Goal: Task Accomplishment & Management: Manage account settings

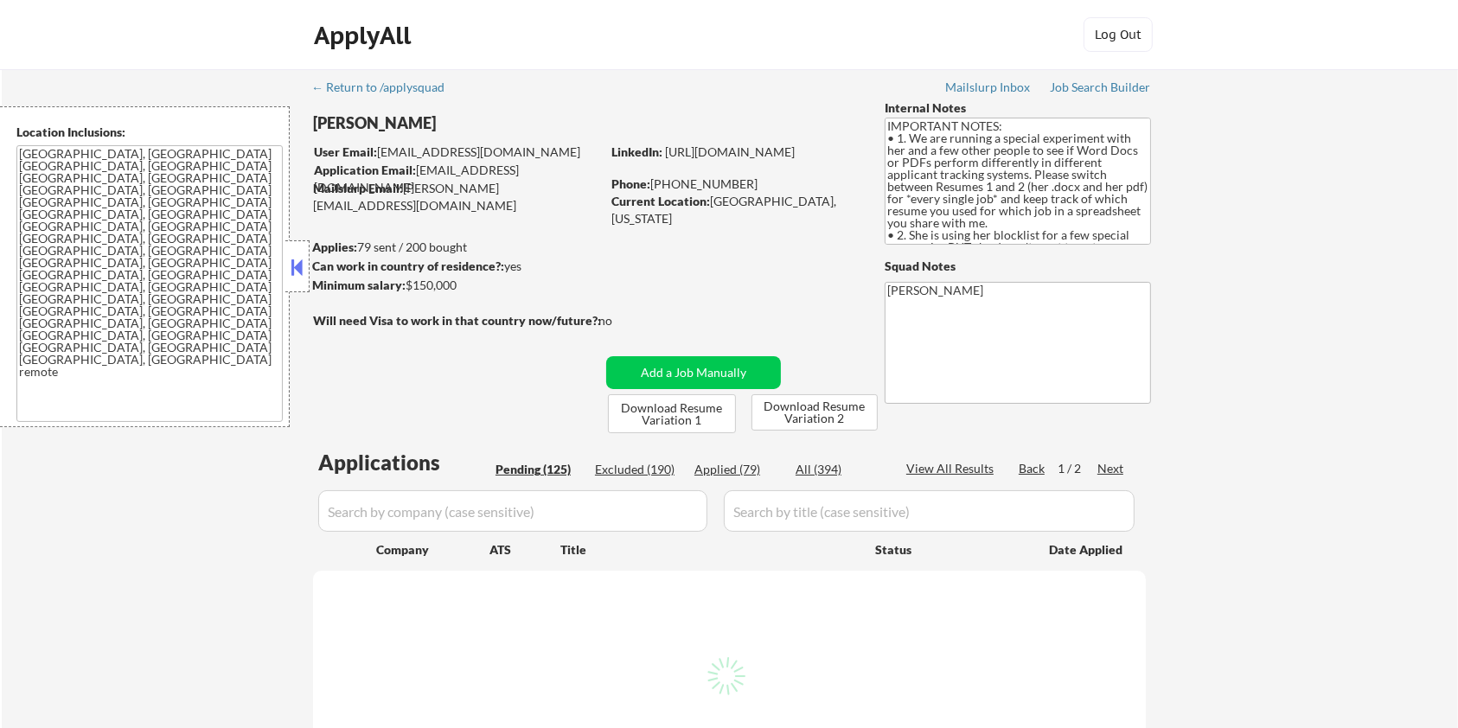
select select ""pending""
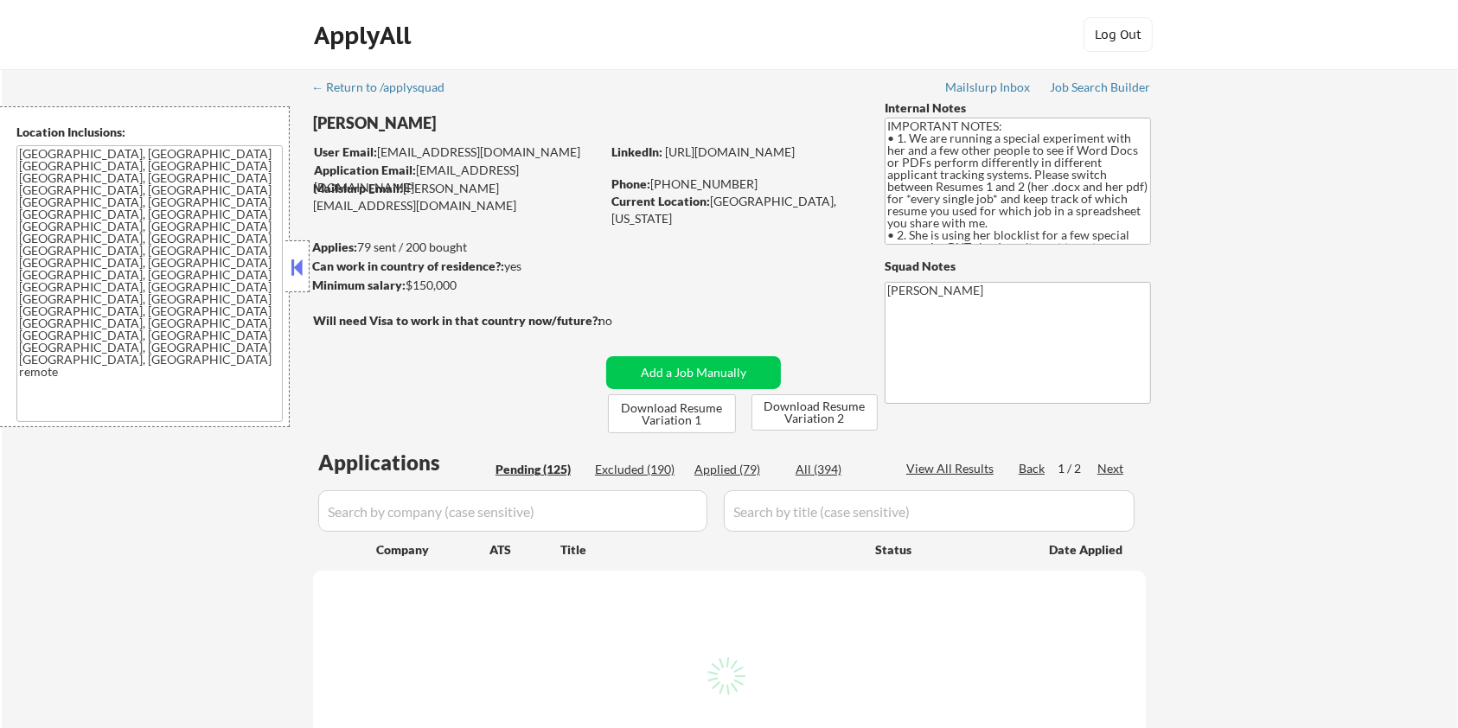
select select ""pending""
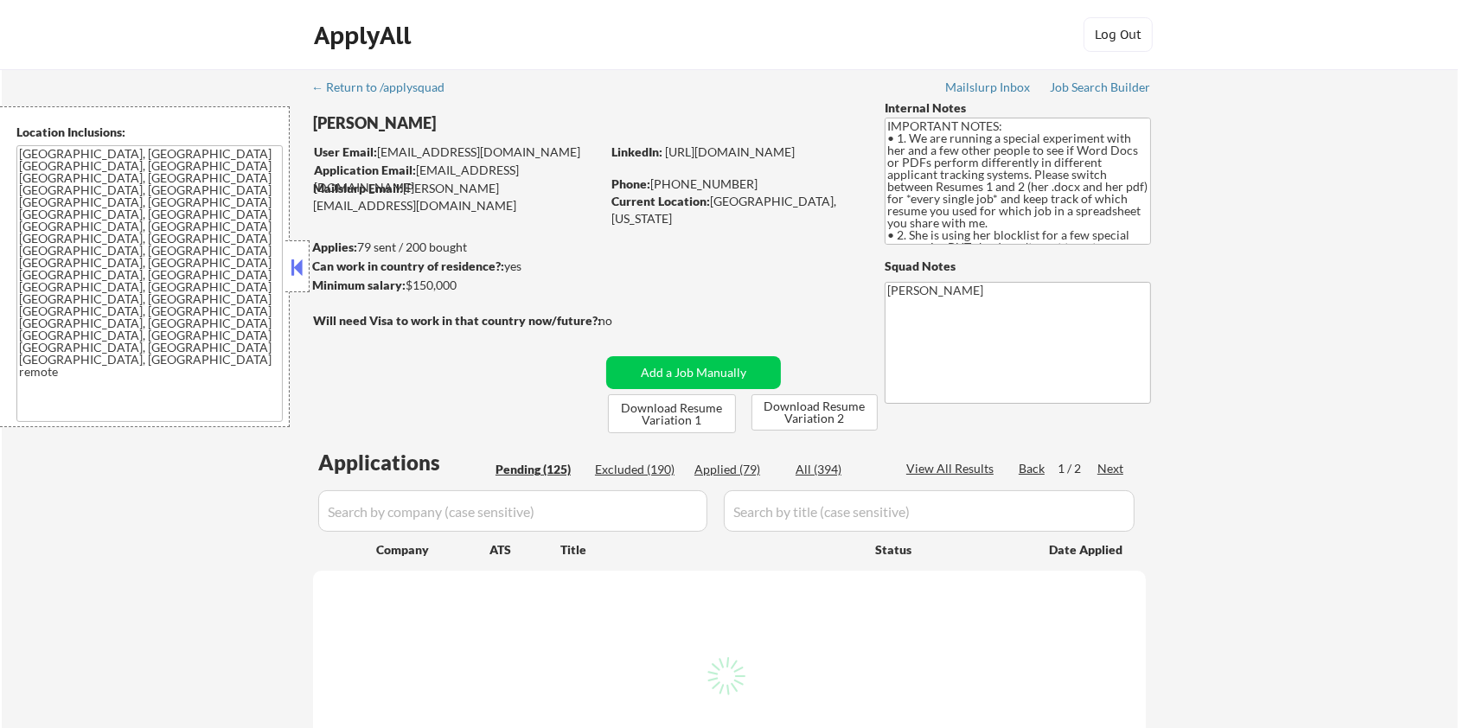
select select ""pending""
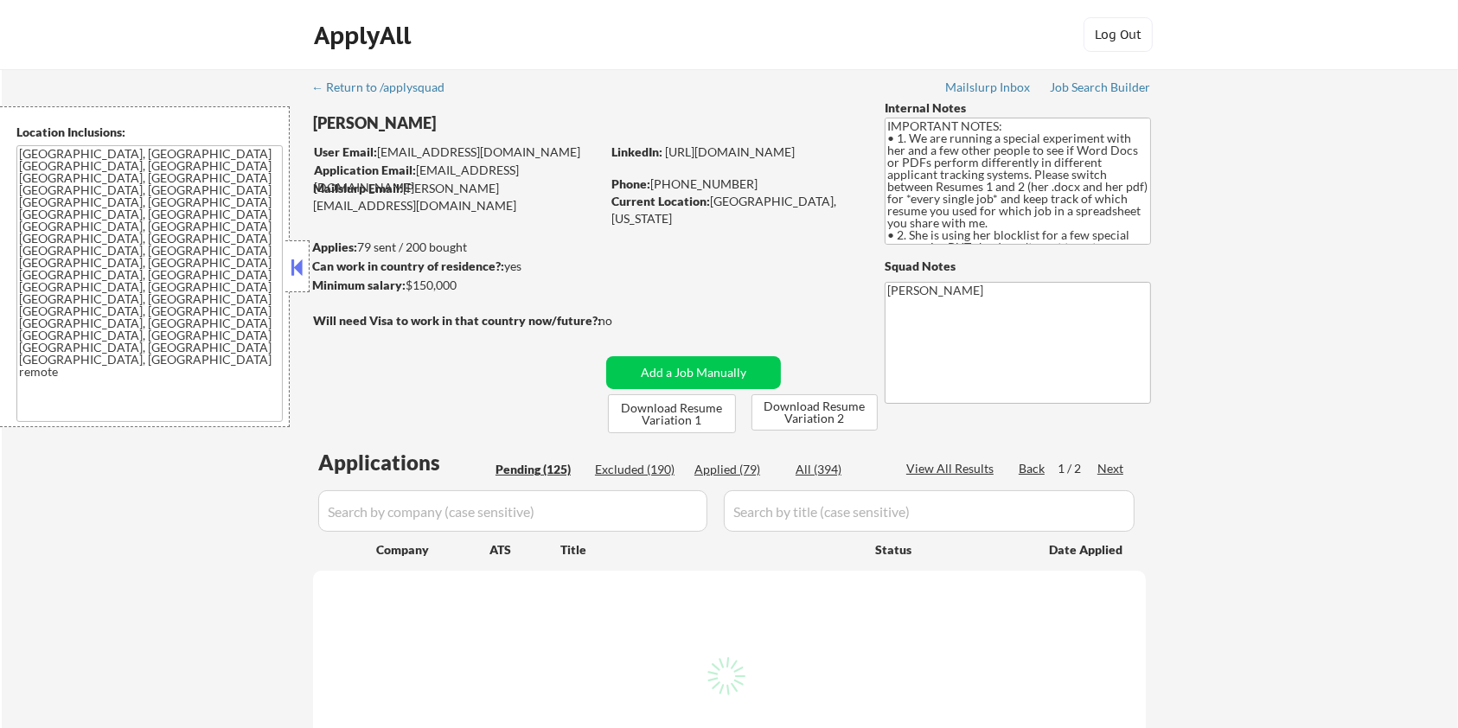
select select ""pending""
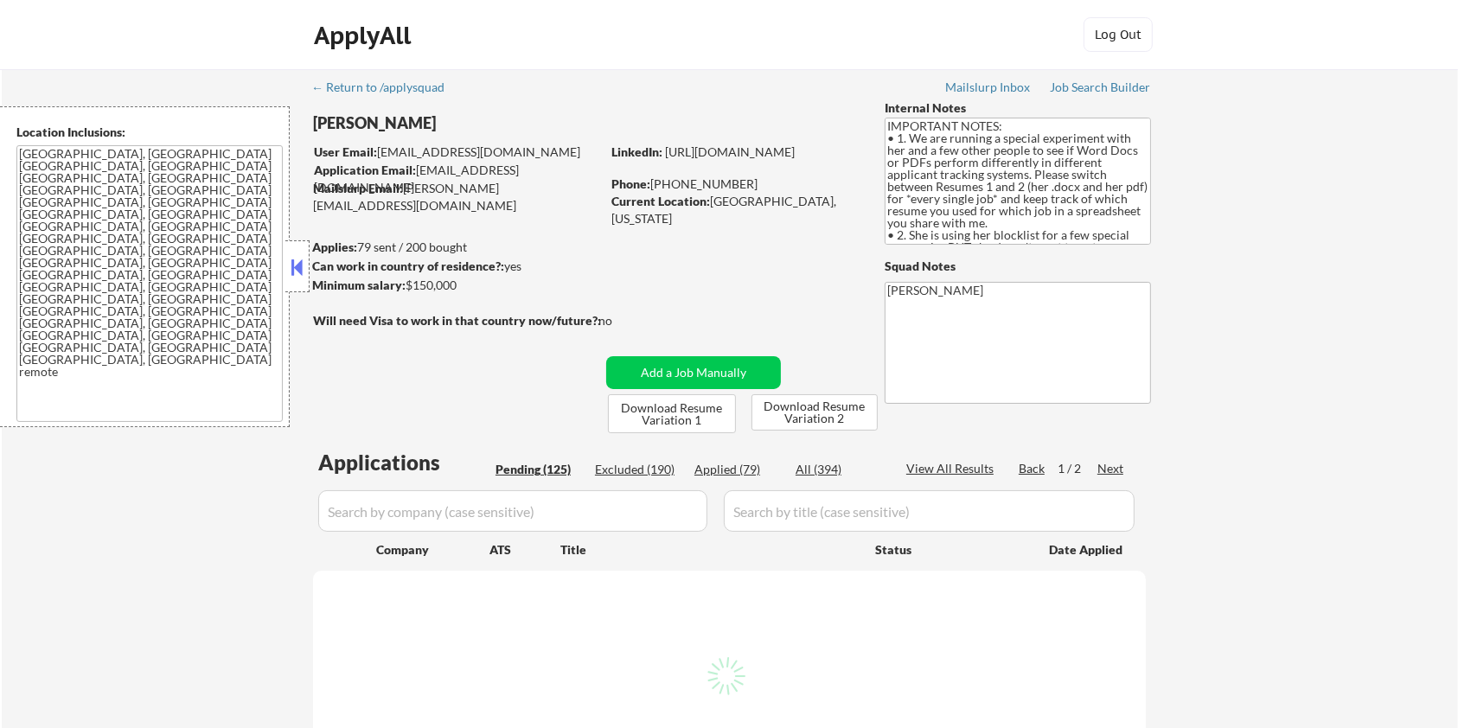
select select ""pending""
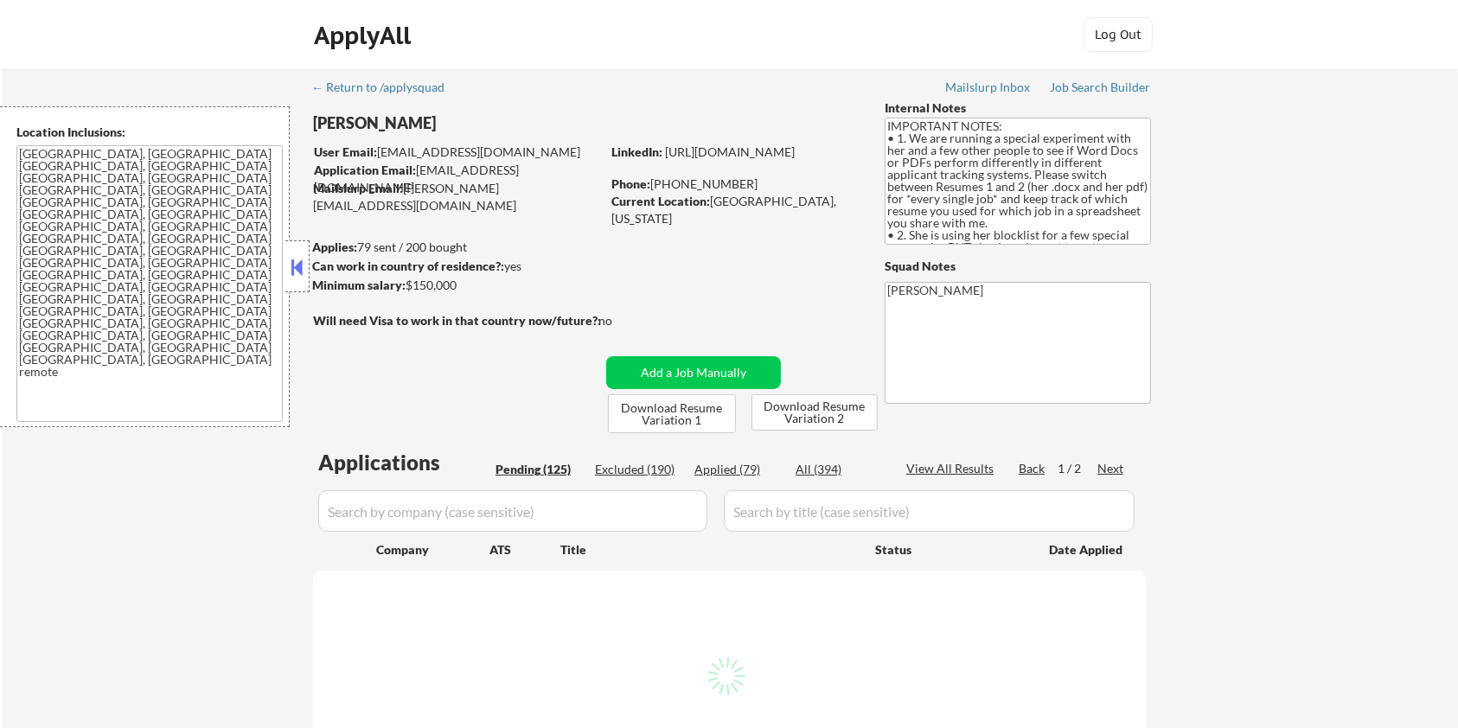
select select ""pending""
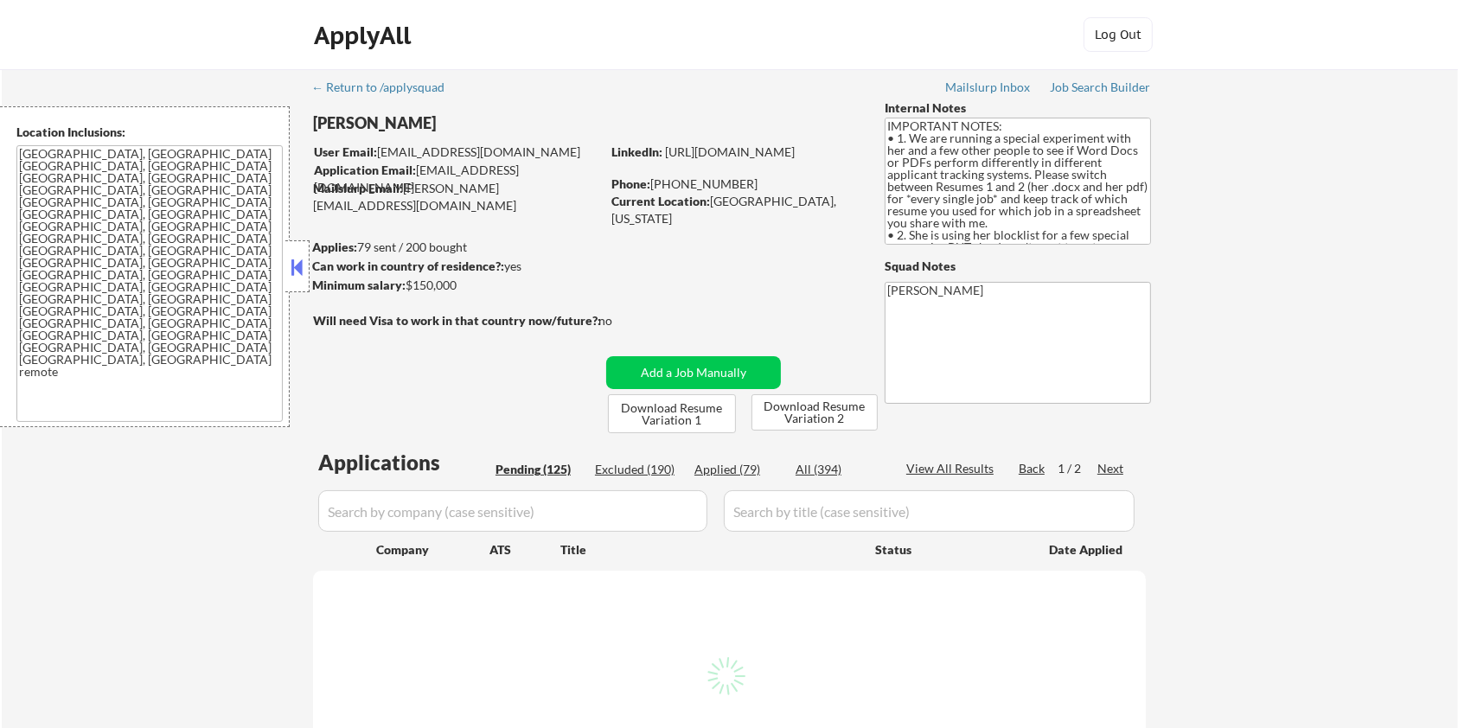
select select ""pending""
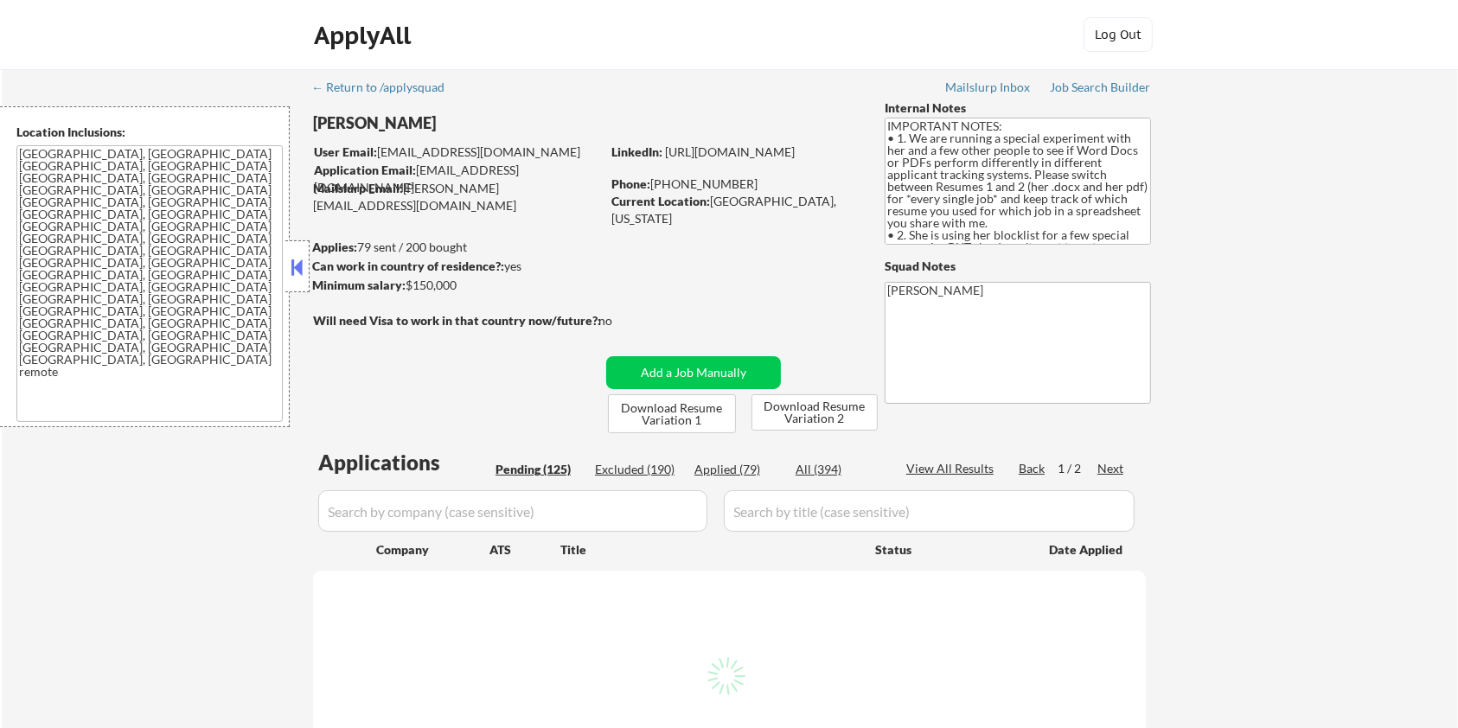
select select ""pending""
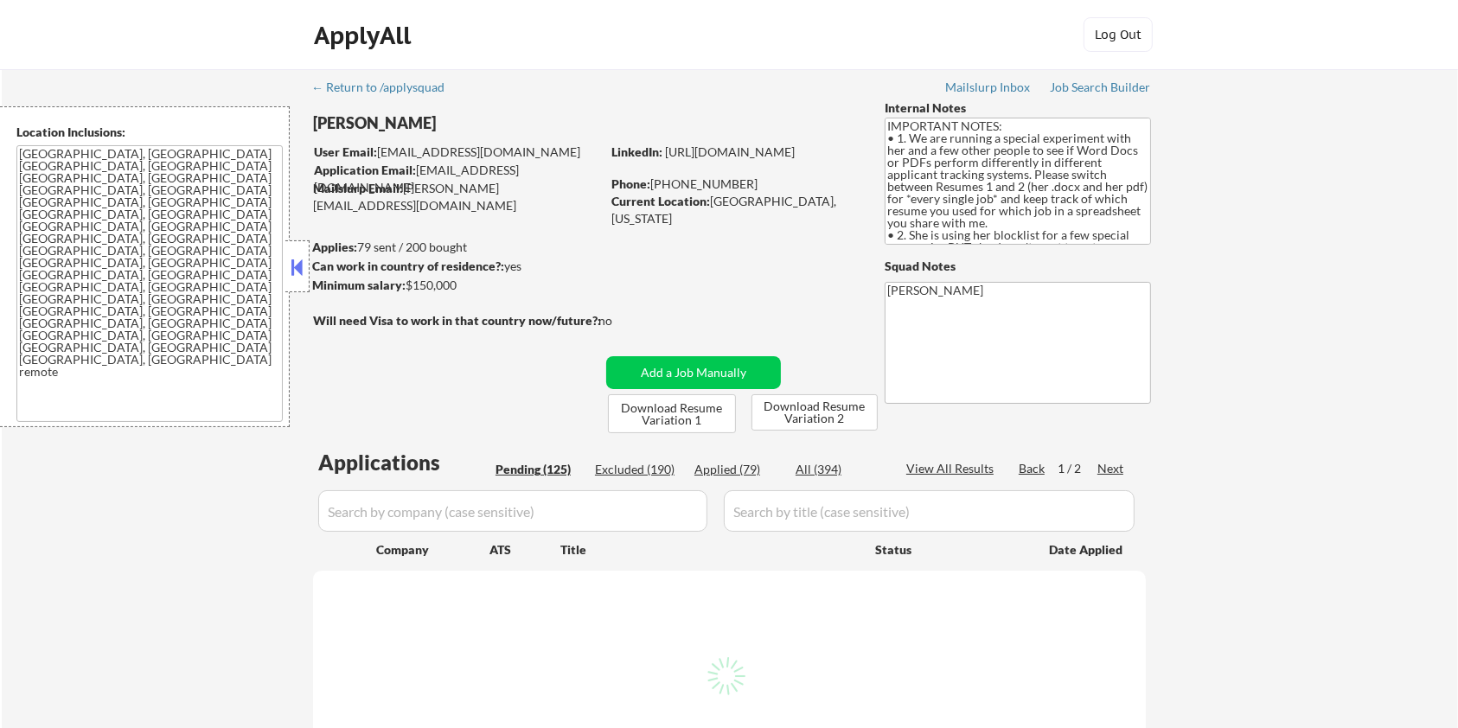
select select ""pending""
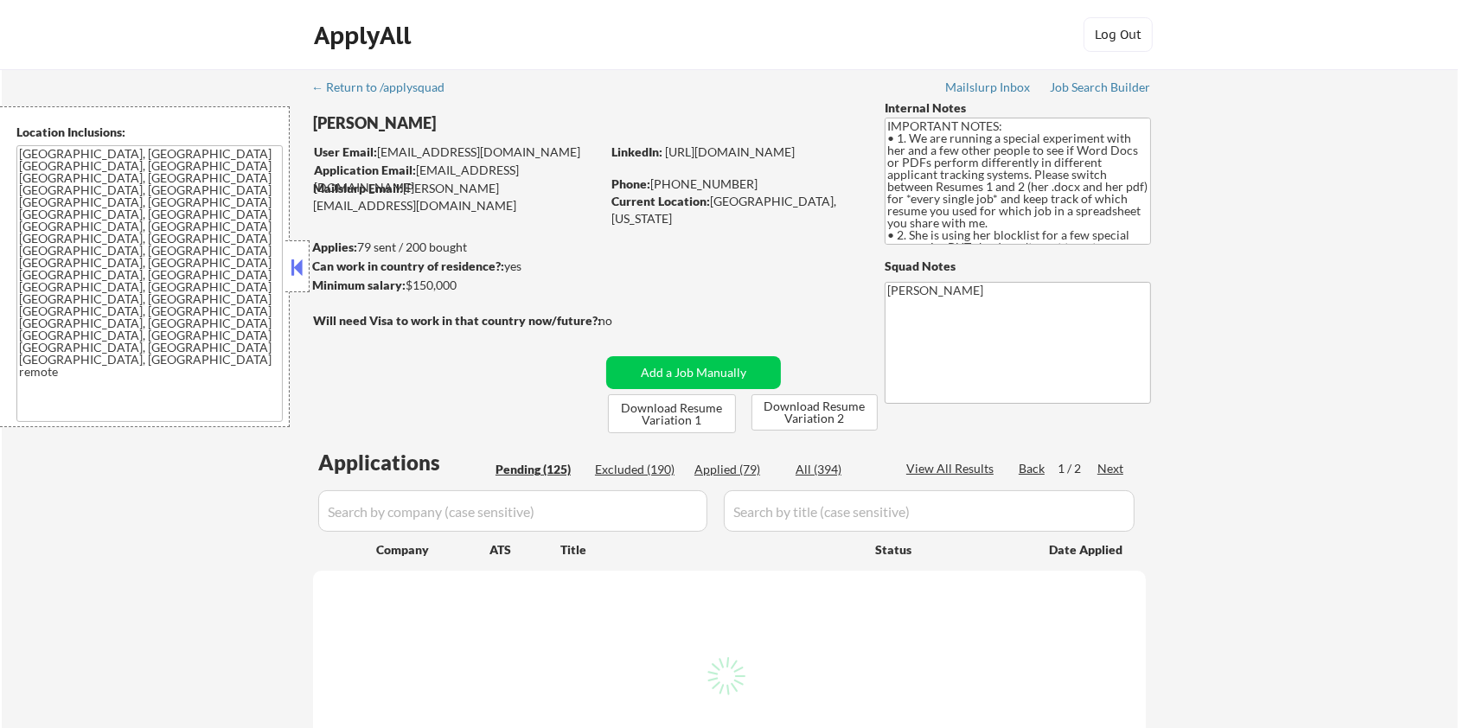
select select ""pending""
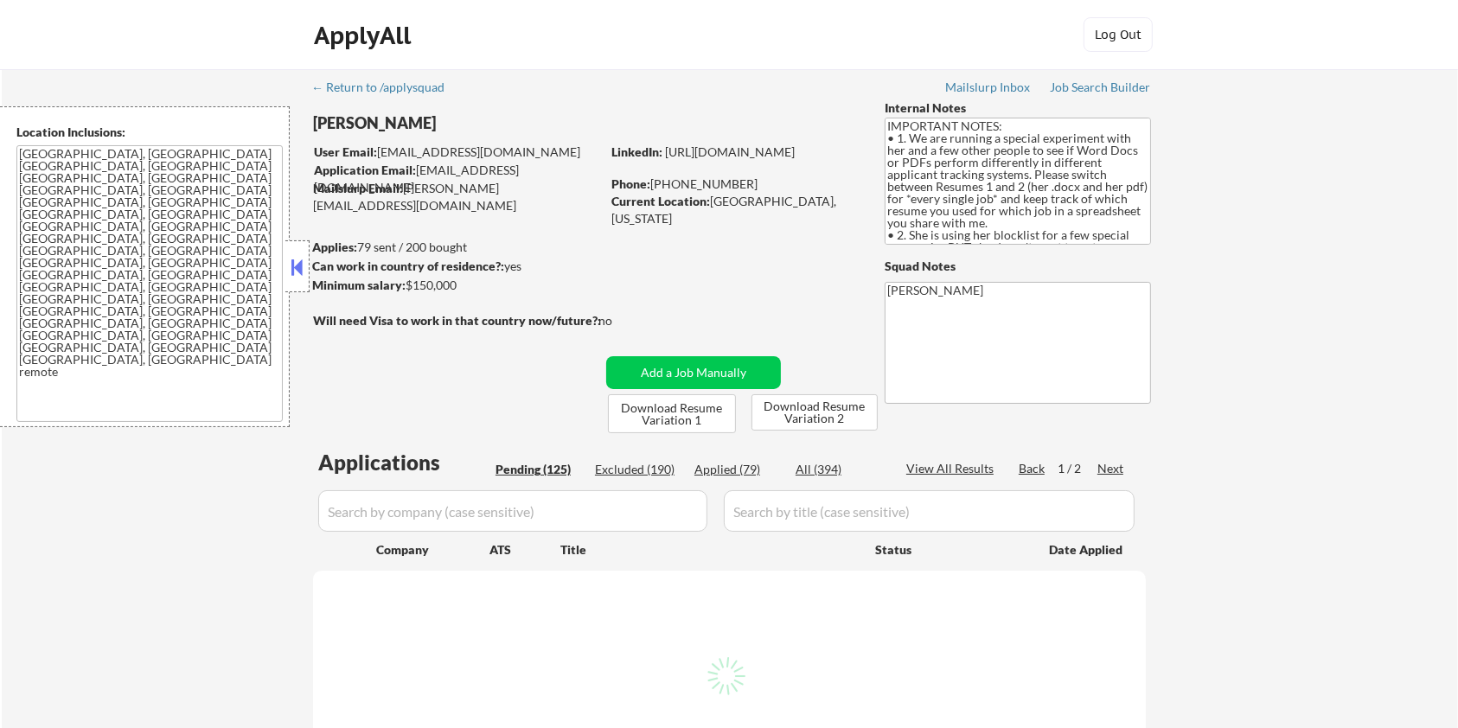
select select ""pending""
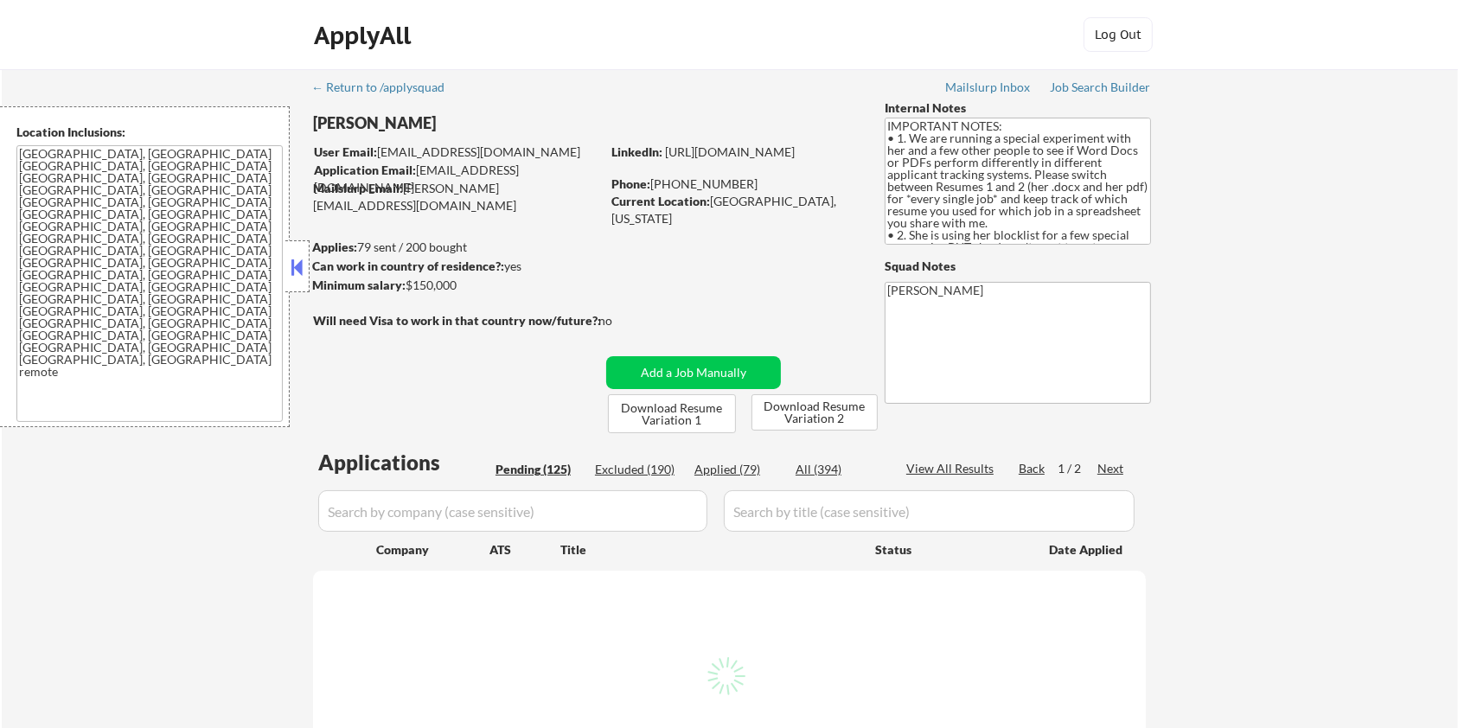
select select ""pending""
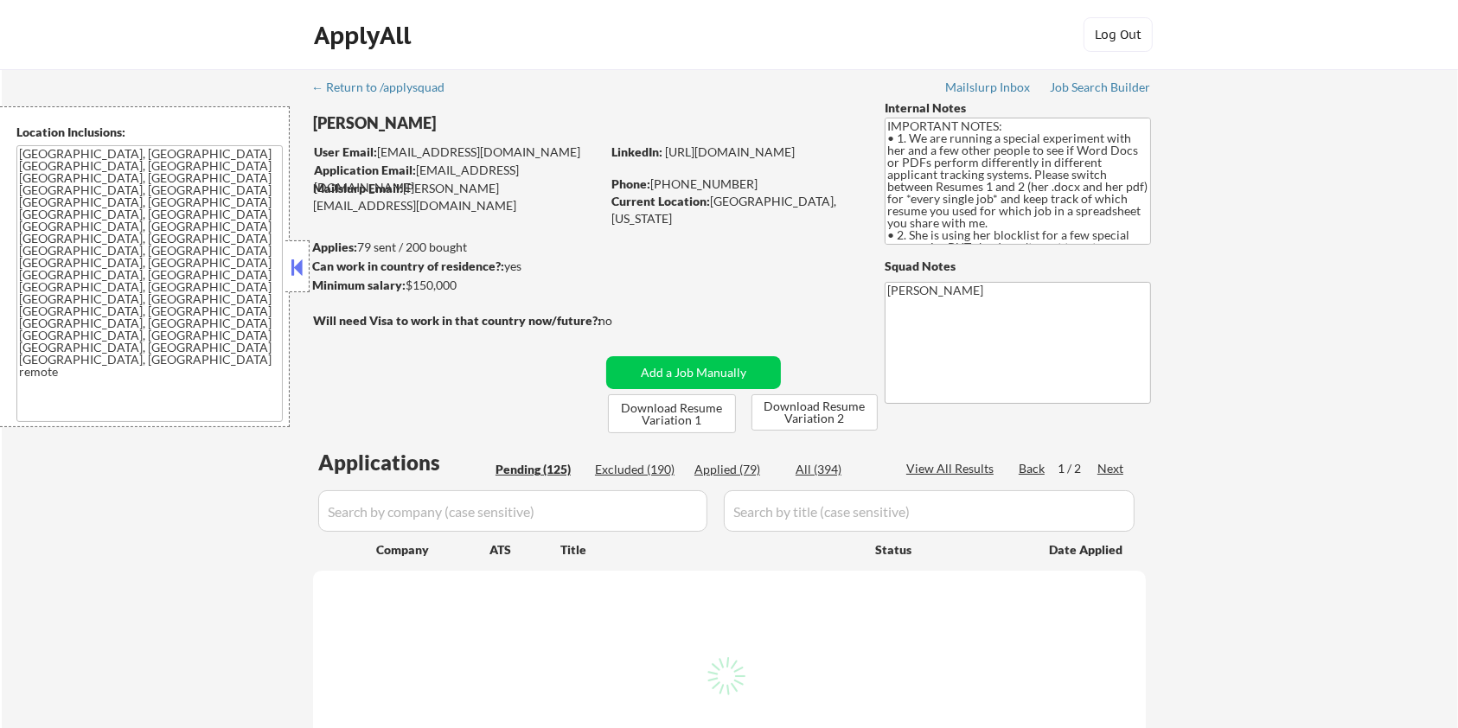
select select ""pending""
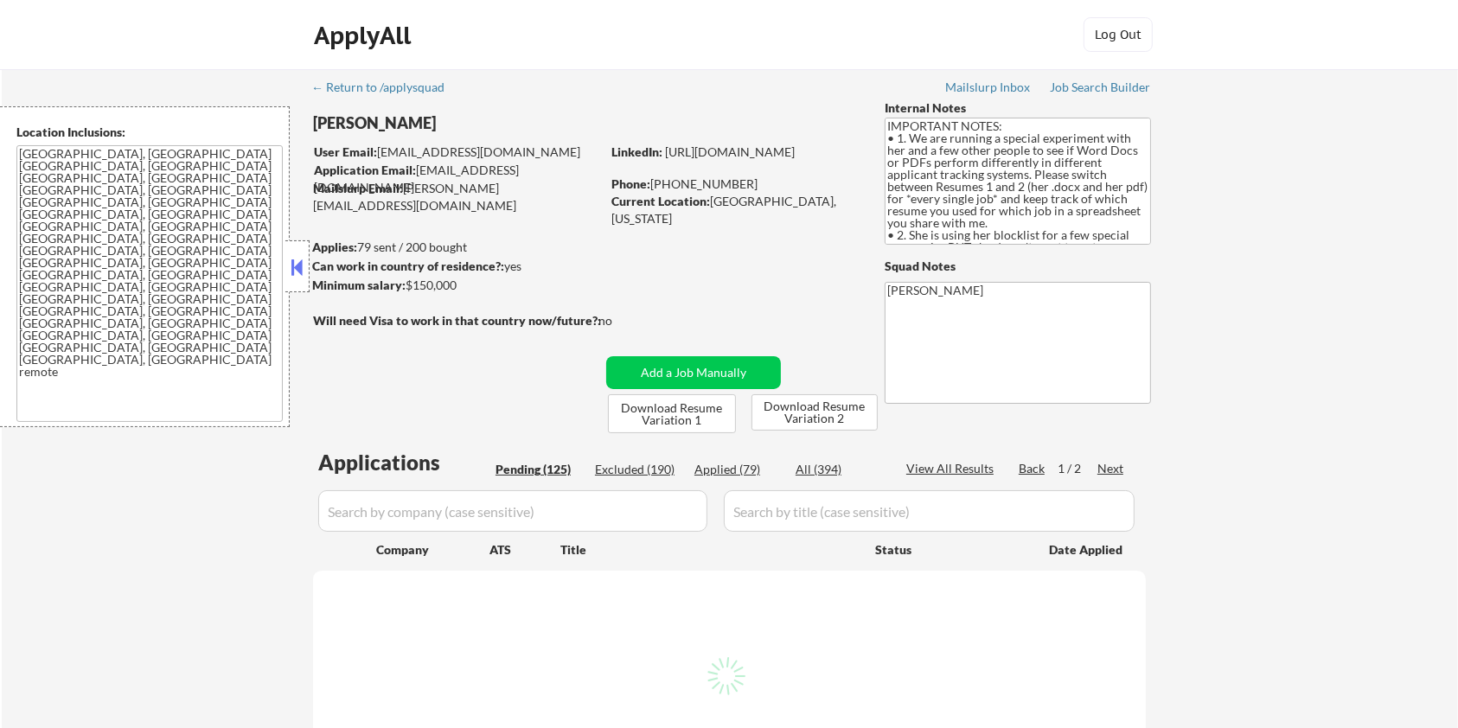
select select ""pending""
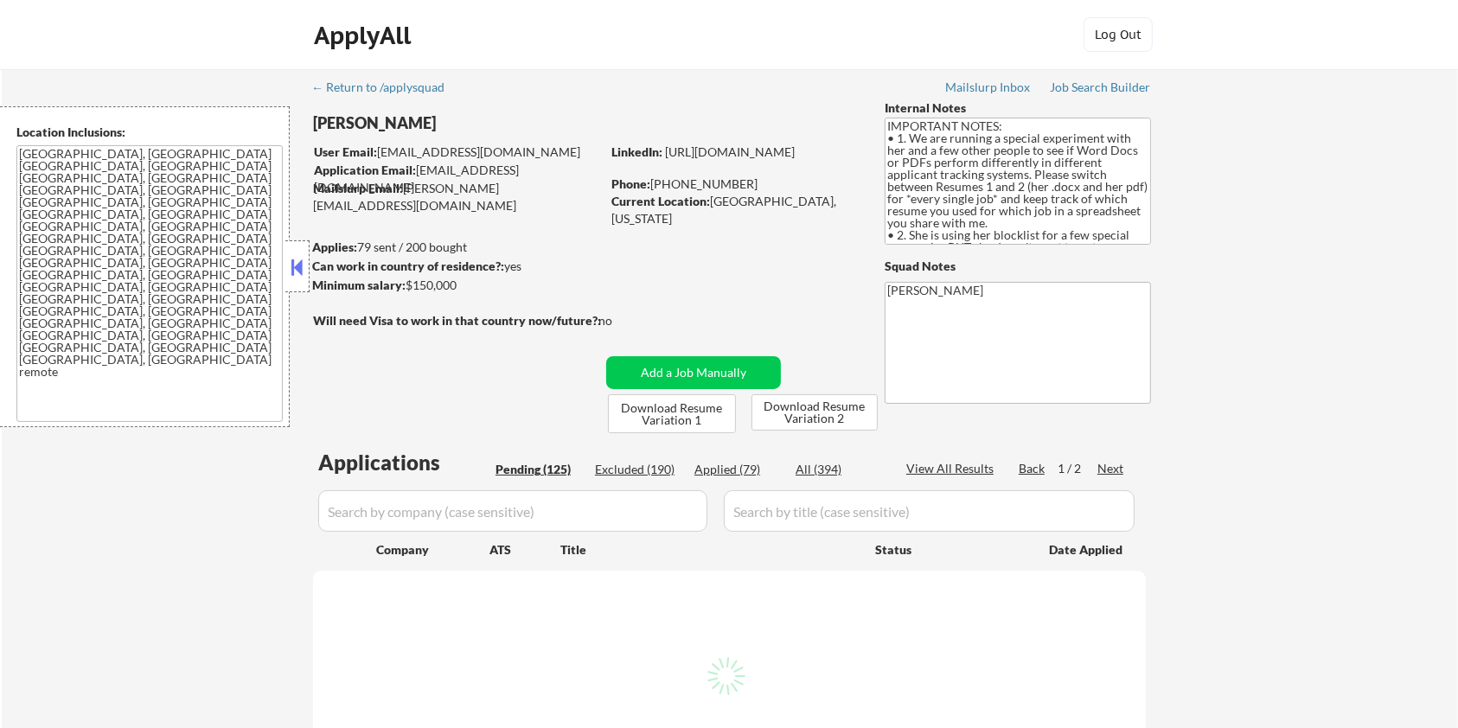
select select ""pending""
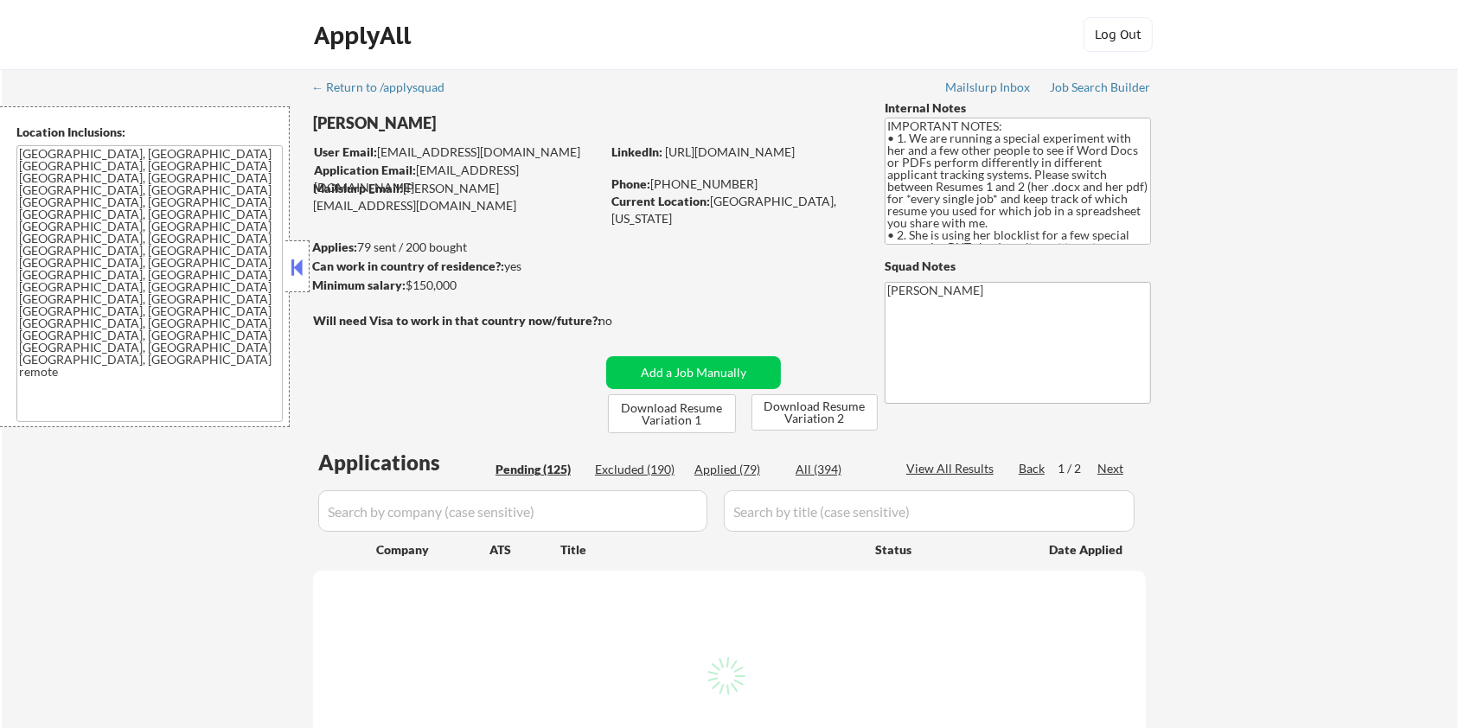
select select ""pending""
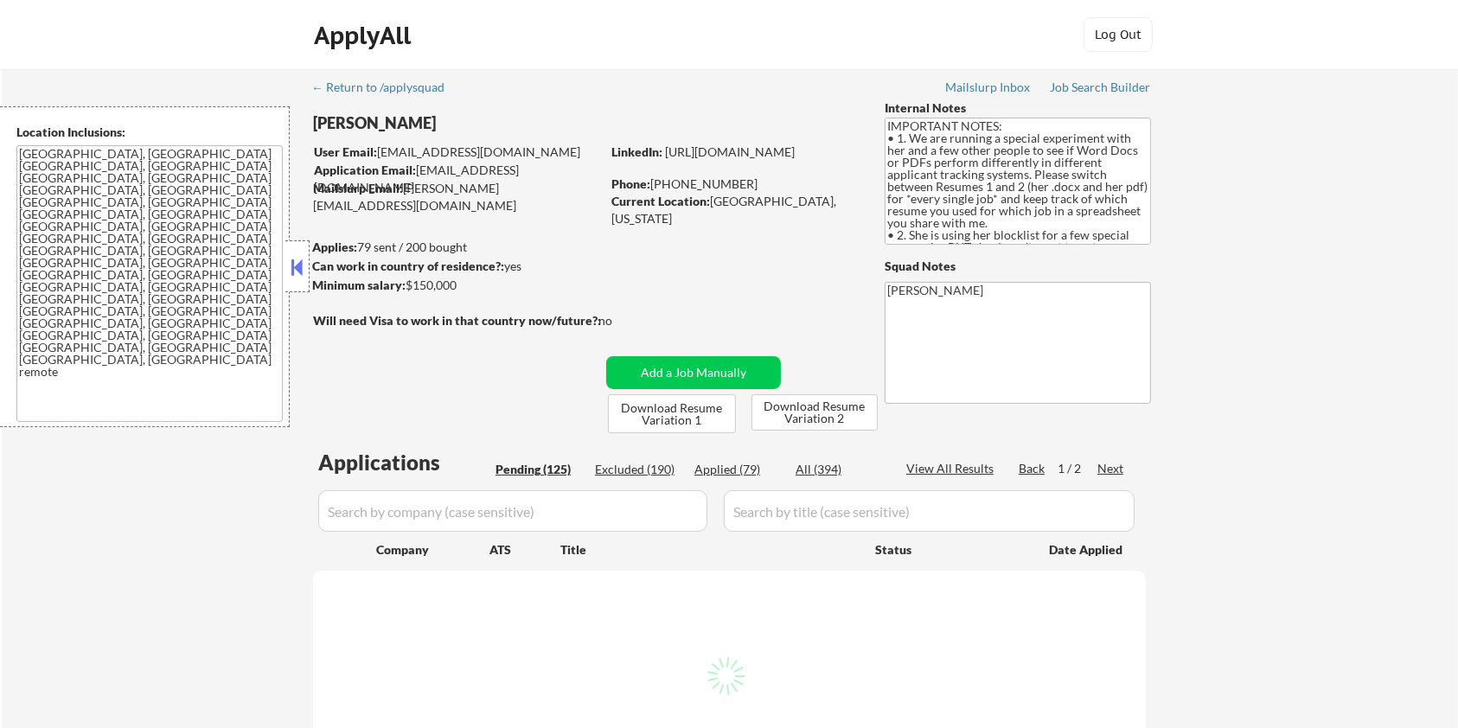
select select ""pending""
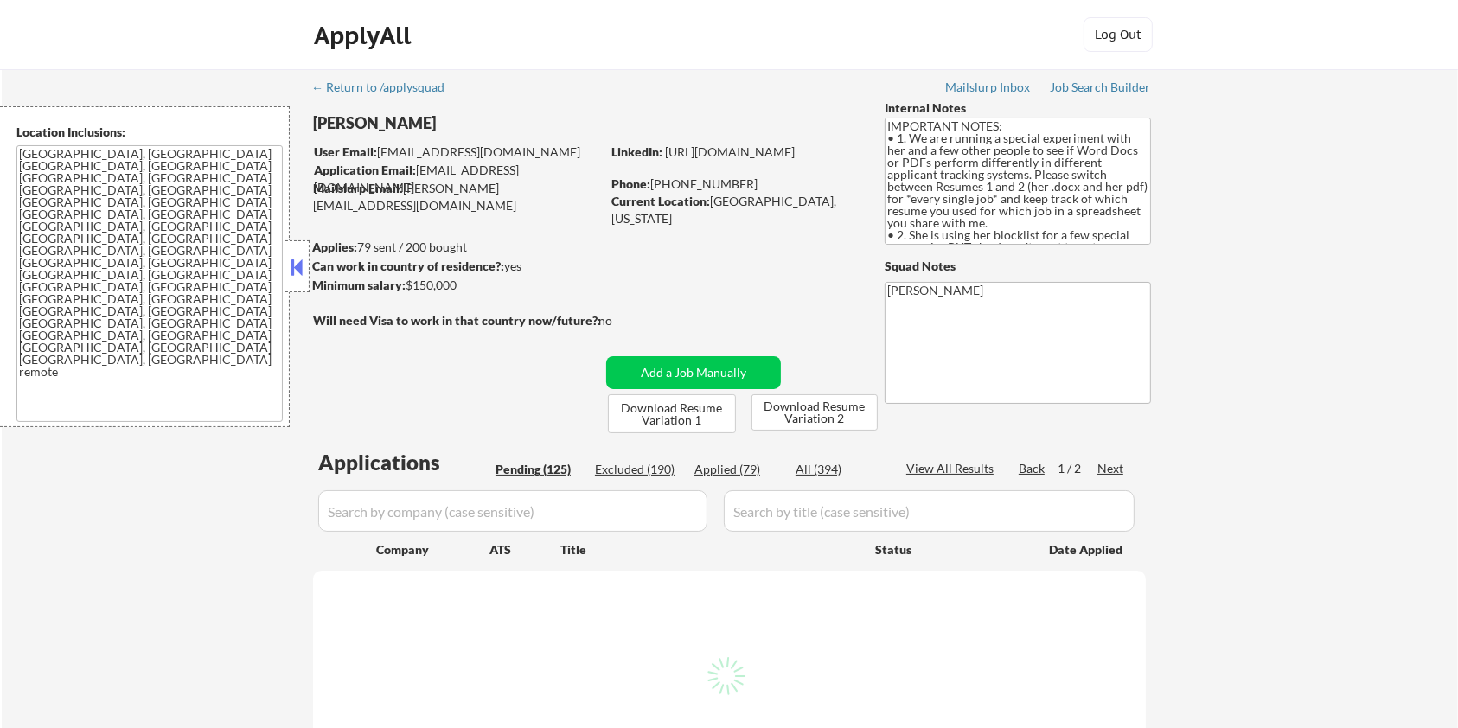
select select ""pending""
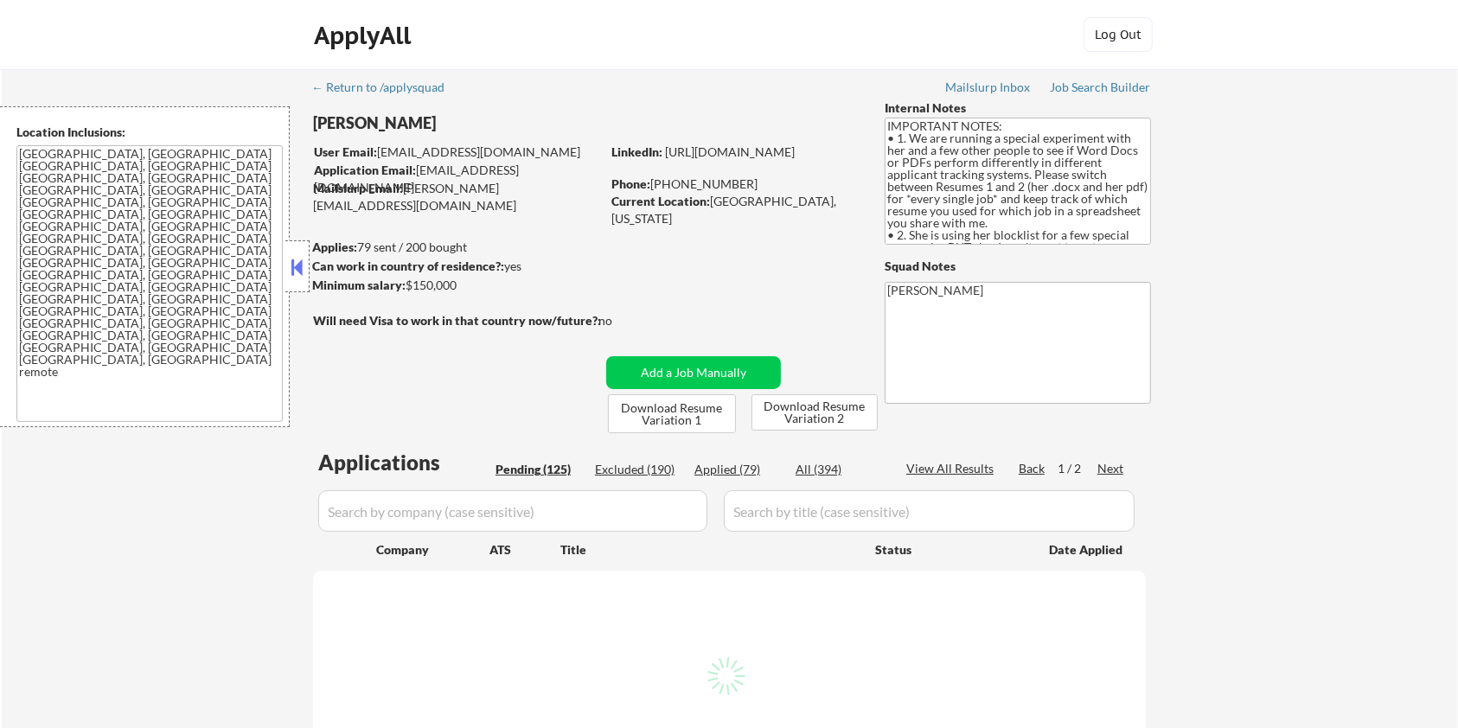
select select ""pending""
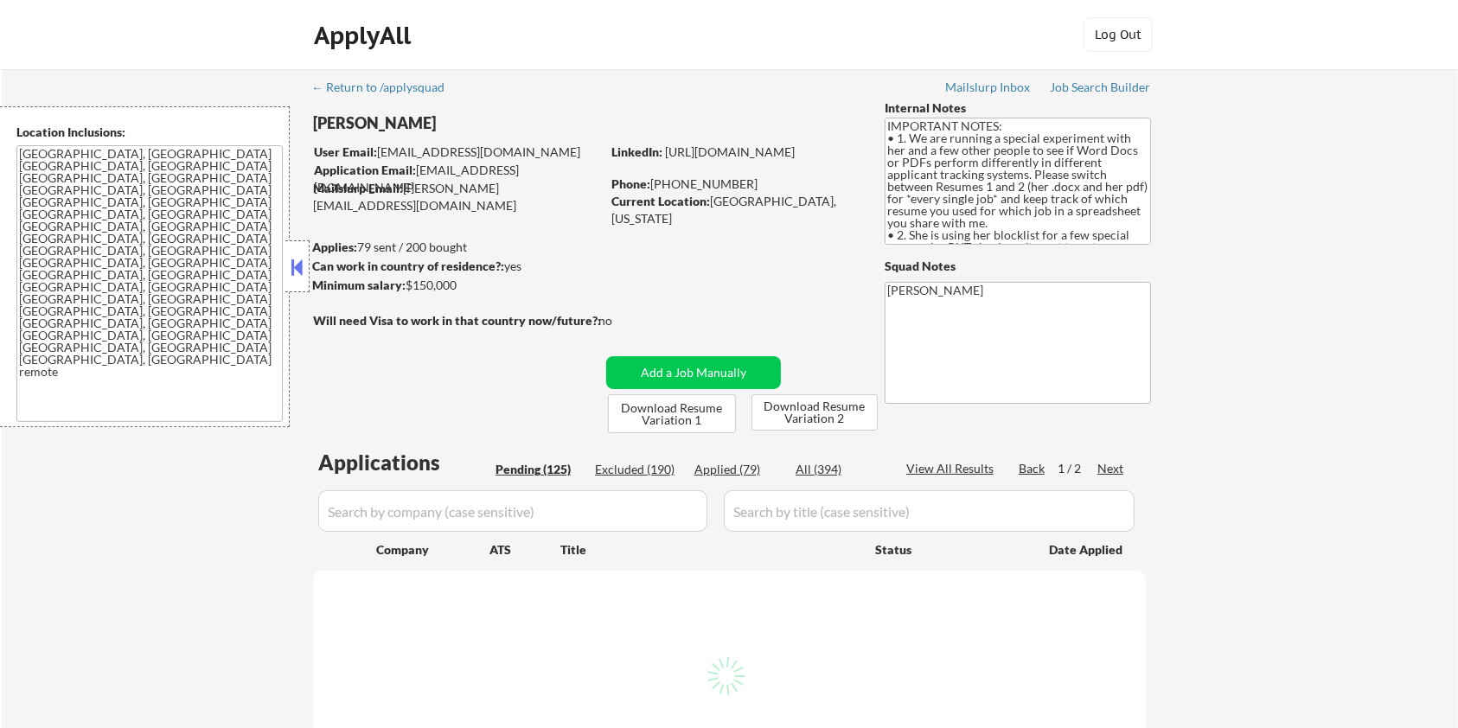
select select ""pending""
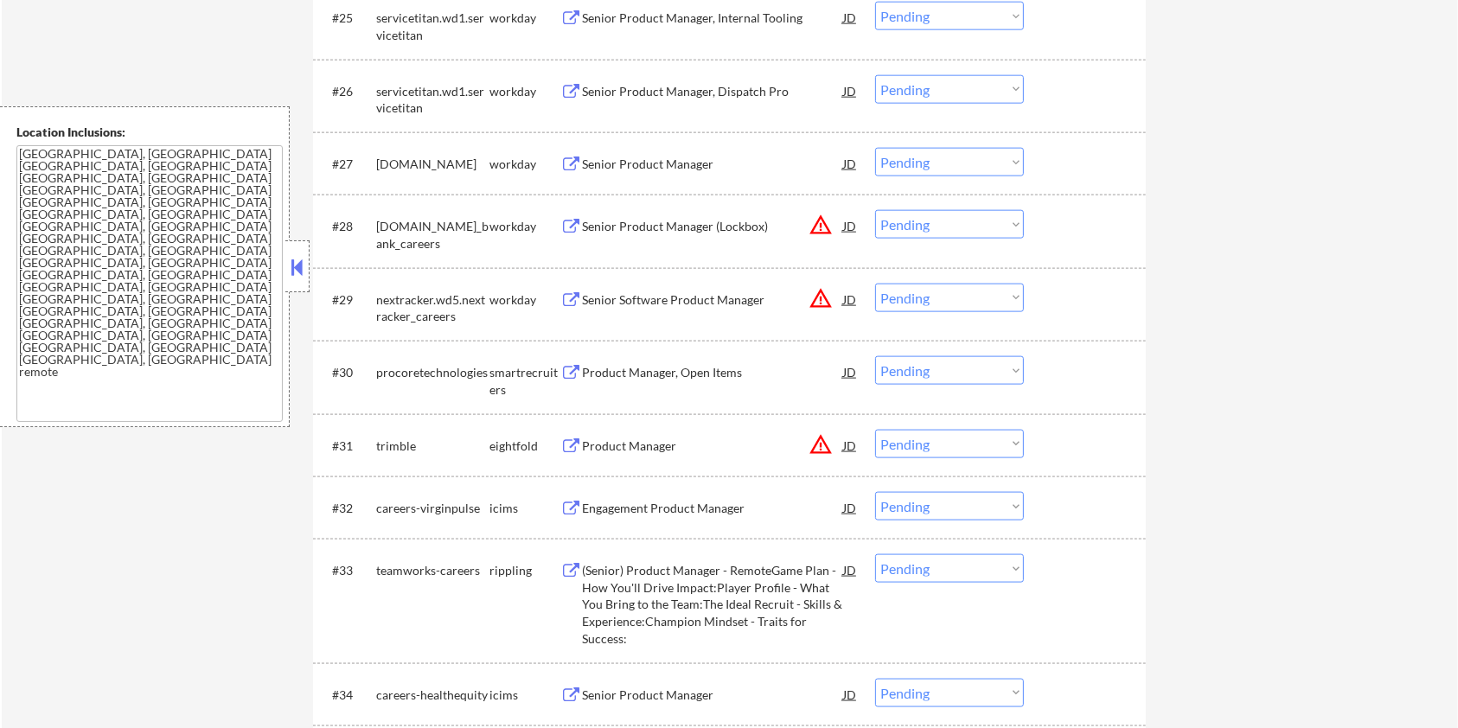
scroll to position [2305, 0]
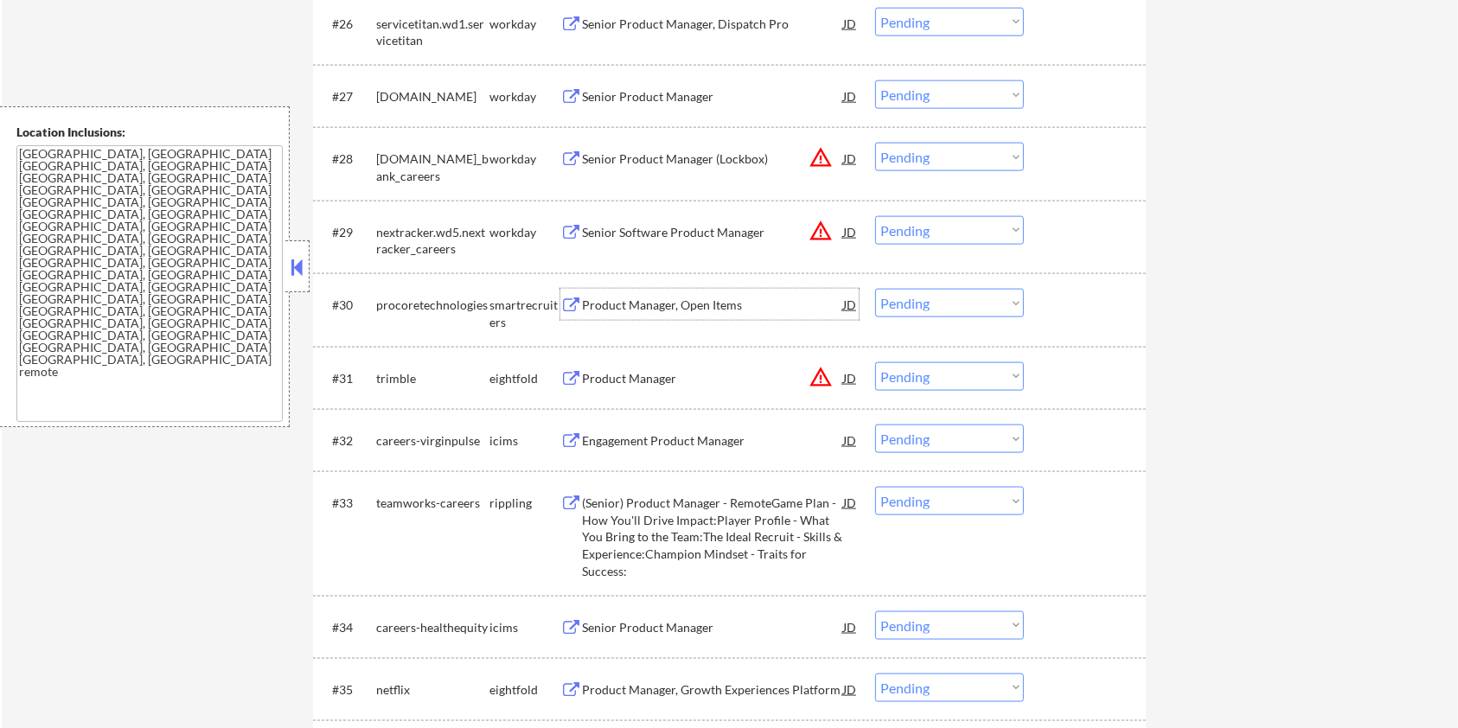
click at [633, 303] on div "Product Manager, Open Items" at bounding box center [712, 305] width 261 height 17
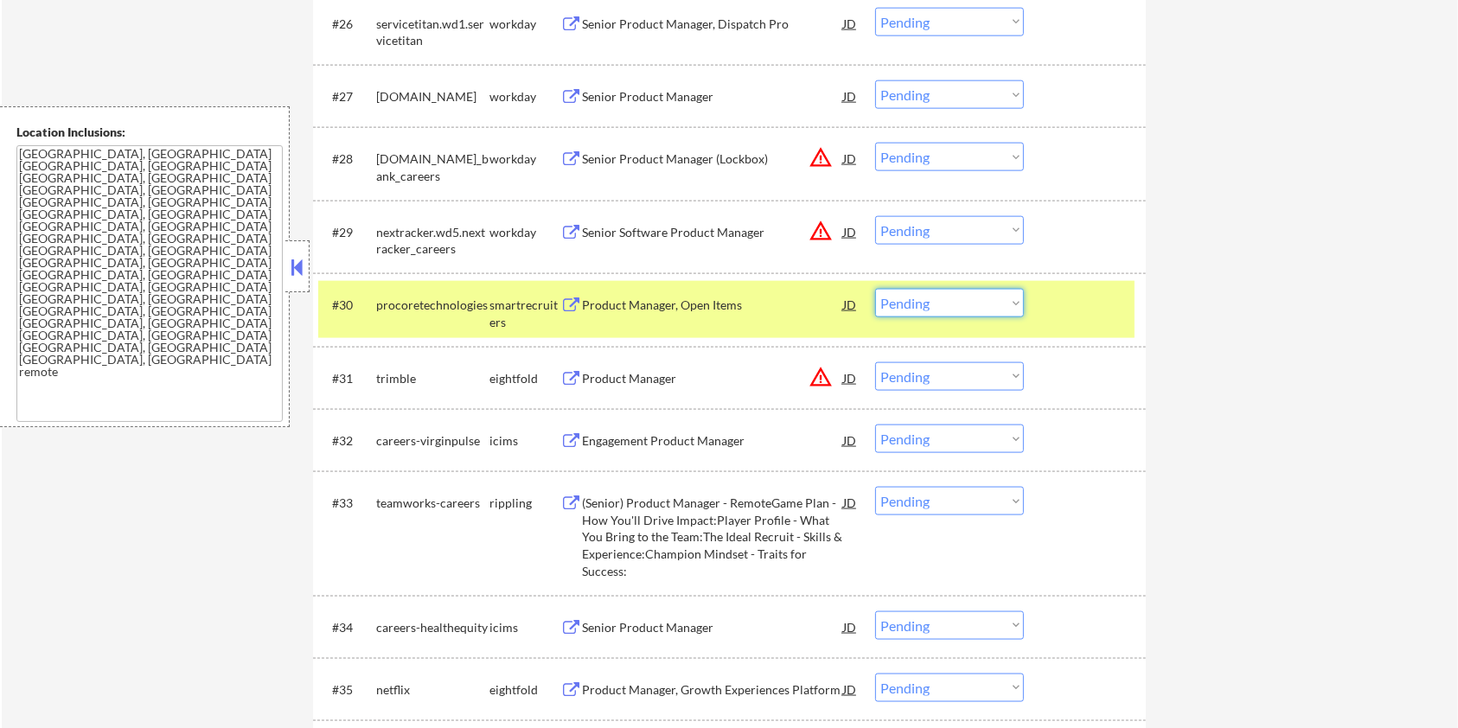
click at [987, 309] on select "Choose an option... Pending Applied Excluded (Questions) Excluded (Expired) Exc…" at bounding box center [949, 303] width 149 height 29
drag, startPoint x: 482, startPoint y: 300, endPoint x: 373, endPoint y: 301, distance: 109.0
click at [373, 301] on div "#30 procoretechnologies smartrecruiters Product Manager, Open Items JD Choose a…" at bounding box center [726, 309] width 816 height 57
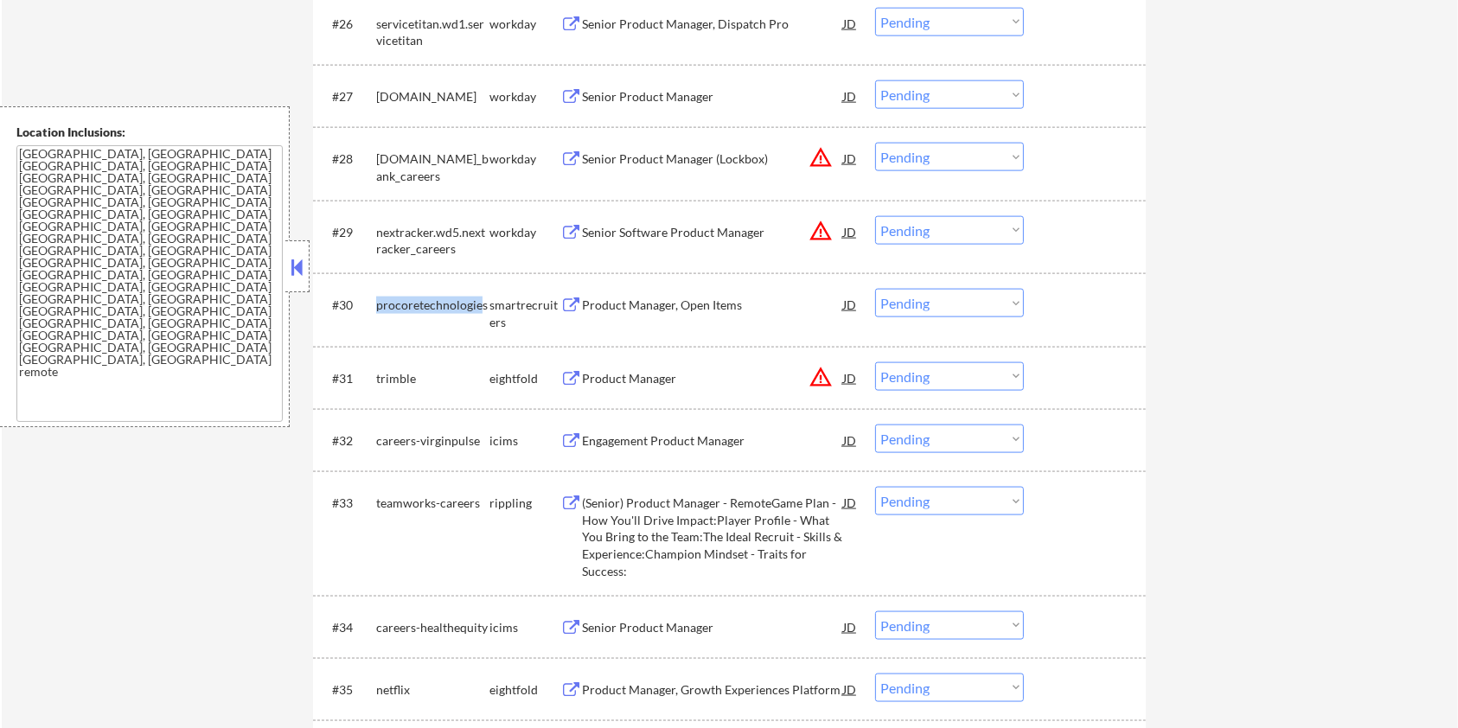
copy div "procoretechnologie"
click at [931, 308] on select "Choose an option... Pending Applied Excluded (Questions) Excluded (Expired) Exc…" at bounding box center [949, 303] width 149 height 29
click at [875, 289] on select "Choose an option... Pending Applied Excluded (Questions) Excluded (Expired) Exc…" at bounding box center [949, 303] width 149 height 29
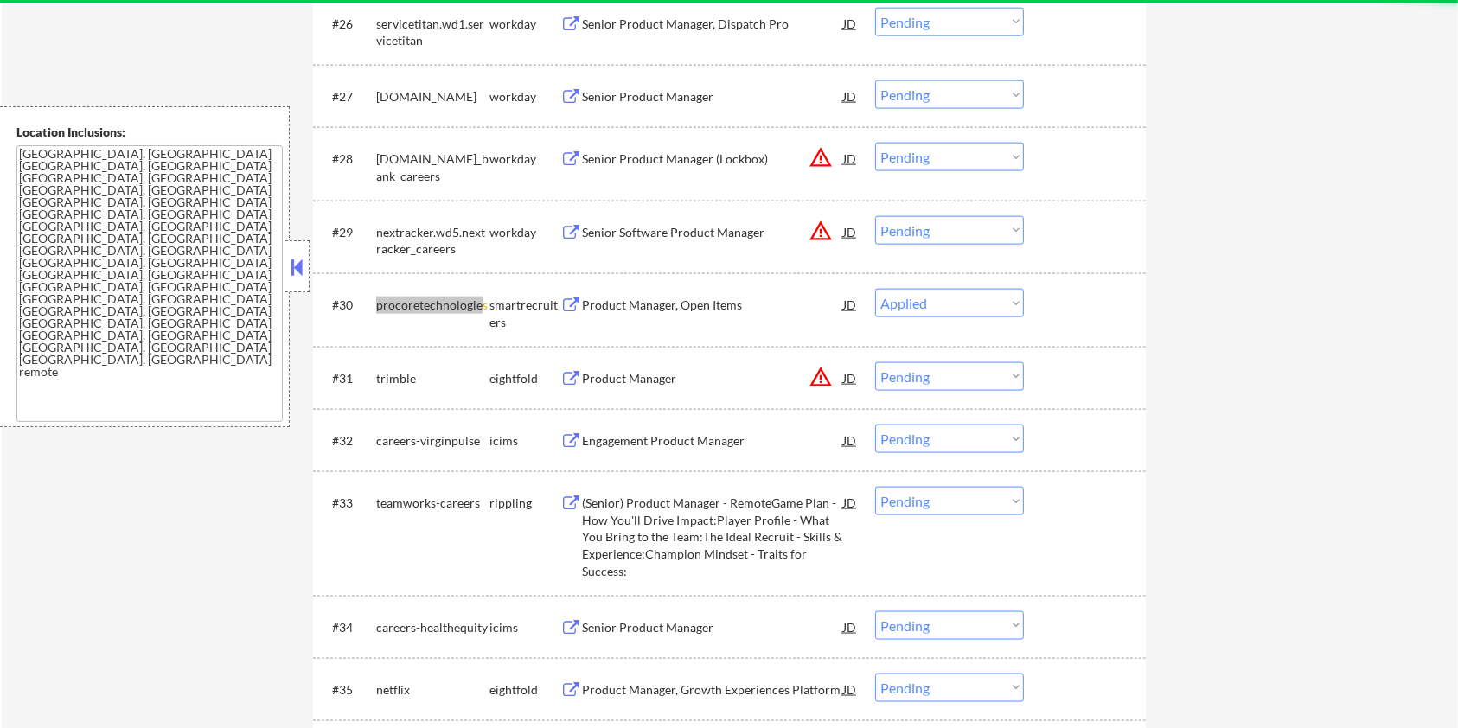
select select ""pending""
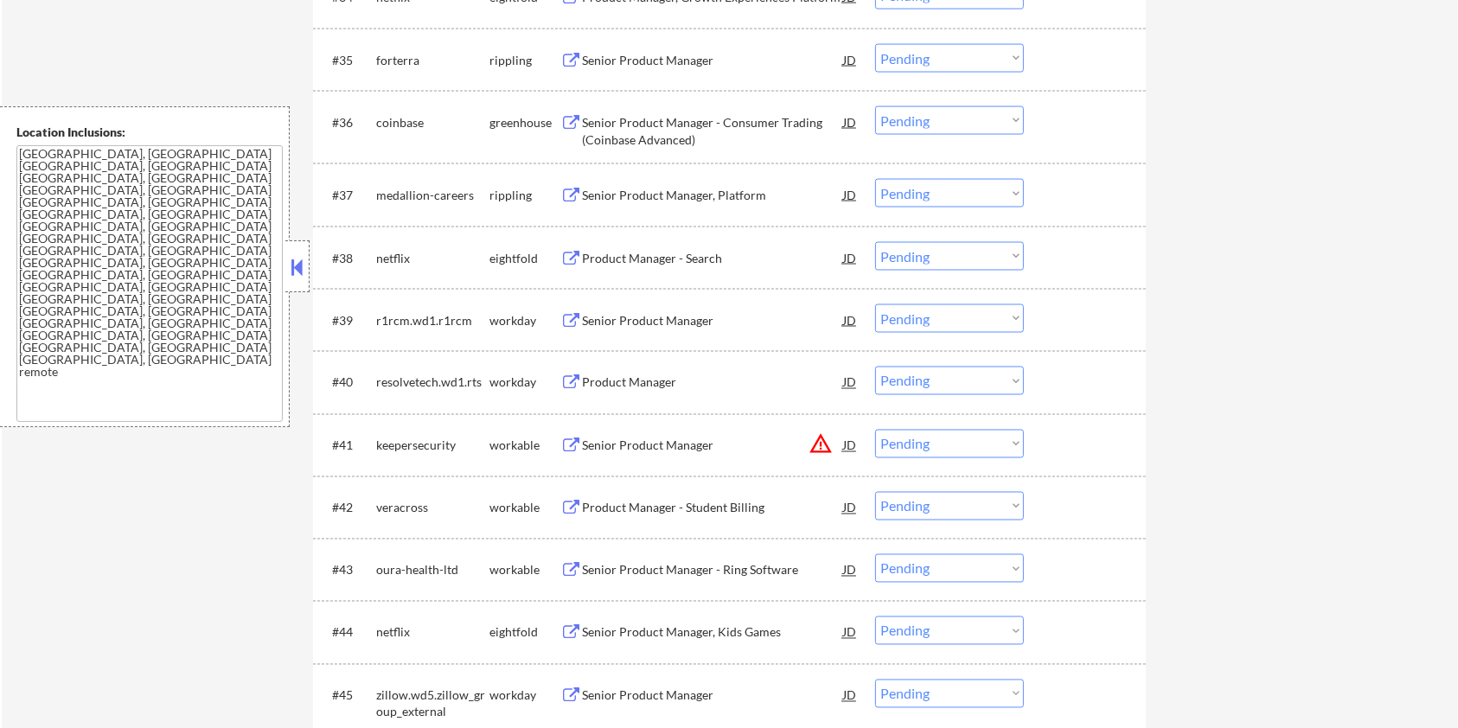
scroll to position [2997, 0]
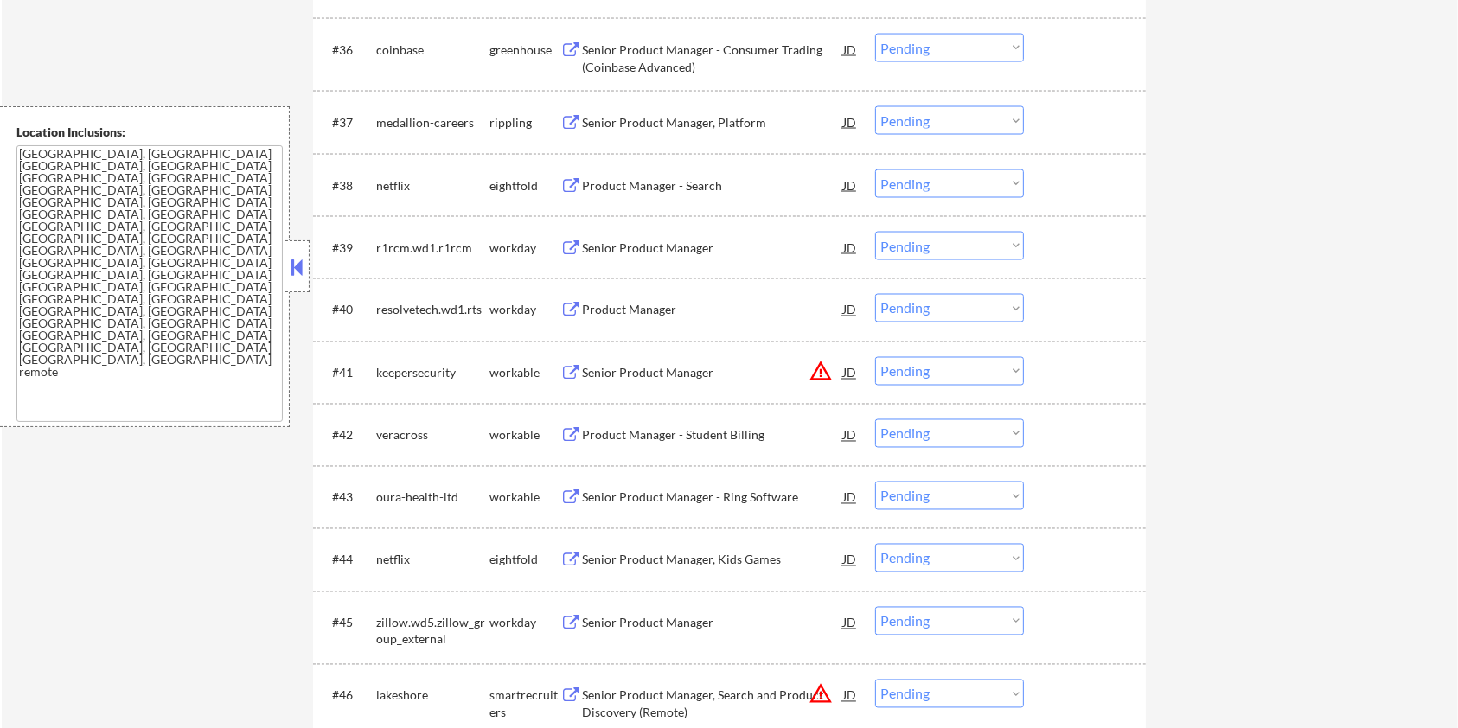
click at [639, 367] on div "Senior Product Manager" at bounding box center [712, 373] width 261 height 17
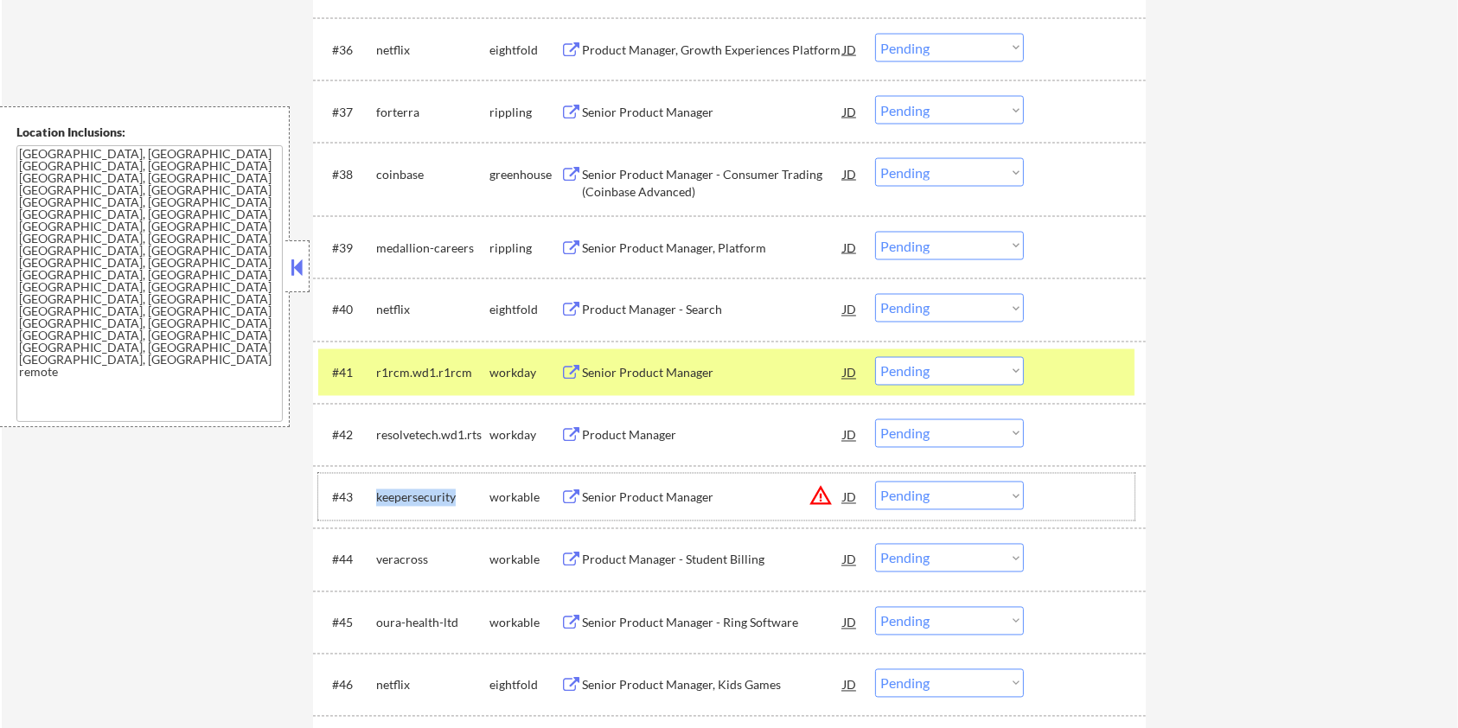
drag, startPoint x: 457, startPoint y: 496, endPoint x: 370, endPoint y: 491, distance: 86.6
click at [370, 491] on div "#43 keepersecurity workable Senior Product Manager JD warning_amber Choose an o…" at bounding box center [726, 497] width 816 height 47
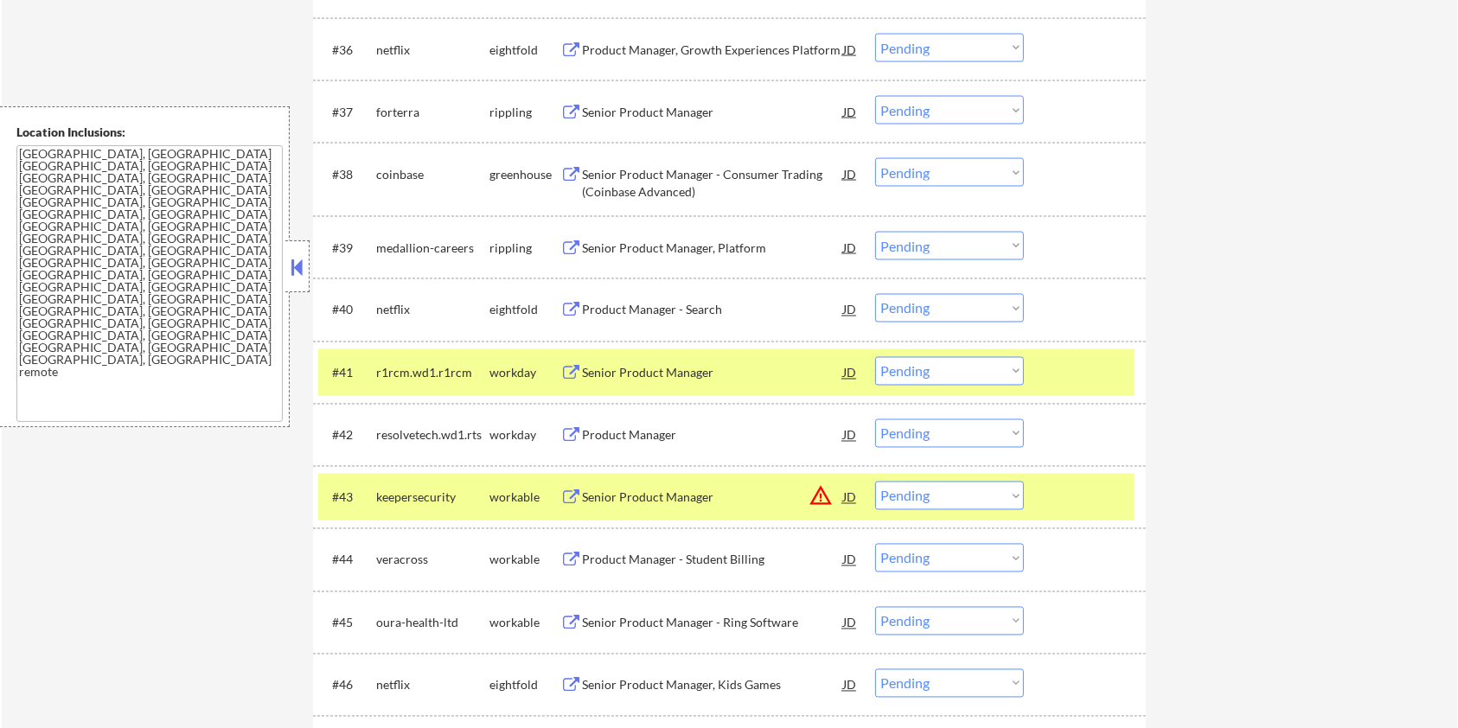
click at [1191, 84] on div "← Return to /applysquad Mailslurp Inbox Job Search Builder Zoe Henderson User E…" at bounding box center [730, 733] width 1456 height 7322
click at [463, 500] on div "keepersecurity" at bounding box center [432, 497] width 113 height 17
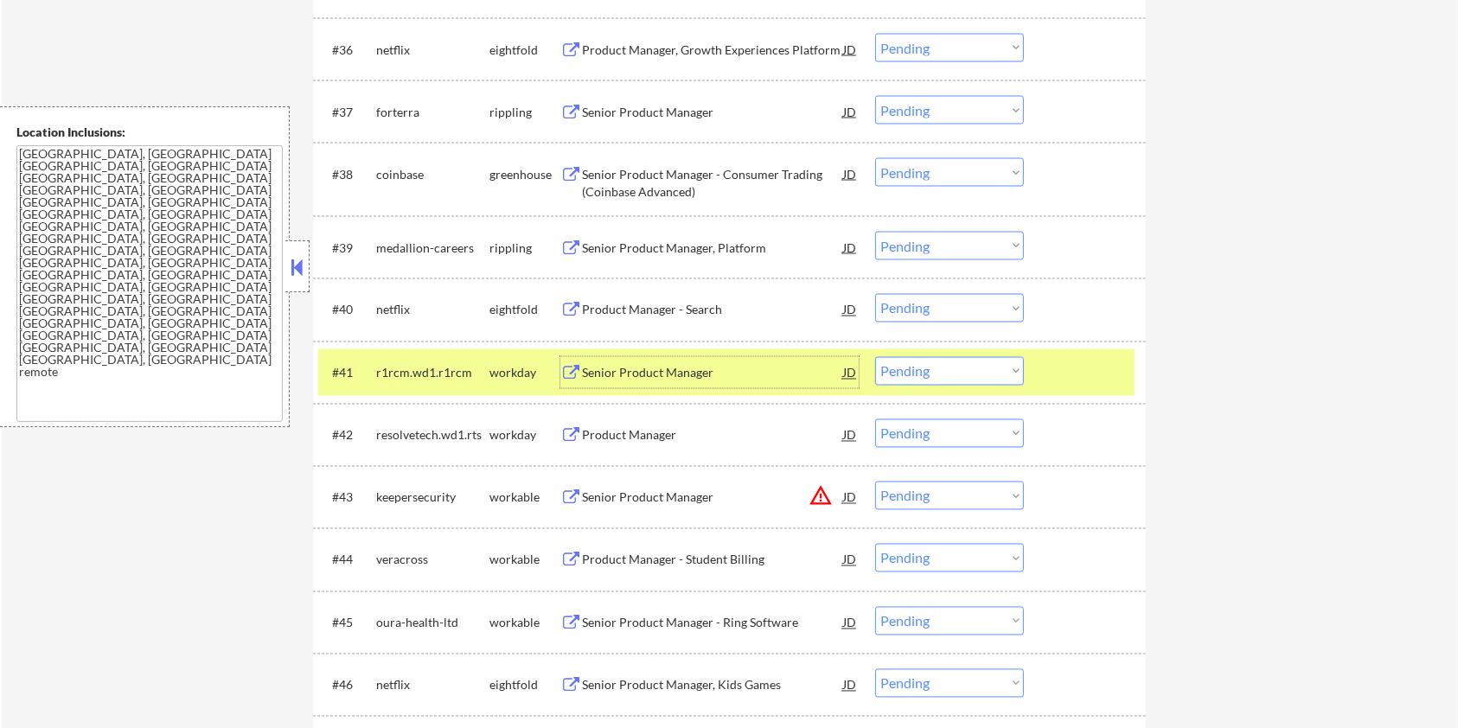
click at [761, 374] on div "Senior Product Manager" at bounding box center [712, 373] width 261 height 17
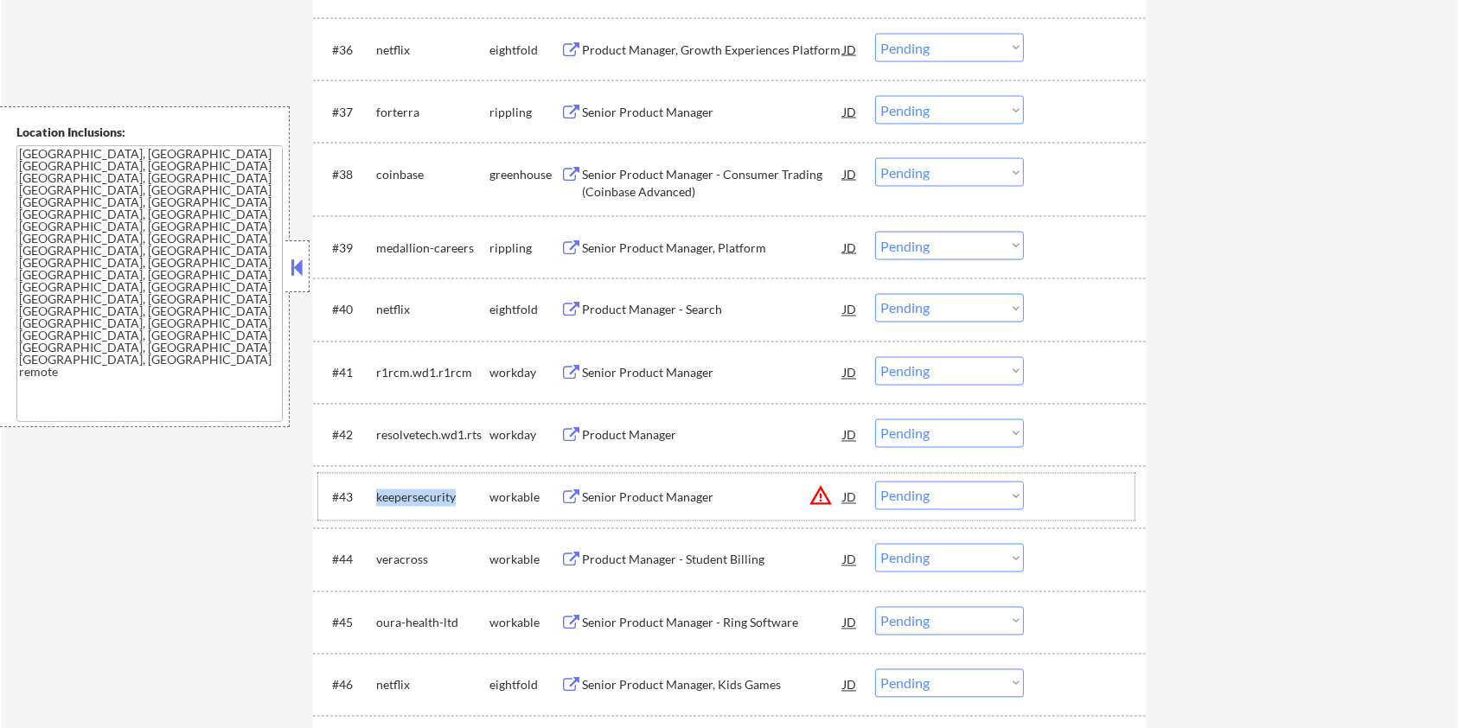
drag, startPoint x: 456, startPoint y: 491, endPoint x: 374, endPoint y: 486, distance: 81.4
click at [374, 486] on div "#43 keepersecurity workable Senior Product Manager JD warning_amber Choose an o…" at bounding box center [726, 497] width 816 height 47
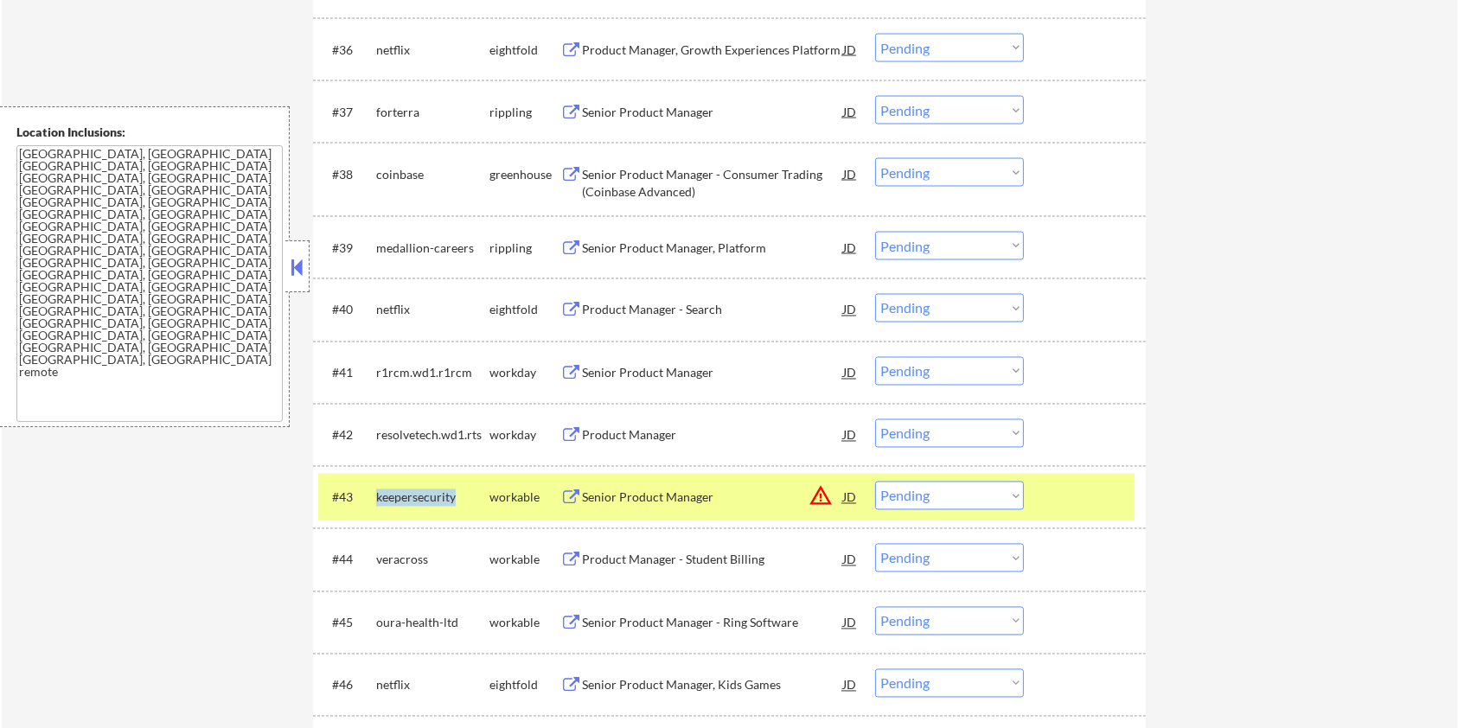
copy div "keepersecurity"
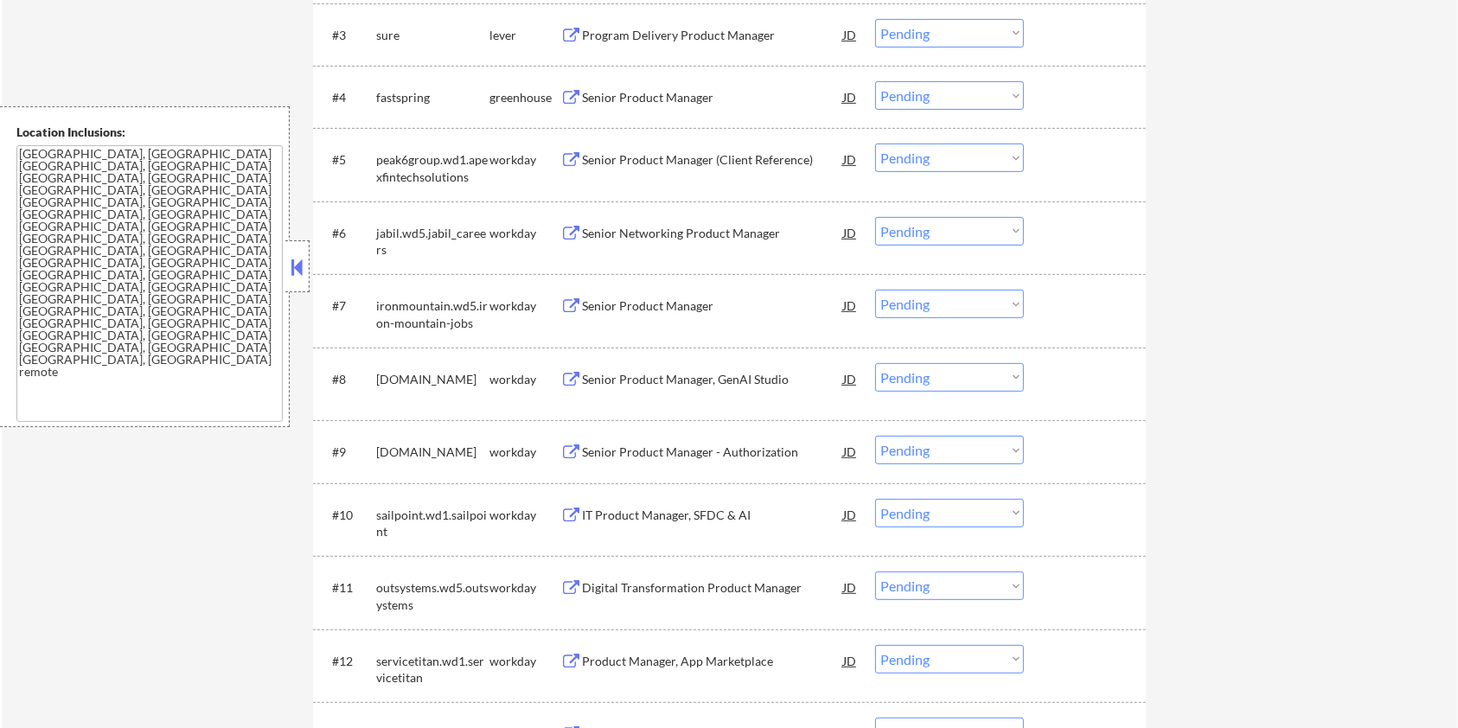
scroll to position [346, 0]
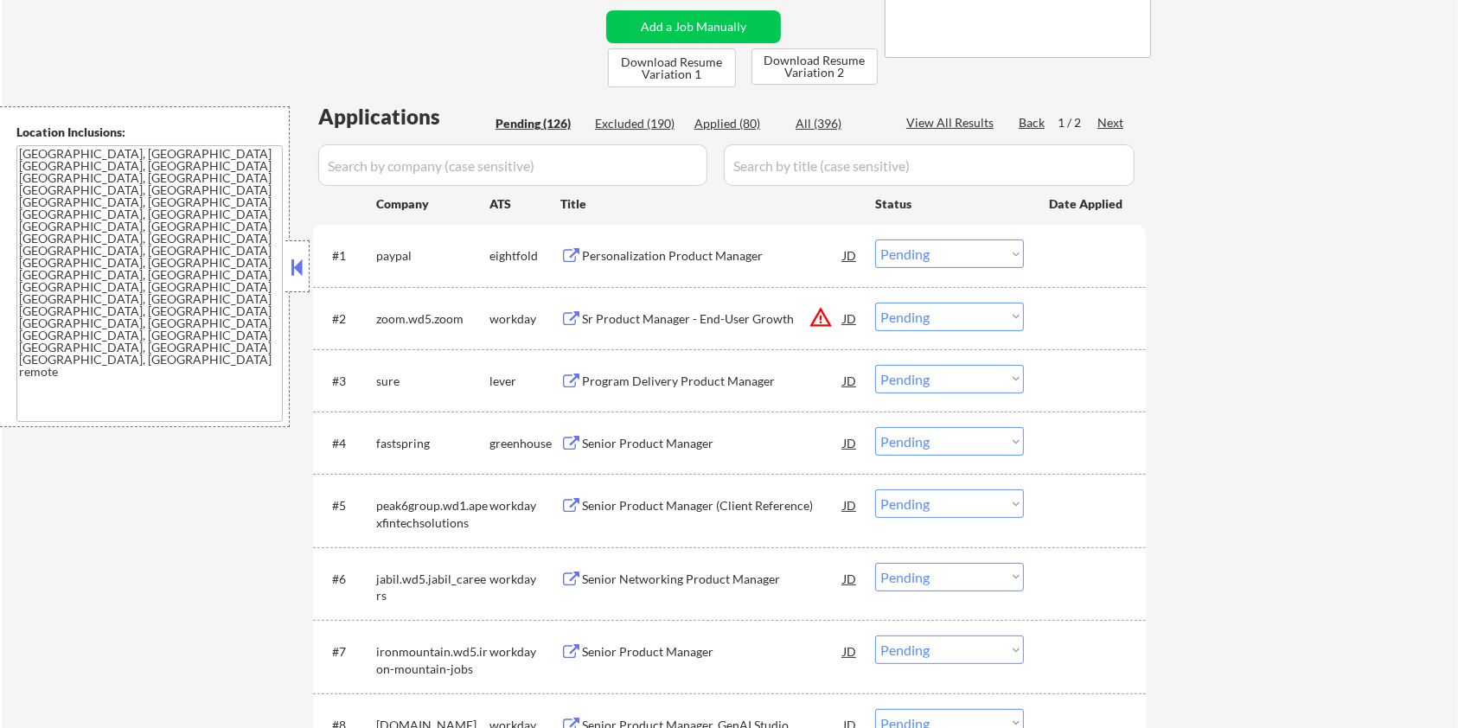
click at [375, 163] on input "input" at bounding box center [512, 165] width 389 height 42
paste input "keepersecurity"
type input "keepersecurity"
click at [817, 167] on input "input" at bounding box center [929, 165] width 411 height 42
click at [831, 126] on div "All (396)" at bounding box center [838, 123] width 86 height 17
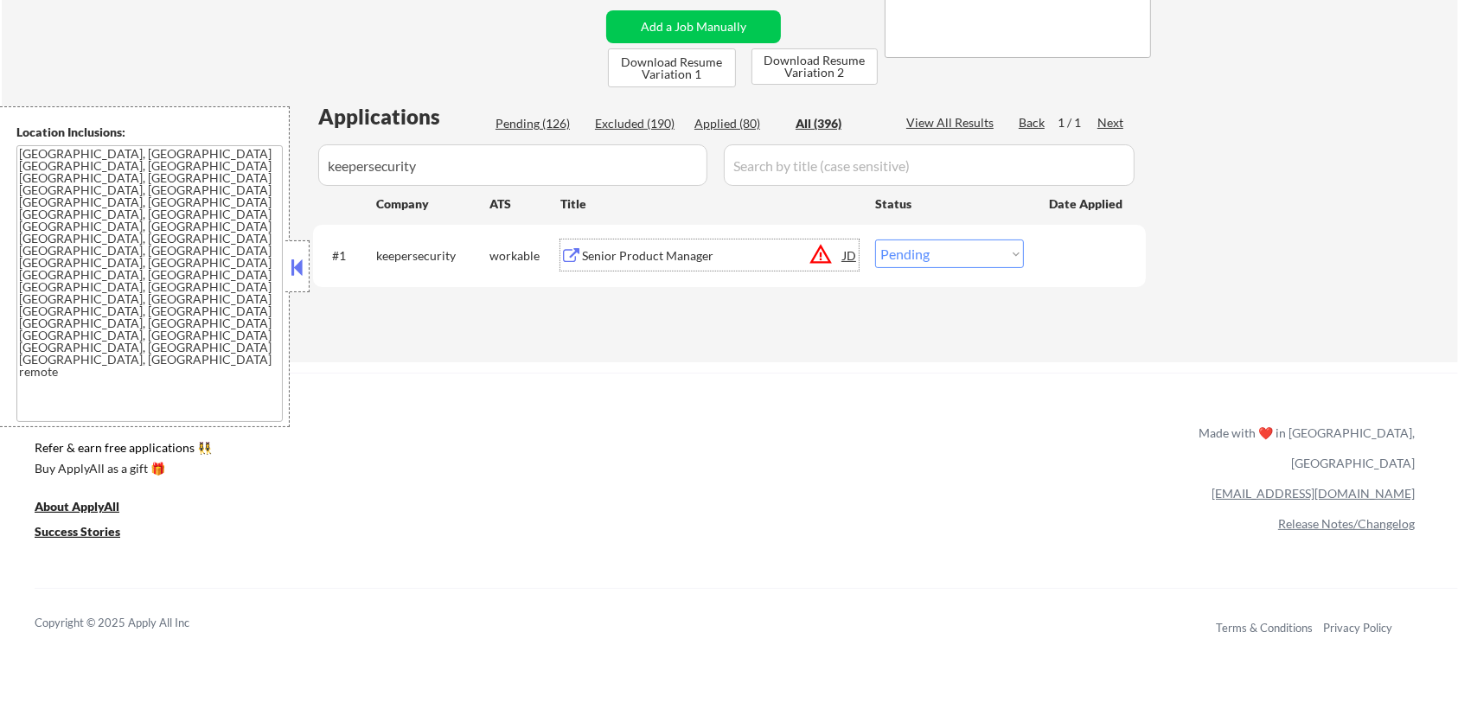
click at [668, 253] on div "Senior Product Manager" at bounding box center [712, 255] width 261 height 17
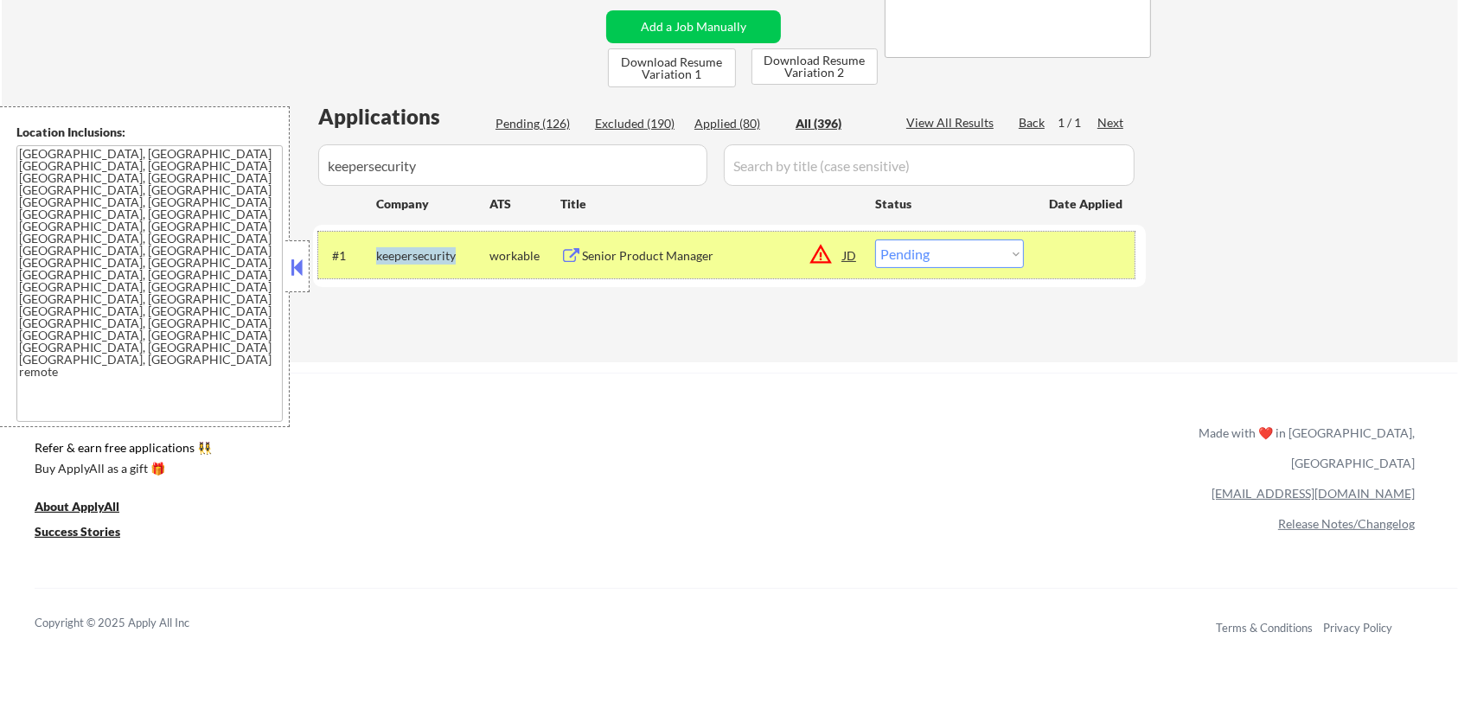
drag, startPoint x: 455, startPoint y: 260, endPoint x: 373, endPoint y: 251, distance: 82.7
click at [373, 251] on div "#1 keepersecurity workable Senior Product Manager JD warning_amber Choose an op…" at bounding box center [726, 255] width 816 height 47
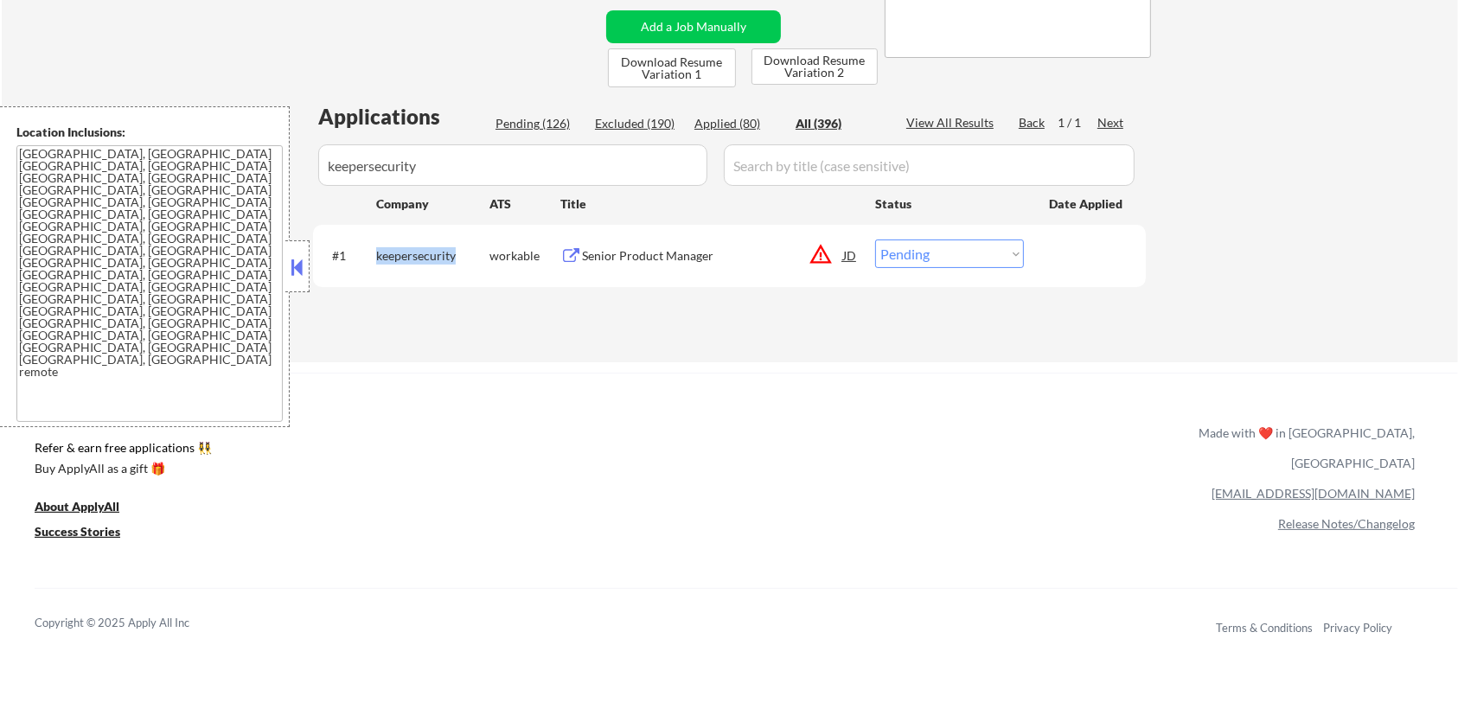
copy div "keepersecurity"
click at [969, 253] on select "Choose an option... Pending Applied Excluded (Questions) Excluded (Expired) Exc…" at bounding box center [949, 254] width 149 height 29
select select ""applied""
click at [875, 240] on select "Choose an option... Pending Applied Excluded (Questions) Excluded (Expired) Exc…" at bounding box center [949, 254] width 149 height 29
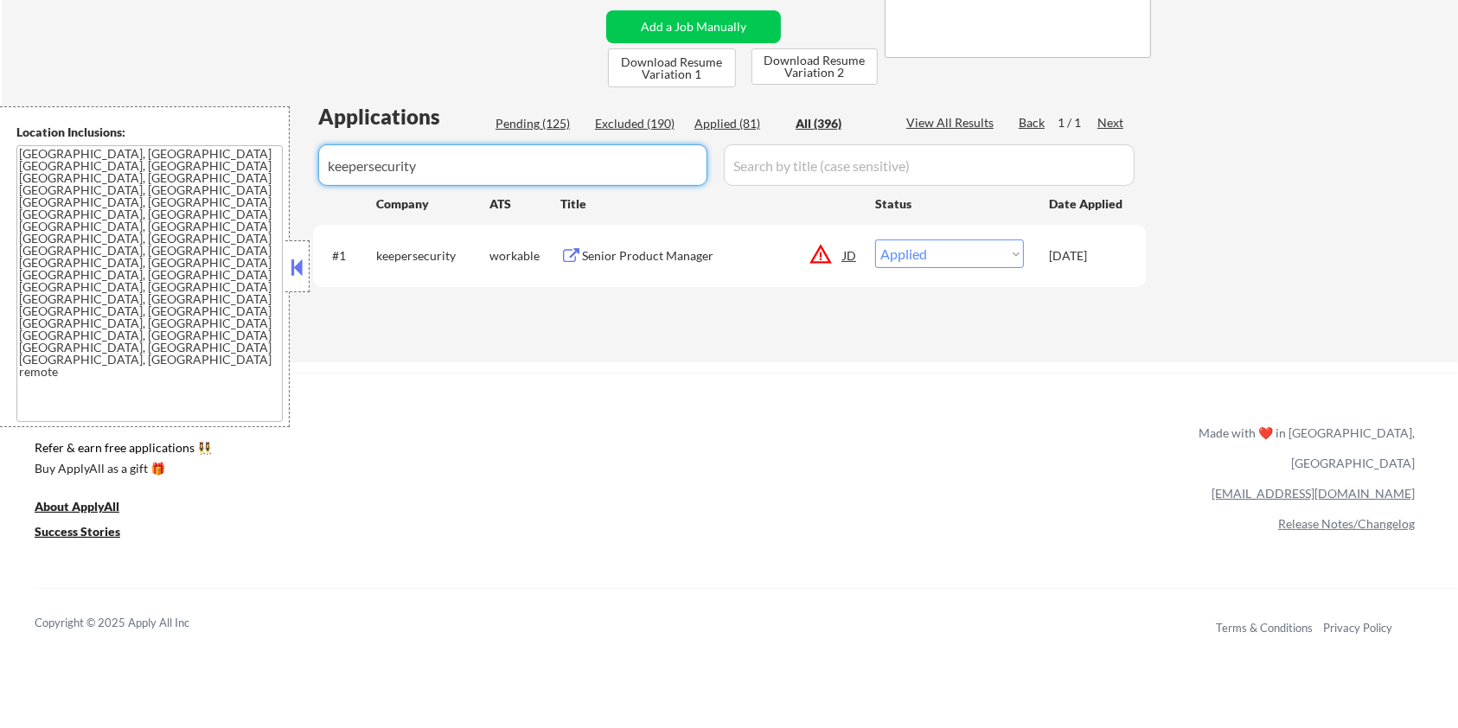
drag, startPoint x: 444, startPoint y: 175, endPoint x: 131, endPoint y: 173, distance: 312.2
click at [131, 173] on body "← Return to /applysquad Mailslurp Inbox Job Search Builder Zoe Henderson User E…" at bounding box center [729, 18] width 1458 height 728
select select ""applied""
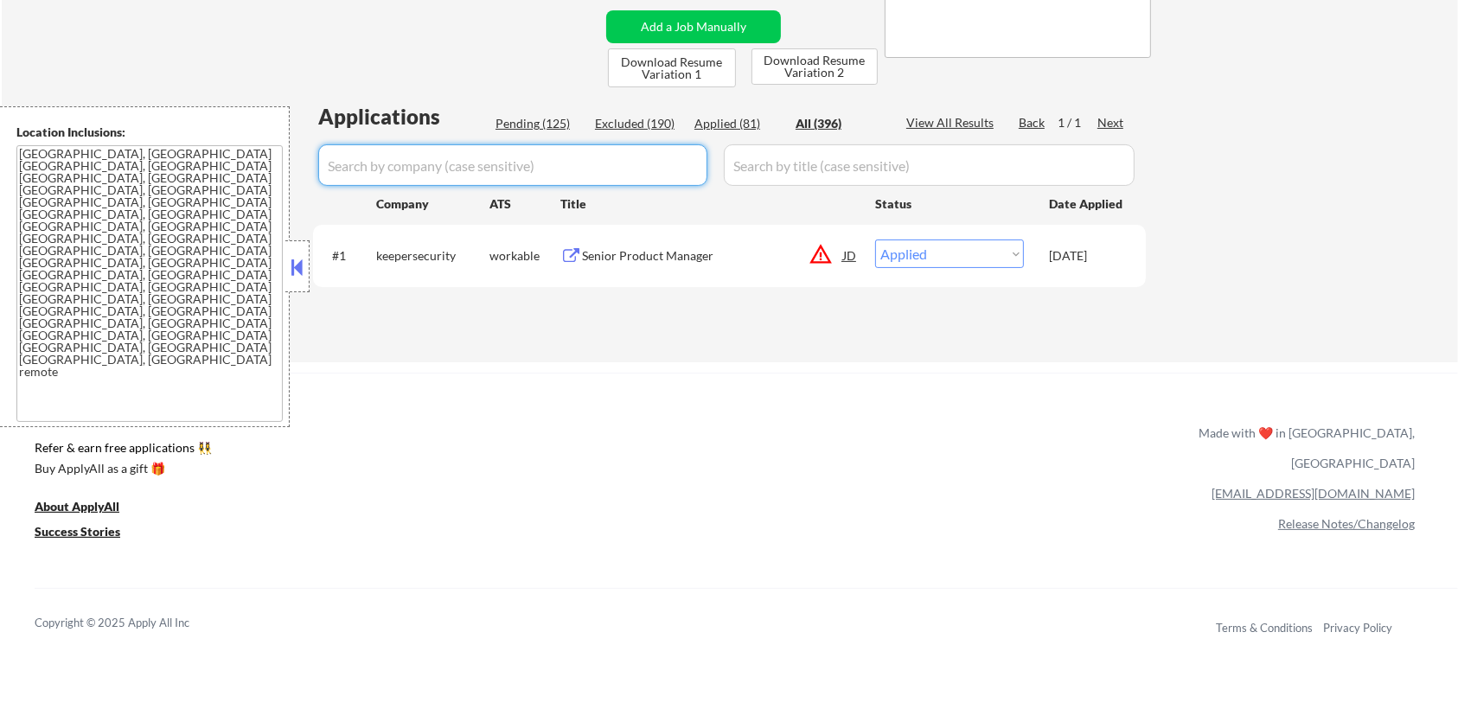
select select ""applied""
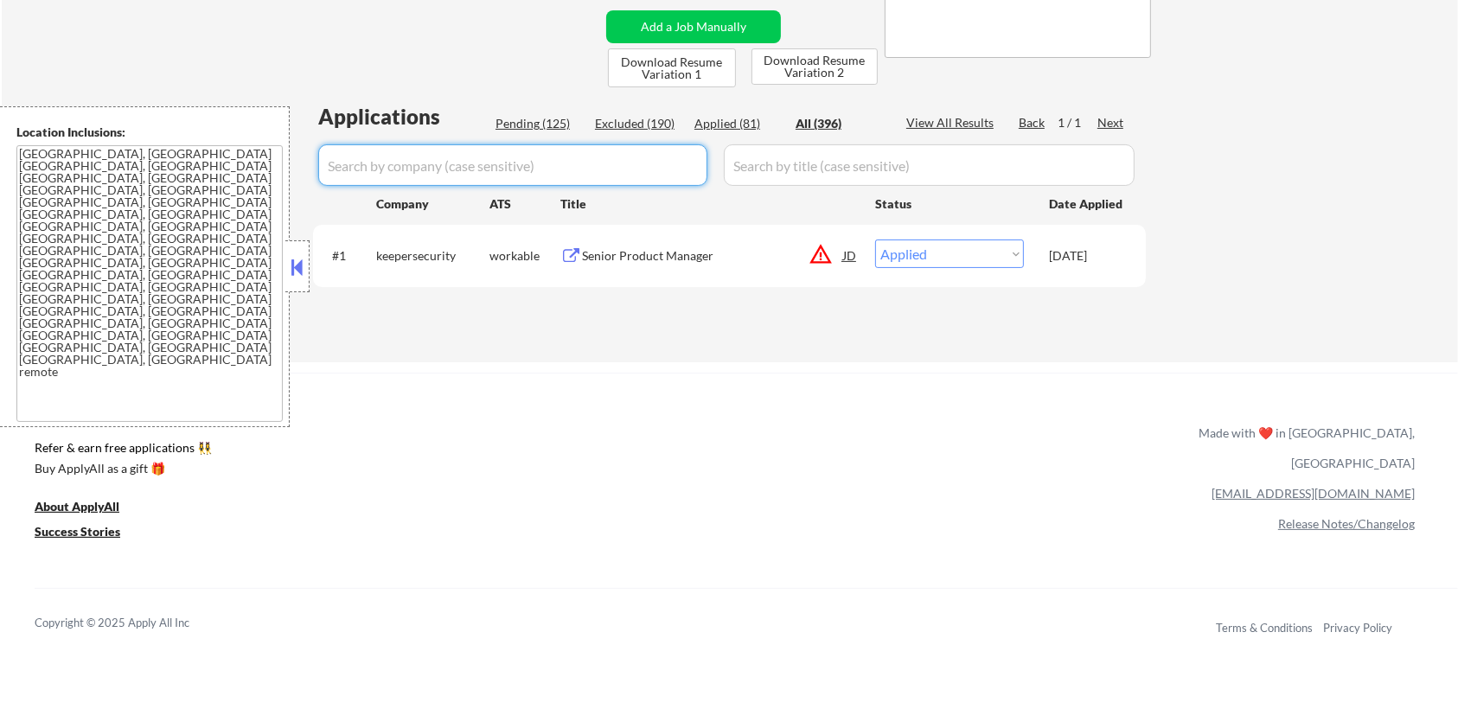
select select ""applied""
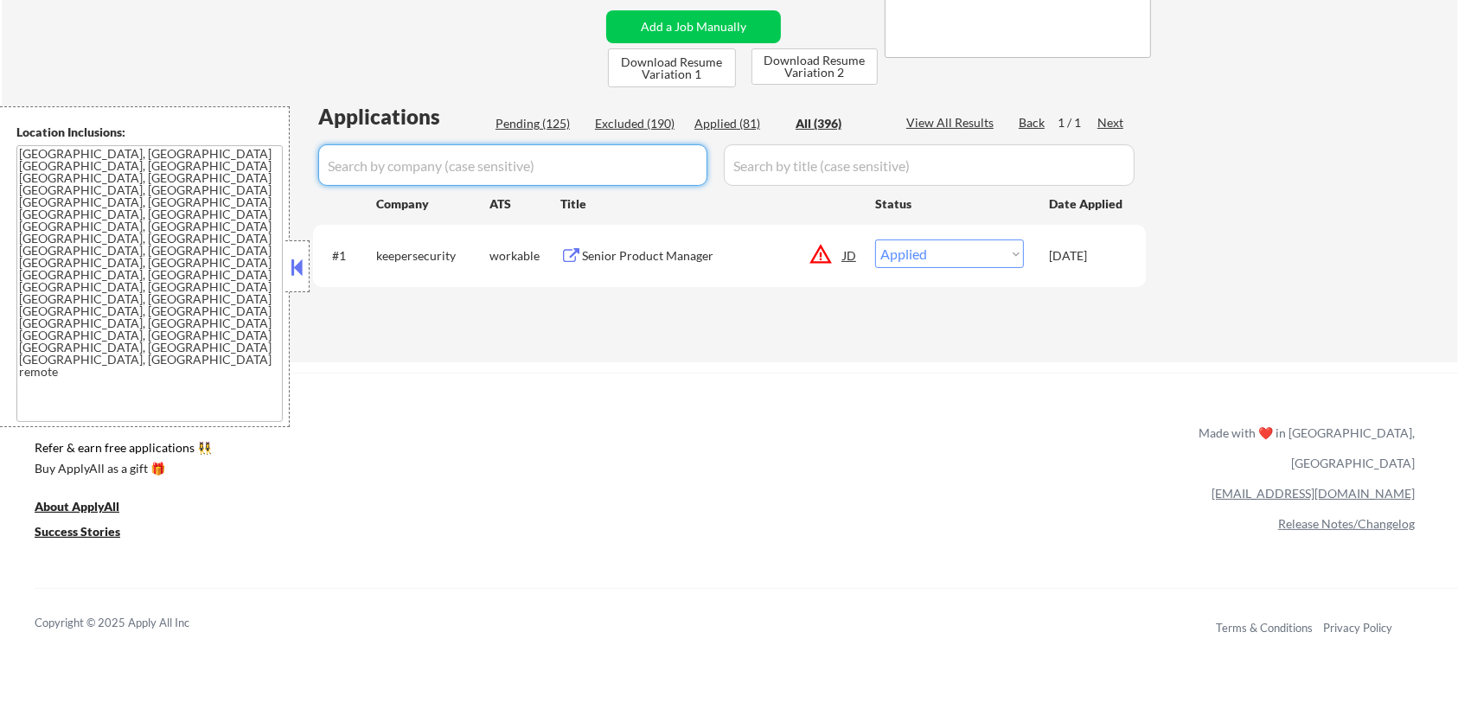
select select ""applied""
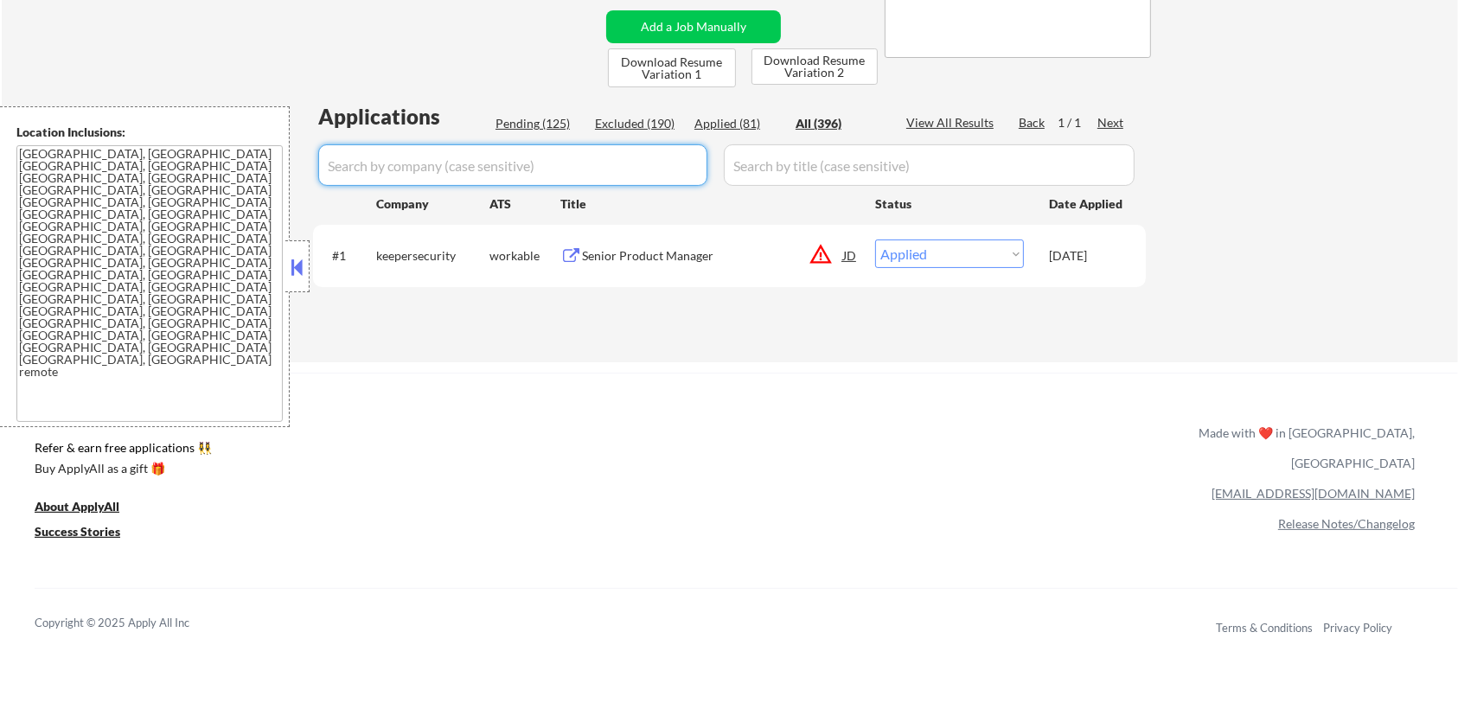
select select ""applied""
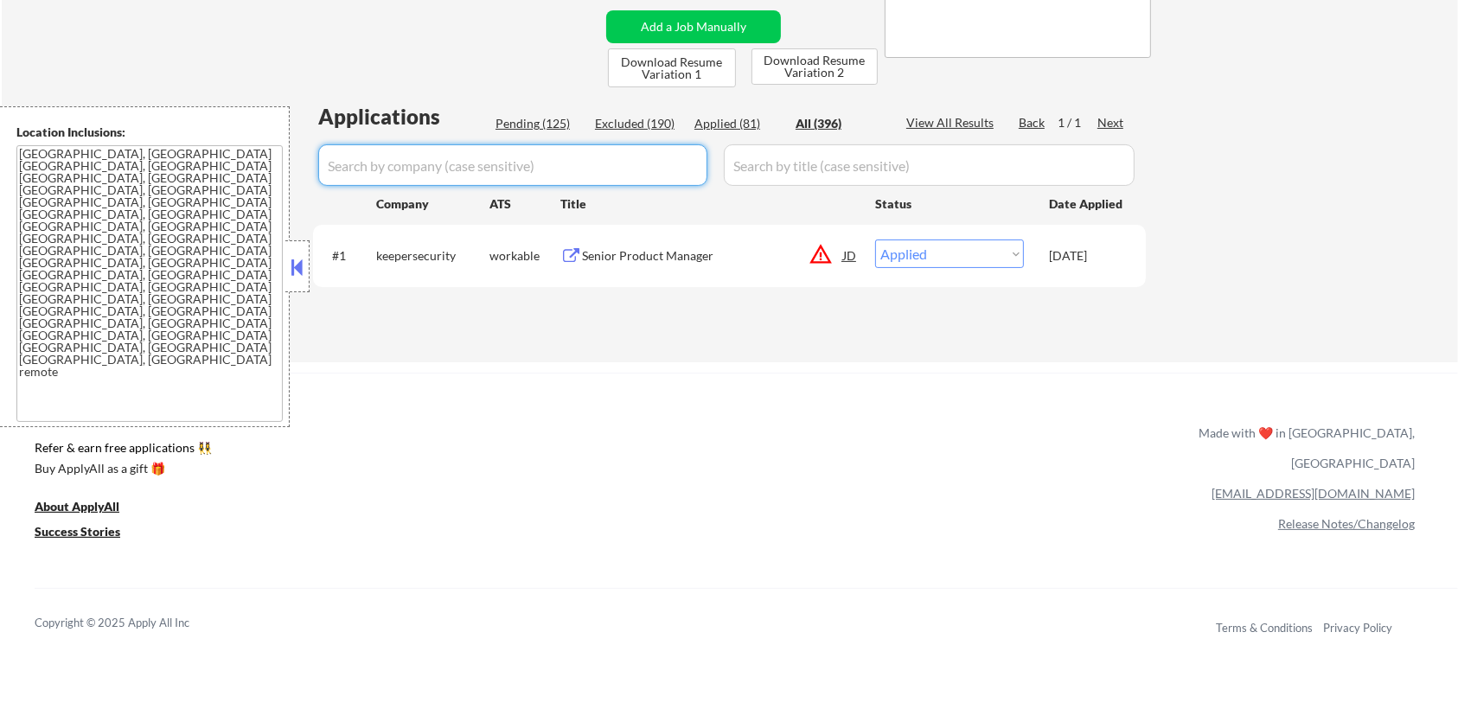
select select ""applied""
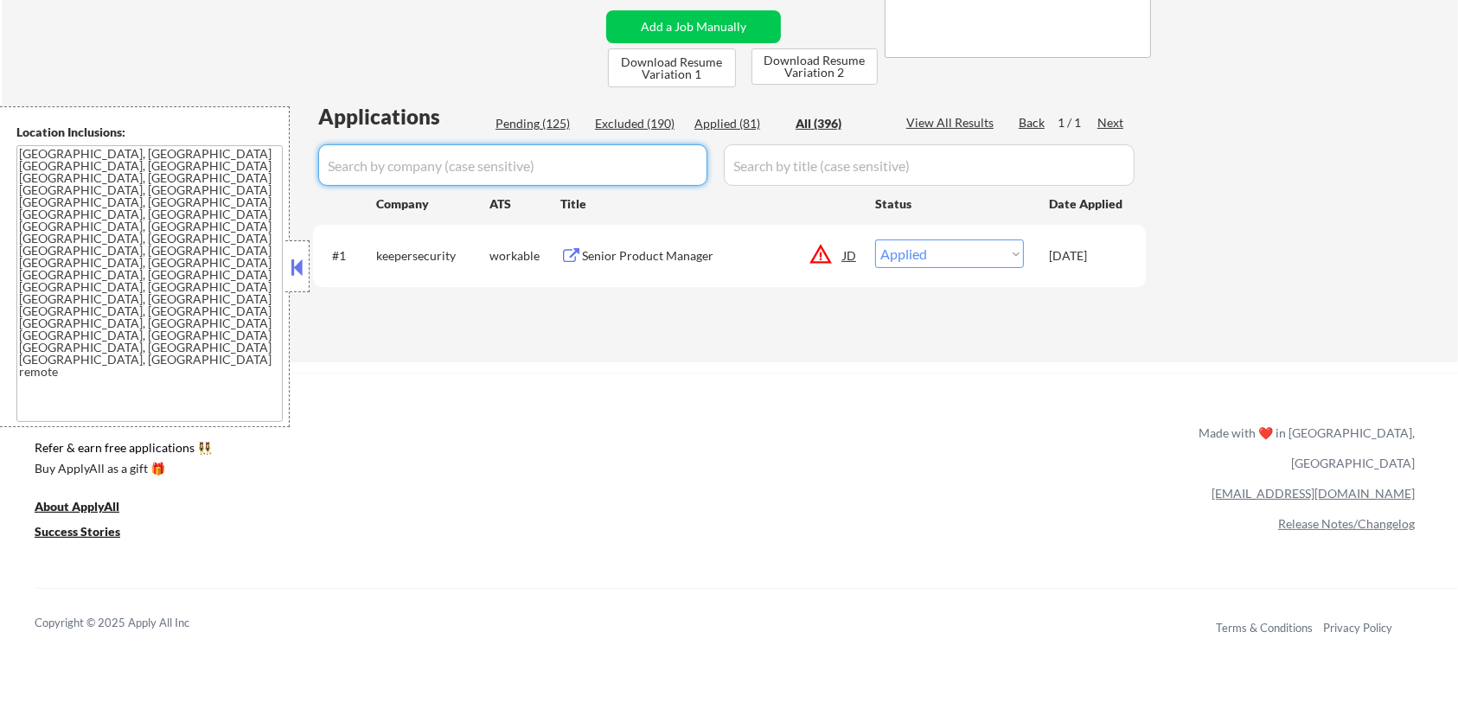
select select ""applied""
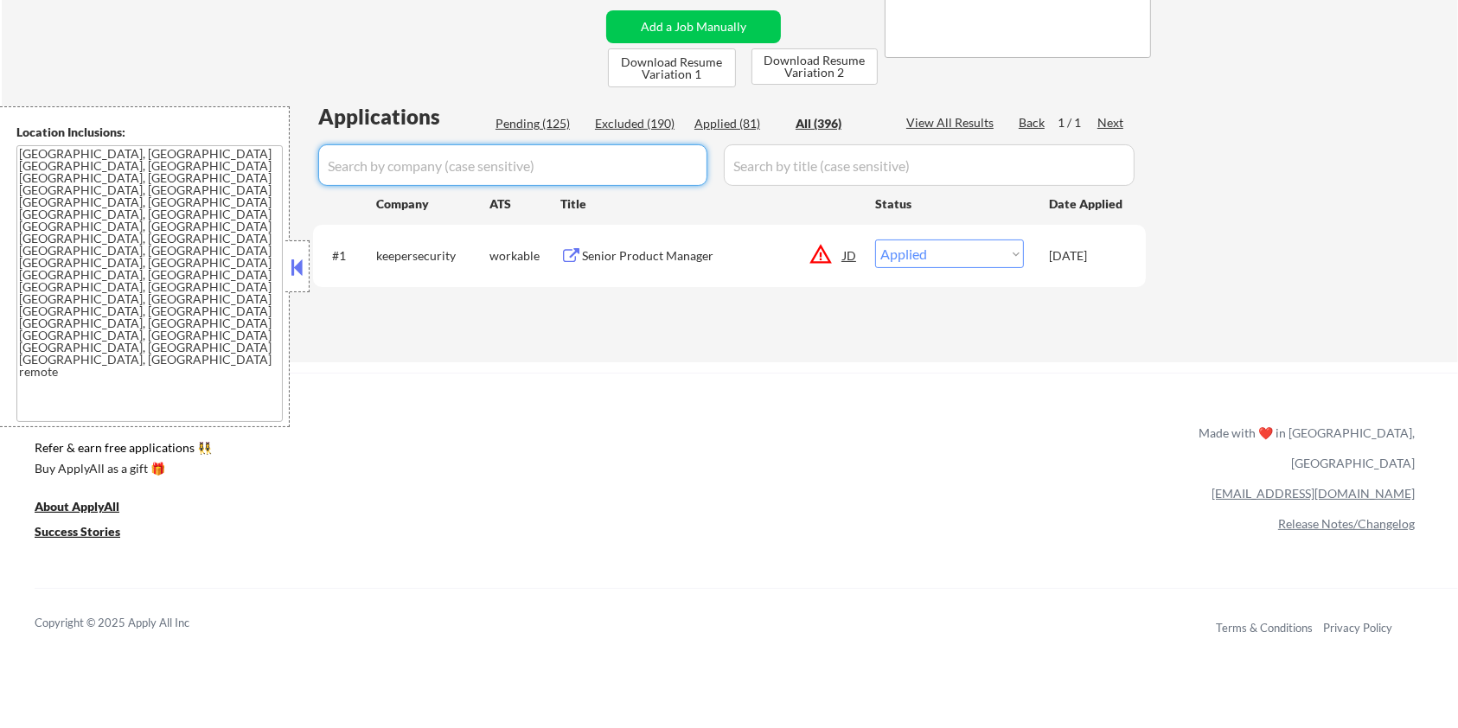
select select ""applied""
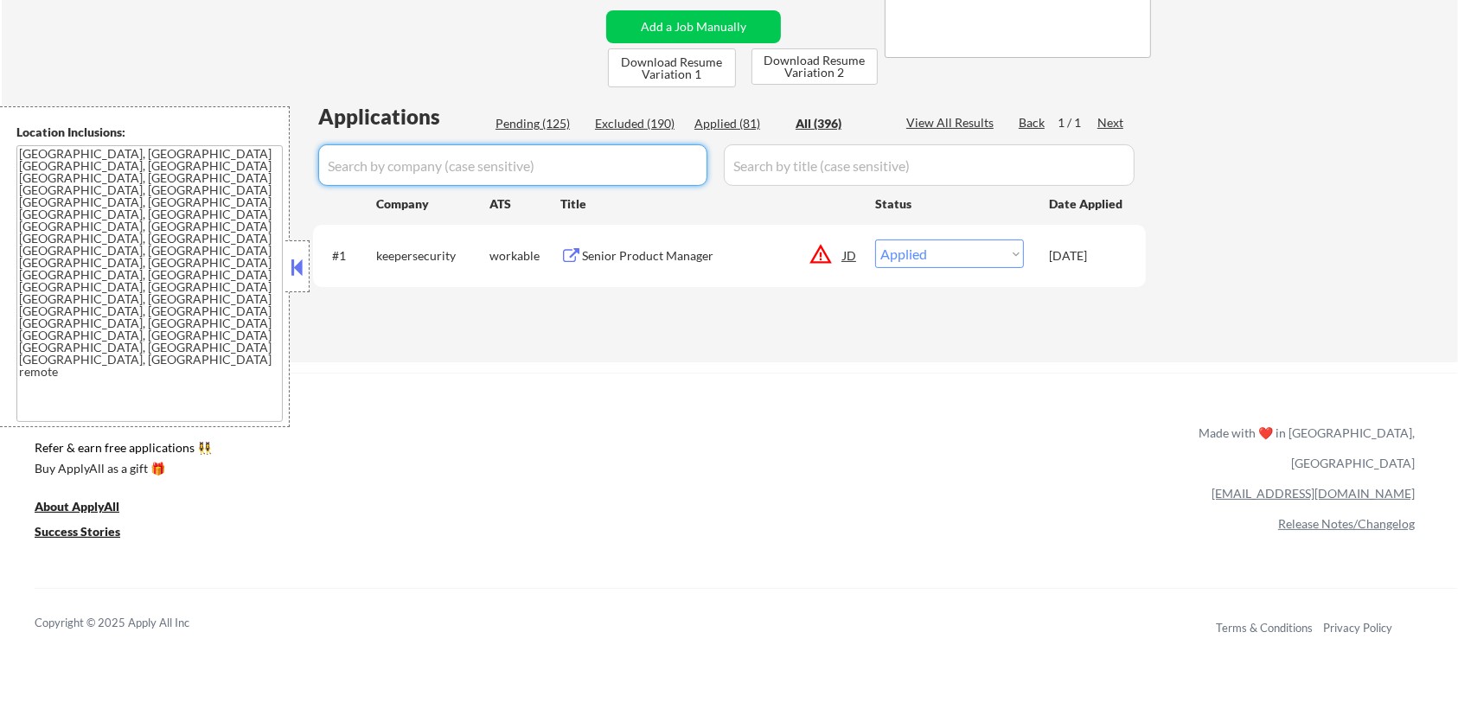
select select ""applied""
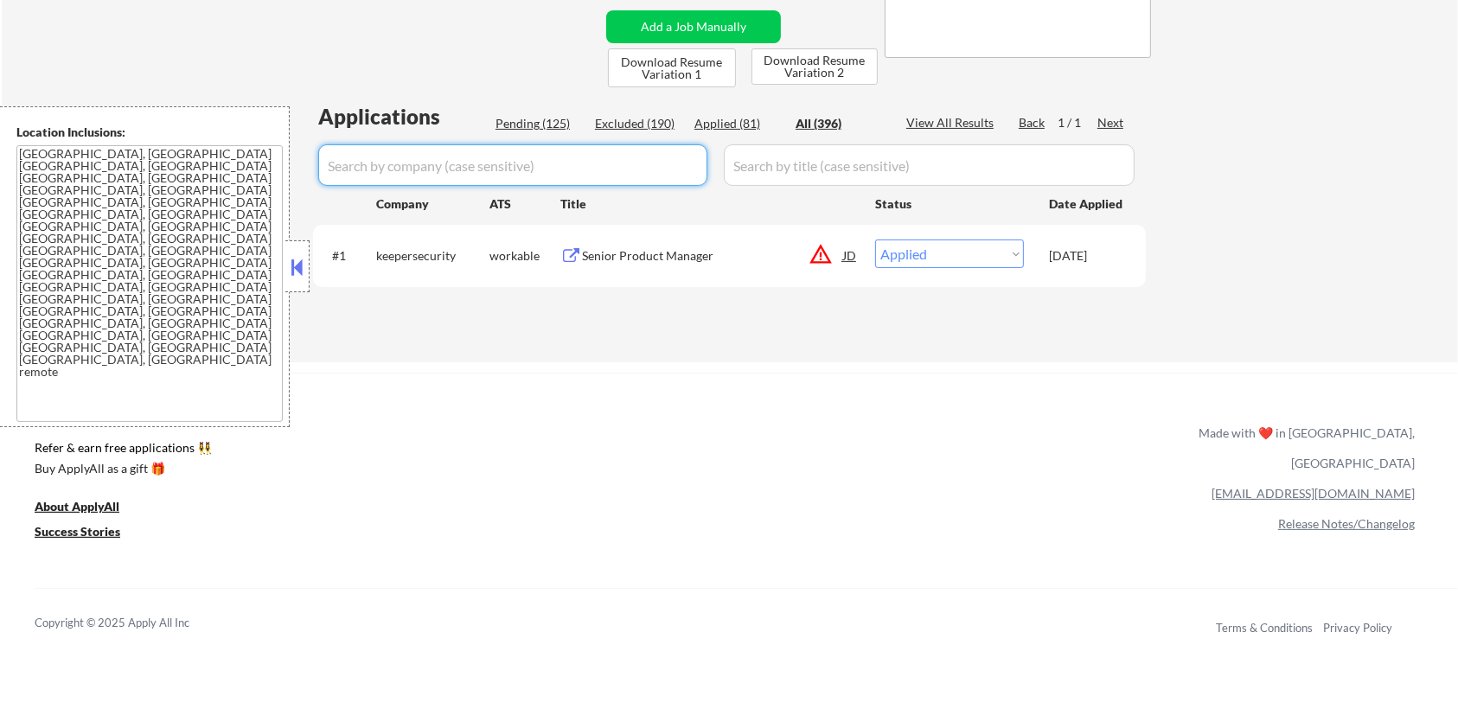
select select ""applied""
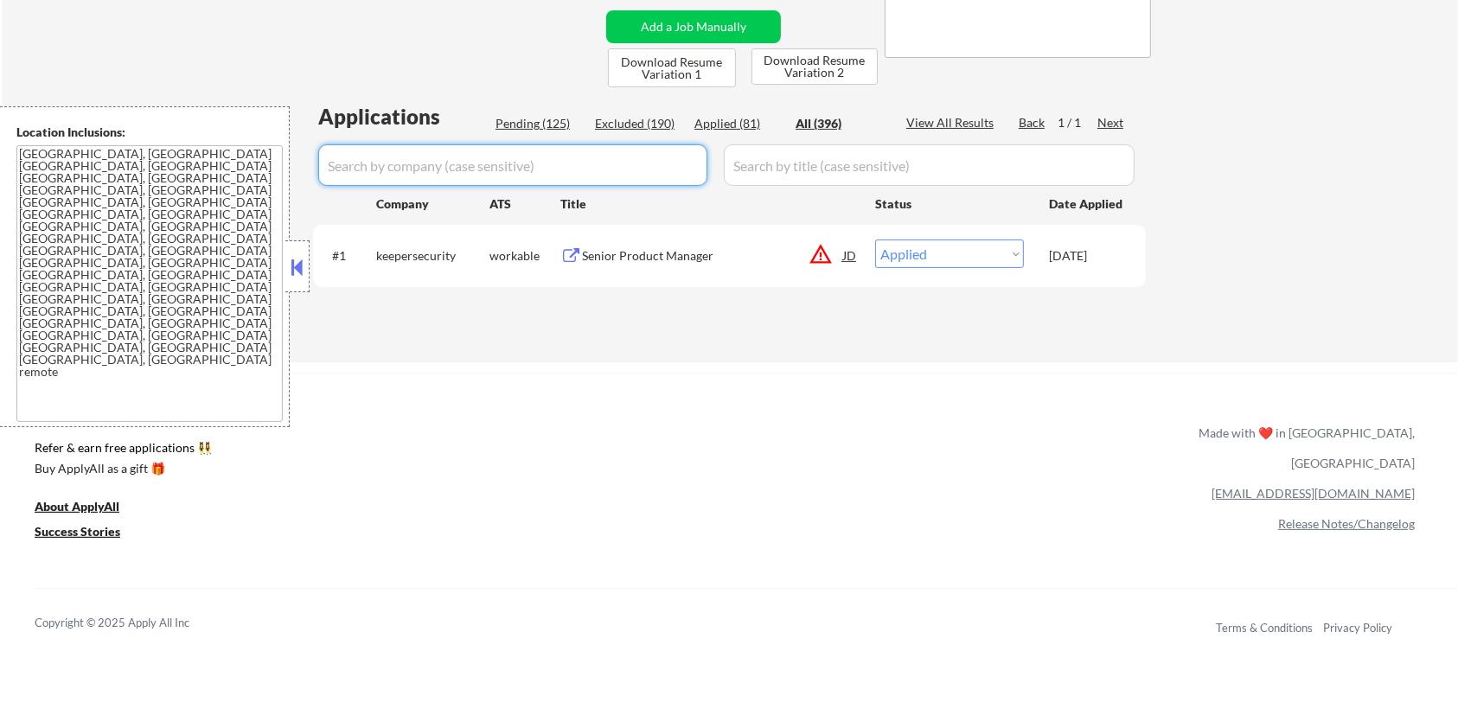
select select ""applied""
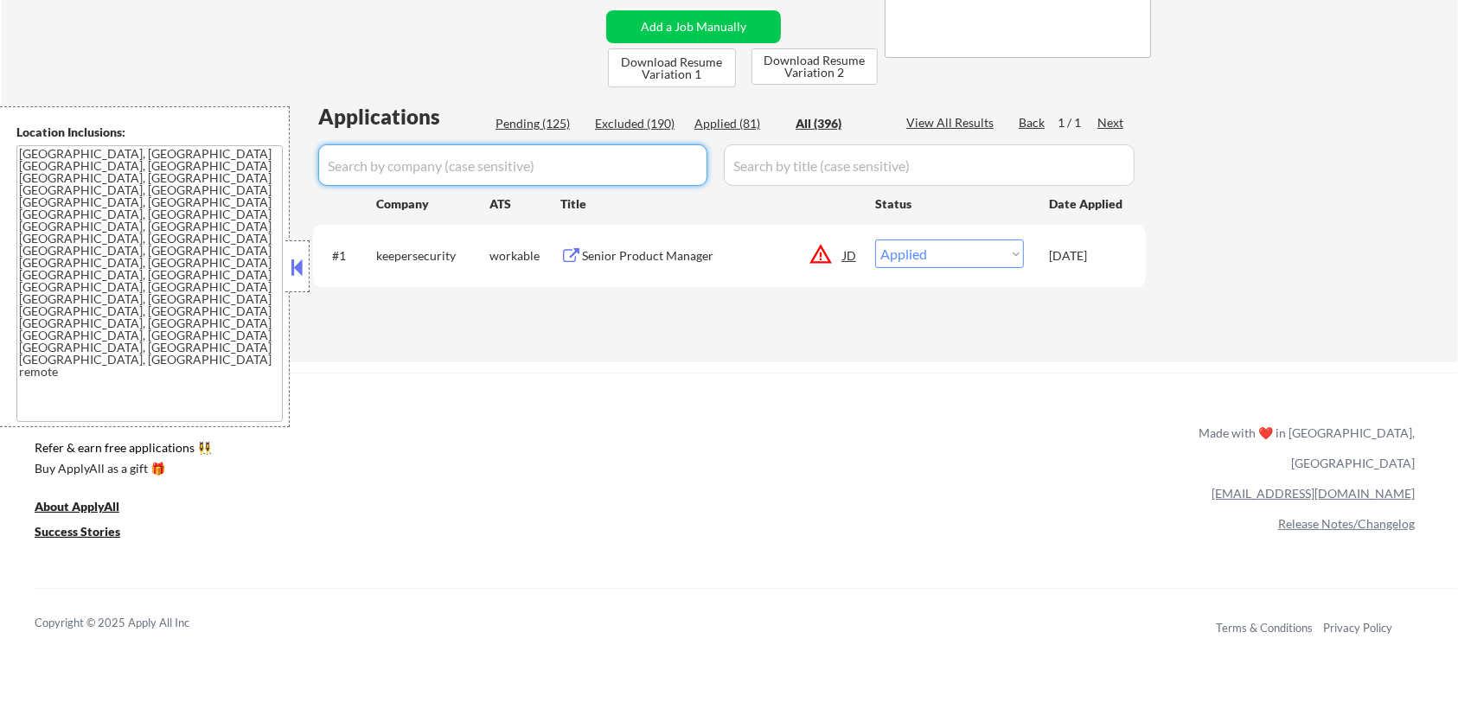
select select ""applied""
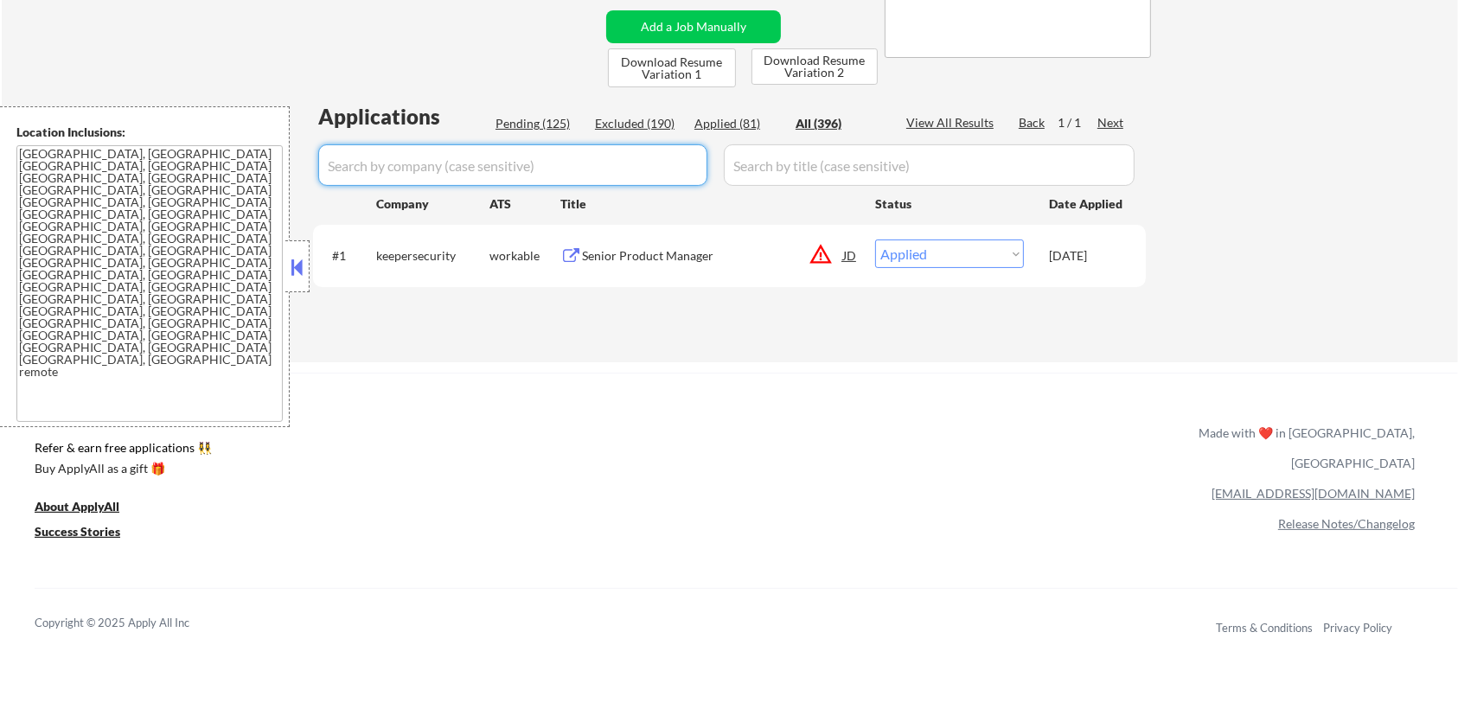
select select ""applied""
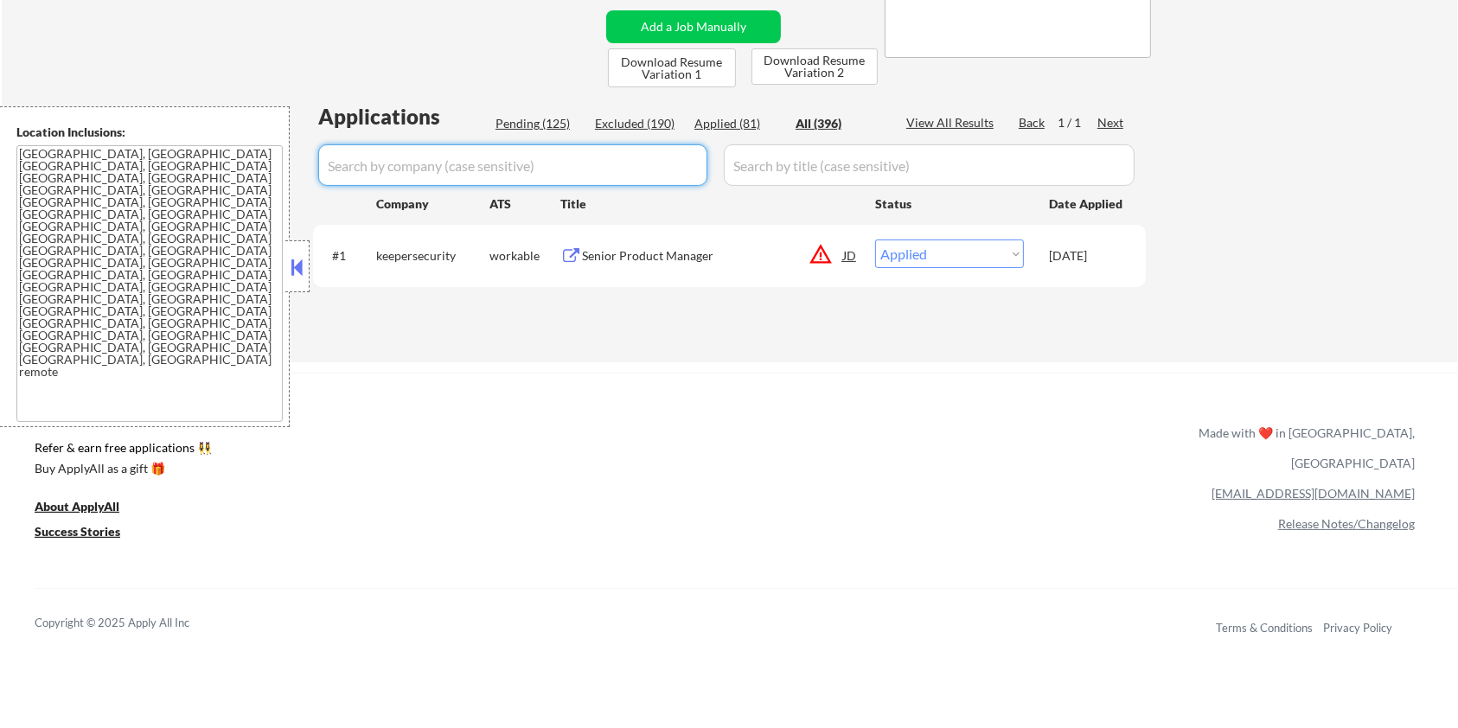
select select ""applied""
select select ""excluded__blocklist_""
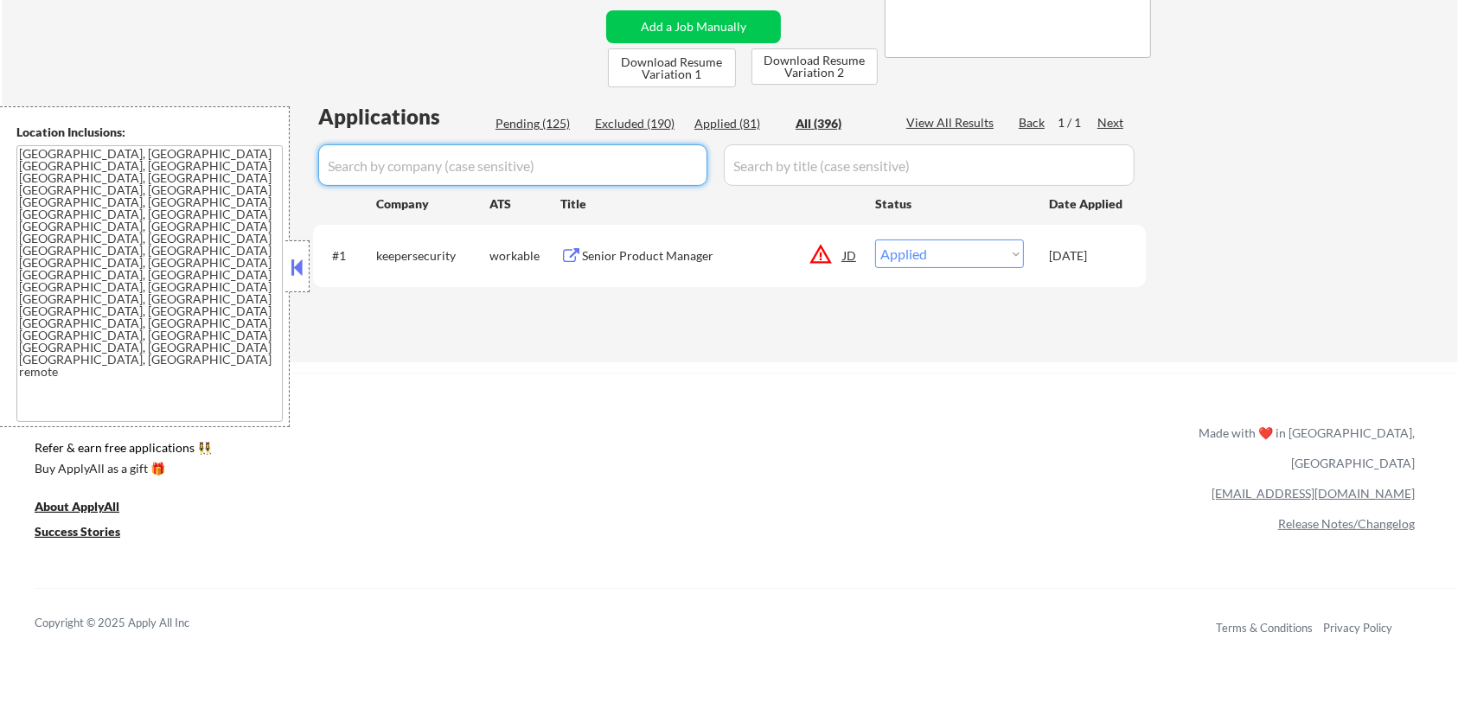
select select ""applied""
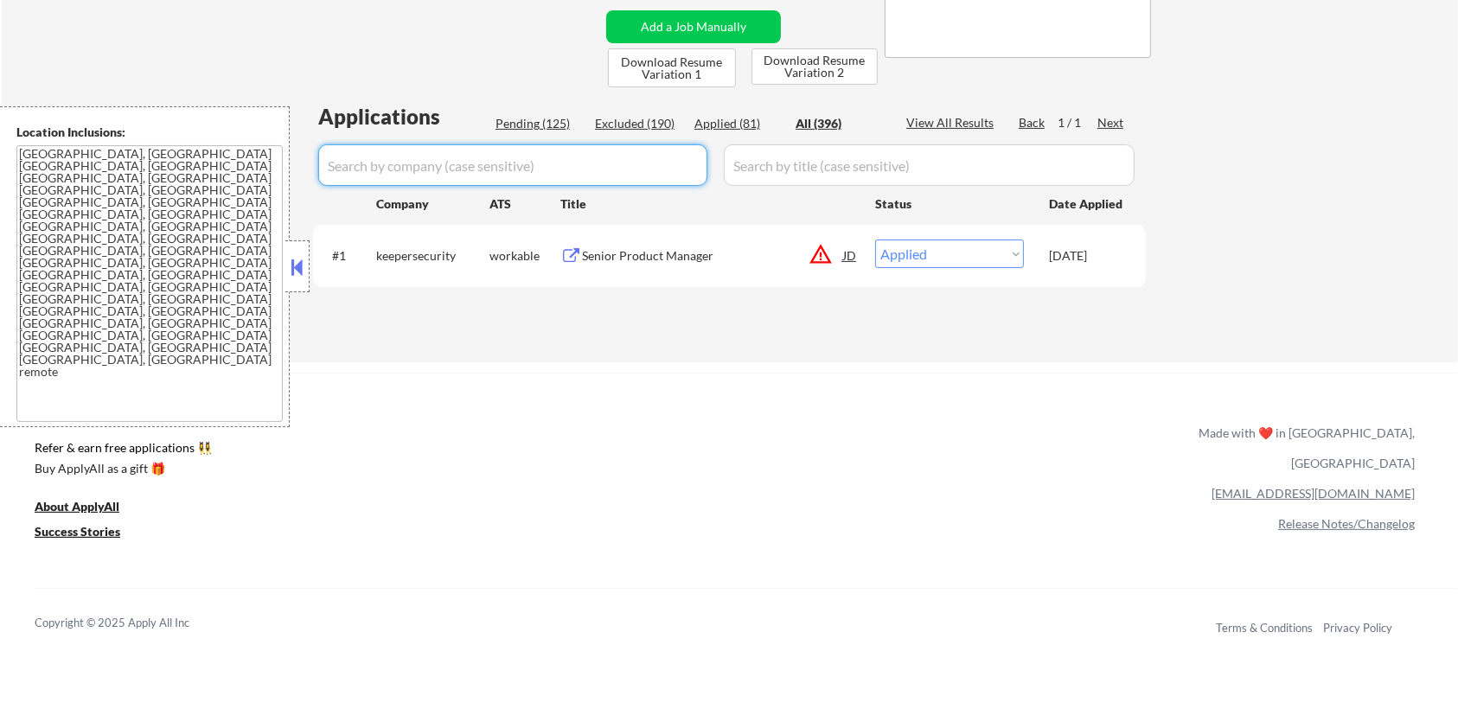
select select ""applied""
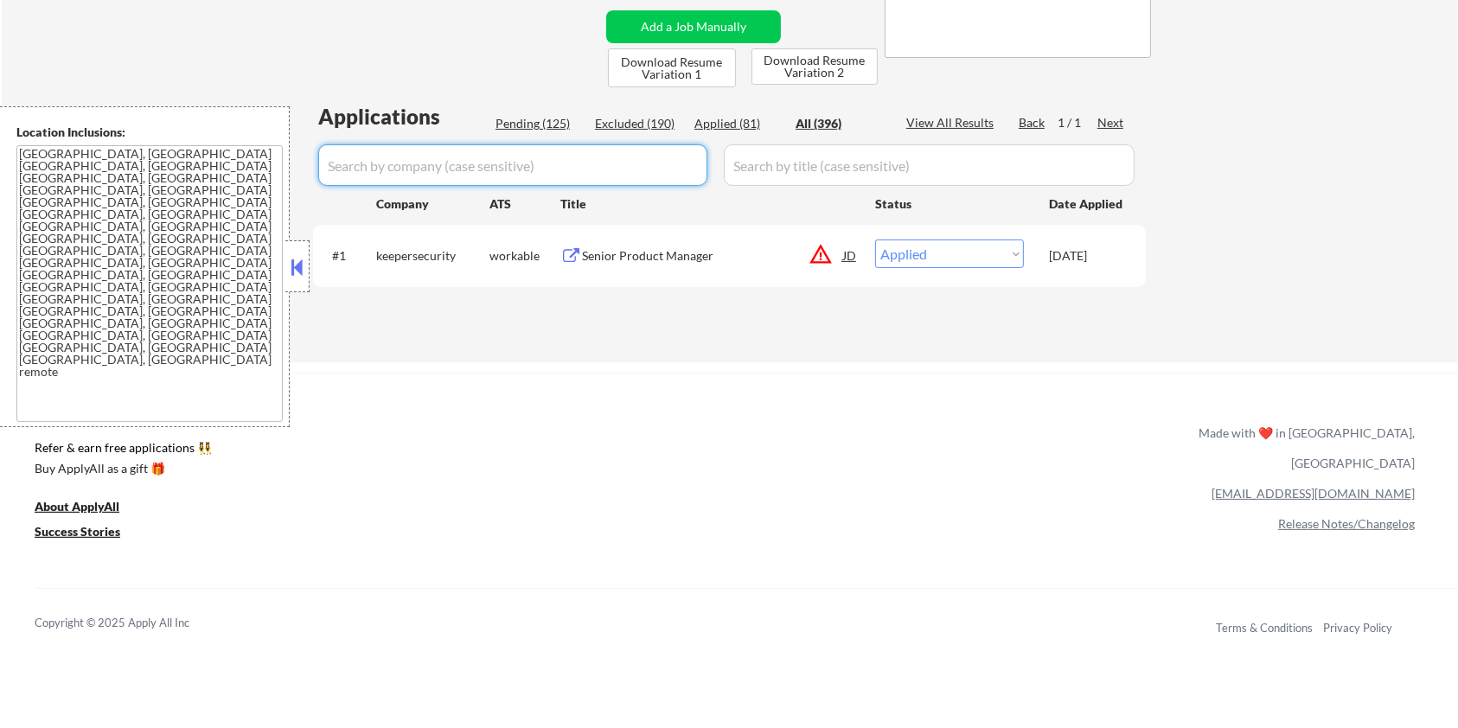
select select ""applied""
select select ""excluded__expired_""
select select ""excluded__location_""
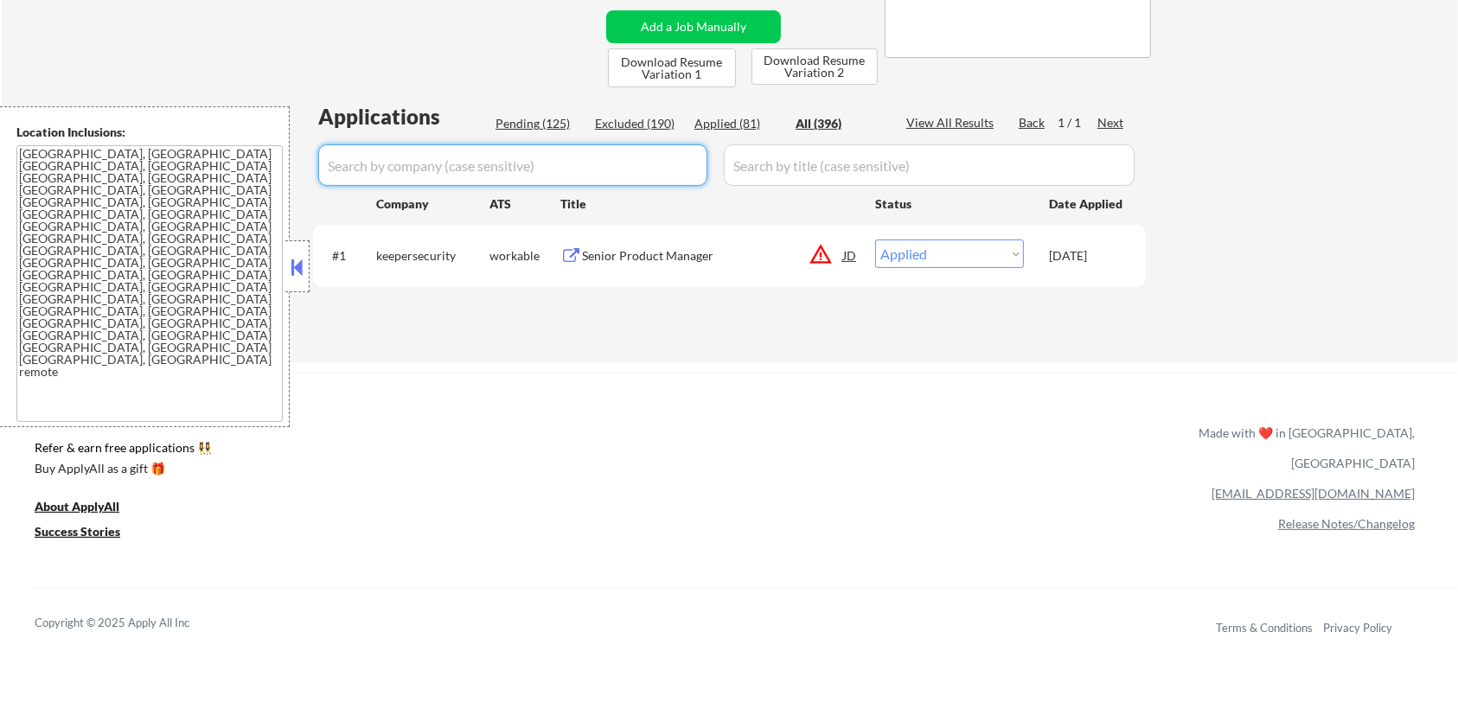
select select ""excluded__bad_match_""
select select ""excluded__expired_""
select select ""excluded""
select select ""excluded__location_""
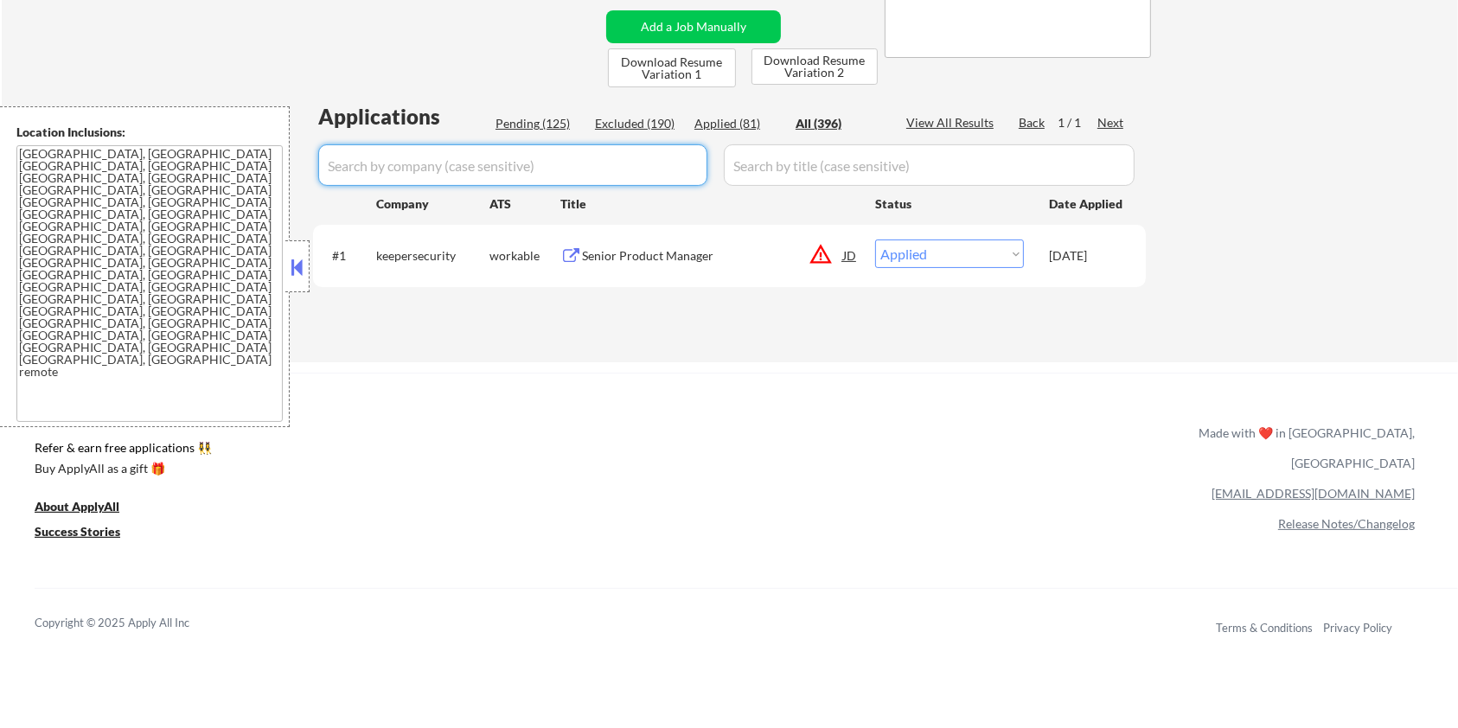
select select ""excluded""
select select ""excluded__location_""
select select ""excluded__blocklist_""
select select ""excluded__salary_""
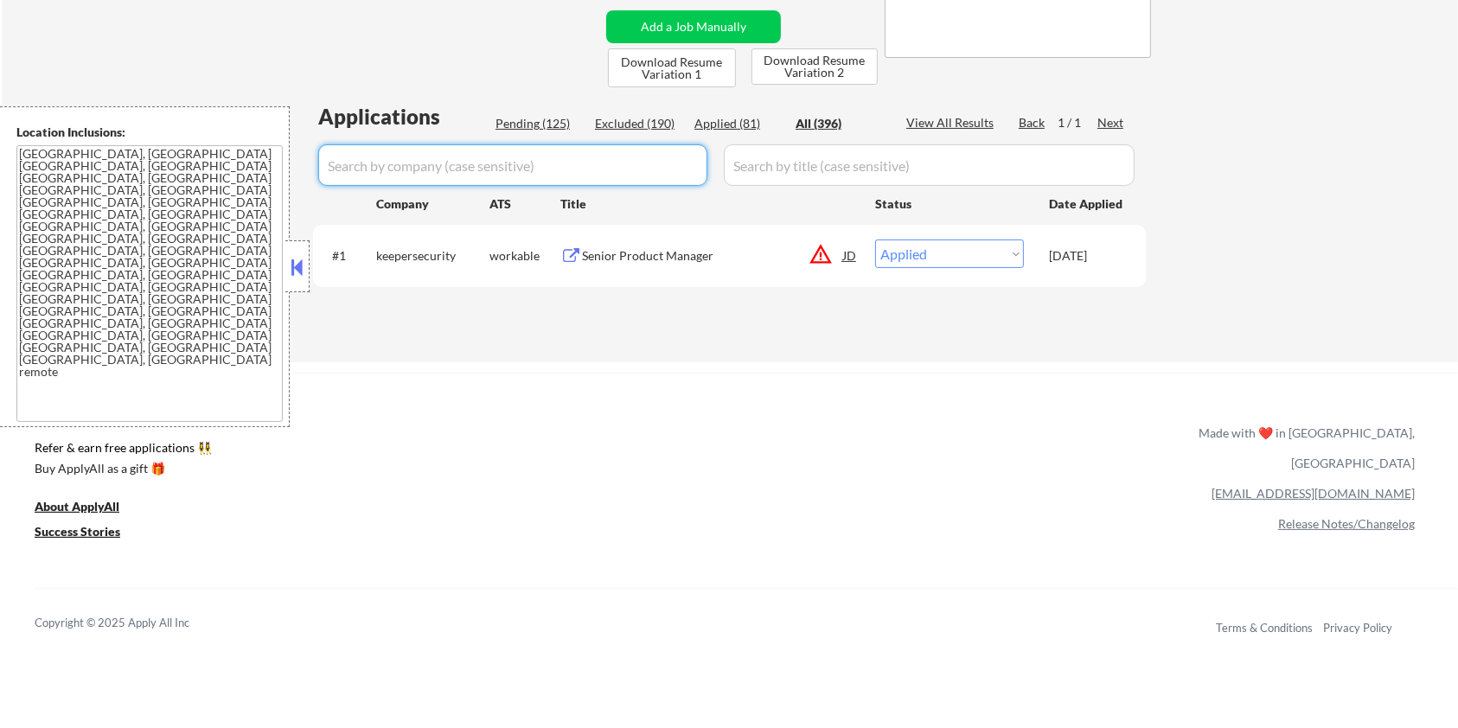
select select ""excluded__blocklist_""
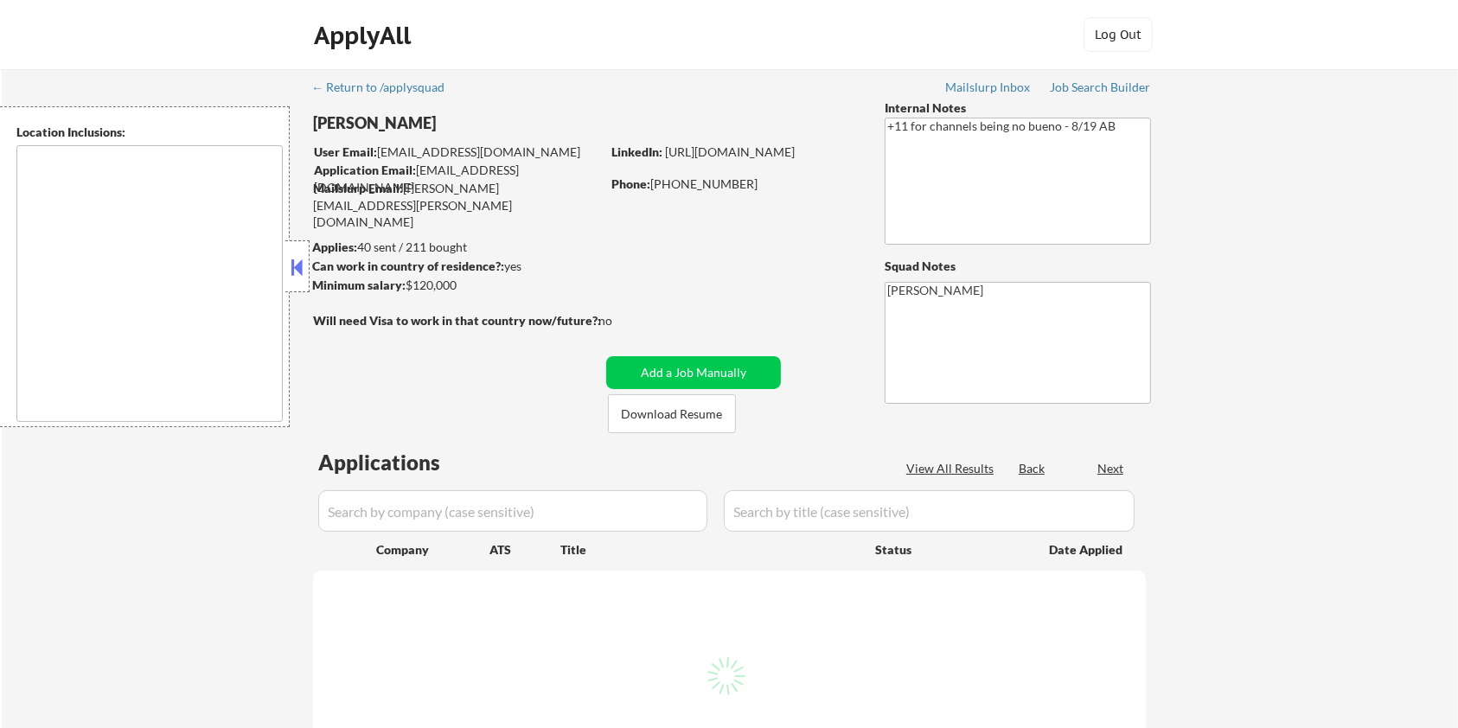
select select ""pending""
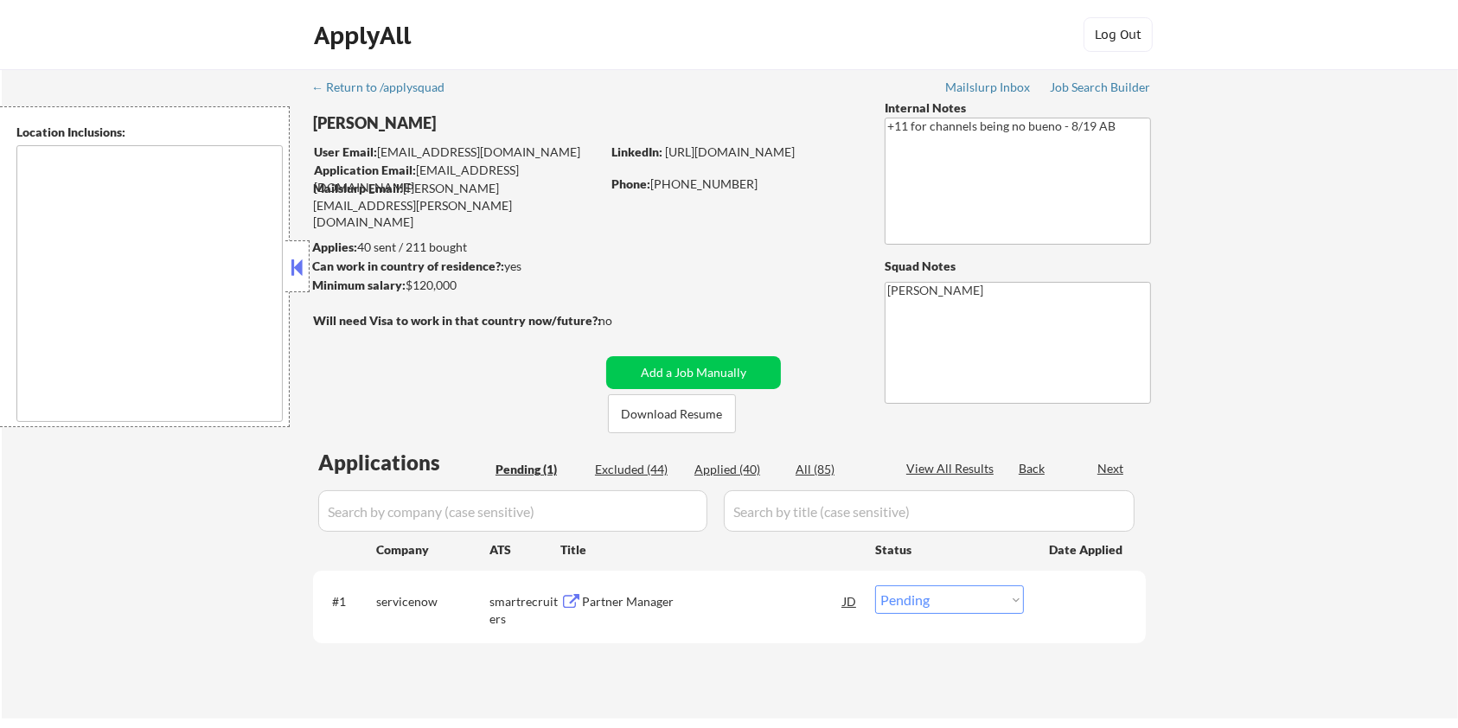
type textarea "remote"
click at [679, 416] on button "Download Resume" at bounding box center [672, 413] width 128 height 39
click at [635, 610] on div "Partner Manager" at bounding box center [712, 601] width 261 height 17
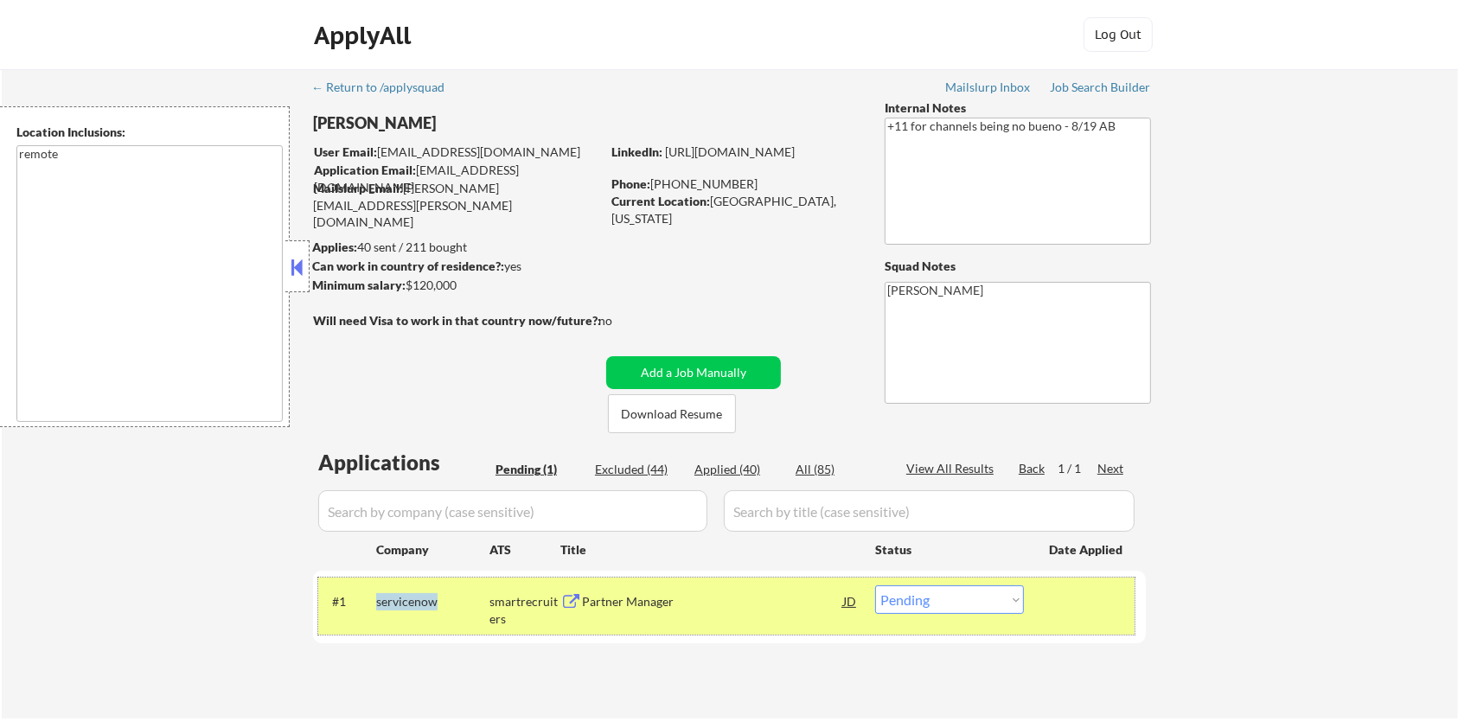
drag, startPoint x: 451, startPoint y: 606, endPoint x: 374, endPoint y: 604, distance: 77.9
click at [374, 604] on div "#1 servicenow smartrecruiters Partner Manager JD Choose an option... Pending Ap…" at bounding box center [726, 606] width 816 height 57
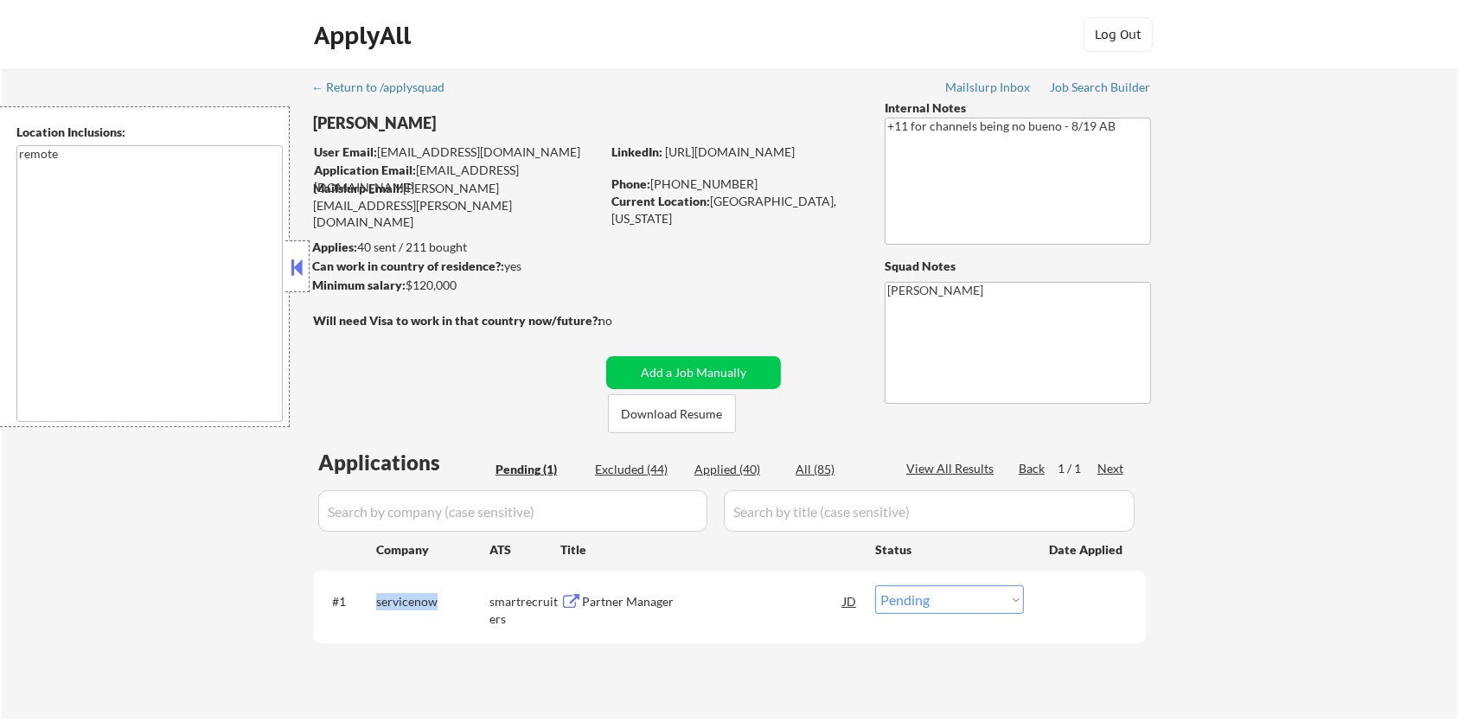
copy div "servicenow"
click at [950, 605] on select "Choose an option... Pending Applied Excluded (Questions) Excluded (Expired) Exc…" at bounding box center [949, 599] width 149 height 29
select select ""applied""
click at [875, 585] on select "Choose an option... Pending Applied Excluded (Questions) Excluded (Expired) Exc…" at bounding box center [949, 599] width 149 height 29
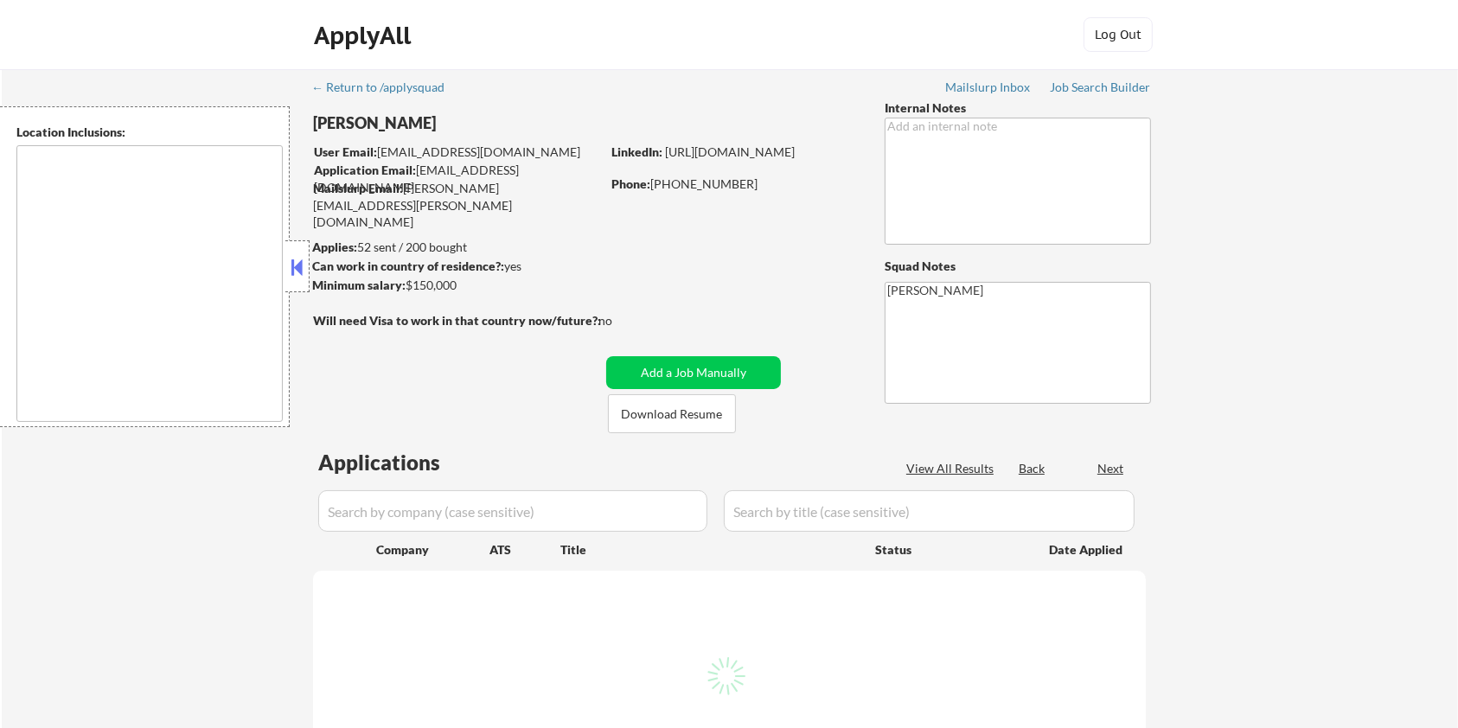
select select ""pending""
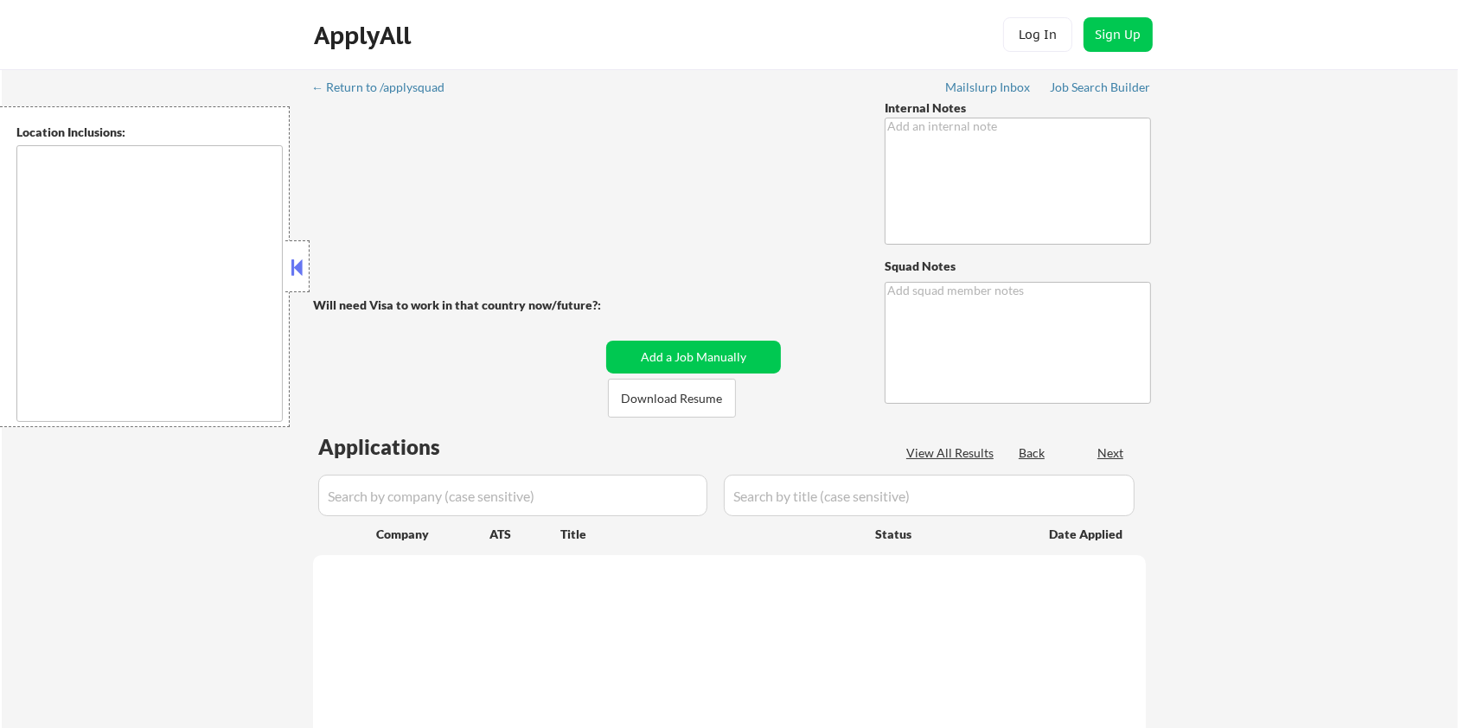
type textarea "IMPORTANT: He is open to relocate ANYWHERE in the [GEOGRAPHIC_DATA], but if the…"
type textarea "[PERSON_NAME]"
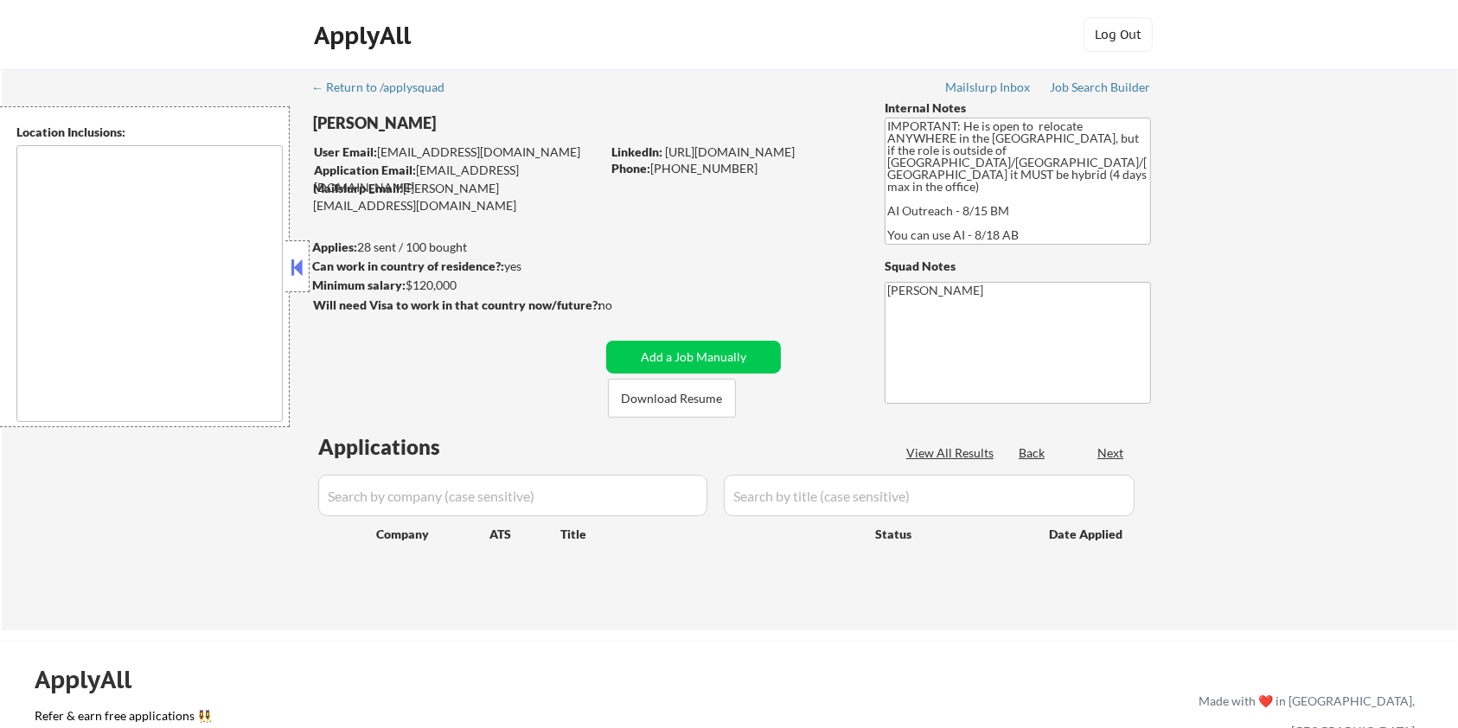
type textarea "country:[GEOGRAPHIC_DATA]"
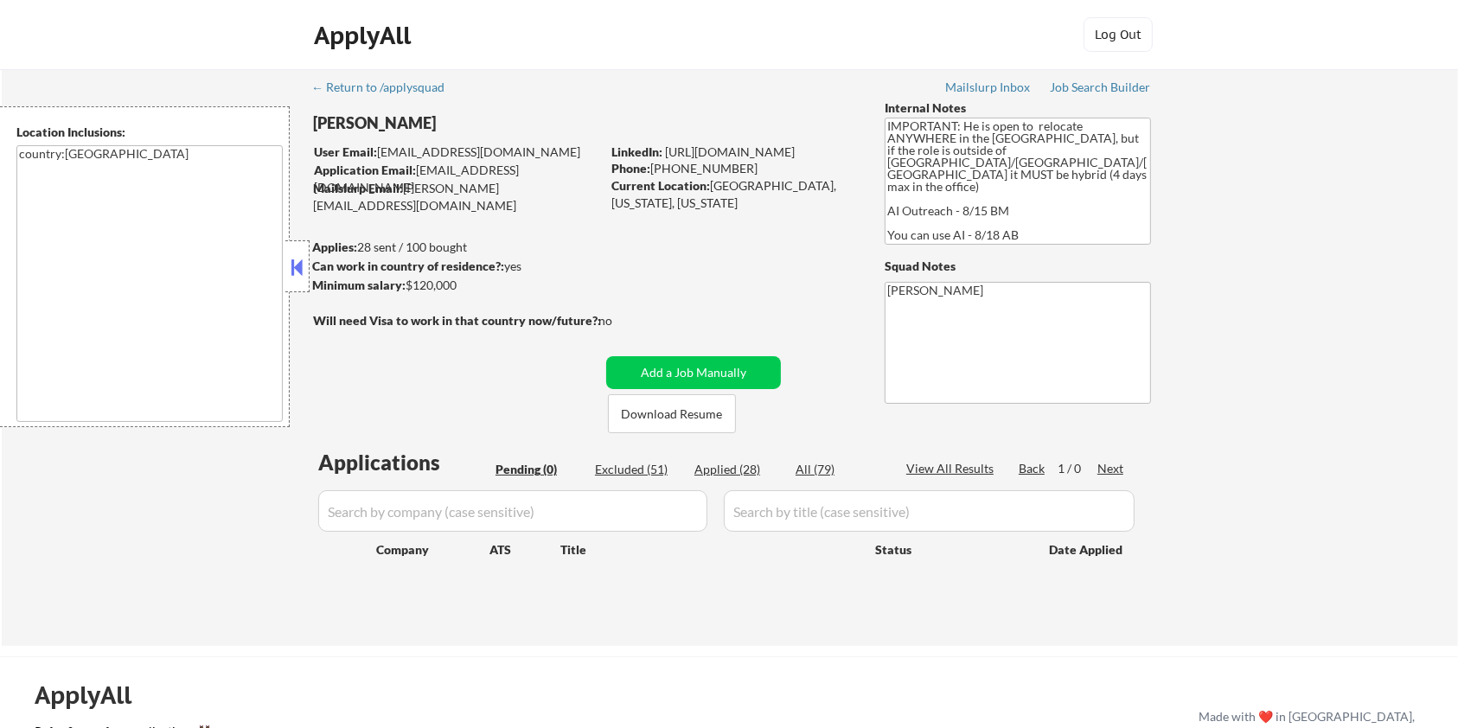
drag, startPoint x: 439, startPoint y: 118, endPoint x: 309, endPoint y: 128, distance: 130.9
click at [309, 128] on body "← Return to /applysquad Mailslurp Inbox Job Search Builder Ian Stonington User …" at bounding box center [729, 364] width 1458 height 728
click at [628, 469] on div "Excluded (51)" at bounding box center [638, 469] width 86 height 17
select select ""excluded__location_""
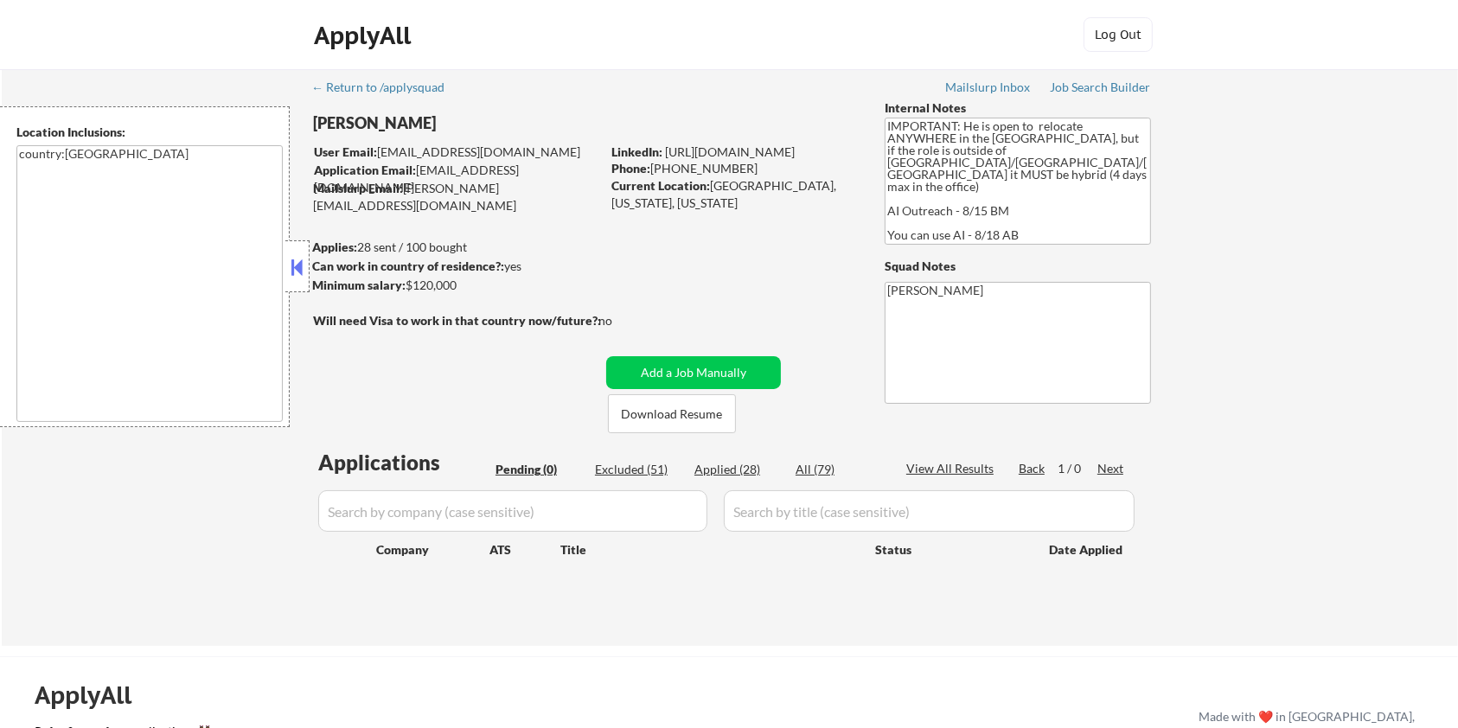
select select ""excluded__location_""
select select ""excluded__bad_match_""
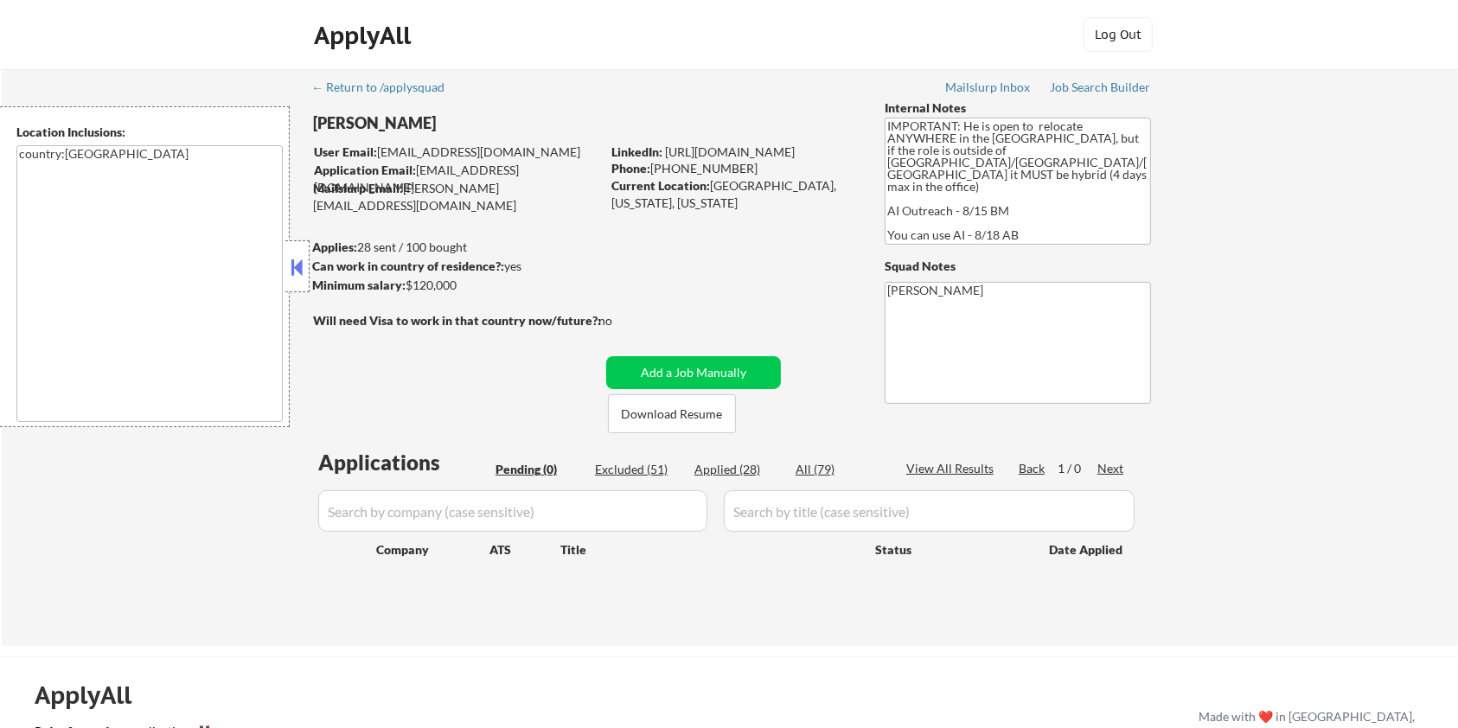
select select ""excluded__bad_match_""
select select ""excluded__expired_""
select select ""excluded__bad_match_""
select select ""excluded""
select select ""excluded__bad_match_""
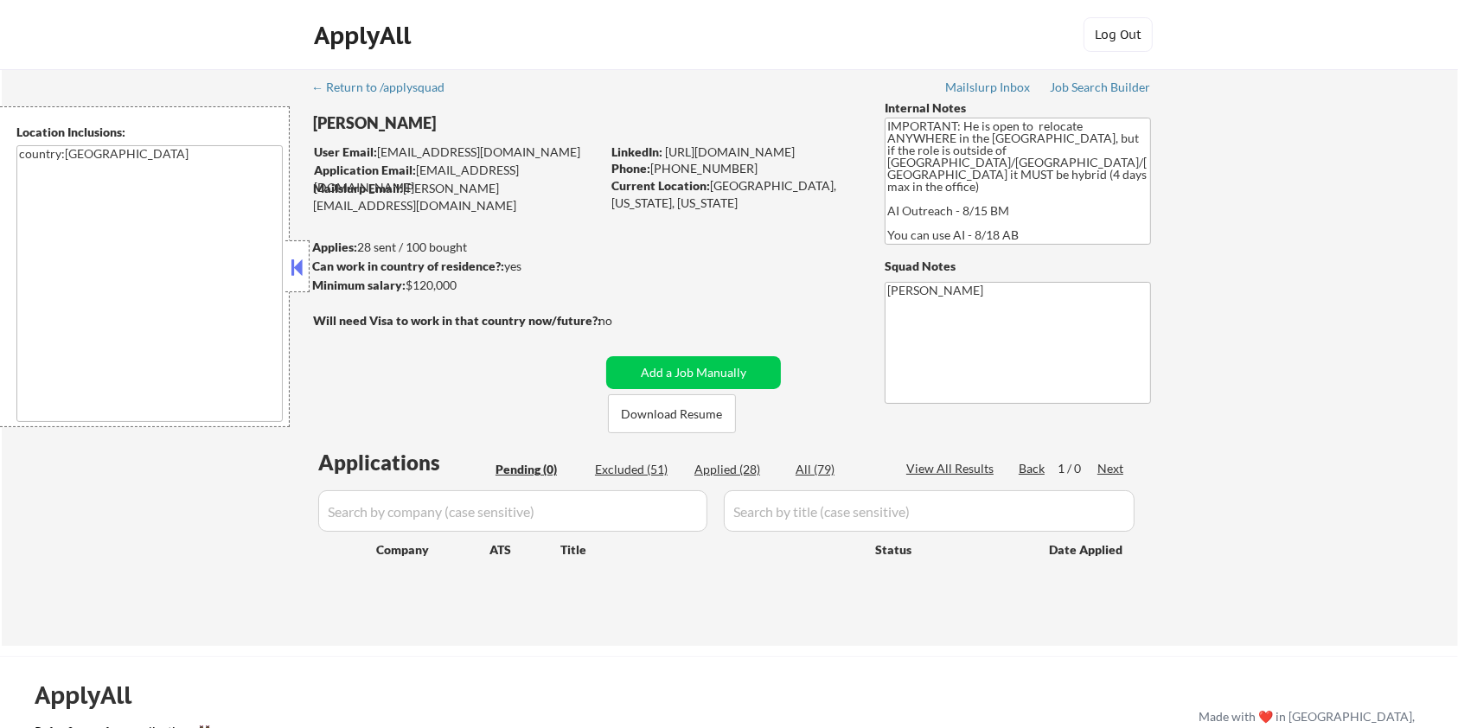
select select ""excluded__location_""
select select ""excluded__expired_""
select select ""excluded__bad_match_""
select select ""excluded__expired_""
select select ""excluded__blocklist_""
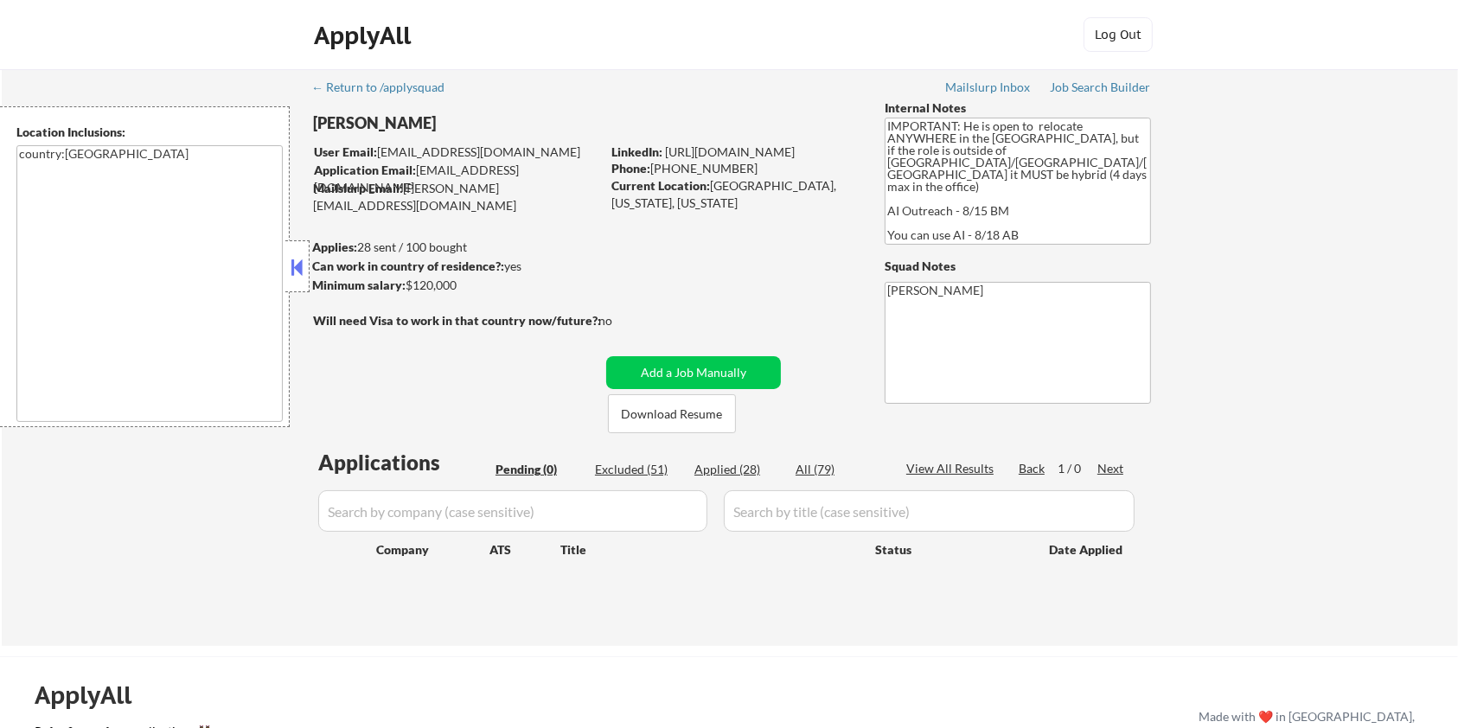
select select ""excluded__bad_match_""
select select ""excluded__expired_""
select select ""excluded__bad_match_""
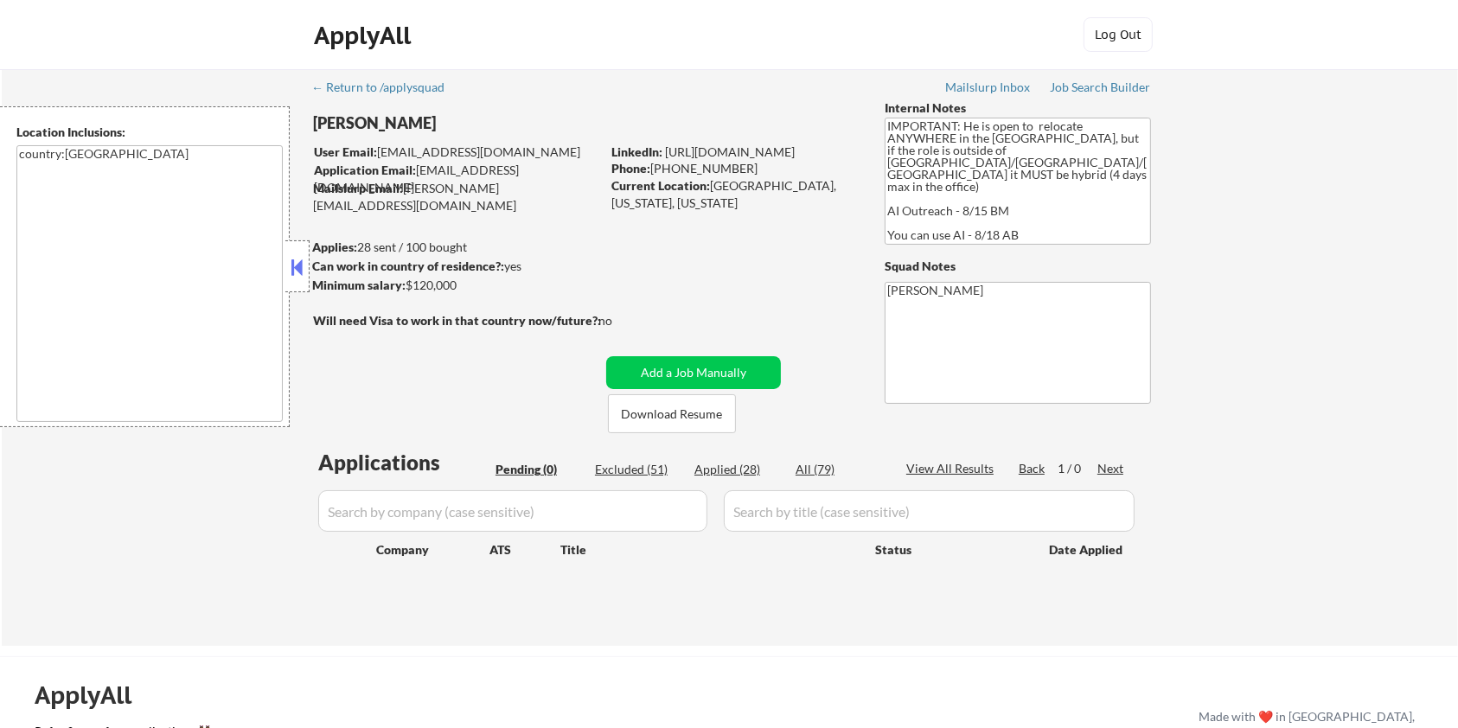
select select ""excluded__bad_match_""
select select ""excluded__expired_""
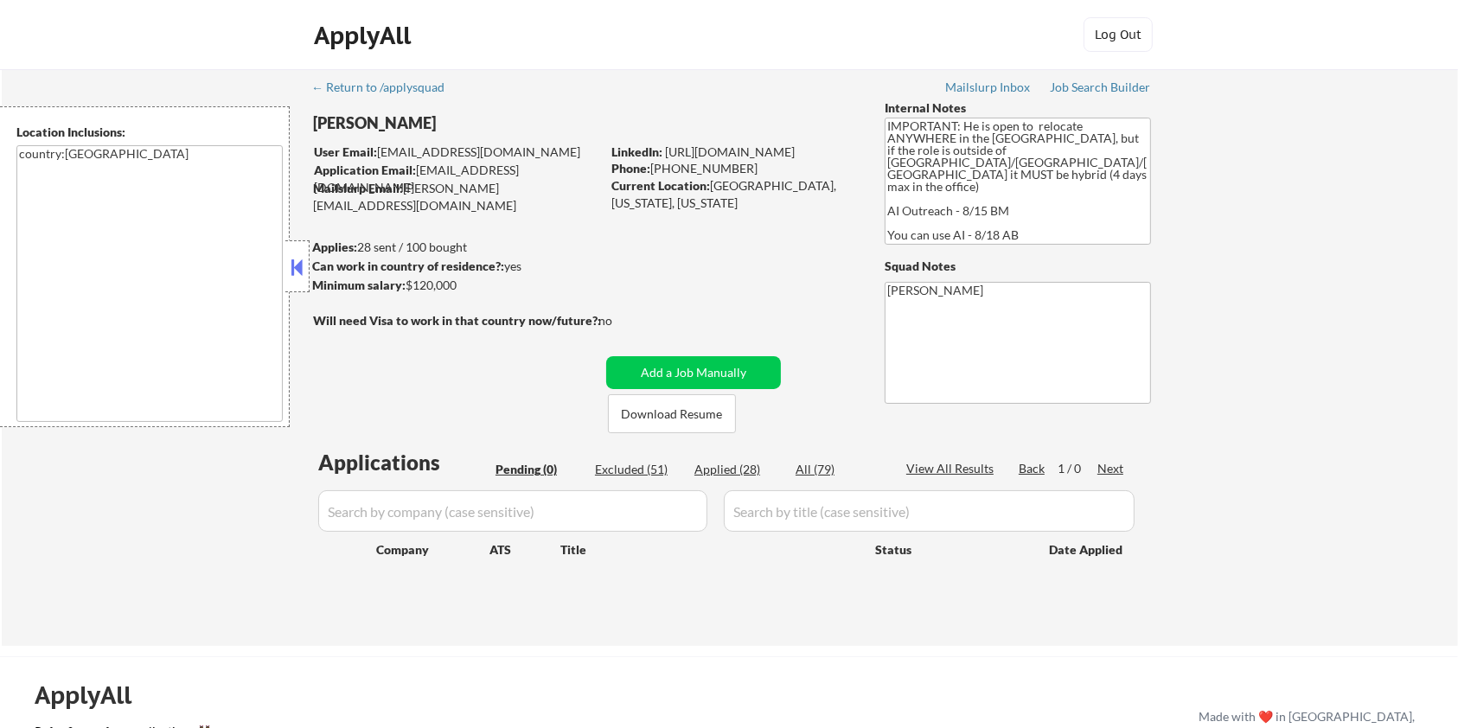
select select ""excluded__expired_""
select select ""excluded__bad_match_""
select select ""excluded__expired_""
select select ""excluded__bad_match_""
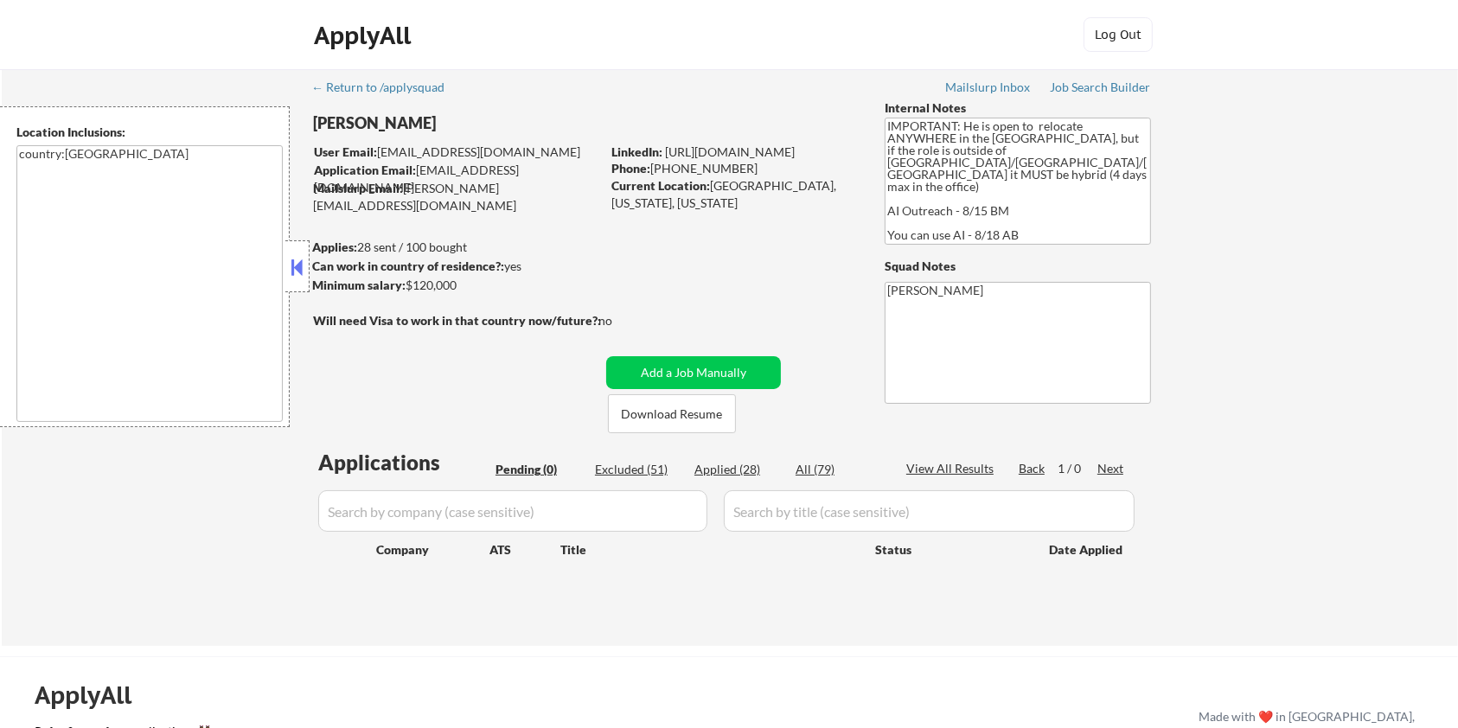
select select ""excluded__other_""
select select ""excluded__bad_match_""
select select ""excluded__other_""
select select ""excluded__bad_match_""
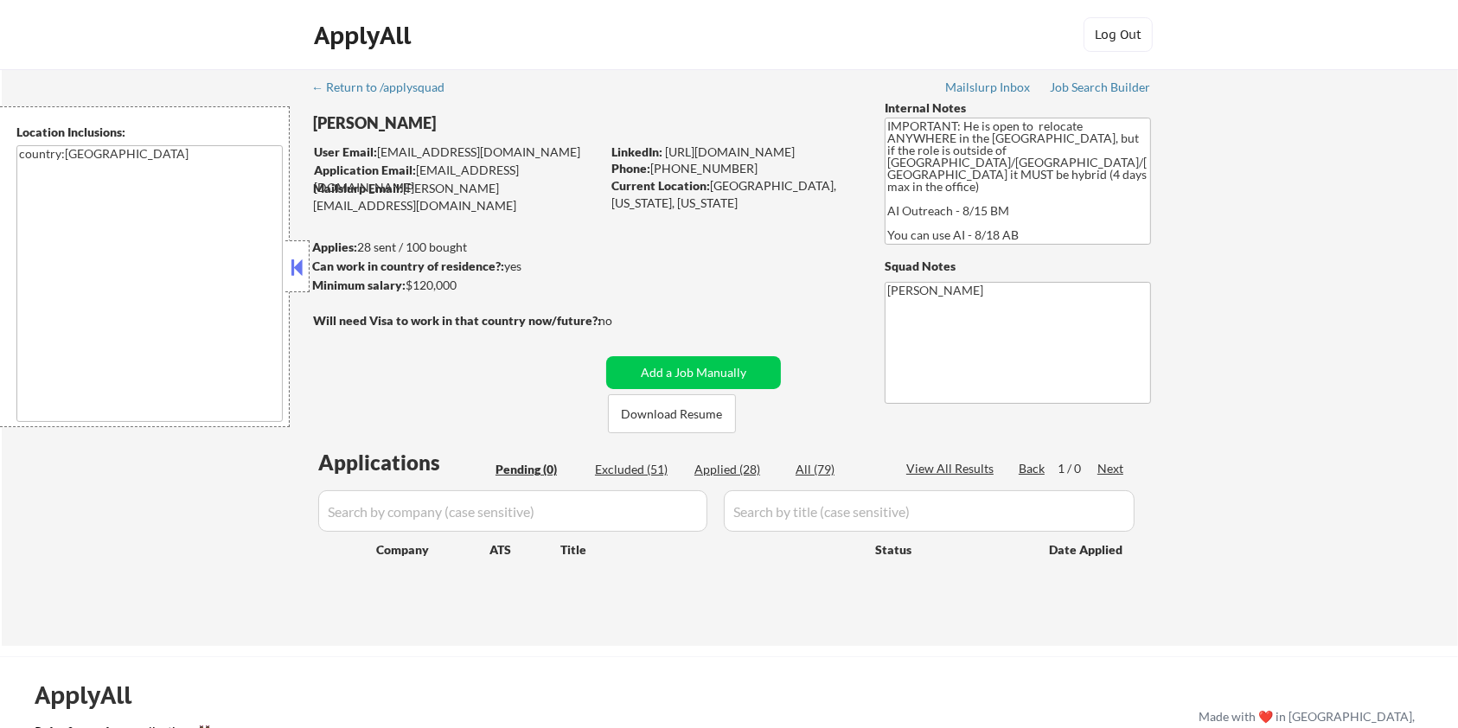
select select ""excluded__expired_""
select select ""excluded__bad_match_""
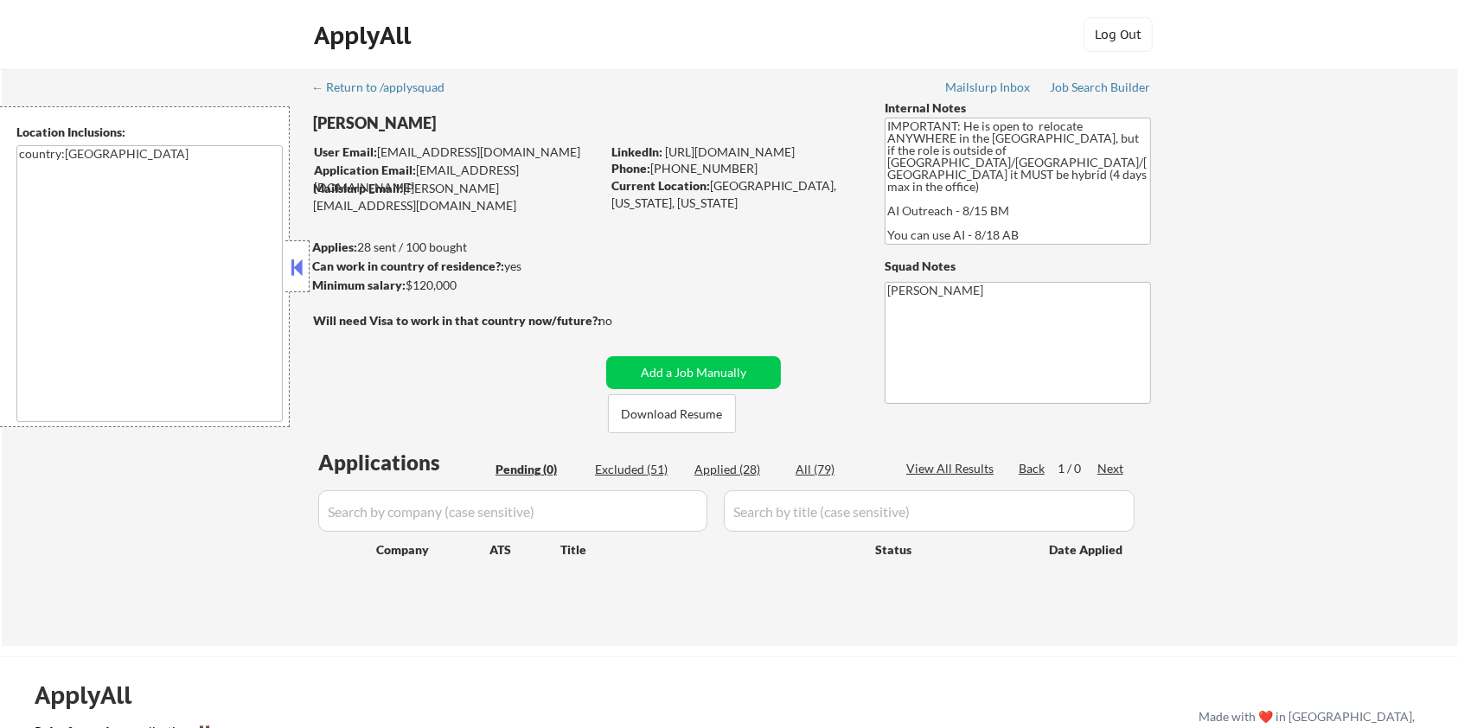
select select ""excluded__bad_match_""
select select ""excluded__expired_""
select select ""excluded__bad_match_""
select select ""excluded__expired_""
select select ""excluded__bad_match_""
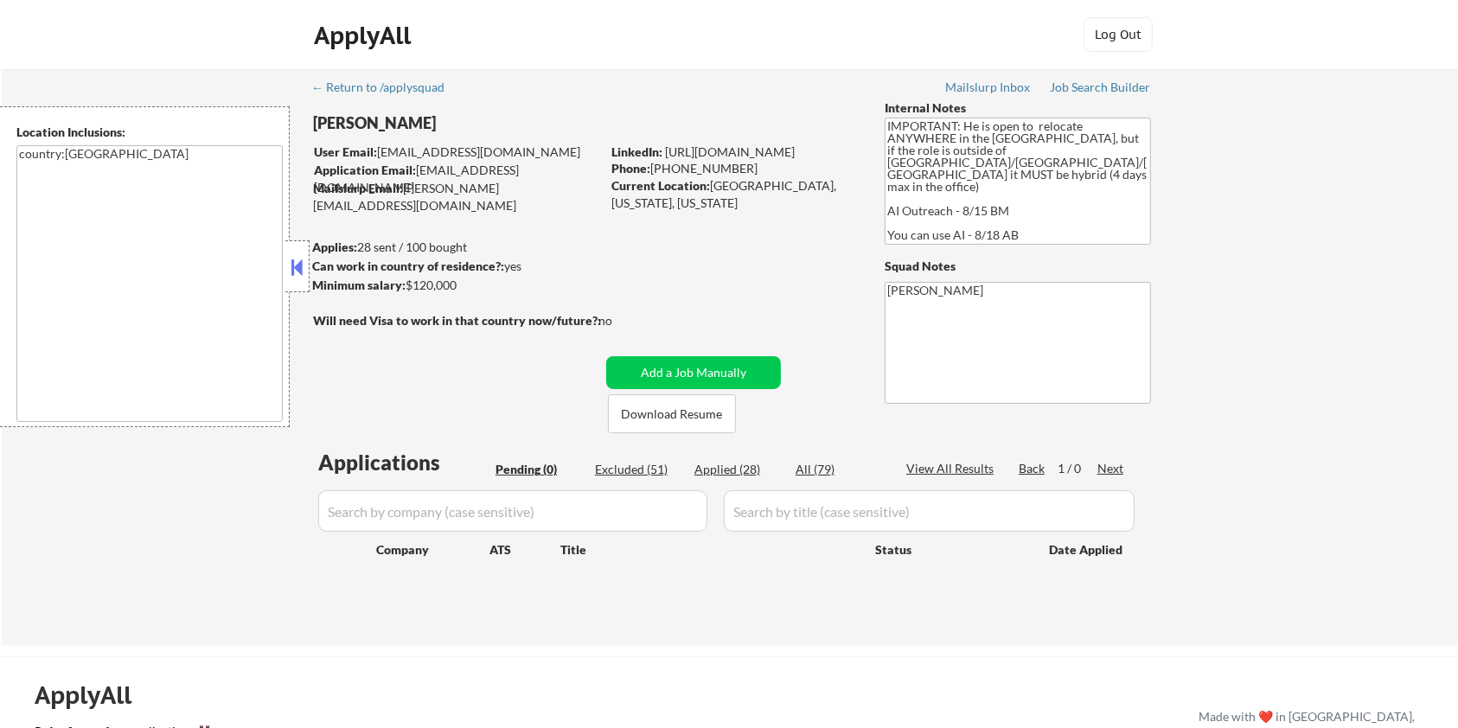
select select ""excluded__bad_match_""
select select ""excluded__expired_""
select select ""excluded__bad_match_""
select select ""excluded__expired_""
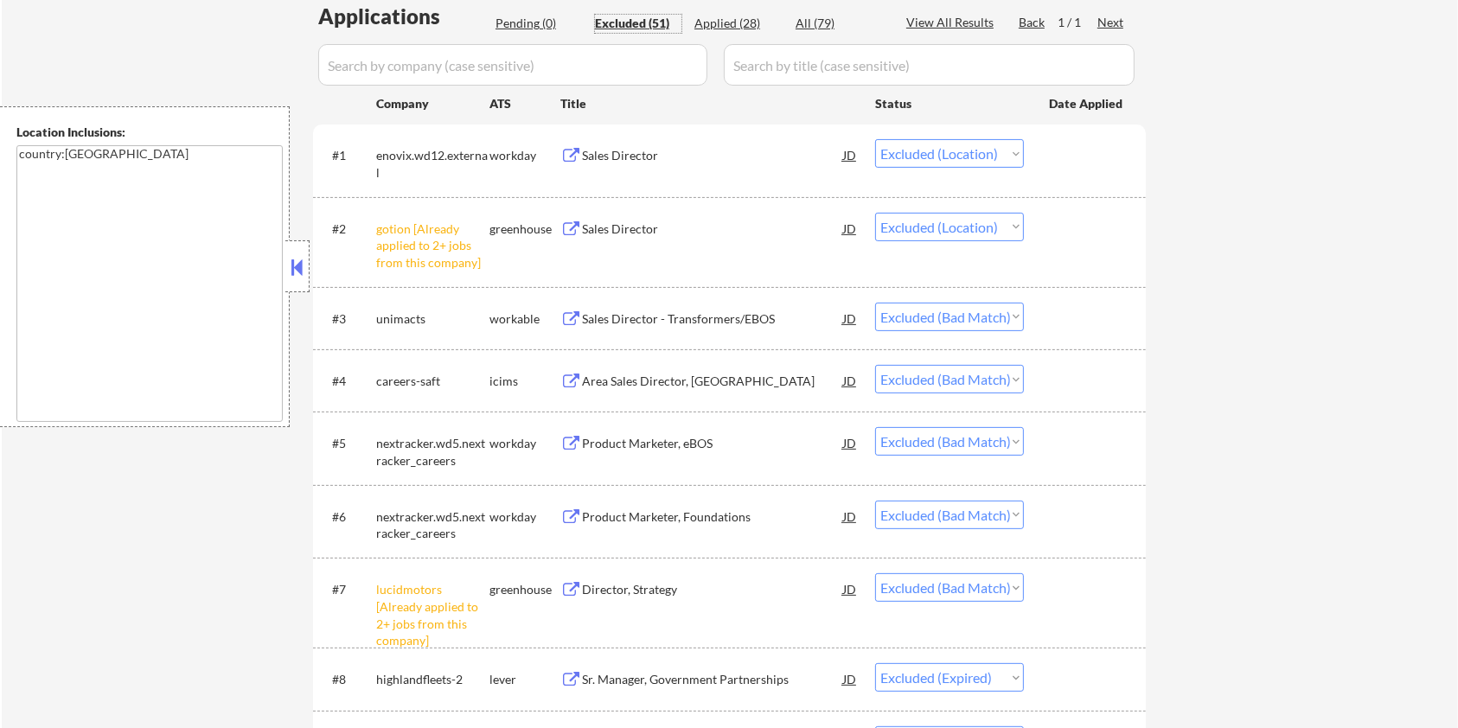
scroll to position [461, 0]
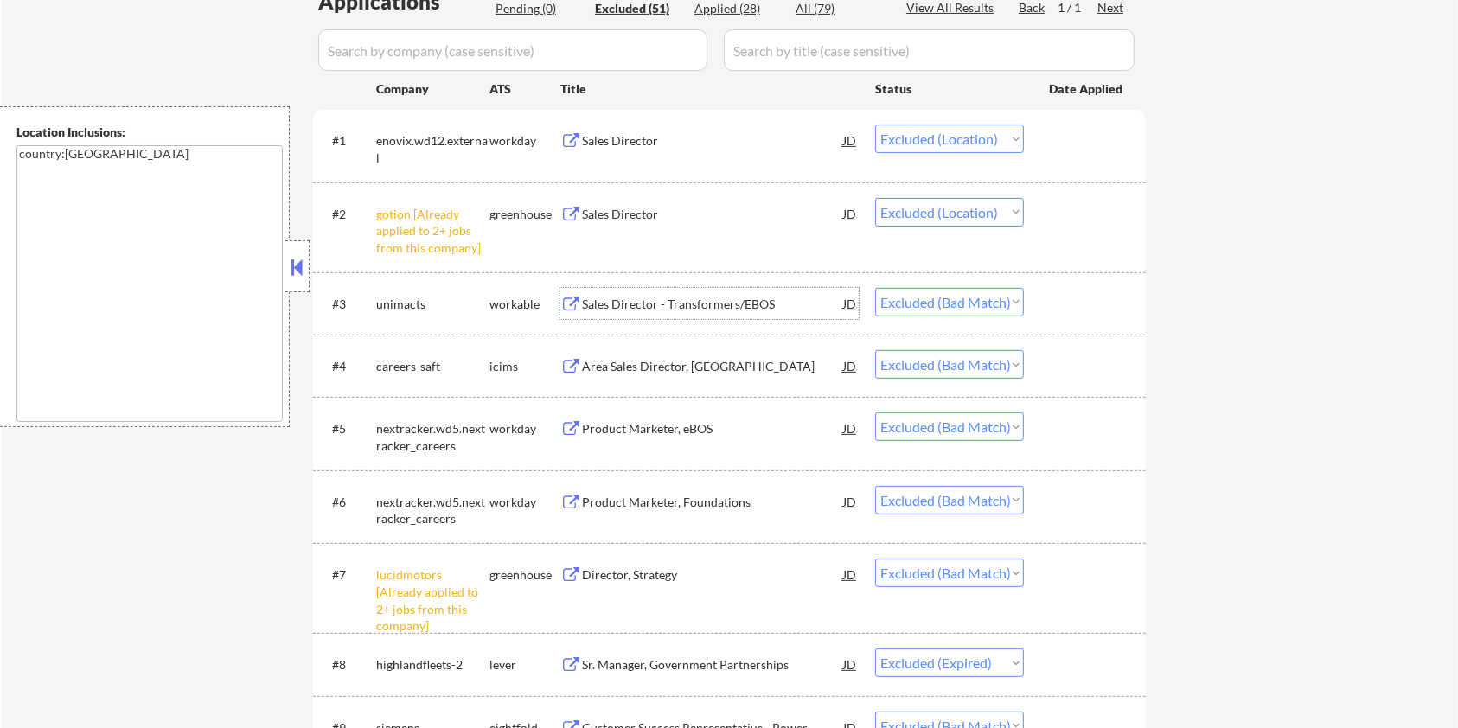
click at [623, 299] on div "Sales Director - Transformers/EBOS" at bounding box center [712, 304] width 261 height 17
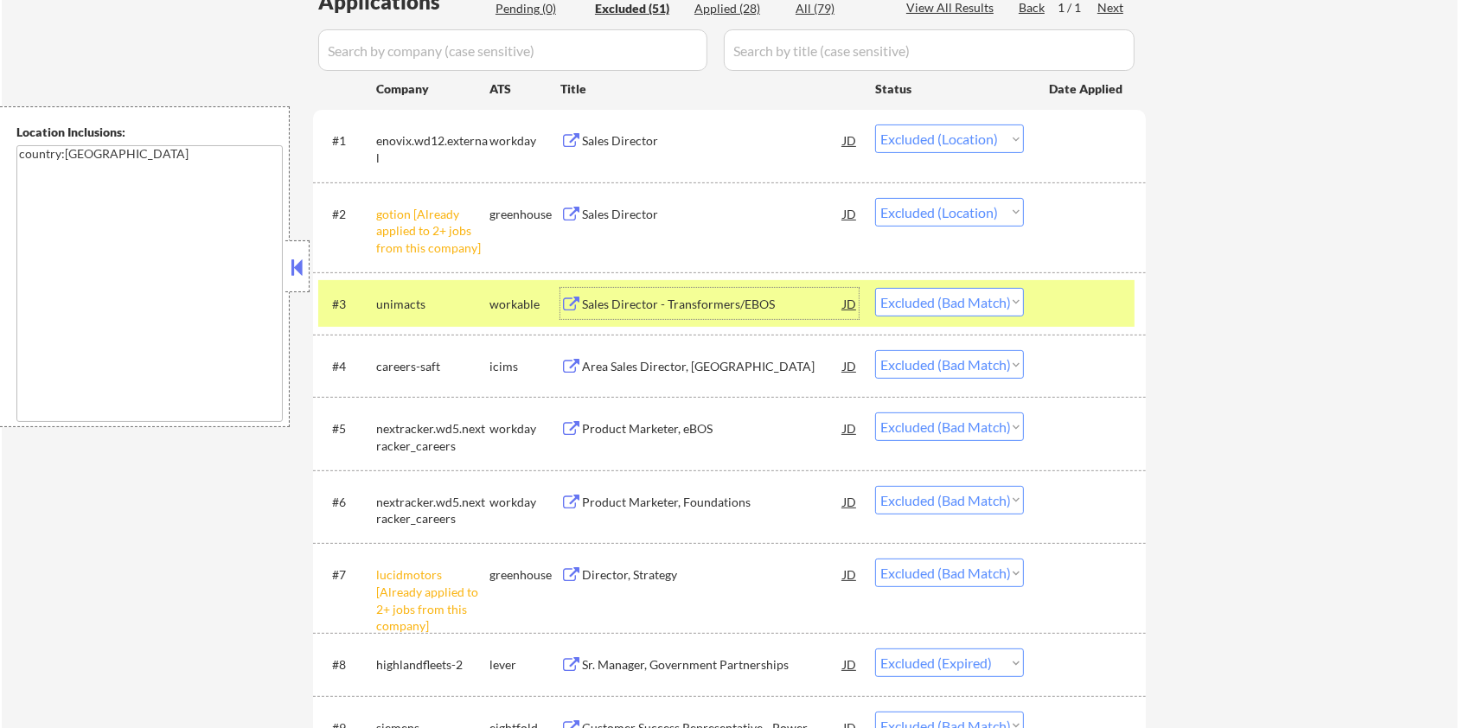
click at [718, 301] on div "Sales Director - Transformers/EBOS" at bounding box center [712, 304] width 261 height 17
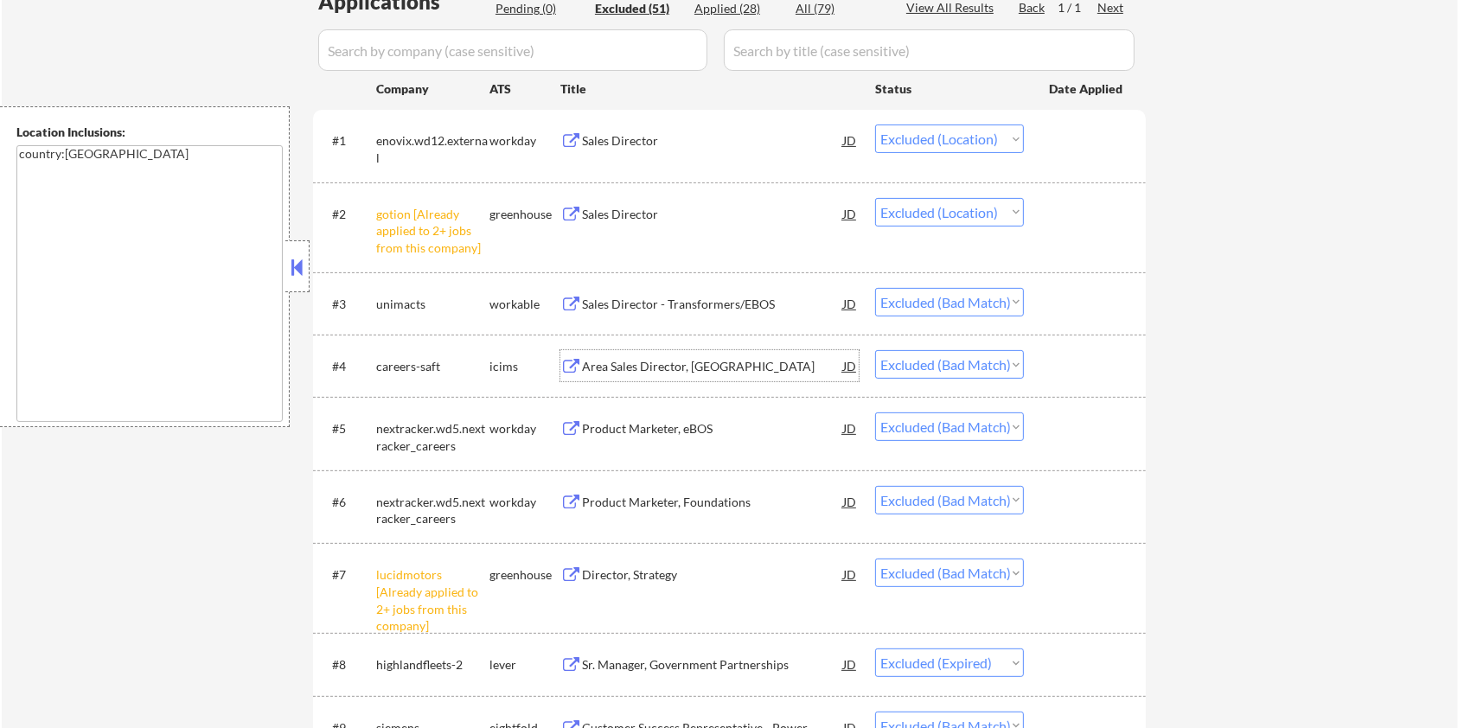
click at [614, 361] on div "Area Sales Director, Americas" at bounding box center [712, 366] width 261 height 17
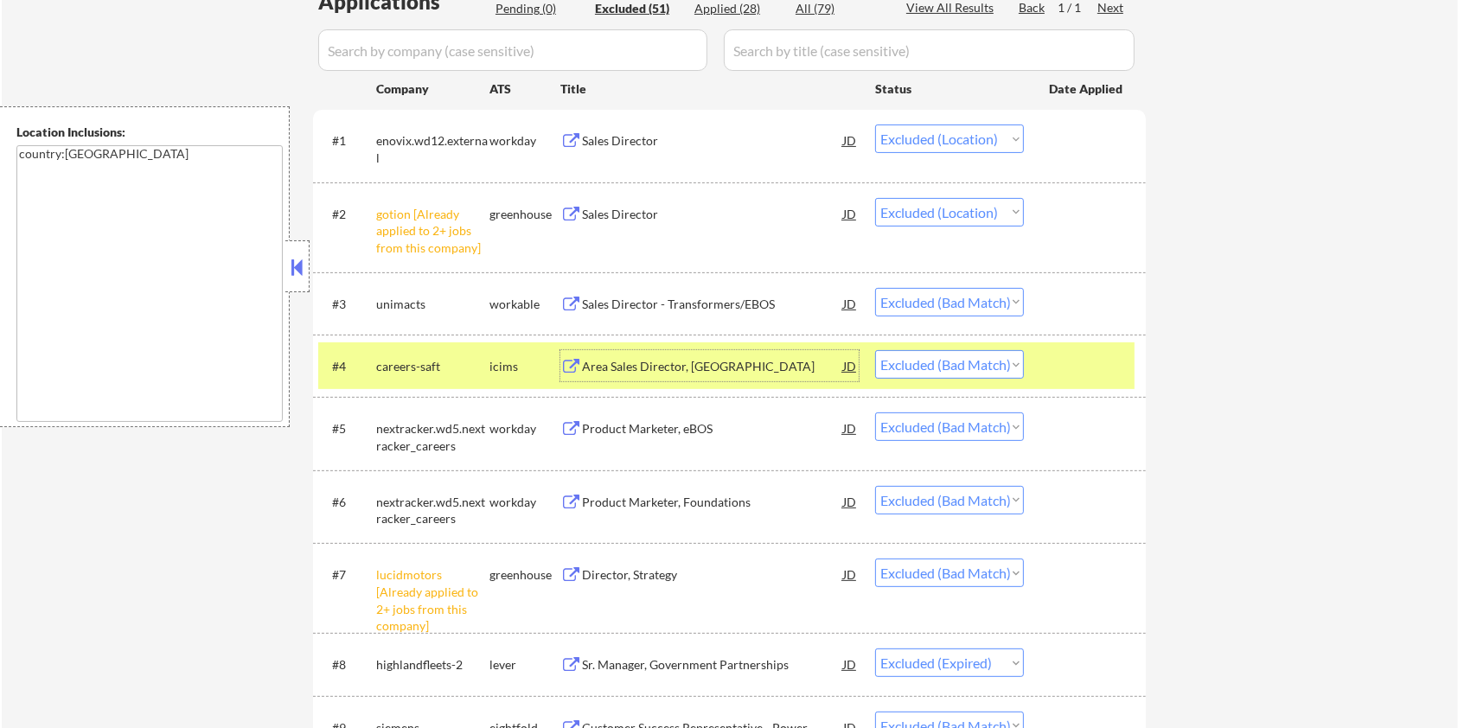
click at [643, 437] on div "Product Marketer, eBOS" at bounding box center [712, 428] width 261 height 17
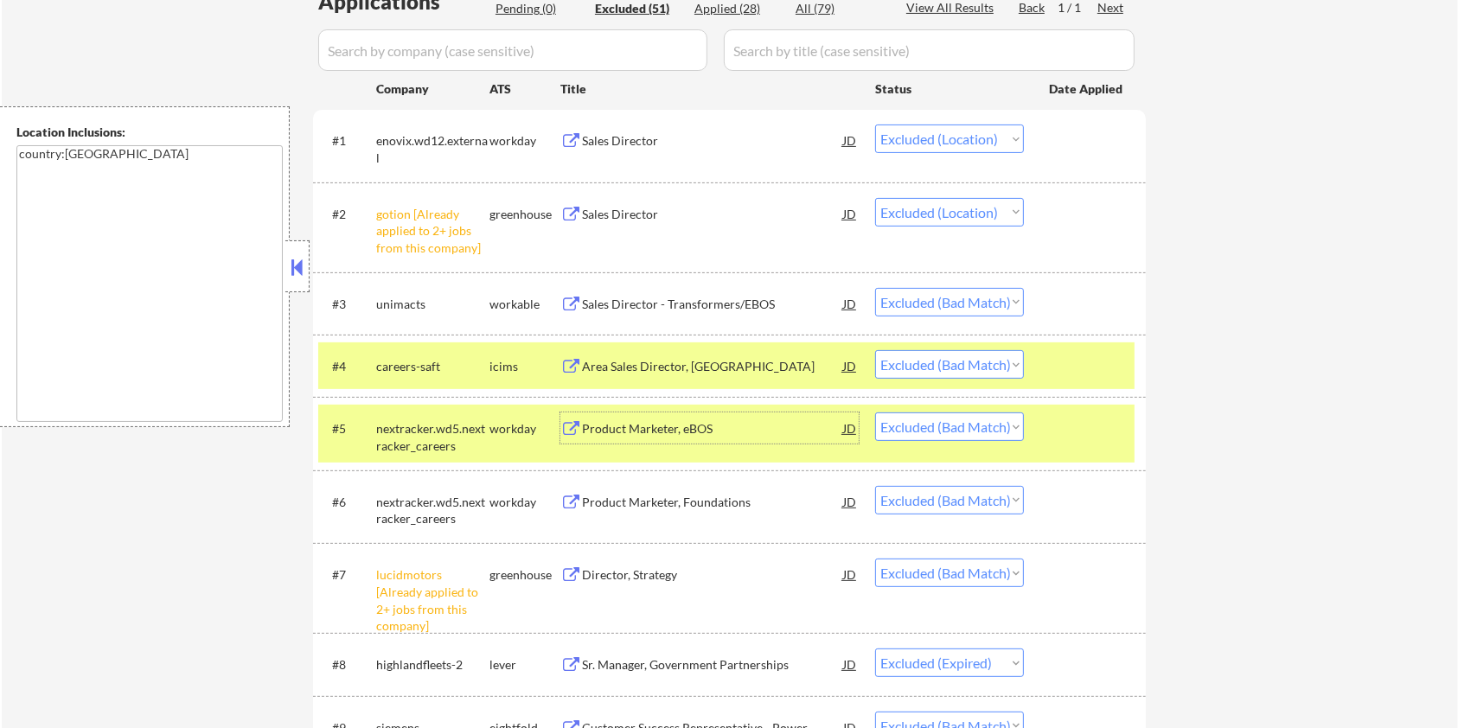
click at [690, 511] on div "Product Marketer, Foundations" at bounding box center [712, 501] width 261 height 31
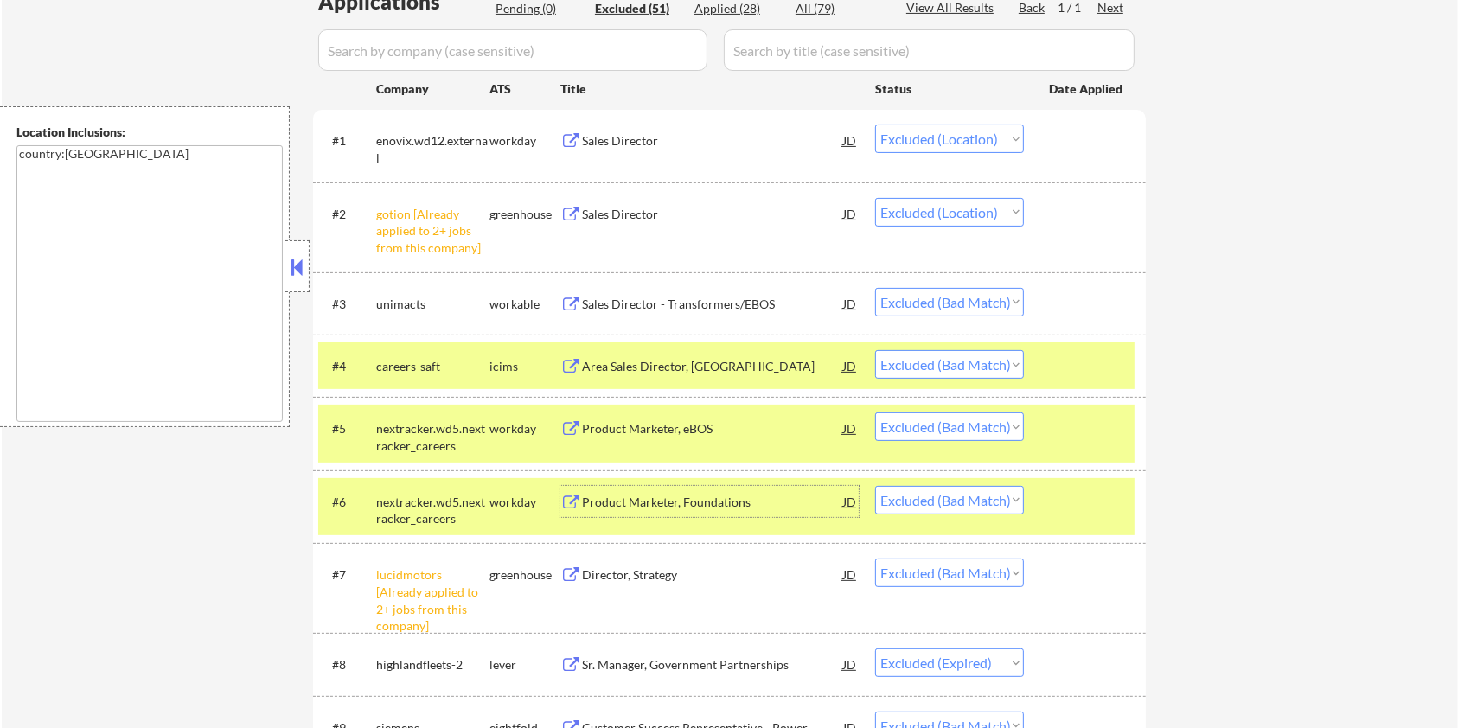
click at [1076, 352] on div at bounding box center [1087, 365] width 76 height 31
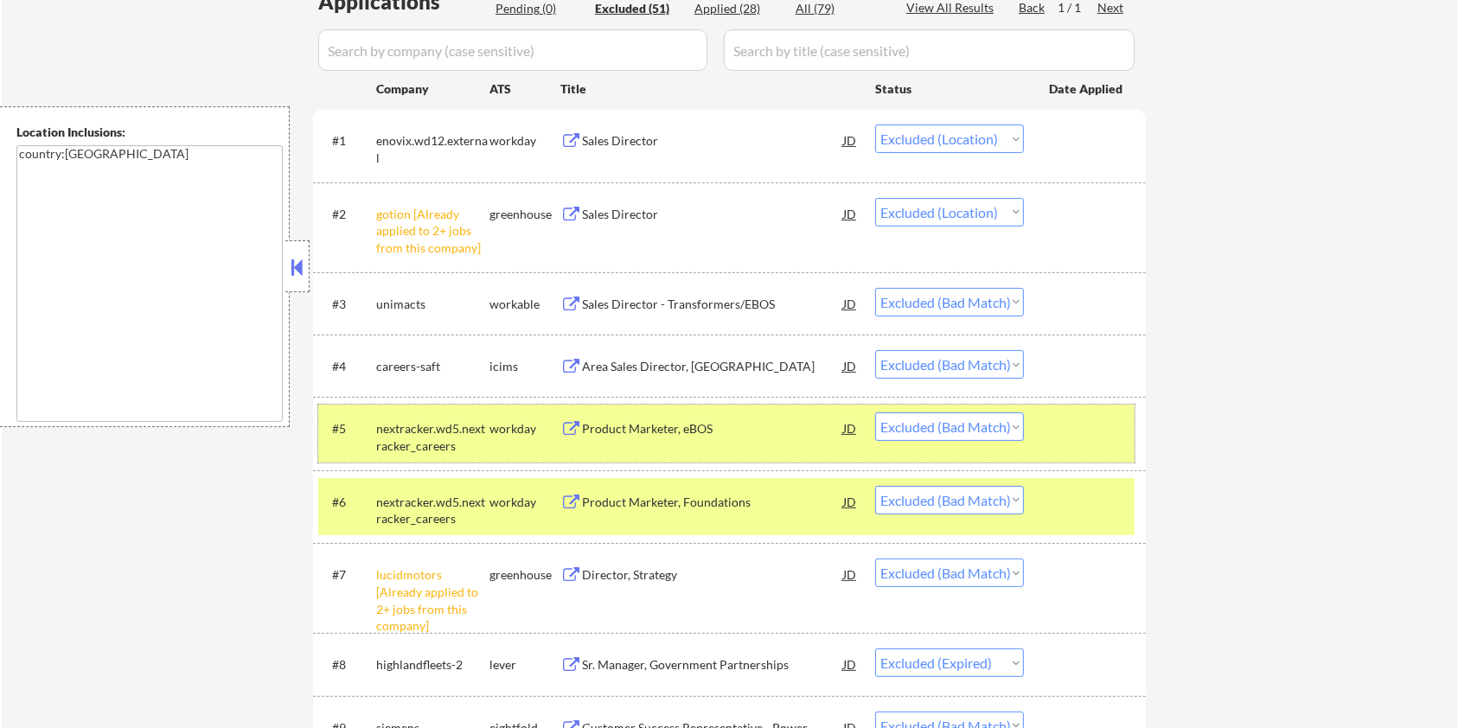
click at [1076, 417] on div at bounding box center [1087, 427] width 76 height 31
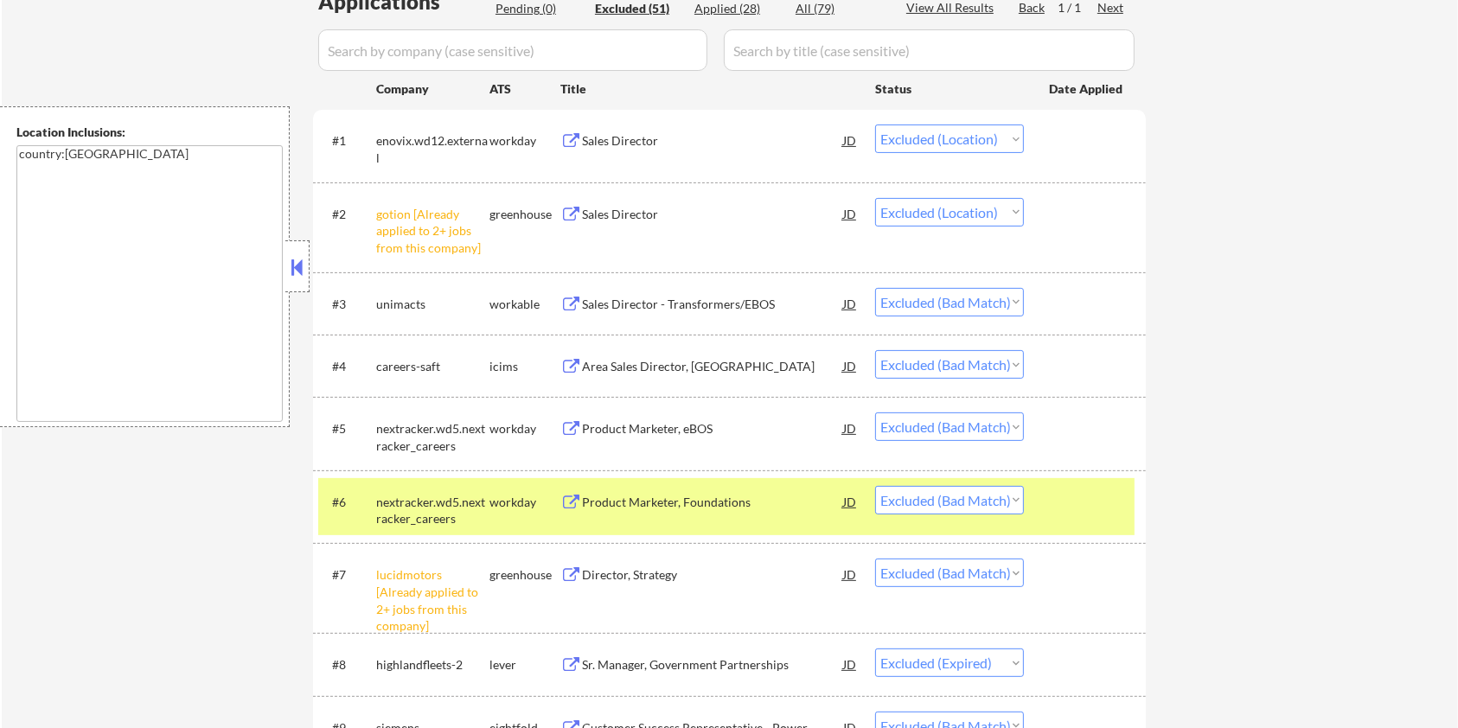
drag, startPoint x: 1076, startPoint y: 460, endPoint x: 1076, endPoint y: 495, distance: 35.5
click at [1076, 460] on div "#5 nextracker.wd5.nextracker_careers workday Product Marketer, eBOS JD Choose a…" at bounding box center [726, 433] width 816 height 57
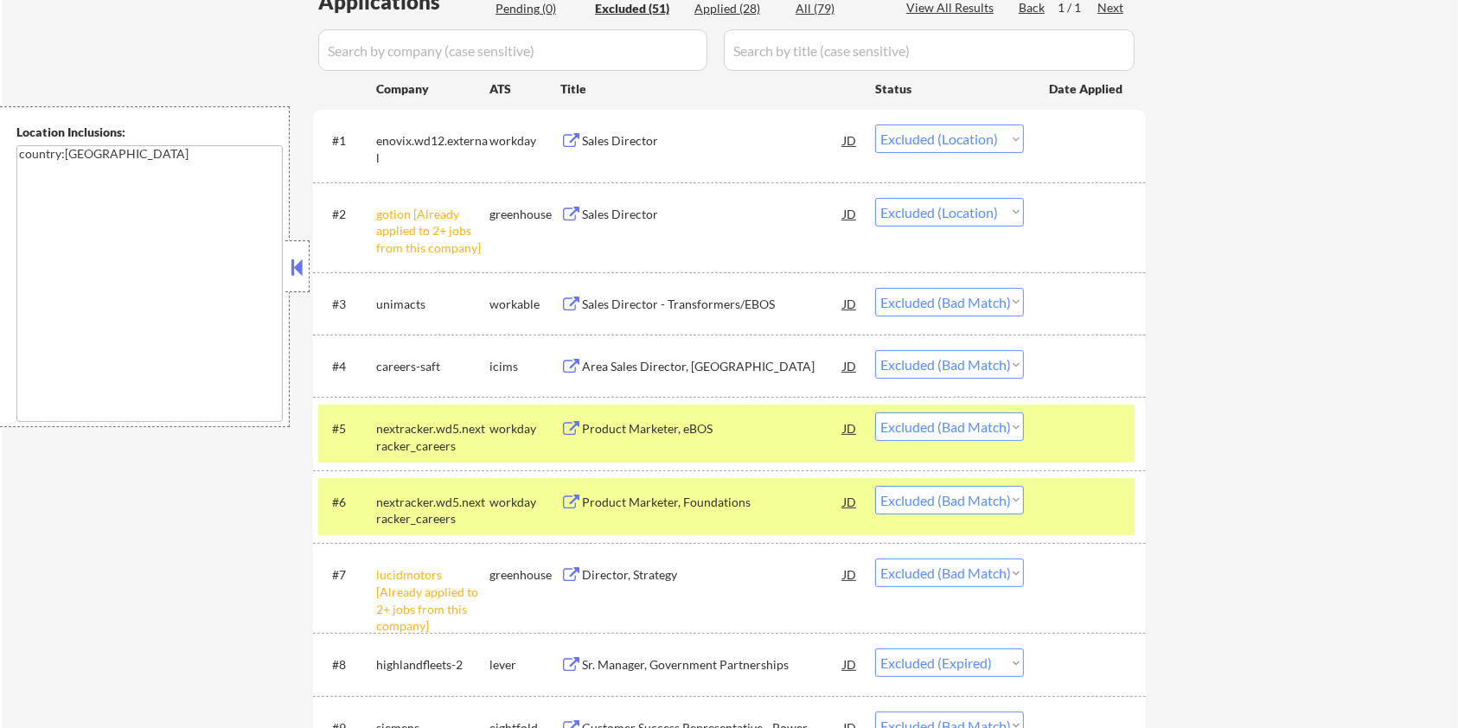
click at [1076, 497] on div at bounding box center [1087, 501] width 76 height 31
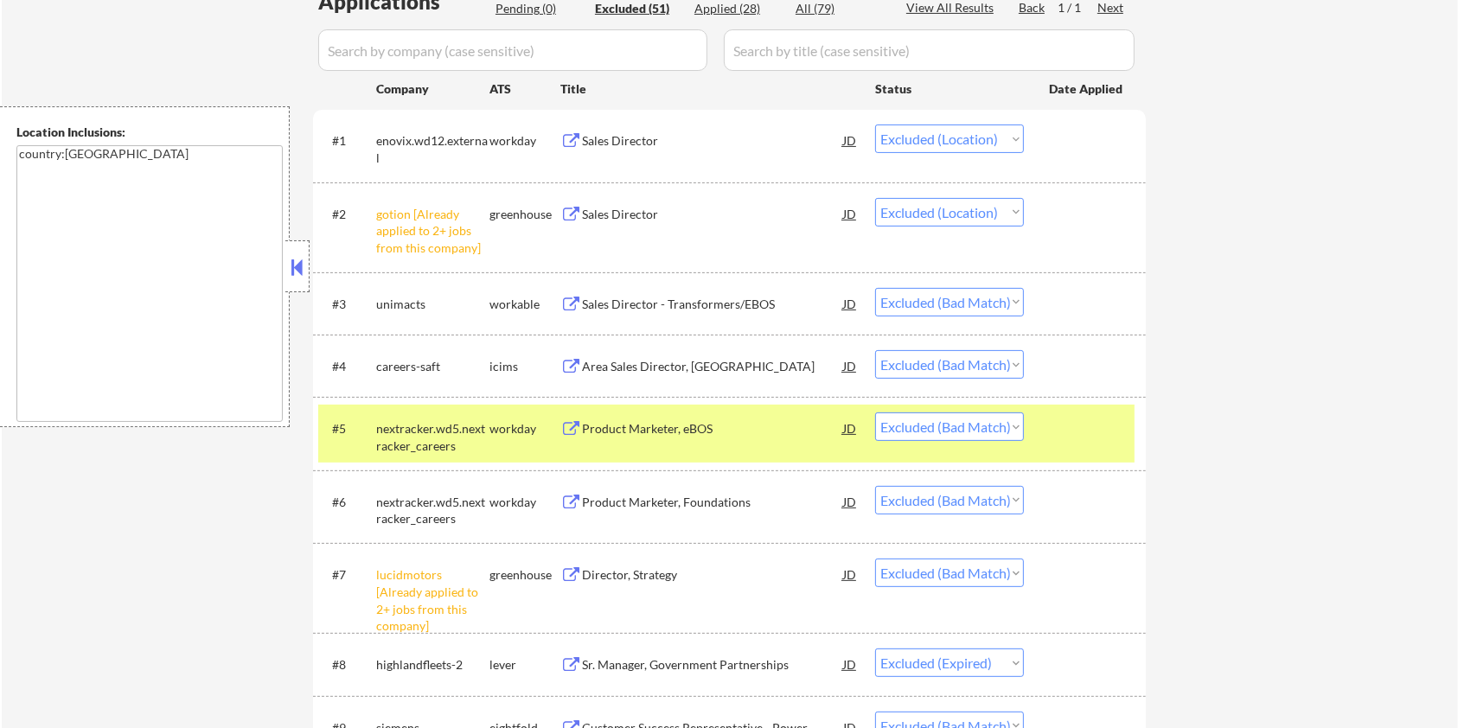
click at [1060, 431] on div at bounding box center [1087, 427] width 76 height 31
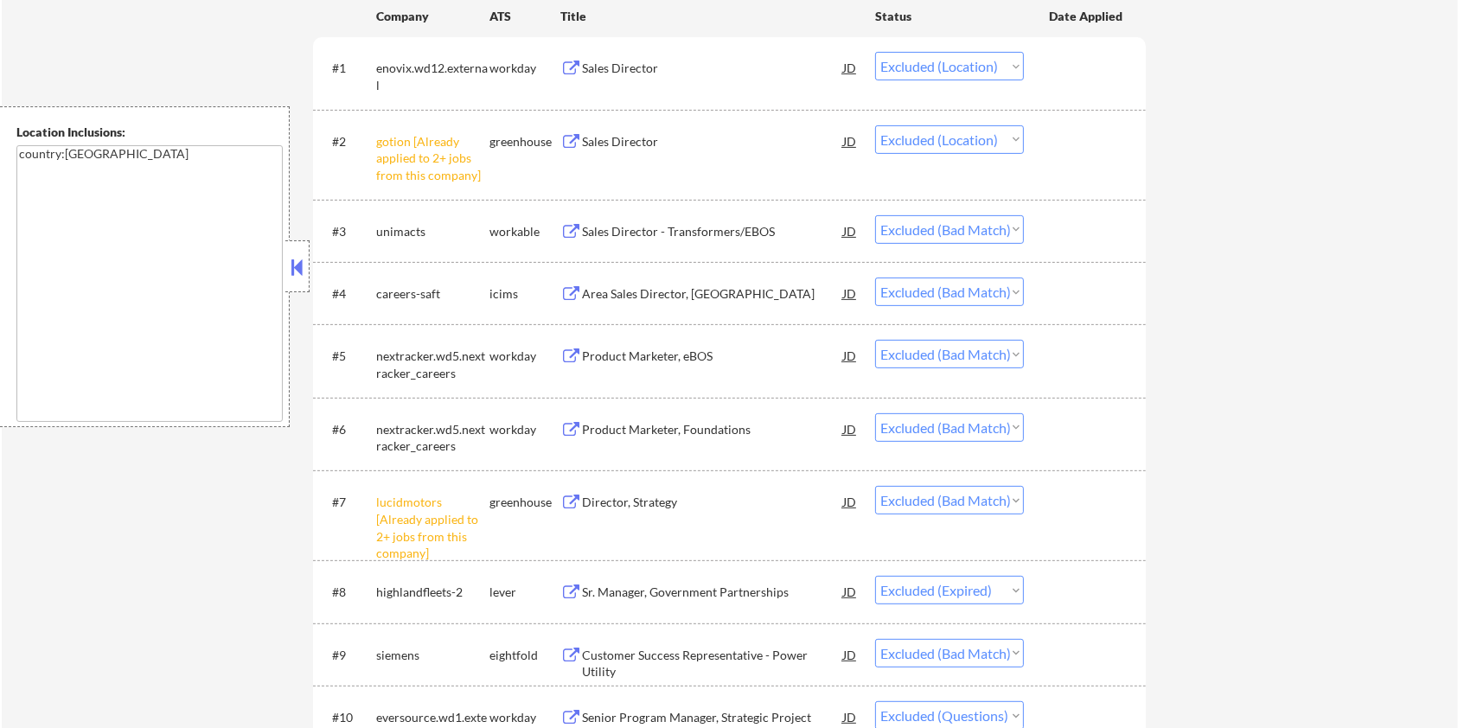
scroll to position [576, 0]
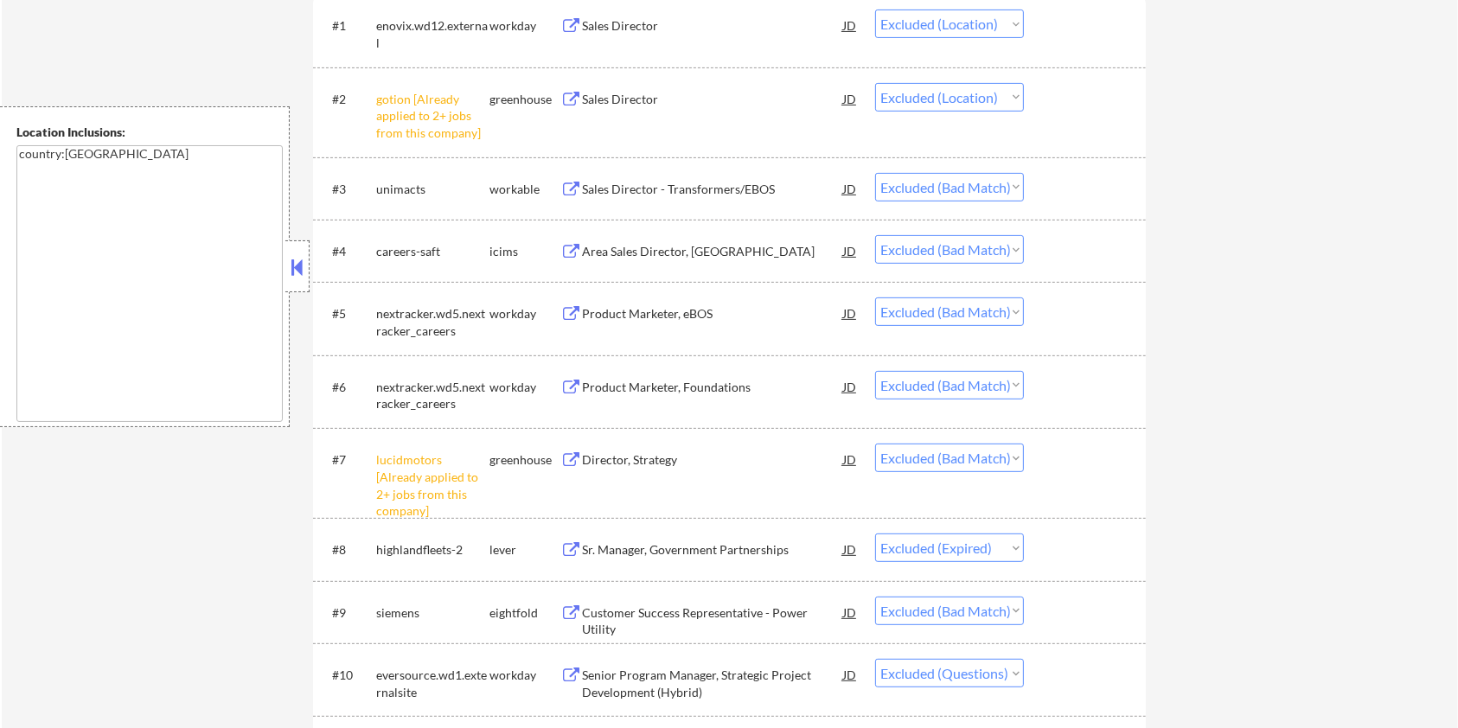
click at [622, 613] on div "Customer Success Representative - Power Utility" at bounding box center [712, 621] width 261 height 34
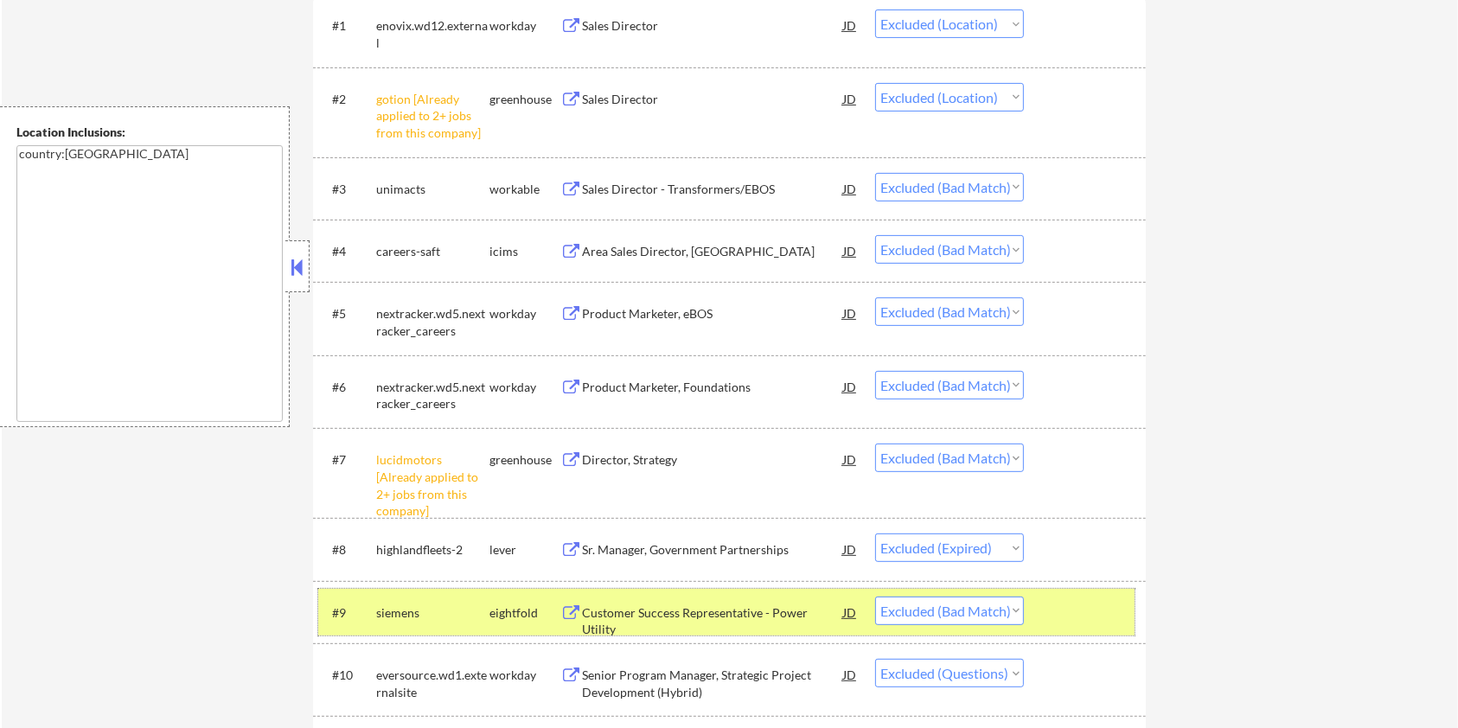
click at [1109, 612] on div at bounding box center [1087, 612] width 76 height 31
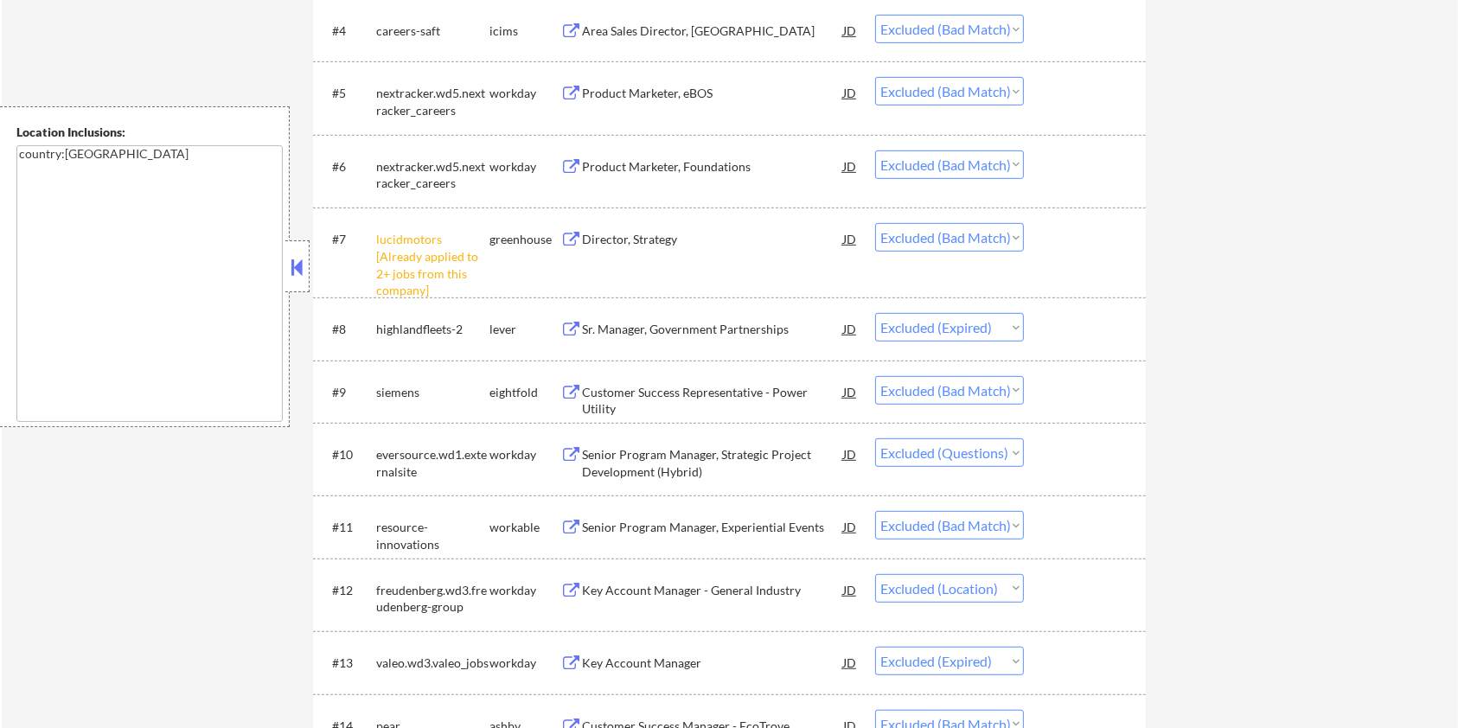
scroll to position [807, 0]
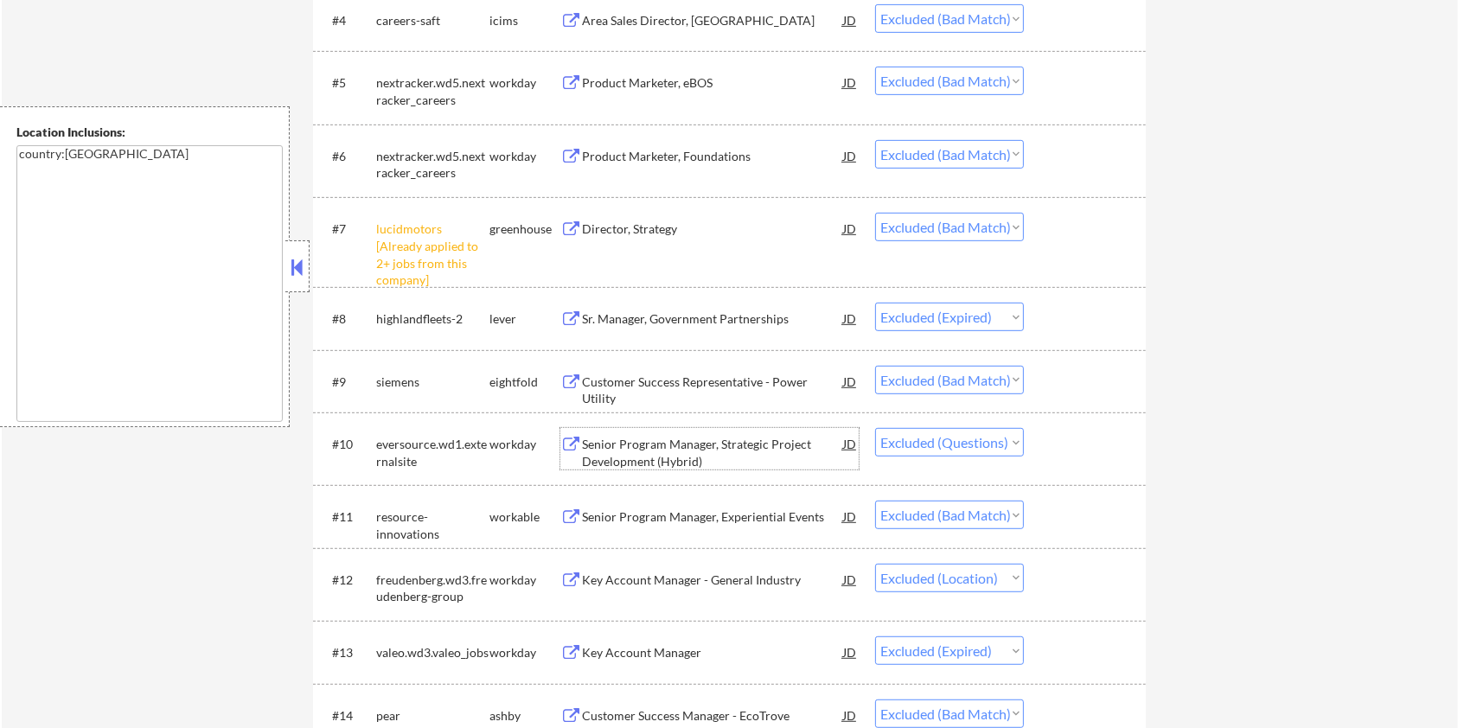
click at [693, 438] on div "Senior Program Manager, Strategic Project Development (Hybrid)" at bounding box center [712, 453] width 261 height 34
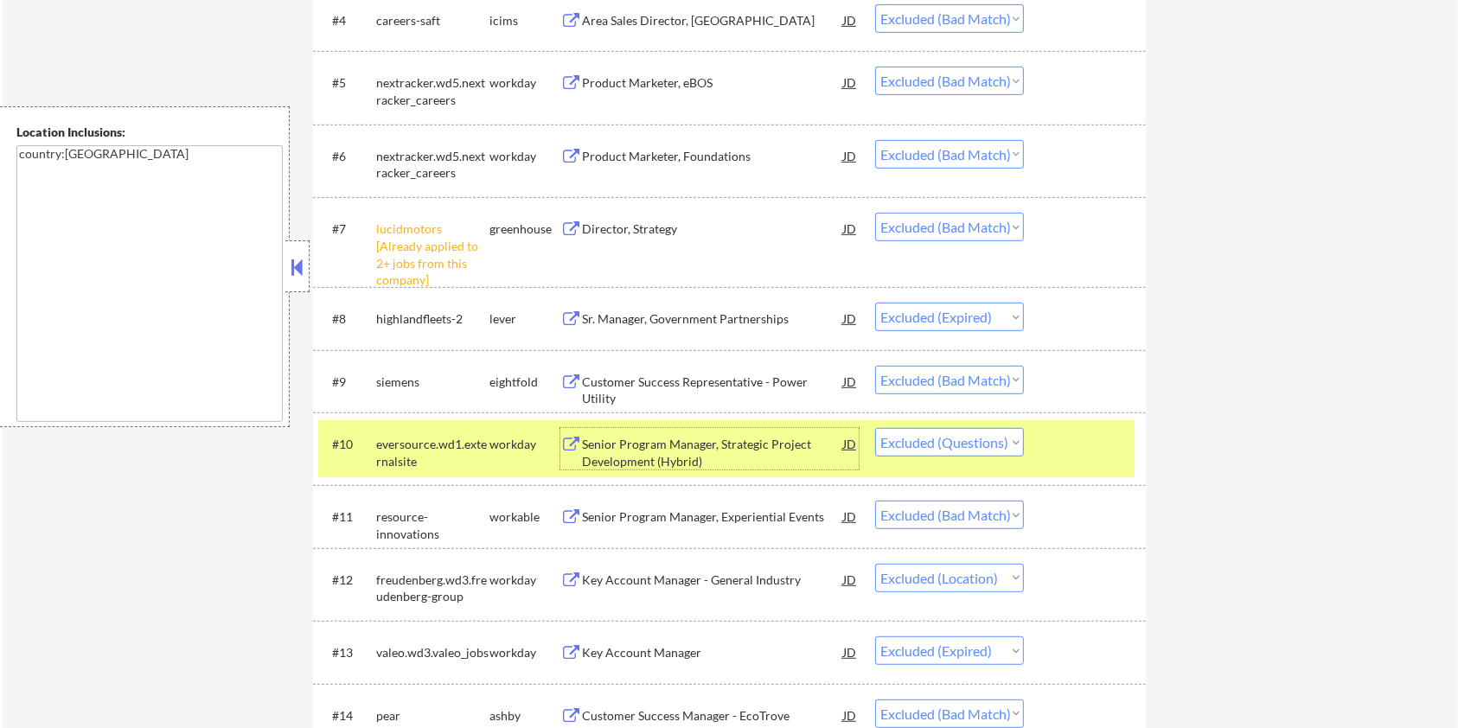
click at [973, 442] on select "Choose an option... Pending Applied Excluded (Questions) Excluded (Expired) Exc…" at bounding box center [949, 442] width 149 height 29
select select ""excluded__other_""
click at [875, 428] on select "Choose an option... Pending Applied Excluded (Questions) Excluded (Expired) Exc…" at bounding box center [949, 442] width 149 height 29
click at [664, 521] on div "Senior Program Manager, Experiential Events" at bounding box center [712, 516] width 261 height 17
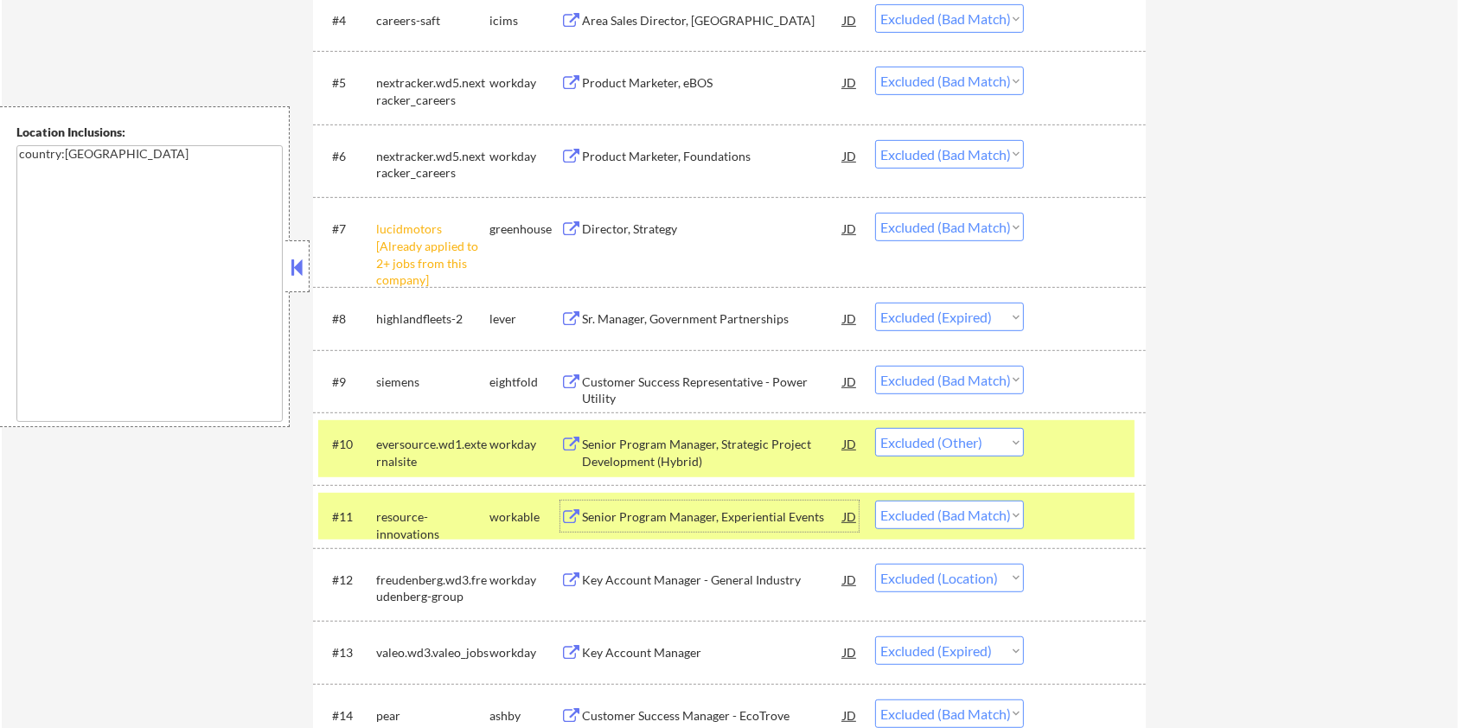
click at [1041, 439] on div "#10 eversource.wd1.externalsite workday Senior Program Manager, Strategic Proje…" at bounding box center [726, 448] width 816 height 57
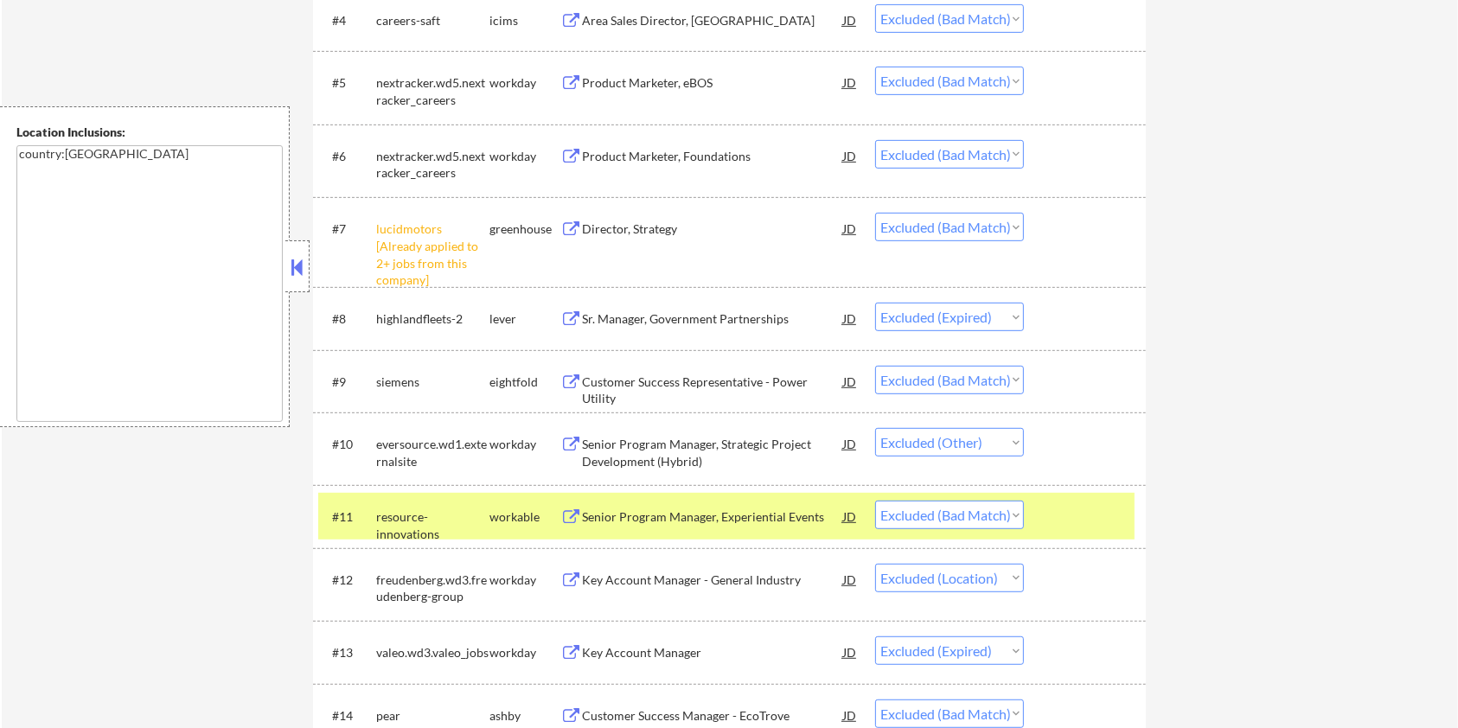
click at [1061, 503] on div at bounding box center [1087, 516] width 76 height 31
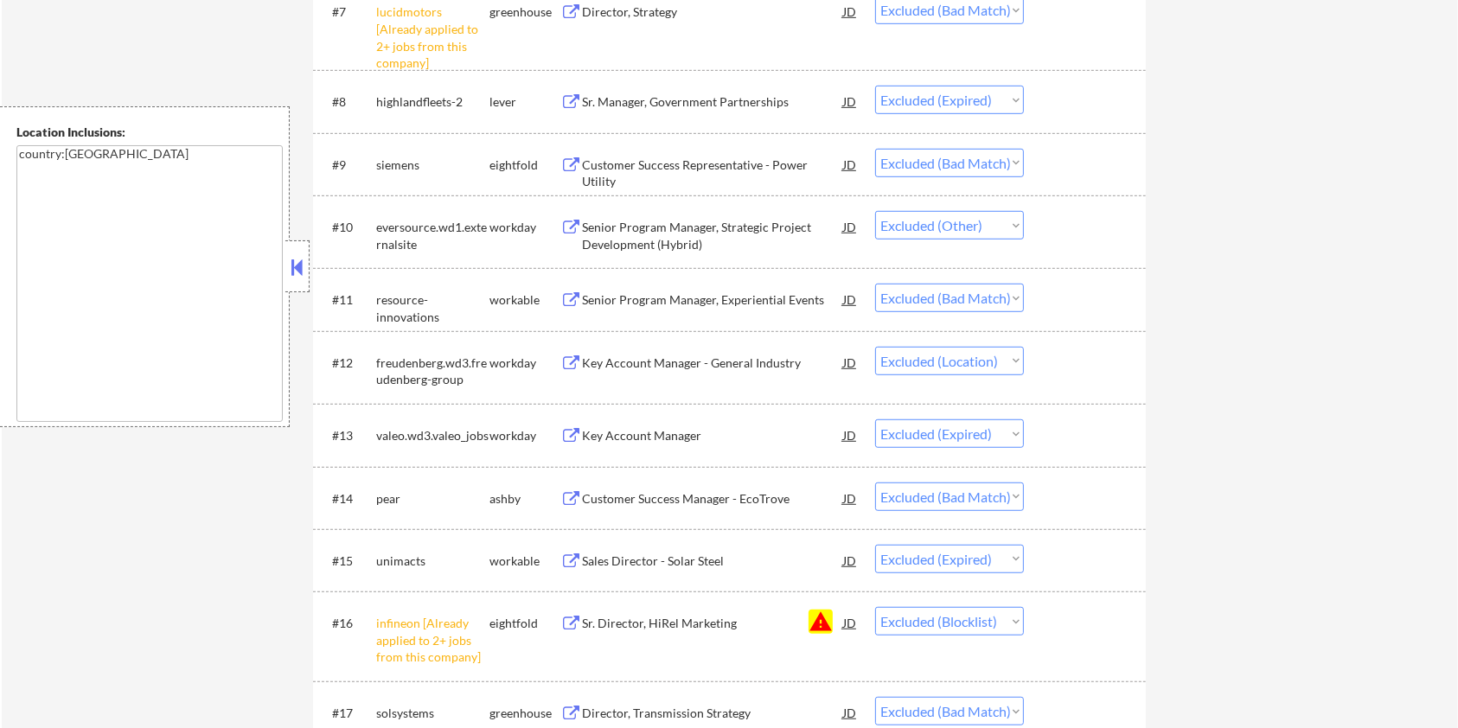
scroll to position [1038, 0]
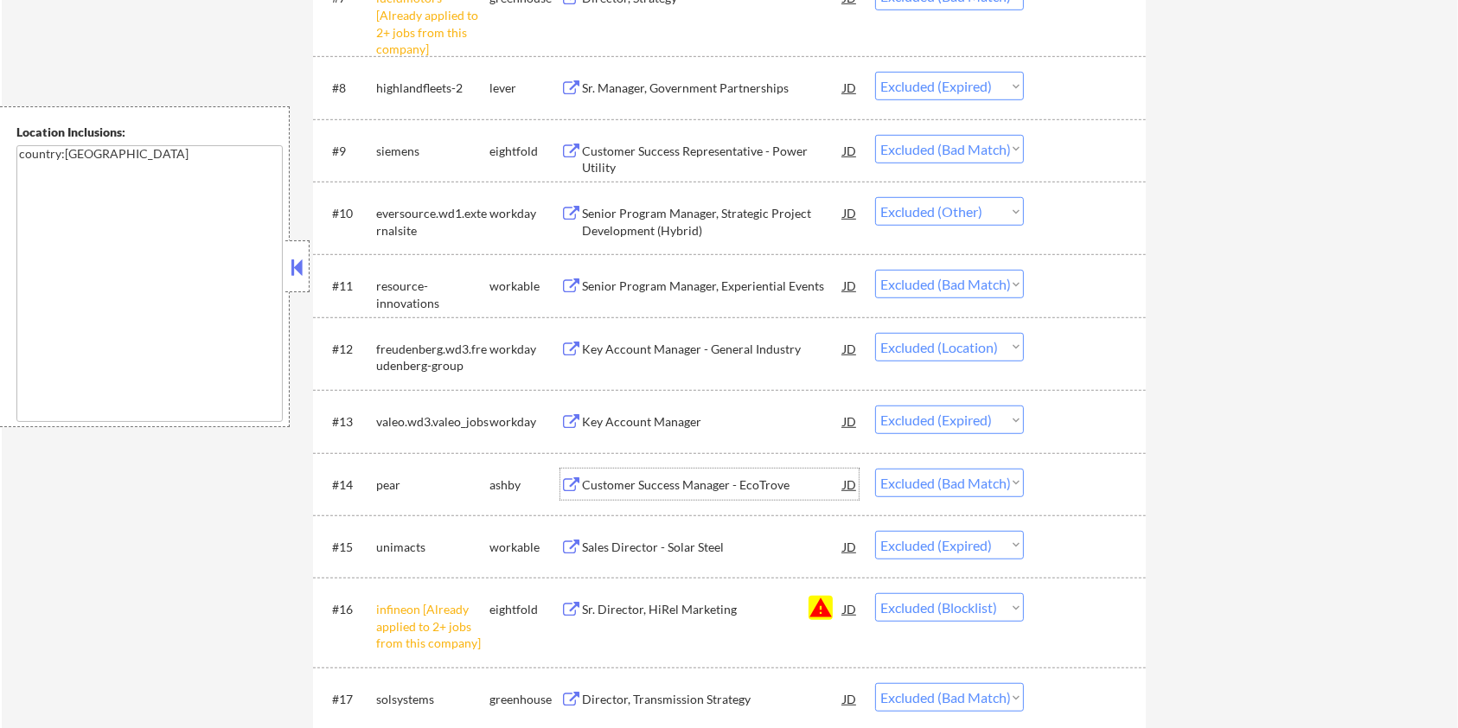
click at [642, 481] on div "Customer Success Manager - EcoTrove" at bounding box center [712, 484] width 261 height 17
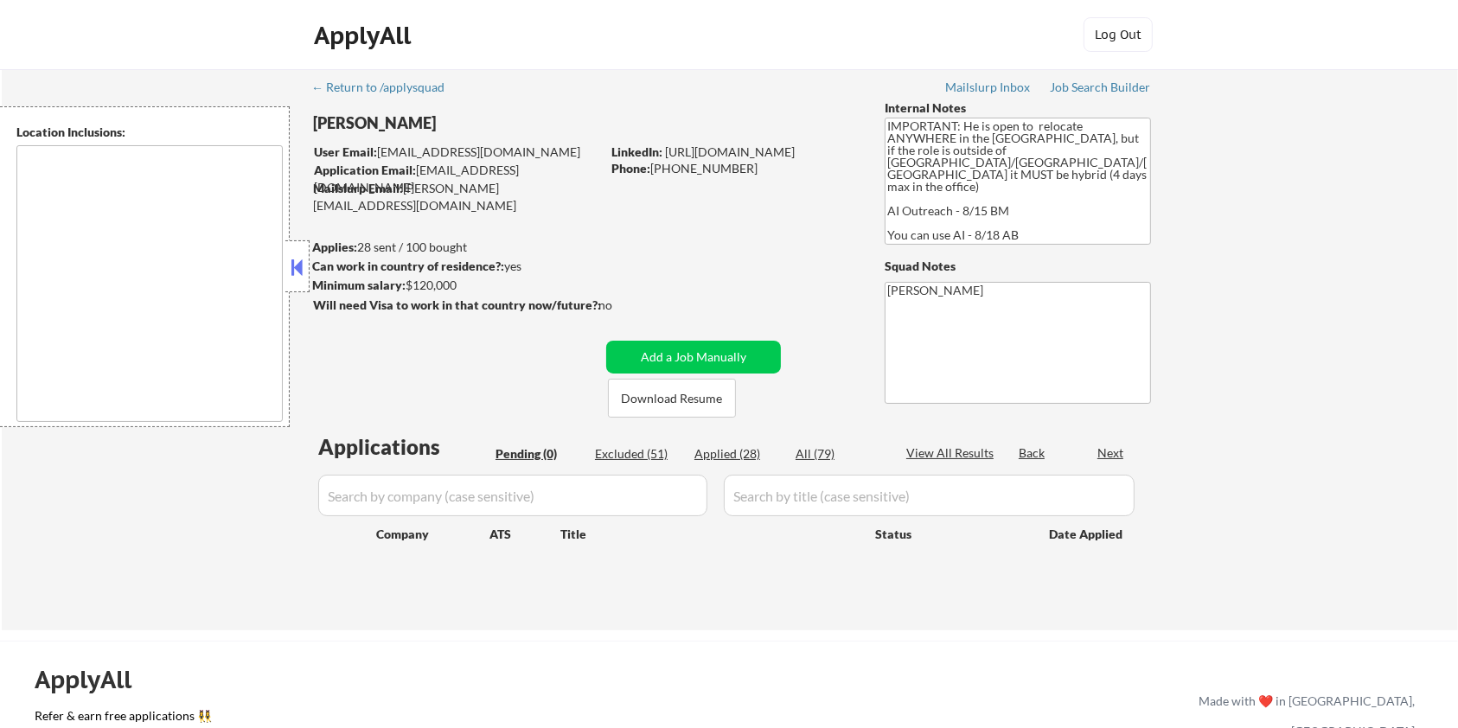
type textarea "country:[GEOGRAPHIC_DATA]"
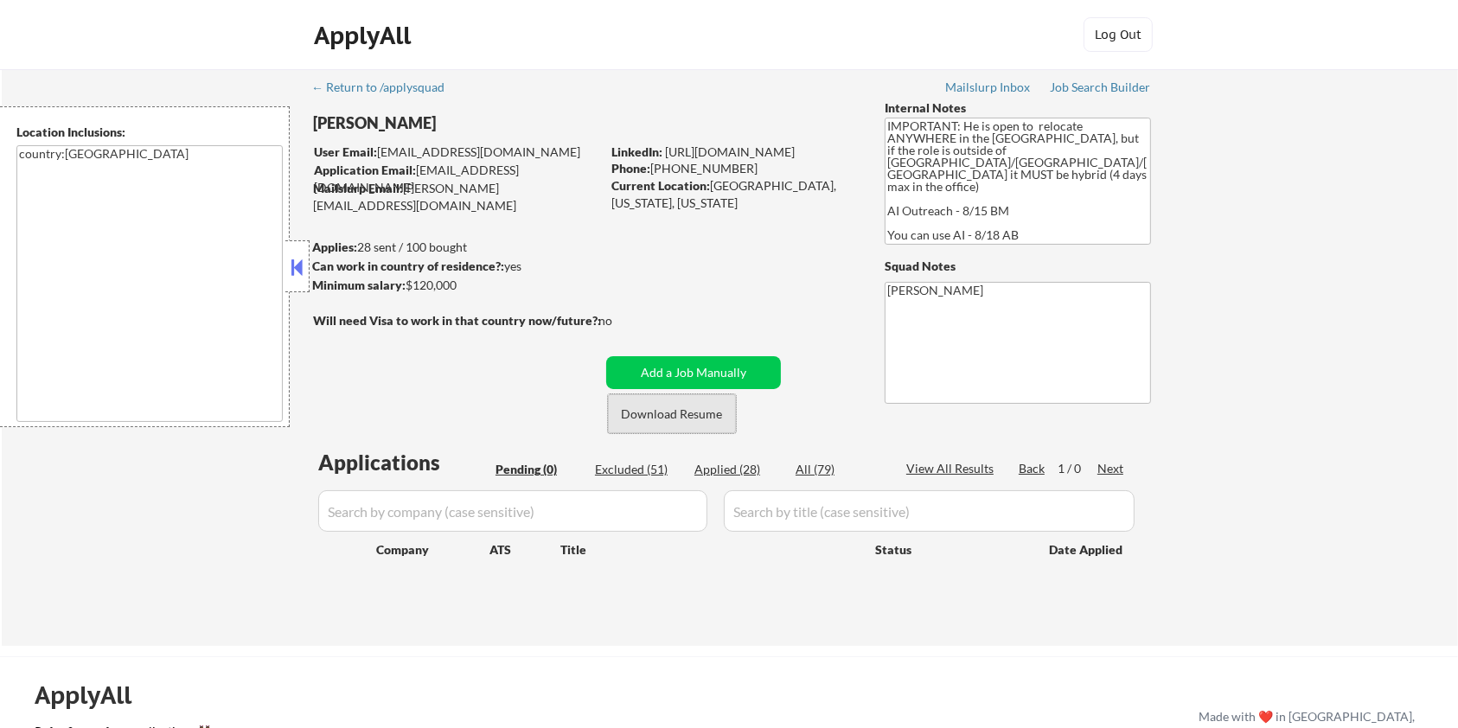
click at [665, 416] on button "Download Resume" at bounding box center [672, 413] width 128 height 39
click at [637, 470] on div "Excluded (51)" at bounding box center [638, 469] width 86 height 17
select select ""excluded__location_""
select select ""excluded__bad_match_""
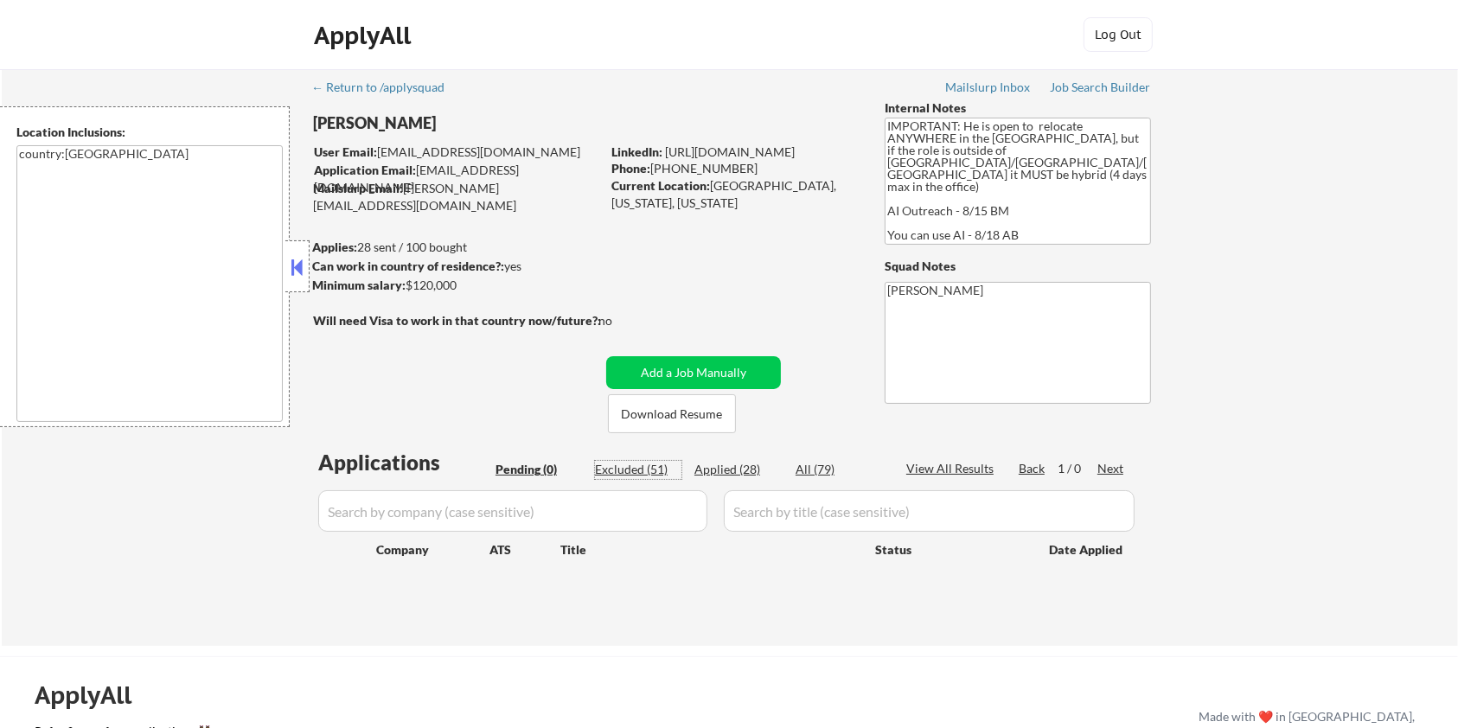
select select ""excluded__bad_match_""
select select ""excluded__expired_""
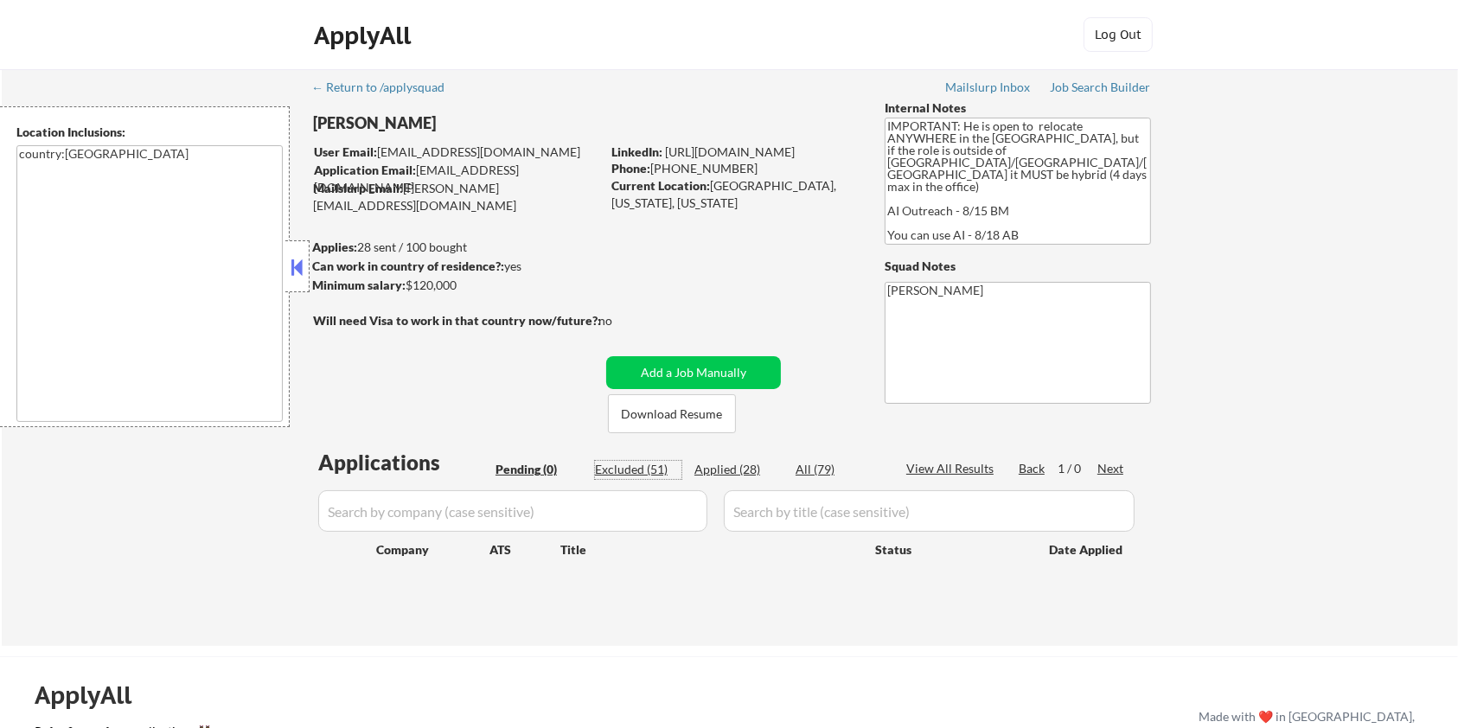
select select ""excluded__bad_match_""
select select ""excluded""
select select ""excluded__bad_match_""
select select ""excluded__location_""
select select ""excluded__expired_""
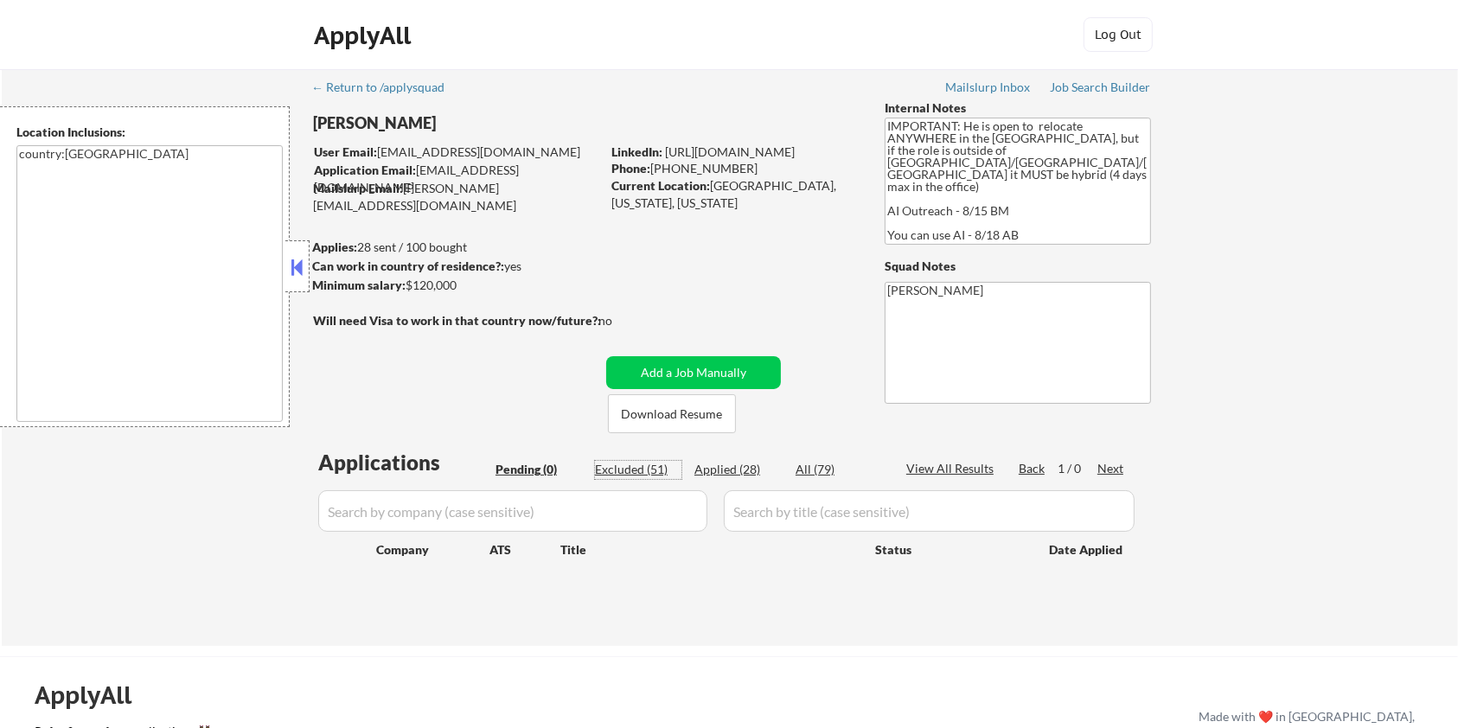
select select ""excluded__bad_match_""
select select ""excluded__expired_""
select select ""excluded__blocklist_""
select select ""excluded__bad_match_""
select select ""excluded__expired_""
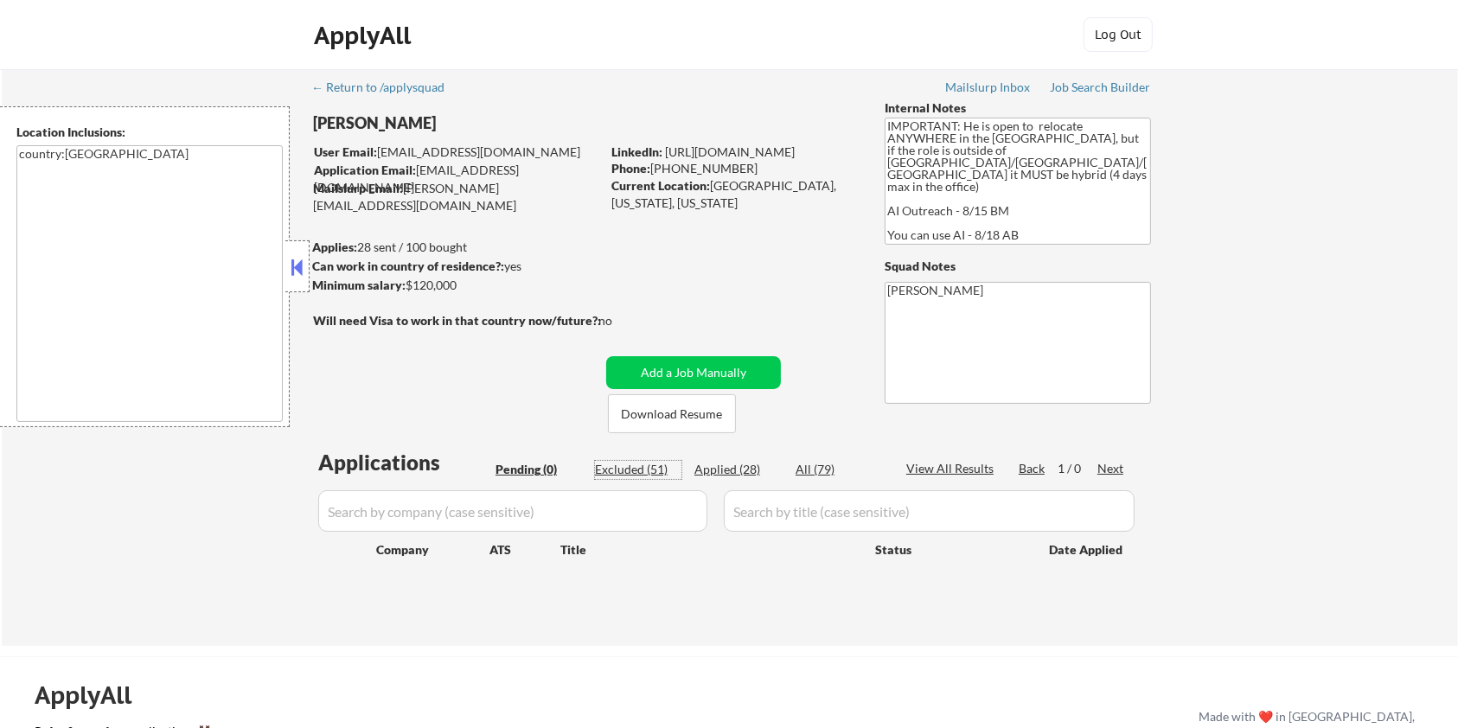
select select ""excluded__bad_match_""
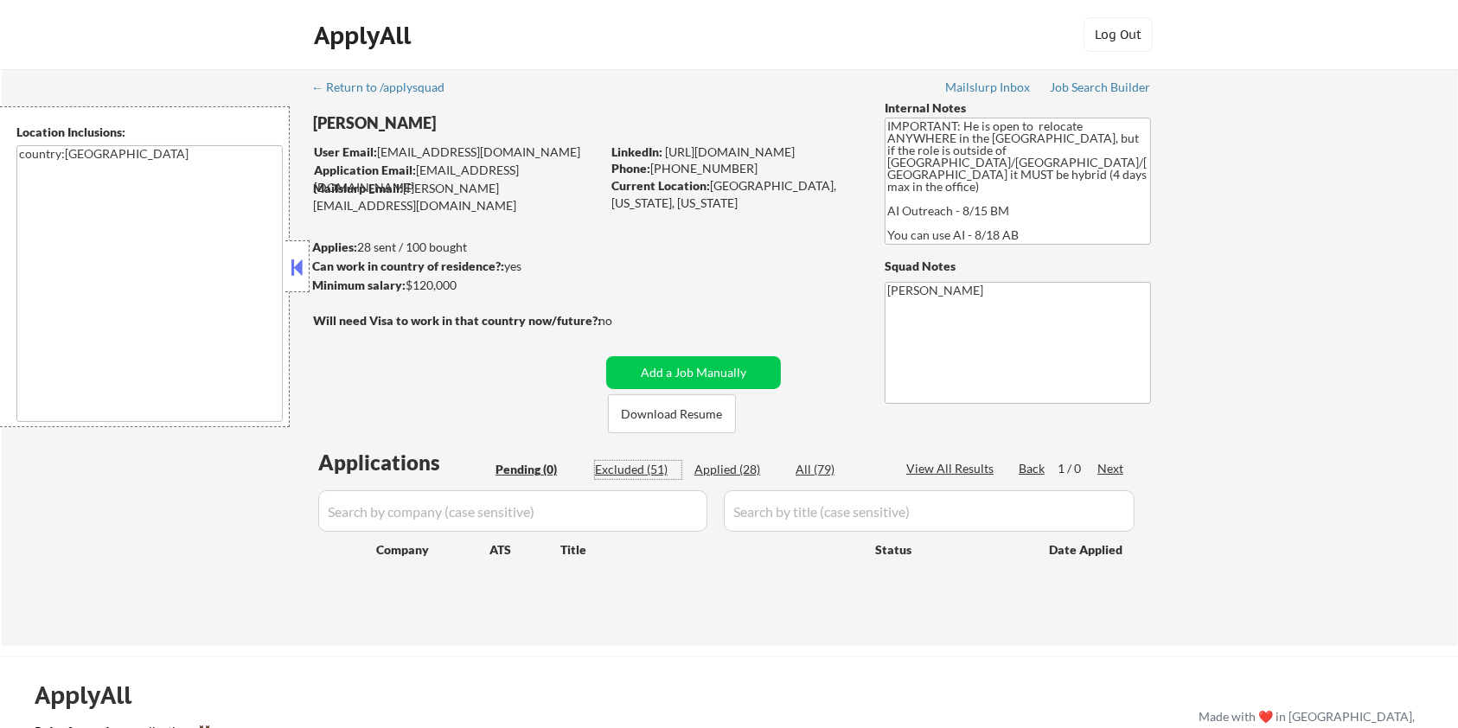
select select ""excluded__bad_match_""
select select ""excluded__expired_""
select select ""excluded__bad_match_""
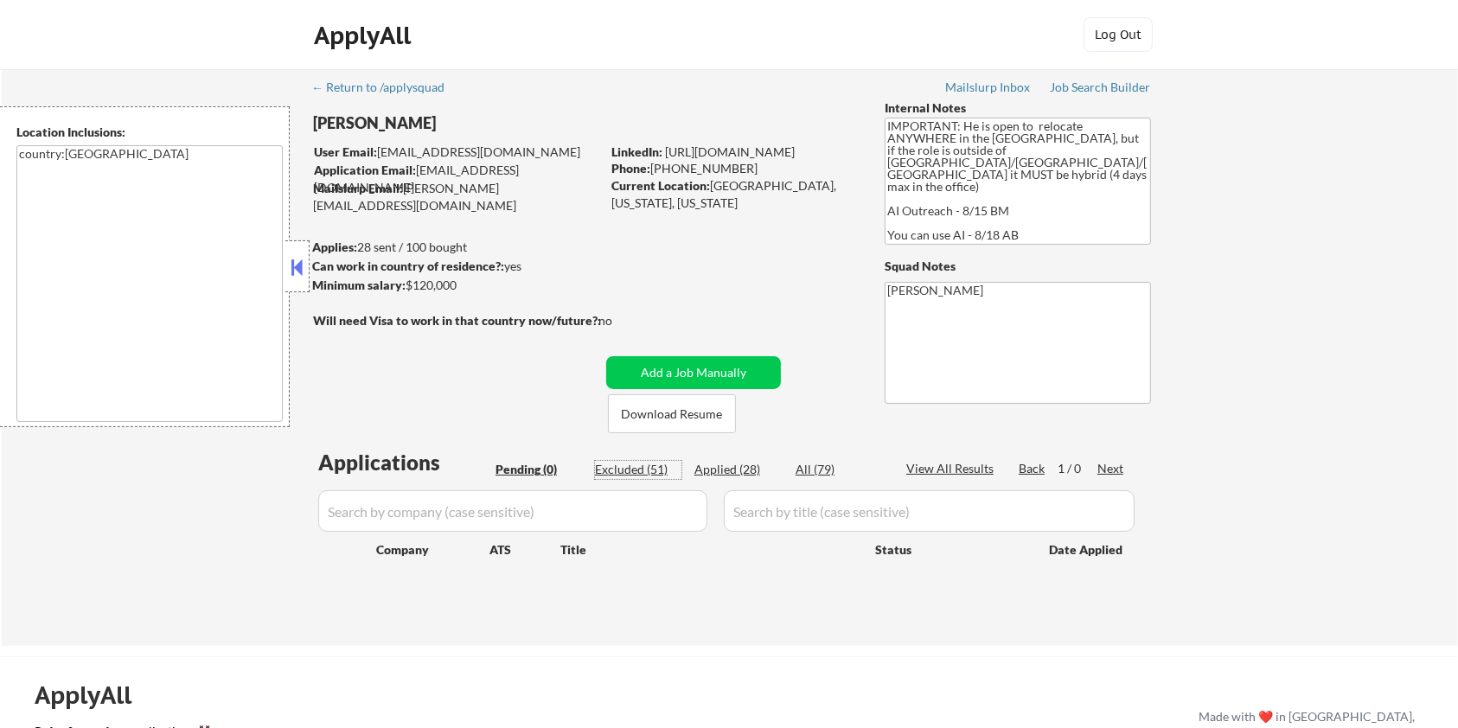
select select ""excluded__expired_""
select select ""excluded__bad_match_""
select select ""excluded__other_""
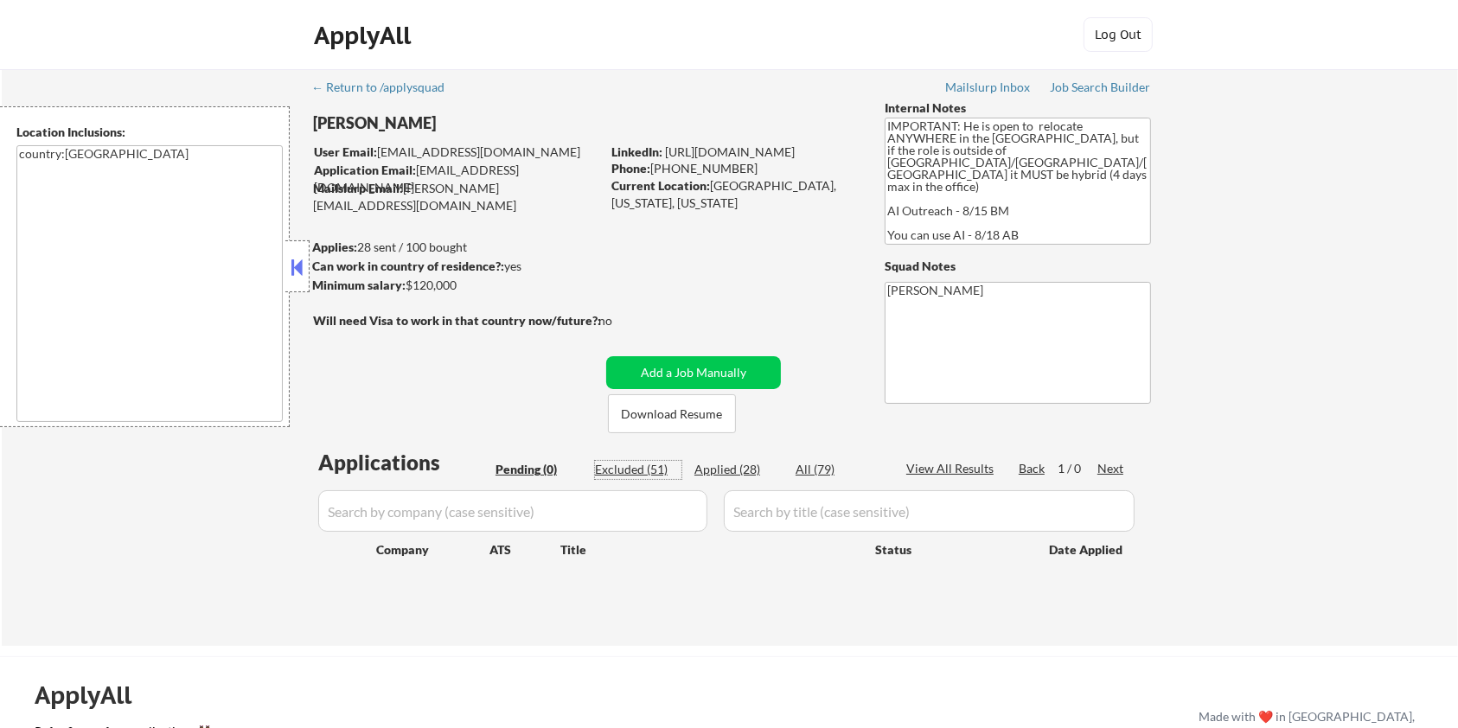
select select ""excluded__bad_match_""
select select ""excluded__other_""
select select ""excluded__bad_match_""
select select ""excluded__expired_""
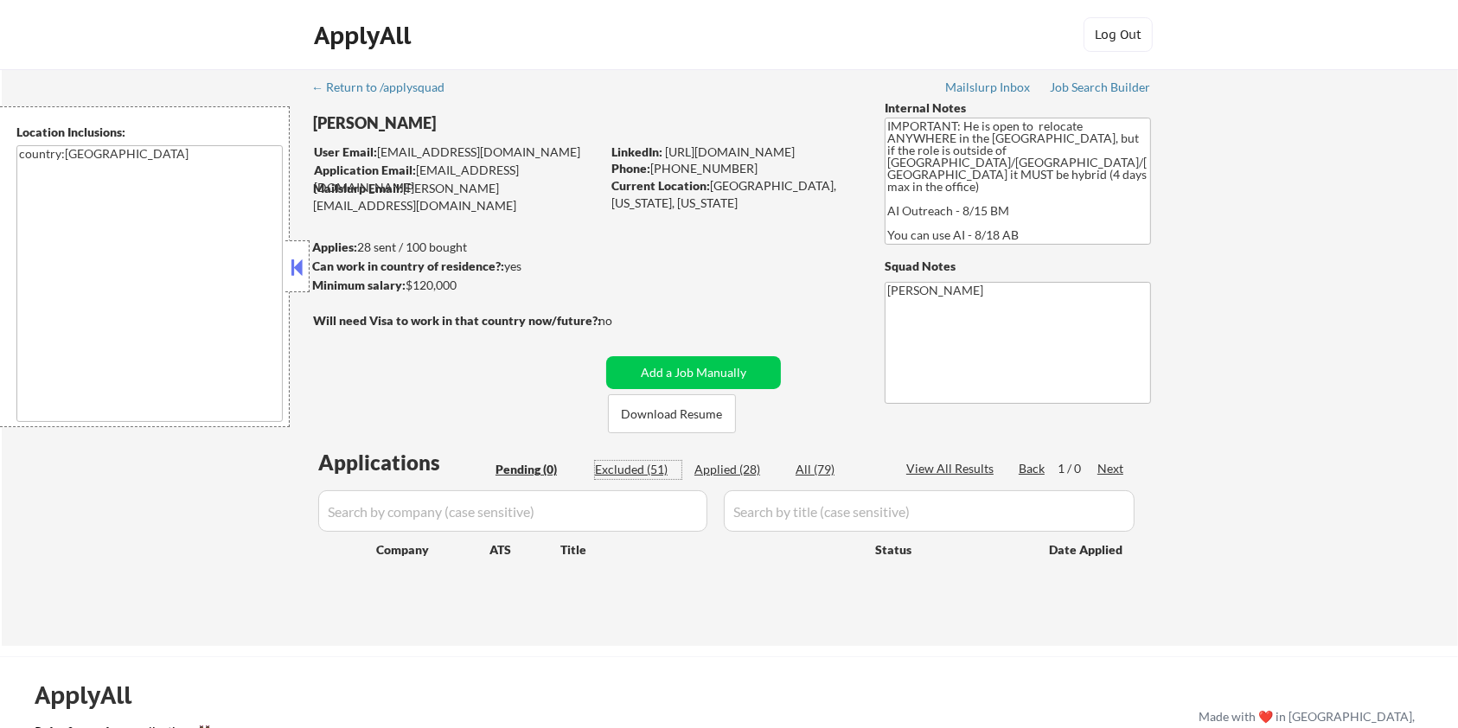
select select ""excluded__expired_""
select select ""excluded__bad_match_""
select select ""excluded__expired_""
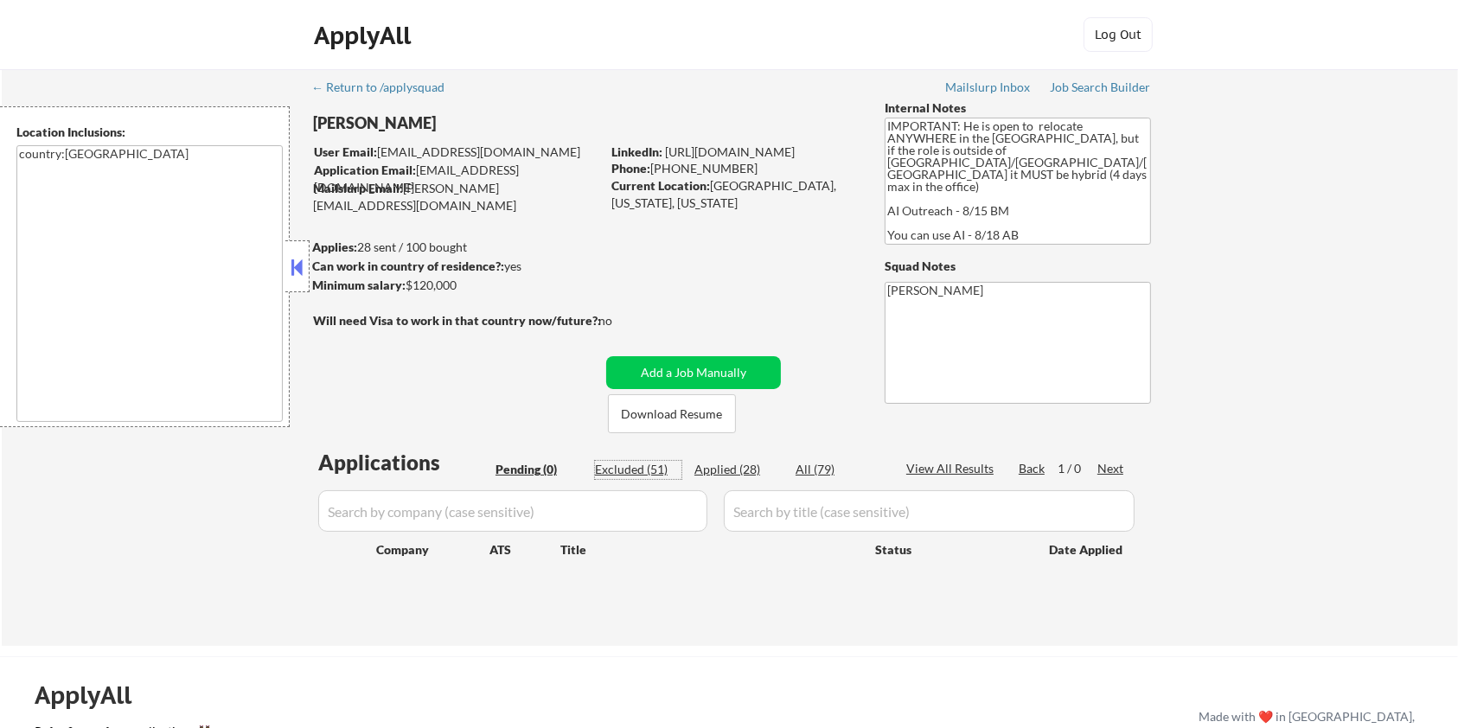
select select ""excluded__bad_match_""
select select ""excluded__expired_""
select select ""excluded__bad_match_""
select select ""excluded__expired_""
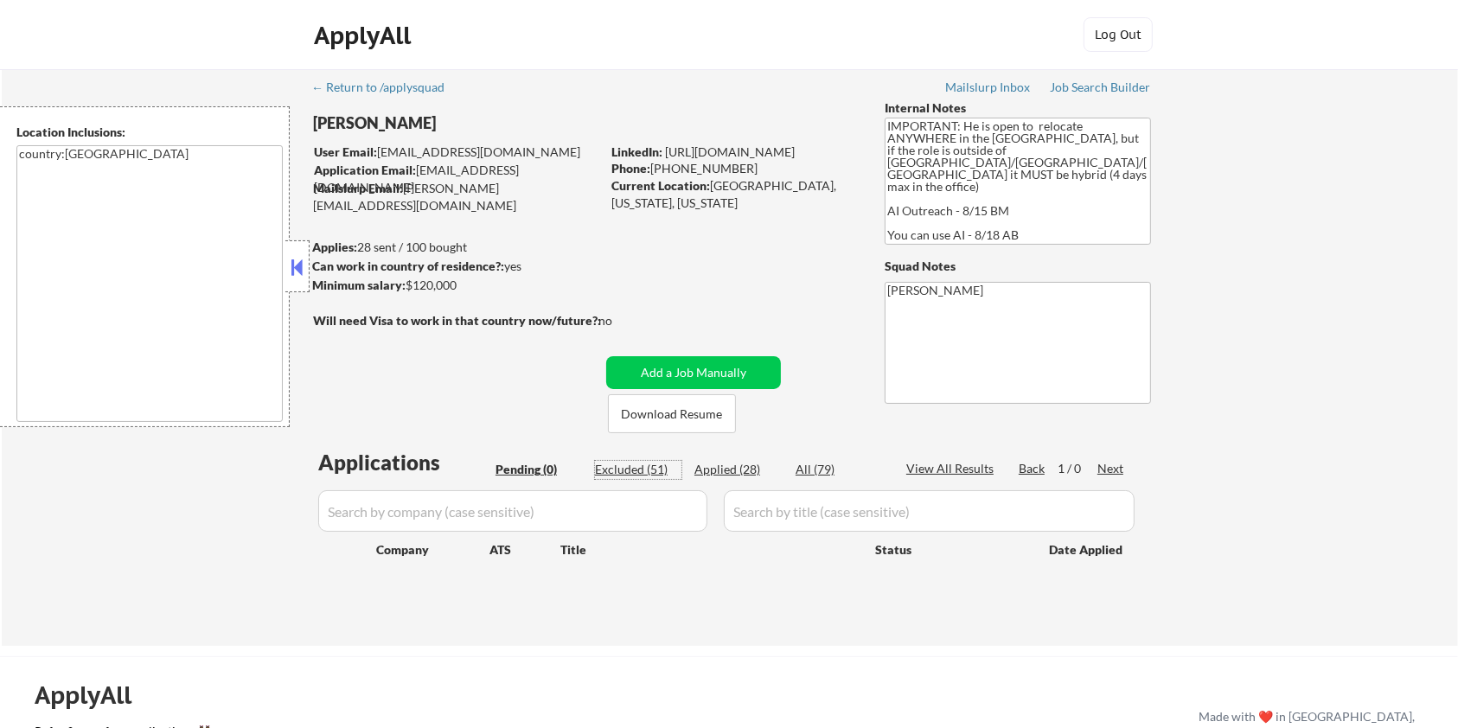
select select ""excluded__expired_""
select select ""excluded__bad_match_""
select select ""excluded__expired_""
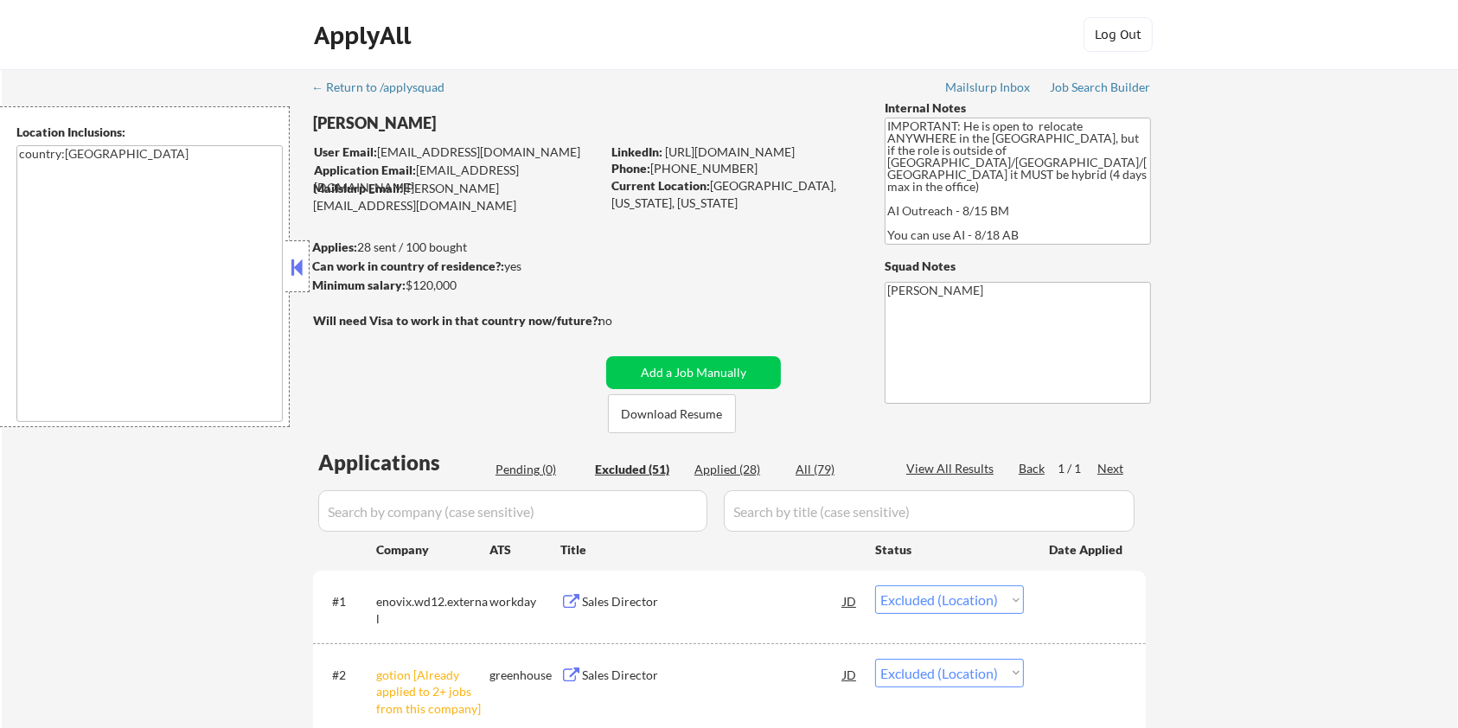
select select ""excluded__other_""
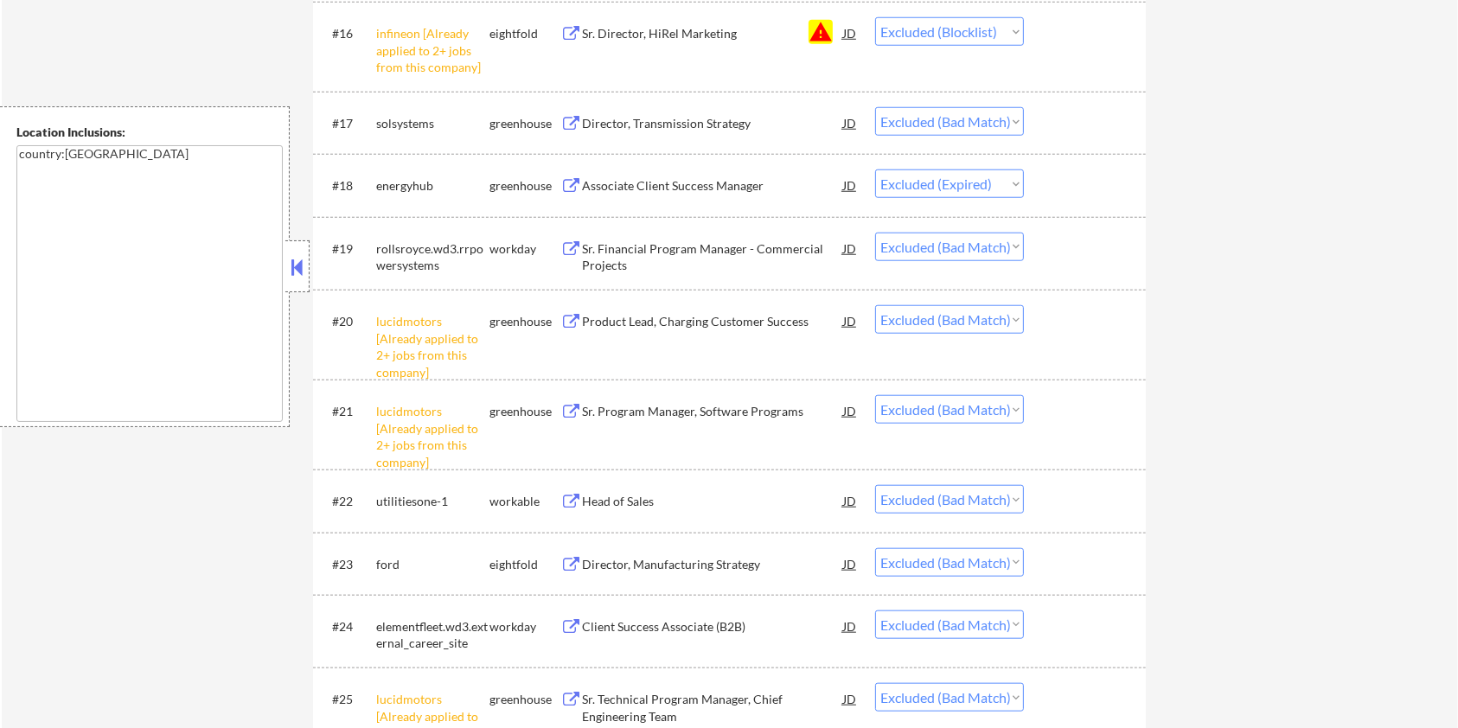
scroll to position [1844, 0]
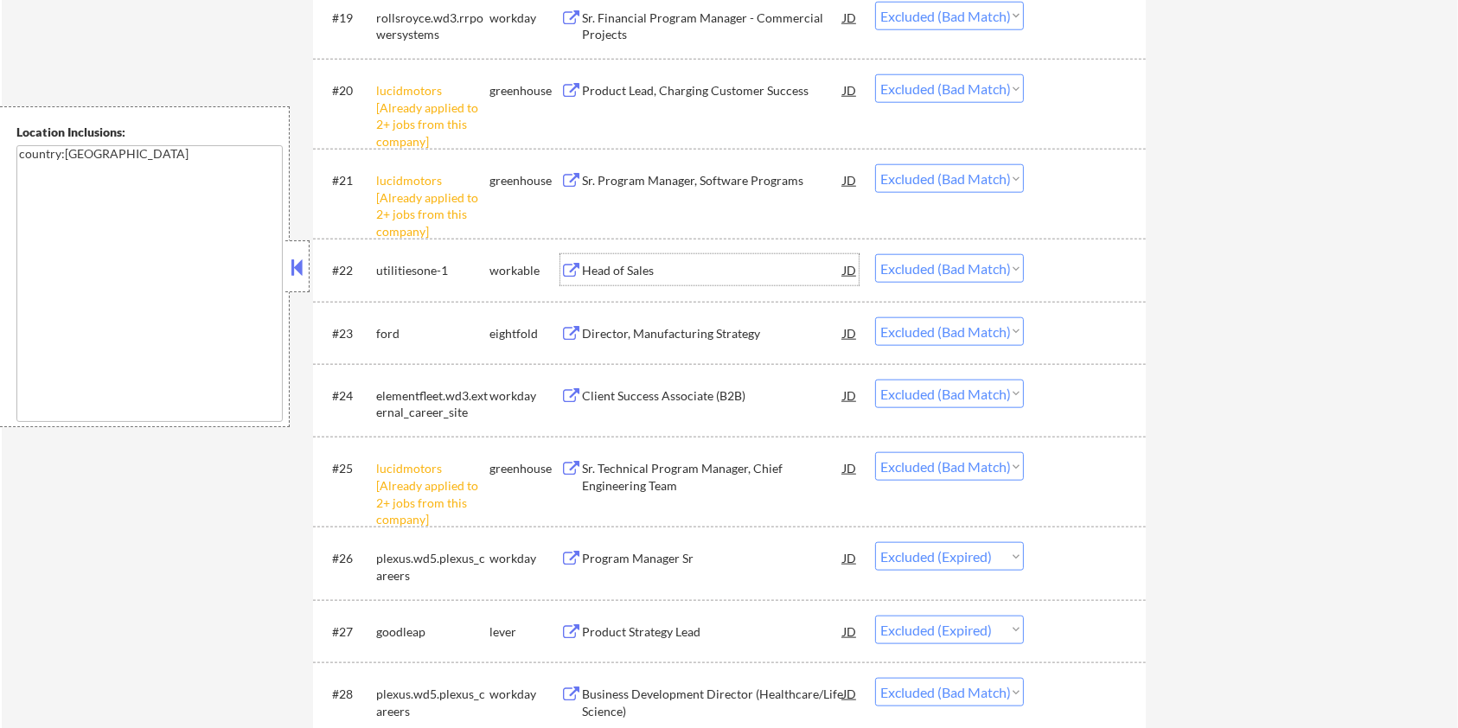
click at [670, 272] on div "Head of Sales" at bounding box center [712, 270] width 261 height 17
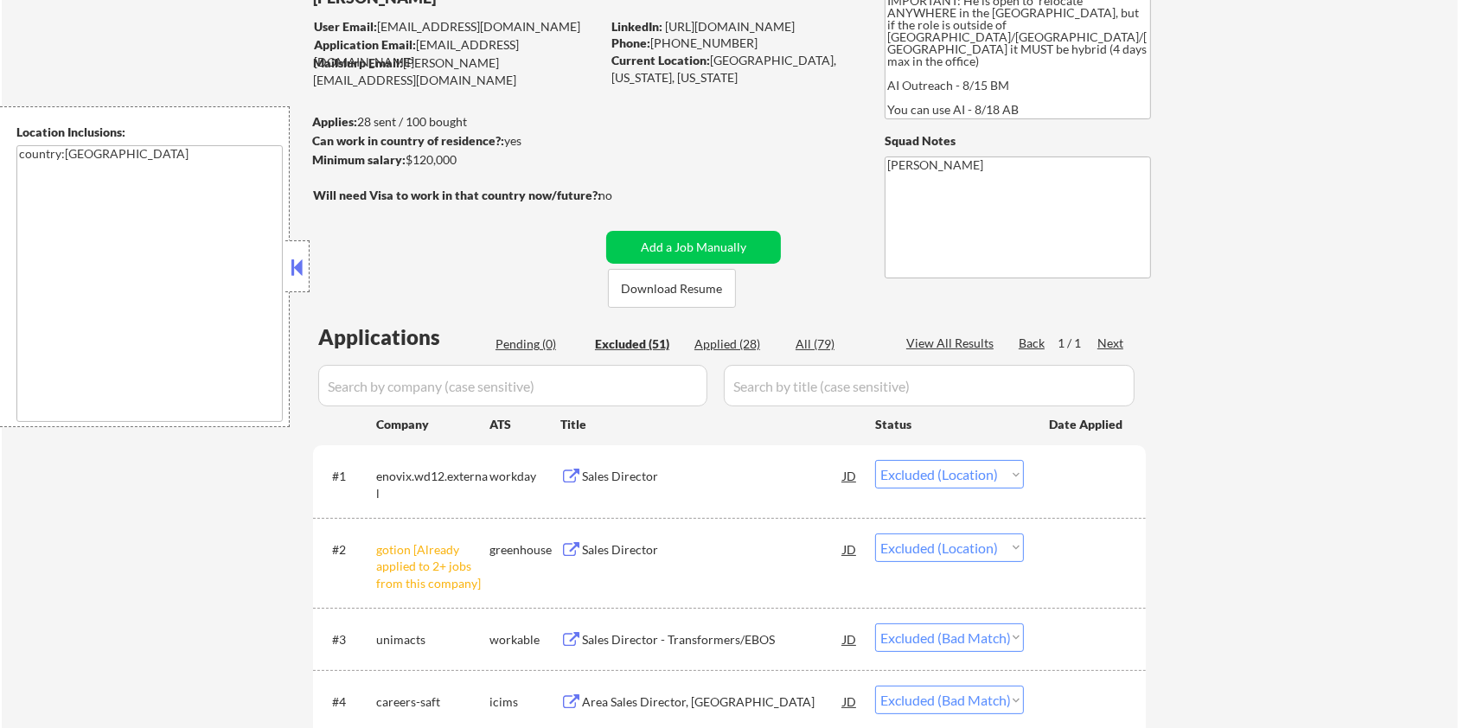
scroll to position [85, 0]
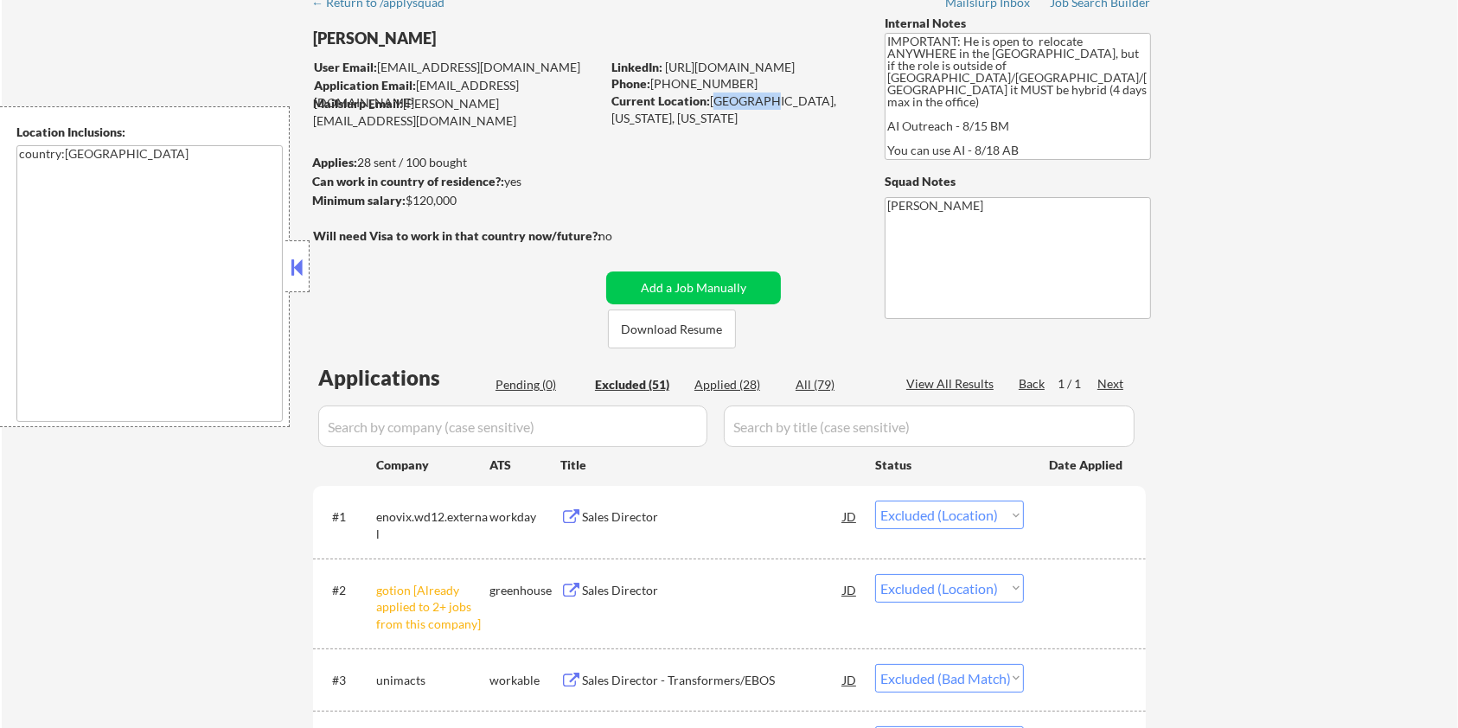
drag, startPoint x: 764, startPoint y: 100, endPoint x: 710, endPoint y: 108, distance: 54.2
click at [710, 108] on div "Current Location: Longmont, Colorado, Colorado" at bounding box center [733, 110] width 245 height 34
copy div "Longmont"
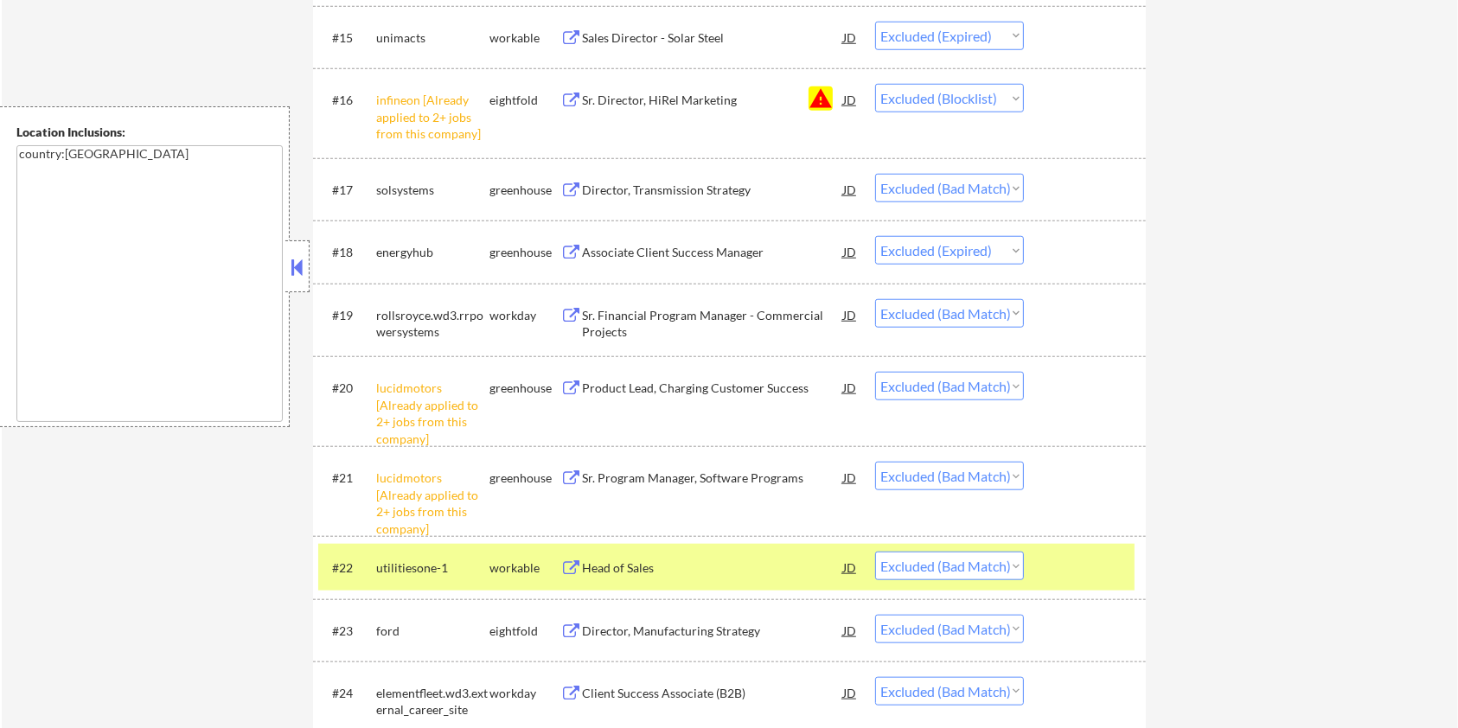
scroll to position [1584, 0]
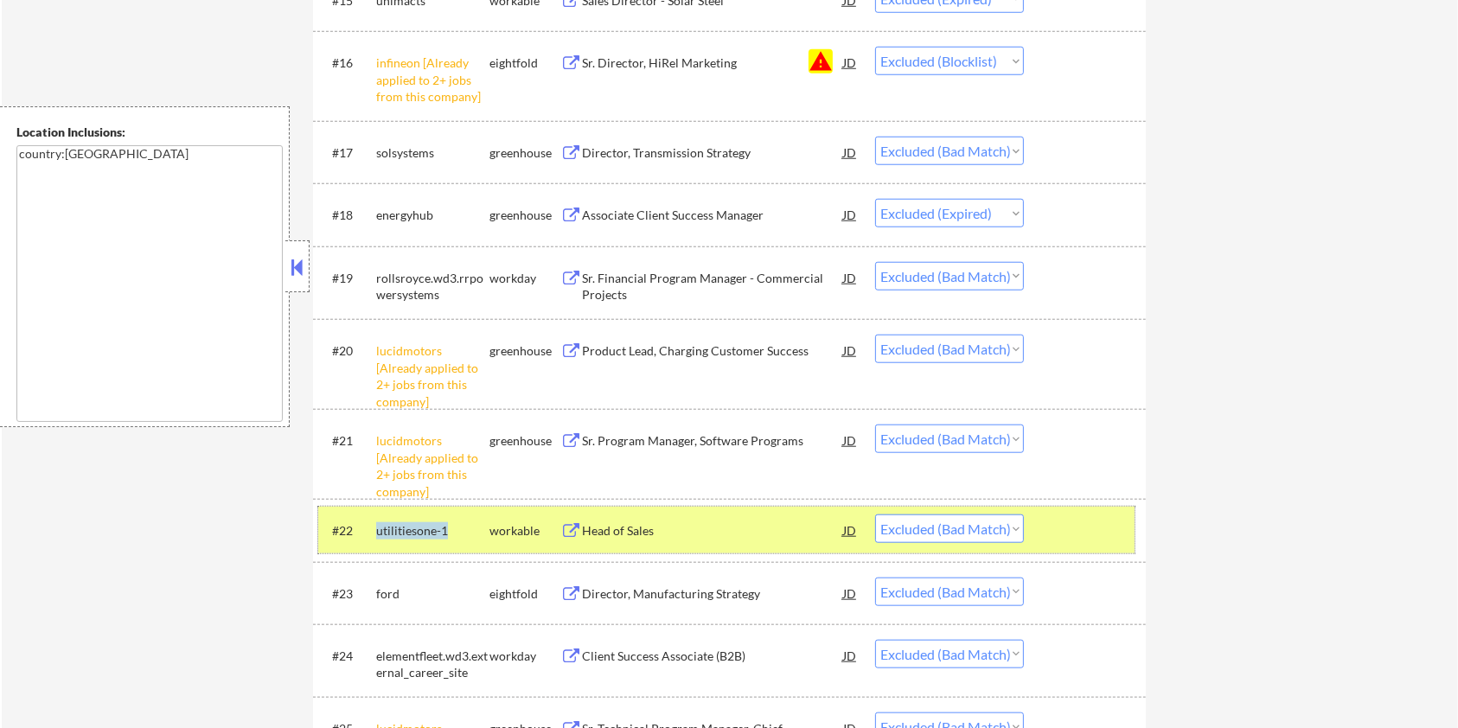
drag, startPoint x: 446, startPoint y: 527, endPoint x: 374, endPoint y: 534, distance: 73.0
click at [374, 534] on div "#22 utilitiesone-1 workable Head of Sales JD Choose an option... Pending Applie…" at bounding box center [726, 530] width 816 height 47
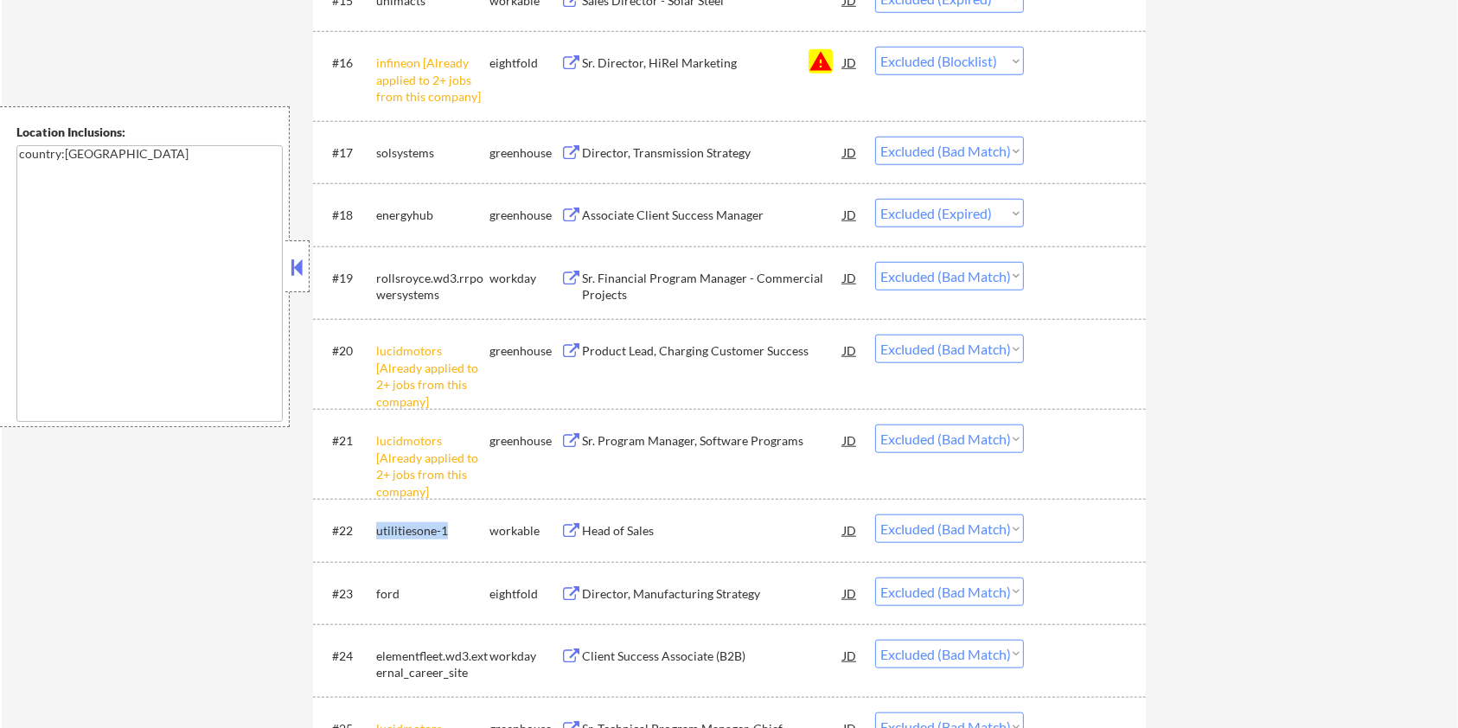
copy div "utilitiesone-1"
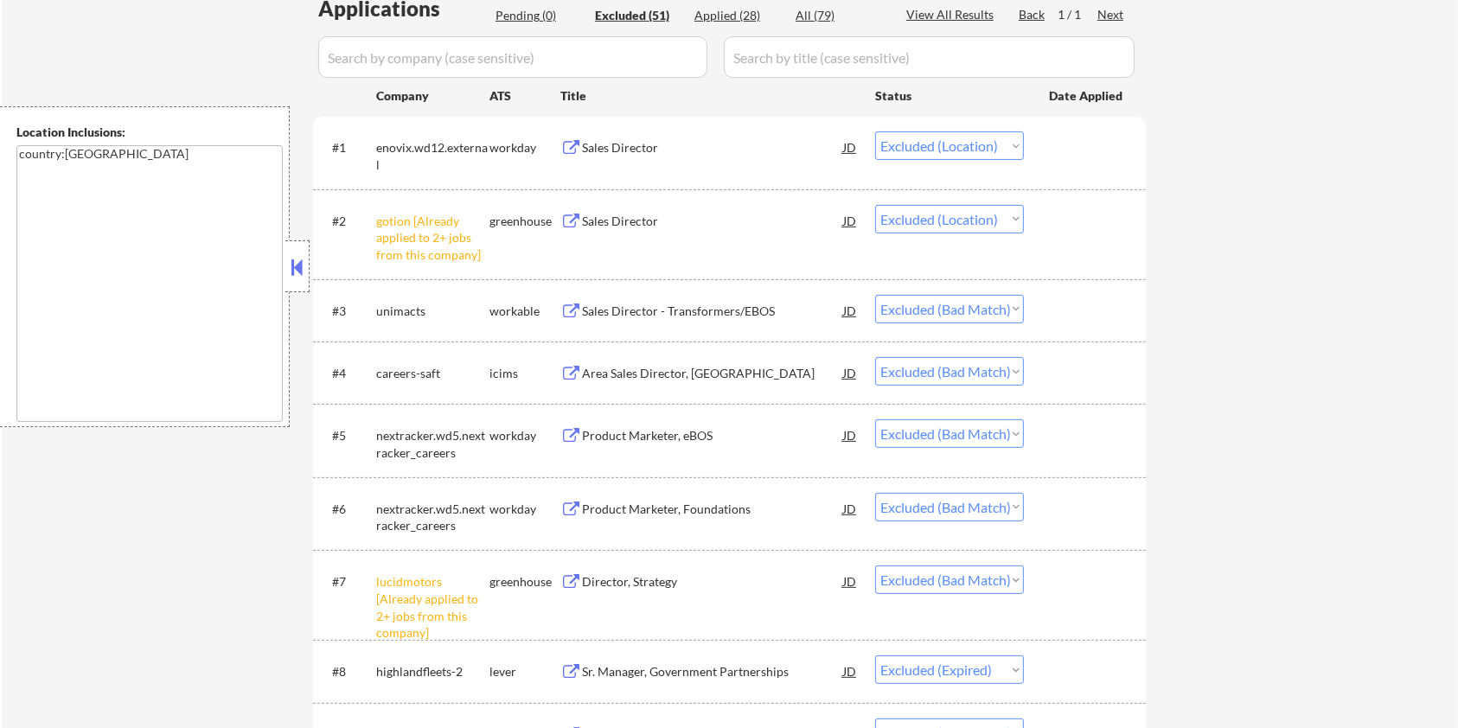
scroll to position [201, 0]
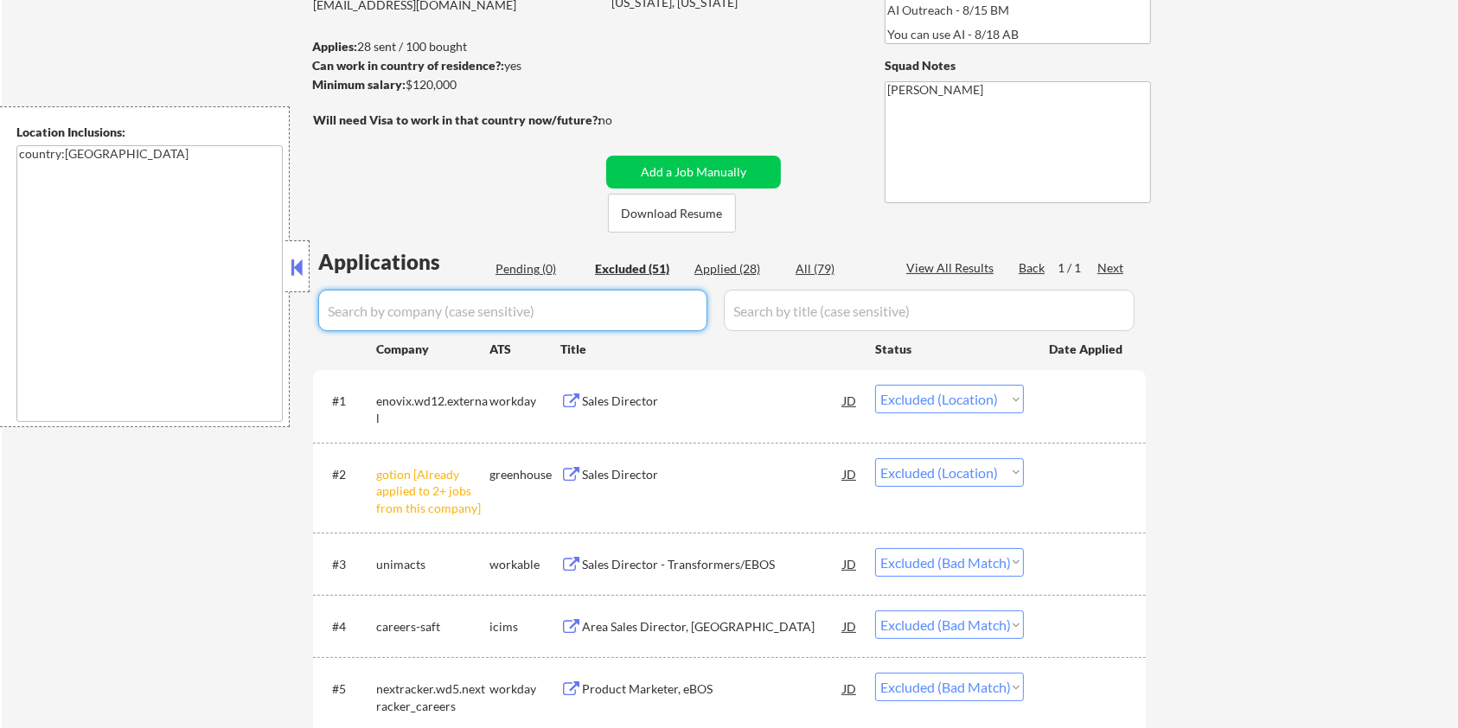
click at [372, 306] on input "input" at bounding box center [512, 311] width 389 height 42
paste input "utilitiesone-1"
type input "utilitiesone-1"
click at [760, 302] on input "input" at bounding box center [929, 311] width 411 height 42
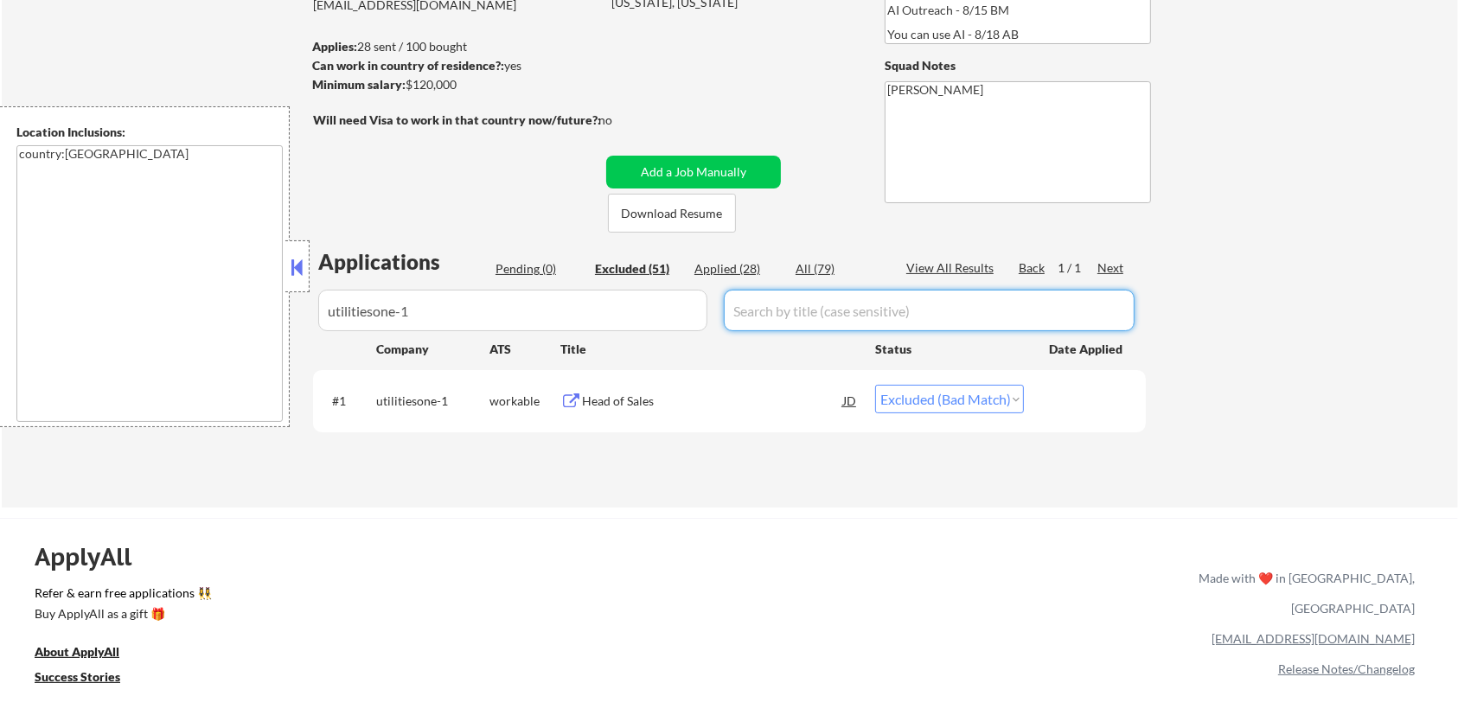
click at [988, 404] on select "Choose an option... Pending Applied Excluded (Questions) Excluded (Expired) Exc…" at bounding box center [949, 399] width 149 height 29
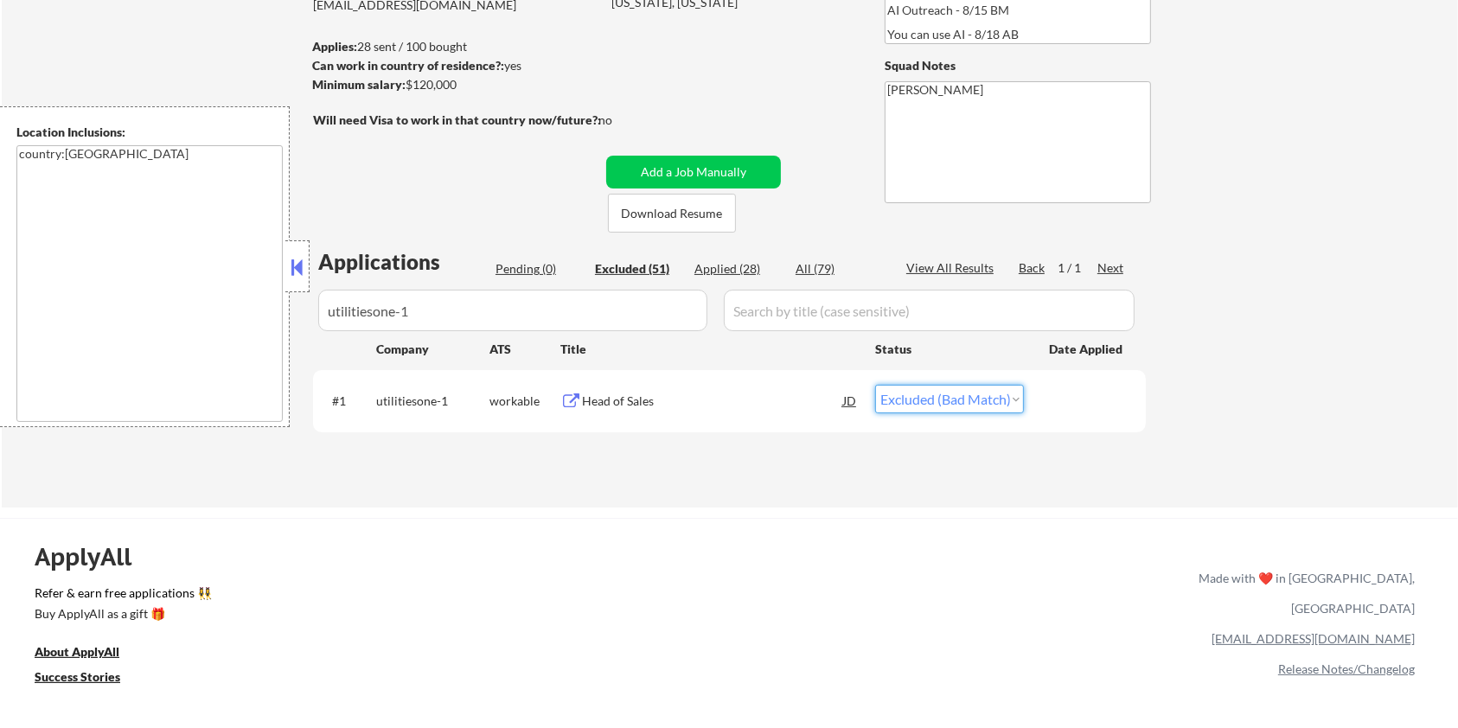
select select ""applied""
click at [875, 385] on select "Choose an option... Pending Applied Excluded (Questions) Excluded (Expired) Exc…" at bounding box center [949, 399] width 149 height 29
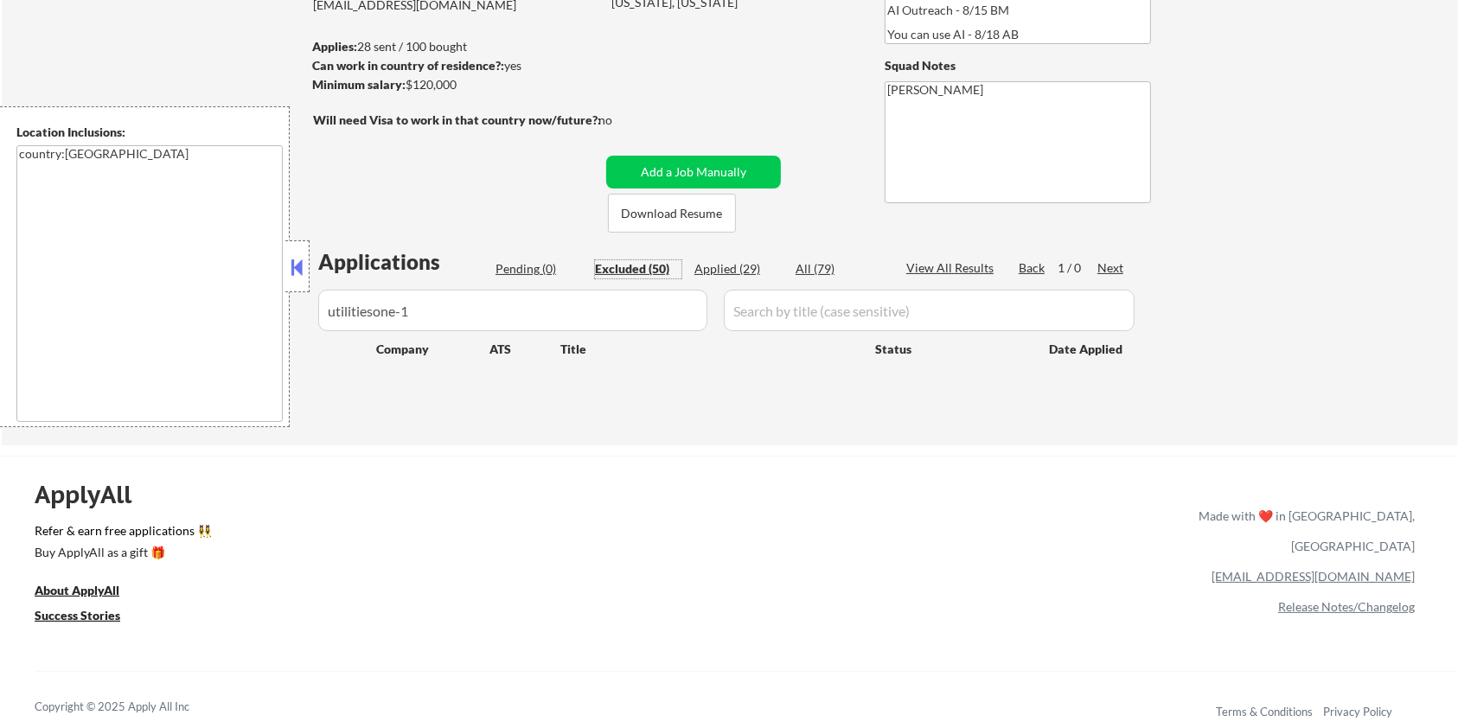
click at [618, 266] on div "Excluded (50)" at bounding box center [638, 268] width 86 height 17
drag, startPoint x: 430, startPoint y: 322, endPoint x: 191, endPoint y: 357, distance: 241.3
click at [191, 357] on body "← Return to /applysquad Mailslurp Inbox Job Search Builder Ian Stonington User …" at bounding box center [729, 163] width 1458 height 728
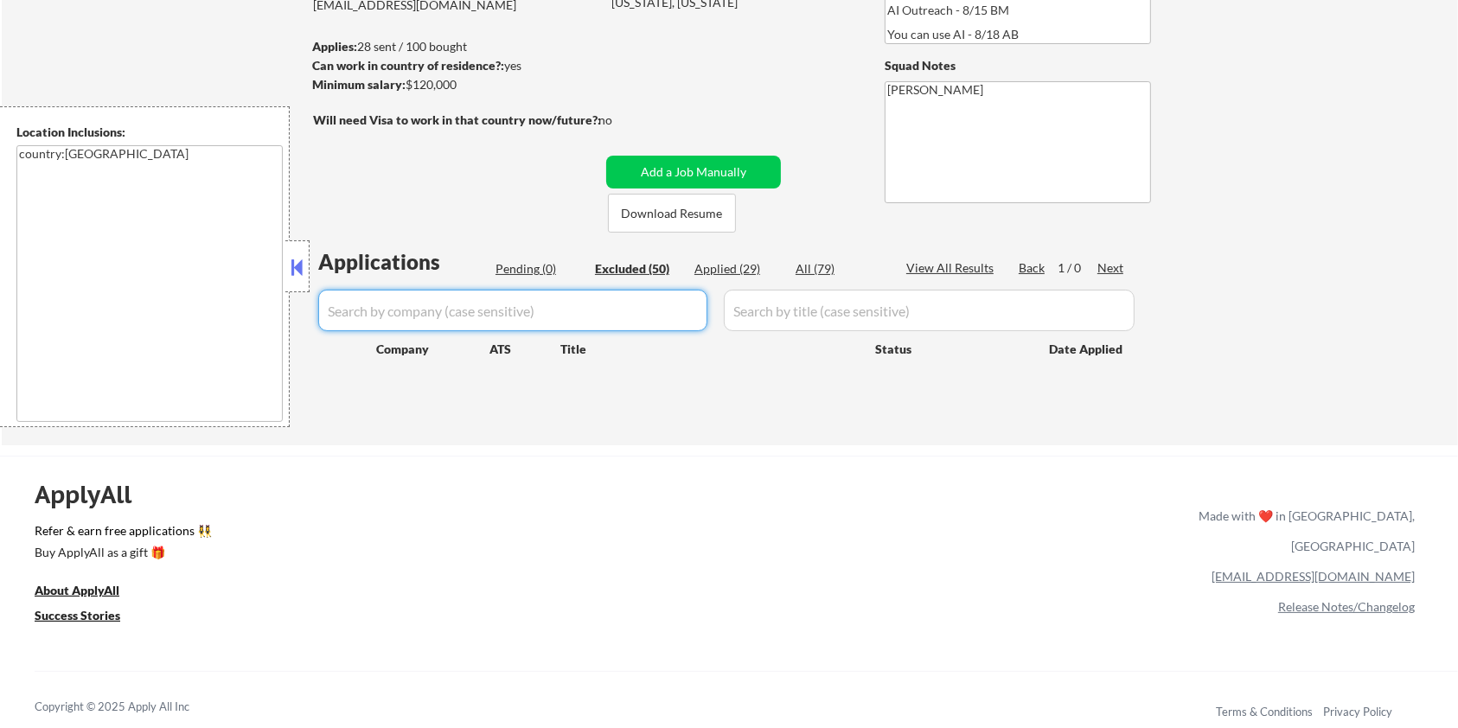
select select ""excluded__location_""
select select ""excluded__bad_match_""
select select ""excluded__expired_""
select select ""excluded__bad_match_""
select select ""excluded__expired_""
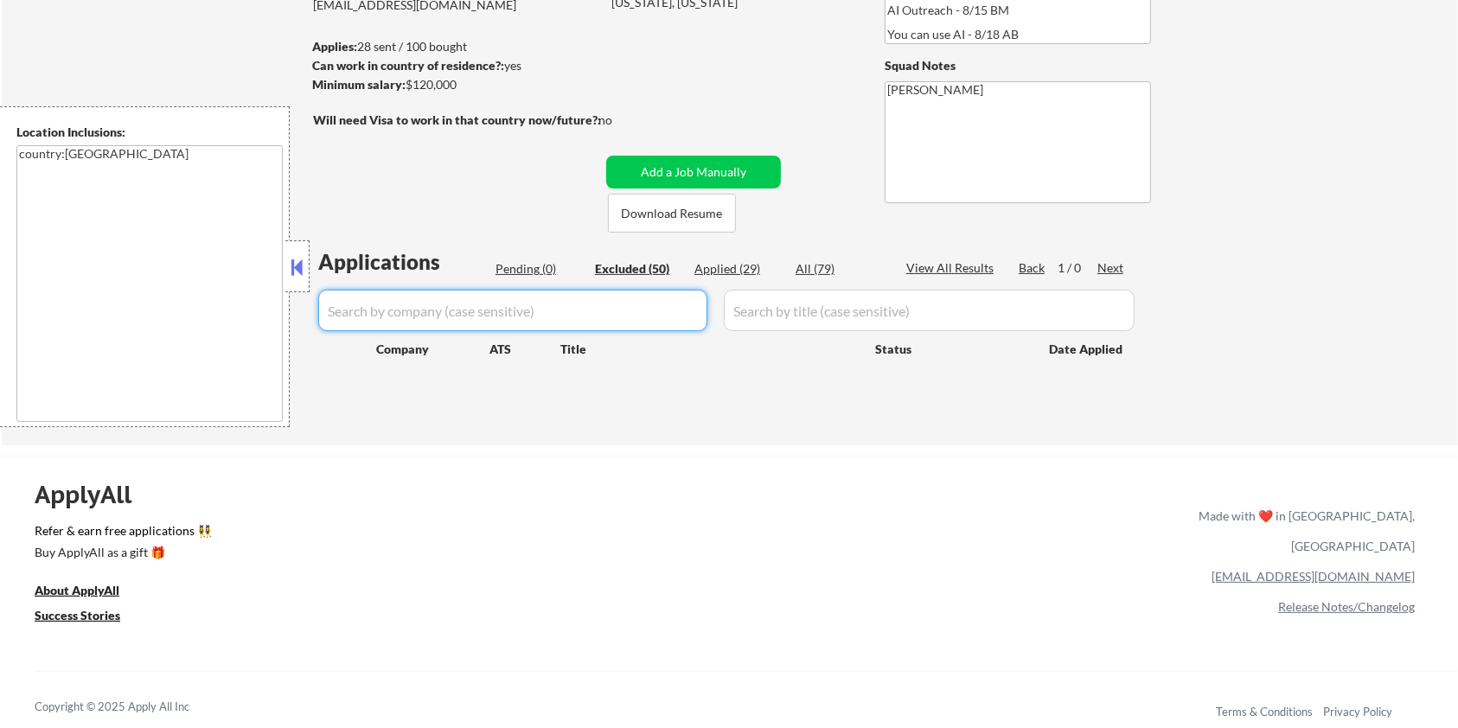
select select ""excluded__bad_match_""
select select ""excluded__other_""
select select ""excluded__bad_match_""
select select ""excluded__other_""
select select ""excluded__bad_match_""
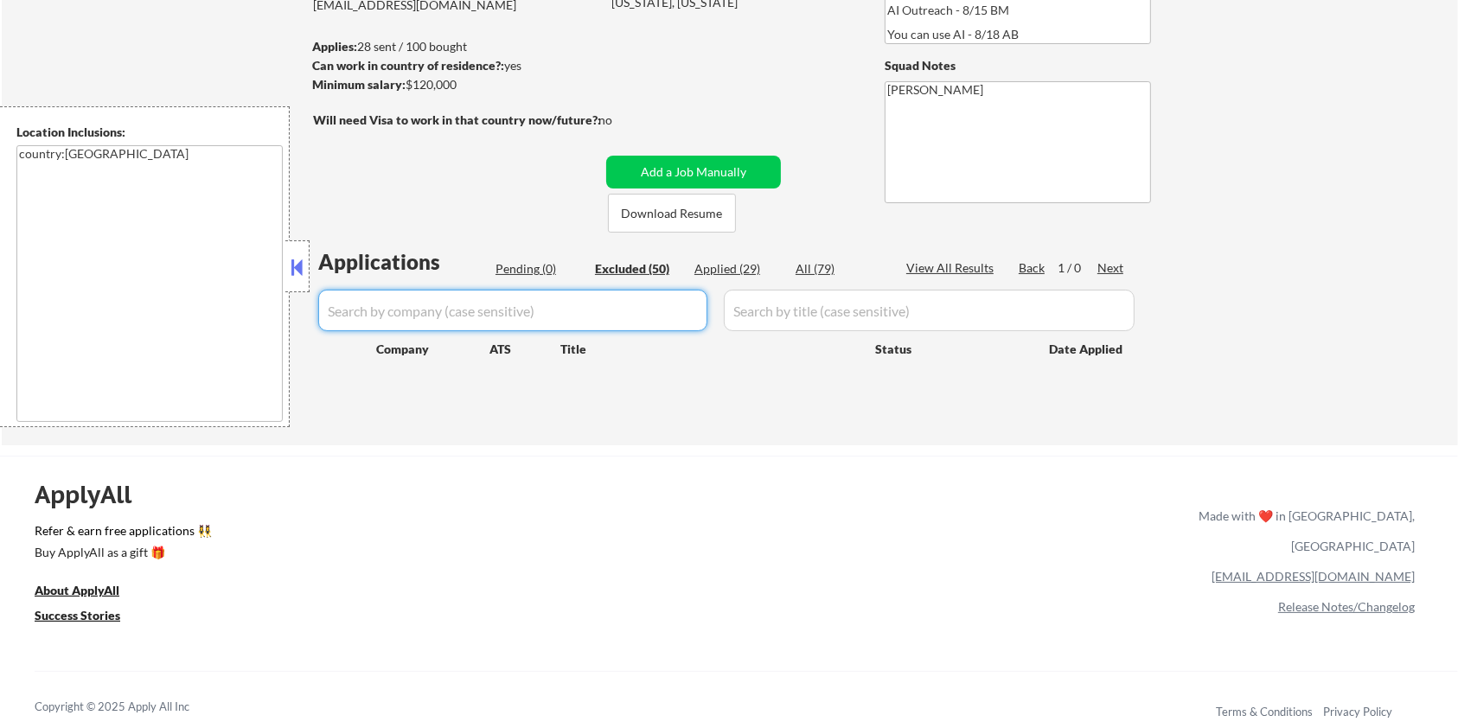
select select ""excluded__expired_""
select select ""excluded__bad_match_""
select select ""excluded__expired_""
select select ""excluded__bad_match_""
select select ""excluded__expired_""
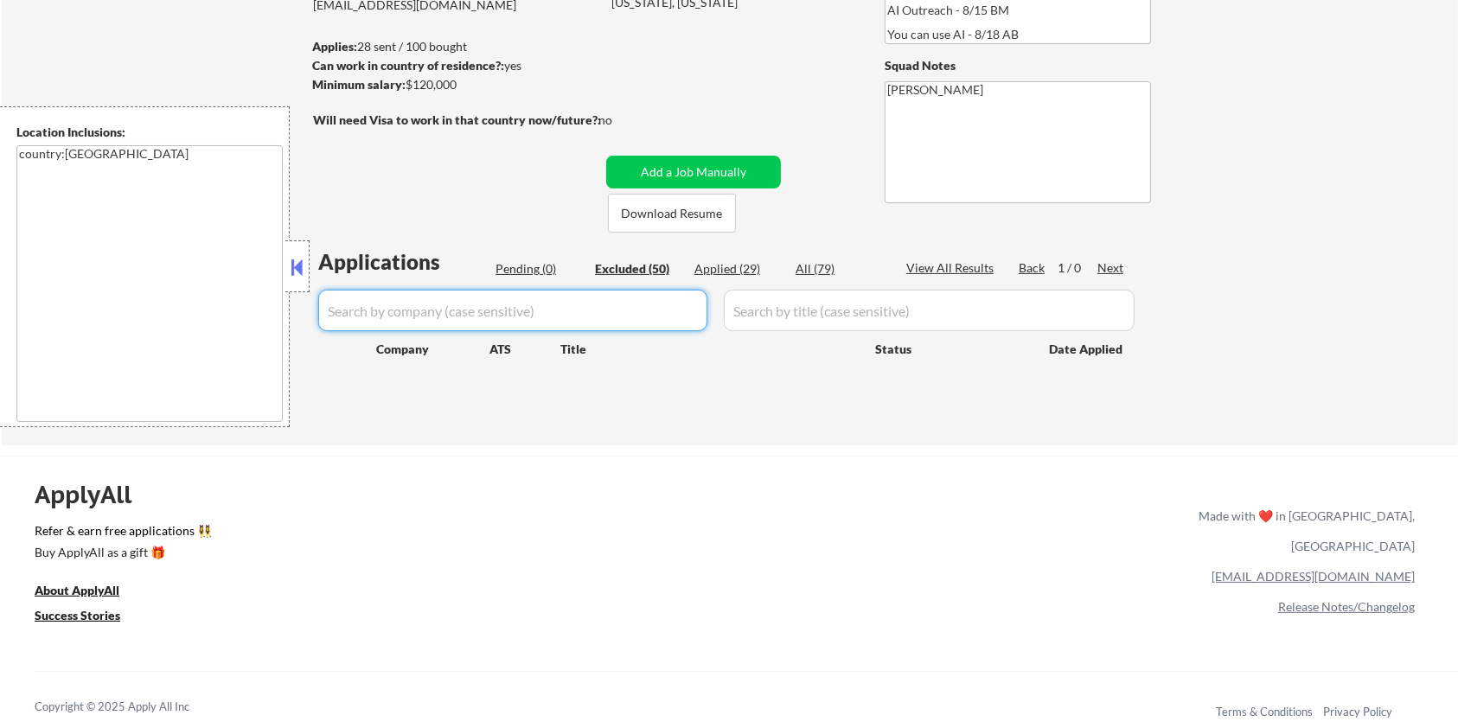
select select ""excluded__bad_match_""
select select ""excluded__expired_""
select select ""excluded__bad_match_""
select select ""excluded__expired_""
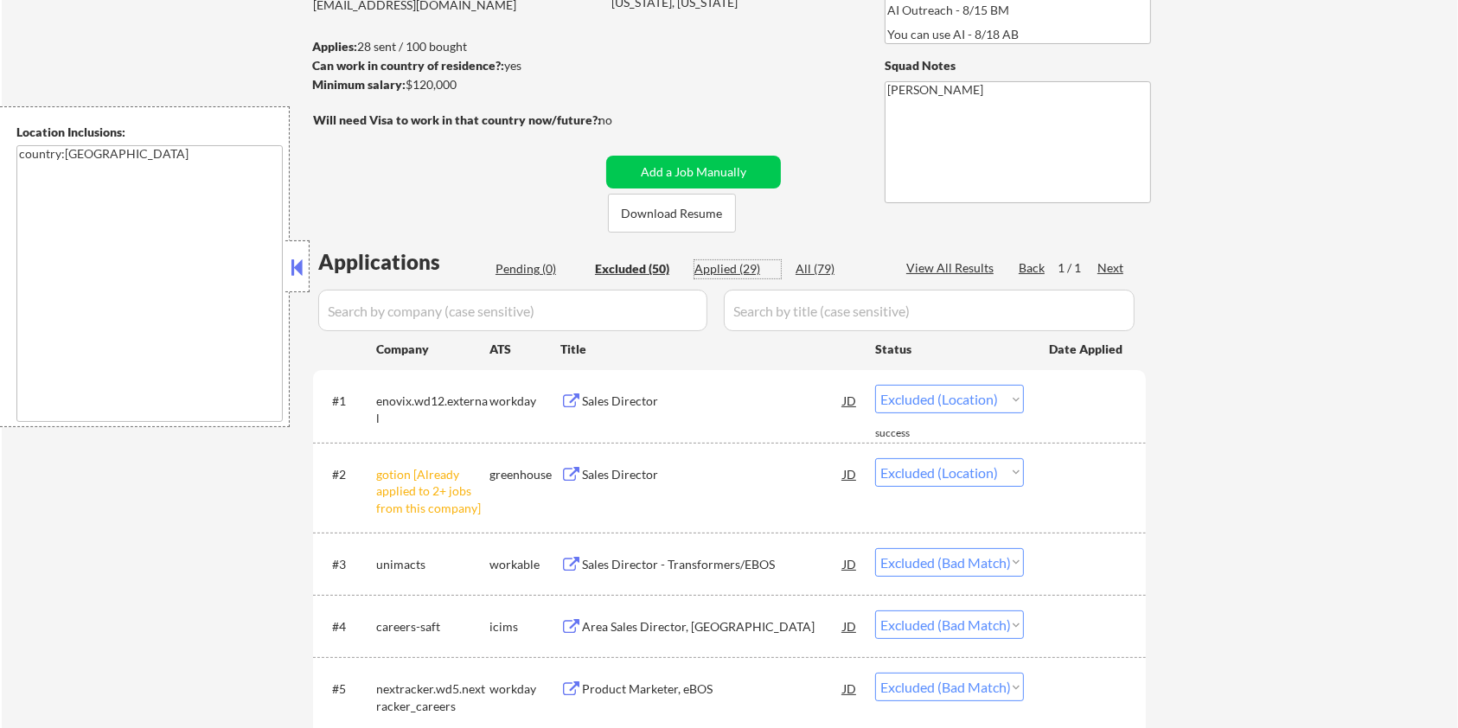
click at [742, 268] on div "Applied (29)" at bounding box center [737, 268] width 86 height 17
select select ""applied""
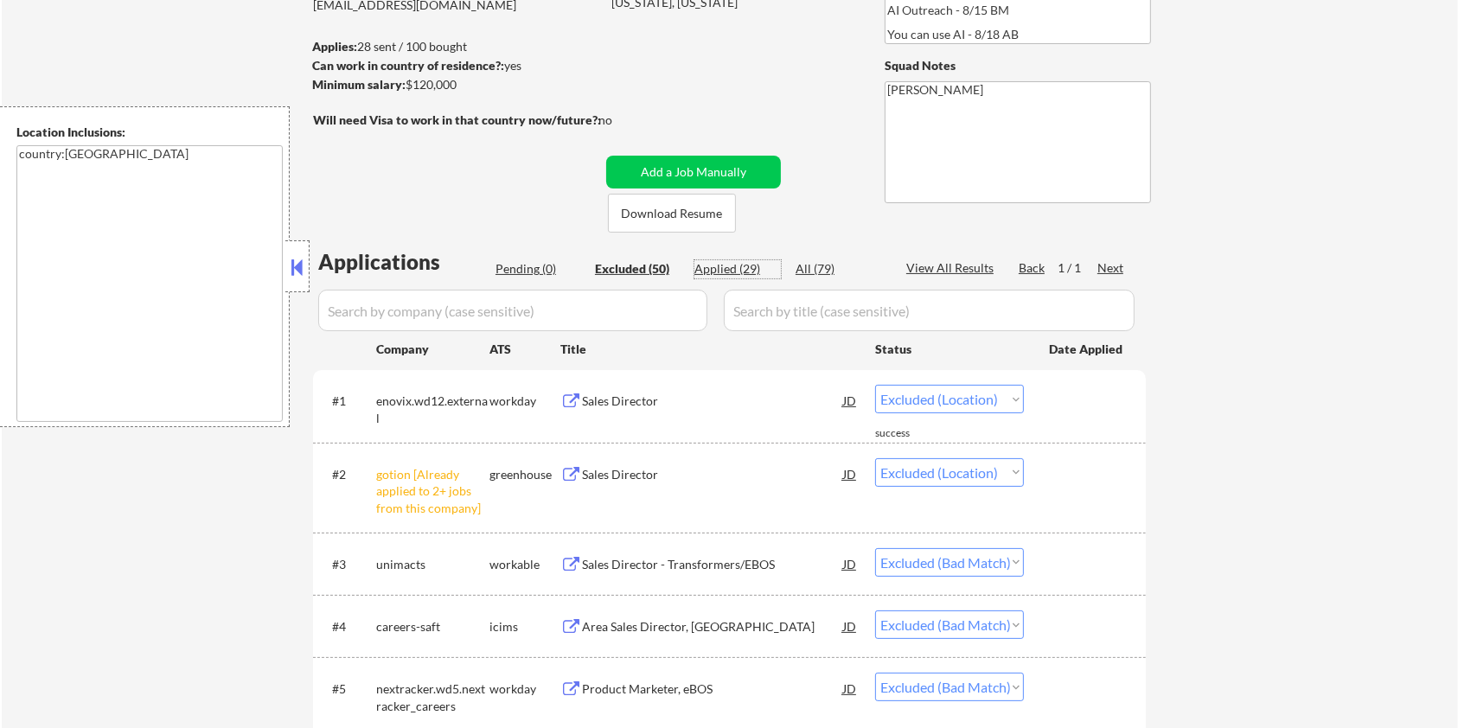
select select ""applied""
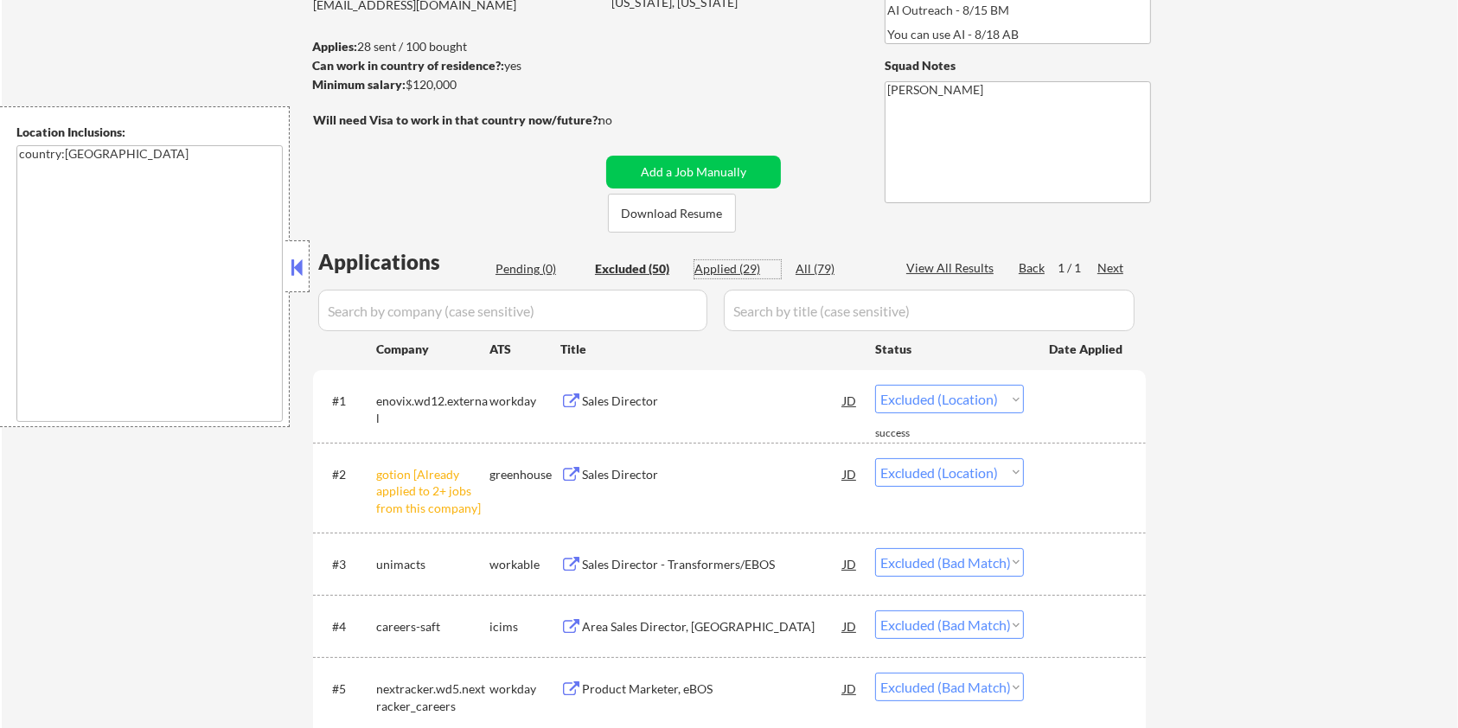
select select ""applied""
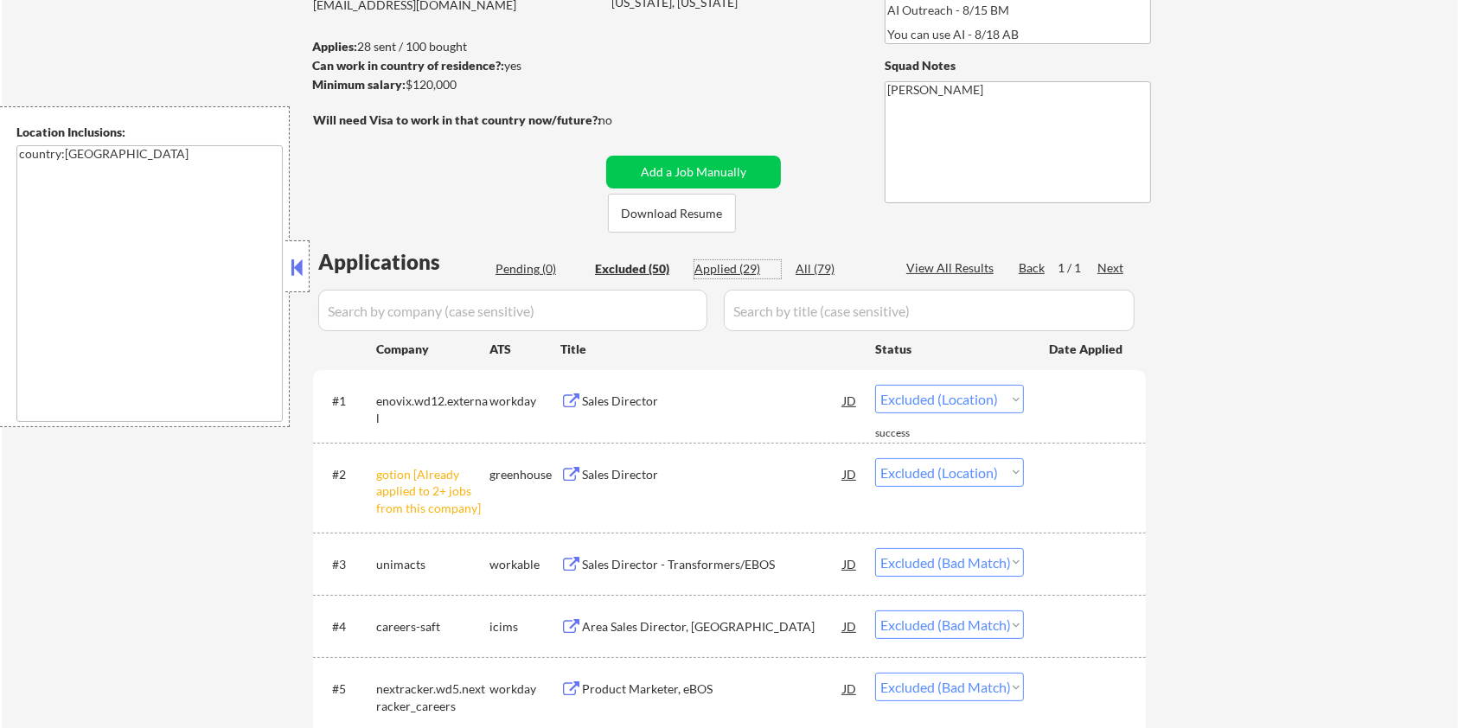
select select ""applied""
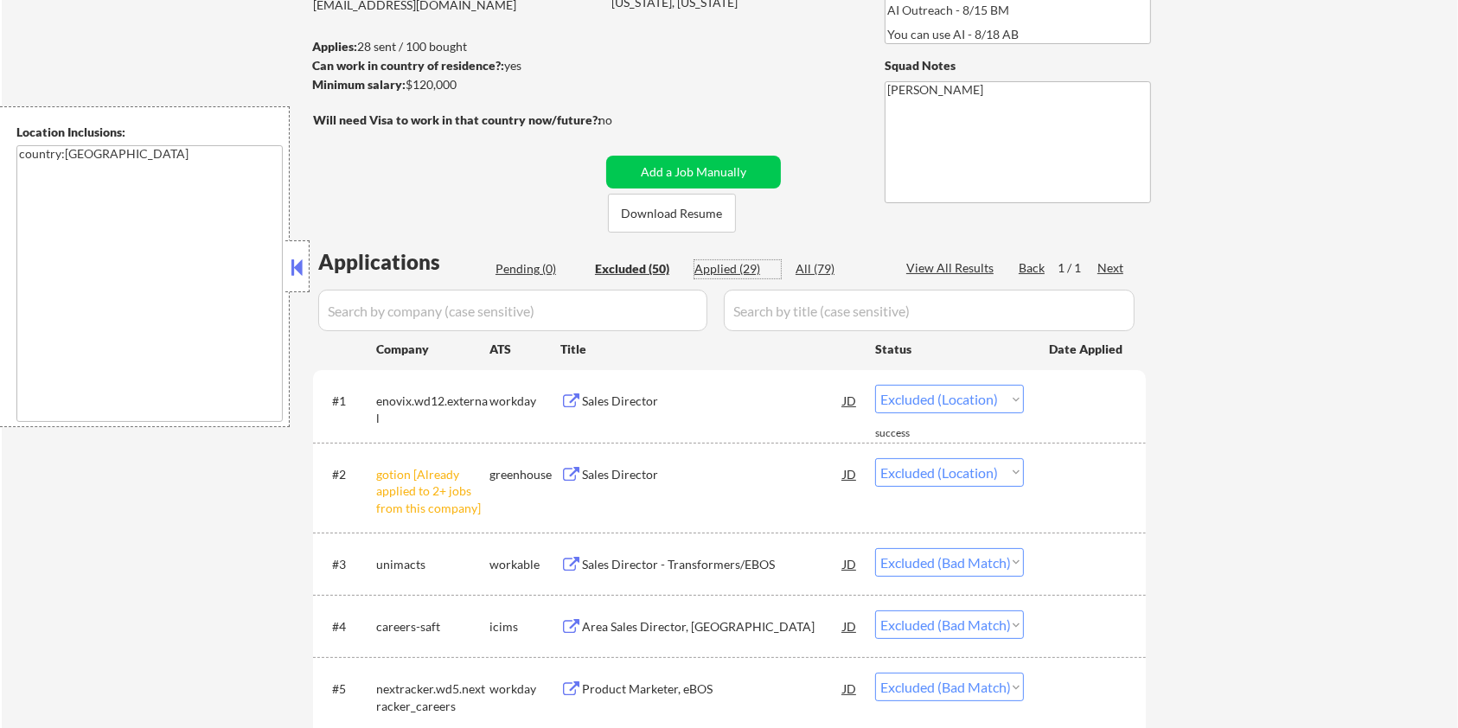
select select ""applied""
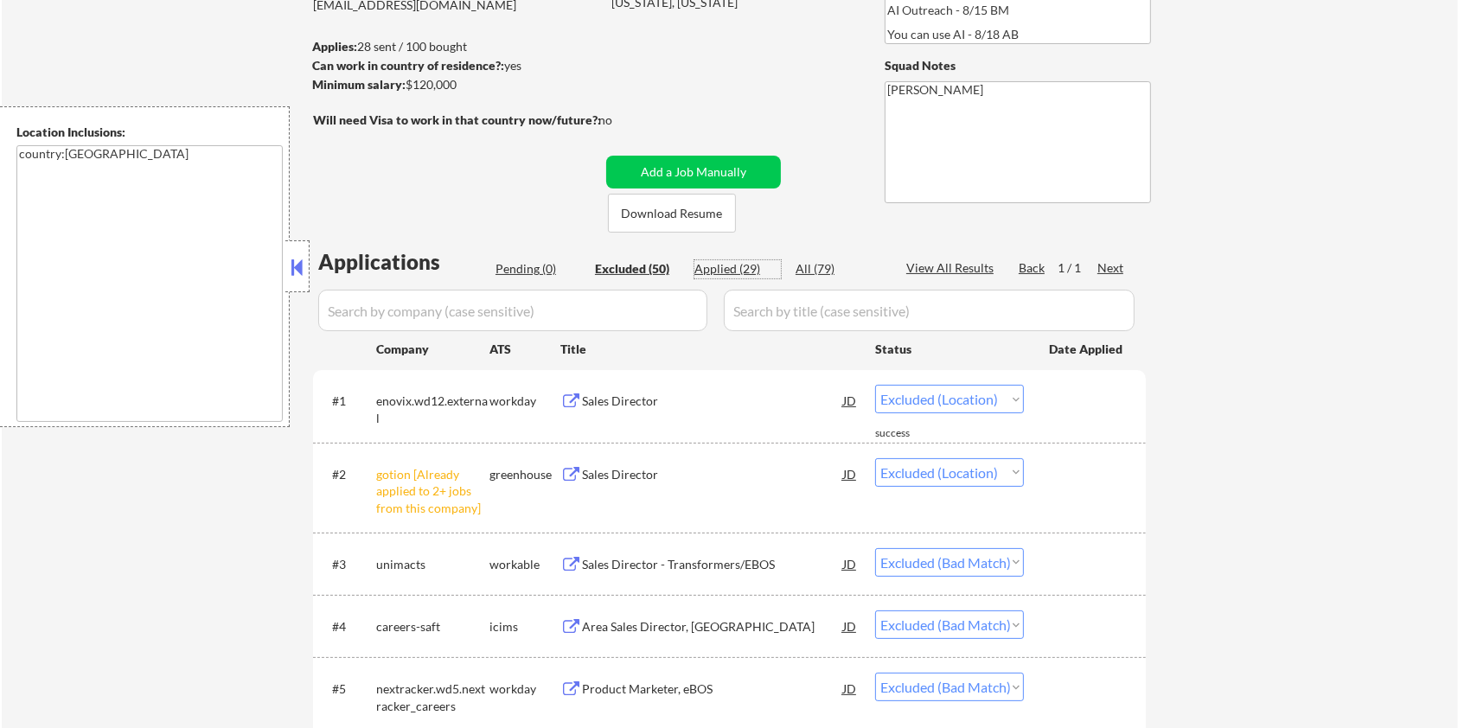
select select ""applied""
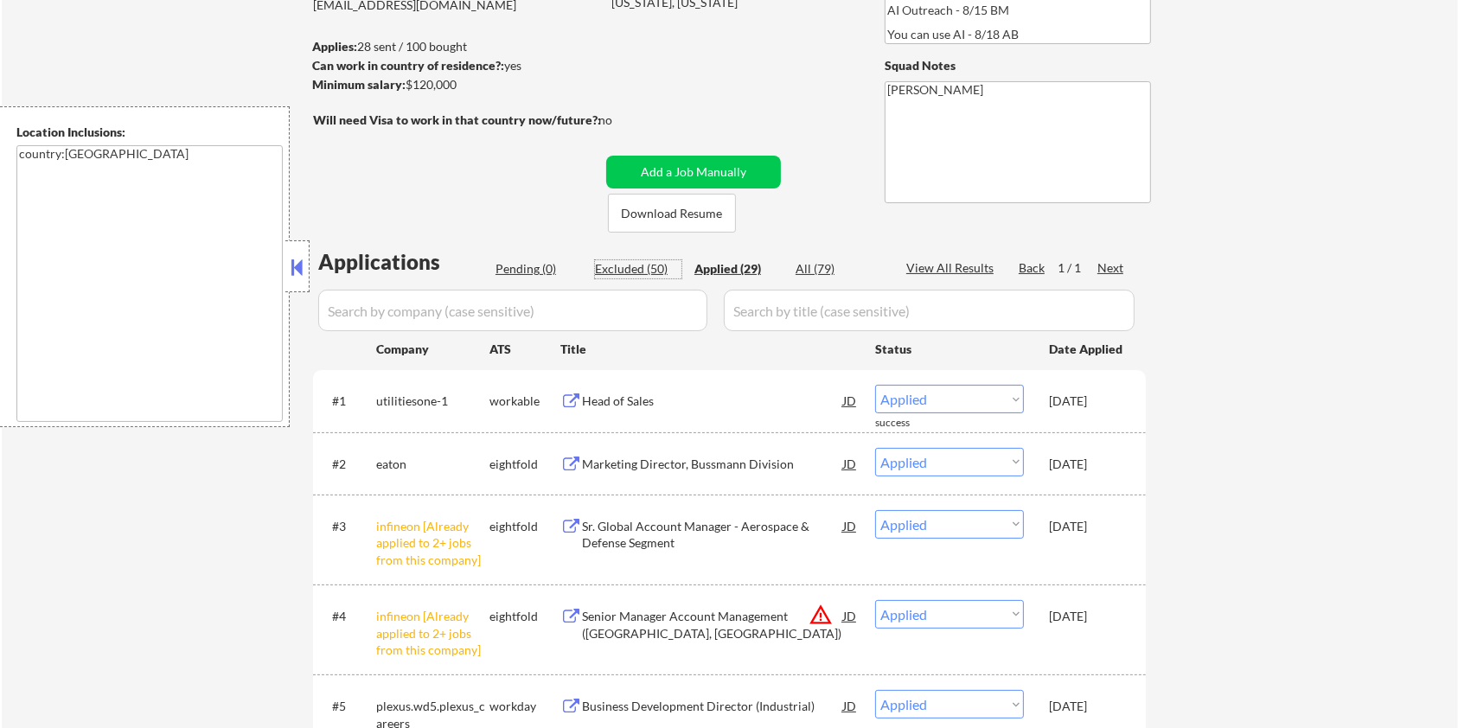
click at [640, 265] on div "Excluded (50)" at bounding box center [638, 268] width 86 height 17
select select ""excluded__location_""
select select ""excluded__bad_match_""
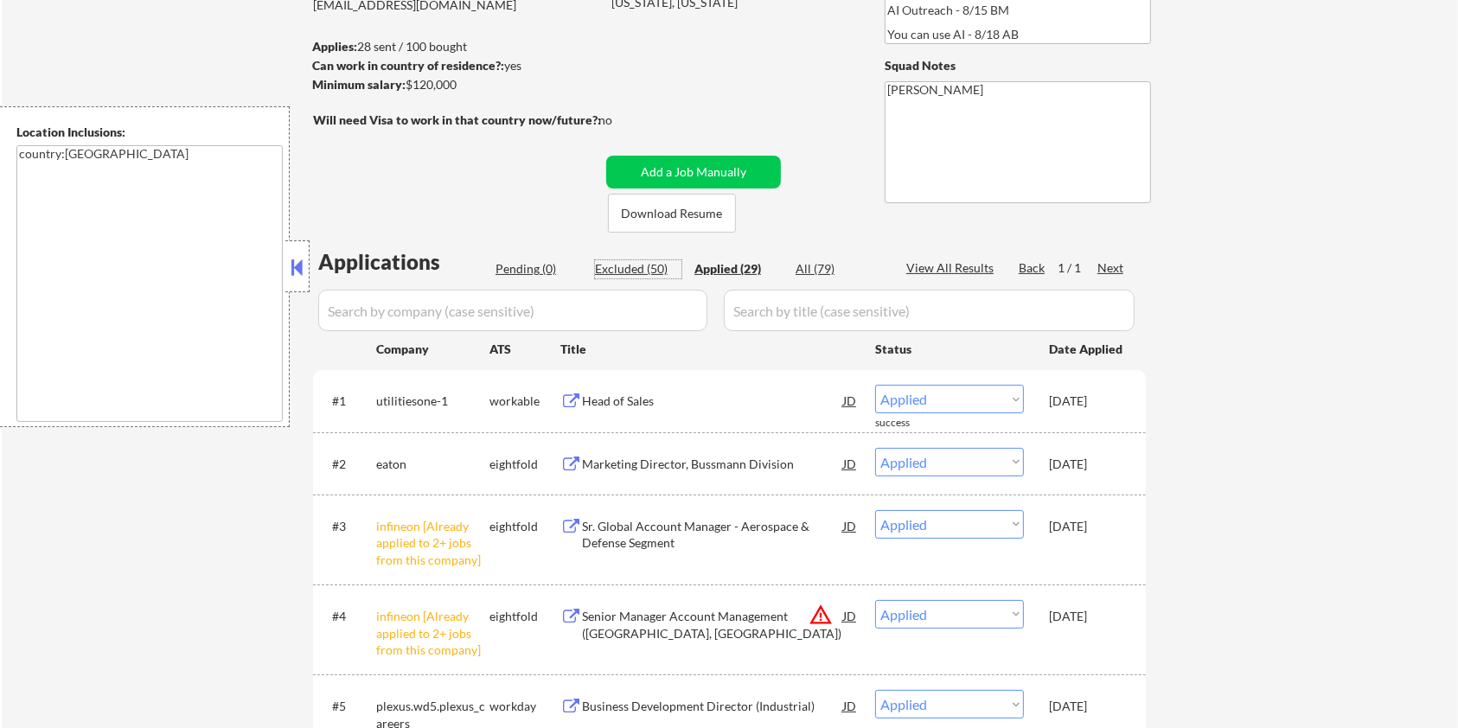
select select ""excluded__bad_match_""
select select ""excluded__expired_""
select select ""excluded__bad_match_""
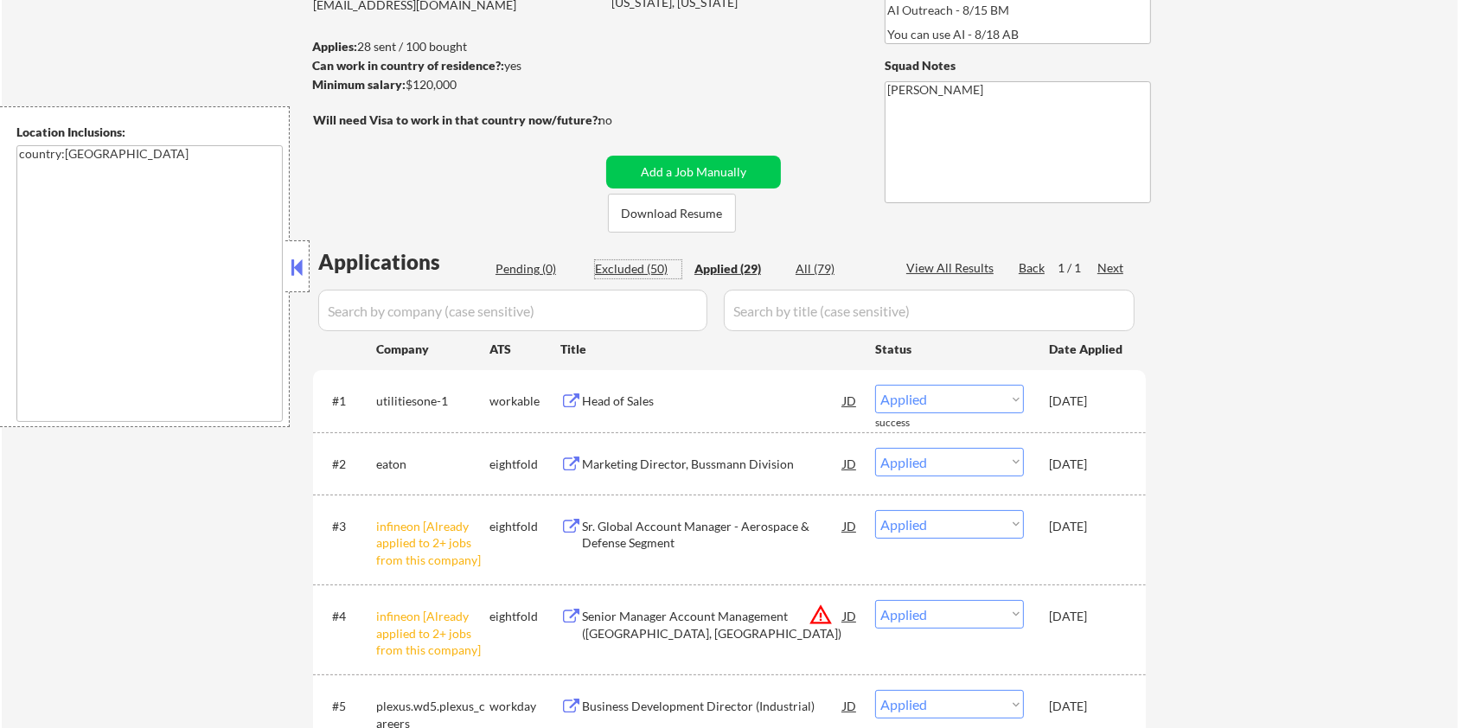
select select ""excluded__other_""
select select ""excluded__bad_match_""
select select ""excluded__location_""
select select ""excluded__expired_""
select select ""excluded__bad_match_""
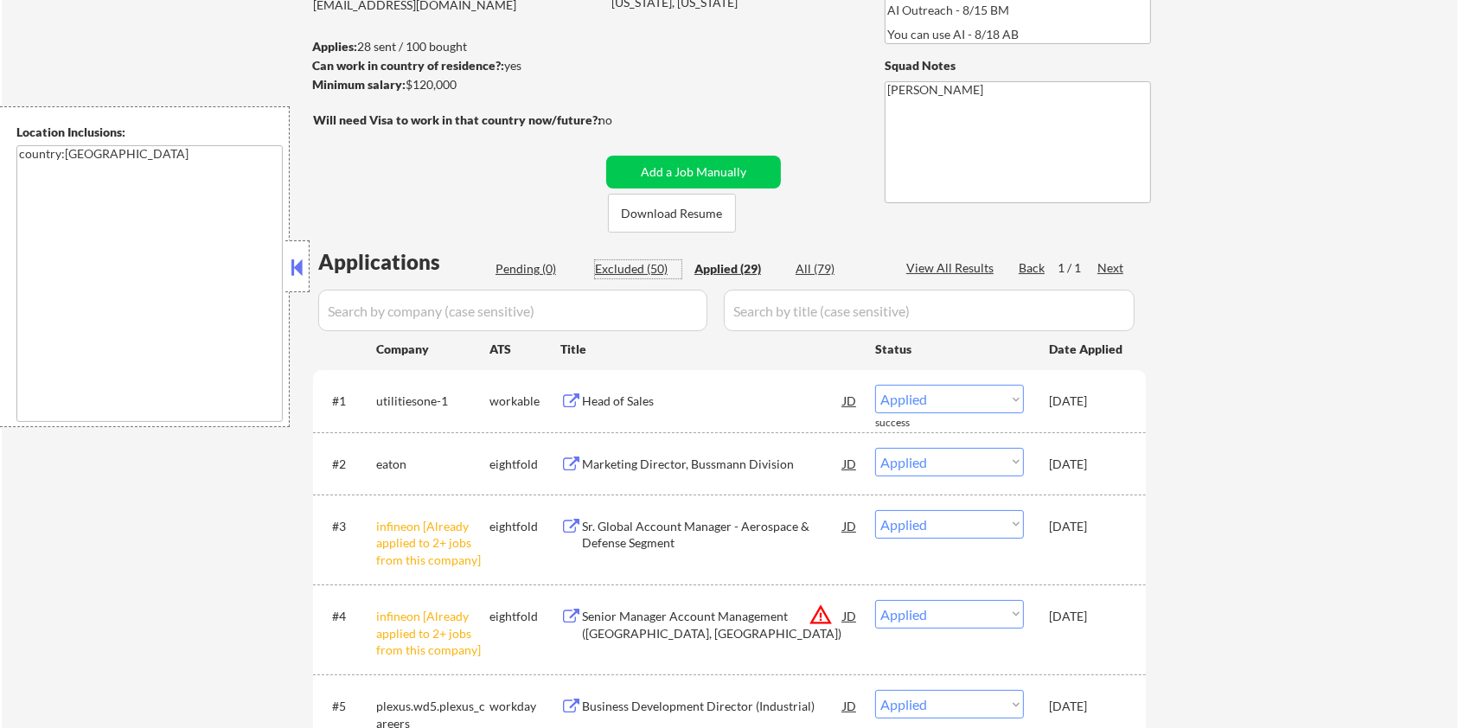
select select ""excluded__expired_""
select select ""excluded__blocklist_""
select select ""excluded__bad_match_""
select select ""excluded__expired_""
select select ""excluded__bad_match_""
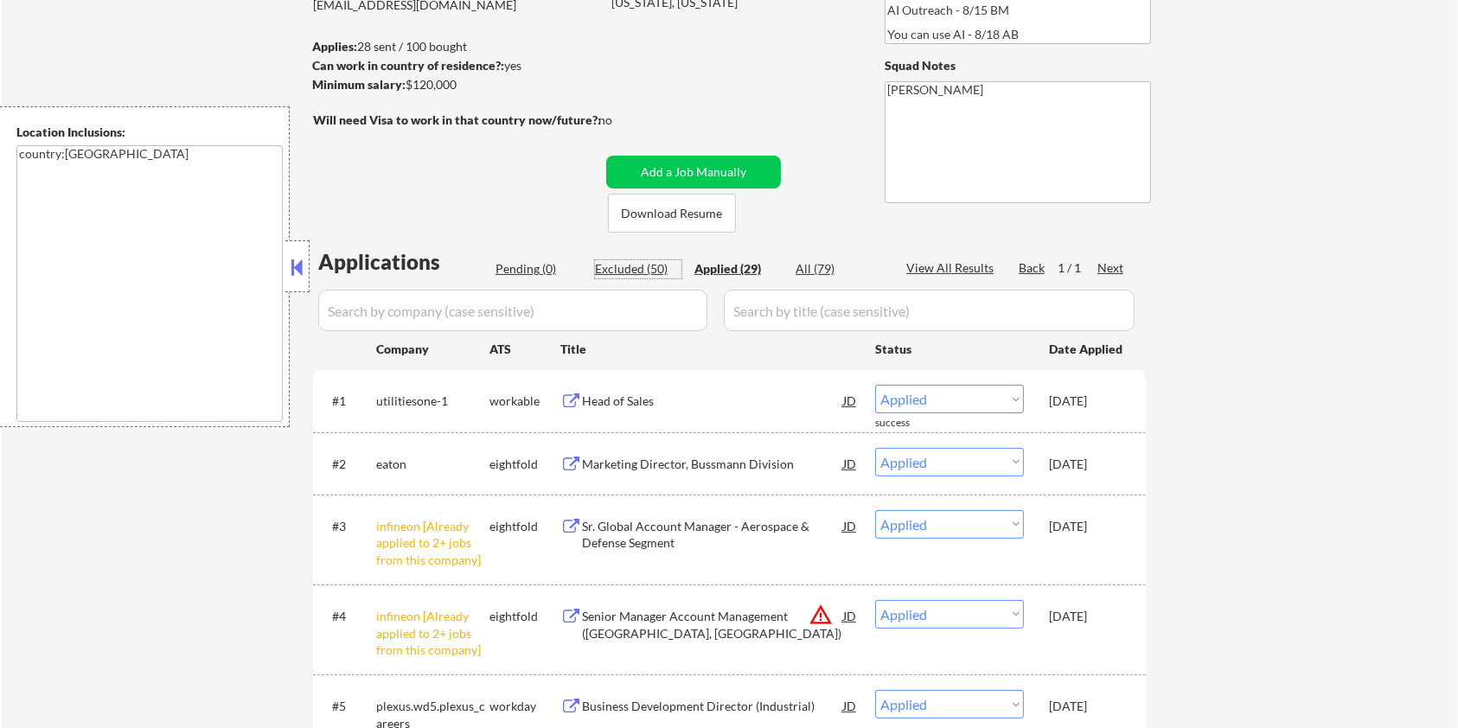
select select ""excluded__bad_match_""
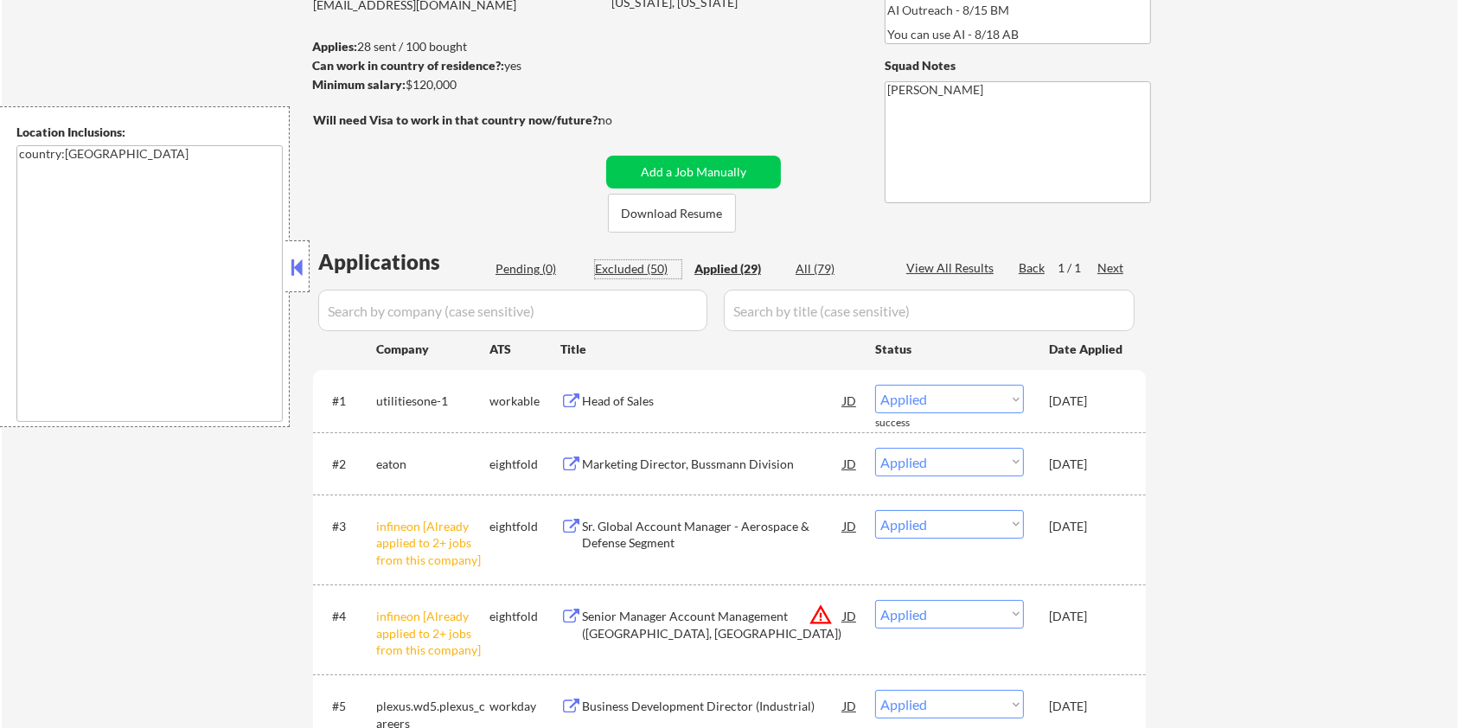
select select ""excluded__expired_""
select select ""excluded__bad_match_""
select select ""excluded__expired_""
select select ""excluded__bad_match_""
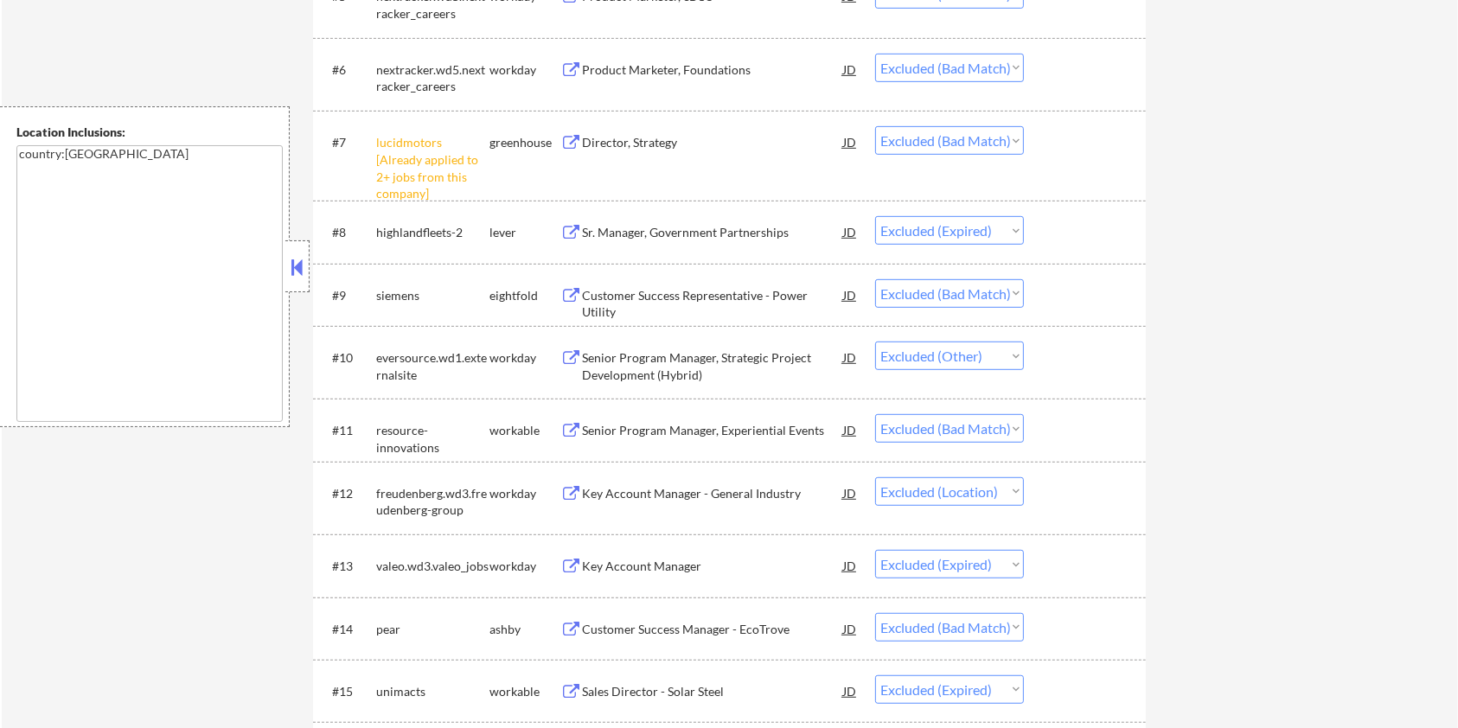
scroll to position [1122, 0]
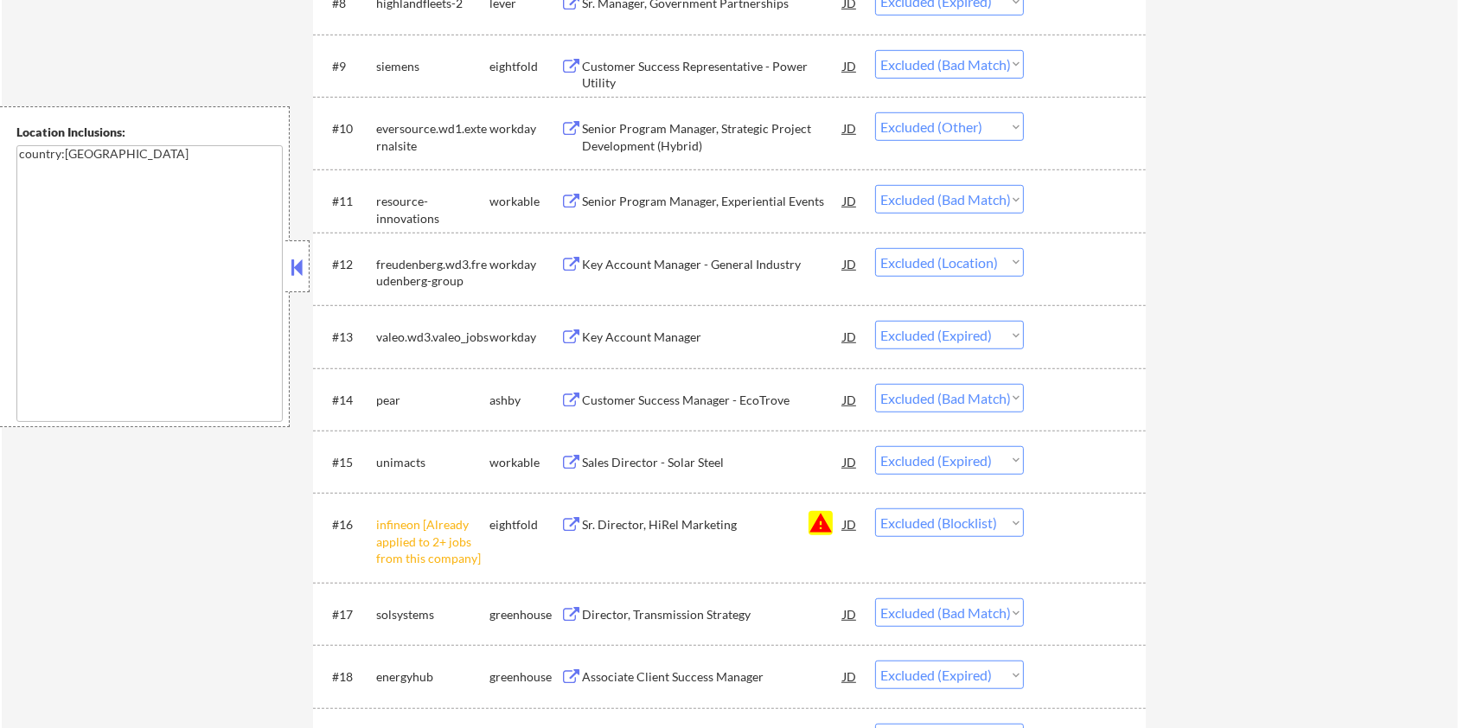
click at [642, 397] on div "Customer Success Manager - EcoTrove" at bounding box center [712, 400] width 261 height 17
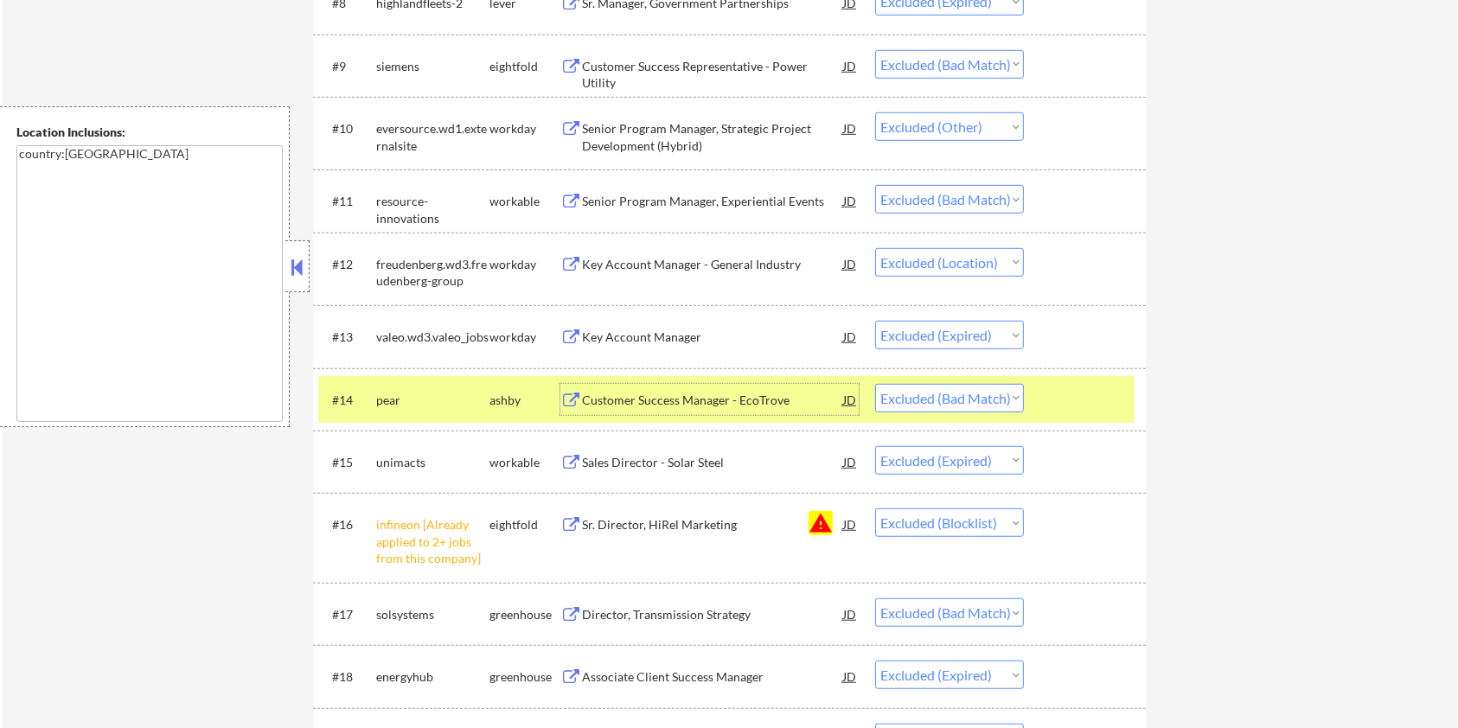
click at [964, 397] on select "Choose an option... Pending Applied Excluded (Questions) Excluded (Expired) Exc…" at bounding box center [949, 398] width 149 height 29
click at [875, 384] on select "Choose an option... Pending Applied Excluded (Questions) Excluded (Expired) Exc…" at bounding box center [949, 398] width 149 height 29
select select ""excluded__expired_""
select select ""excluded__blocklist_""
select select ""excluded__bad_match_""
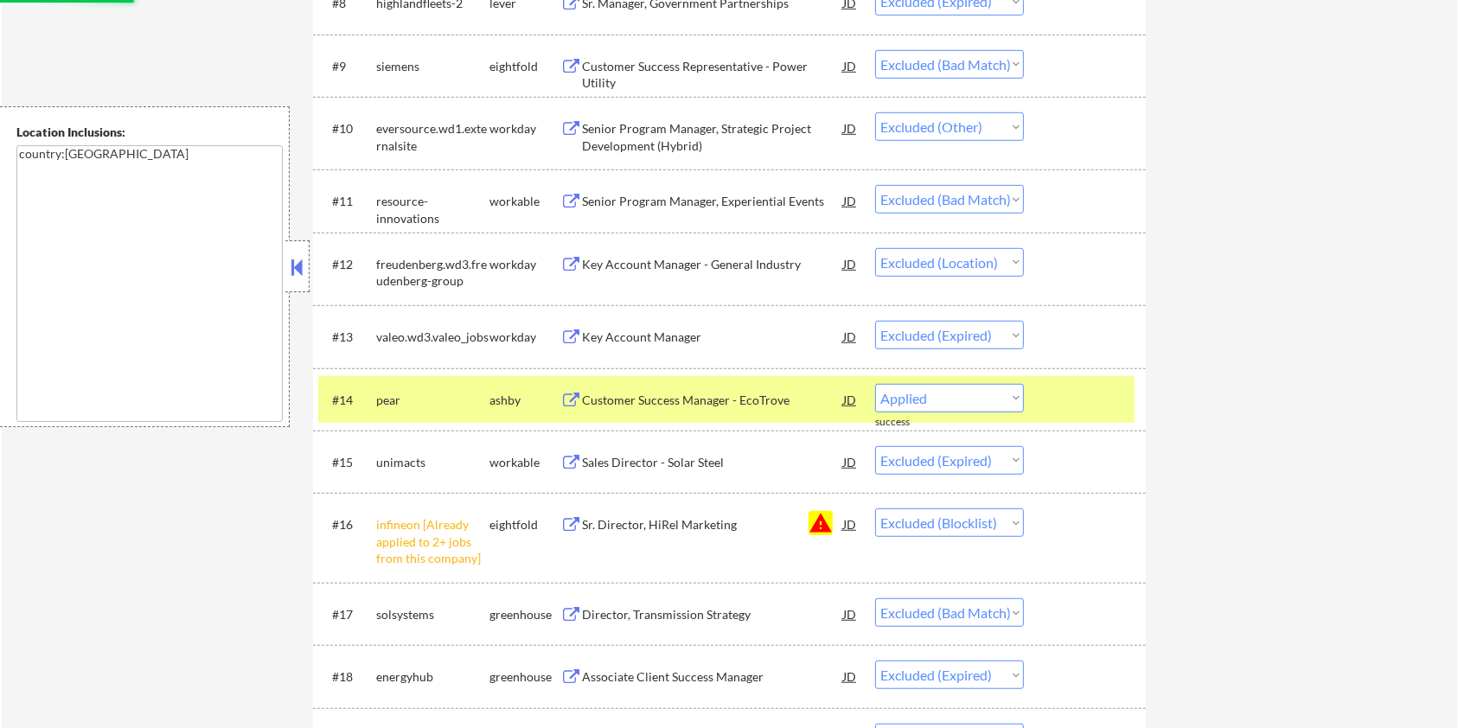
select select ""excluded__expired_""
select select ""excluded__bad_match_""
select select ""excluded__expired_""
select select ""excluded__bad_match_""
select select ""excluded__expired_""
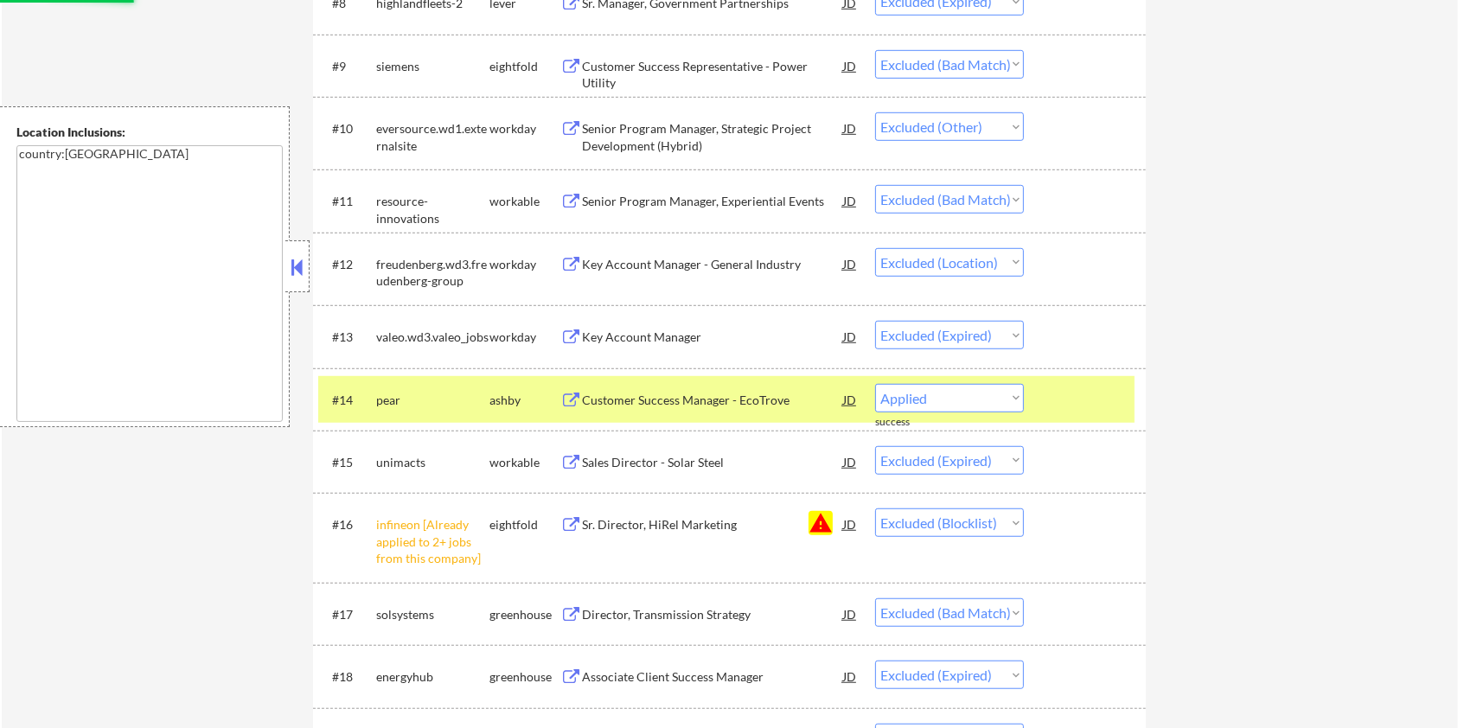
select select ""excluded__bad_match_""
select select ""excluded__other_""
select select ""excluded__bad_match_""
select select ""excluded__other_""
select select ""excluded__bad_match_""
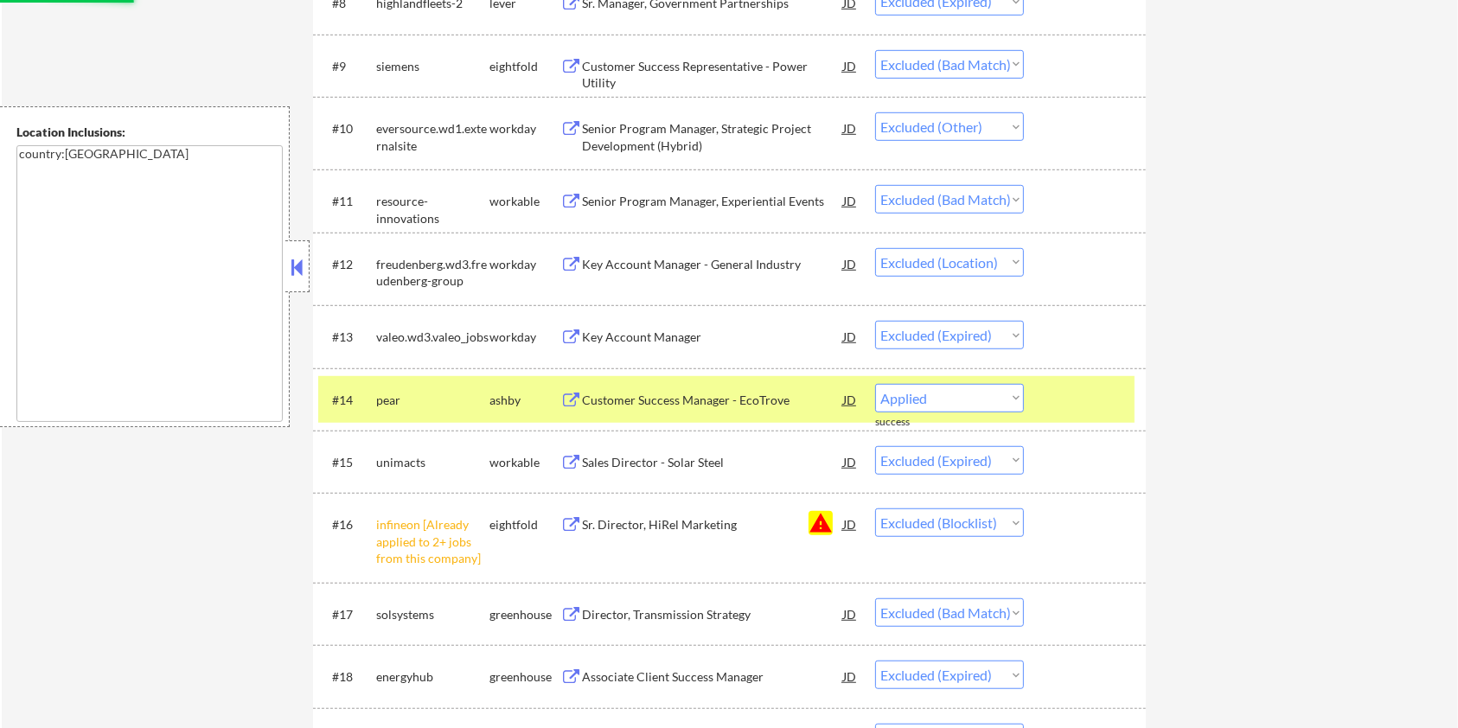
select select ""excluded__expired_""
select select ""excluded__bad_match_""
select select ""excluded__expired_""
select select ""excluded__bad_match_""
select select ""excluded__expired_""
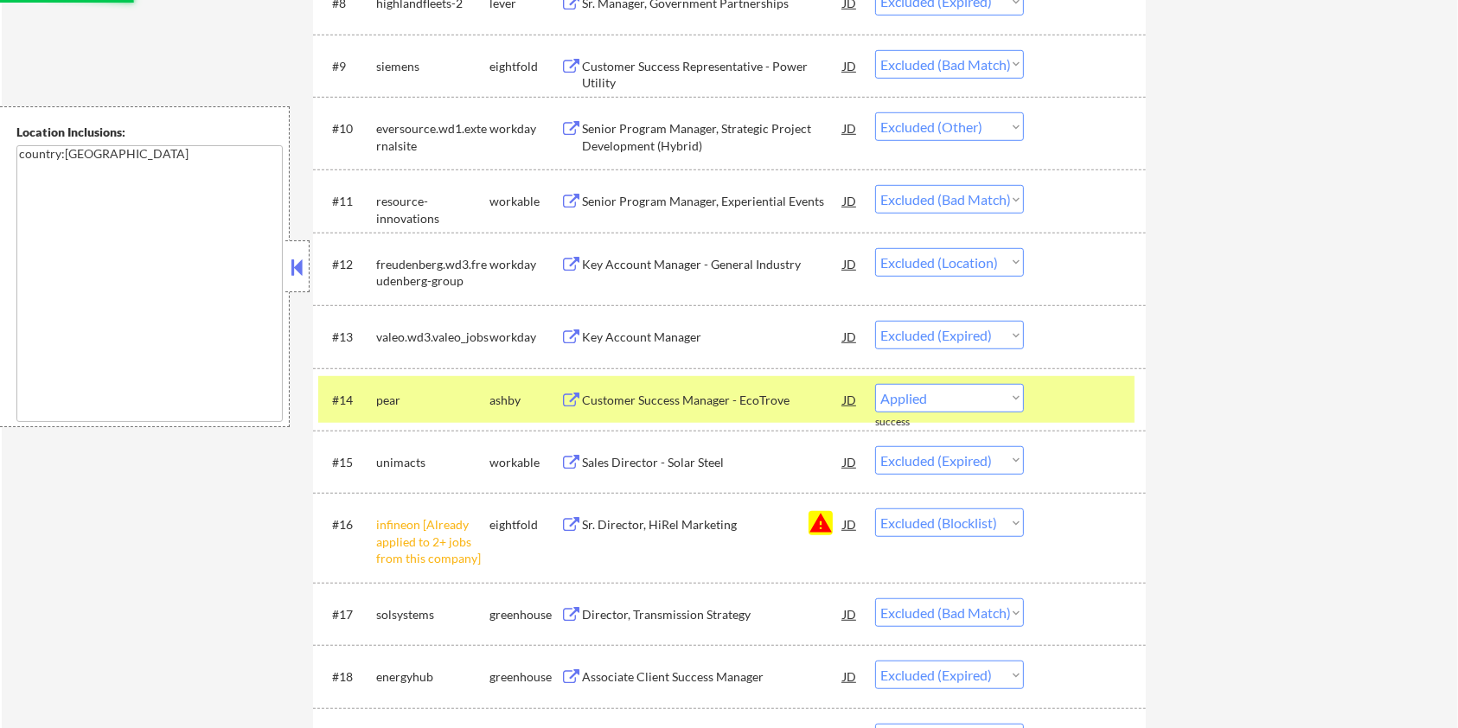
select select ""excluded__bad_match_""
select select ""excluded__expired_""
select select ""excluded__bad_match_""
select select ""excluded__expired_""
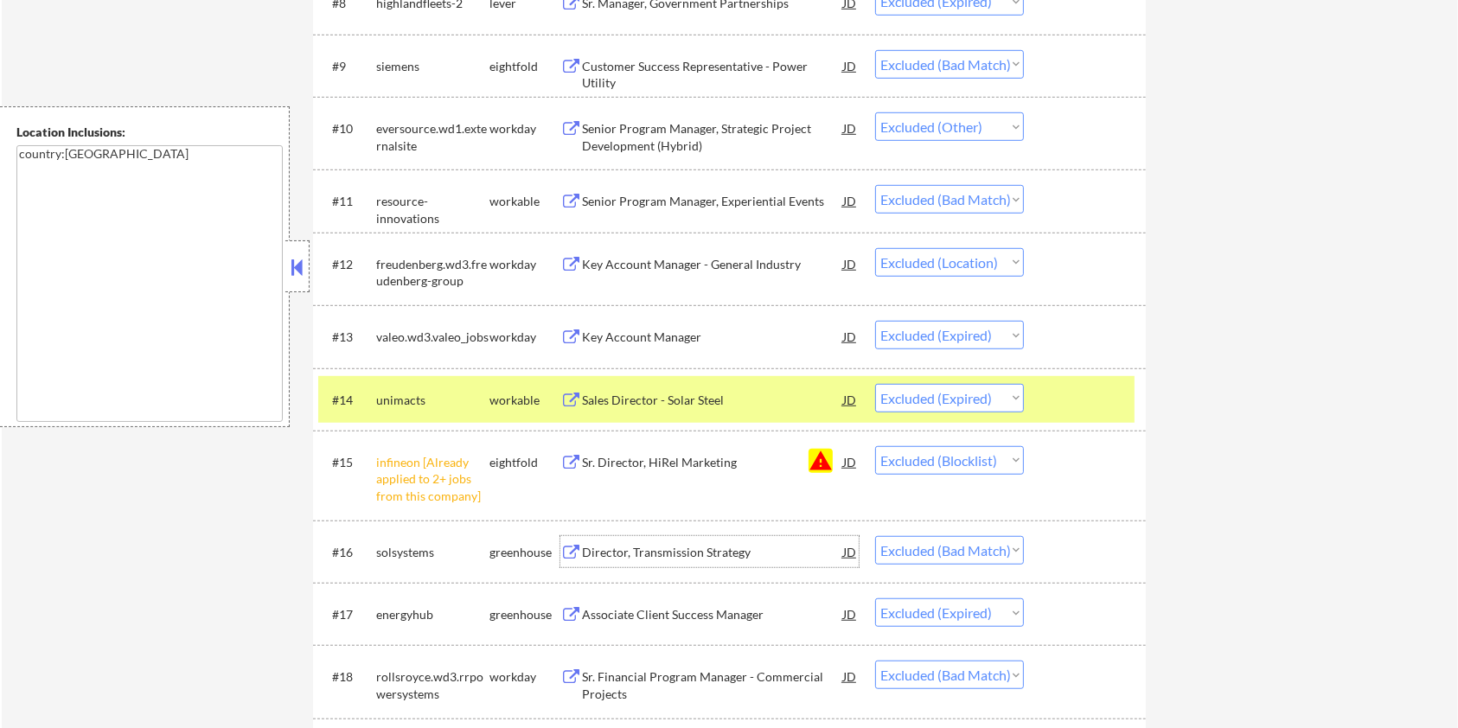
click at [643, 549] on div "Director, Transmission Strategy" at bounding box center [712, 552] width 261 height 17
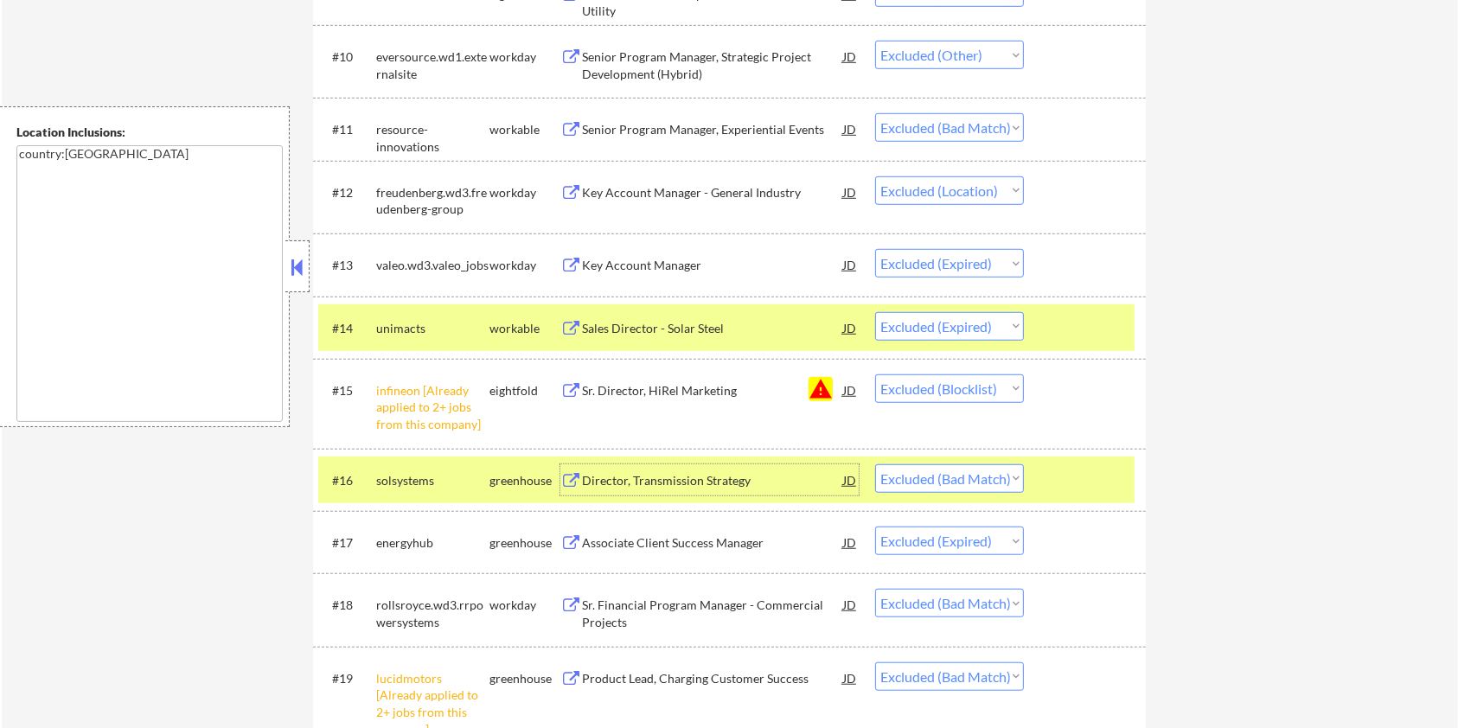
scroll to position [1238, 0]
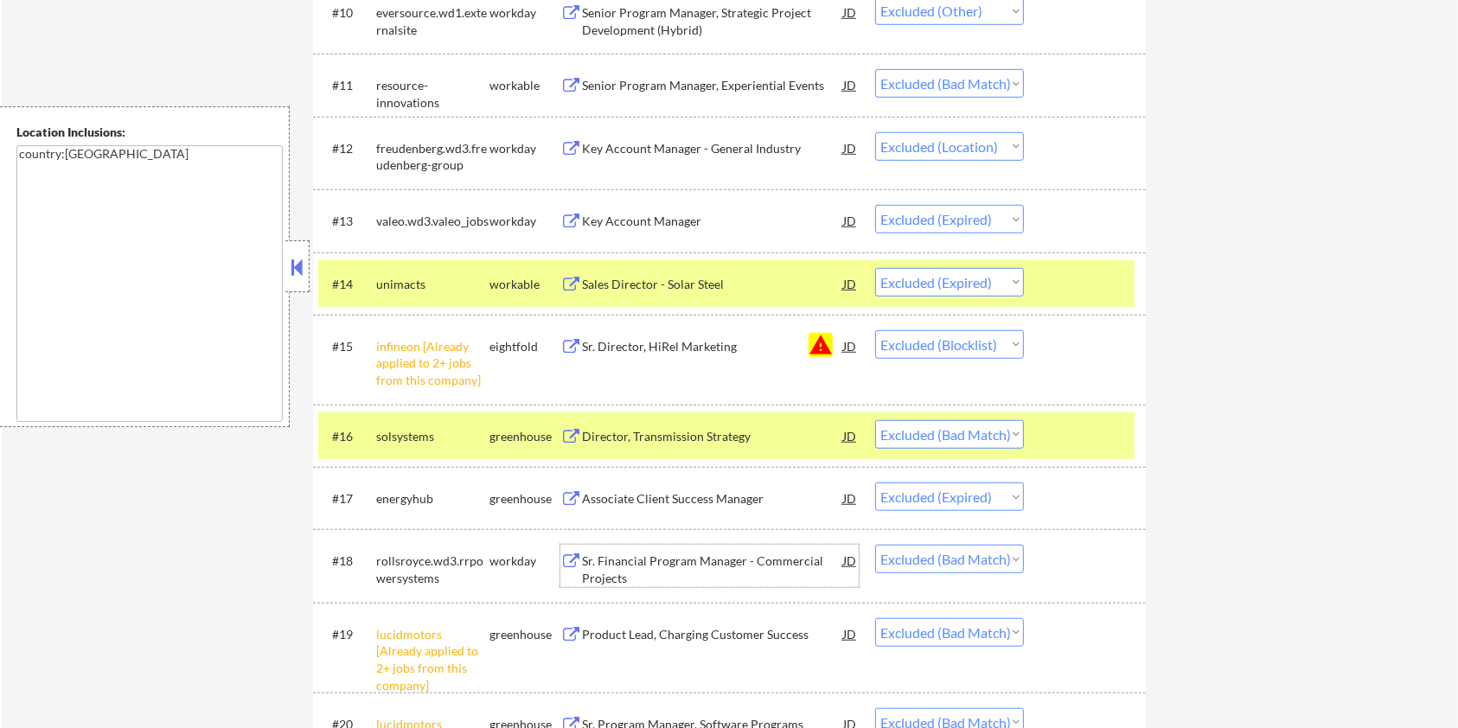
click at [692, 558] on div "Sr. Financial Program Manager - Commercial Projects" at bounding box center [712, 570] width 261 height 34
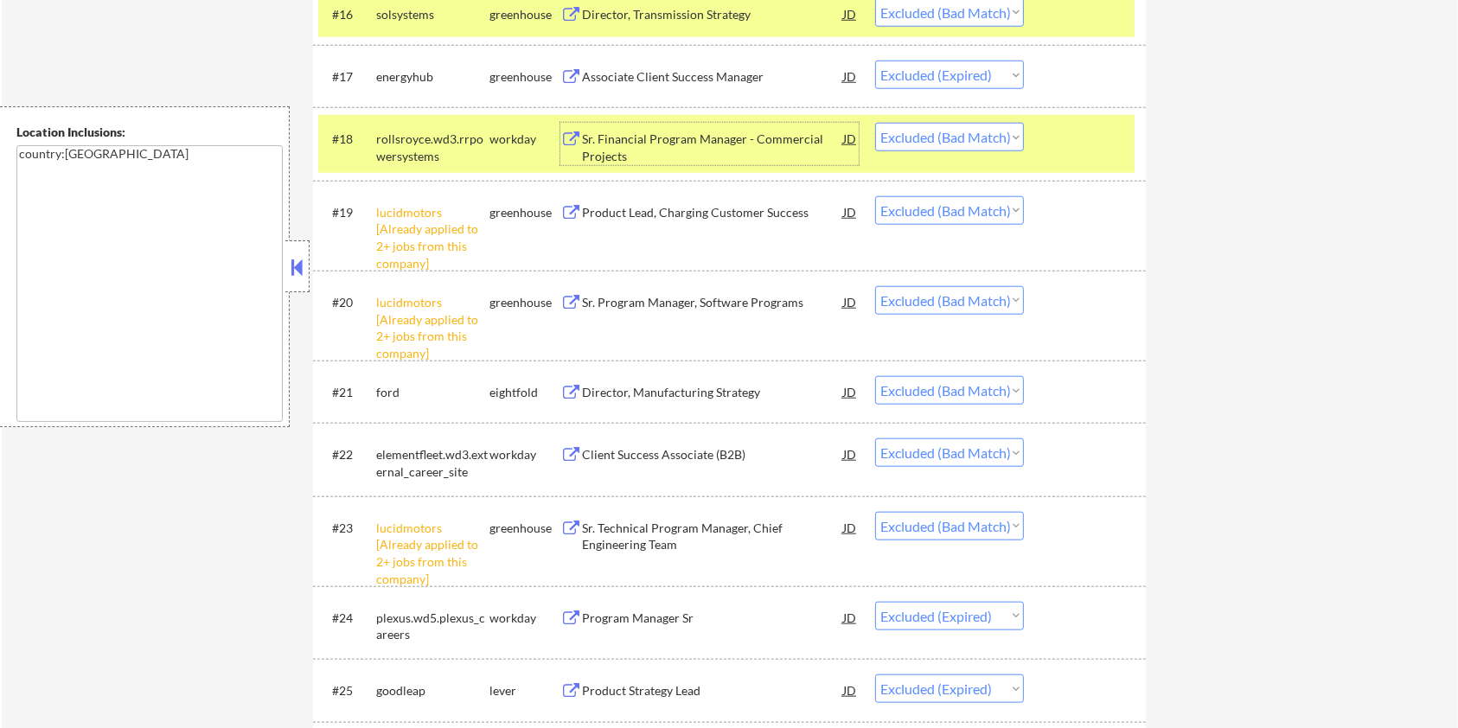
scroll to position [1814, 0]
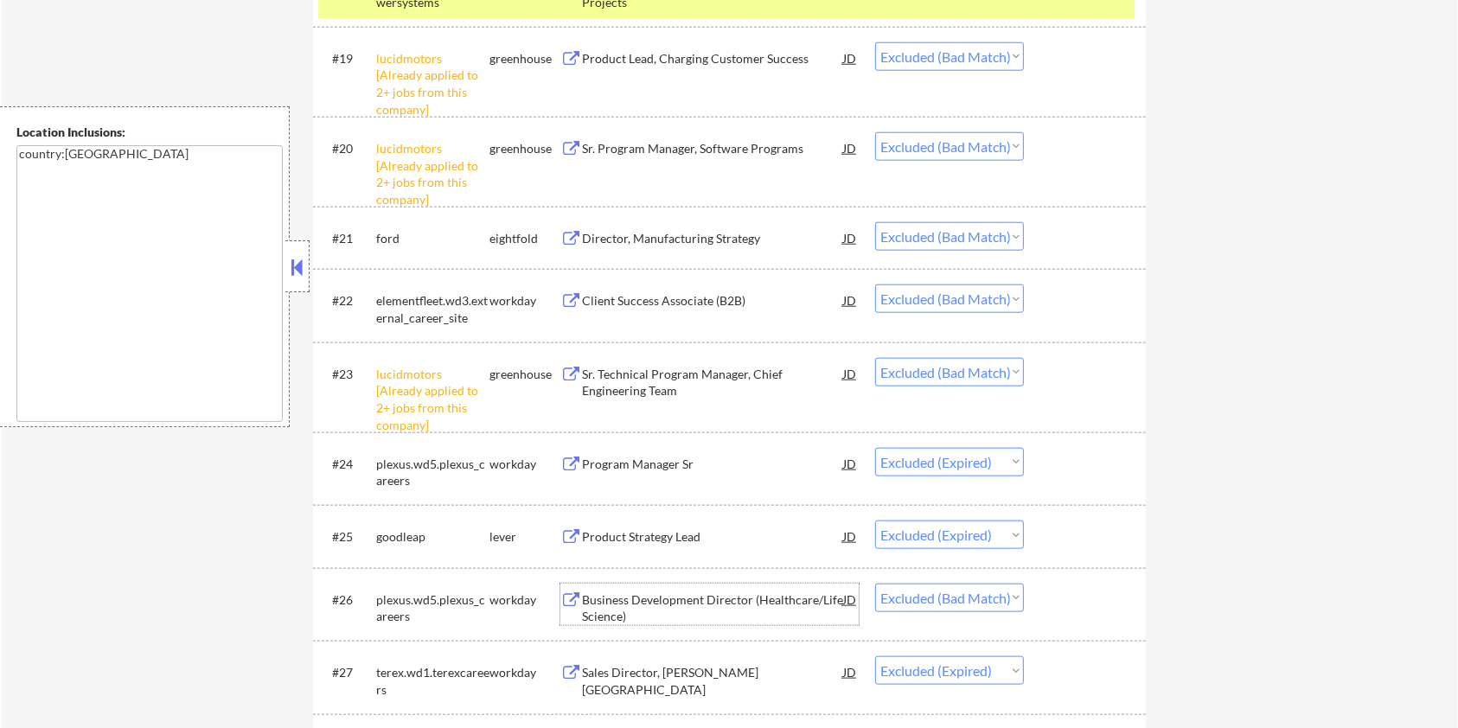
click at [643, 605] on div "Business Development Director (Healthcare/Life Science)" at bounding box center [712, 608] width 261 height 34
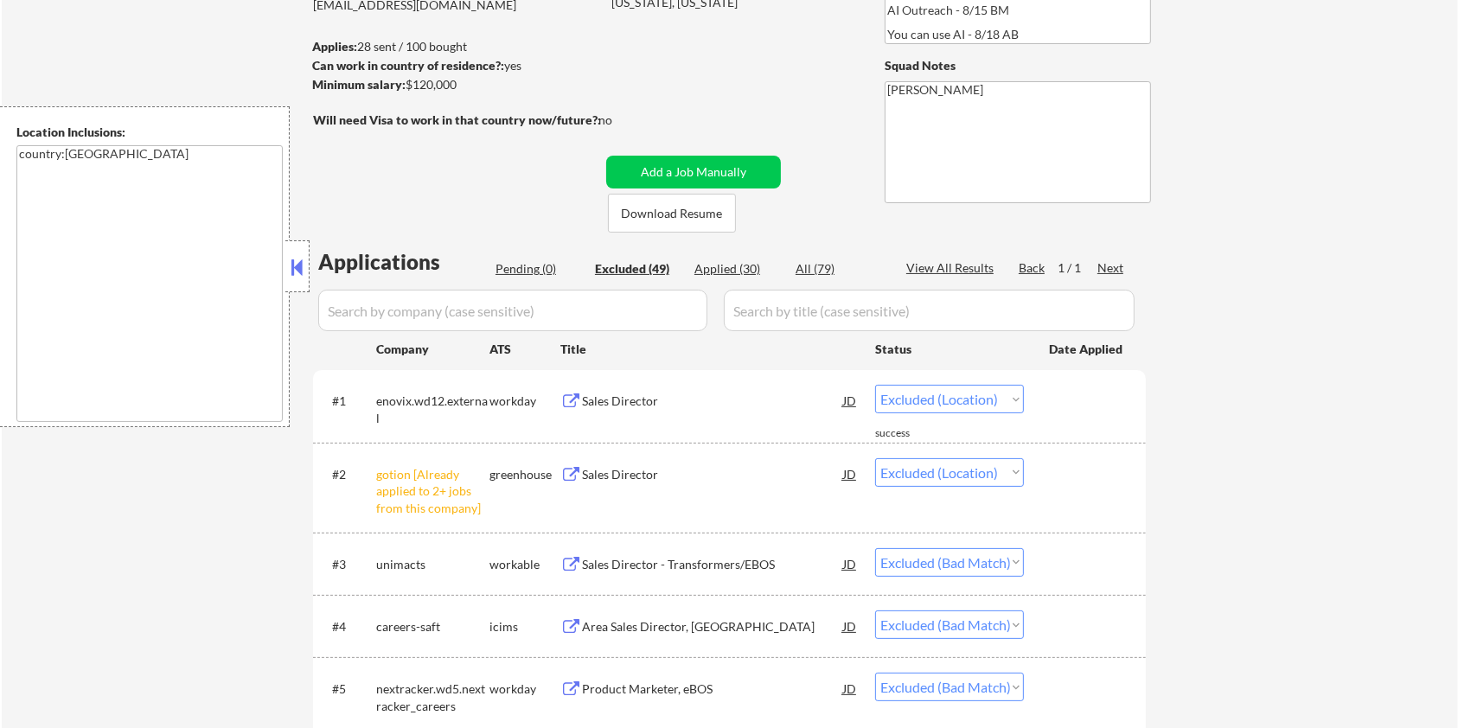
scroll to position [0, 0]
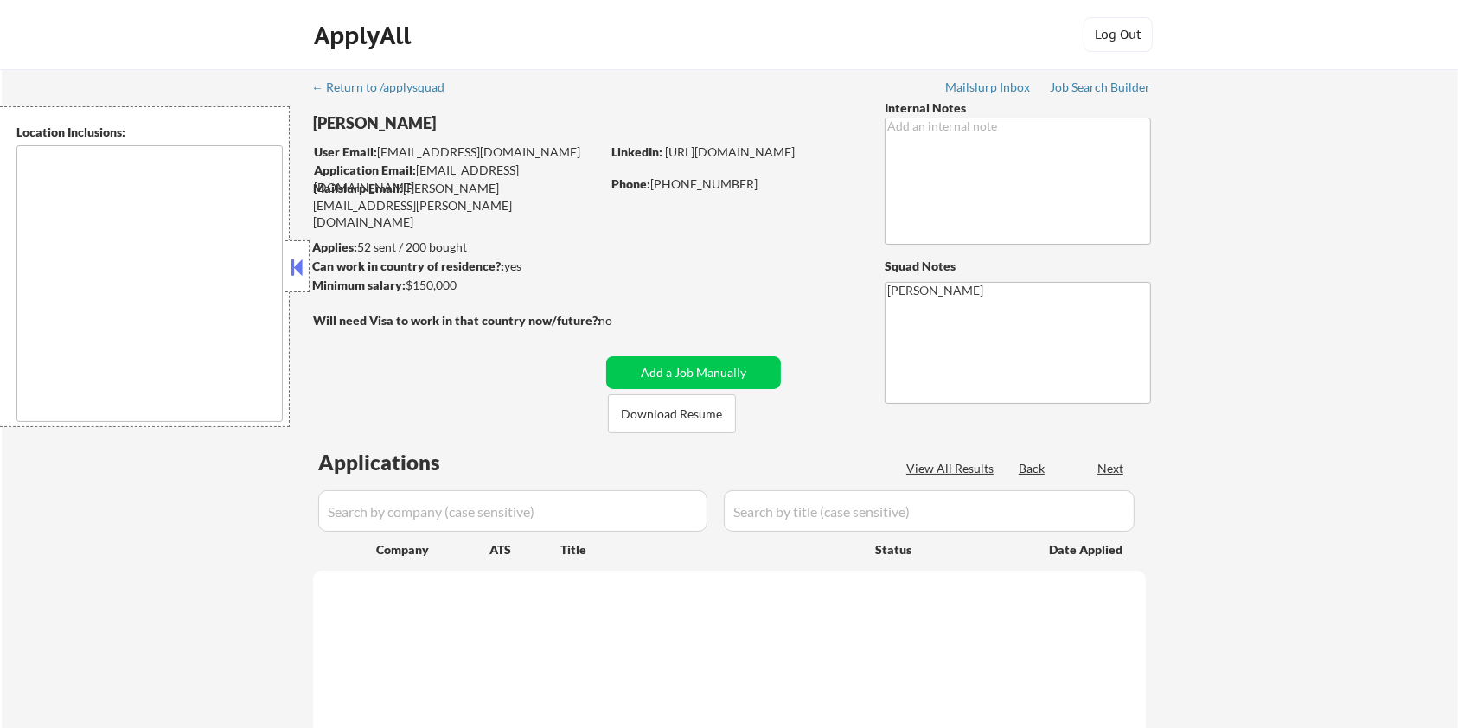
select select ""pending""
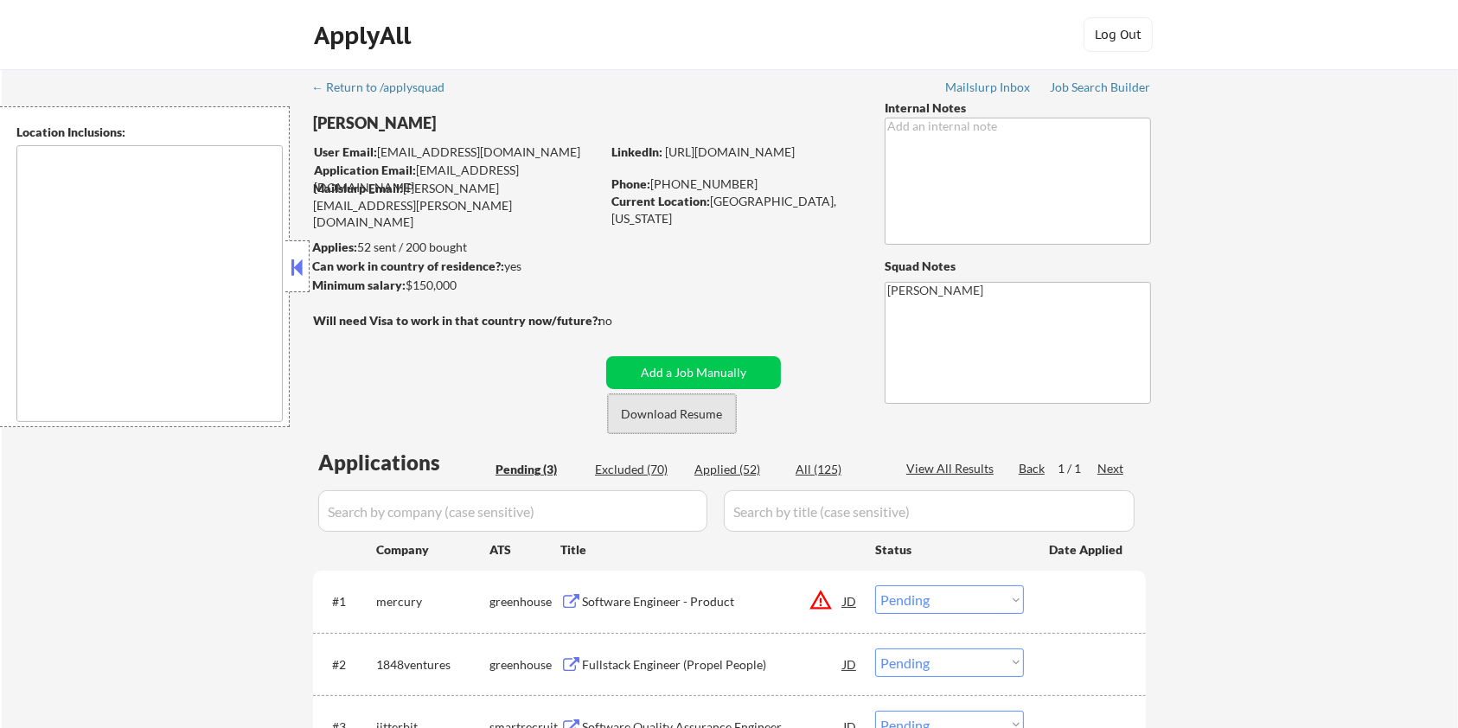
click at [648, 423] on button "Download Resume" at bounding box center [672, 413] width 128 height 39
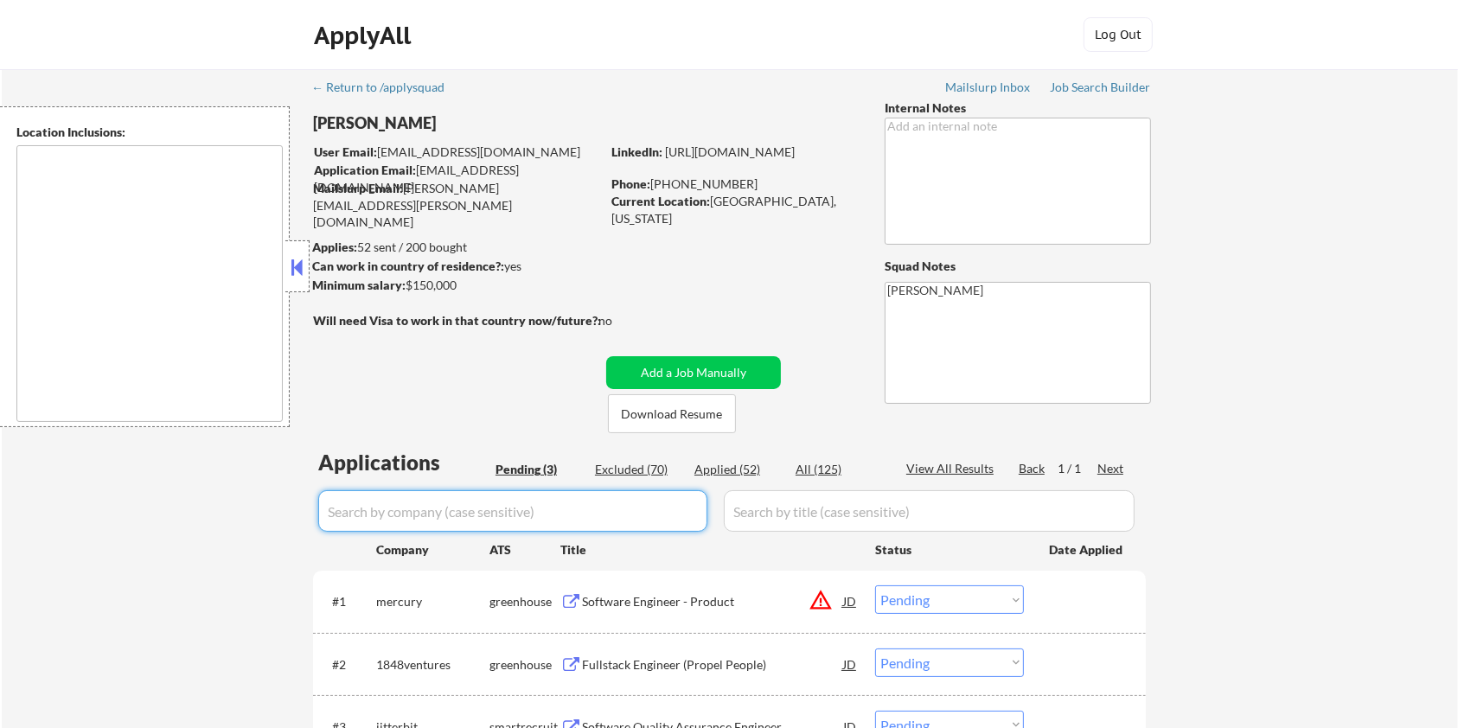
click at [438, 527] on input "input" at bounding box center [512, 511] width 389 height 42
click at [389, 514] on input "input" at bounding box center [512, 511] width 389 height 42
click at [526, 502] on input "input" at bounding box center [512, 511] width 389 height 42
click at [499, 507] on input "input" at bounding box center [512, 511] width 389 height 42
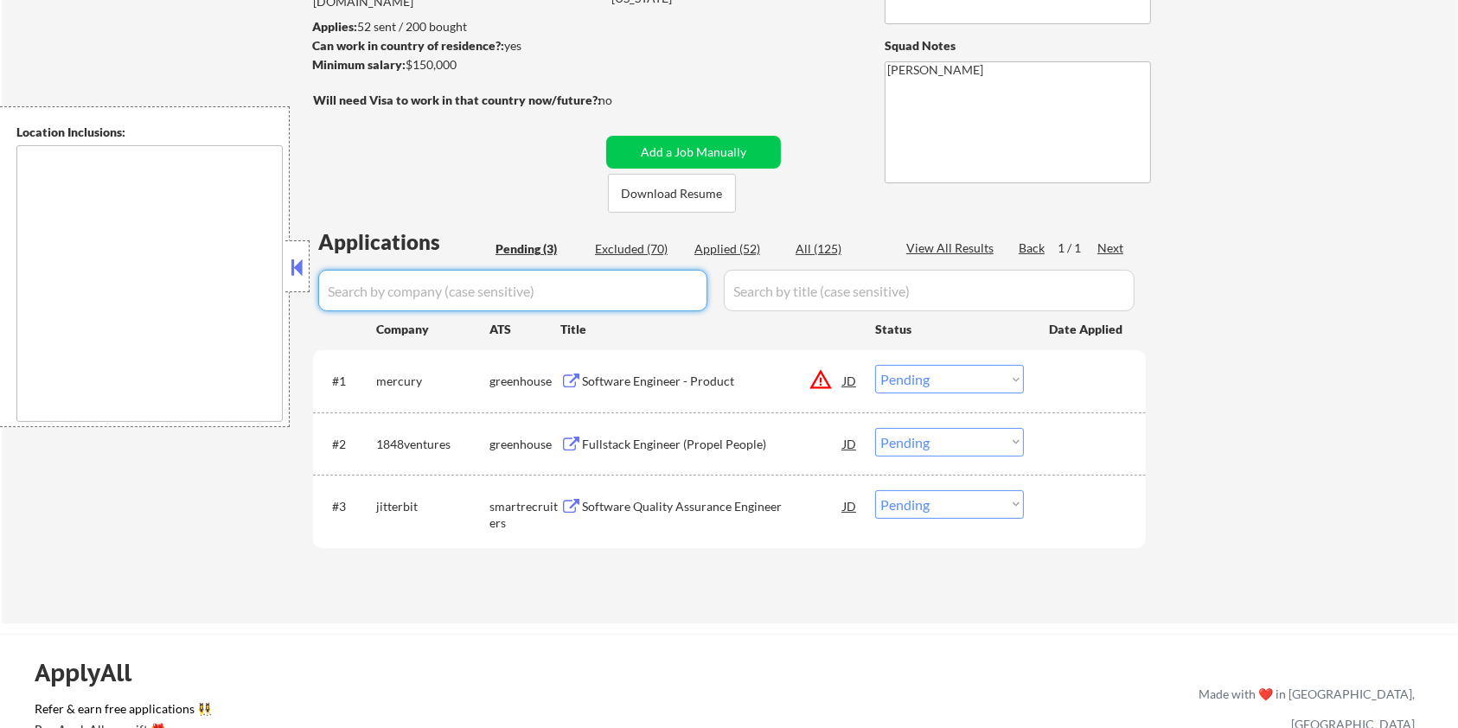
scroll to position [230, 0]
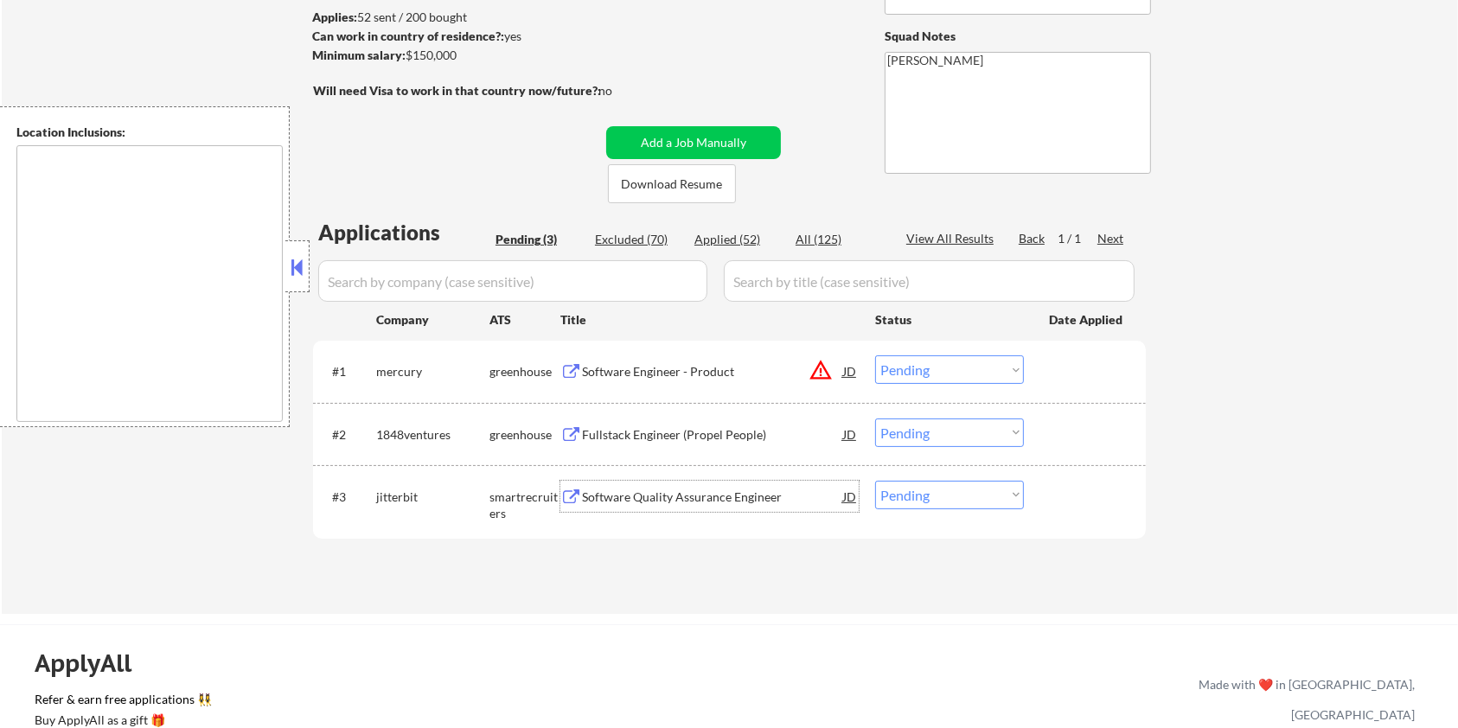
click at [664, 502] on div "Software Quality Assurance Engineer" at bounding box center [712, 497] width 261 height 17
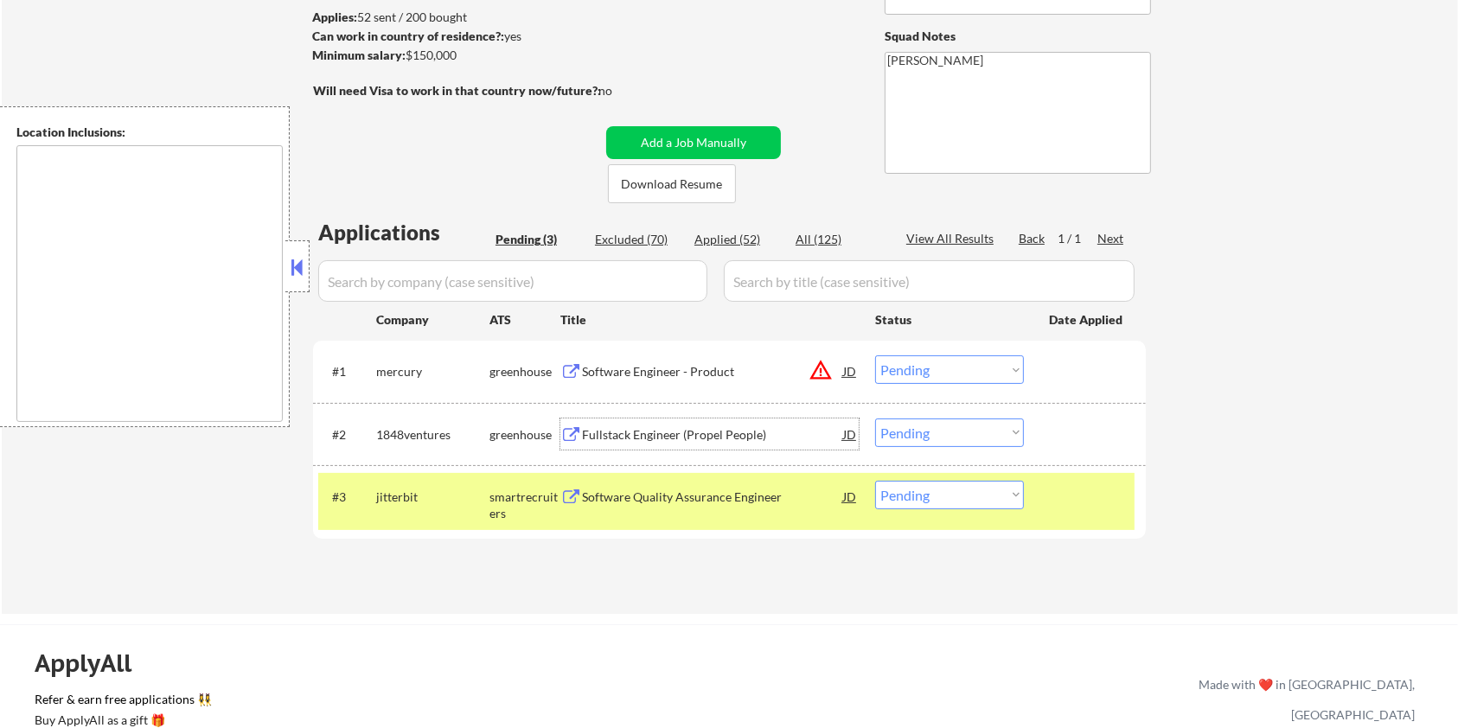
click at [688, 431] on div "Fullstack Engineer (Propel People)" at bounding box center [712, 434] width 261 height 17
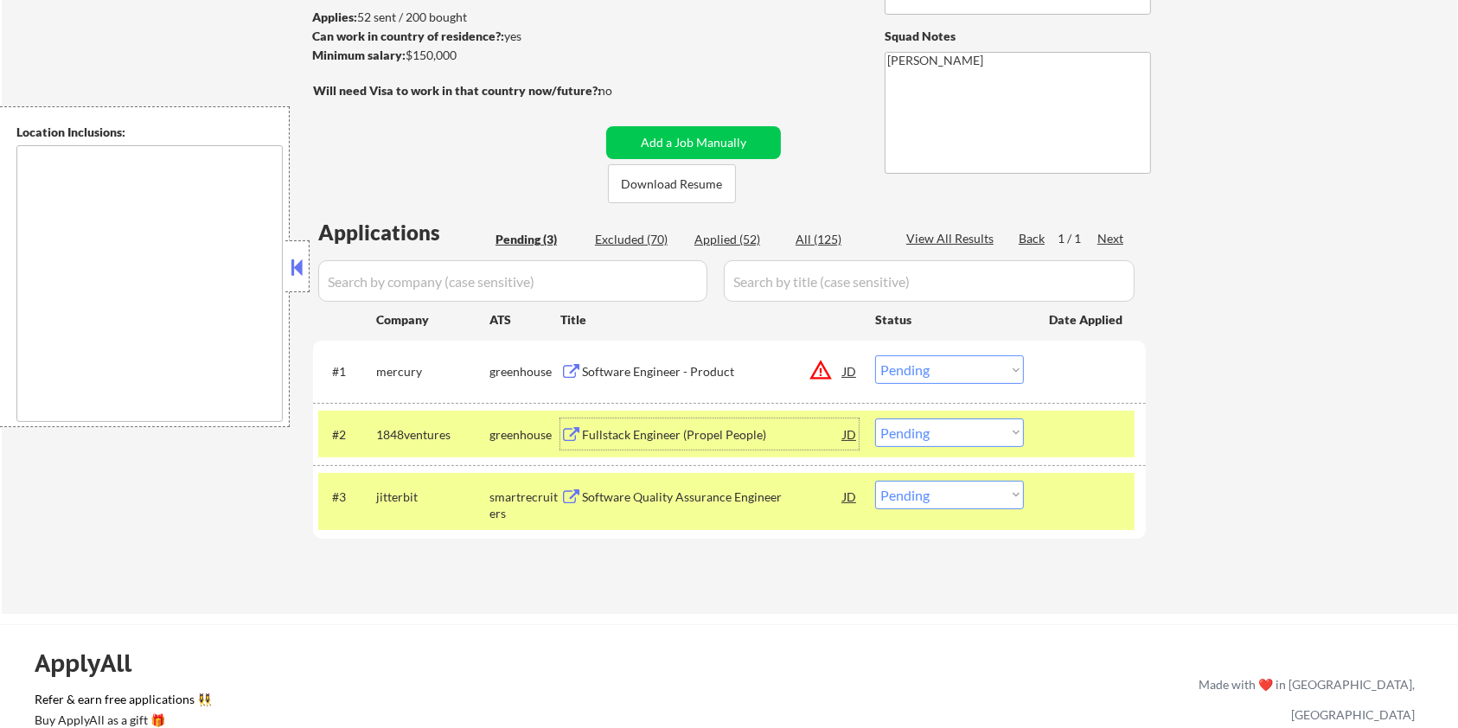
click at [956, 432] on select "Choose an option... Pending Applied Excluded (Questions) Excluded (Expired) Exc…" at bounding box center [949, 433] width 149 height 29
click at [875, 419] on select "Choose an option... Pending Applied Excluded (Questions) Excluded (Expired) Exc…" at bounding box center [949, 433] width 149 height 29
select select ""pending""
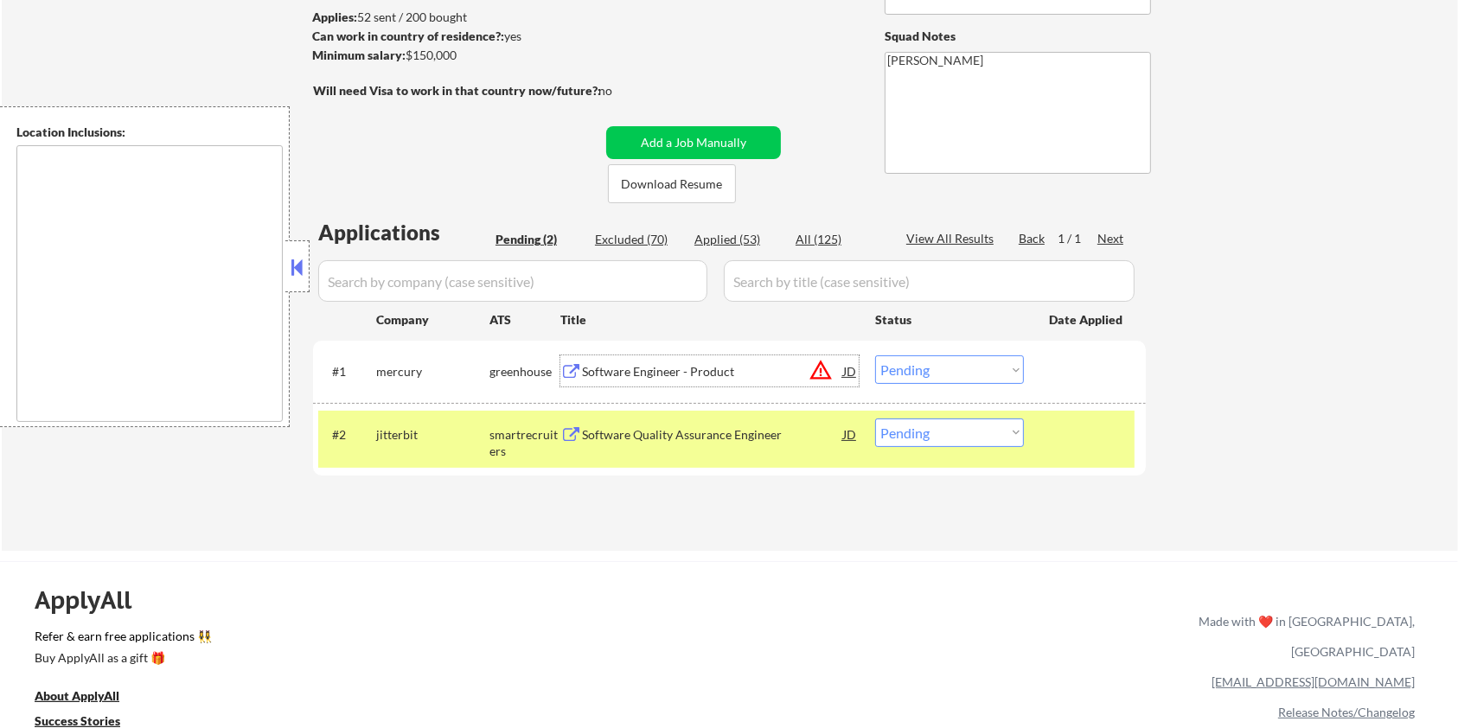
click at [633, 366] on div "Software Engineer - Product" at bounding box center [712, 371] width 261 height 17
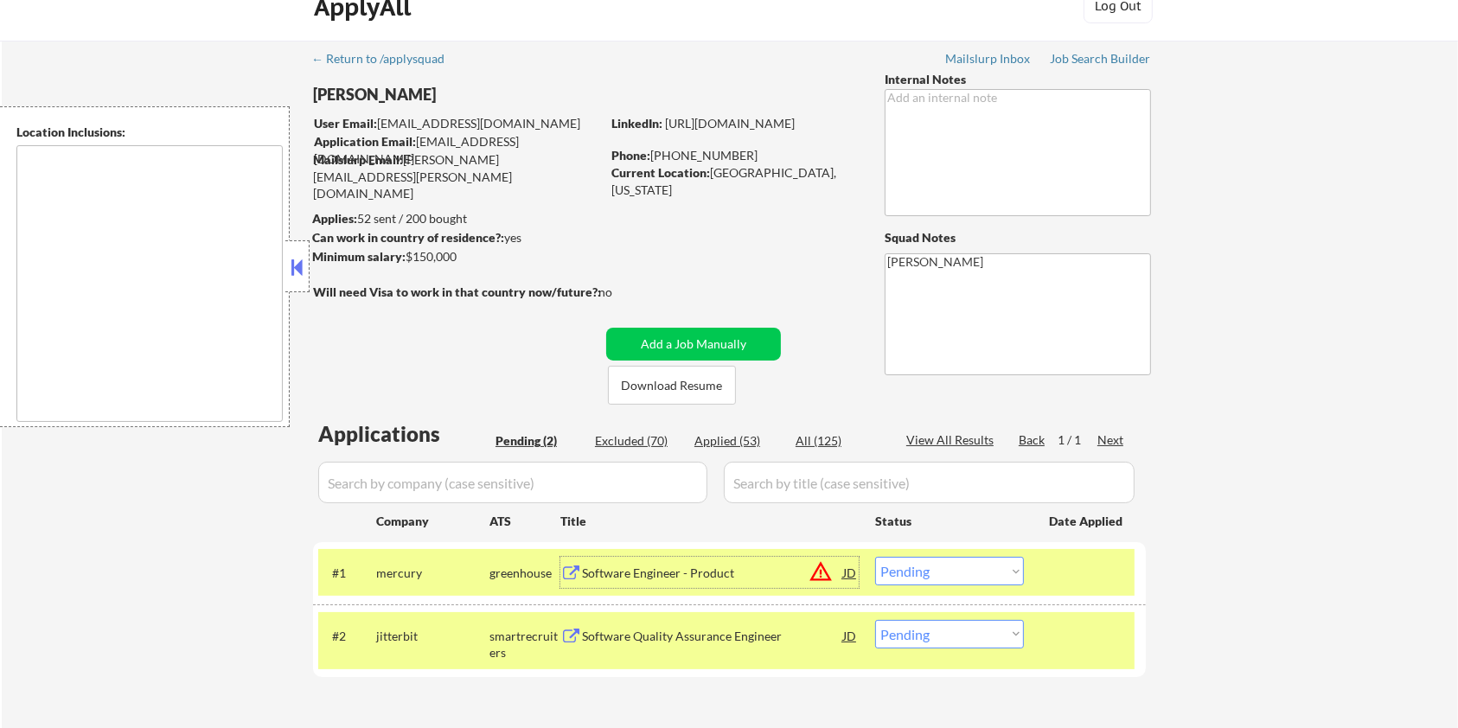
scroll to position [0, 0]
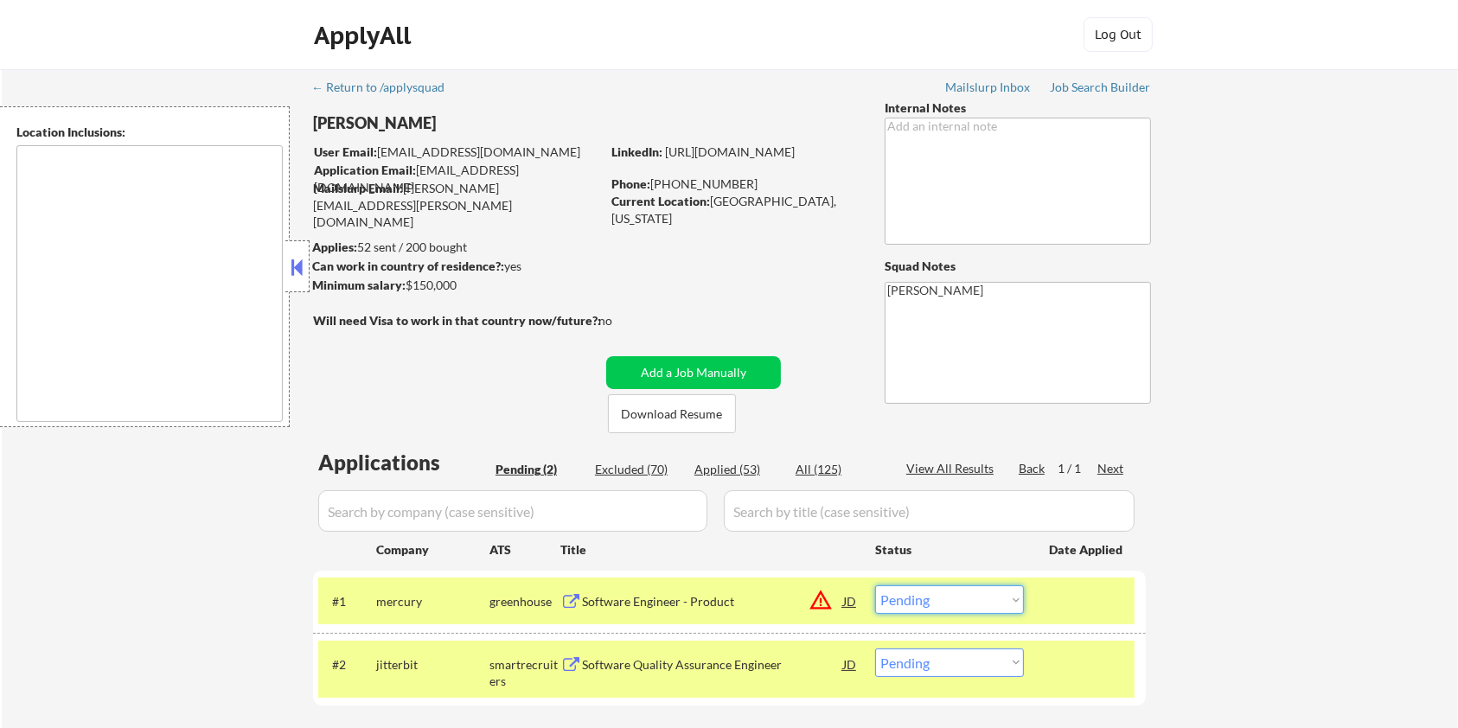
click at [927, 604] on select "Choose an option... Pending Applied Excluded (Questions) Excluded (Expired) Exc…" at bounding box center [949, 599] width 149 height 29
click at [875, 585] on select "Choose an option... Pending Applied Excluded (Questions) Excluded (Expired) Exc…" at bounding box center [949, 599] width 149 height 29
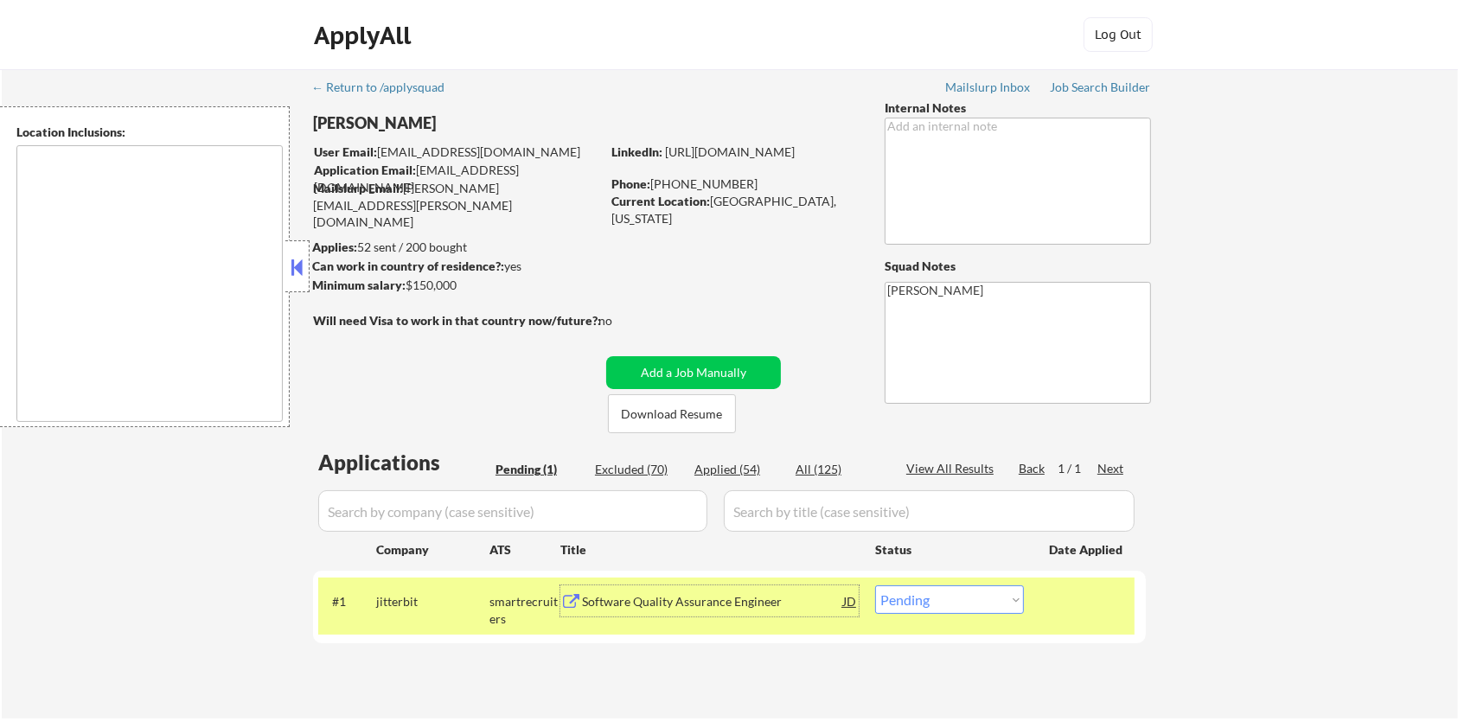
click at [709, 600] on div "Software Quality Assurance Engineer" at bounding box center [712, 601] width 261 height 17
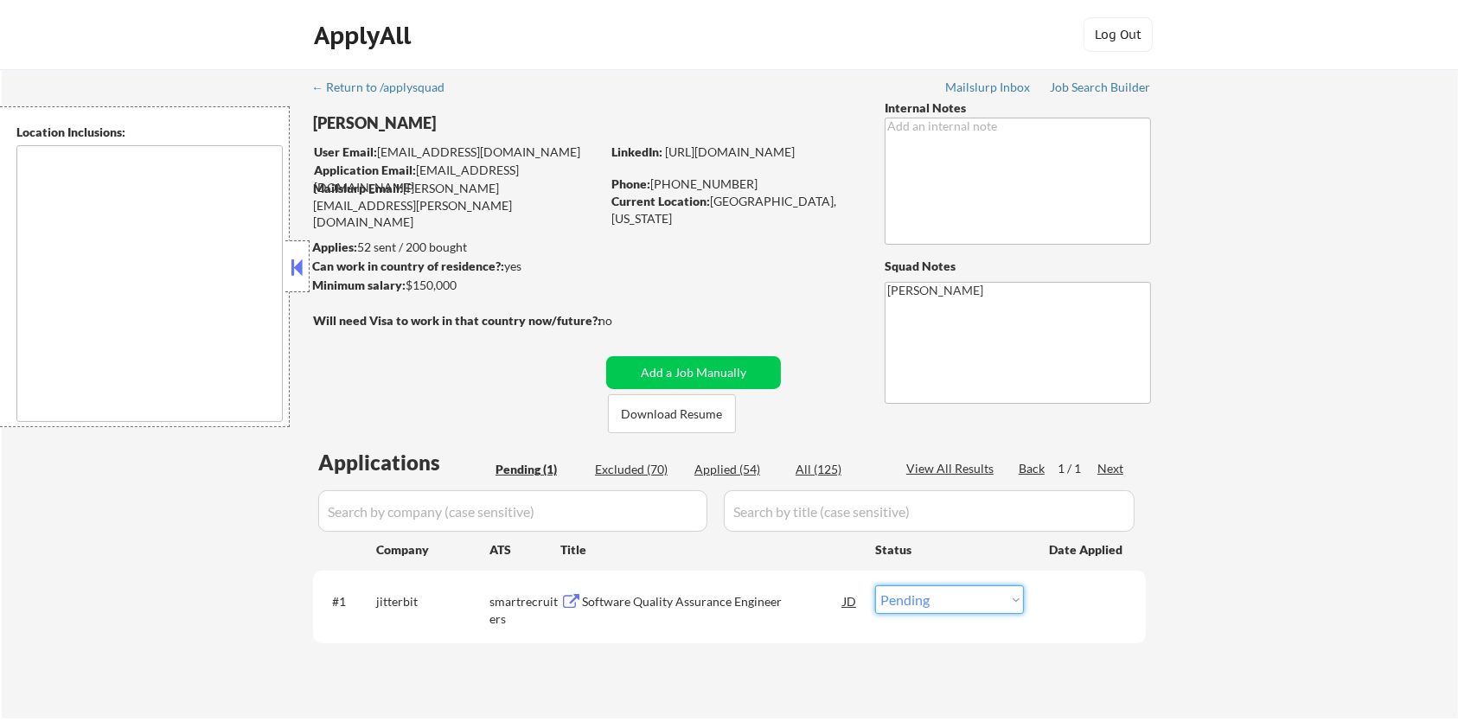
click at [924, 599] on select "Choose an option... Pending Applied Excluded (Questions) Excluded (Expired) Exc…" at bounding box center [949, 599] width 149 height 29
select select ""excluded__bad_match_""
click at [875, 585] on select "Choose an option... Pending Applied Excluded (Questions) Excluded (Expired) Exc…" at bounding box center [949, 599] width 149 height 29
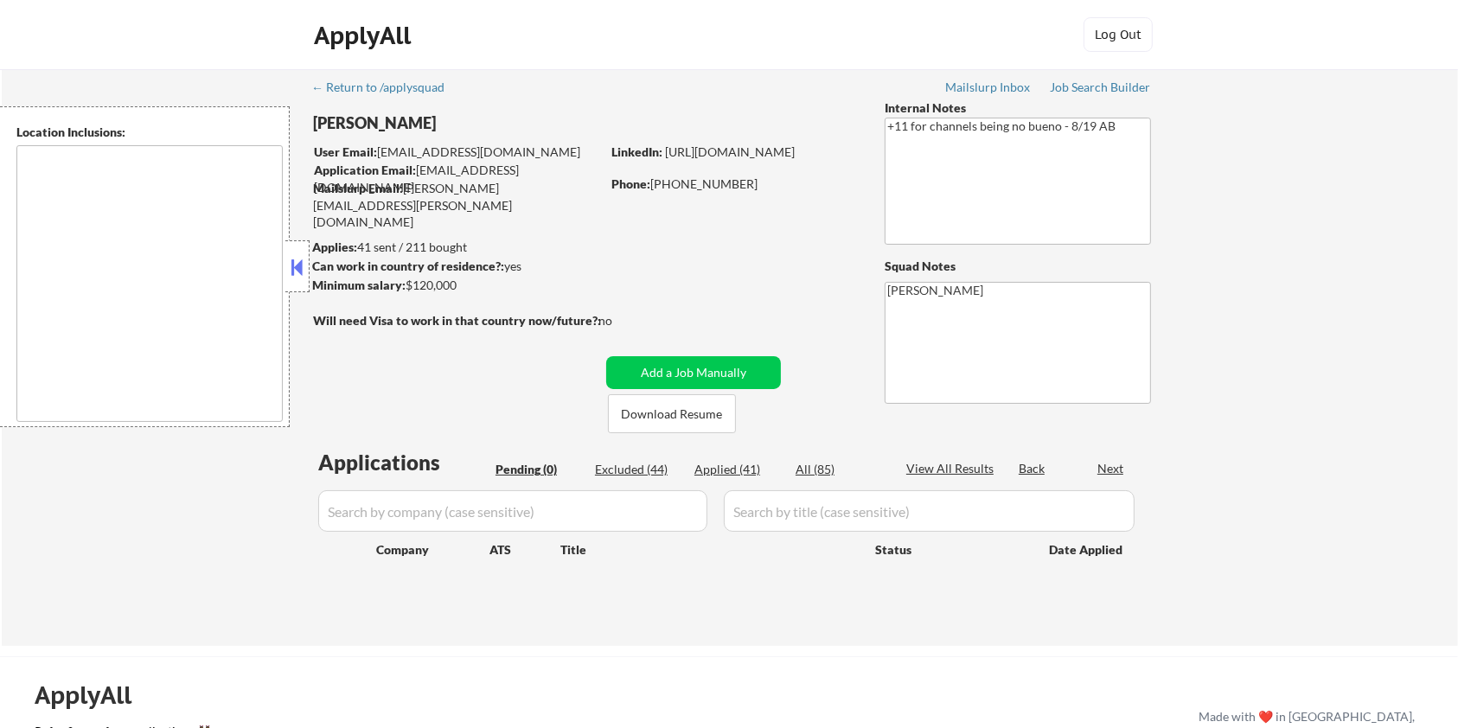
type textarea "remote"
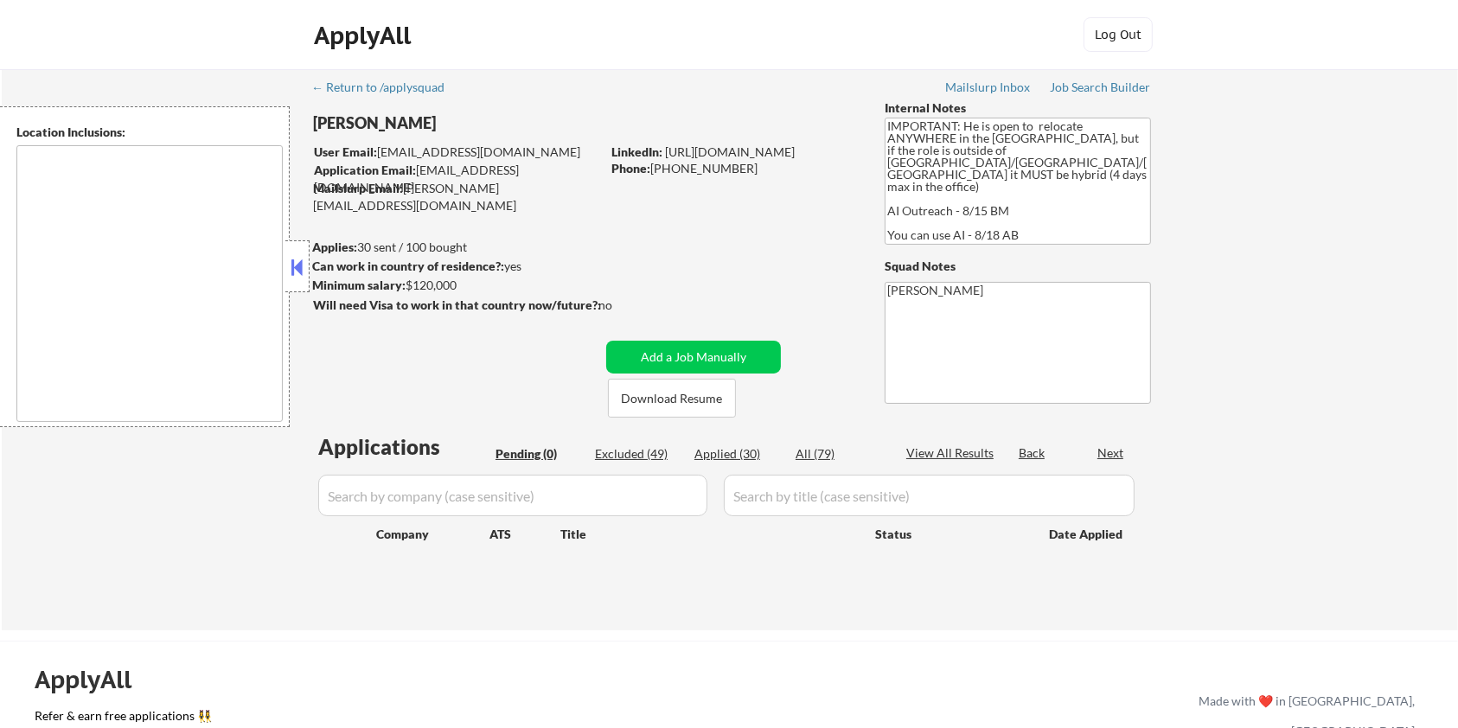
type textarea "country:[GEOGRAPHIC_DATA]"
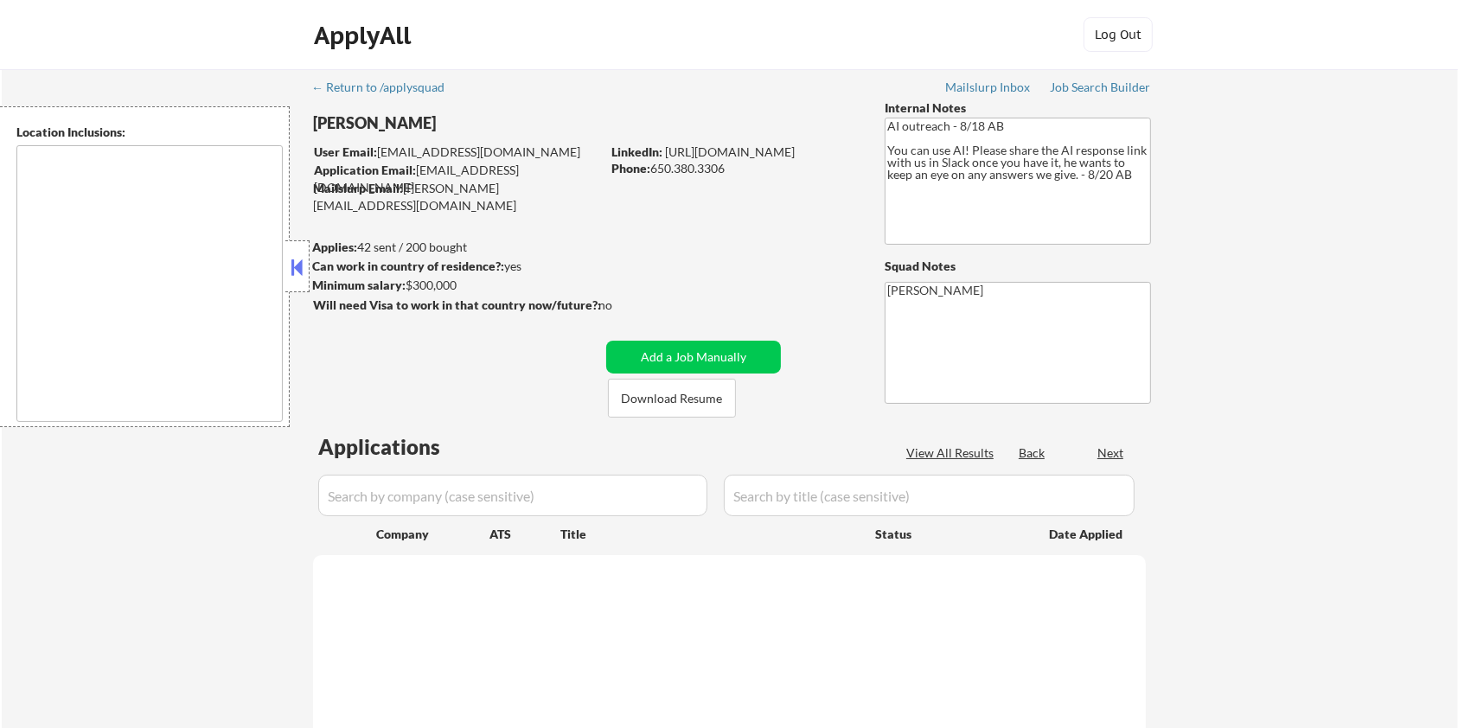
select select ""pending""
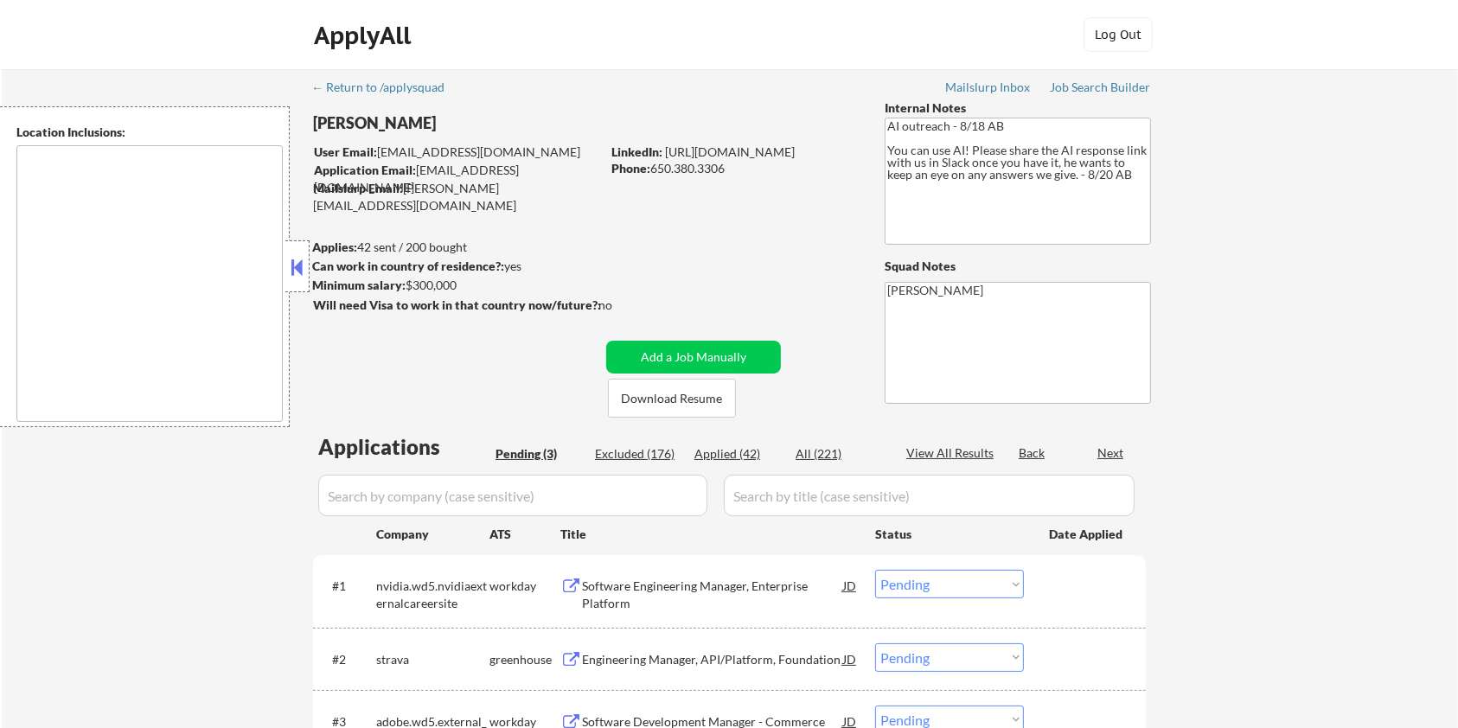
type textarea "[GEOGRAPHIC_DATA], [GEOGRAPHIC_DATA] [GEOGRAPHIC_DATA], [GEOGRAPHIC_DATA] [GEOG…"
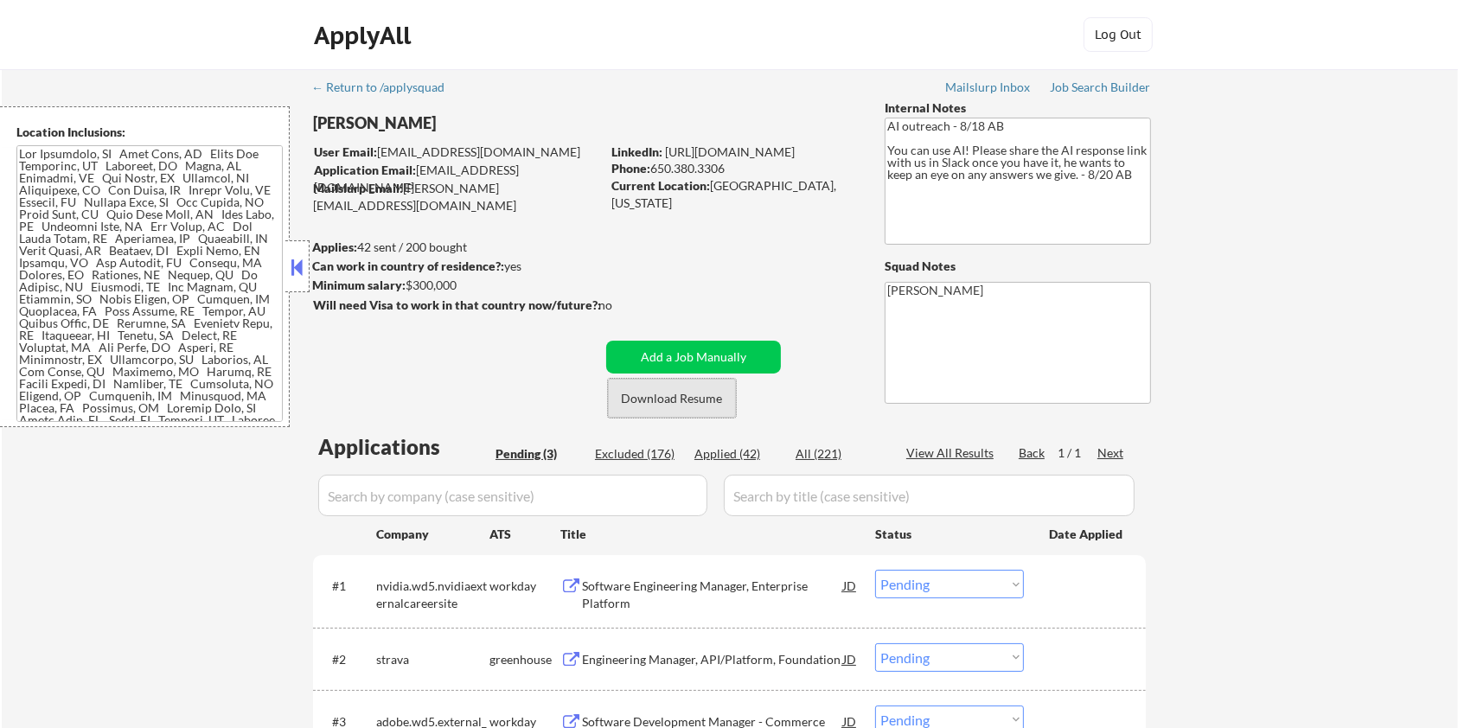
click at [669, 399] on button "Download Resume" at bounding box center [672, 398] width 128 height 39
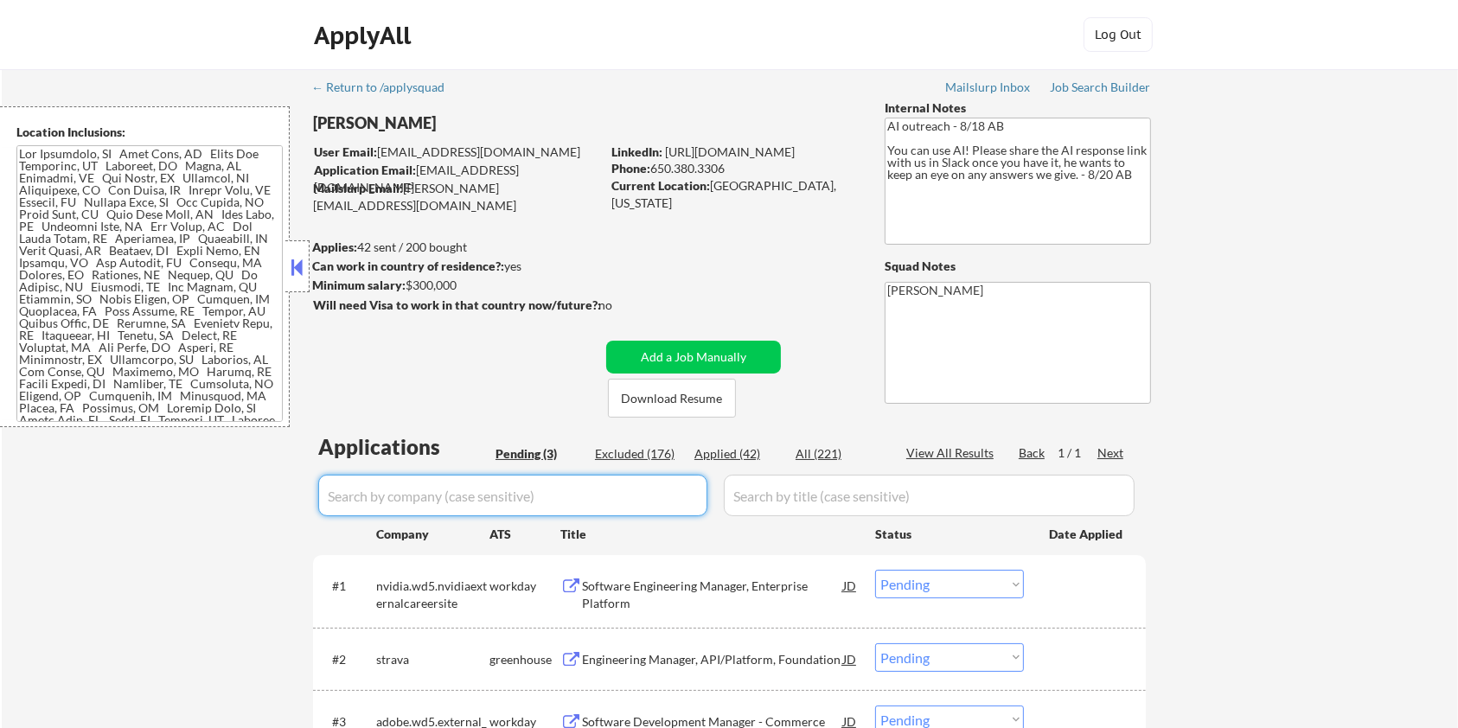
click at [504, 485] on input "input" at bounding box center [512, 496] width 389 height 42
click at [642, 511] on input "input" at bounding box center [512, 496] width 389 height 42
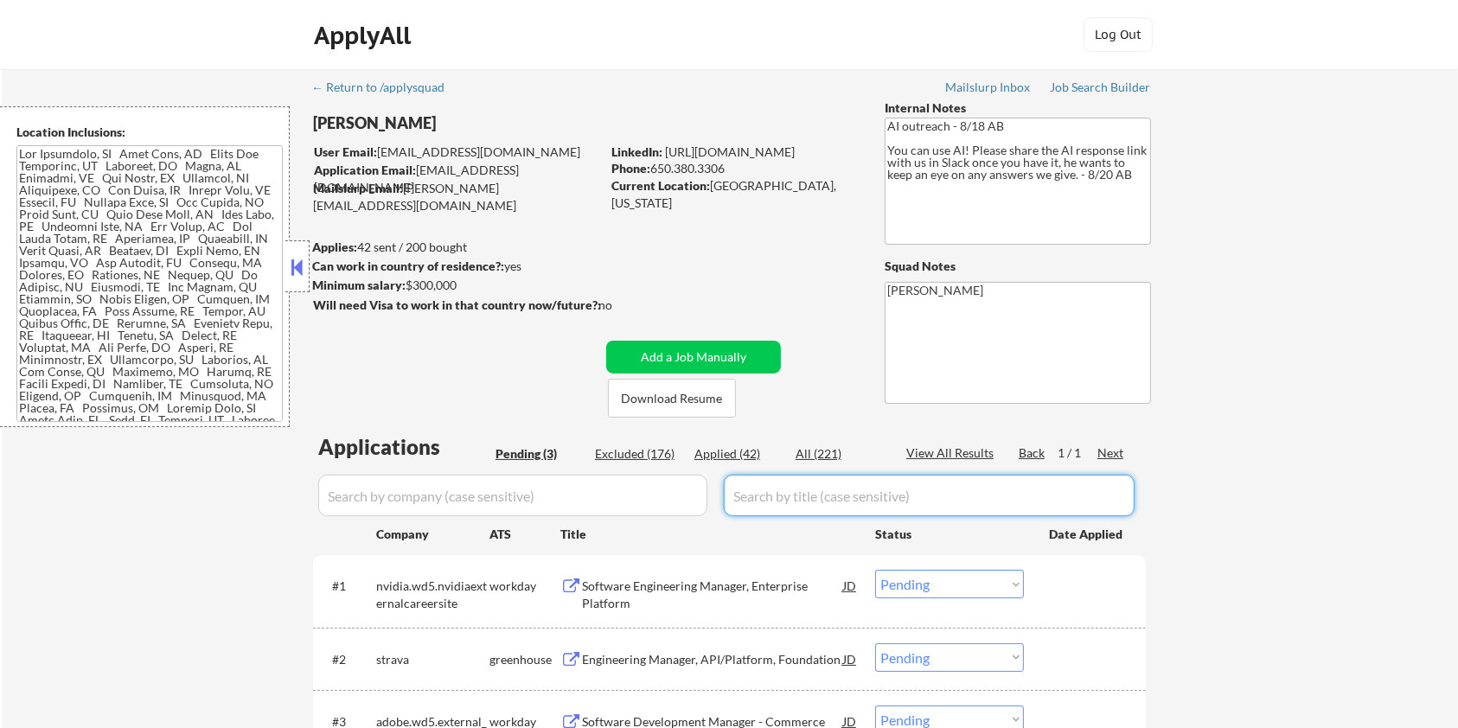
click at [777, 502] on input "input" at bounding box center [929, 496] width 411 height 42
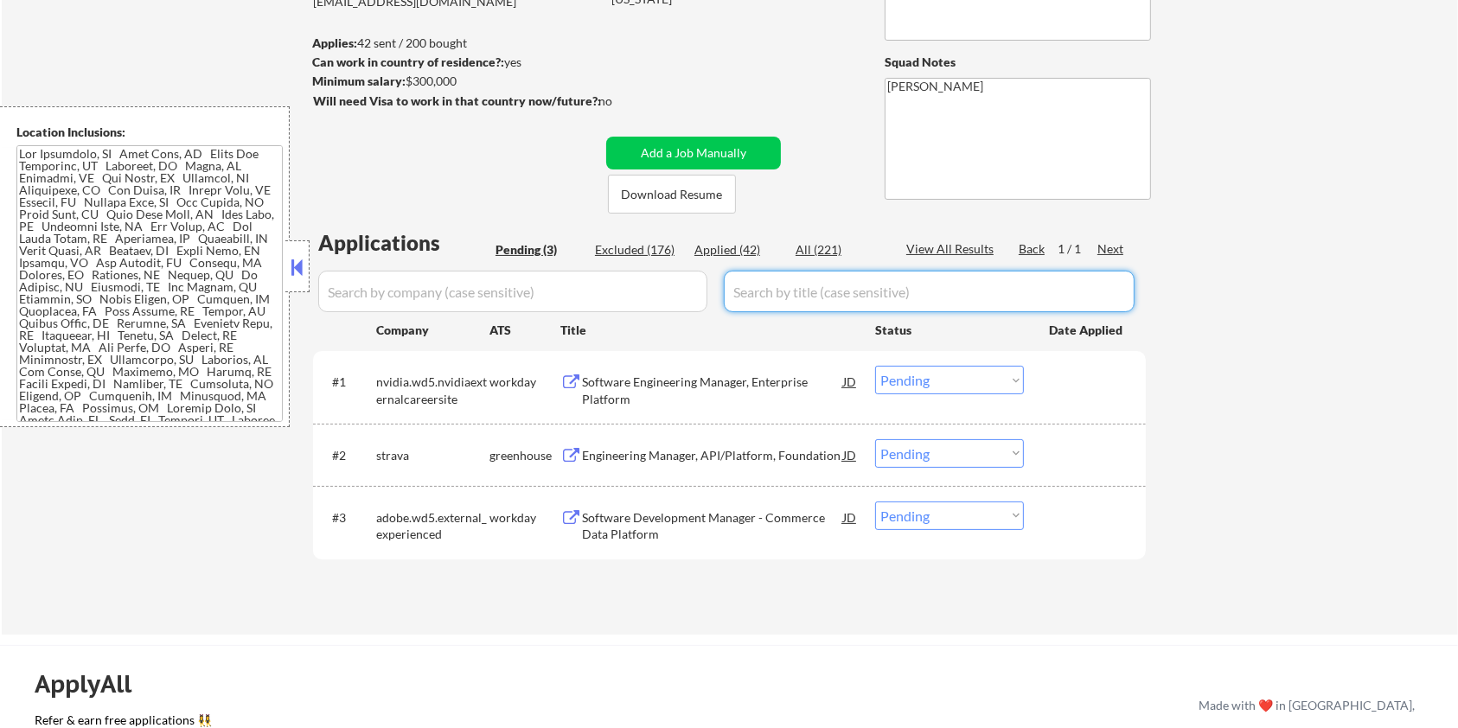
scroll to position [230, 0]
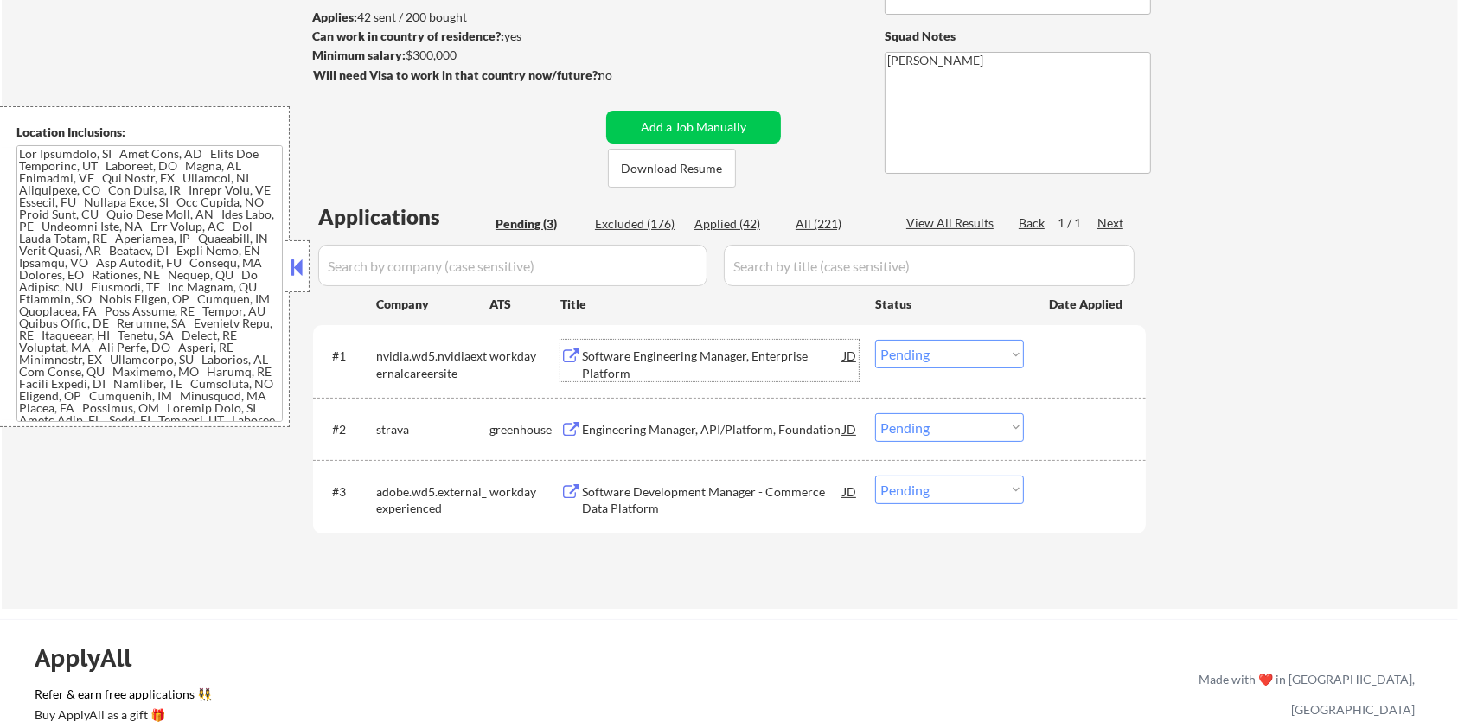
click at [615, 353] on div "Software Engineering Manager, Enterprise Platform" at bounding box center [712, 365] width 261 height 34
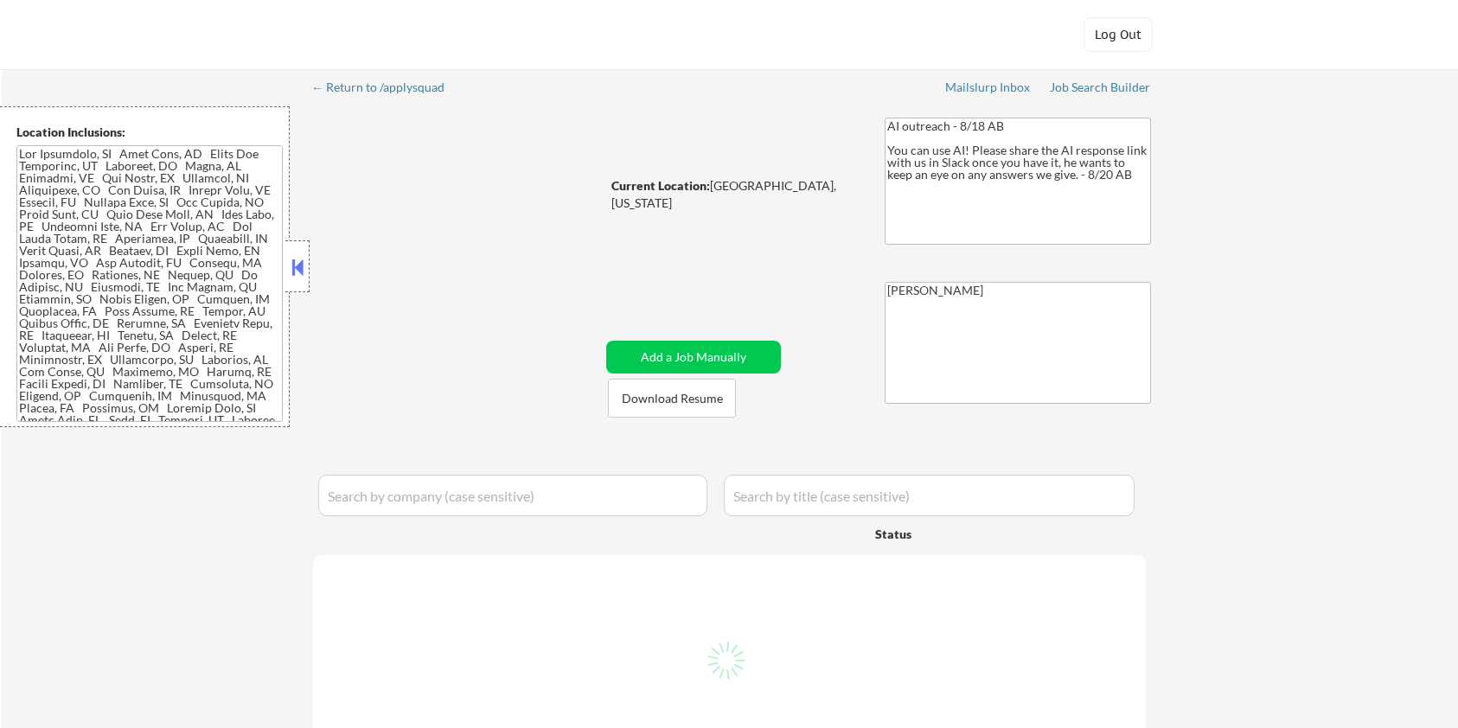
select select ""pending""
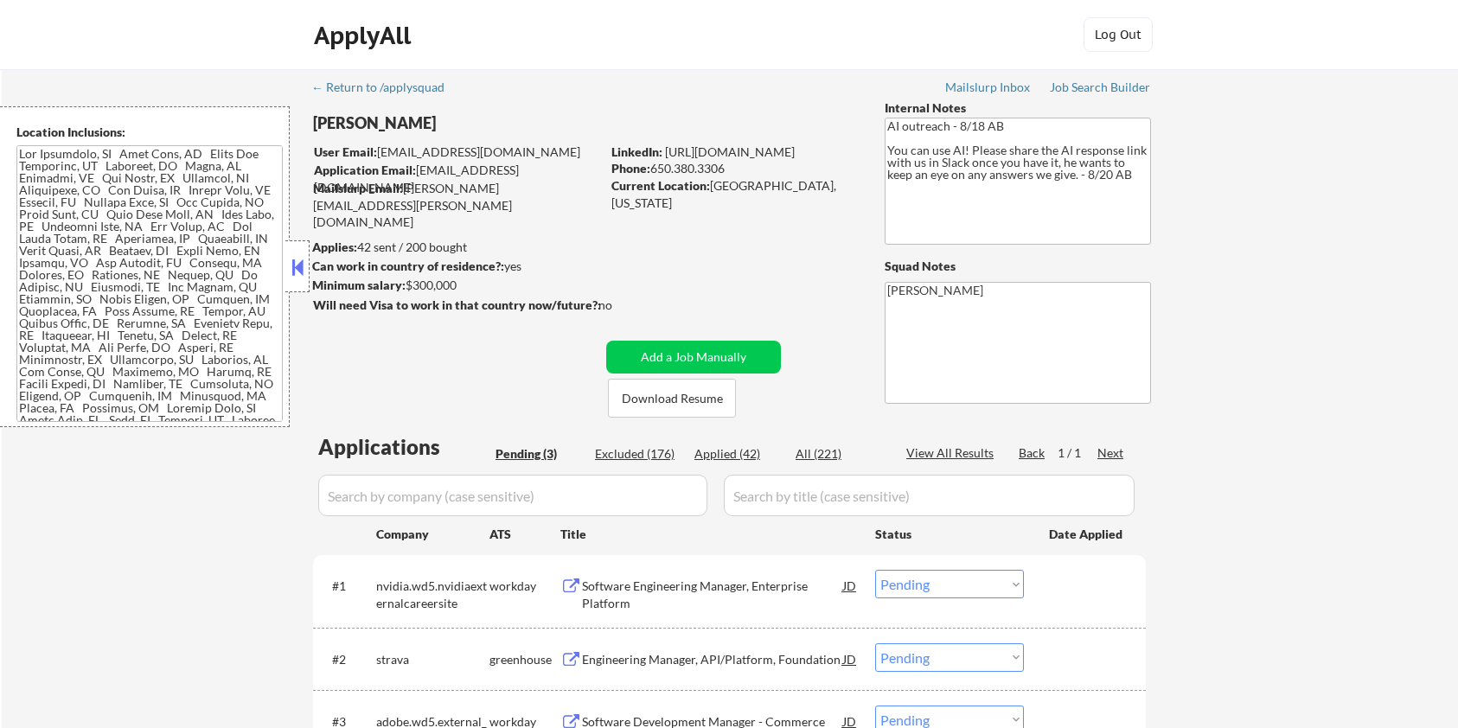
scroll to position [230, 0]
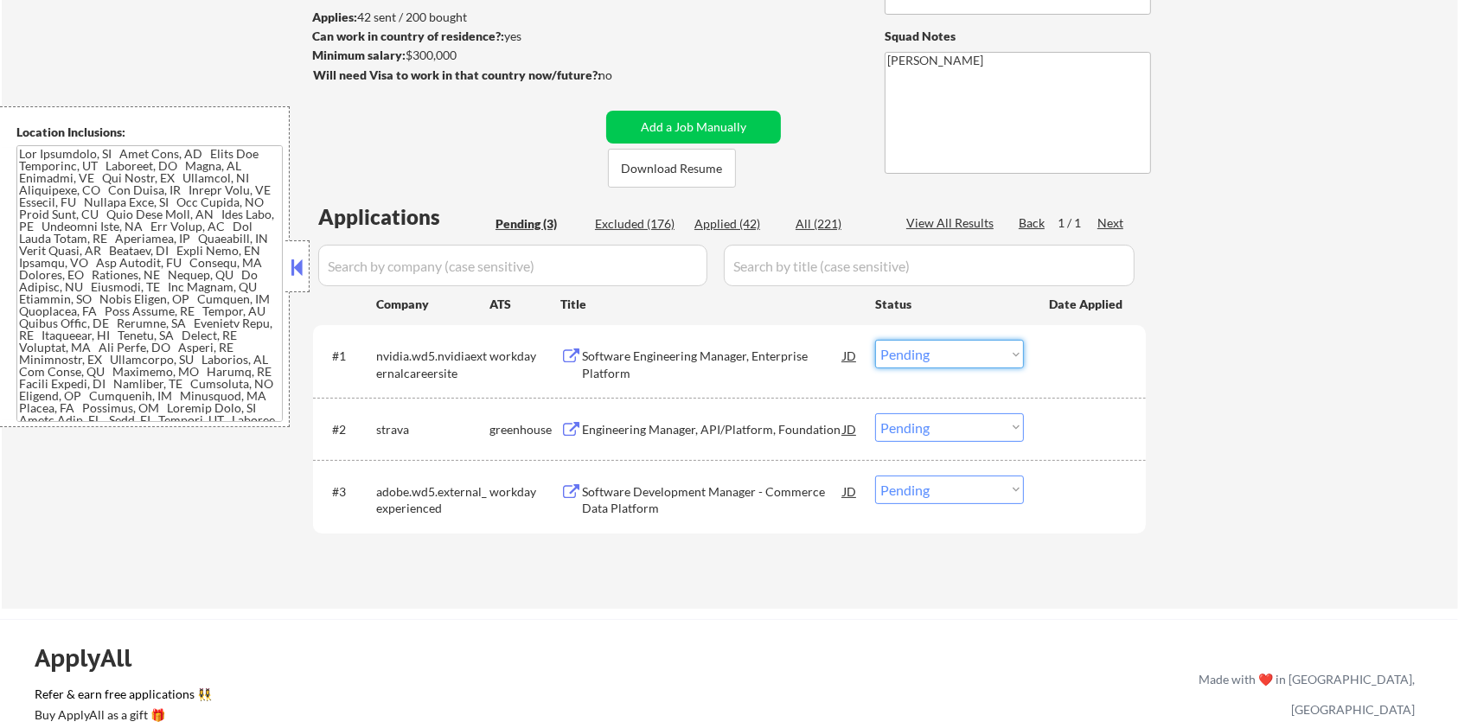
click at [920, 354] on select "Choose an option... Pending Applied Excluded (Questions) Excluded (Expired) Exc…" at bounding box center [949, 354] width 149 height 29
click at [875, 340] on select "Choose an option... Pending Applied Excluded (Questions) Excluded (Expired) Exc…" at bounding box center [949, 354] width 149 height 29
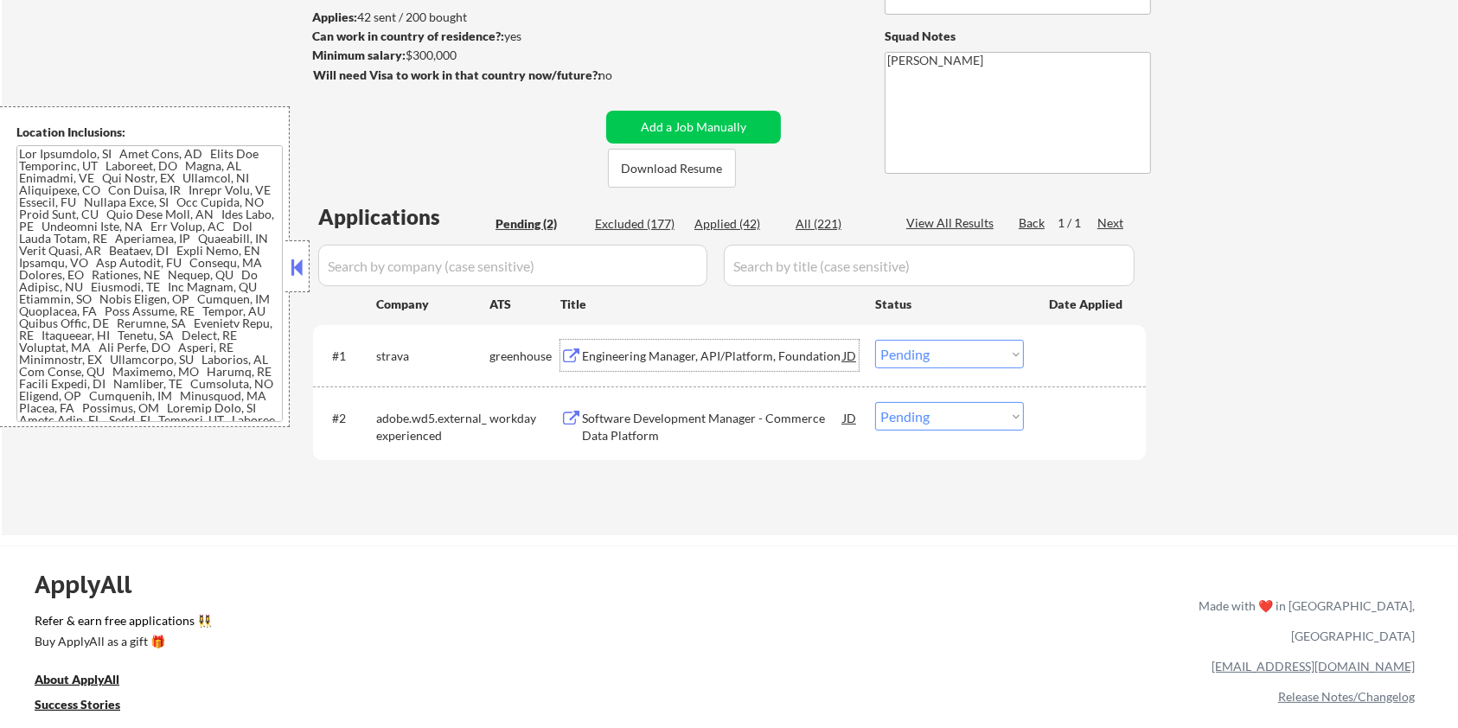
click at [688, 348] on div "Engineering Manager, API/Platform, Foundation" at bounding box center [712, 356] width 261 height 17
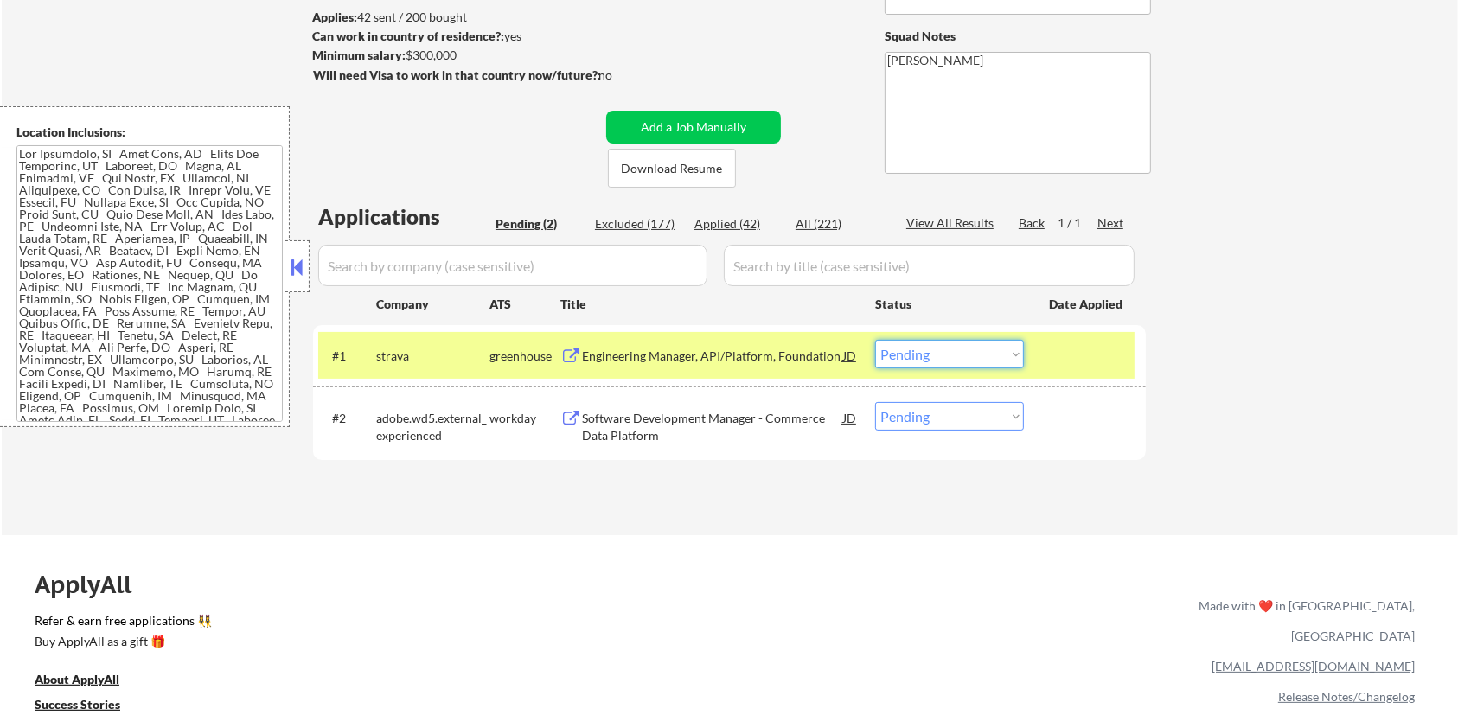
click at [1010, 352] on select "Choose an option... Pending Applied Excluded (Questions) Excluded (Expired) Exc…" at bounding box center [949, 354] width 149 height 29
click at [875, 340] on select "Choose an option... Pending Applied Excluded (Questions) Excluded (Expired) Exc…" at bounding box center [949, 354] width 149 height 29
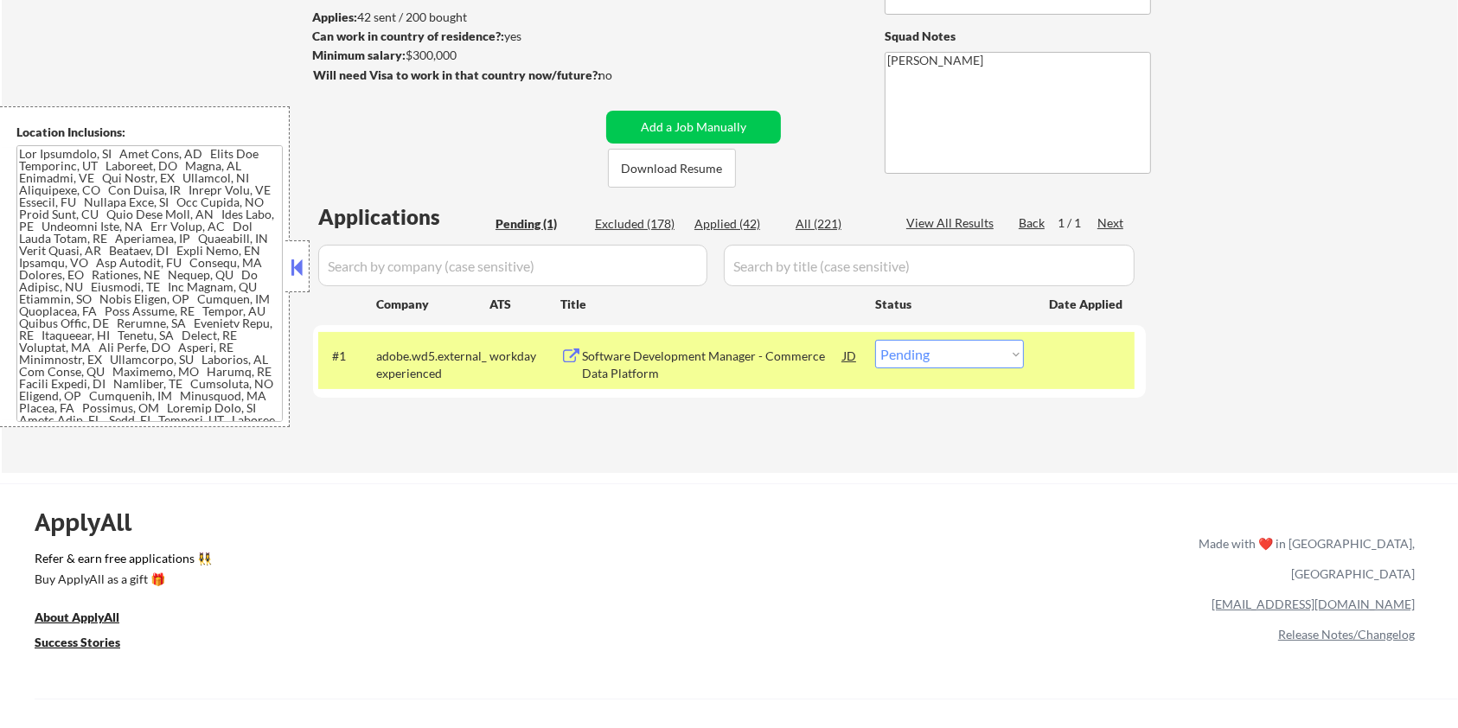
click at [626, 363] on div "Software Development Manager - Commerce Data Platform" at bounding box center [712, 365] width 261 height 34
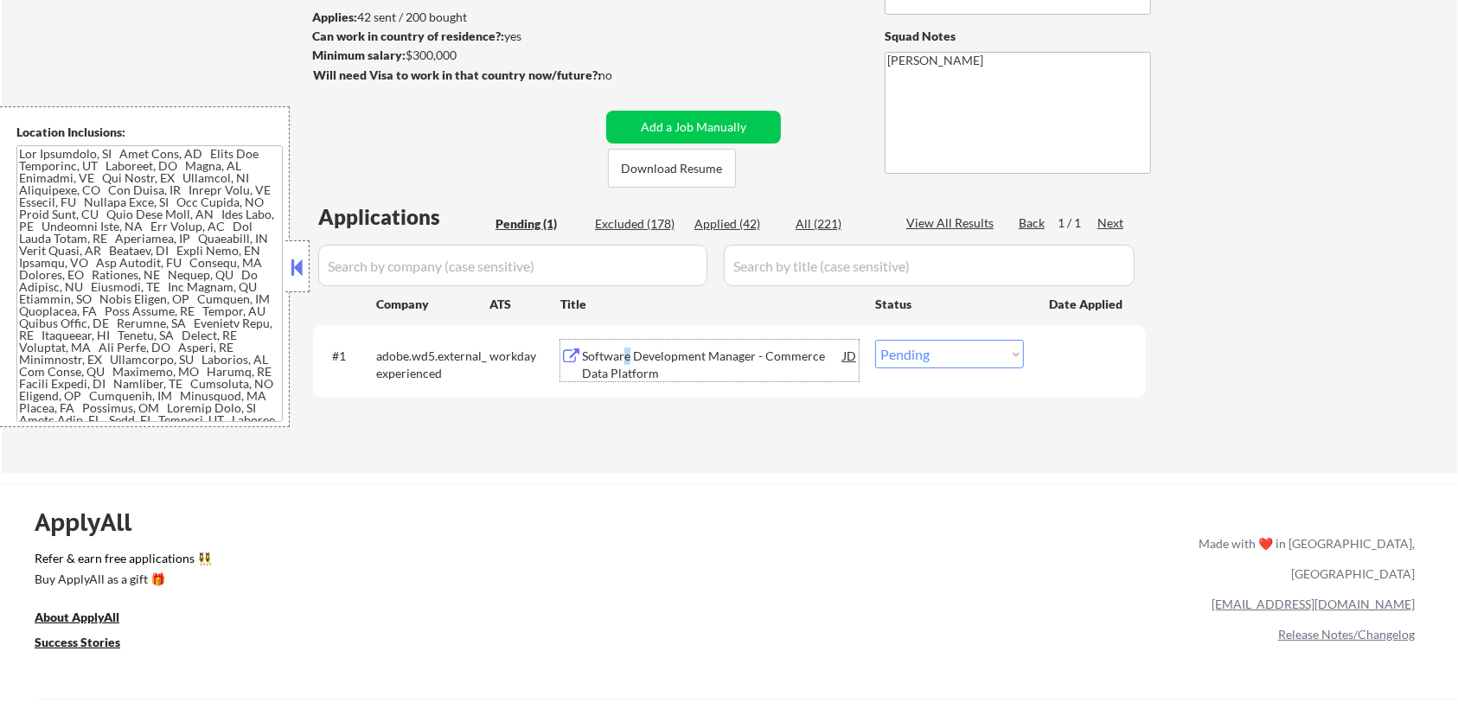
click at [937, 356] on select "Choose an option... Pending Applied Excluded (Questions) Excluded (Expired) Exc…" at bounding box center [949, 354] width 149 height 29
select select ""excluded__bad_match_""
click at [875, 340] on select "Choose an option... Pending Applied Excluded (Questions) Excluded (Expired) Exc…" at bounding box center [949, 354] width 149 height 29
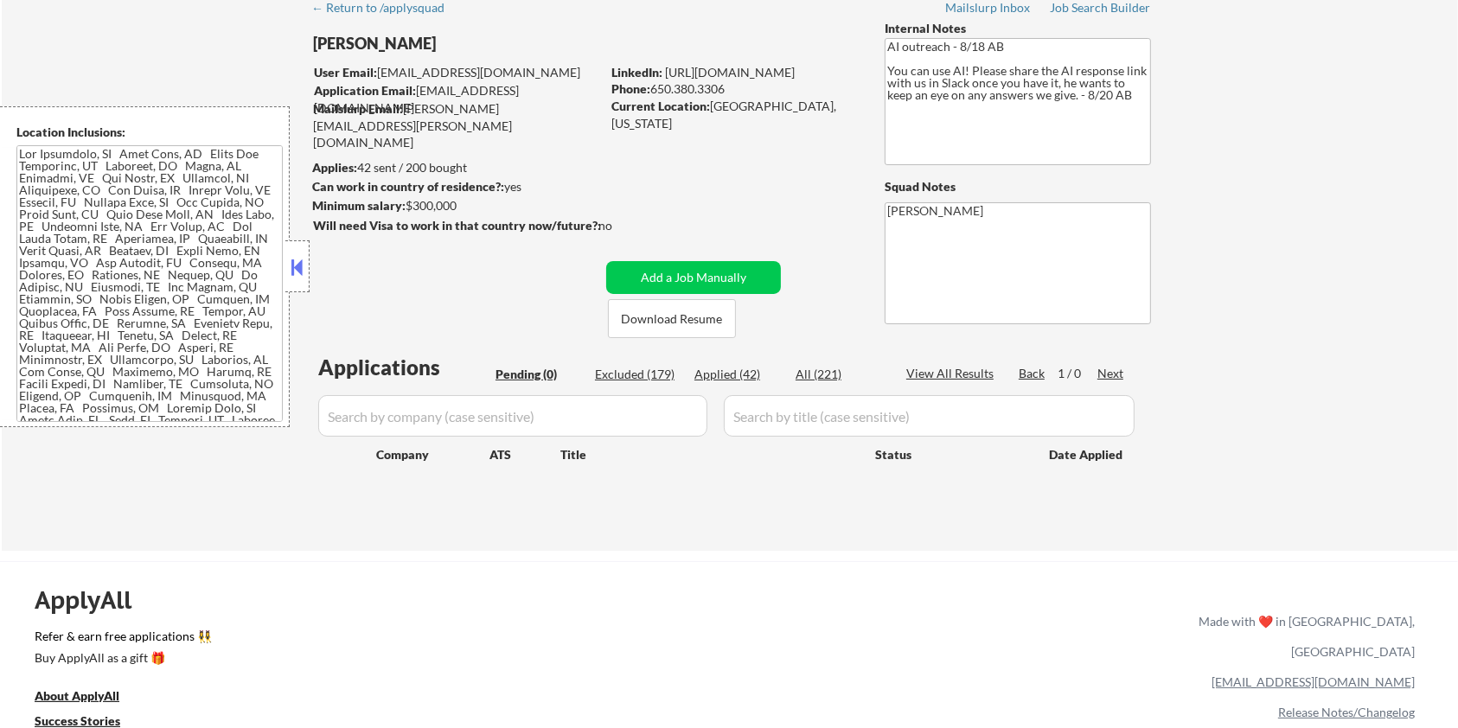
scroll to position [0, 0]
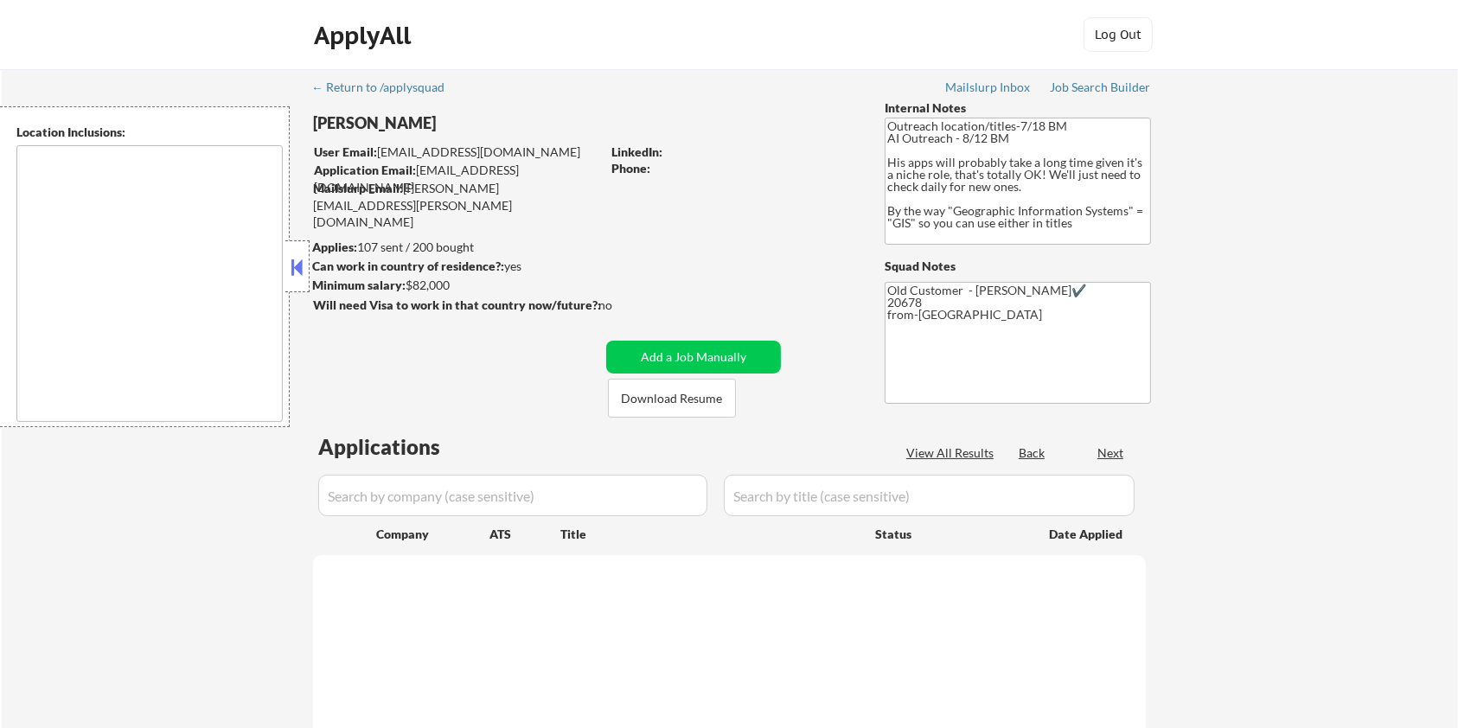
type textarea "Remote [GEOGRAPHIC_DATA] [US_STATE] [GEOGRAPHIC_DATA] [GEOGRAPHIC_DATA] [GEOGRA…"
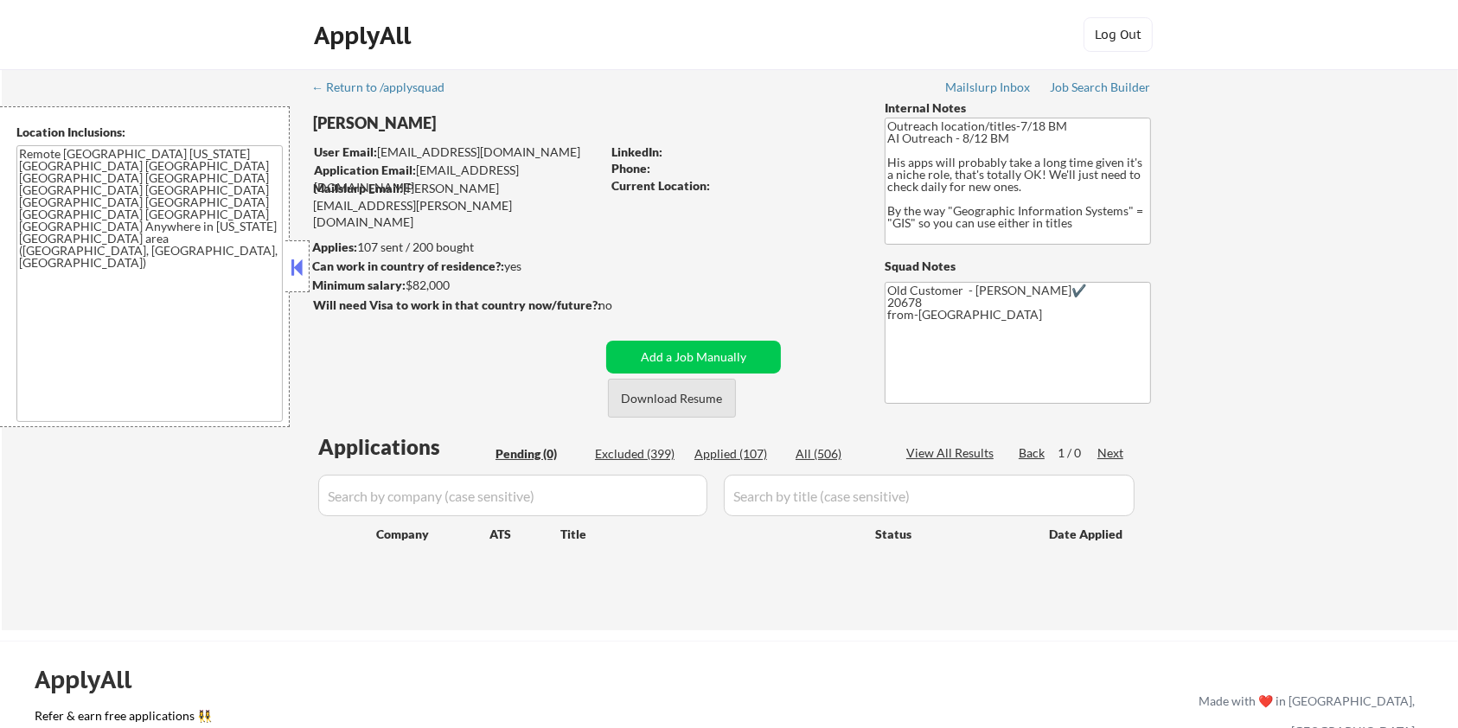
click at [700, 398] on button "Download Resume" at bounding box center [672, 398] width 128 height 39
click at [643, 455] on div "Excluded (399)" at bounding box center [638, 453] width 86 height 17
select select ""excluded__bad_match_""
select select ""excluded__expired_""
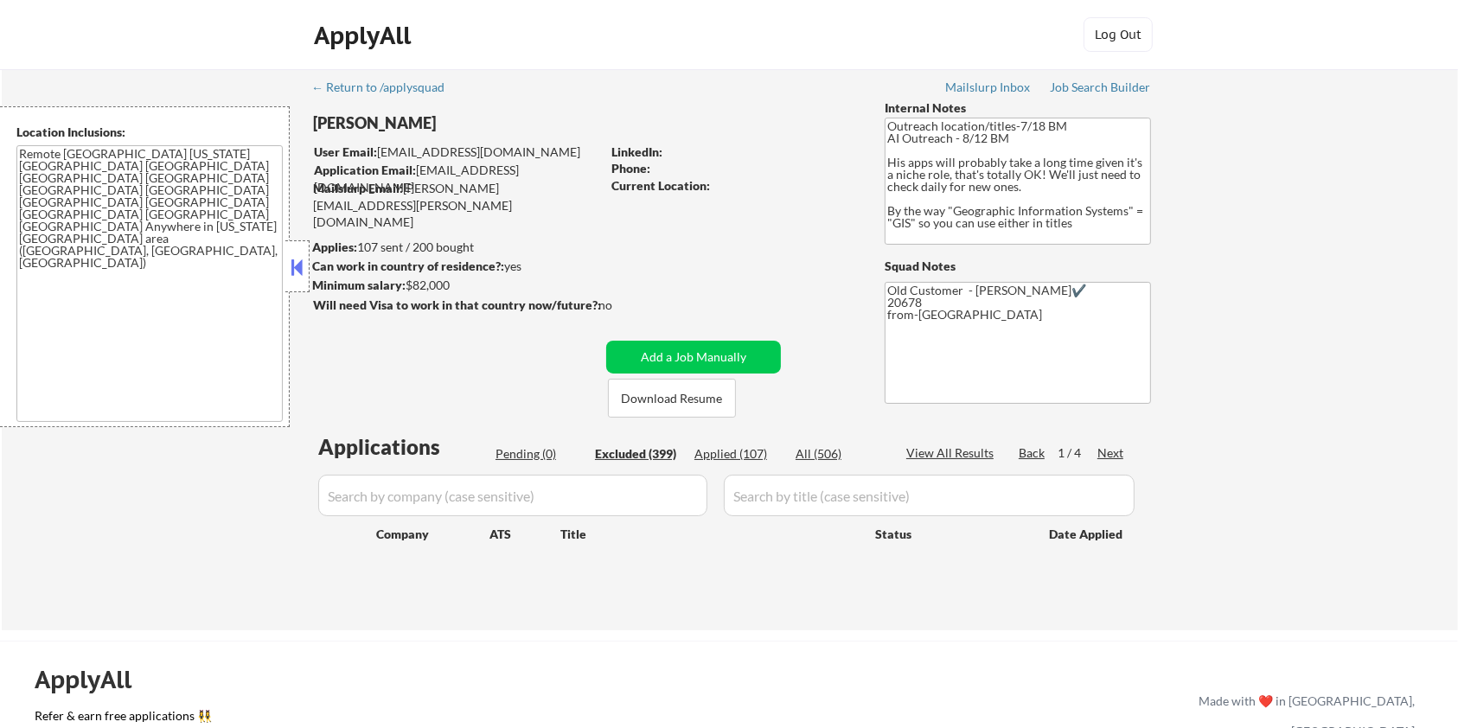
select select ""excluded""
select select ""excluded__bad_match_""
select select ""excluded__salary_""
select select ""excluded""
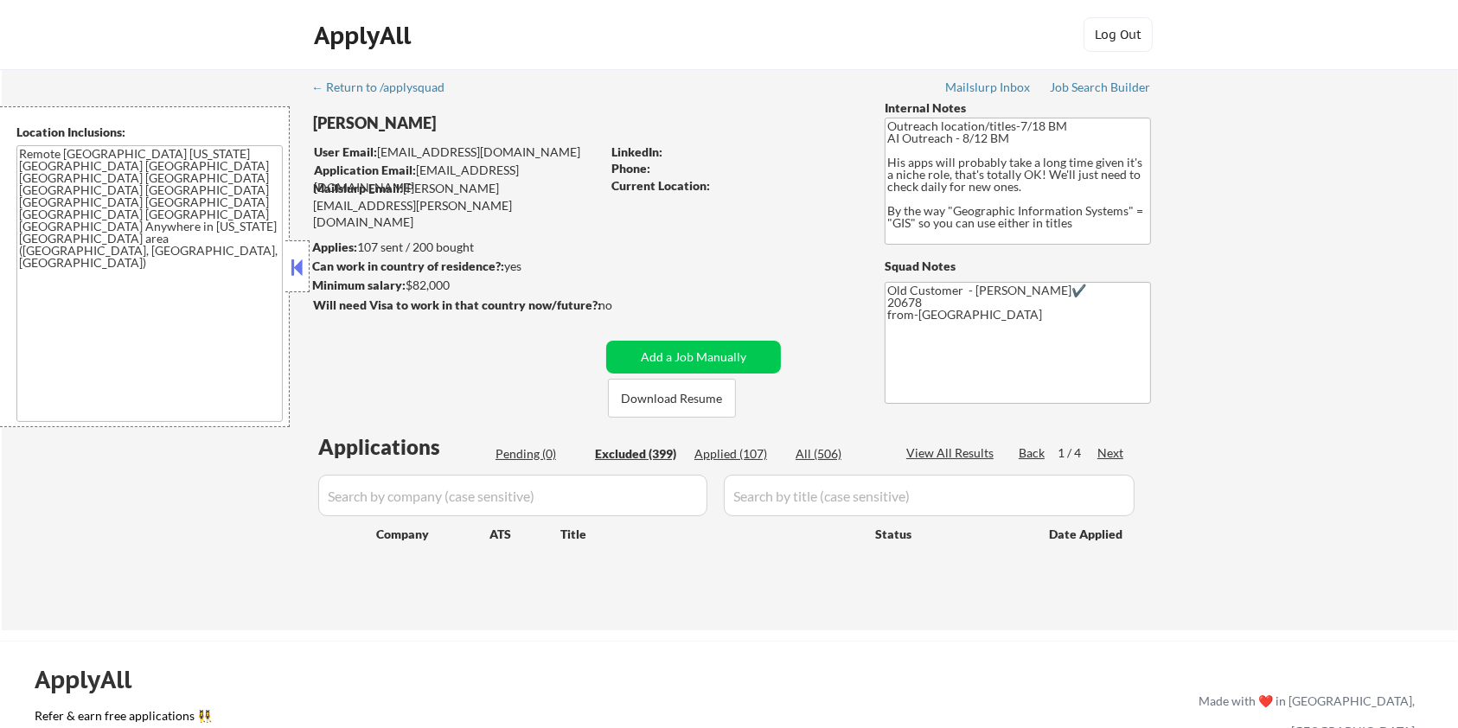
select select ""excluded__expired_""
select select ""excluded__salary_""
select select ""excluded""
select select ""excluded__expired_""
select select ""excluded__salary_""
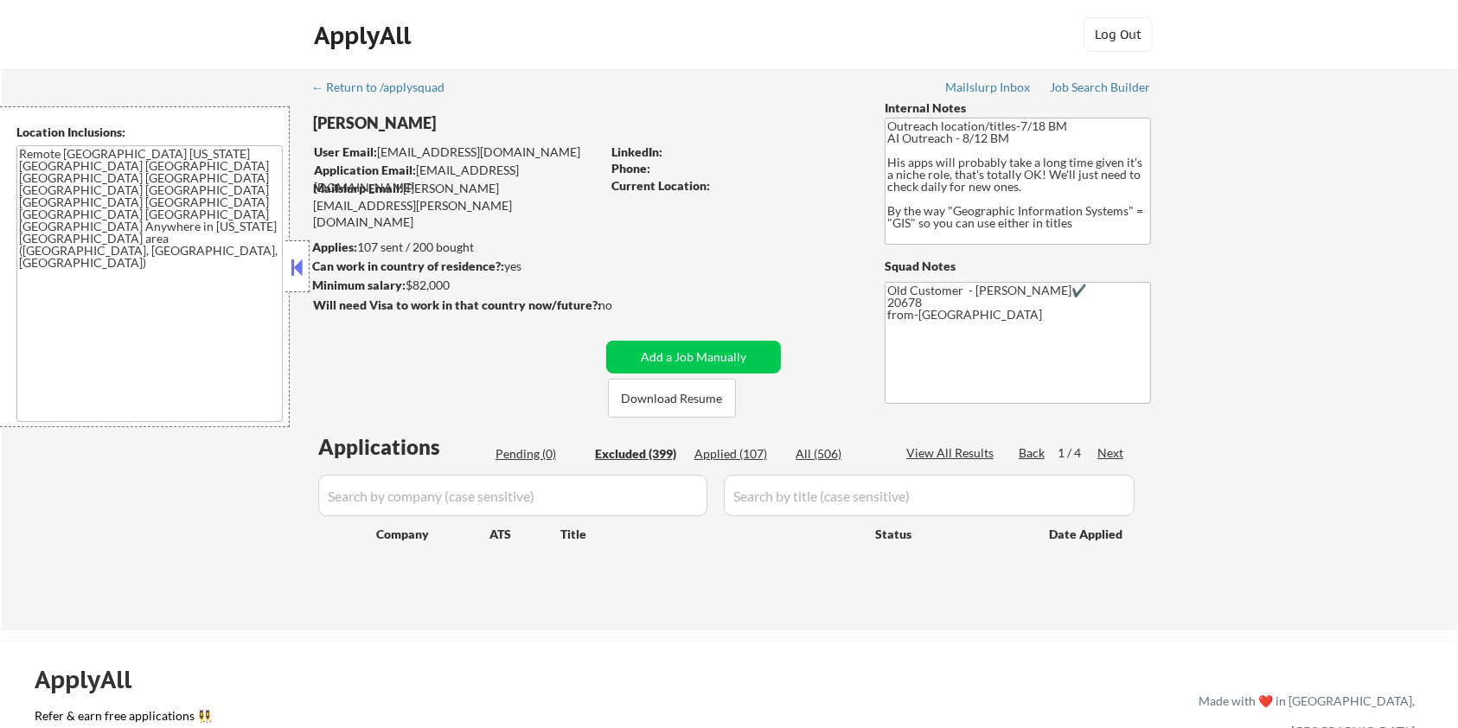
select select ""excluded__location_""
select select ""excluded__salary_""
select select ""excluded""
select select ""excluded__location_""
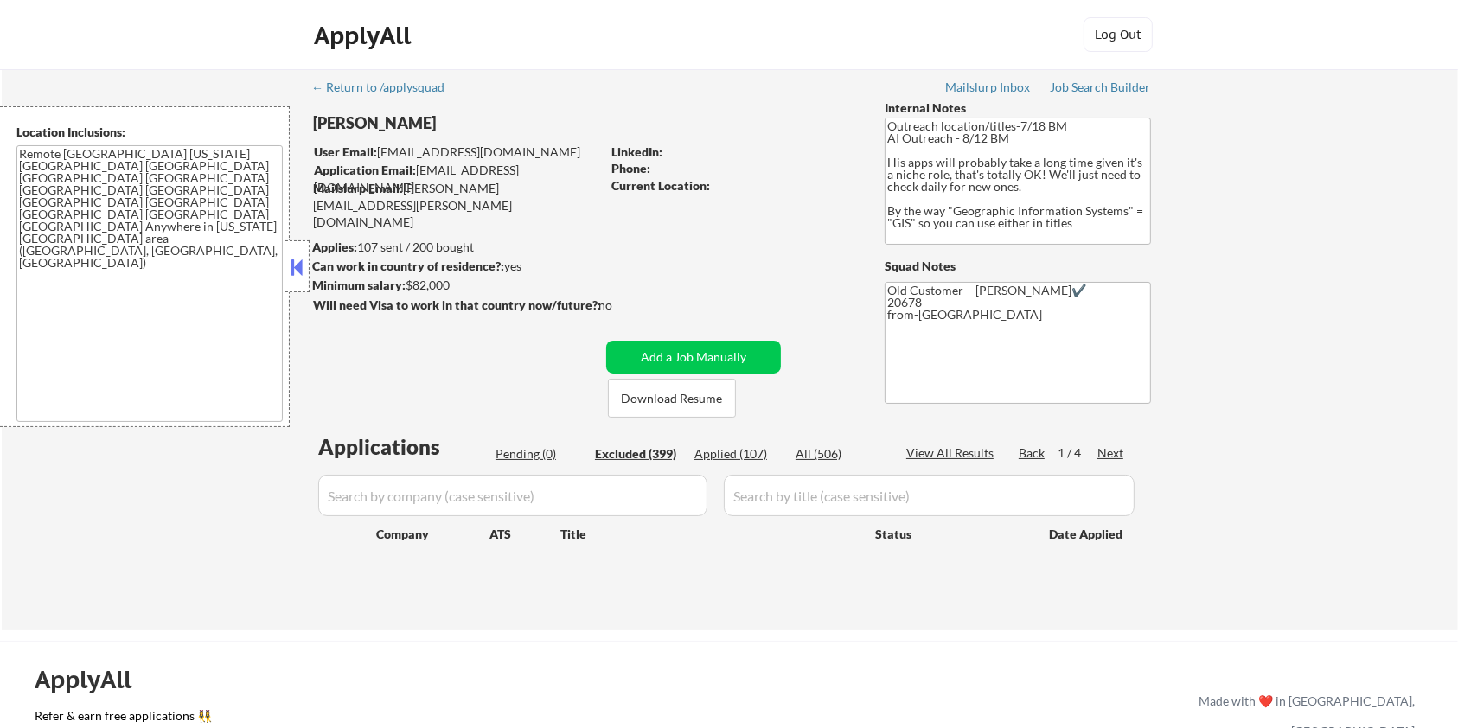
select select ""excluded__location_""
select select ""excluded__expired_""
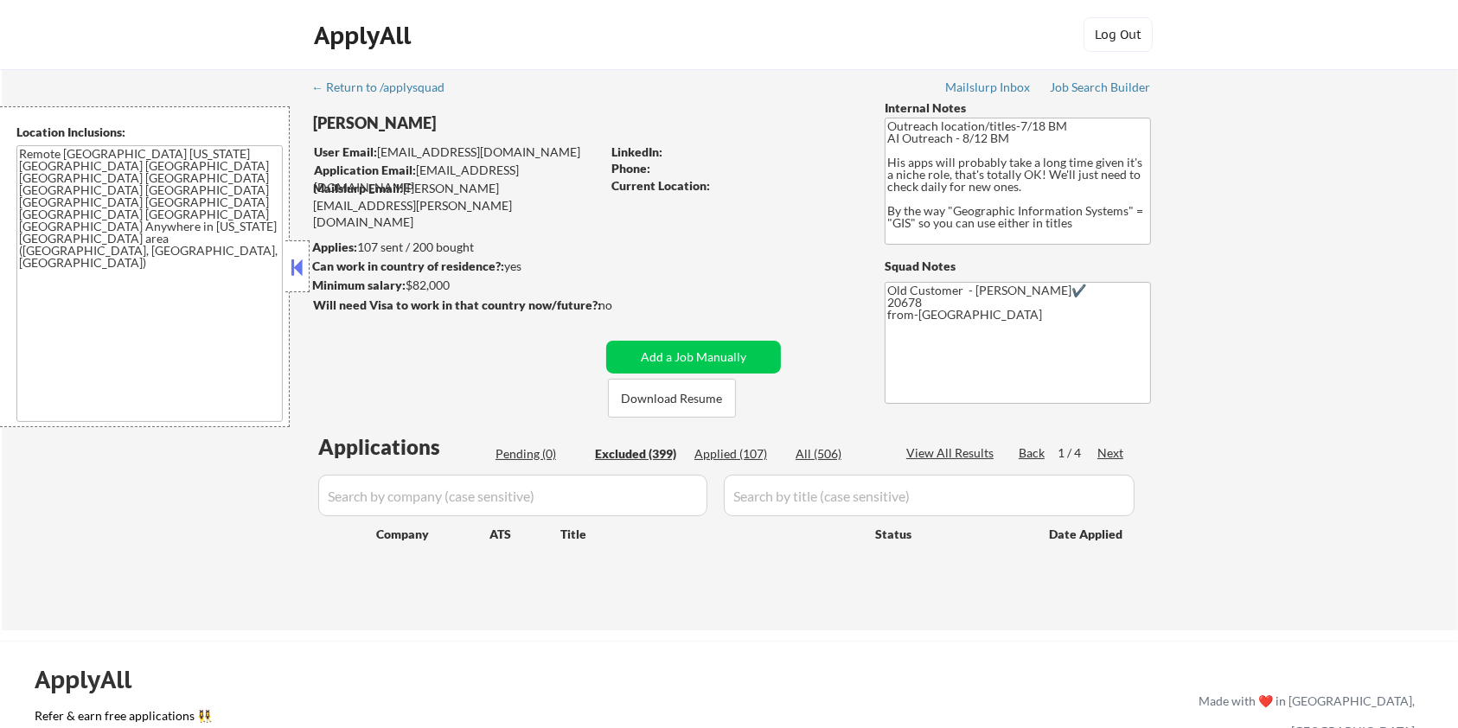
select select ""excluded__location_""
select select ""excluded""
select select ""excluded__expired_""
select select ""excluded__location_""
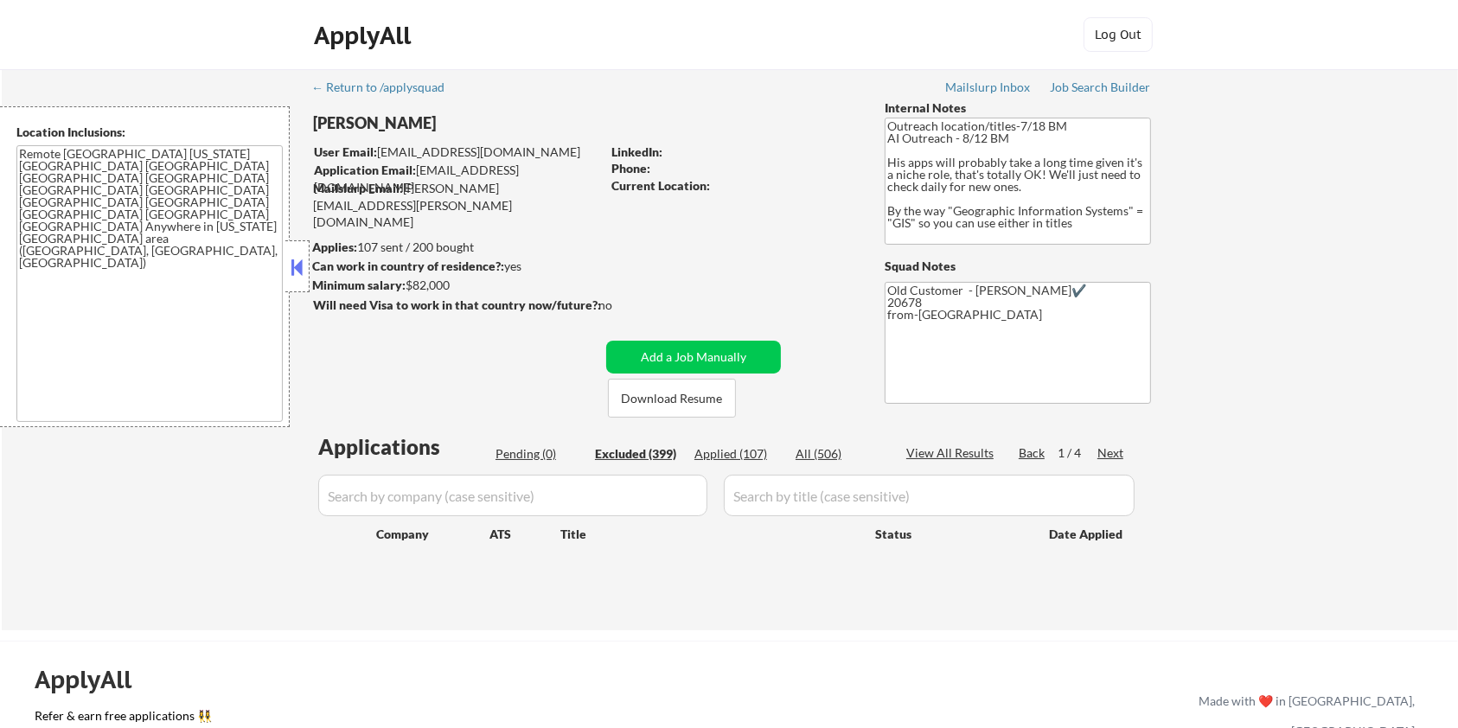
select select ""excluded__expired_""
select select ""excluded__location_""
select select ""excluded__expired_""
select select ""excluded__location_""
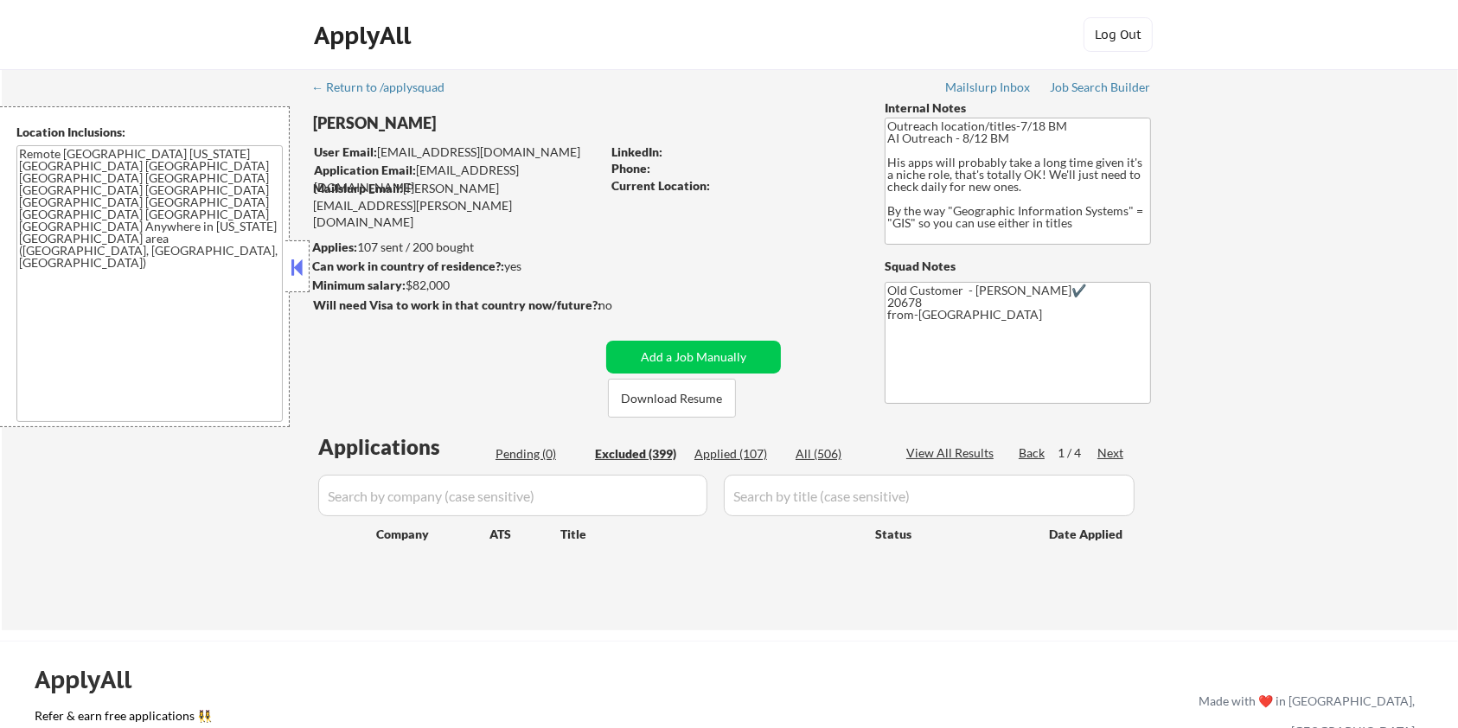
select select ""excluded__expired_""
select select ""excluded__bad_match_""
select select ""excluded__location_""
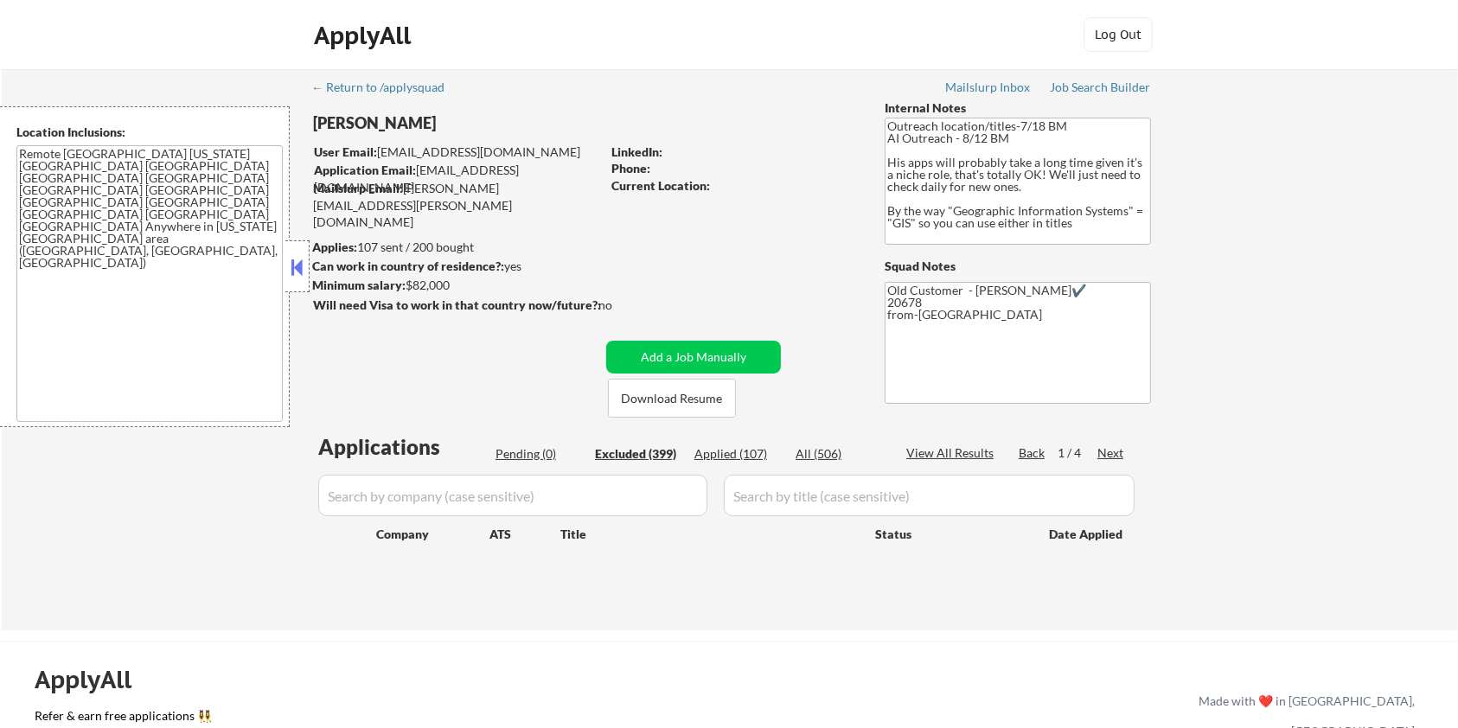
select select ""excluded__expired_""
select select ""excluded""
select select ""excluded__expired_""
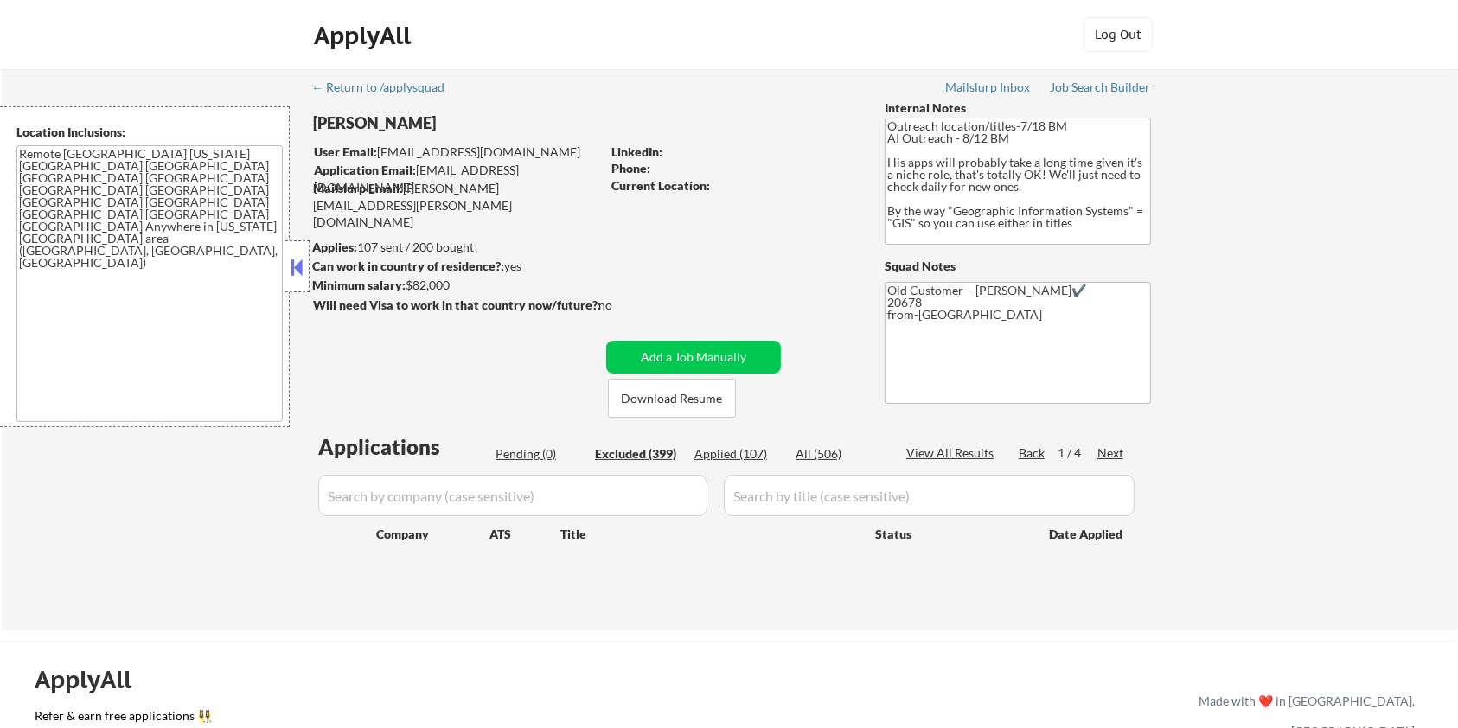
select select ""excluded__location_""
select select ""excluded""
select select ""excluded__expired_""
select select ""excluded__location_""
select select ""excluded__other_""
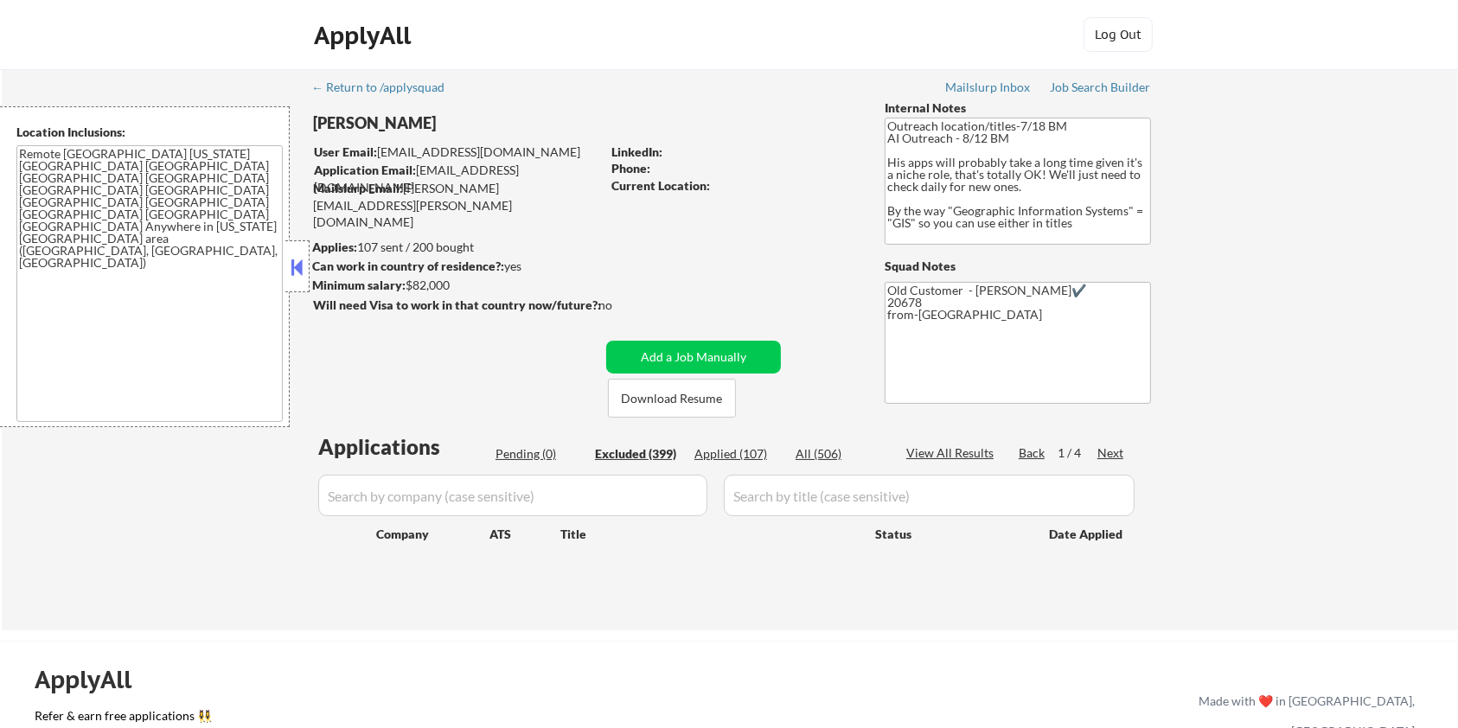
select select ""excluded__other_""
select select ""excluded__salary_""
select select ""excluded__expired_""
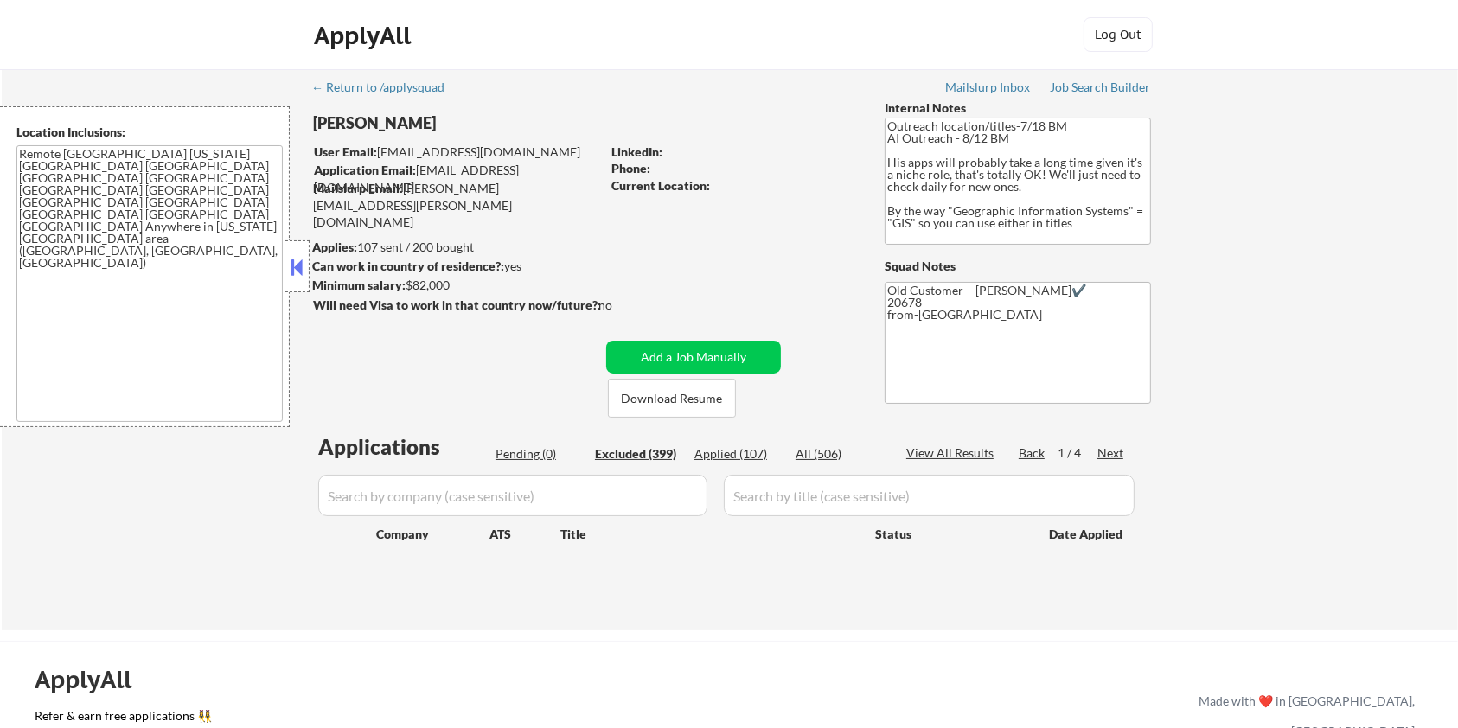
select select ""excluded__bad_match_""
select select ""excluded__other_""
select select ""excluded__location_""
select select ""excluded__bad_match_""
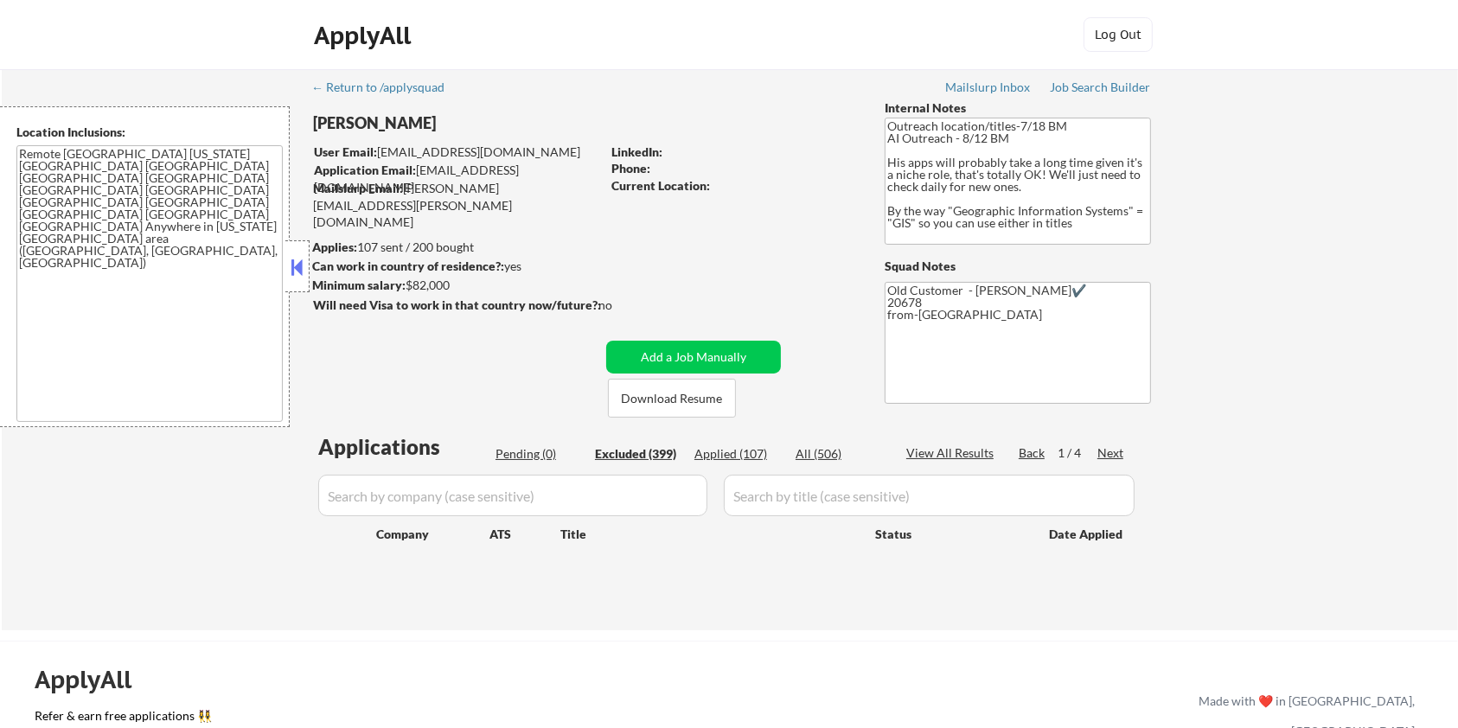
select select ""excluded__bad_match_""
select select ""excluded__location_""
select select ""excluded__bad_match_""
select select ""excluded__expired_""
select select ""excluded__bad_match_""
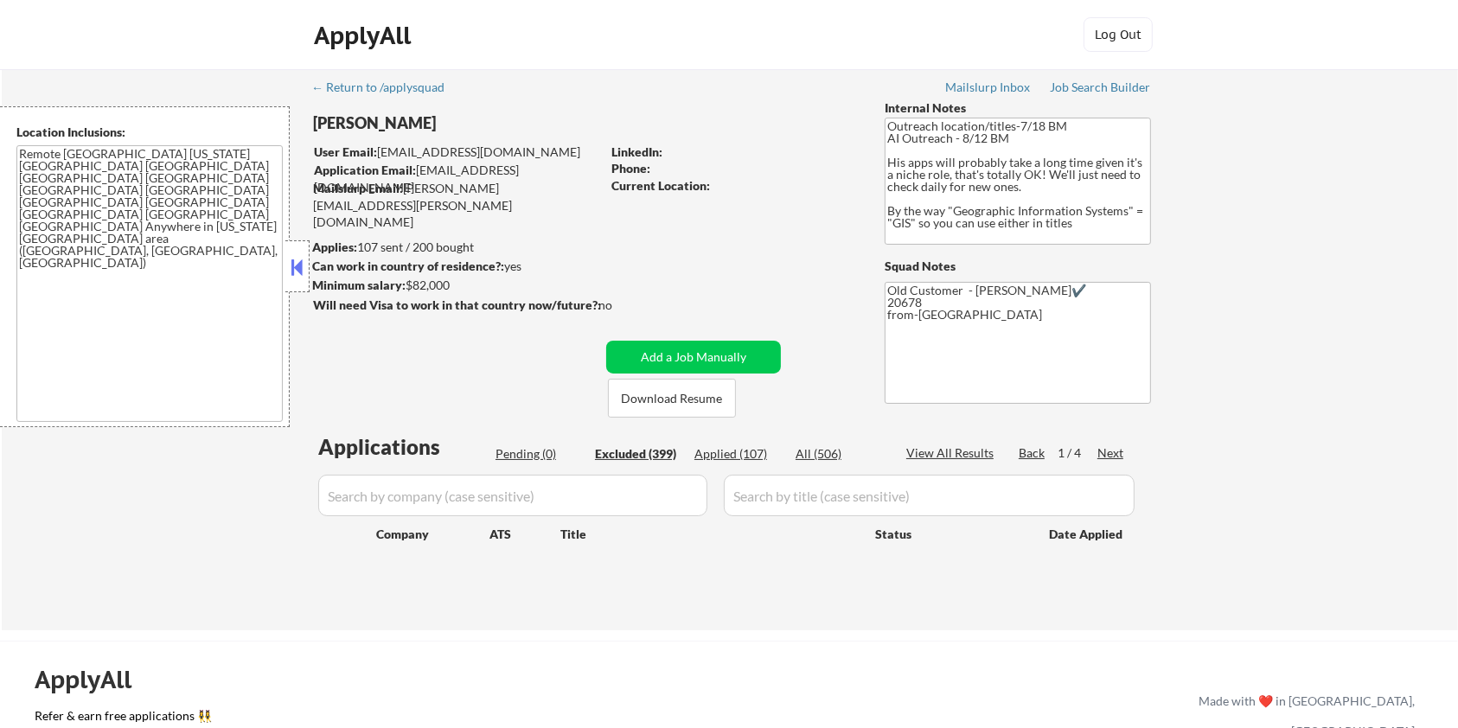
select select ""excluded__bad_match_""
select select ""excluded""
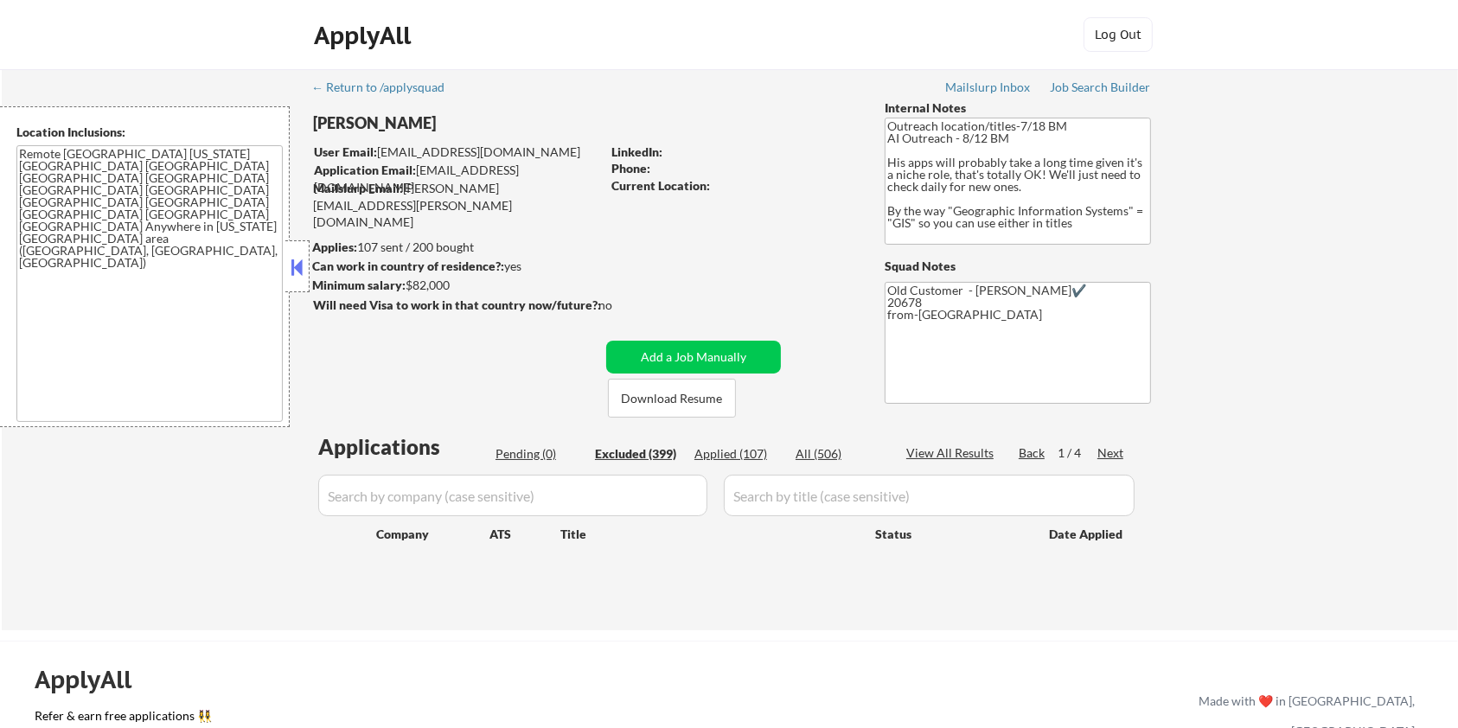
select select ""excluded__salary_""
select select ""excluded__bad_match_""
select select ""excluded__other_""
select select ""excluded__bad_match_""
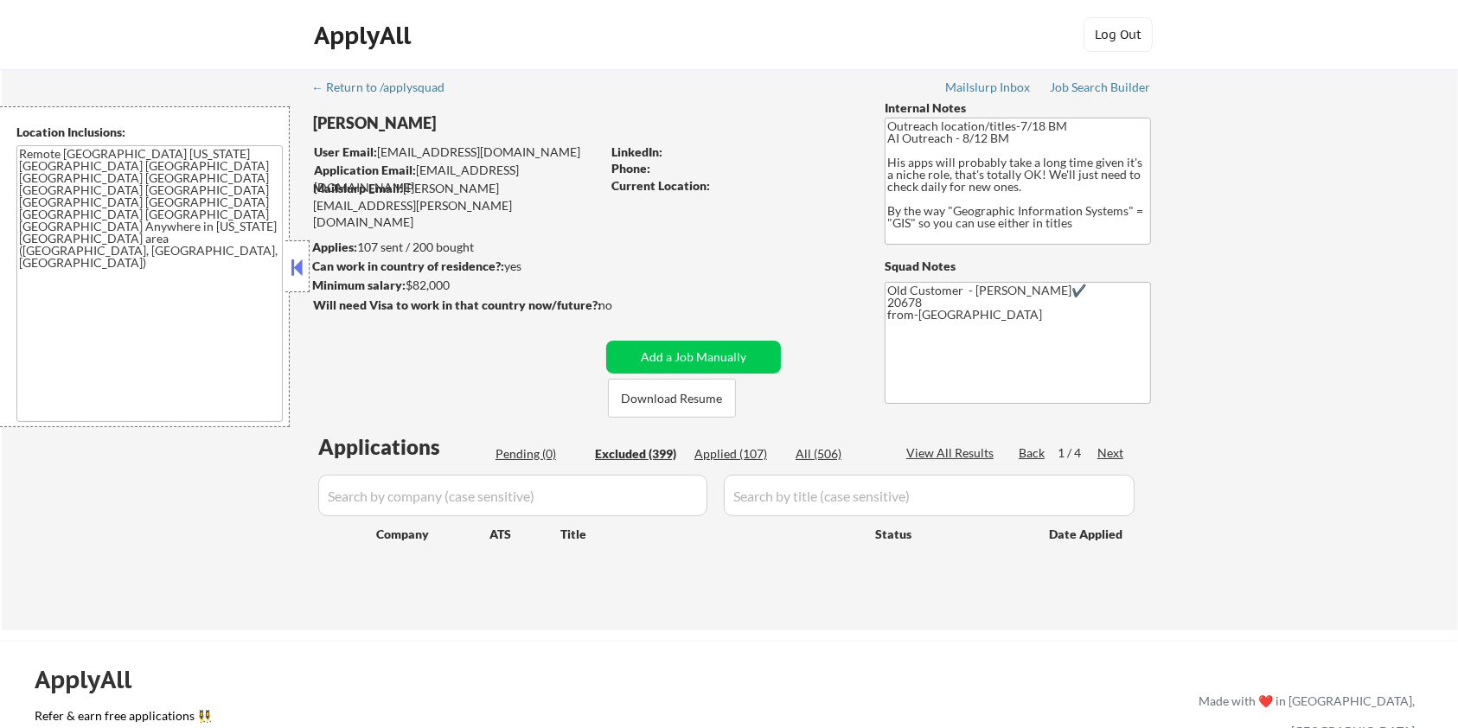
select select ""excluded__other_""
select select ""excluded__salary_""
select select ""excluded__expired_""
select select ""excluded__bad_match_""
select select ""excluded__other_""
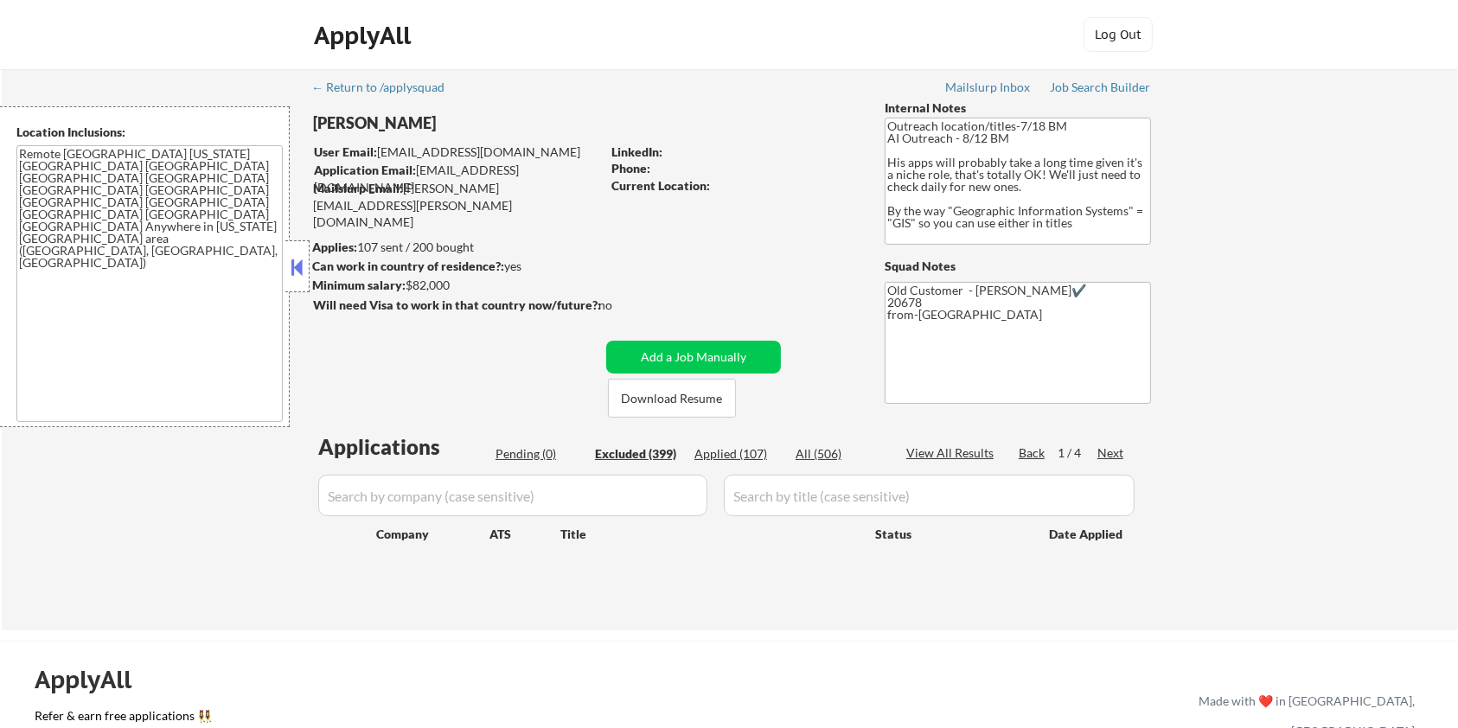
select select ""excluded__bad_match_""
select select ""excluded__expired_""
select select ""excluded__other_""
select select ""excluded__bad_match_""
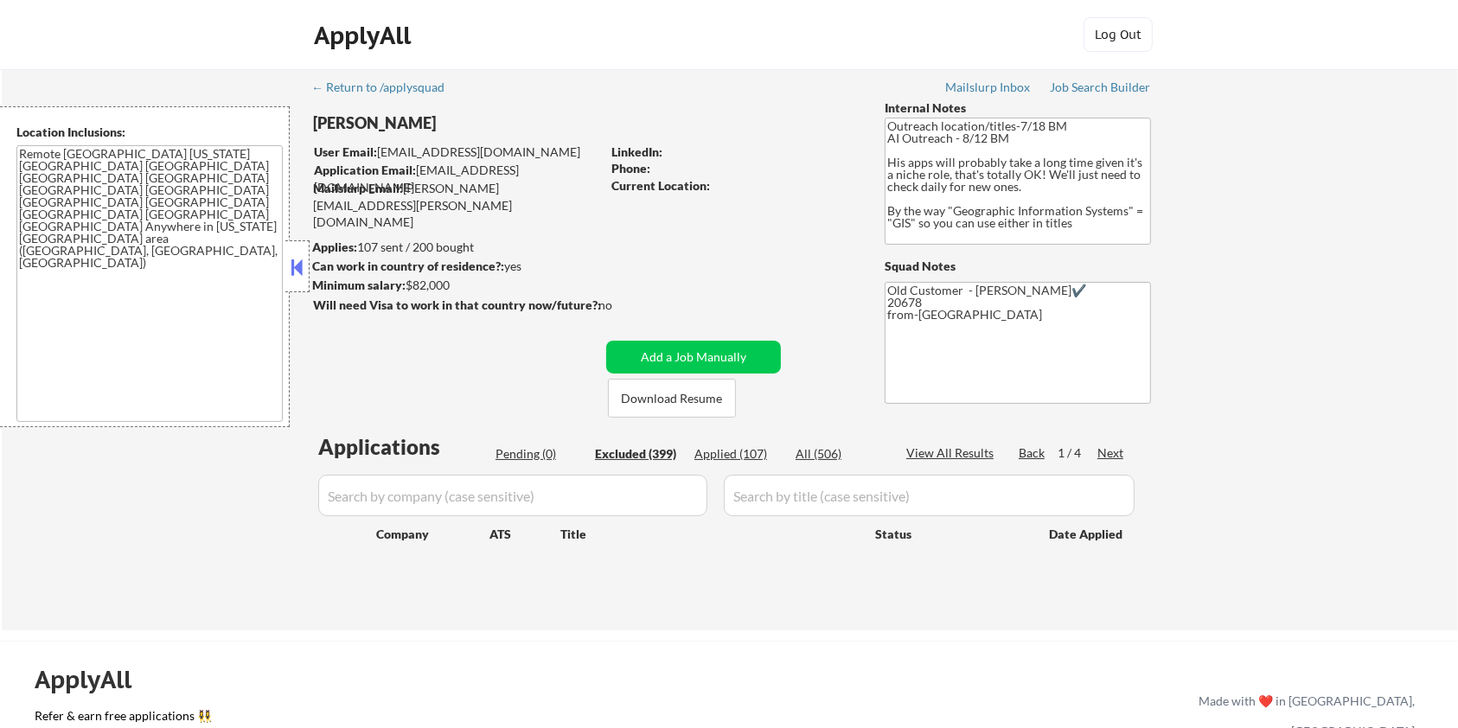
select select ""excluded__expired_""
select select ""excluded__bad_match_""
select select ""excluded__salary_""
select select ""excluded__location_""
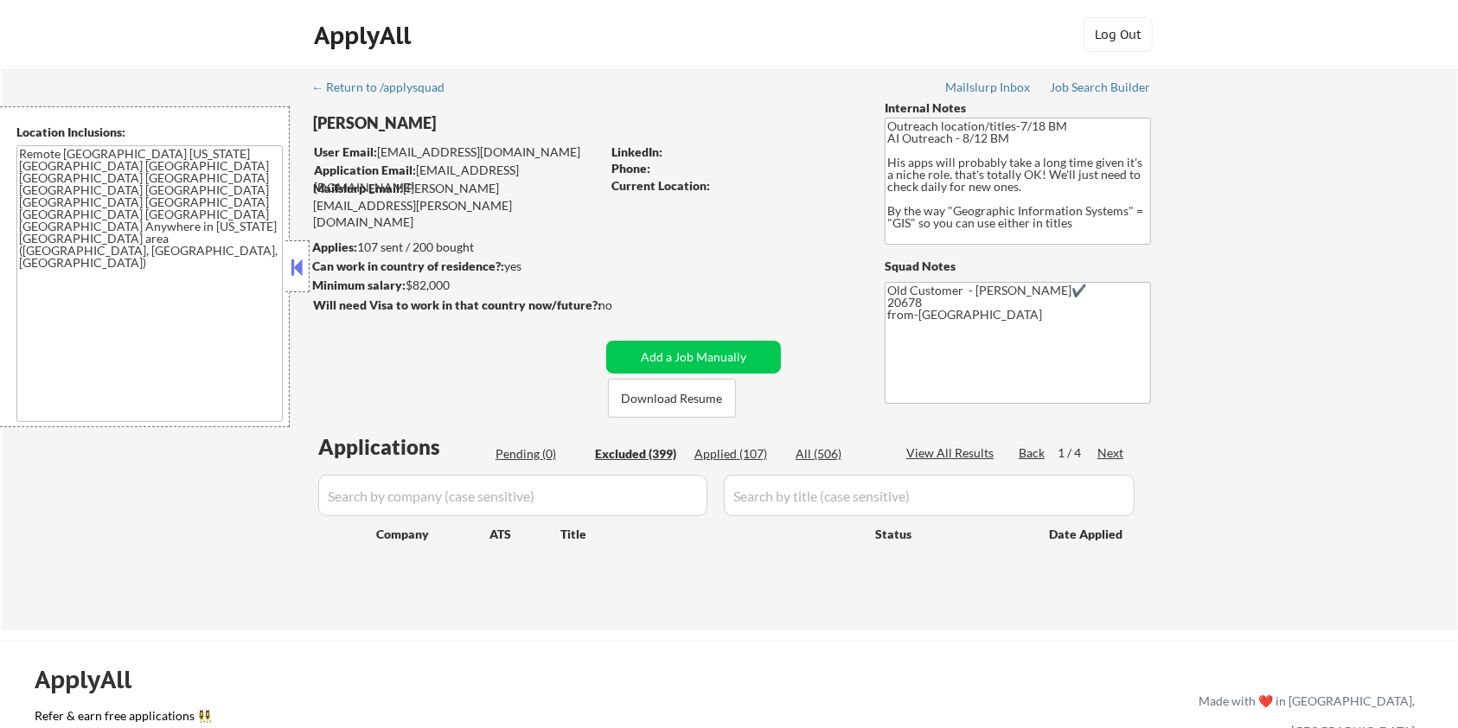
select select ""excluded__expired_""
select select ""excluded__bad_match_""
select select ""excluded__other_""
select select ""excluded__bad_match_""
select select ""excluded__other_""
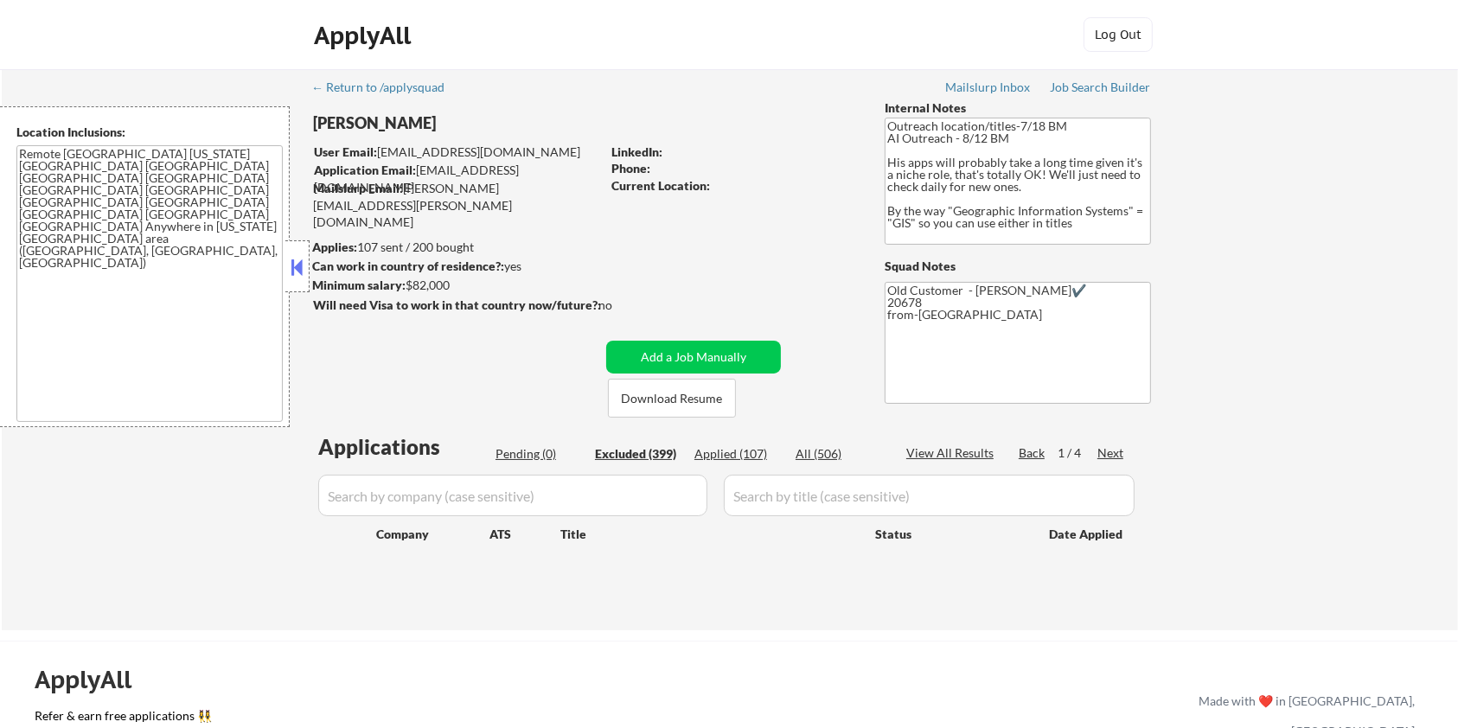
select select ""excluded__other_""
select select ""excluded__location_""
select select ""excluded__other_""
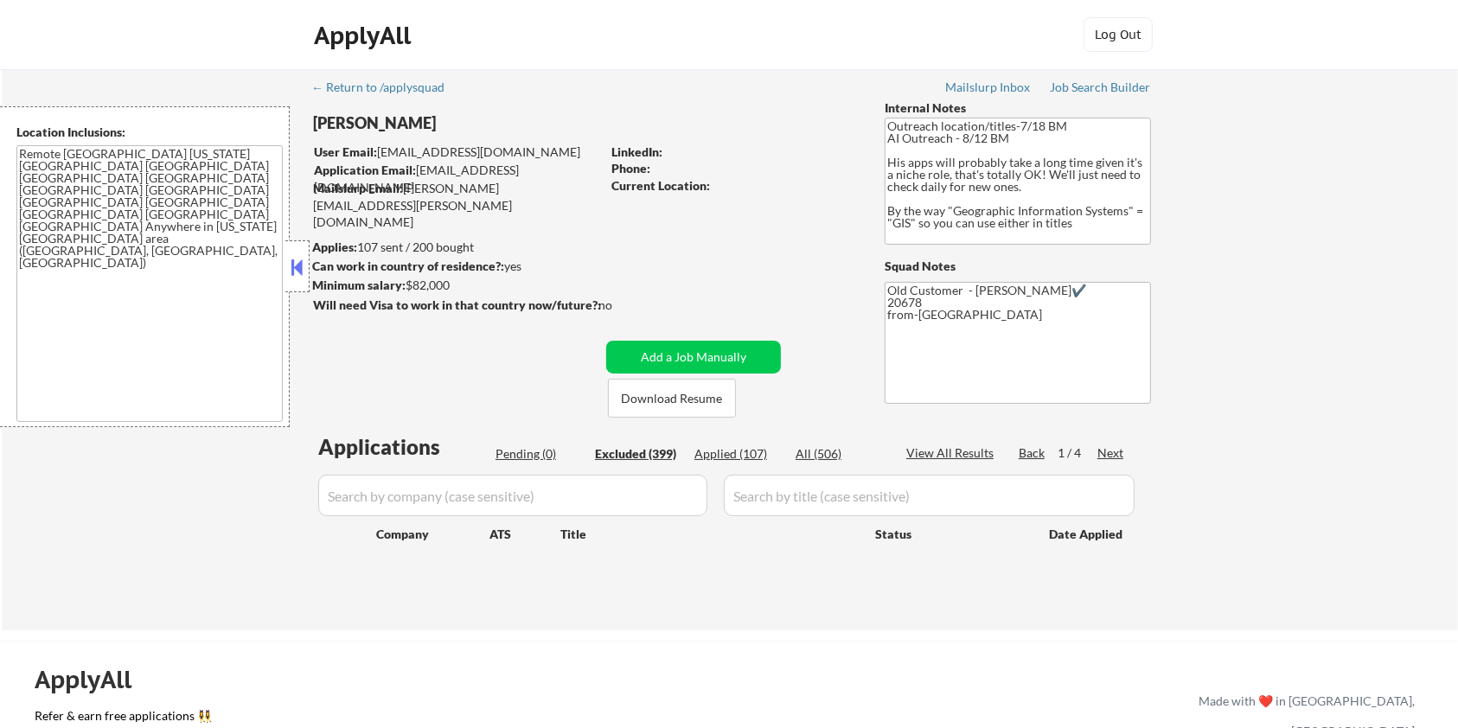
select select ""excluded__other_""
select select ""excluded__location_""
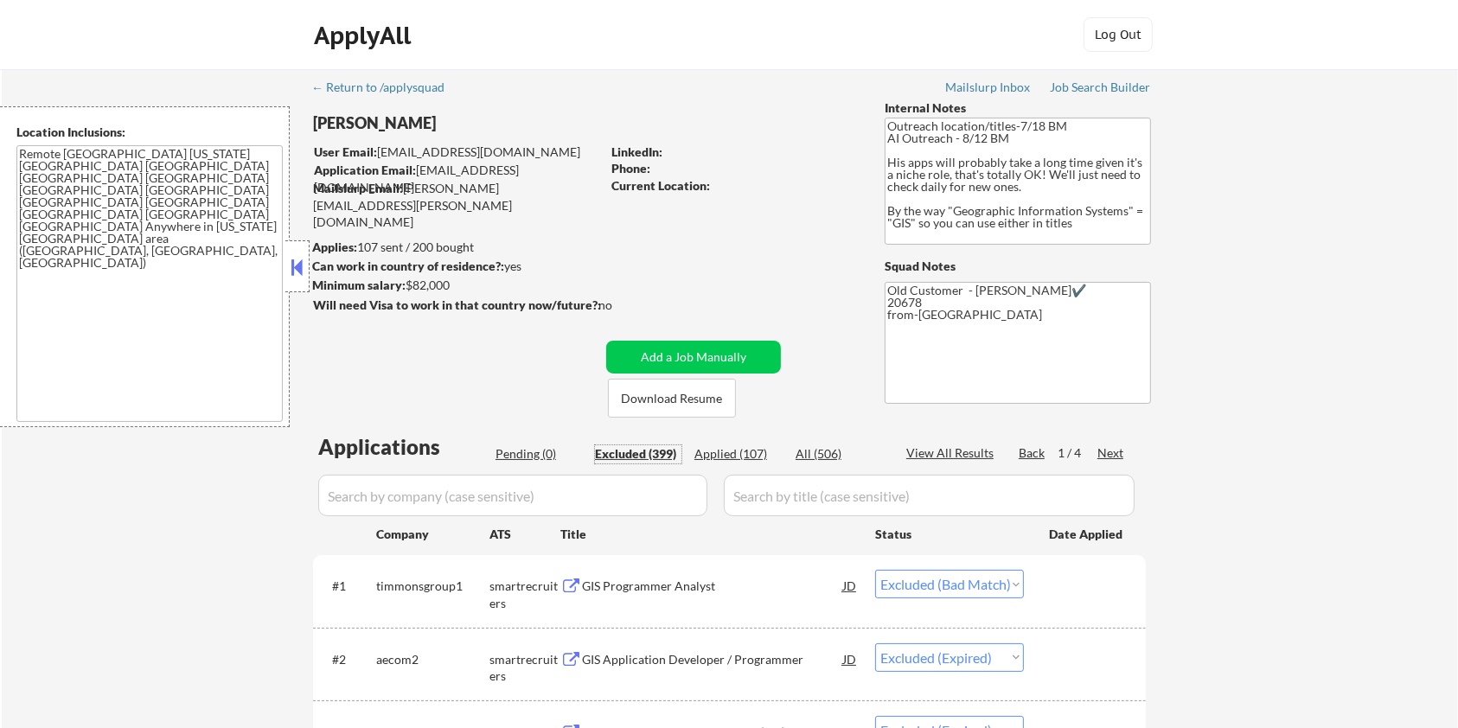
scroll to position [230, 0]
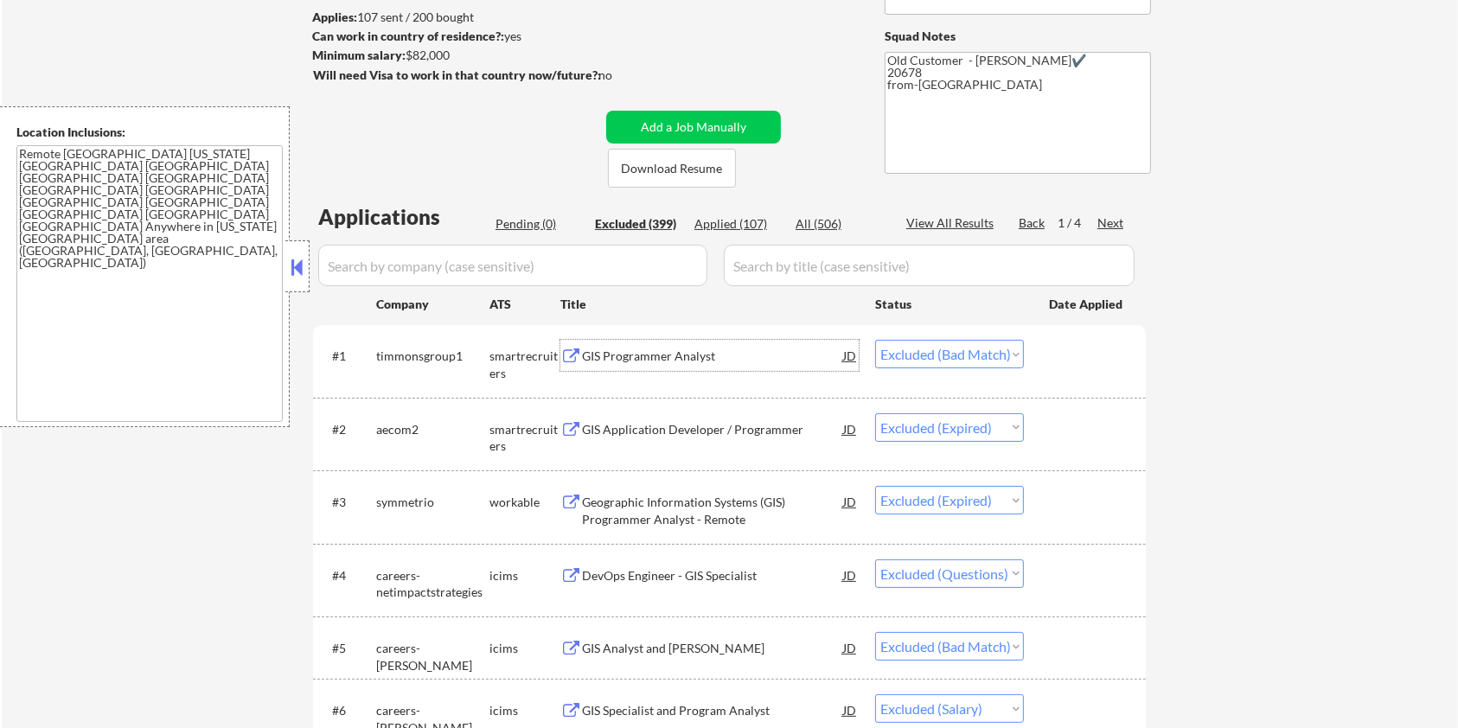
click at [678, 353] on div "GIS Programmer Analyst" at bounding box center [712, 356] width 261 height 17
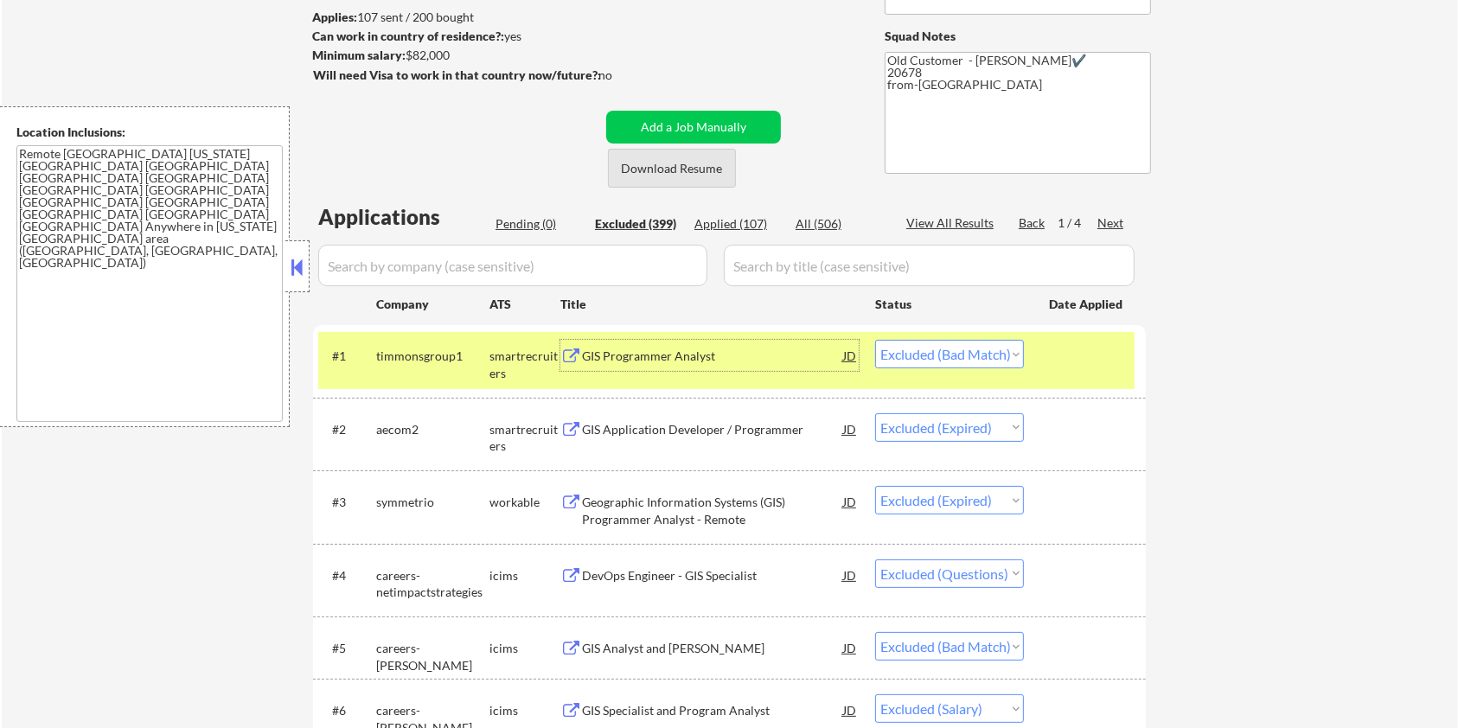
click at [702, 169] on button "Download Resume" at bounding box center [672, 168] width 128 height 39
click at [1112, 227] on div "Next" at bounding box center [1111, 222] width 28 height 17
select select ""excluded__location_""
select select ""excluded__other_""
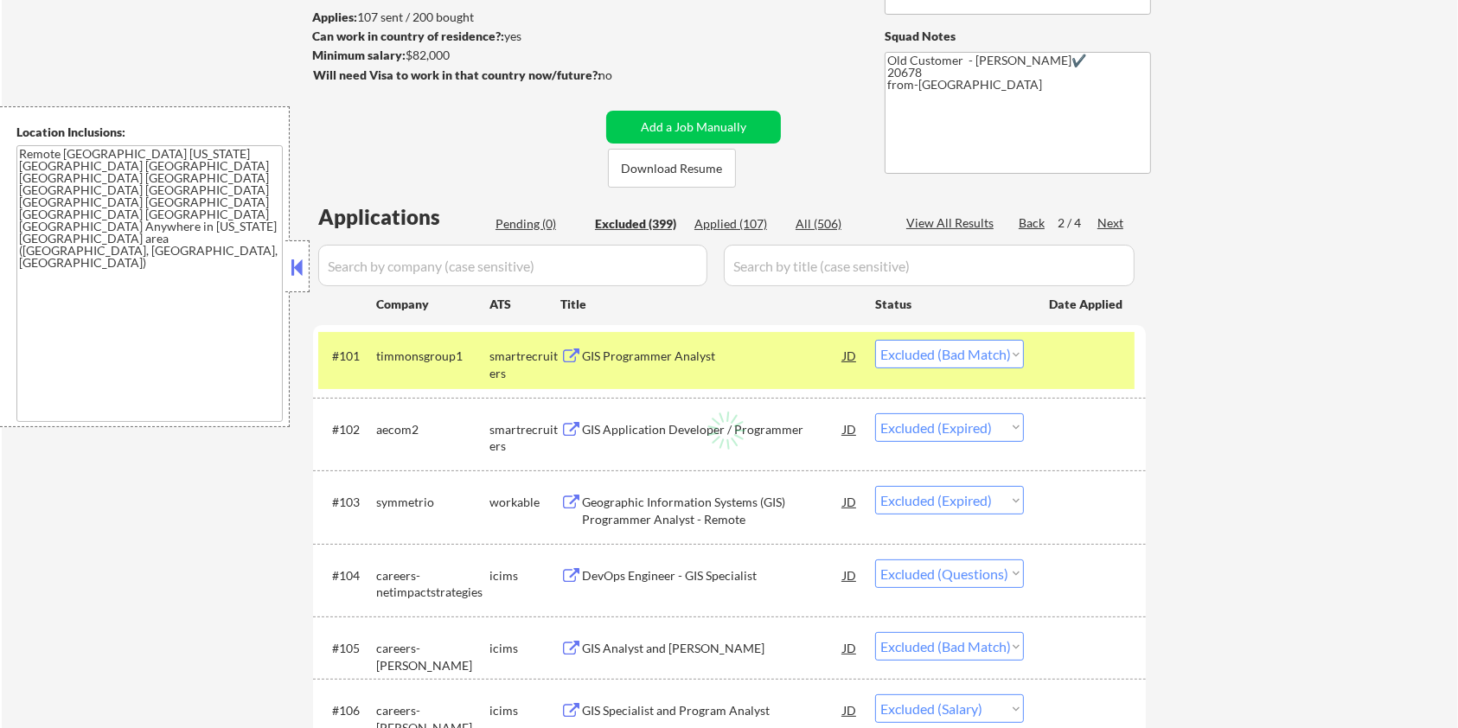
select select ""excluded__other_""
select select ""excluded__expired_""
select select ""excluded__location_""
select select ""excluded__expired_""
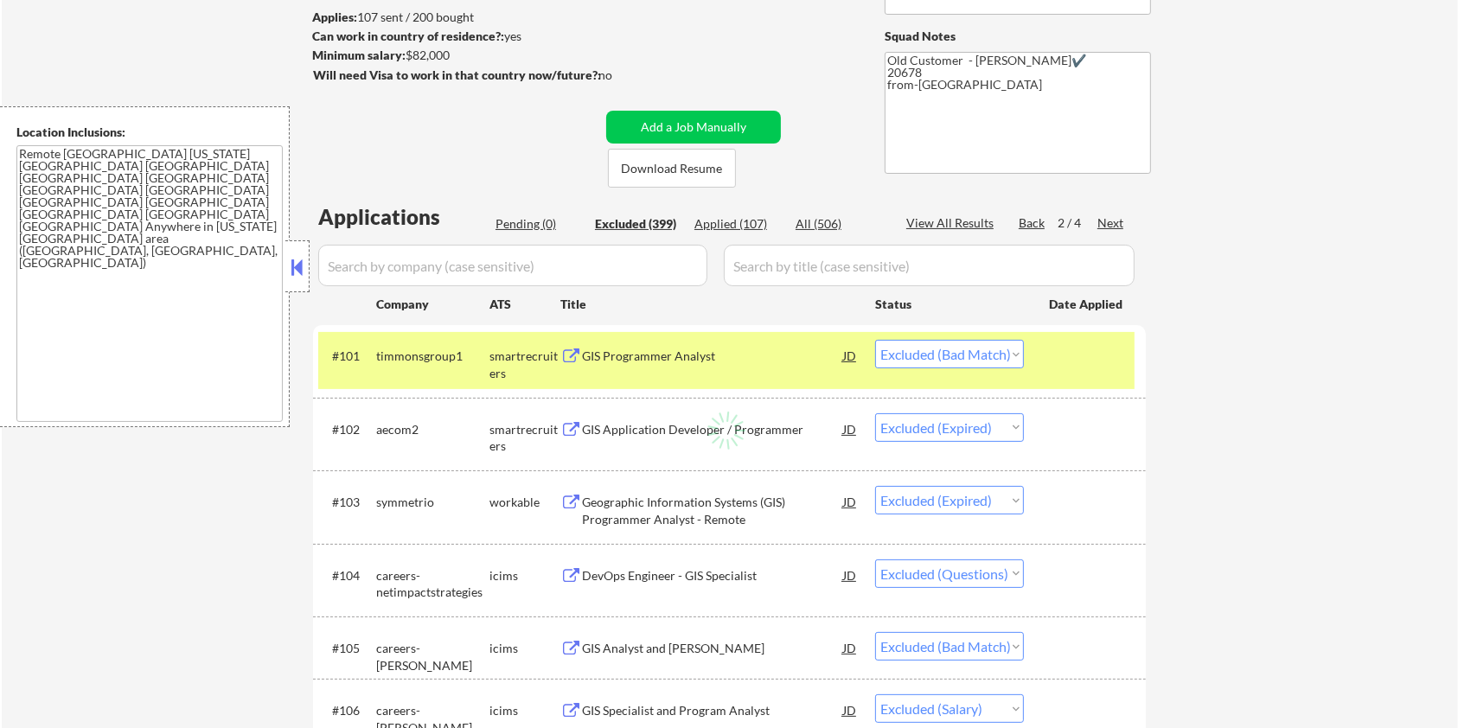
select select ""excluded__bad_match_""
select select ""excluded__expired_""
select select ""excluded__other_""
select select ""excluded__bad_match_""
select select ""excluded__other_""
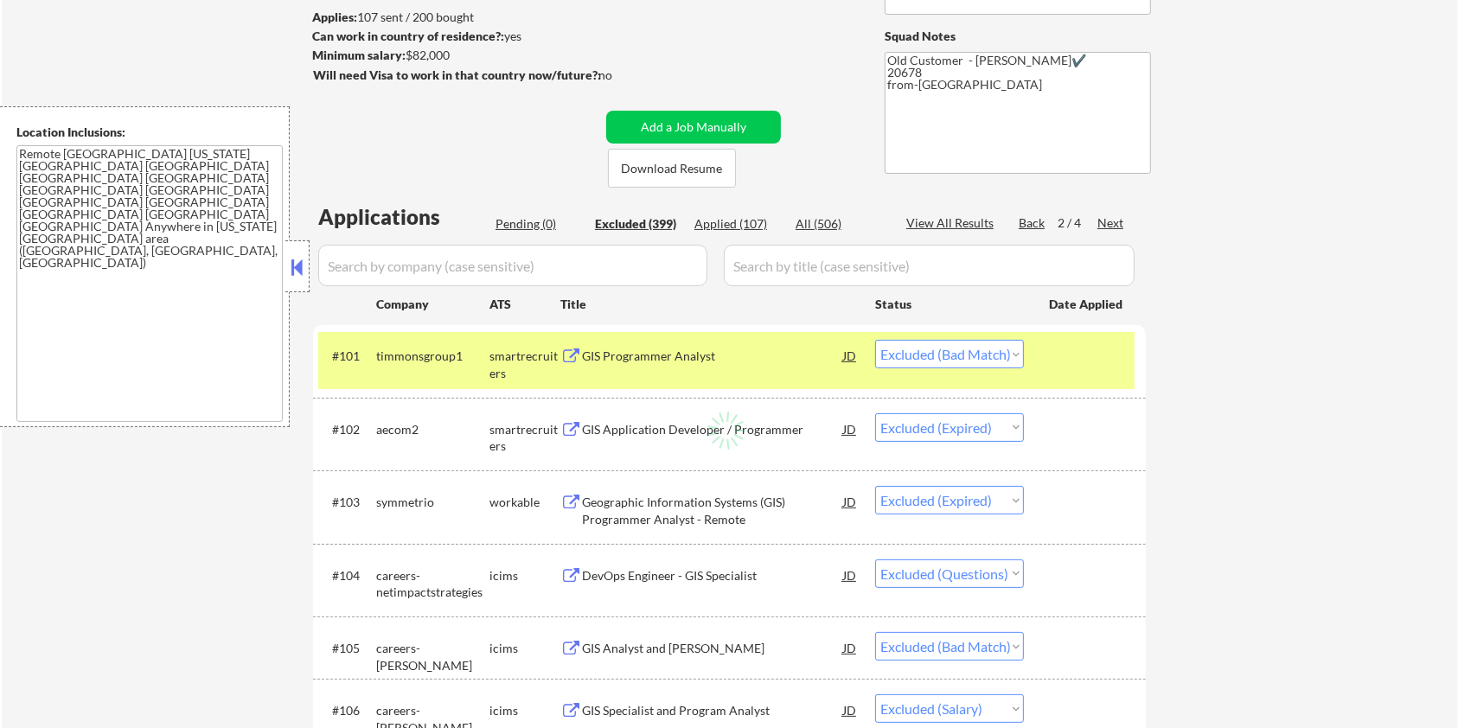
select select ""excluded__other_""
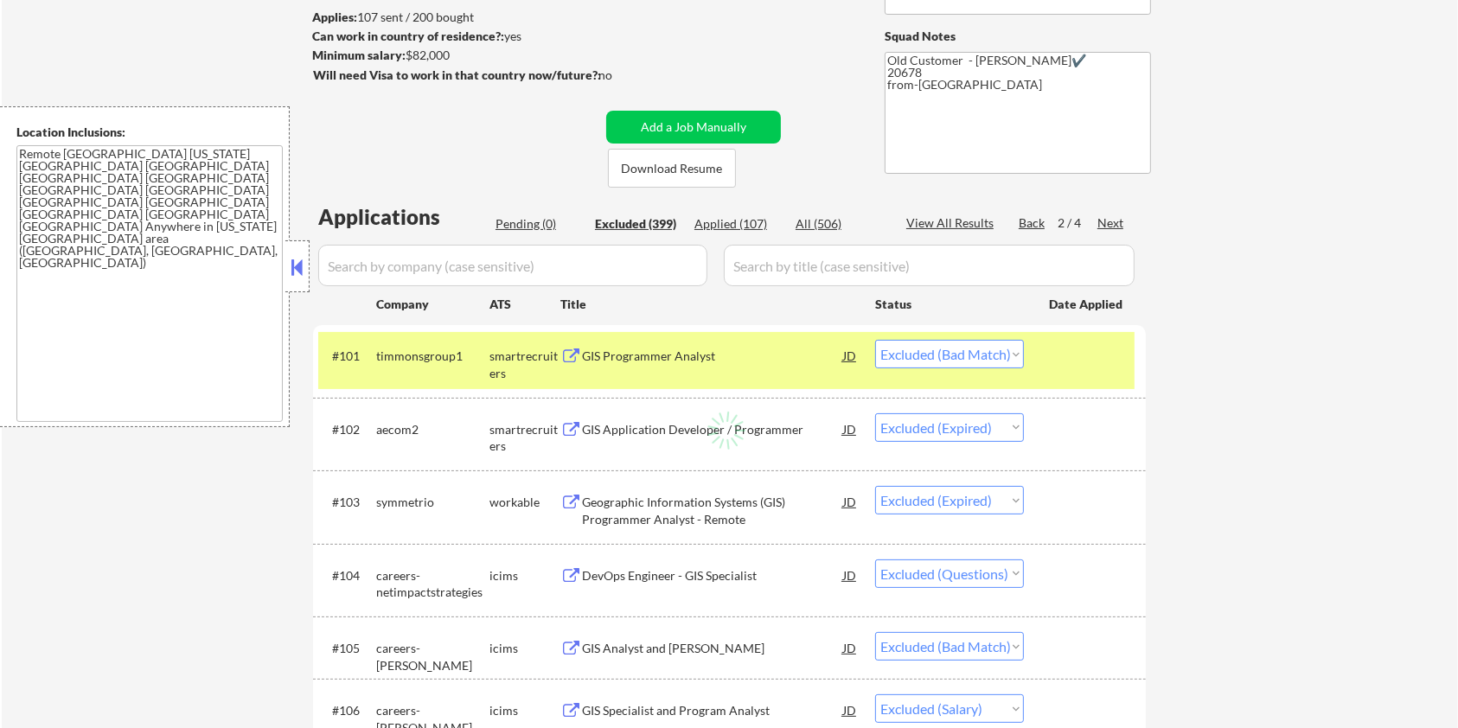
select select ""excluded__other_""
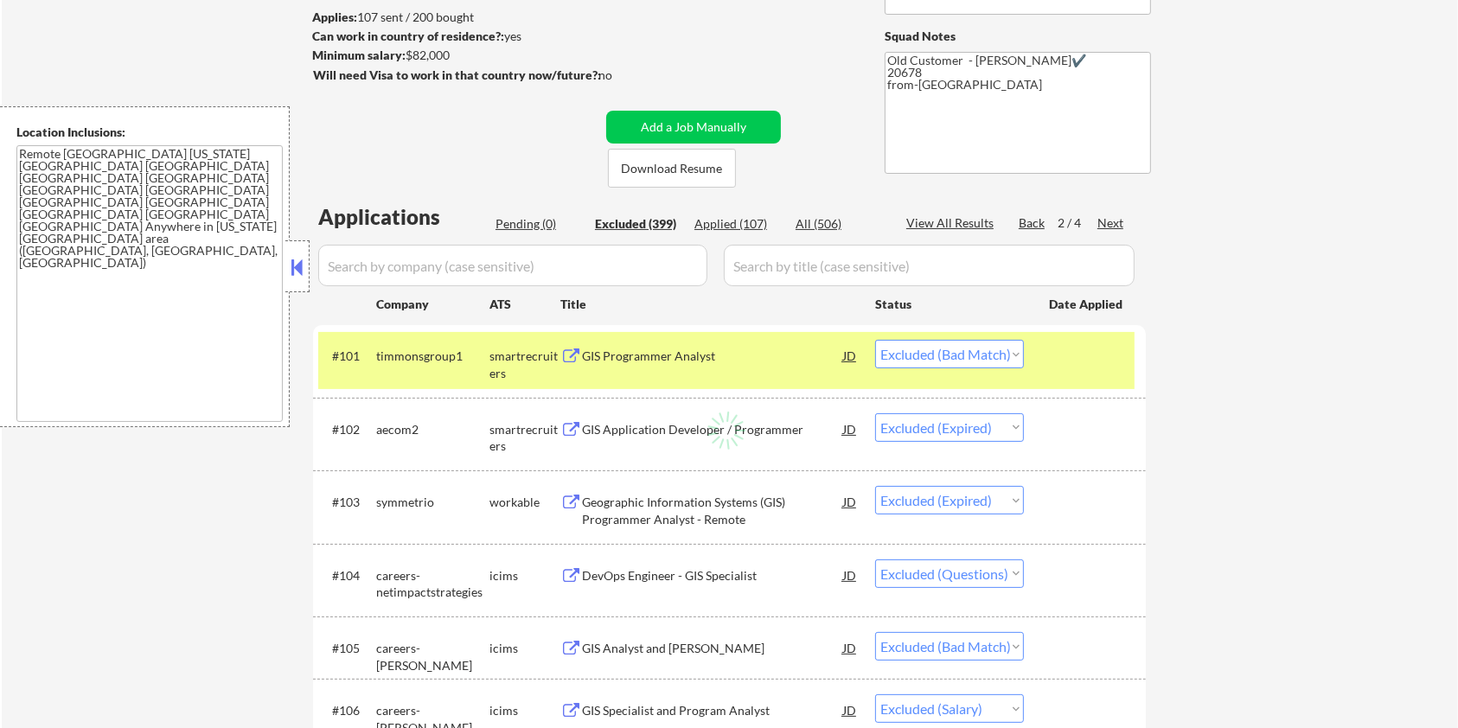
select select ""excluded__other_""
select select ""excluded__expired_""
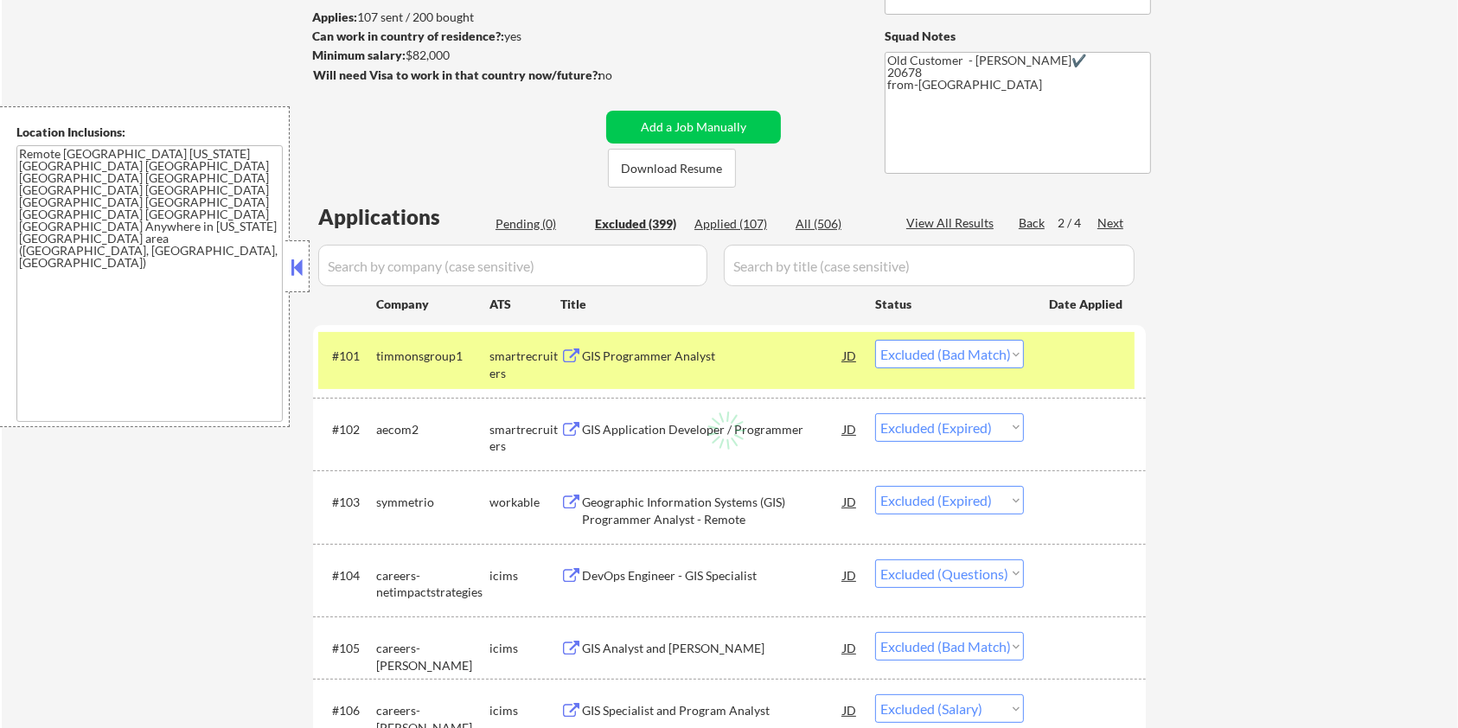
select select ""excluded__other_""
select select ""excluded__expired_""
select select ""excluded__location_""
select select ""excluded__other_""
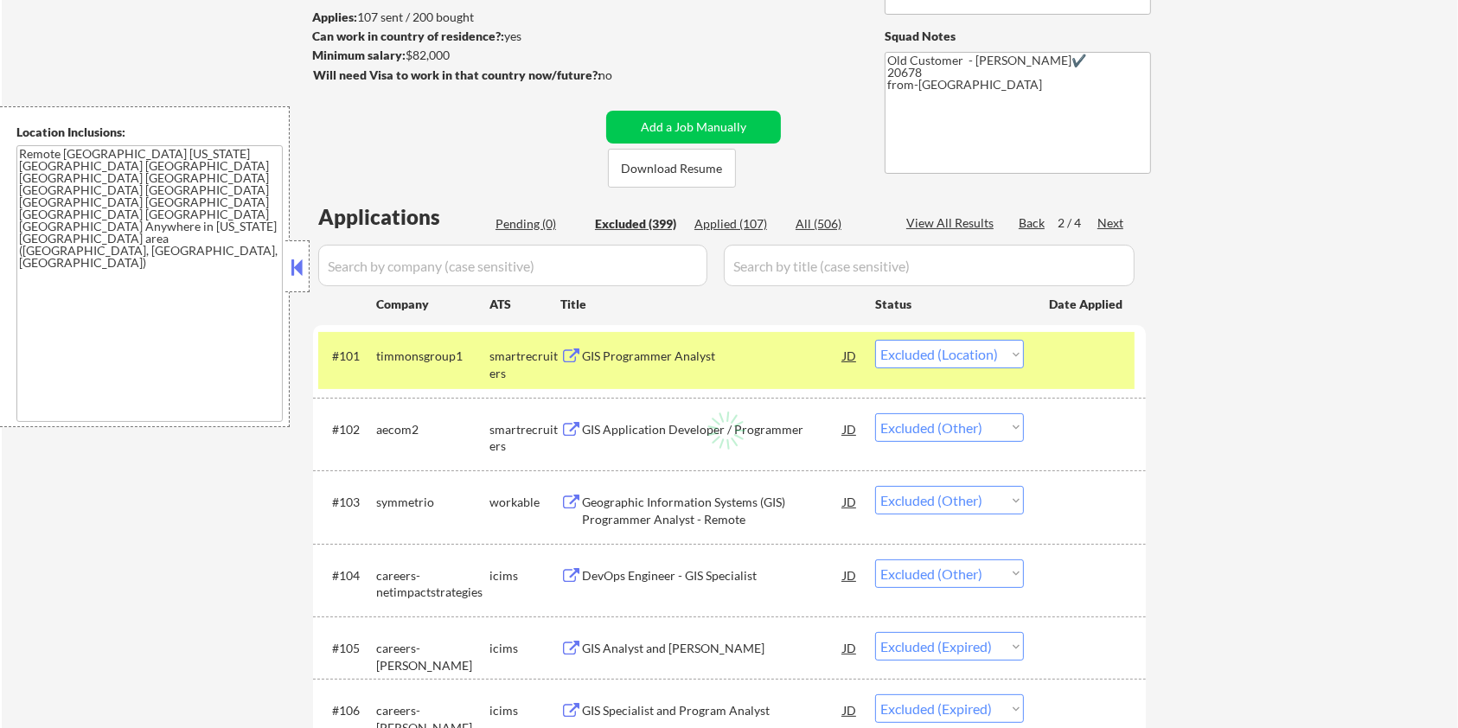
select select ""excluded__other_""
select select ""excluded__location_""
select select ""excluded__other_""
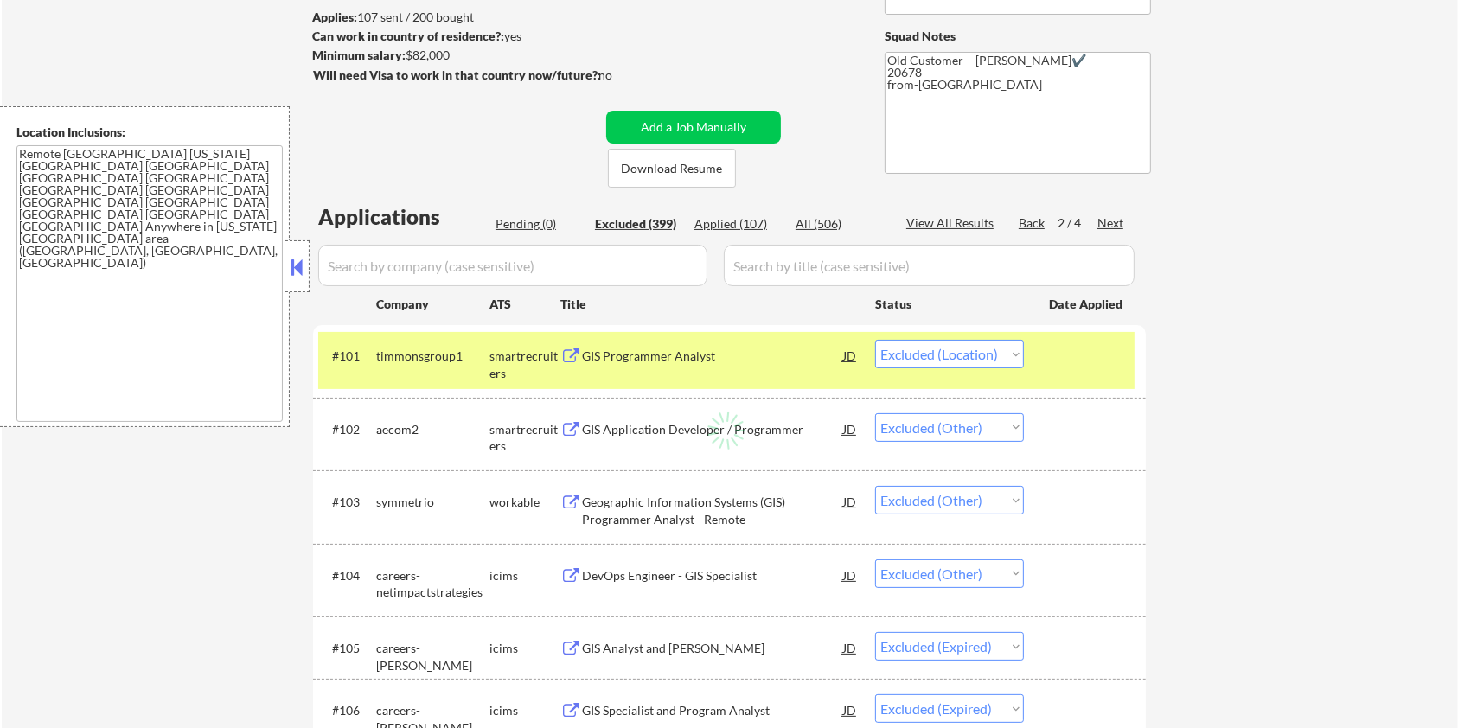
select select ""excluded__location_""
select select ""excluded__other_""
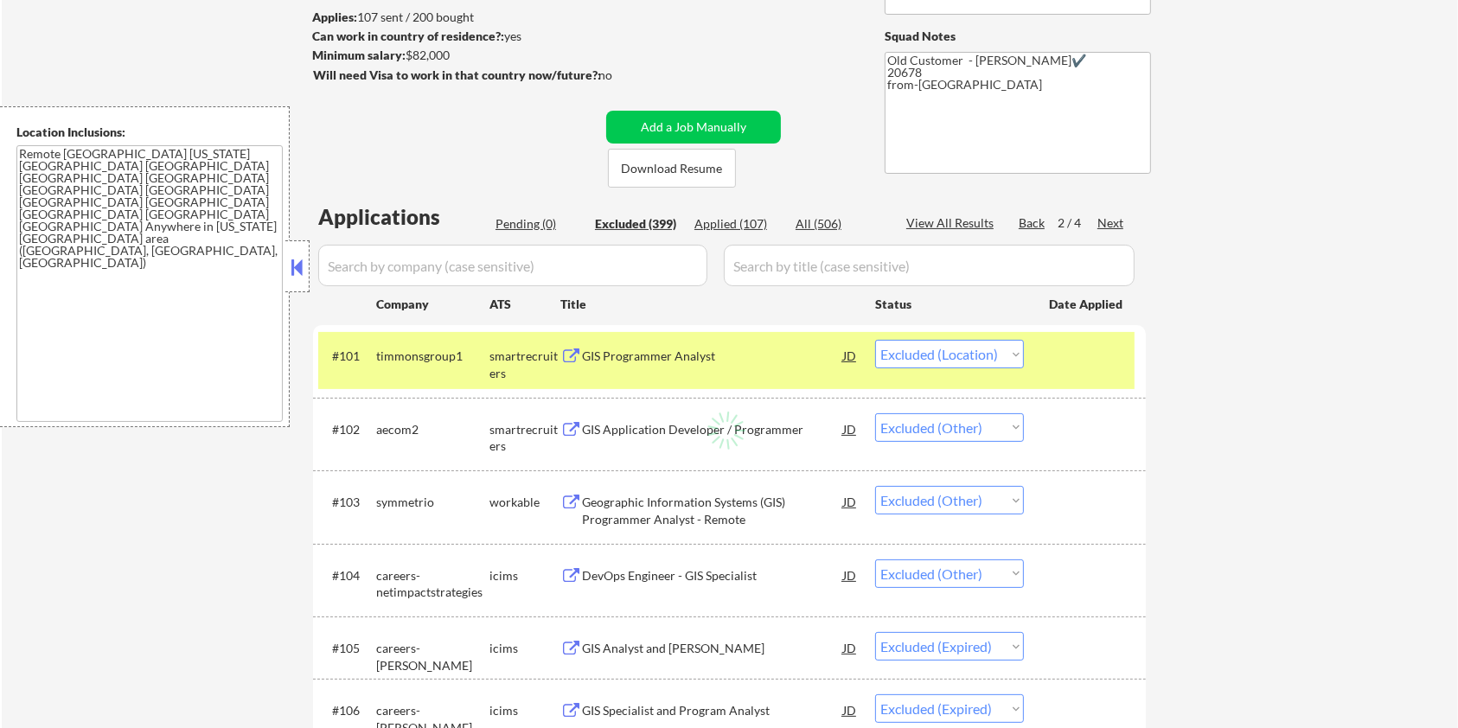
select select ""excluded__other_""
select select ""excluded__bad_match_""
select select ""excluded__other_""
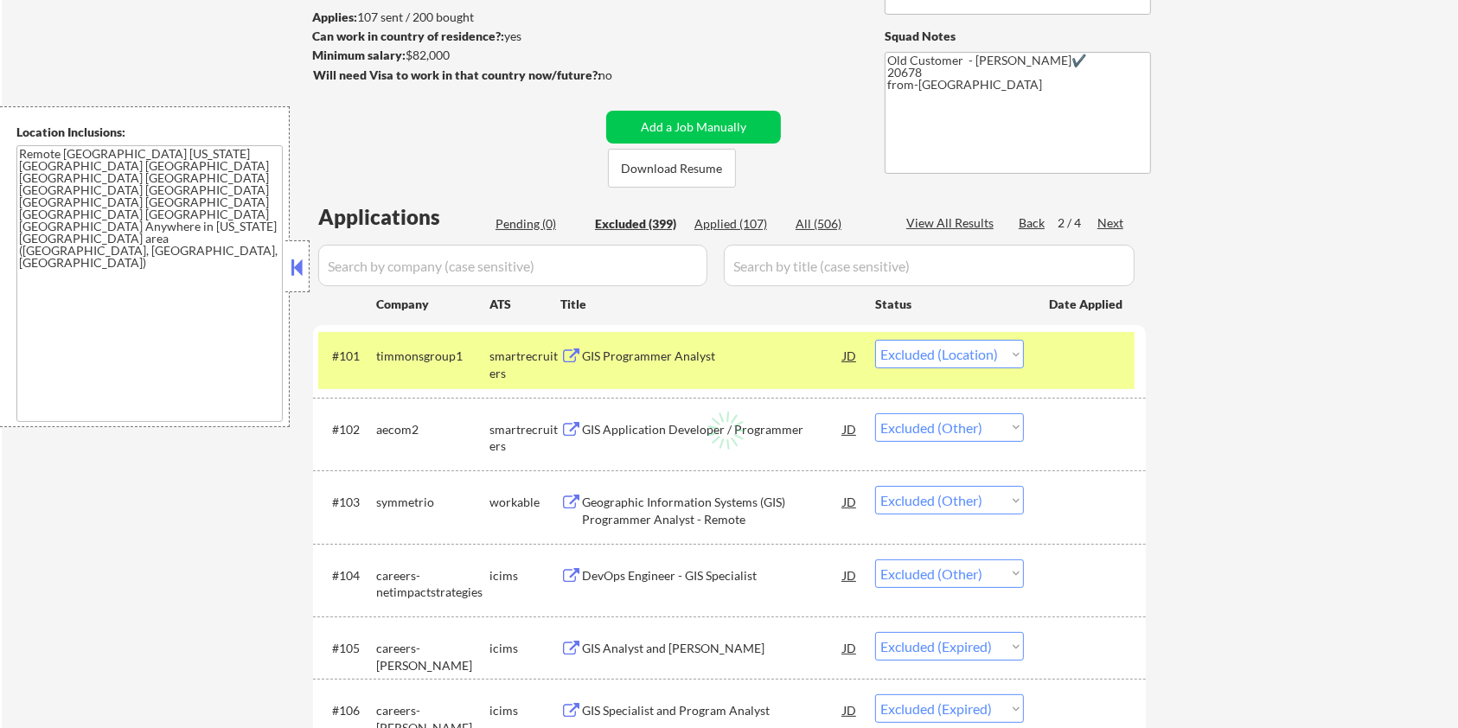
select select ""excluded__other_""
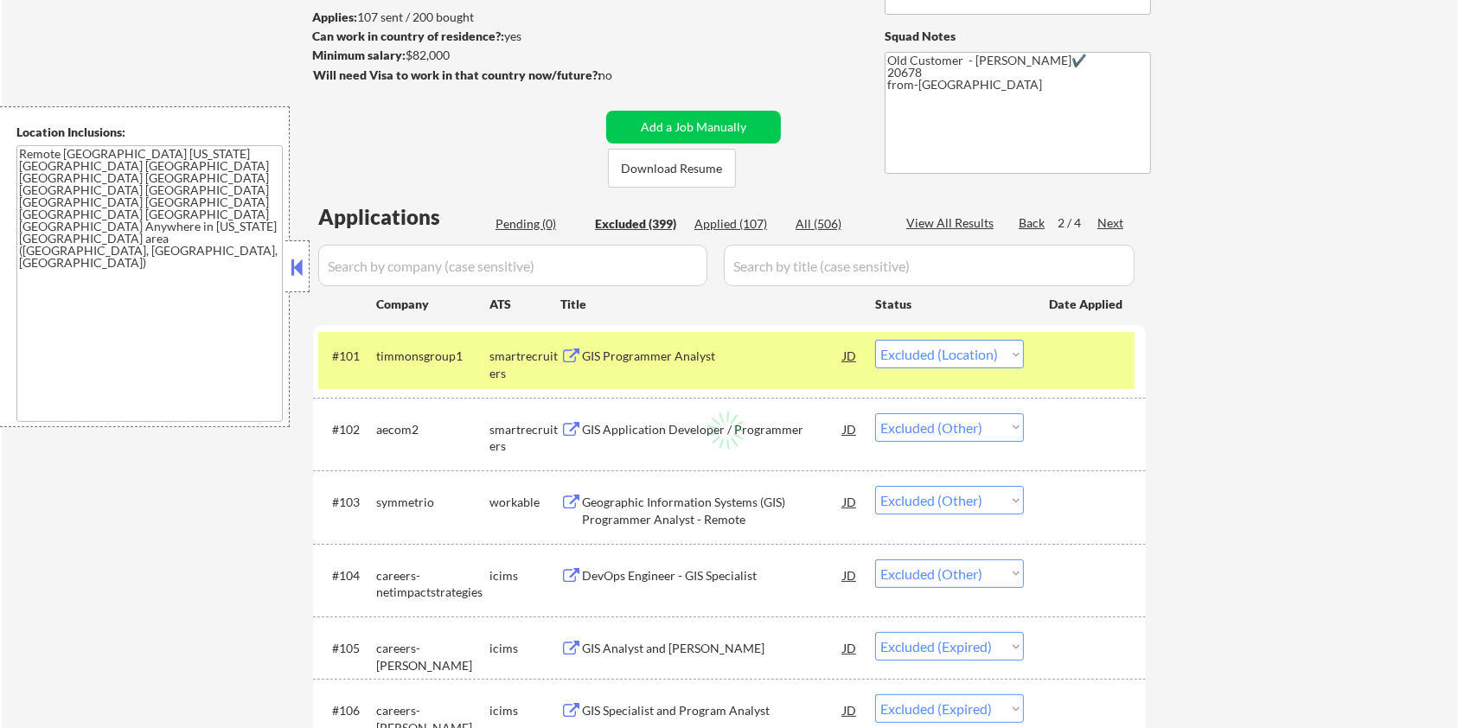
select select ""excluded__other_""
select select ""excluded__location_""
select select ""excluded__other_""
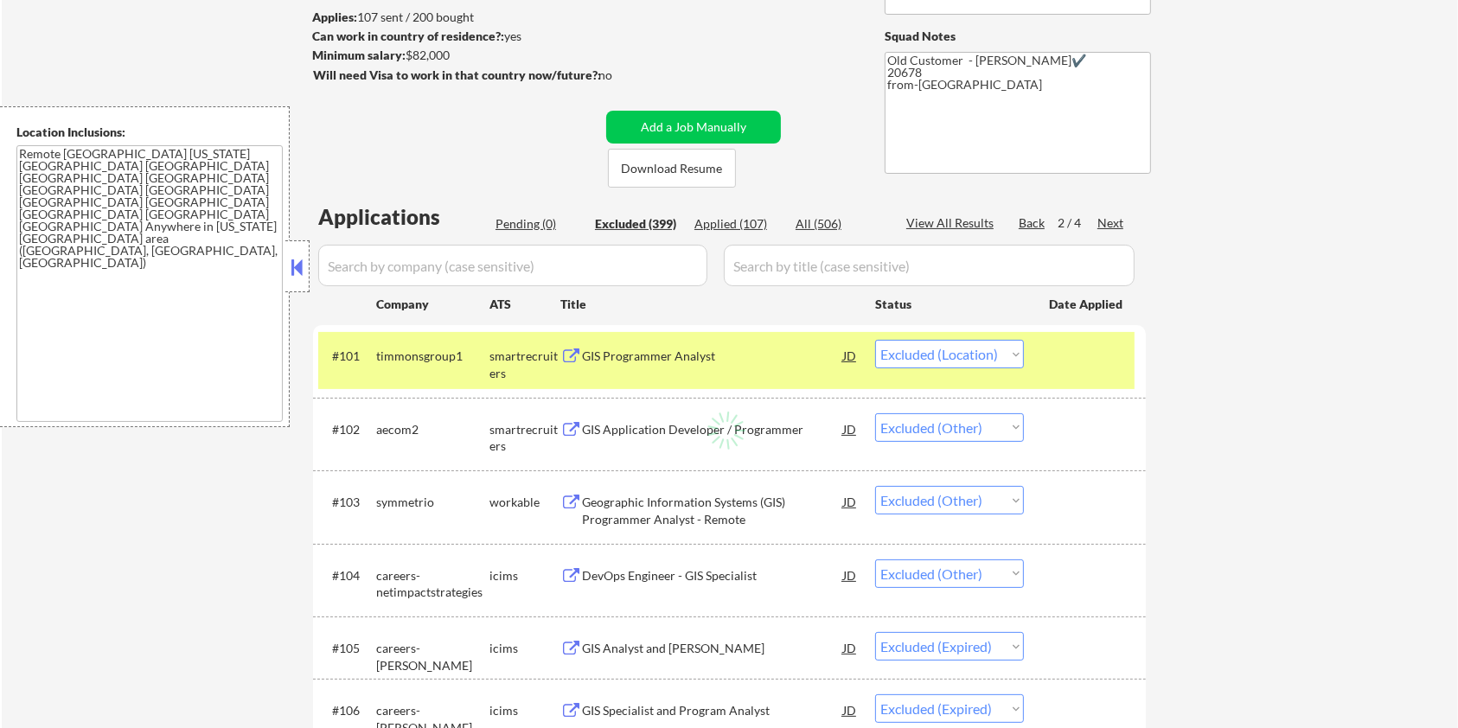
select select ""excluded__other_""
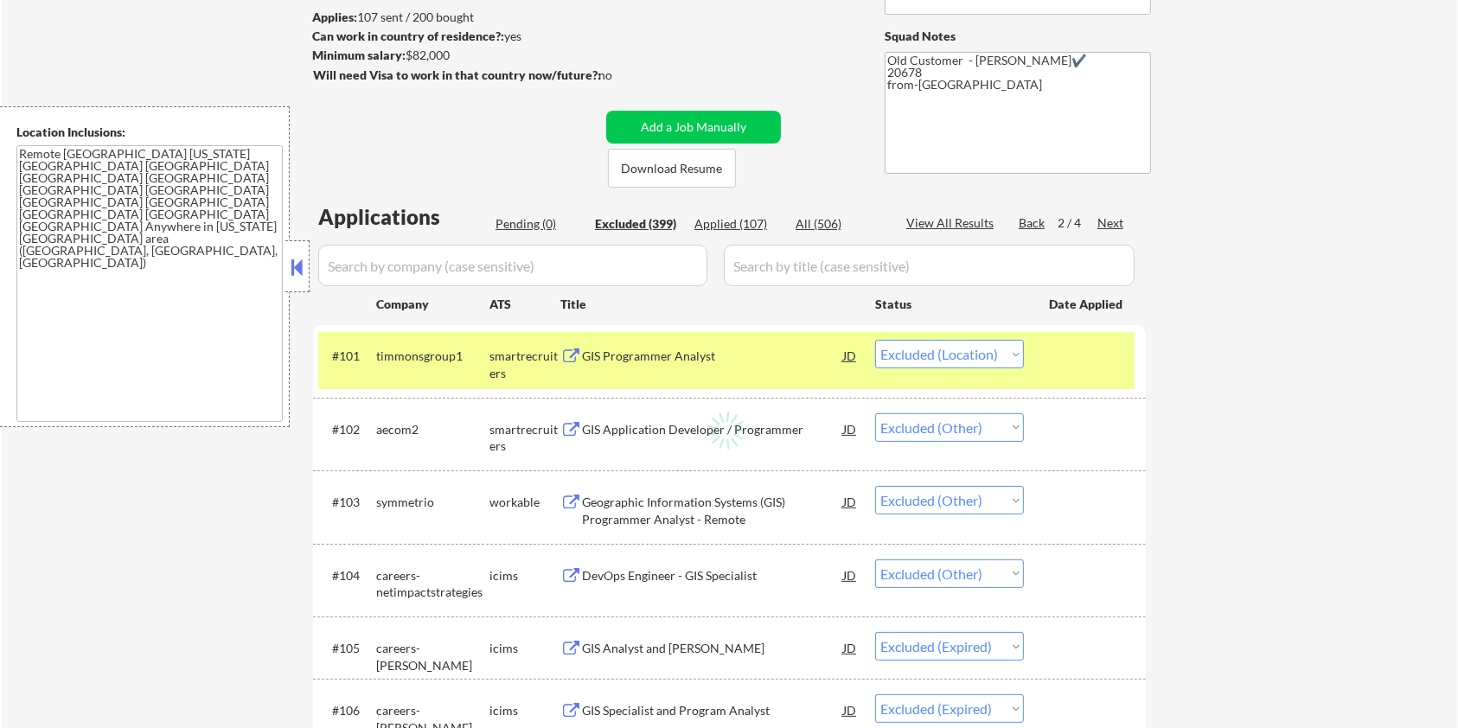
select select ""excluded__other_""
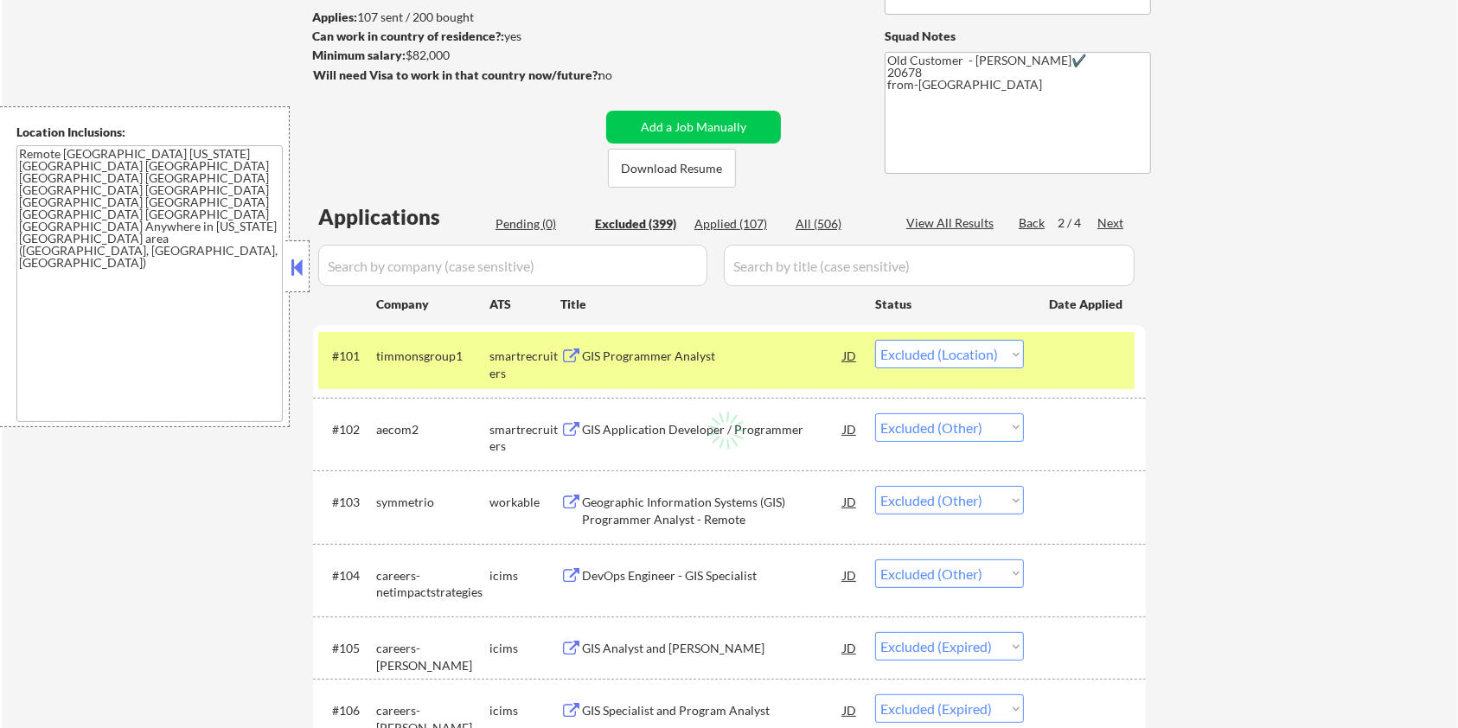
select select ""excluded__other_""
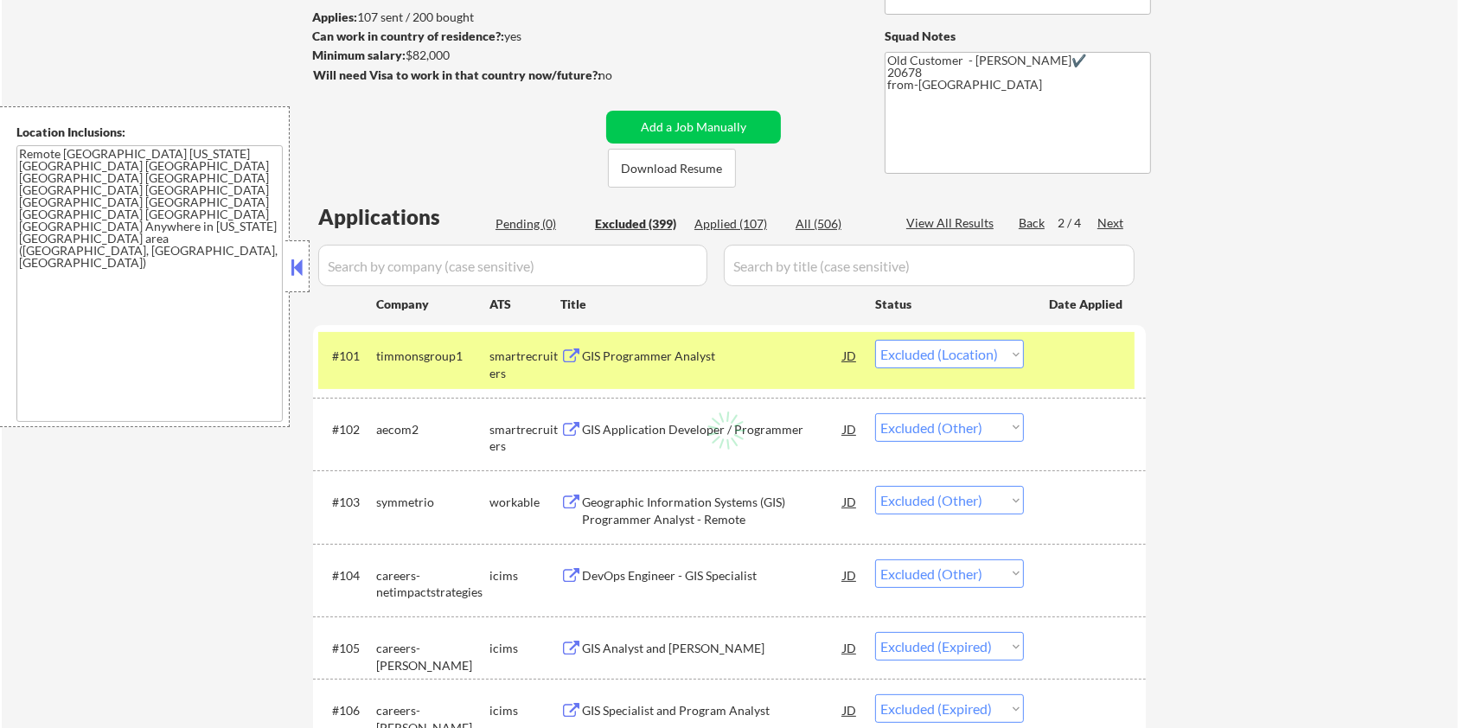
select select ""excluded__other_""
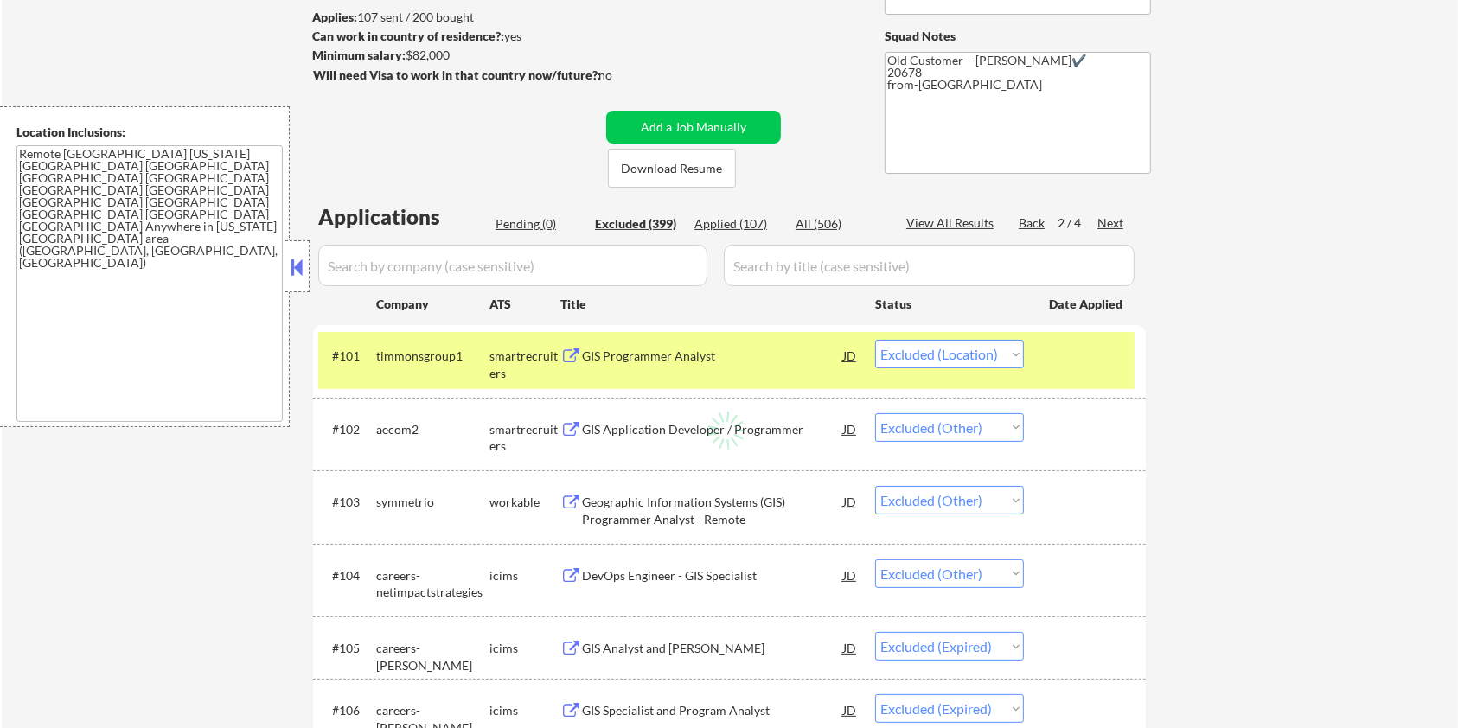
select select ""excluded__other_""
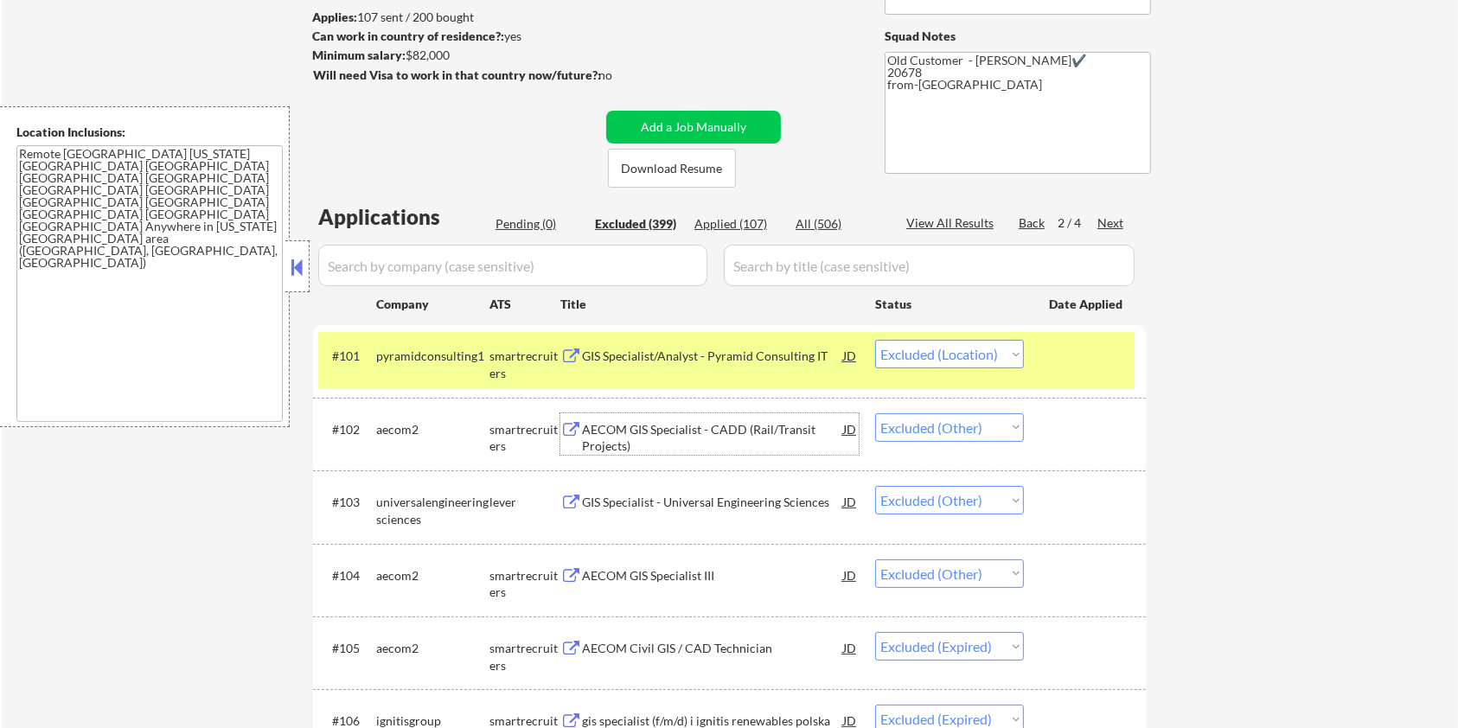
click at [660, 433] on div "AECOM GIS Specialist - CADD (Rail/Transit Projects)" at bounding box center [712, 438] width 261 height 34
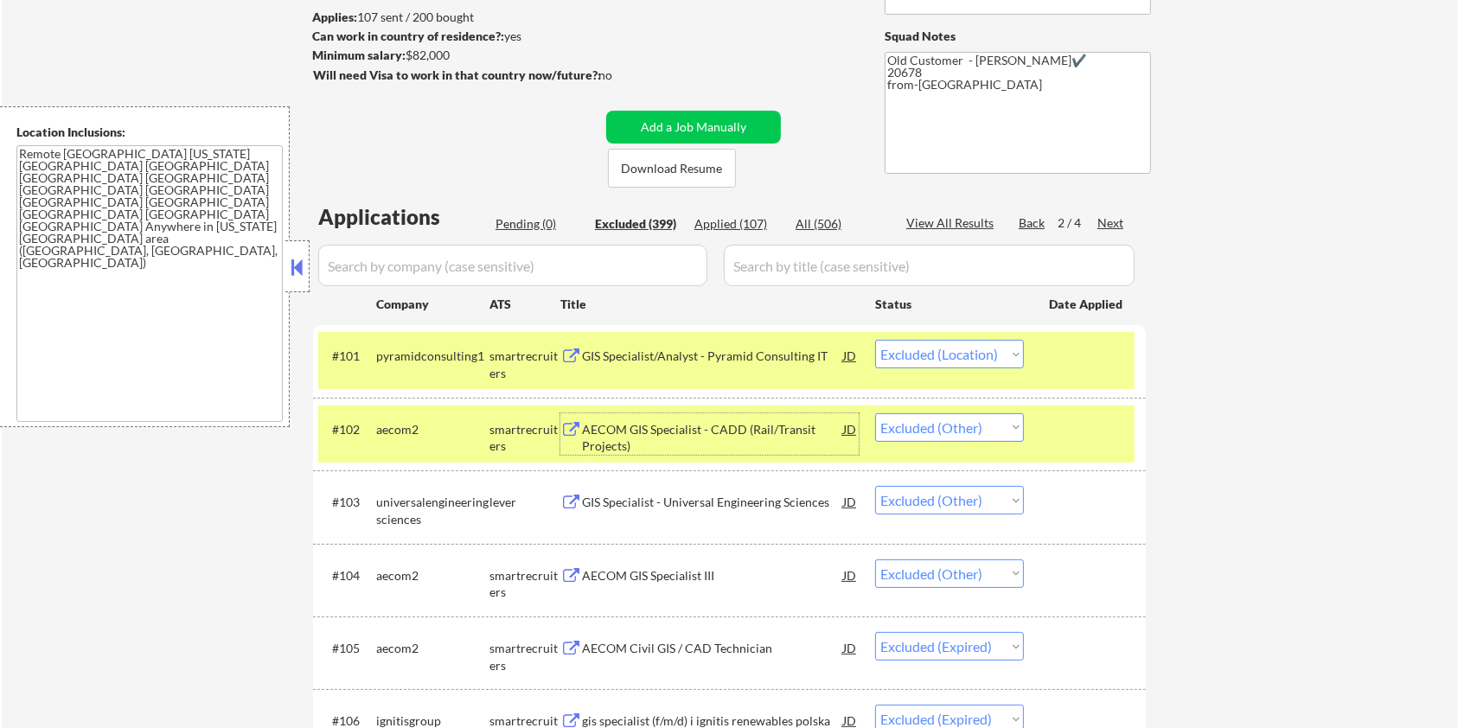
click at [719, 496] on div "GIS Specialist - Universal Engineering Sciences" at bounding box center [712, 502] width 261 height 17
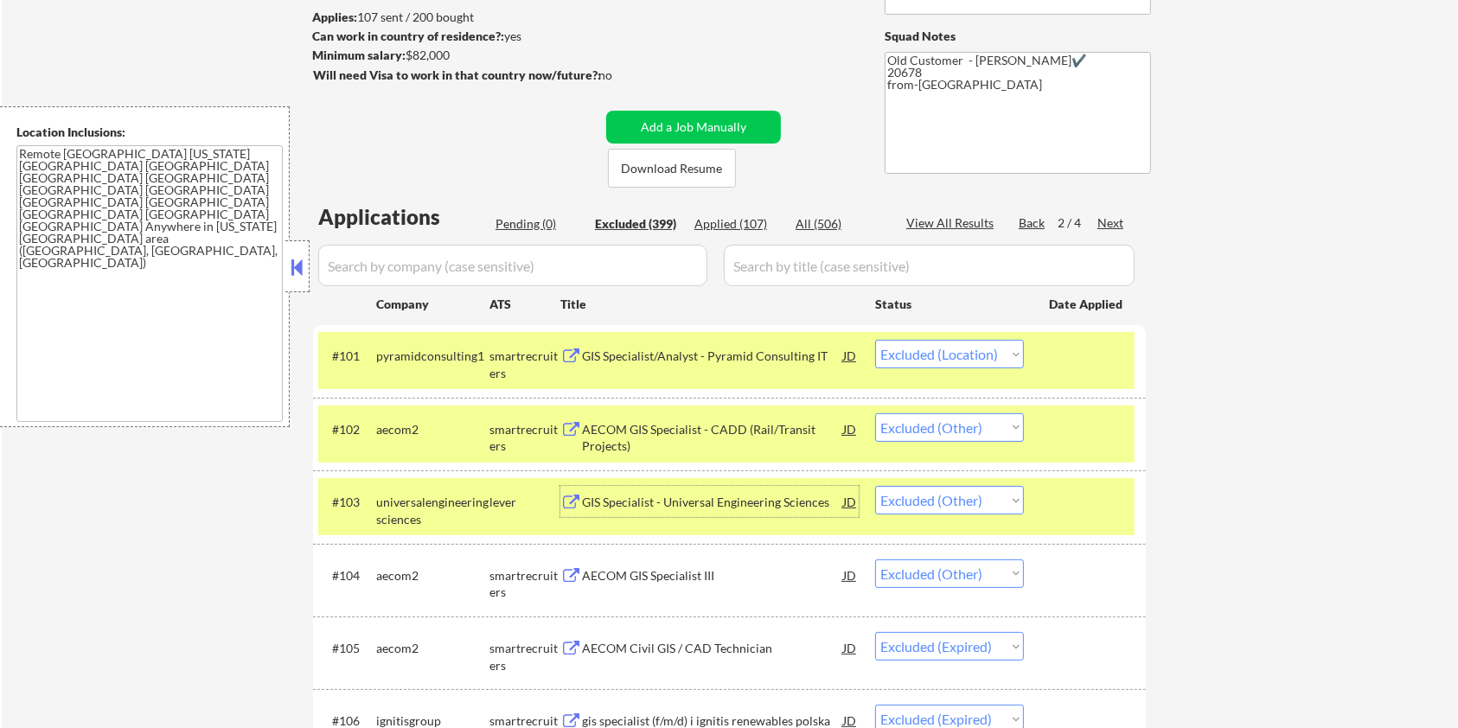
click at [1114, 414] on div at bounding box center [1087, 428] width 76 height 31
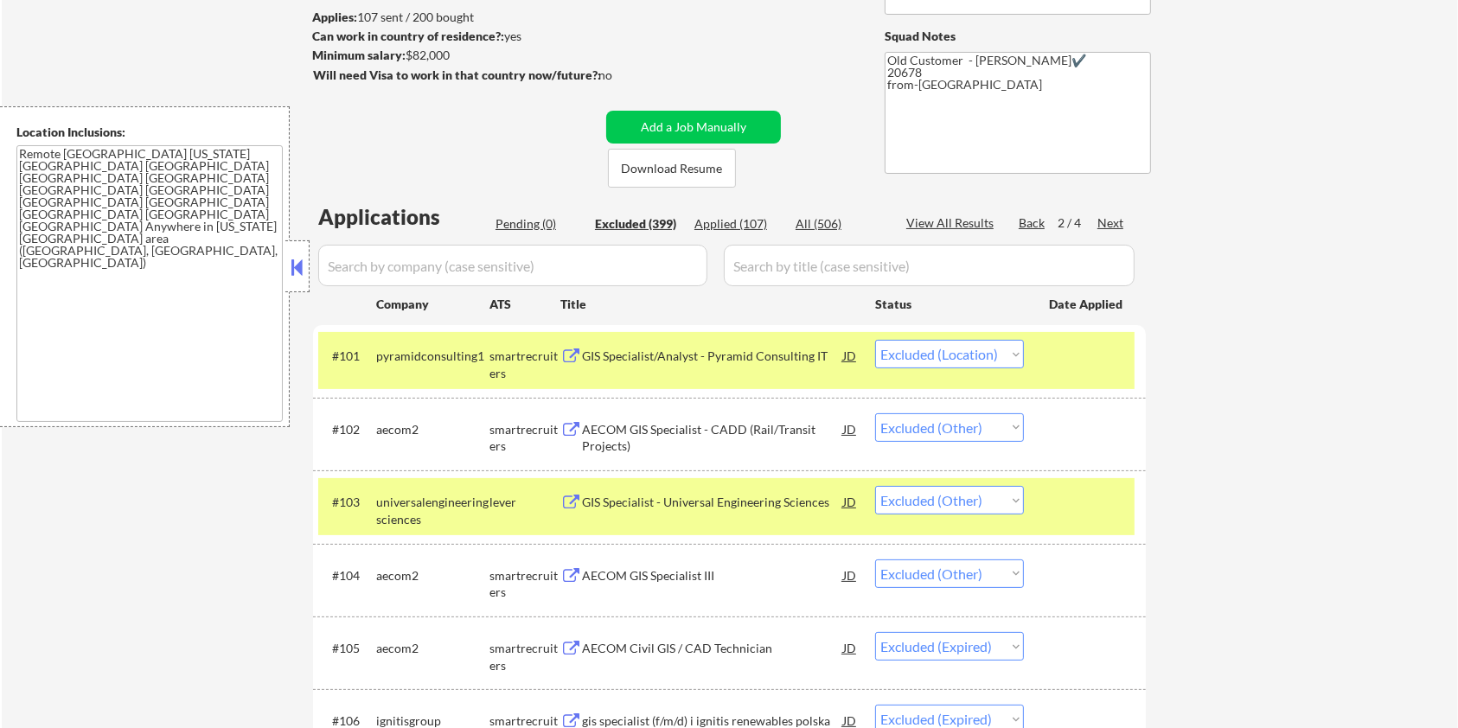
click at [1086, 493] on div at bounding box center [1087, 501] width 76 height 31
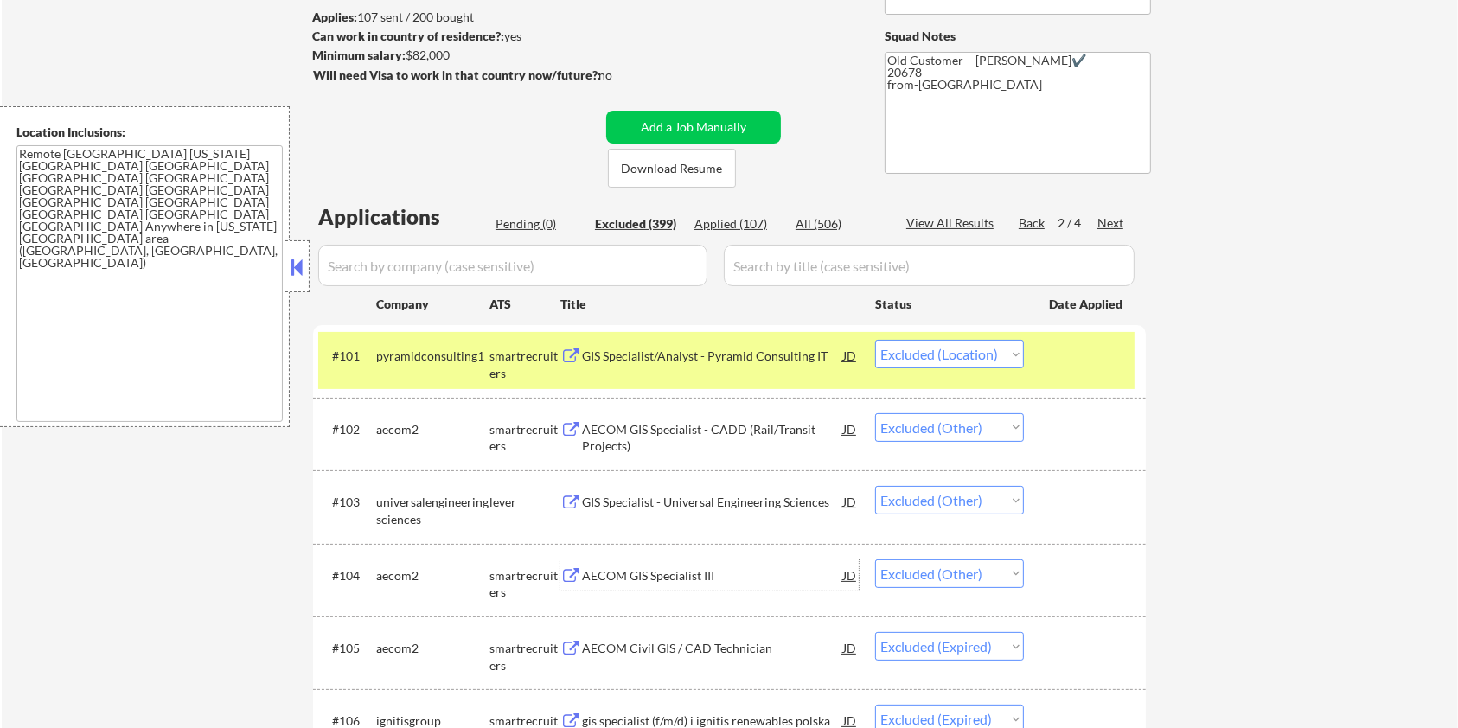
click at [610, 578] on div "AECOM GIS Specialist III" at bounding box center [712, 575] width 261 height 17
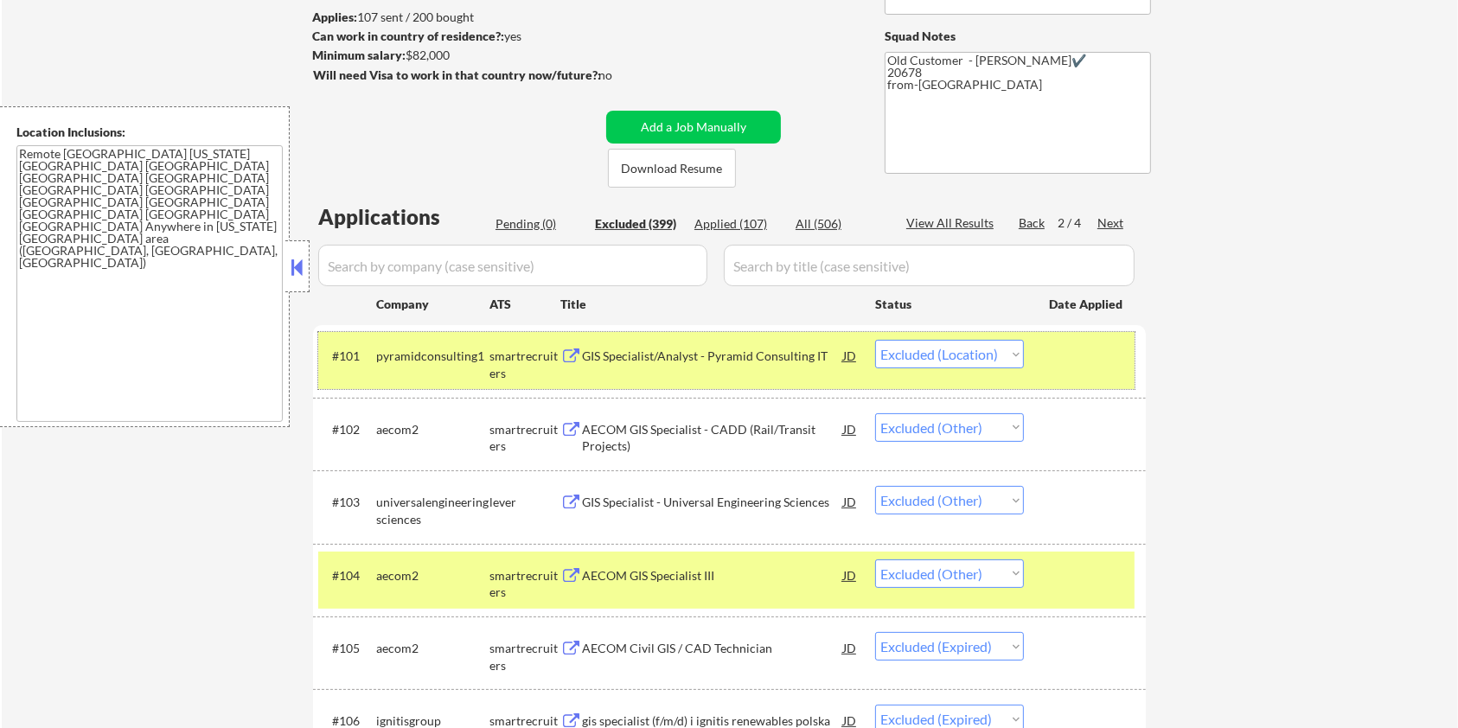
click at [1075, 361] on div at bounding box center [1087, 355] width 76 height 31
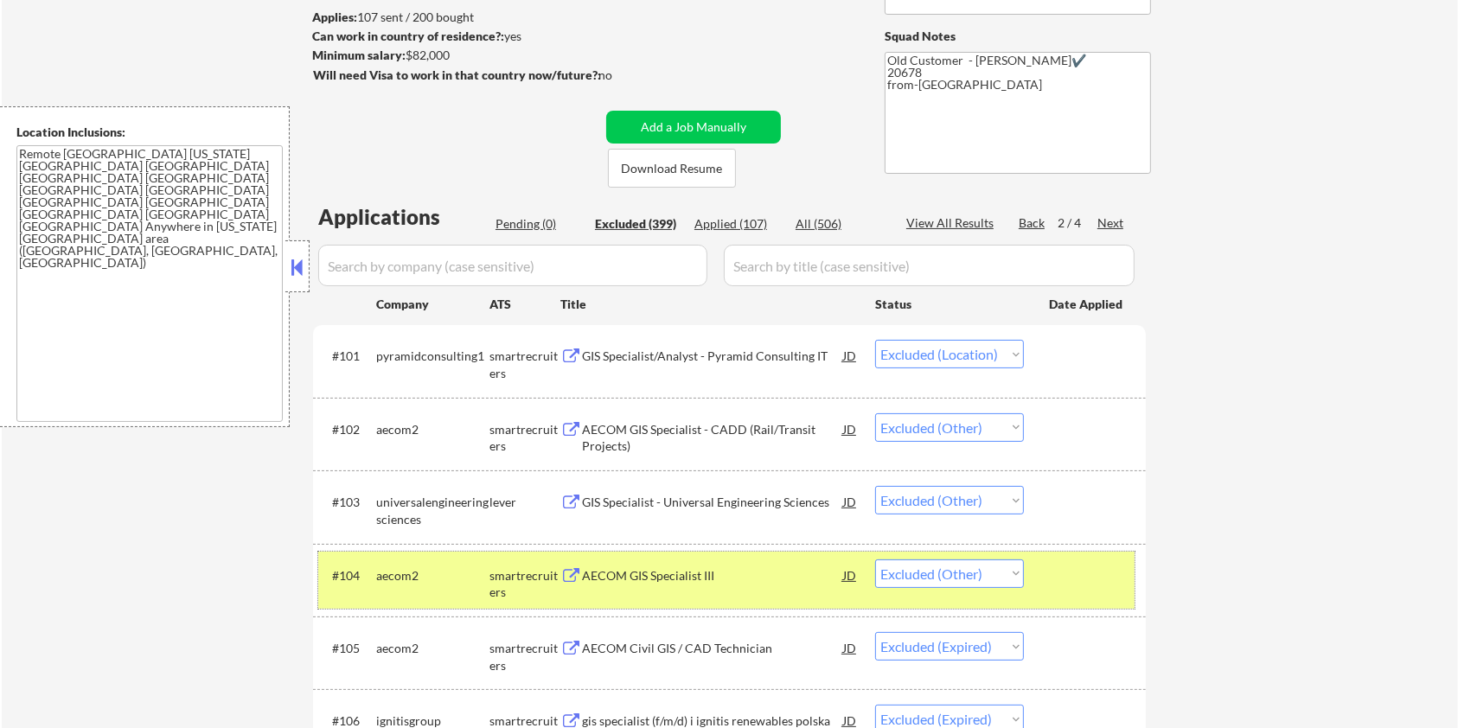
click at [1069, 571] on div at bounding box center [1087, 574] width 76 height 31
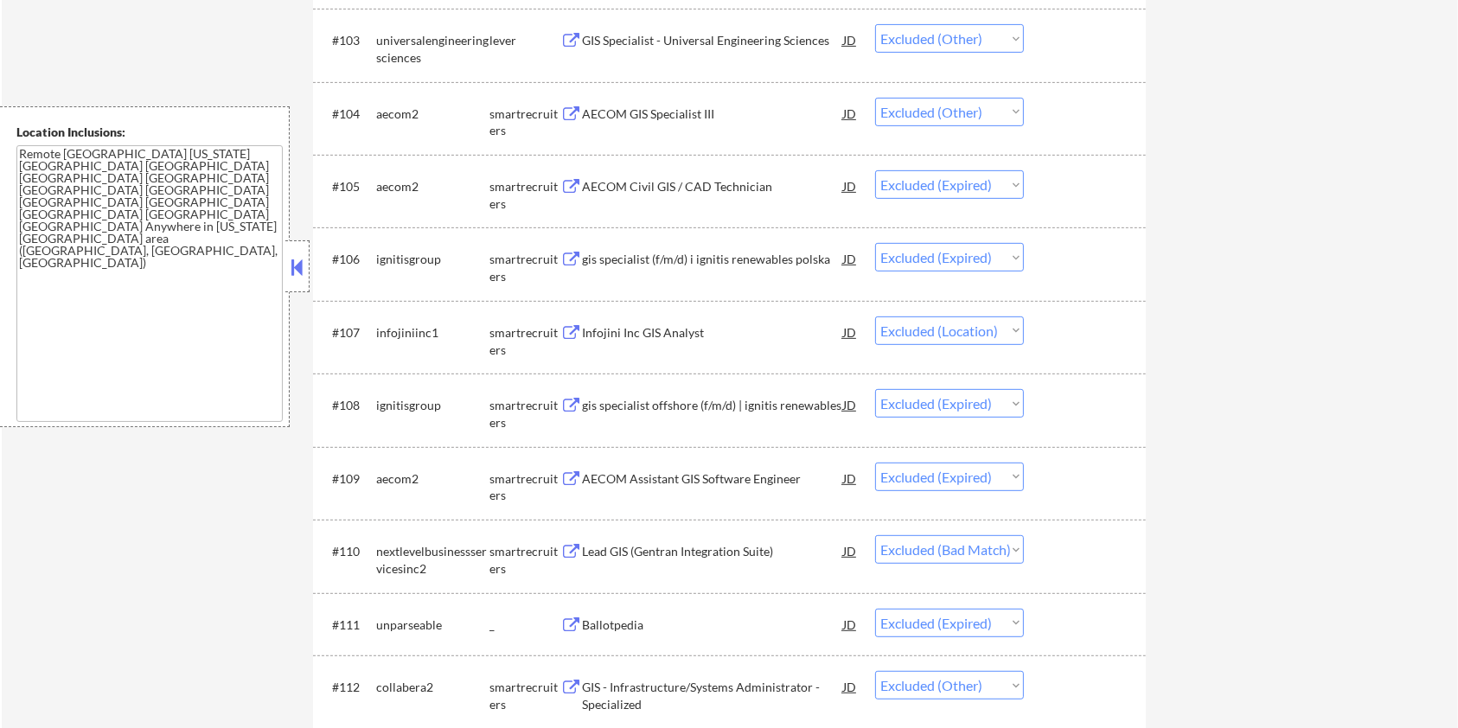
scroll to position [807, 0]
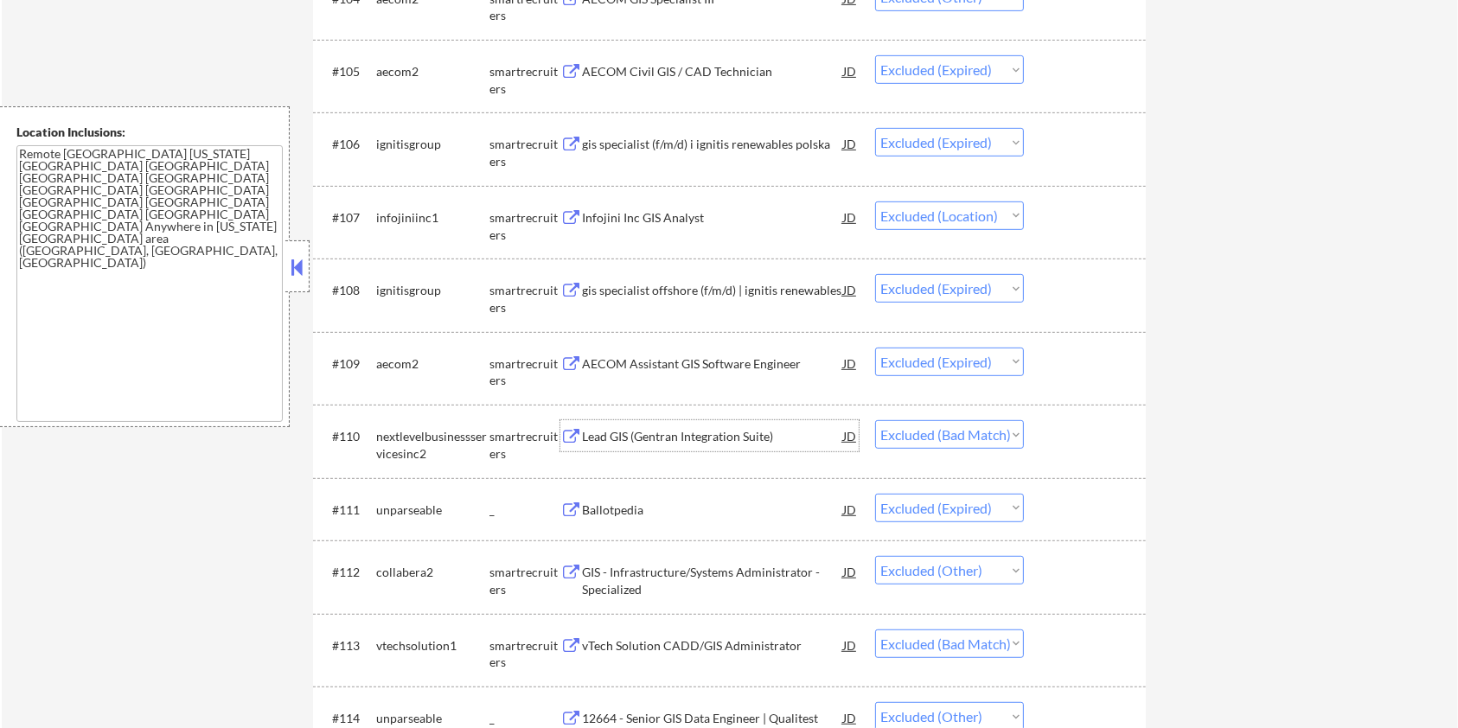
click at [693, 438] on div "Lead GIS (Gentran Integration Suite)" at bounding box center [712, 436] width 261 height 17
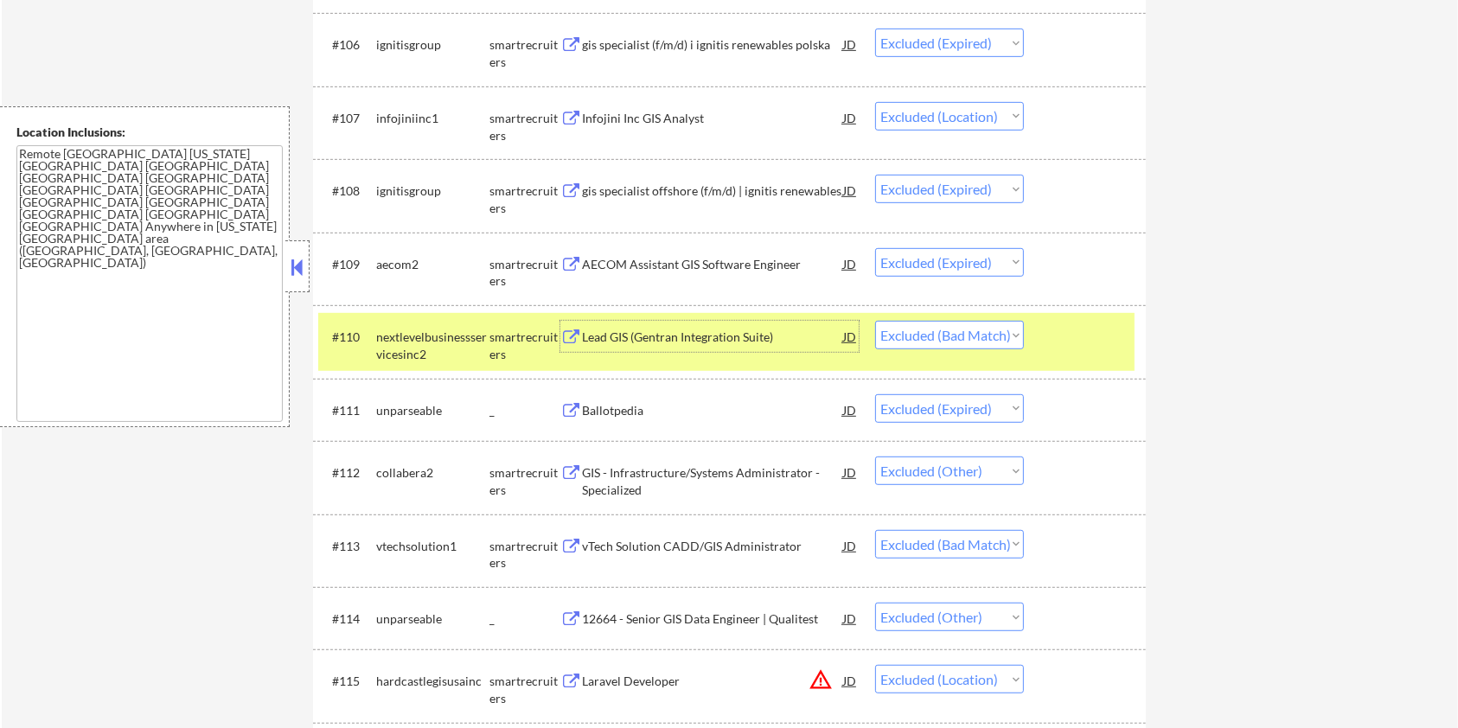
scroll to position [922, 0]
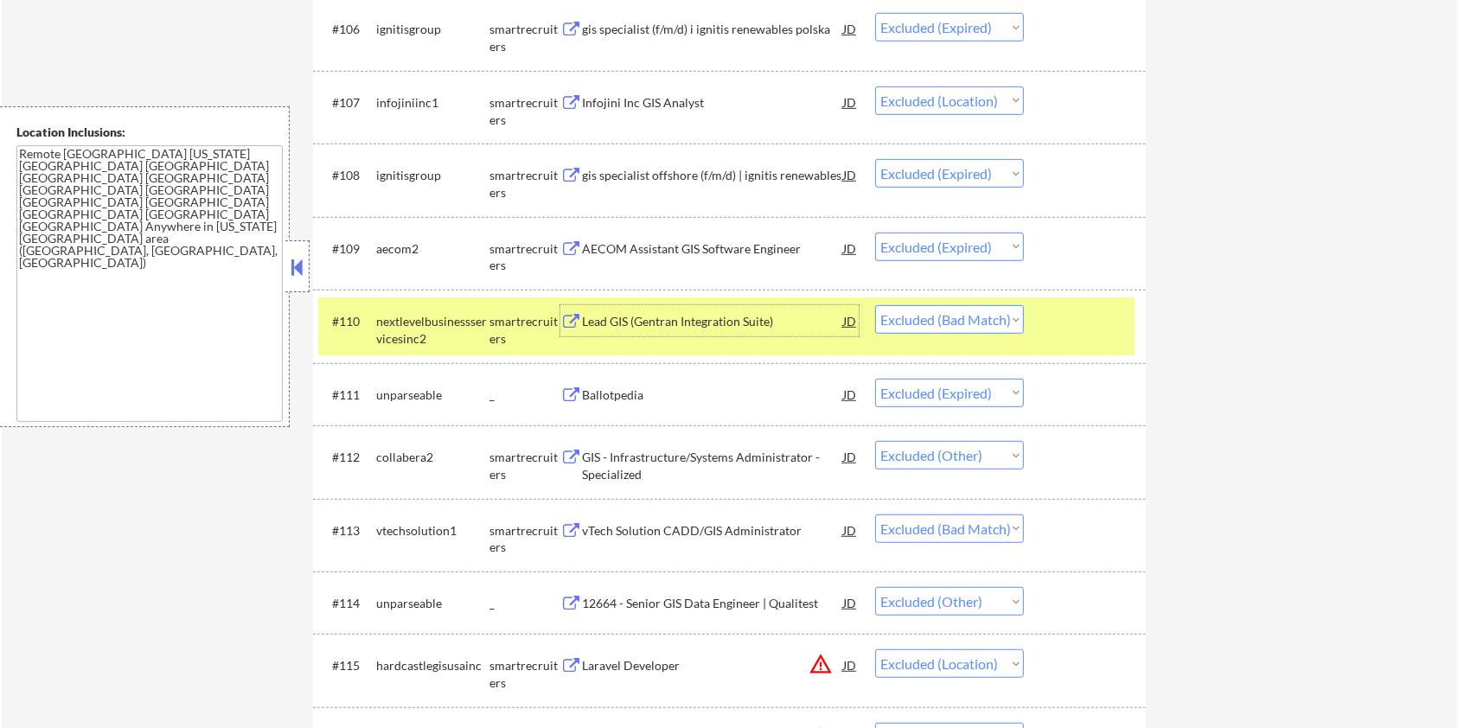
click at [665, 462] on div "GIS - Infrastructure/Systems Administrator - Specialized" at bounding box center [712, 466] width 261 height 34
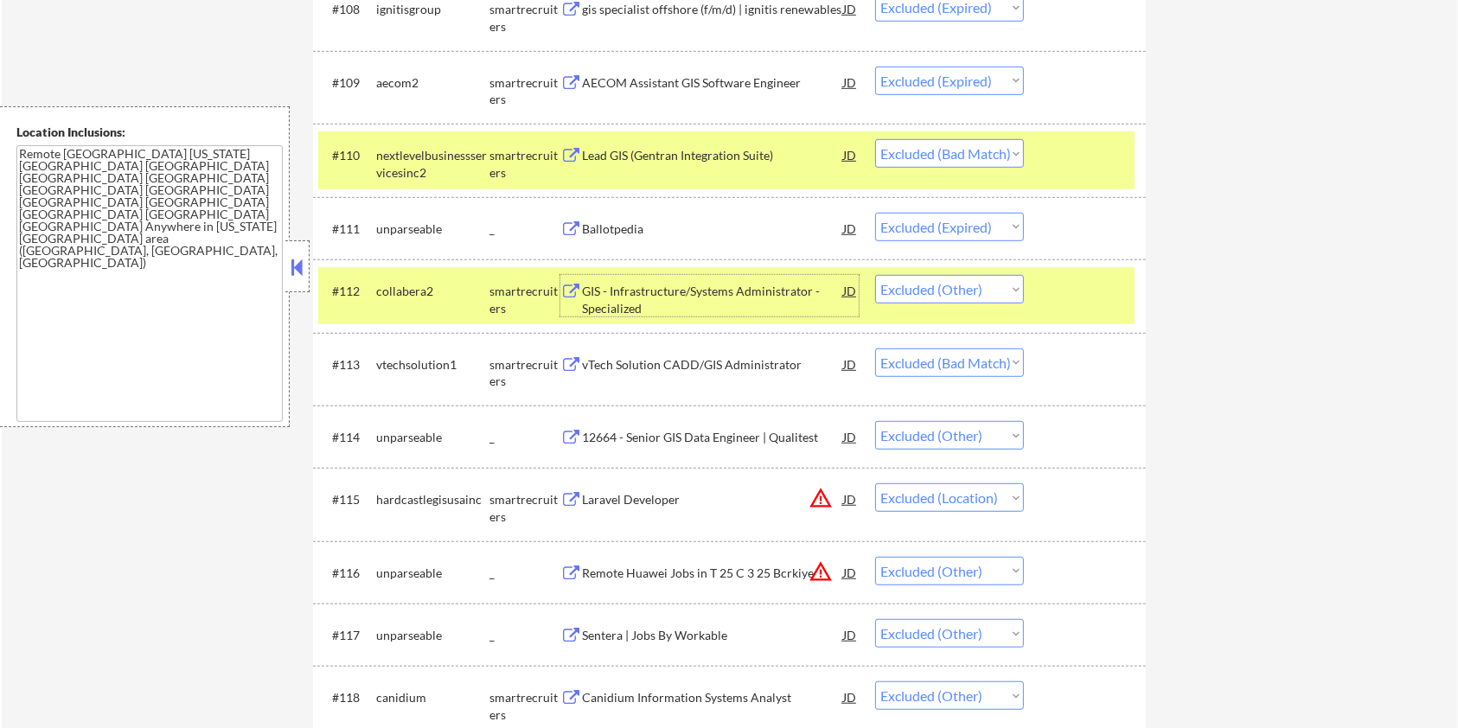
scroll to position [1153, 0]
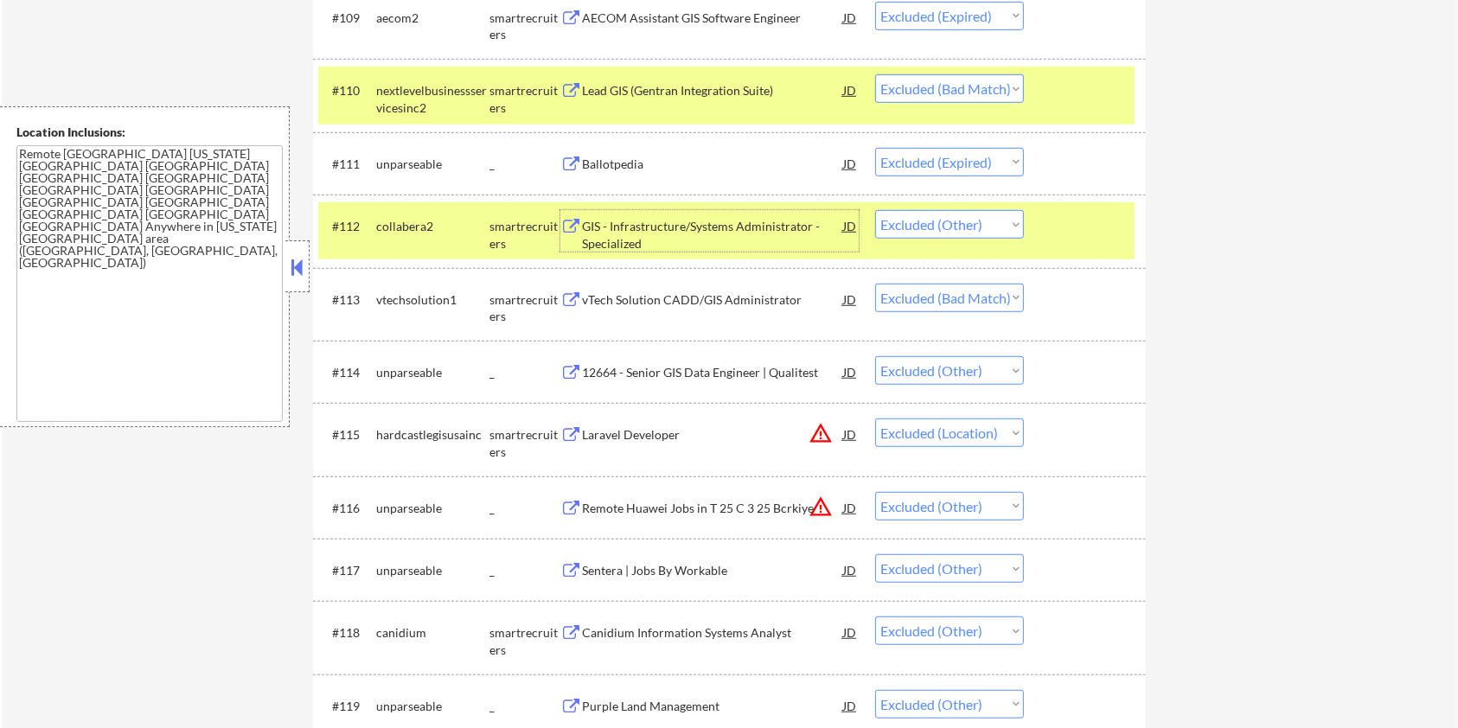
click at [671, 375] on div "12664 - Senior GIS Data Engineer | Qualitest" at bounding box center [712, 372] width 261 height 17
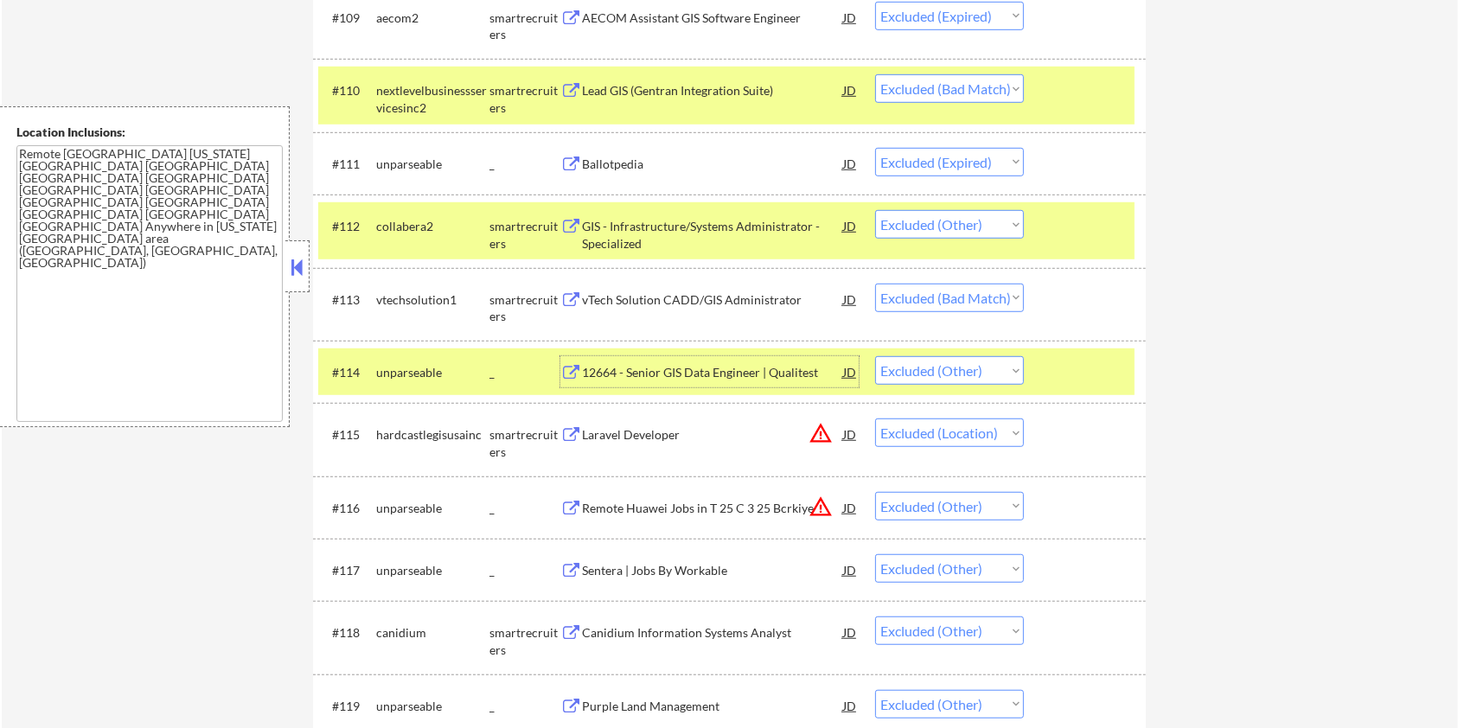
click at [1088, 206] on div "#112 collabera2 smartrecruiters GIS - Infrastructure/Systems Administrator - Sp…" at bounding box center [726, 230] width 816 height 57
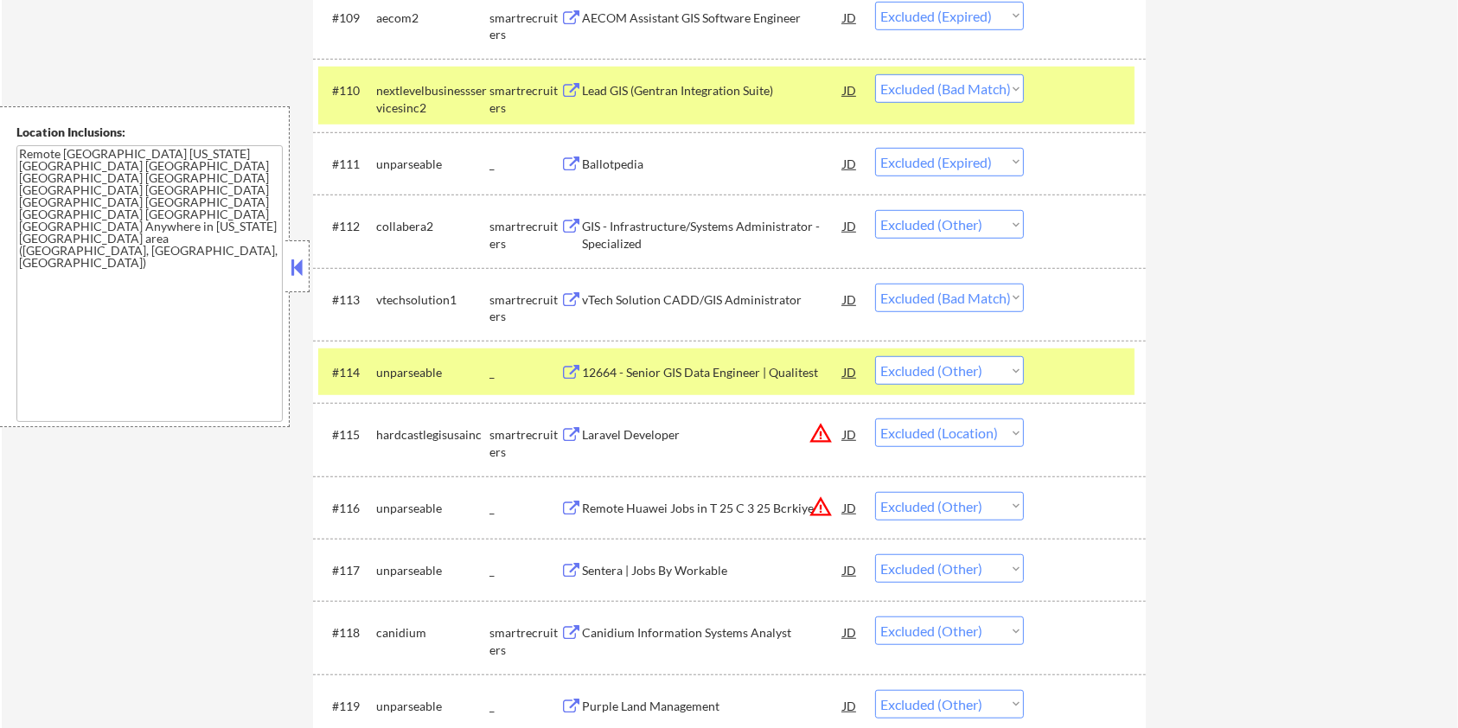
click at [1076, 100] on div at bounding box center [1087, 89] width 76 height 31
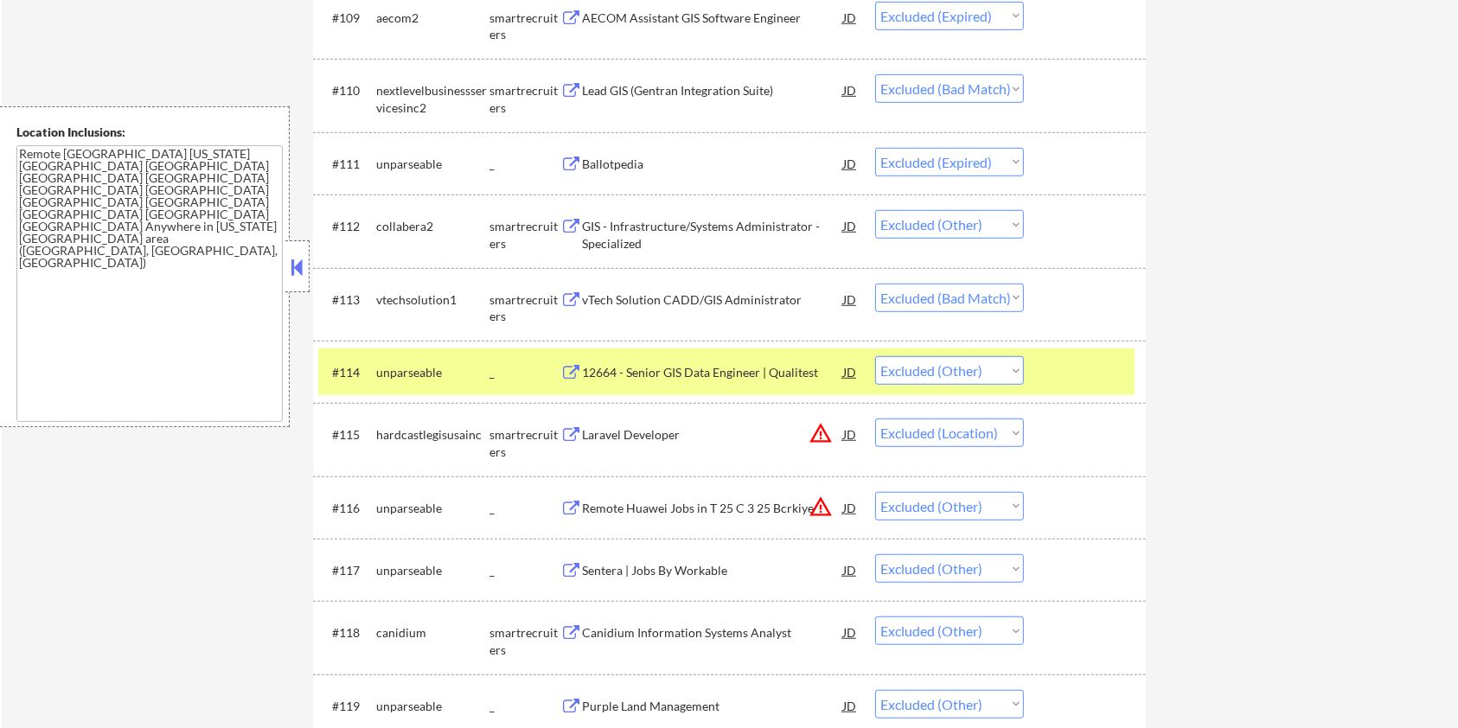
click at [1061, 377] on div at bounding box center [1087, 371] width 76 height 31
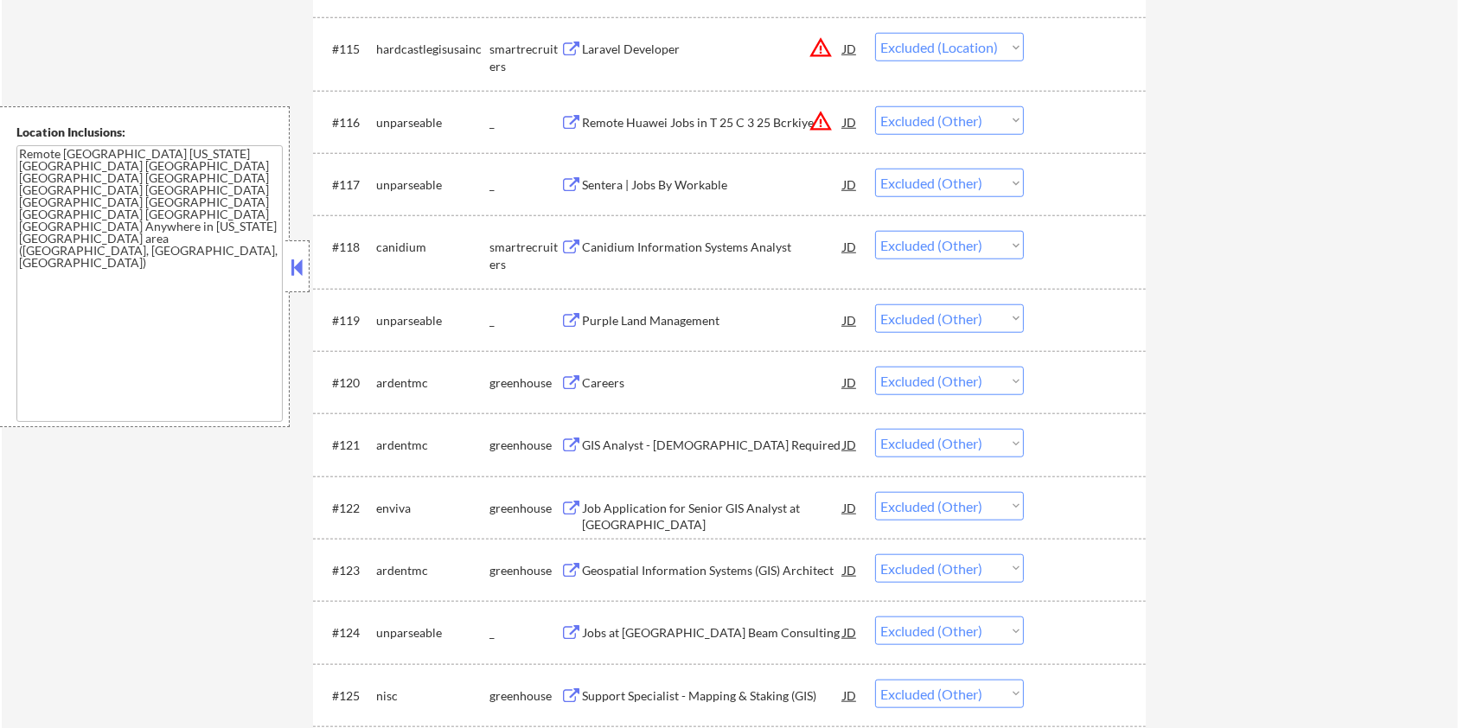
scroll to position [1613, 0]
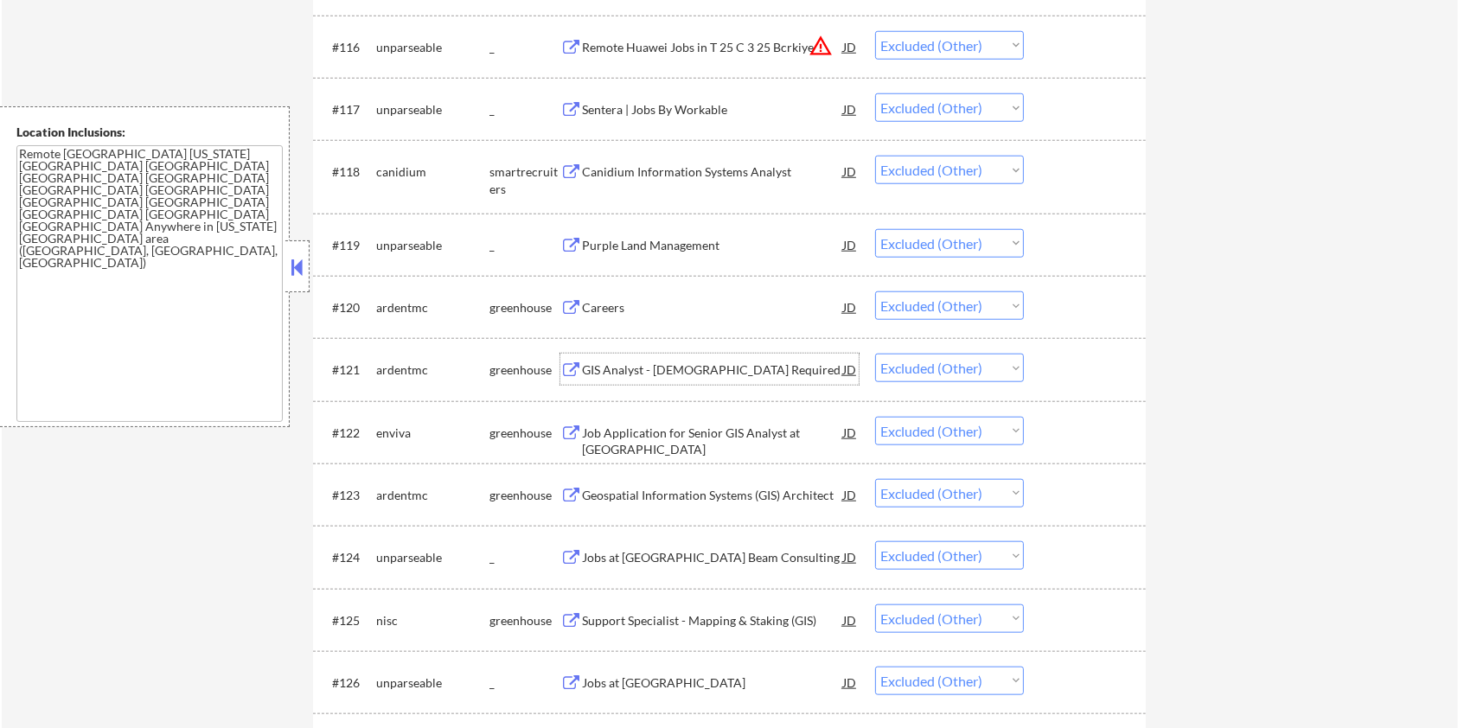
click at [643, 367] on div "GIS Analyst - US Citizenship Required" at bounding box center [712, 369] width 261 height 17
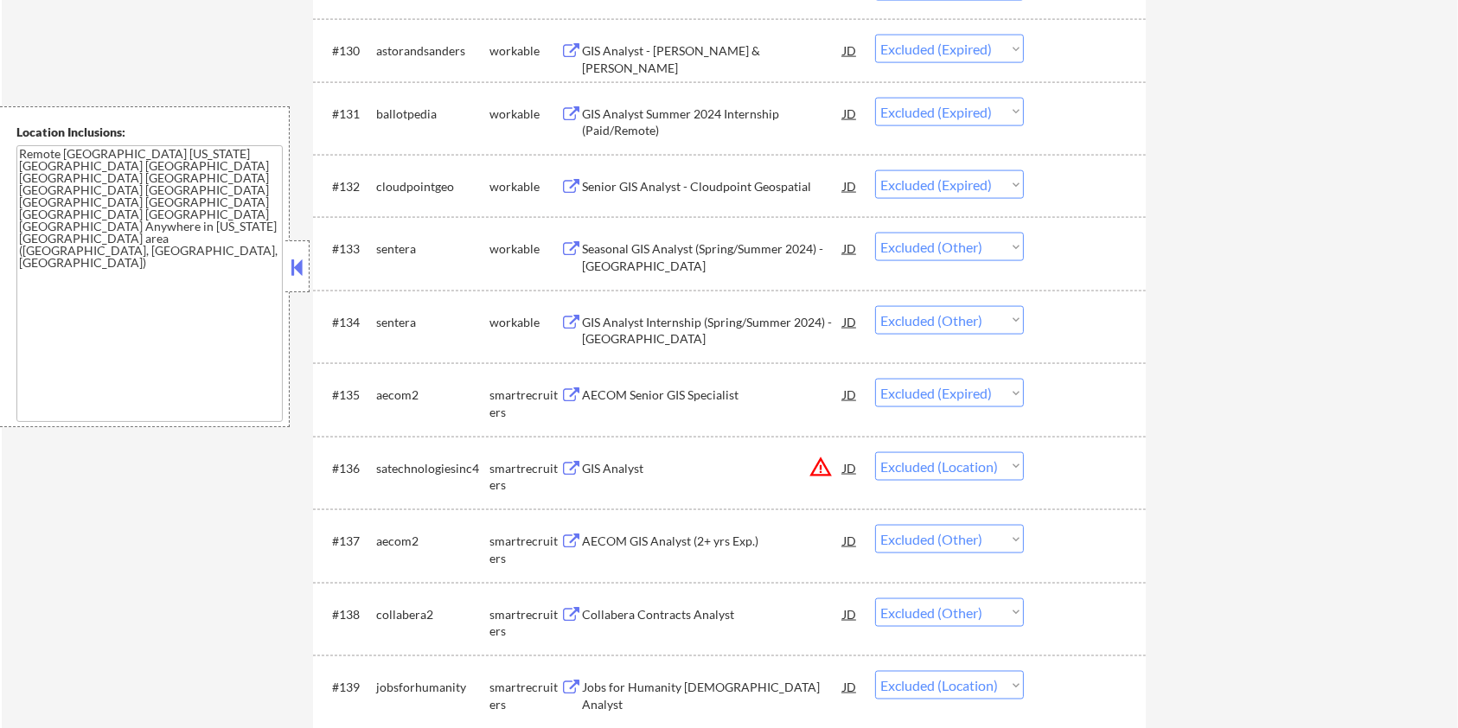
scroll to position [2536, 0]
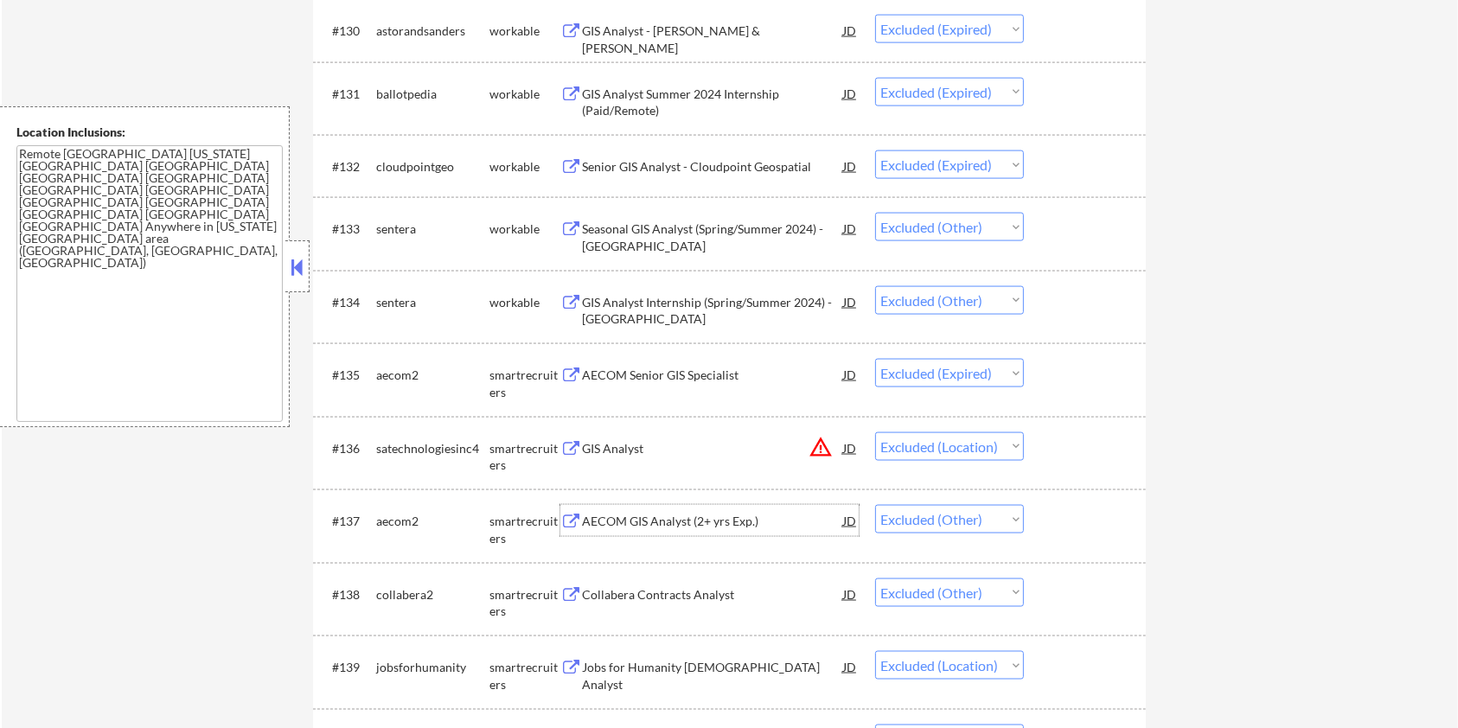
click at [612, 524] on div "AECOM GIS Analyst (2+ yrs Exp.)" at bounding box center [712, 521] width 261 height 17
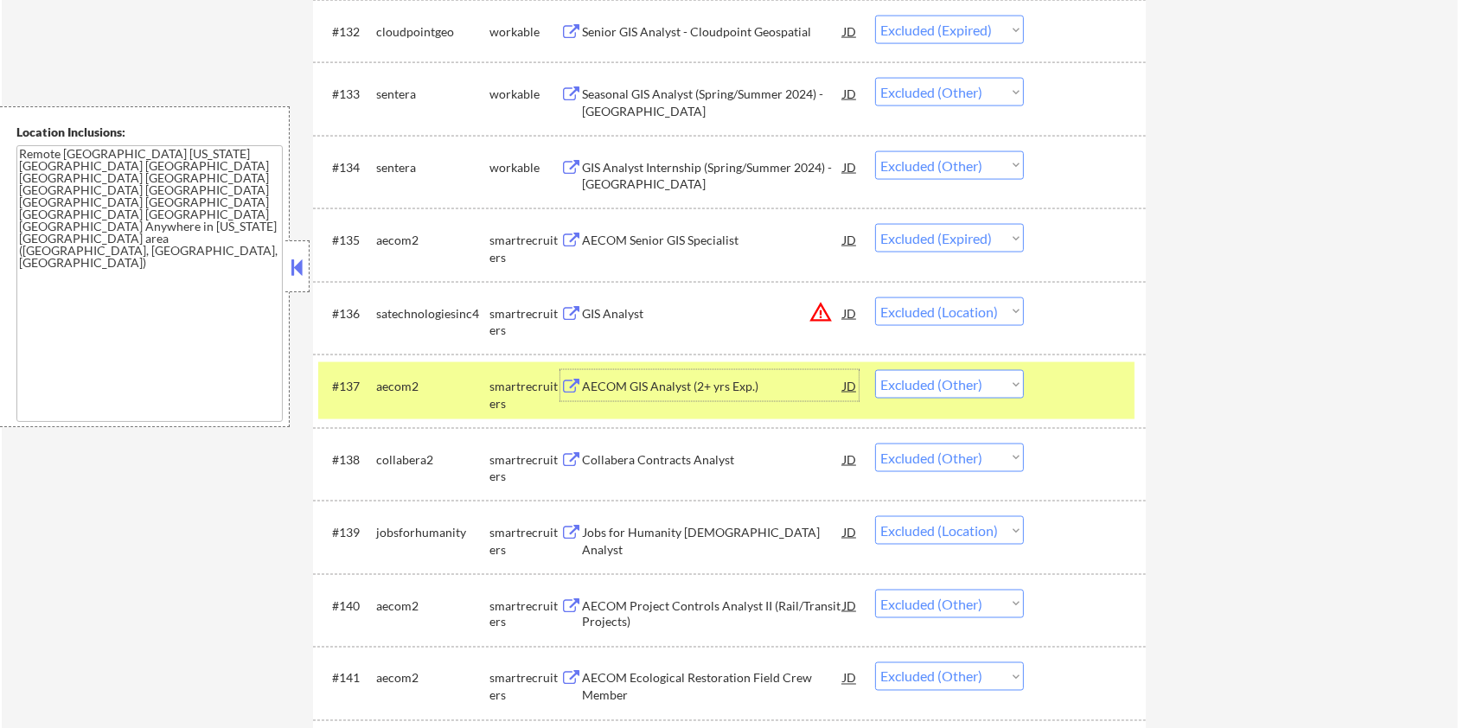
scroll to position [2767, 0]
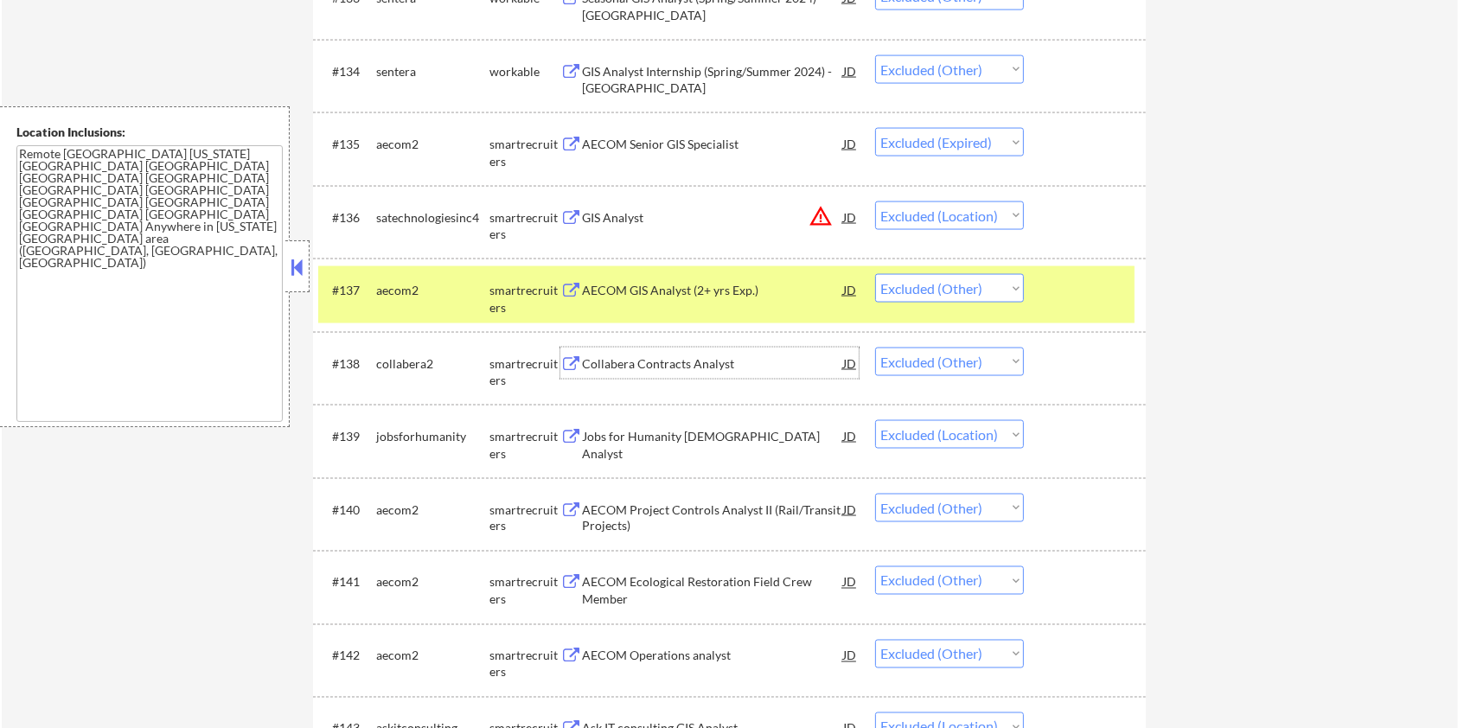
click at [618, 359] on div "Collabera Contracts Analyst" at bounding box center [712, 363] width 261 height 17
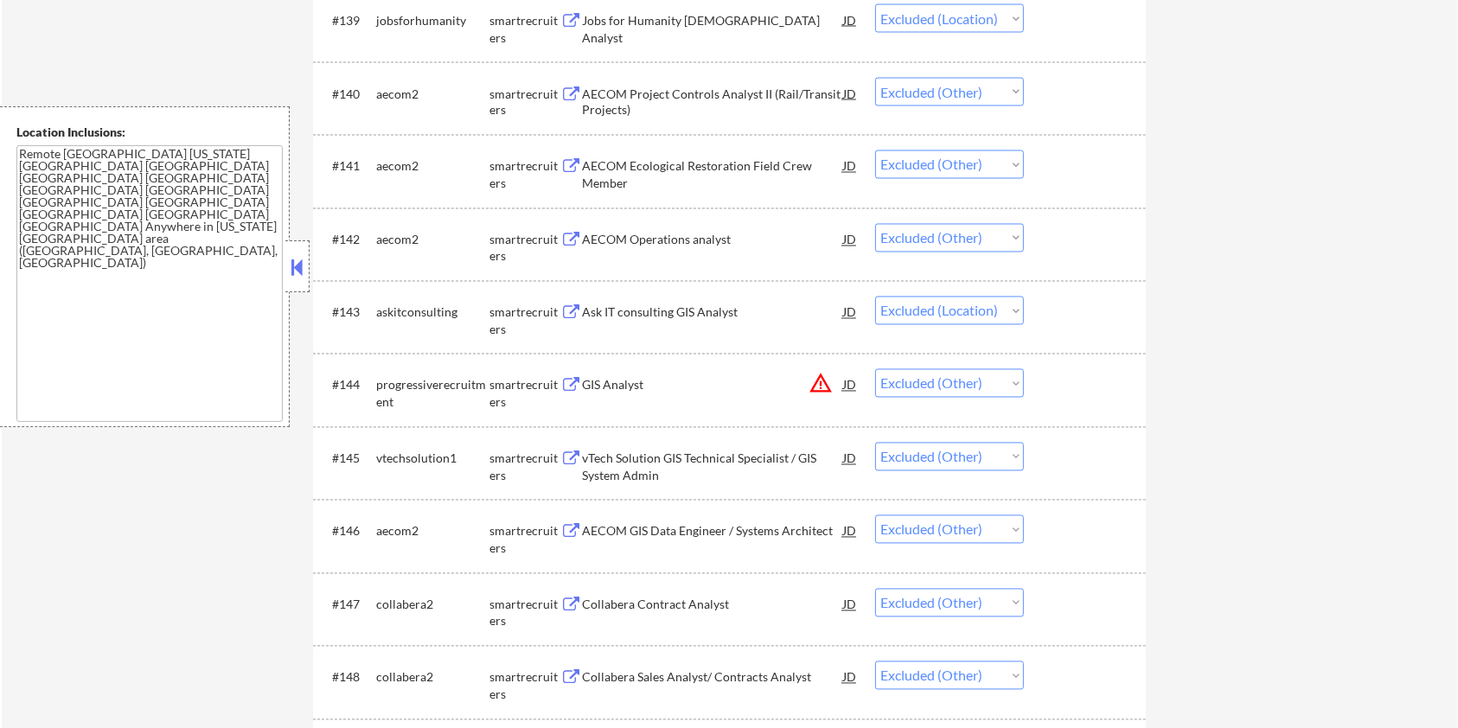
scroll to position [3228, 0]
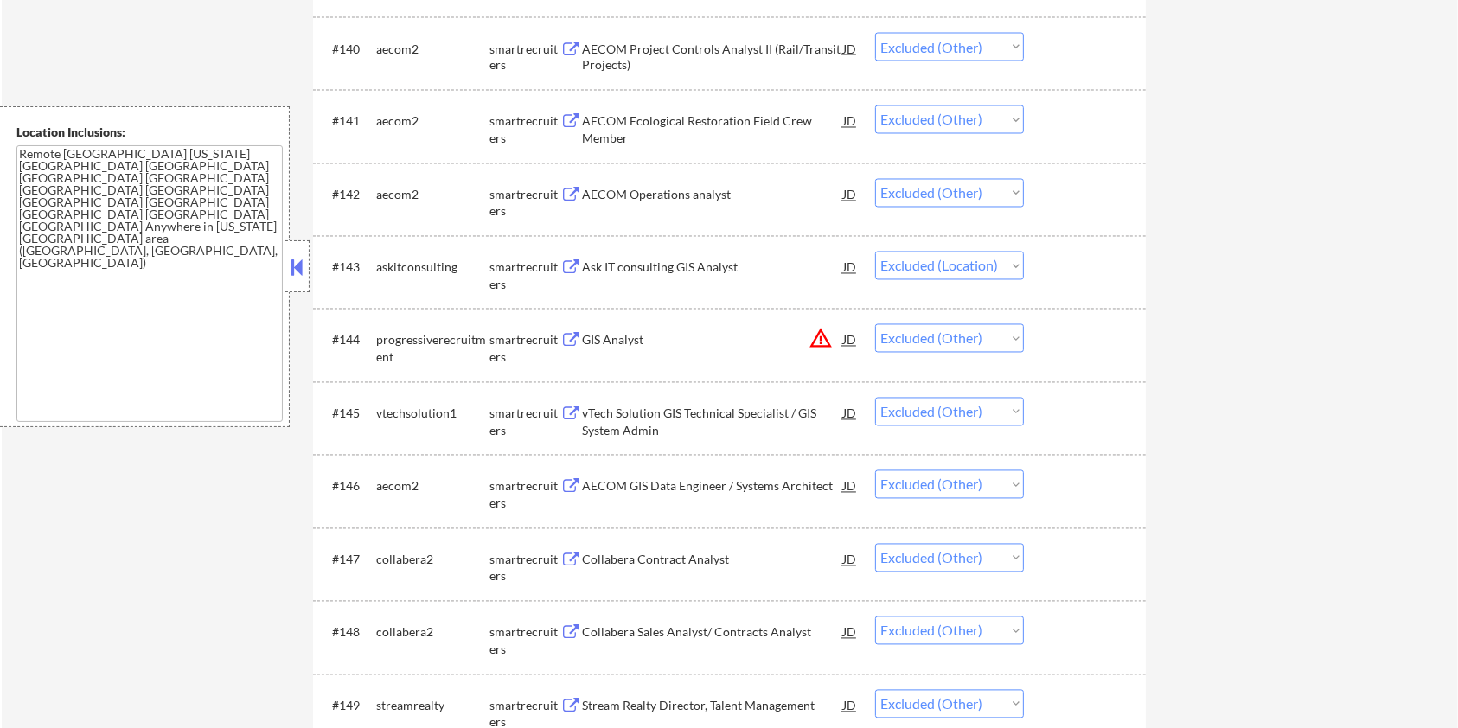
click at [628, 488] on div "AECOM GIS Data Engineer / Systems Architect" at bounding box center [712, 486] width 261 height 17
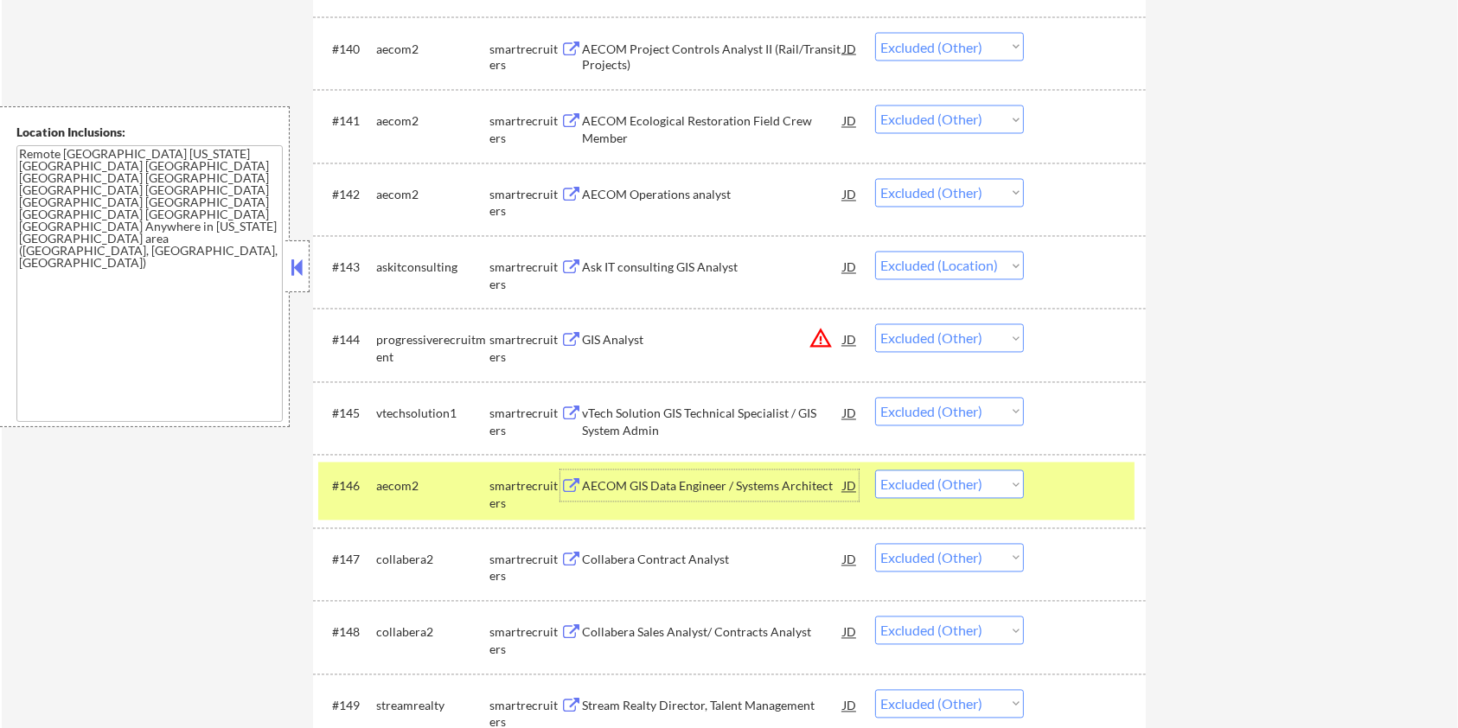
click at [1085, 478] on div at bounding box center [1087, 485] width 76 height 31
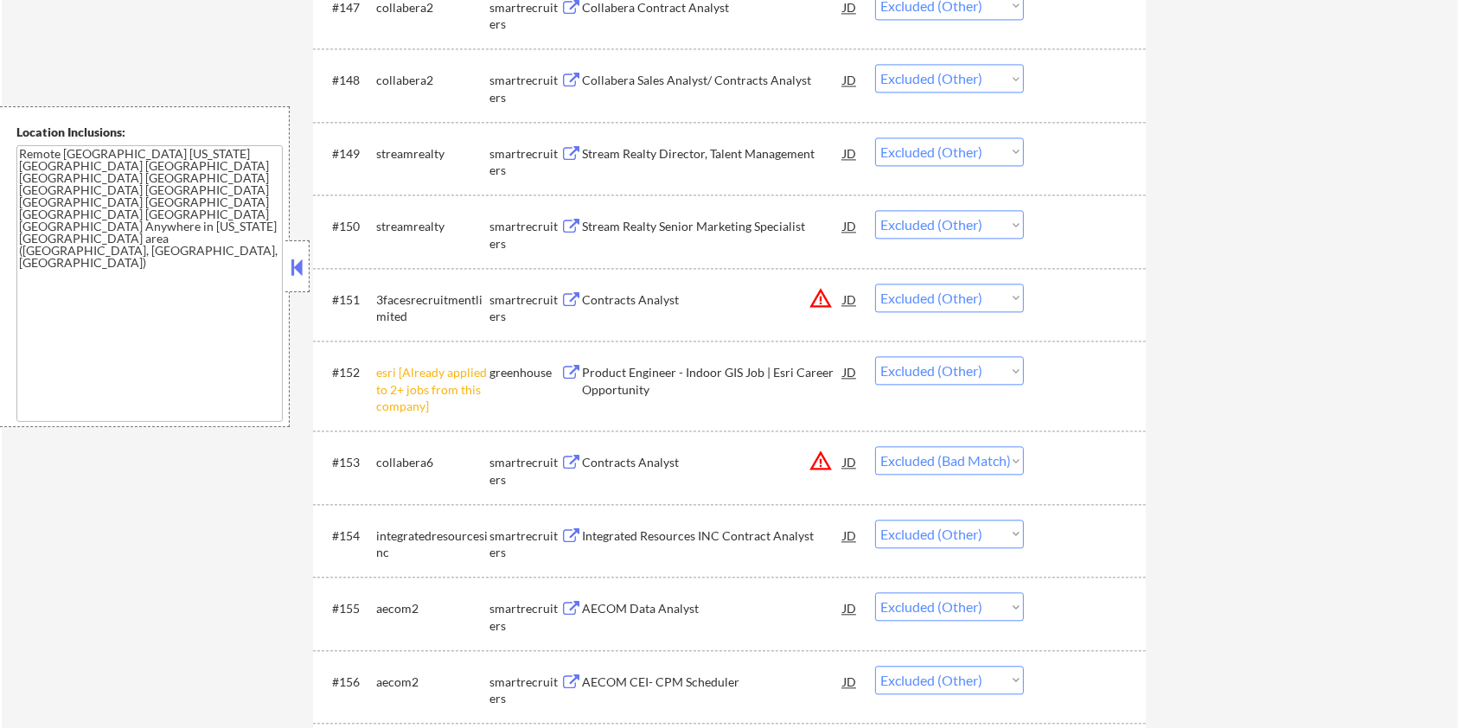
scroll to position [3805, 0]
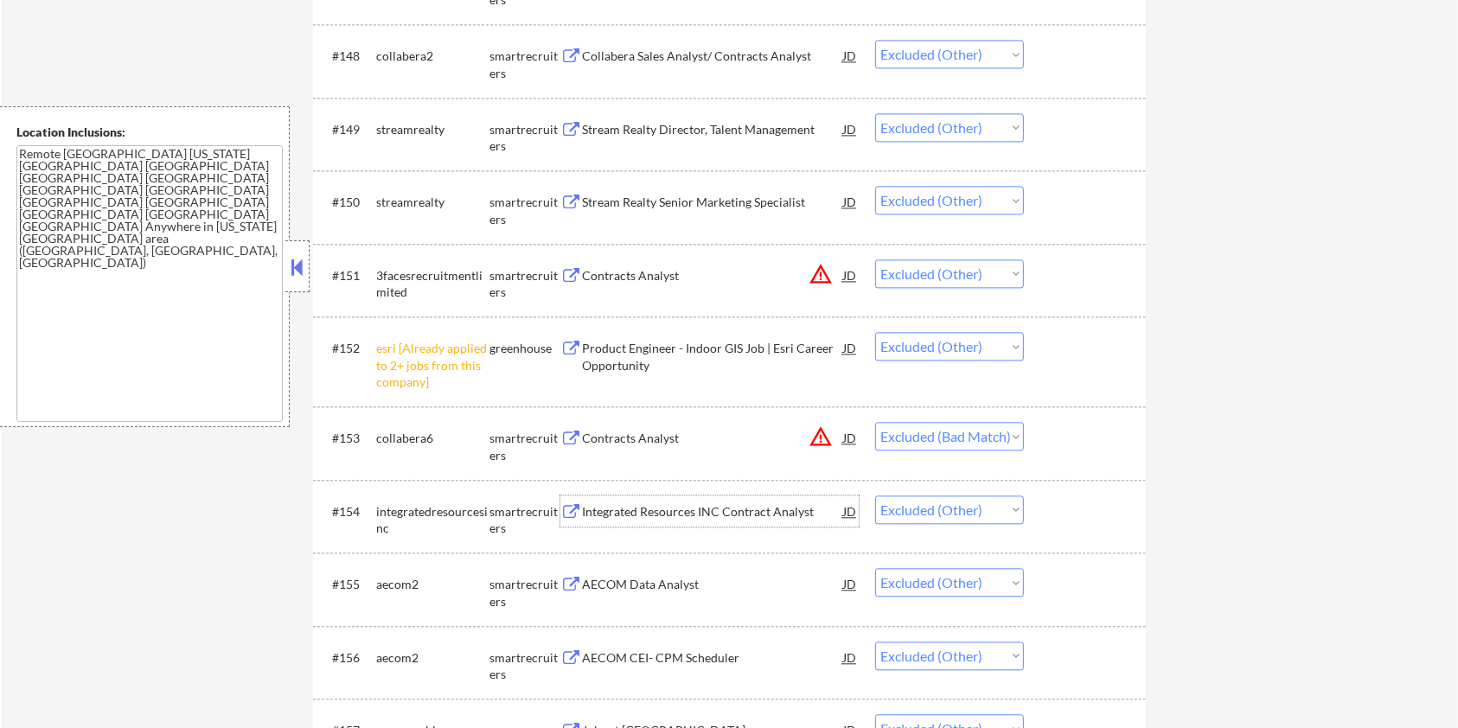
click at [585, 503] on div "Integrated Resources INC Contract Analyst" at bounding box center [712, 511] width 261 height 17
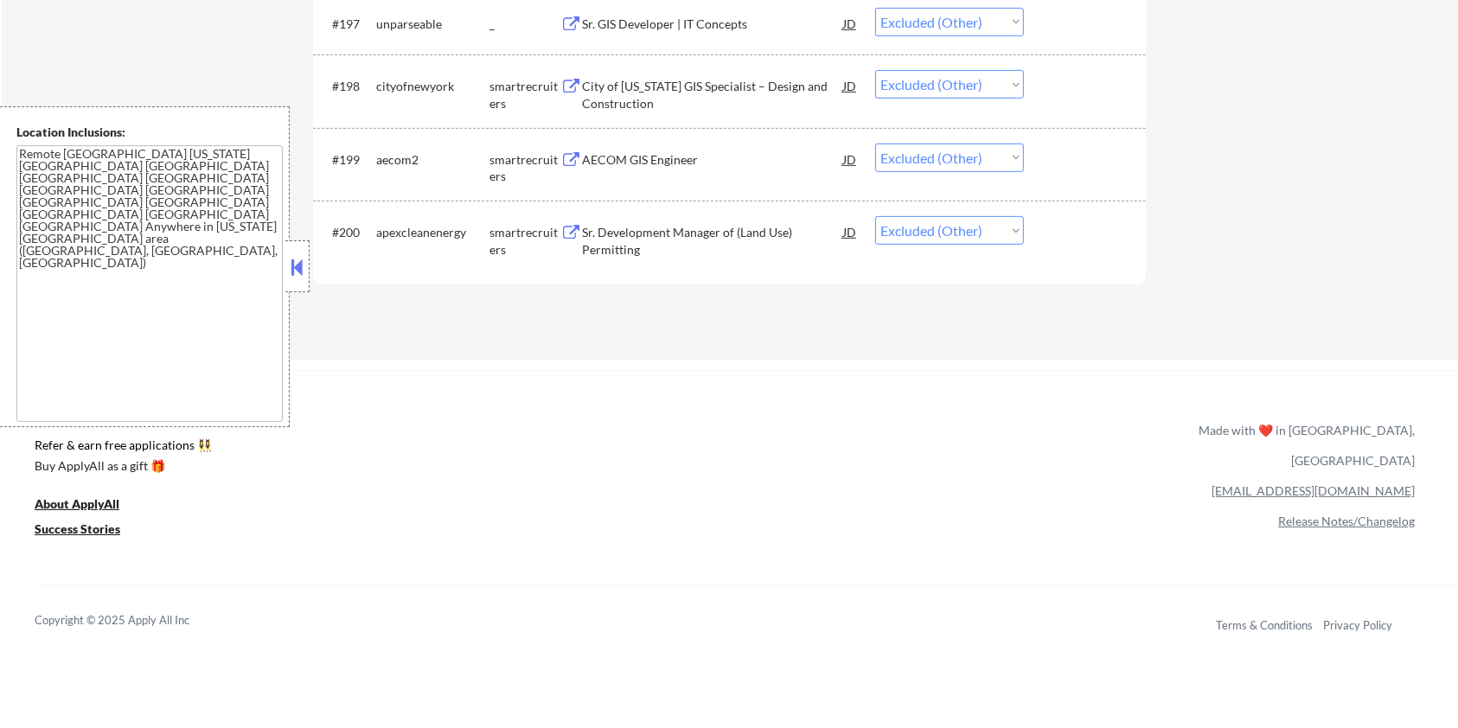
scroll to position [7326, 0]
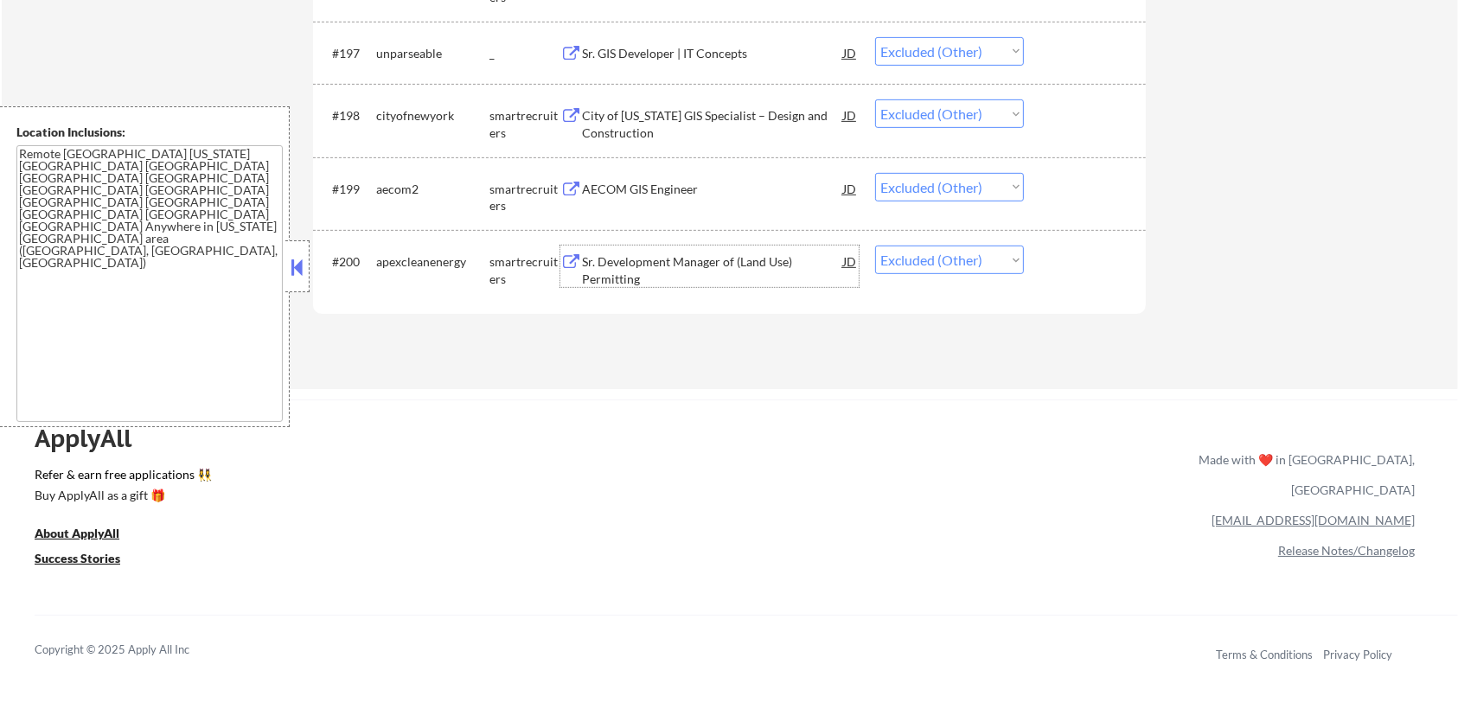
click at [631, 265] on div "Sr. Development Manager of (Land Use) Permitting" at bounding box center [712, 270] width 261 height 34
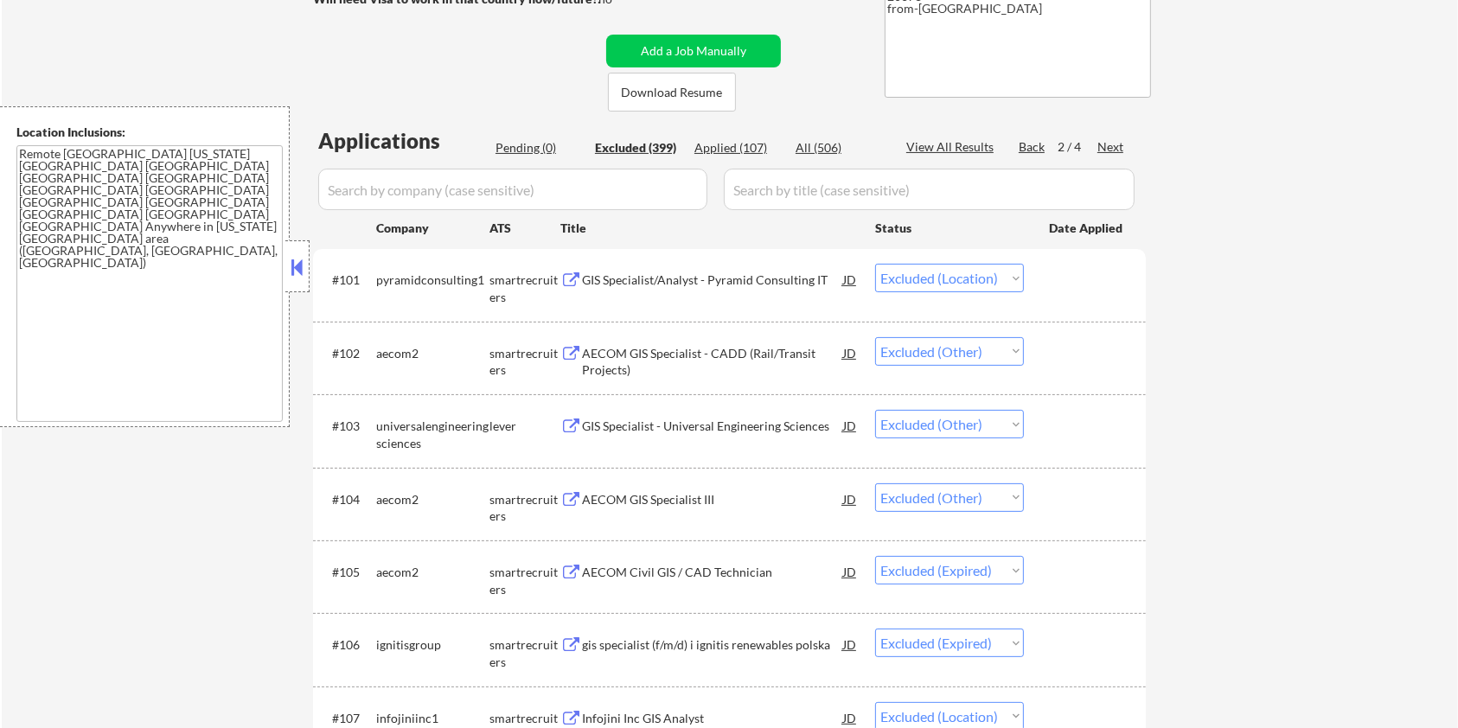
scroll to position [268, 0]
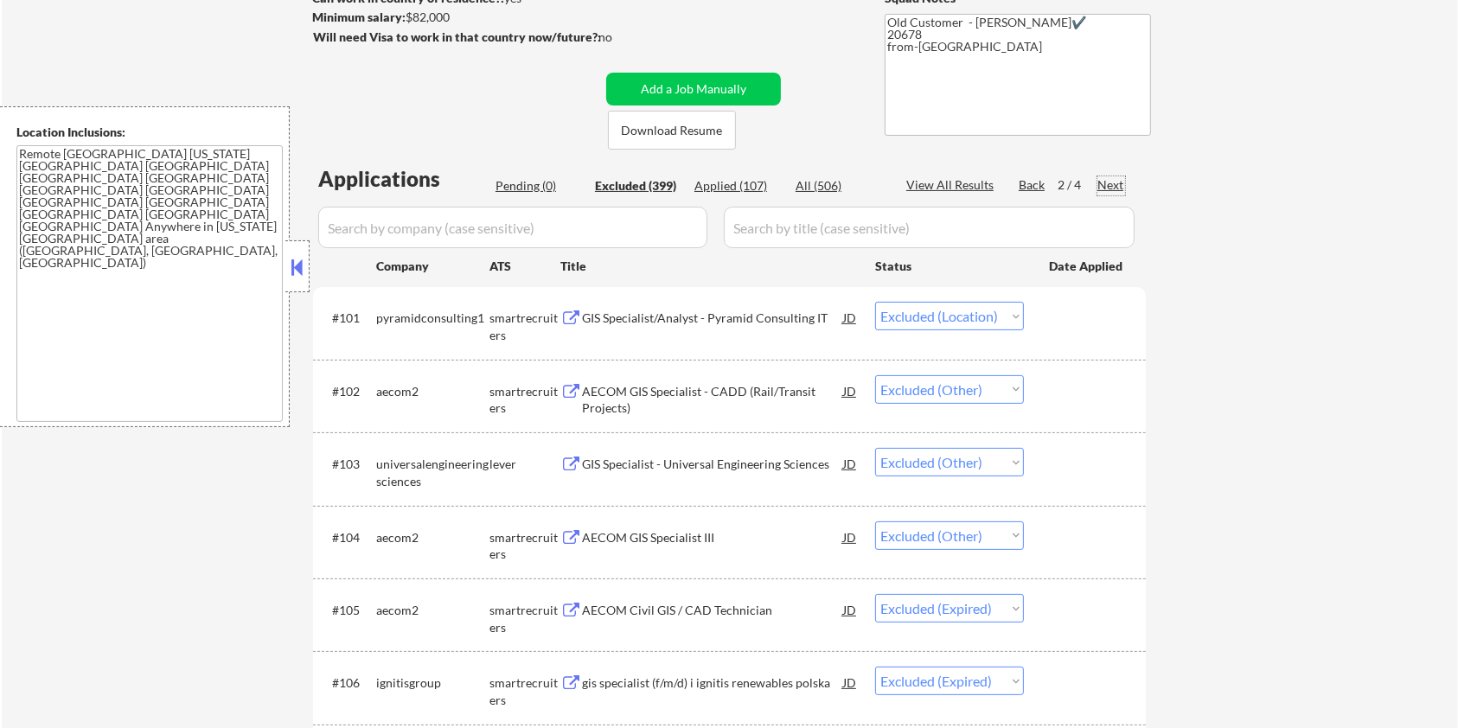
click at [1110, 189] on div "Next" at bounding box center [1111, 184] width 28 height 17
select select ""excluded__other_""
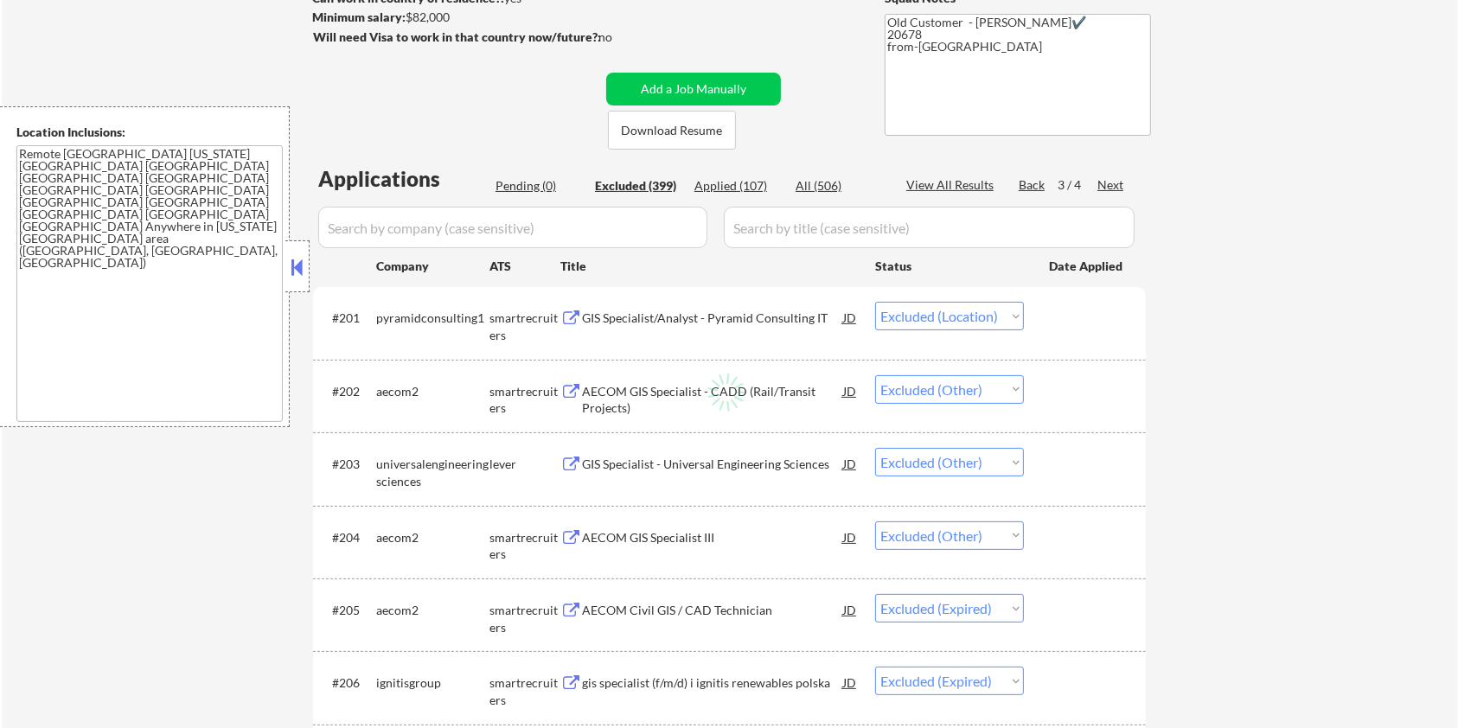
select select ""excluded__other_""
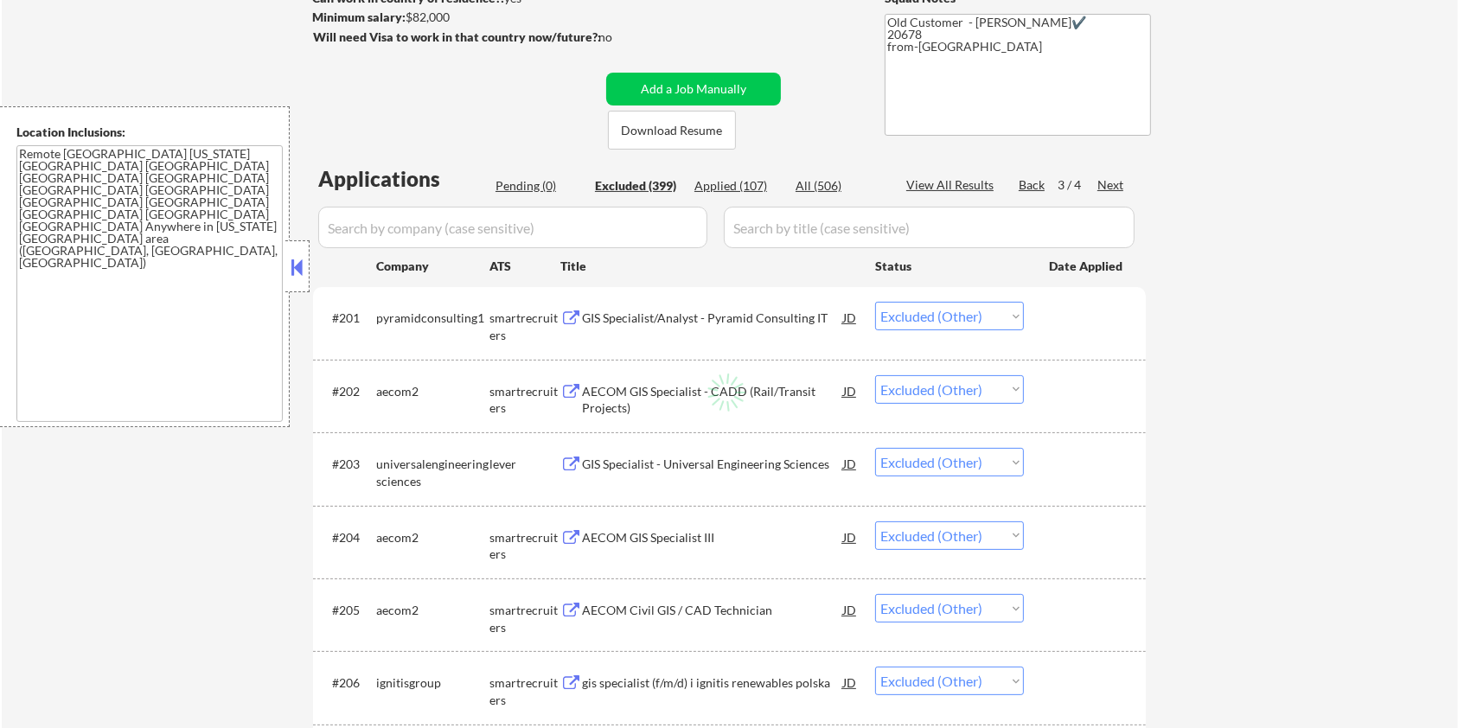
select select ""excluded__other_""
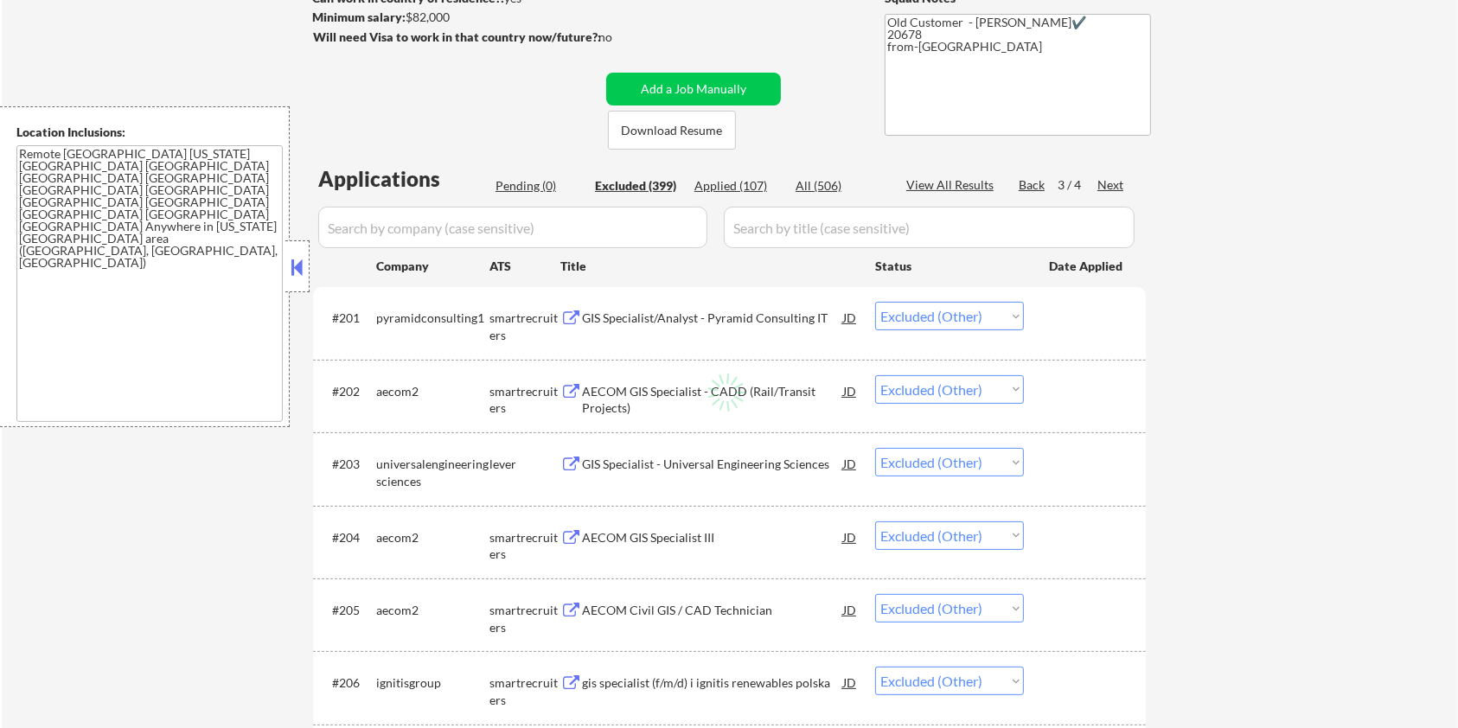
select select ""excluded__other_""
select select ""excluded__location_""
select select ""excluded__other_""
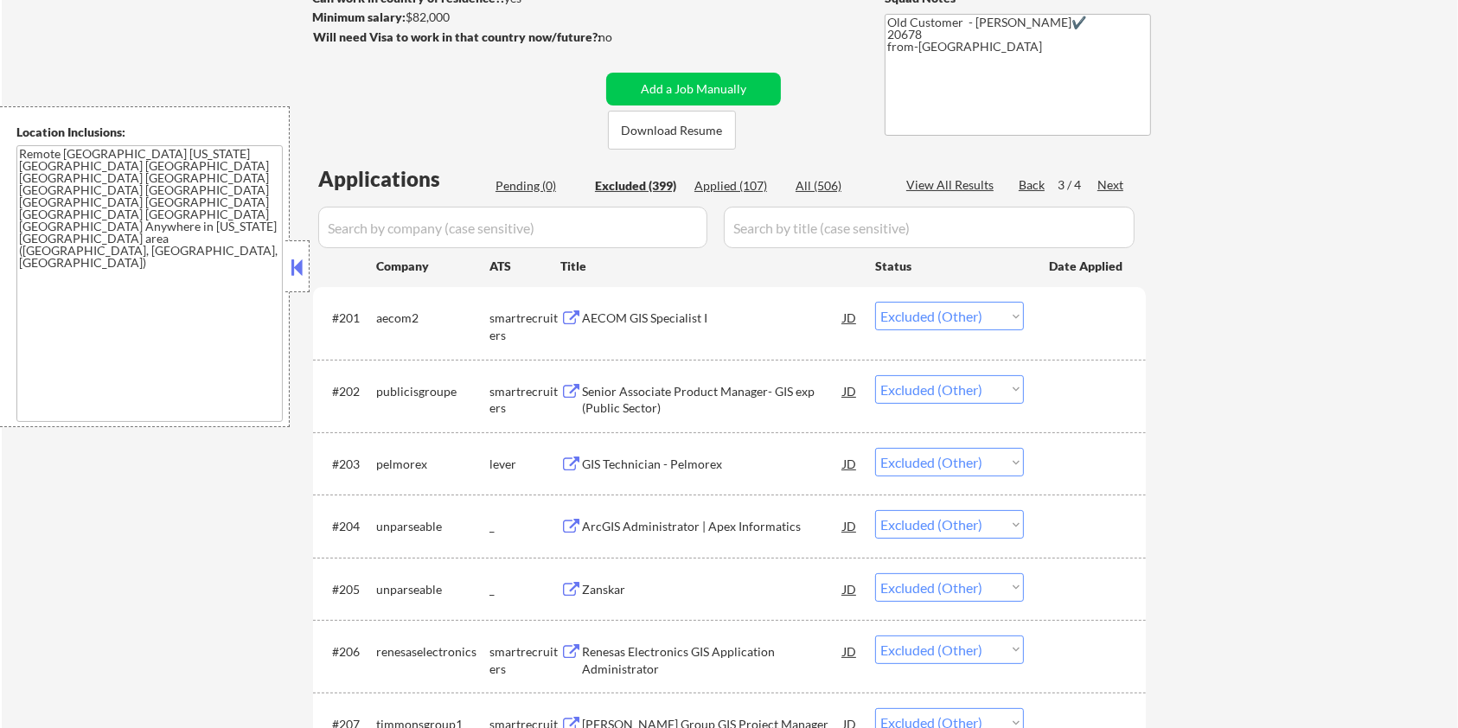
click at [652, 463] on div "GIS Technician - Pelmorex" at bounding box center [712, 464] width 261 height 17
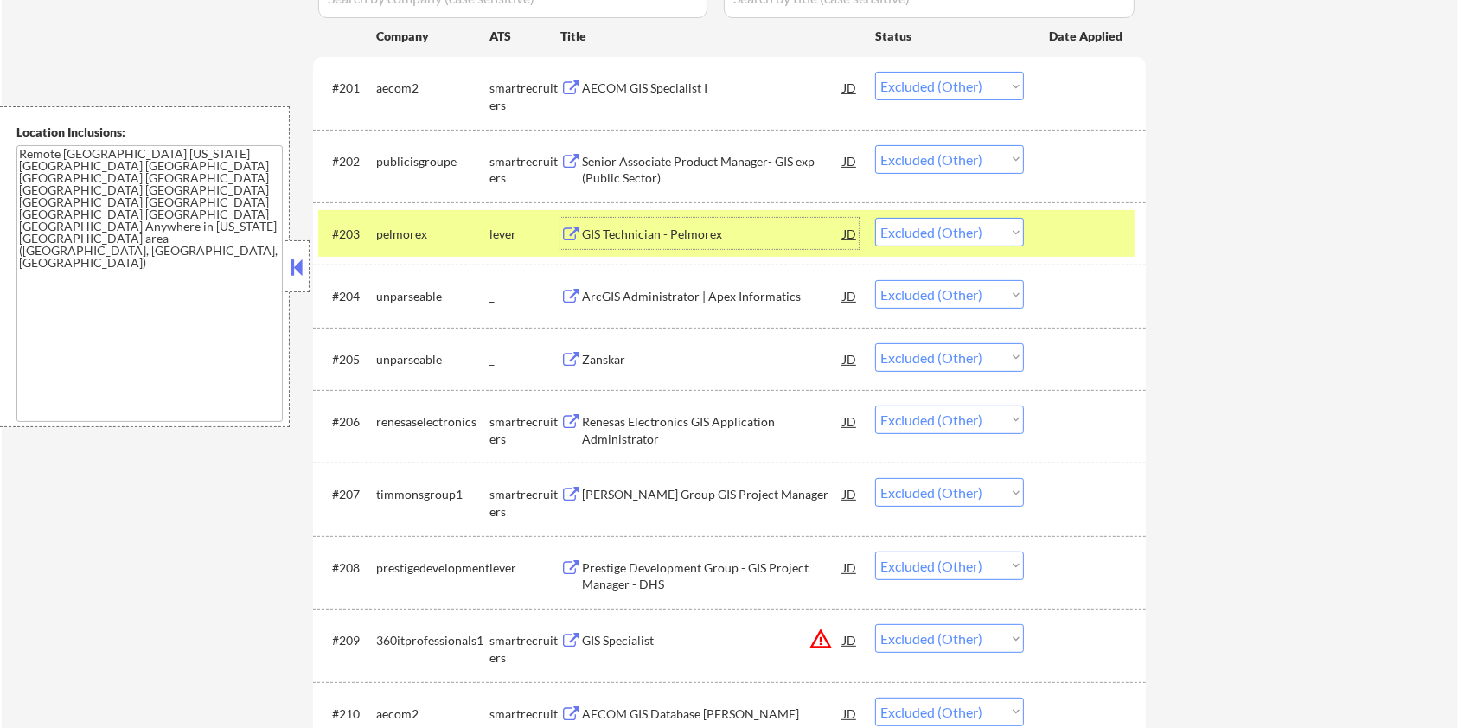
scroll to position [729, 0]
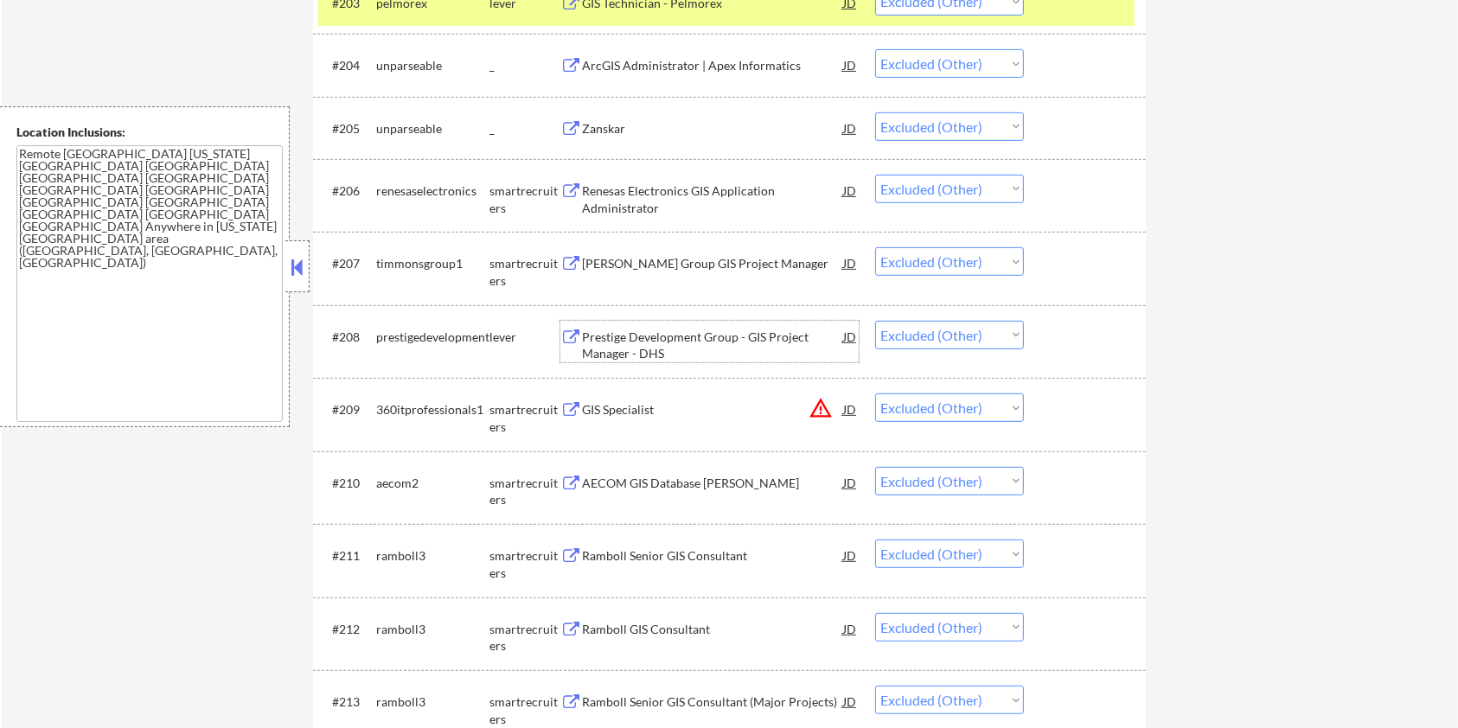
click at [629, 342] on div "Prestige Development Group - GIS Project Manager - DHS" at bounding box center [712, 346] width 261 height 34
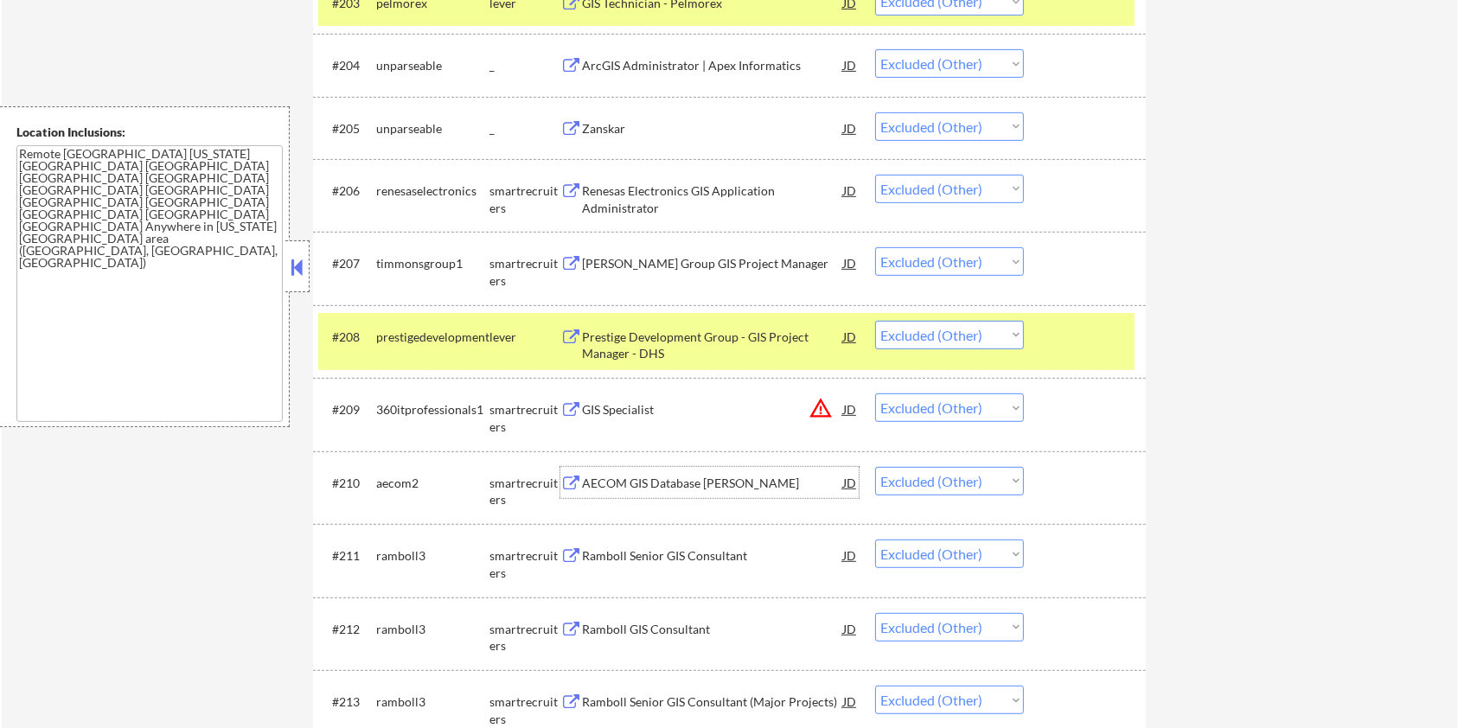
click at [616, 488] on div "AECOM GIS Database Developer III" at bounding box center [712, 483] width 261 height 17
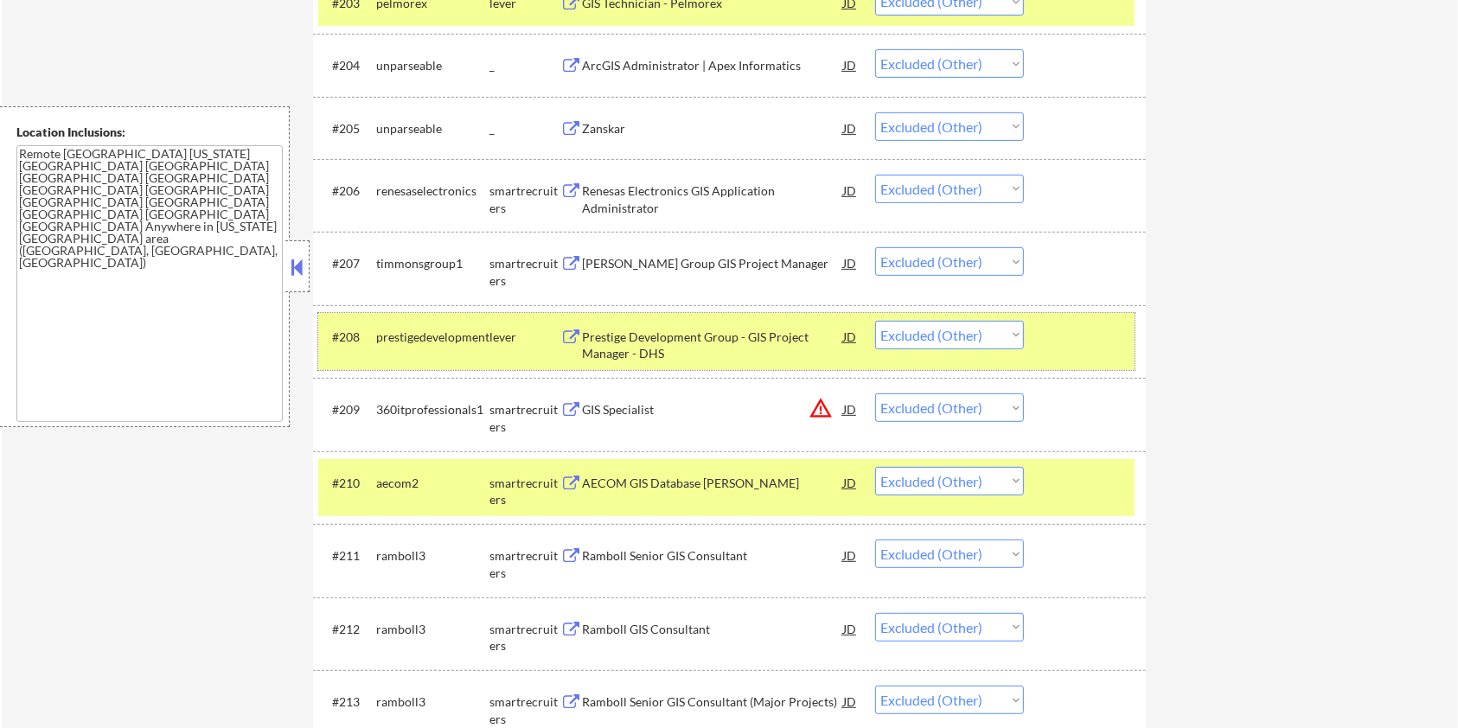
click at [1081, 321] on div at bounding box center [1087, 336] width 76 height 31
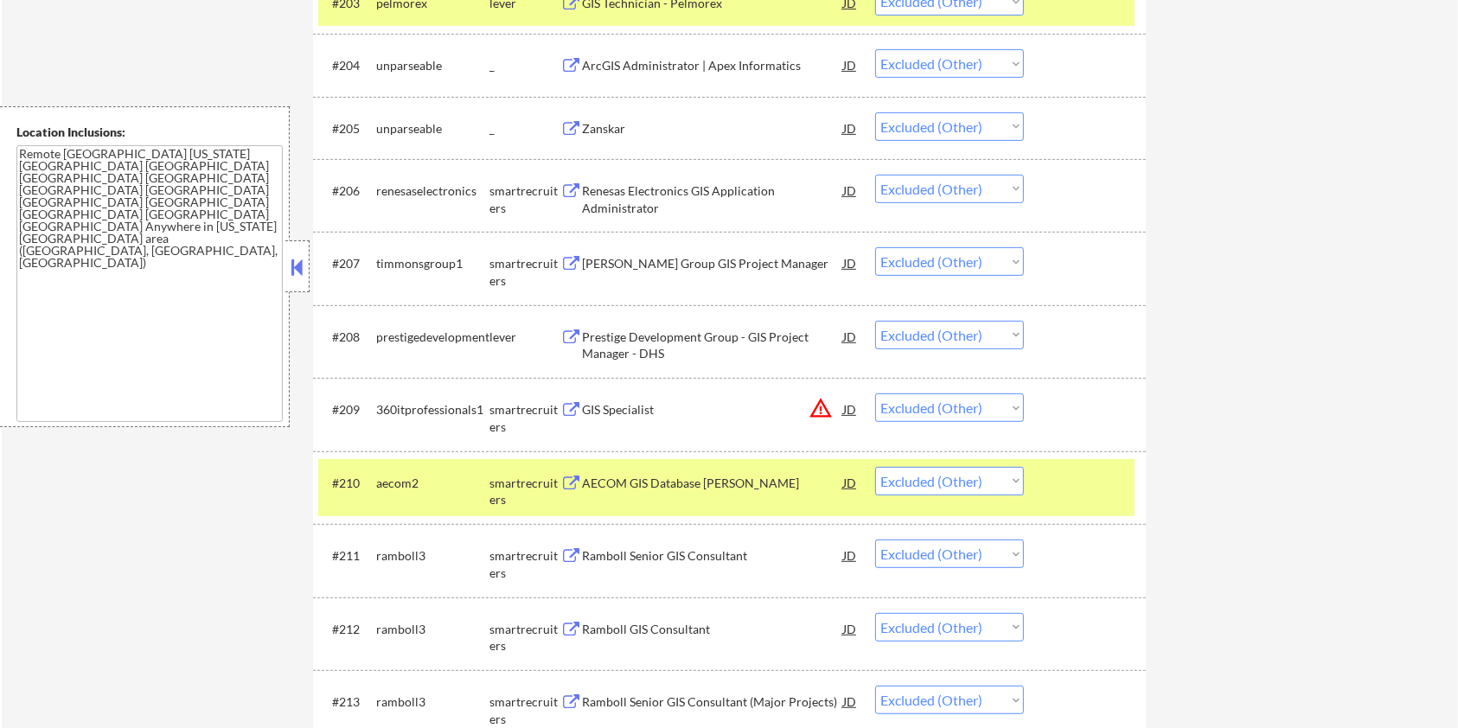
click at [1056, 468] on div at bounding box center [1087, 482] width 76 height 31
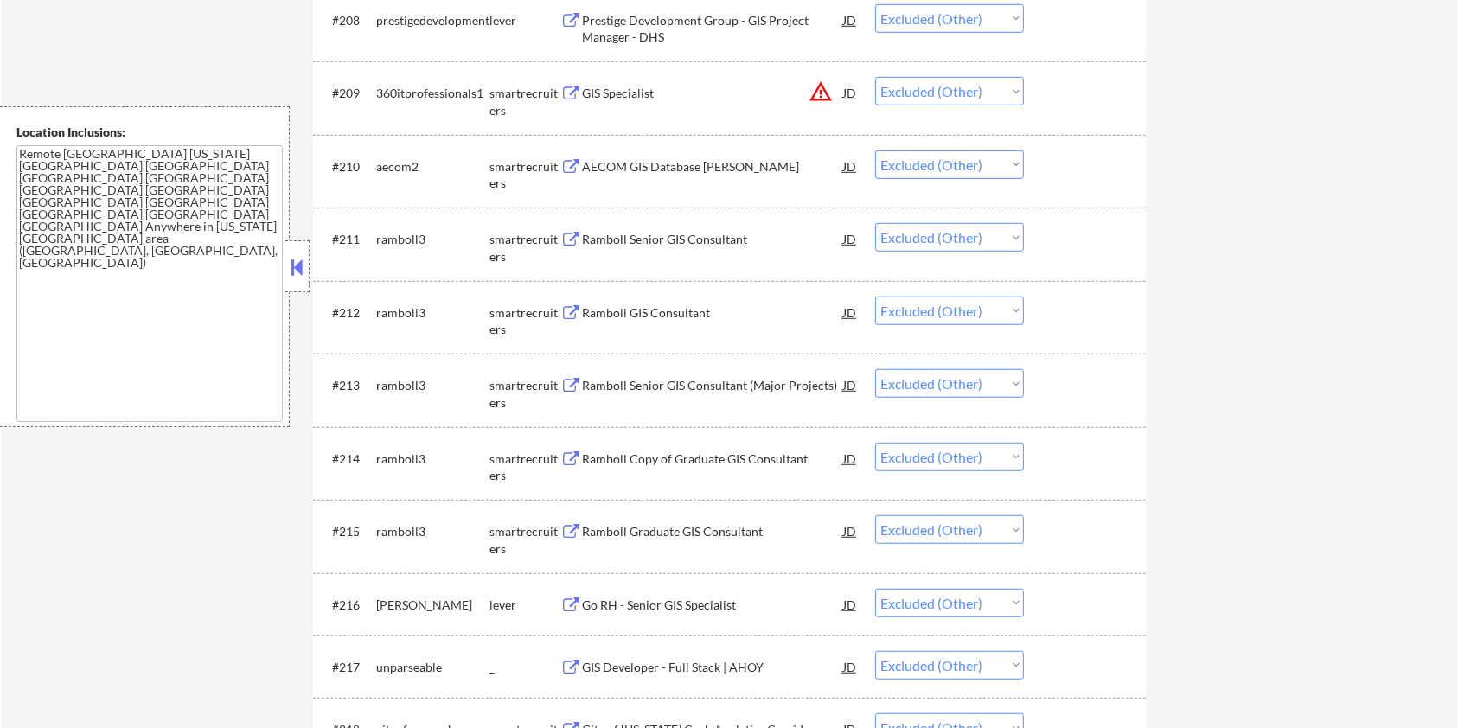
scroll to position [1075, 0]
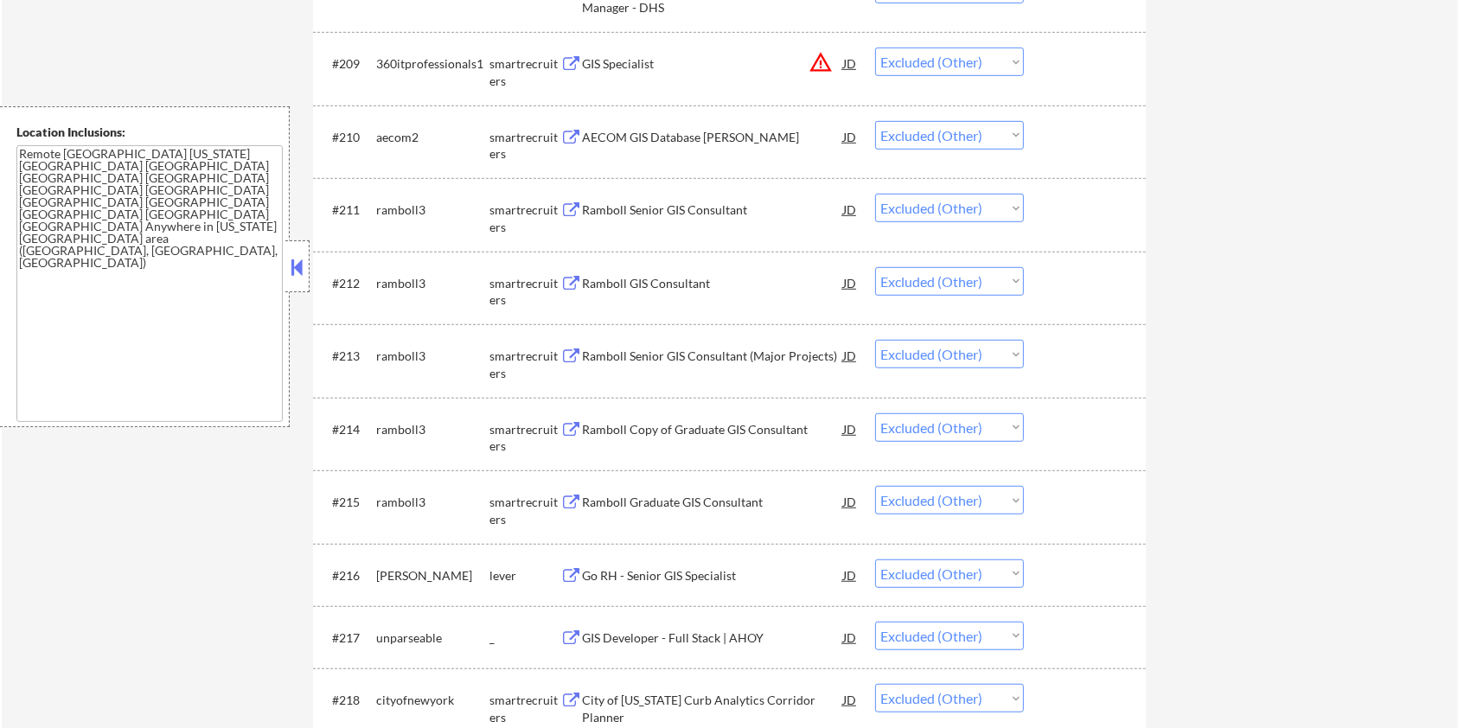
click at [609, 568] on div "Go RH - Senior GIS Specialist" at bounding box center [712, 575] width 261 height 17
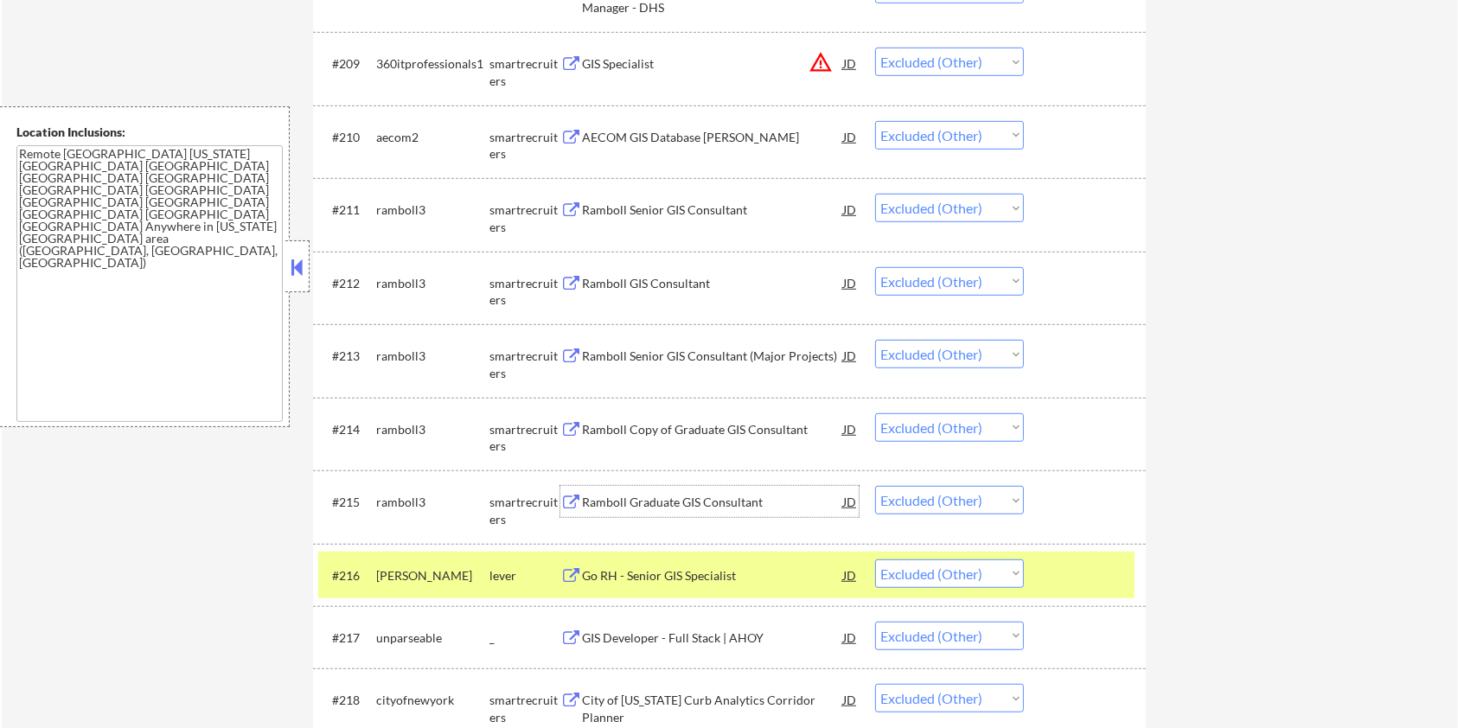
click at [674, 502] on div "Ramboll Graduate GIS Consultant" at bounding box center [712, 502] width 261 height 17
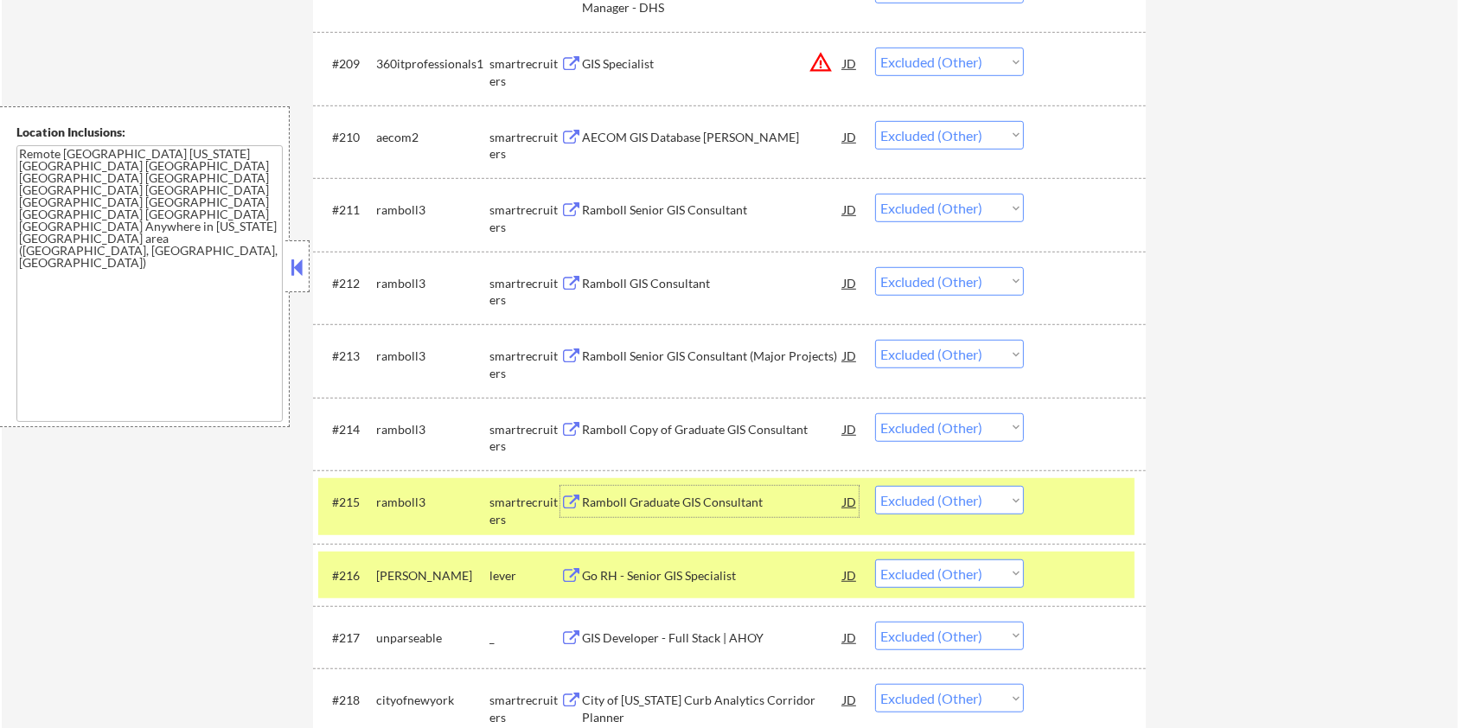
click at [1108, 506] on div at bounding box center [1087, 501] width 76 height 31
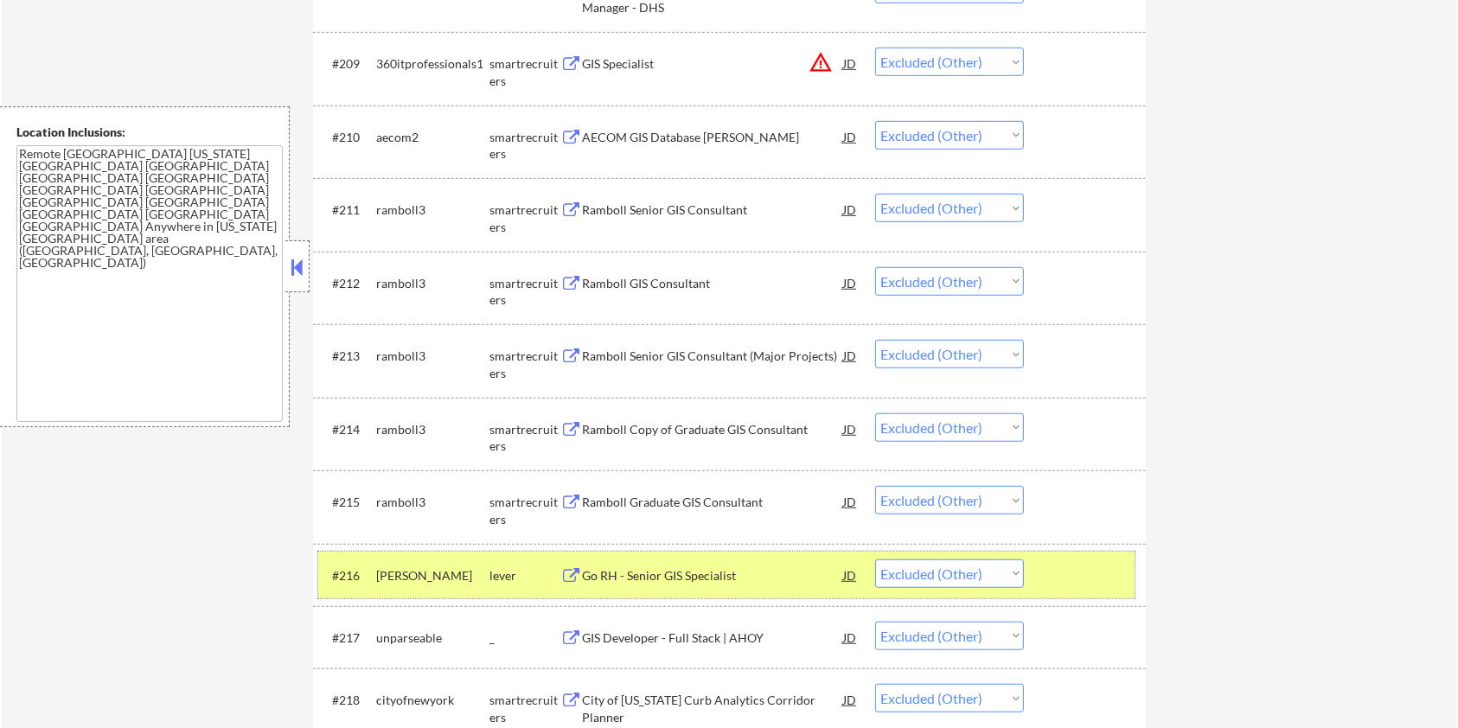
click at [1101, 559] on div at bounding box center [1087, 574] width 76 height 31
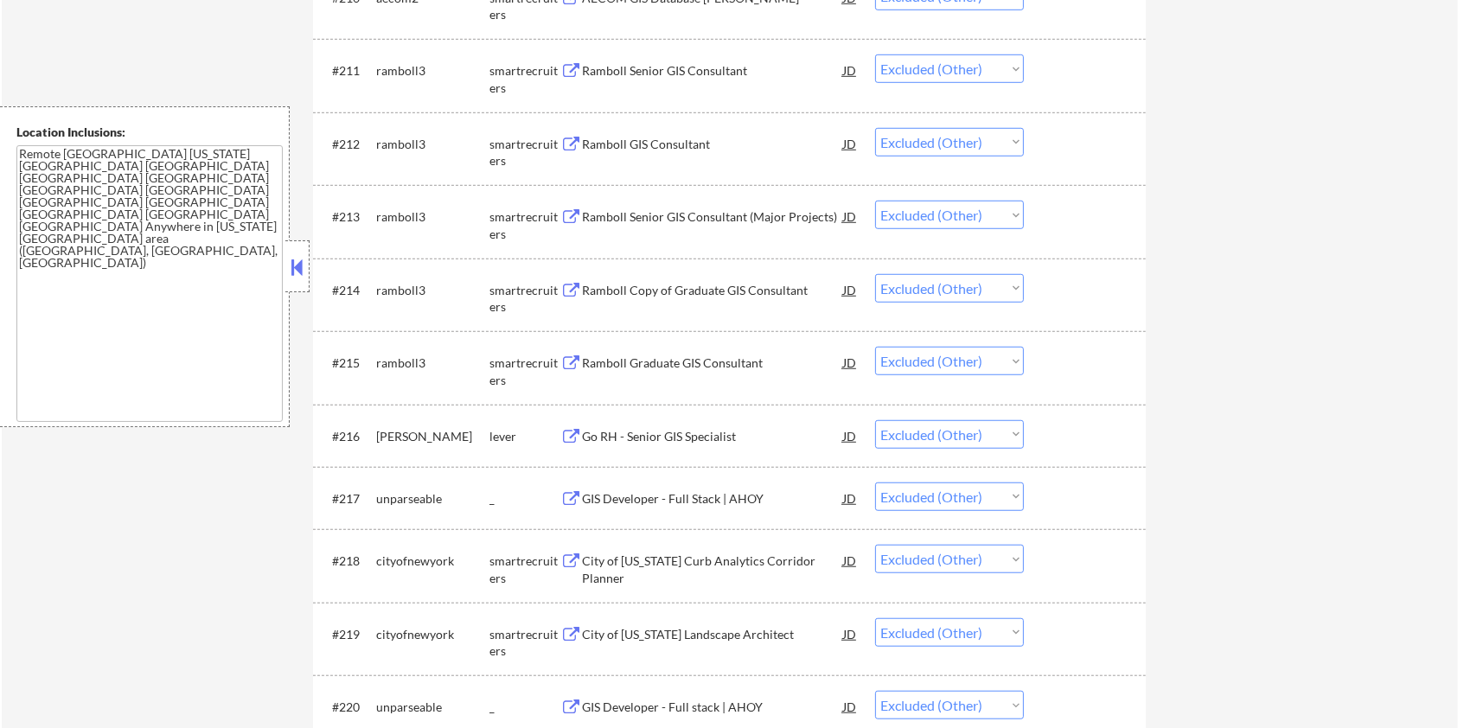
scroll to position [1306, 0]
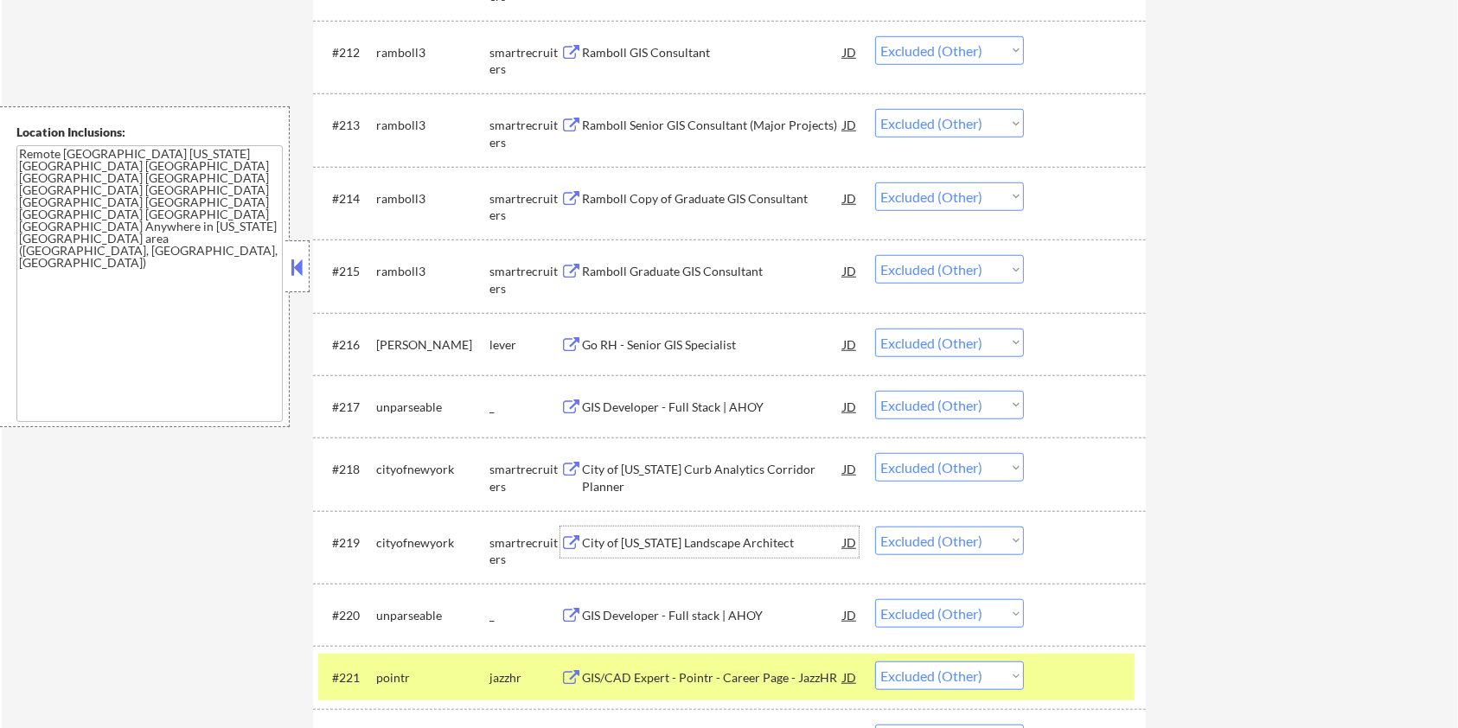
click at [638, 543] on div "City of New York Landscape Architect" at bounding box center [712, 542] width 261 height 17
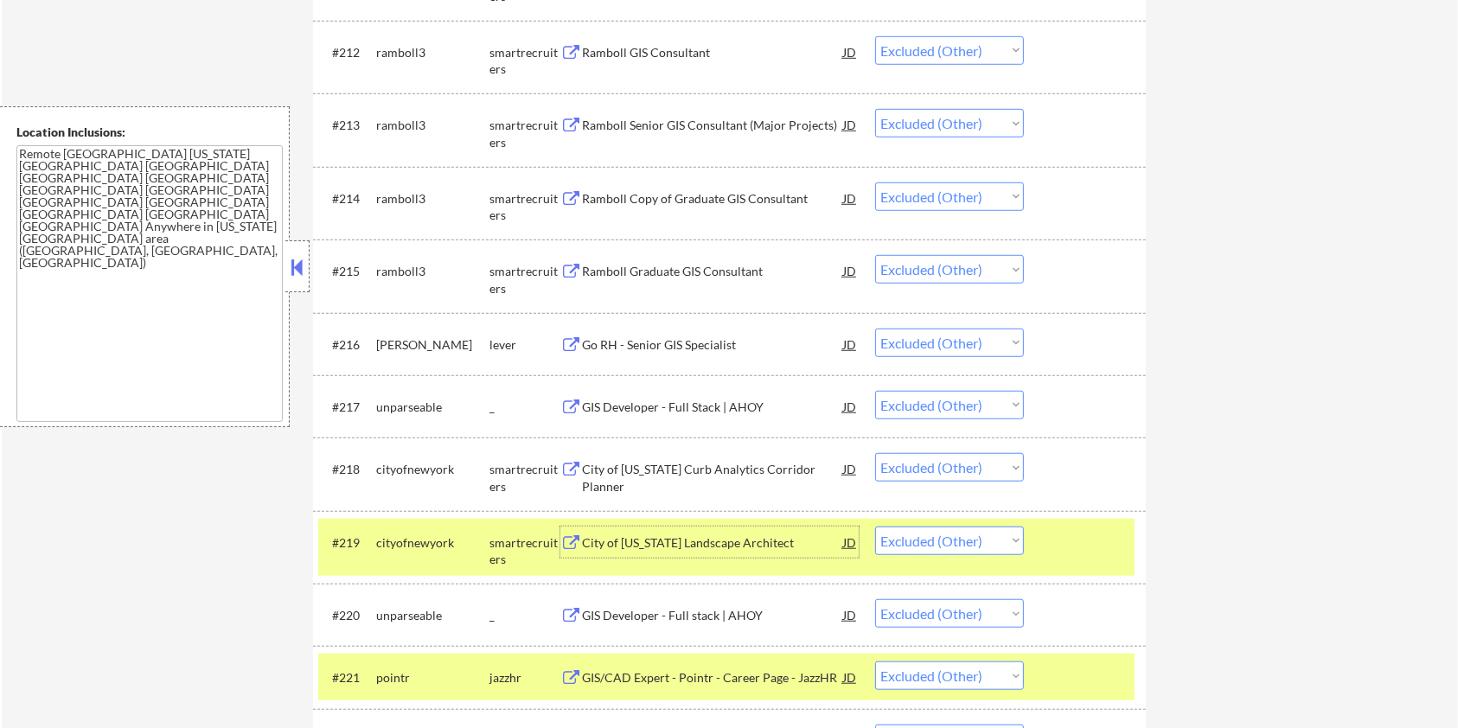
click at [1093, 539] on div at bounding box center [1087, 542] width 76 height 31
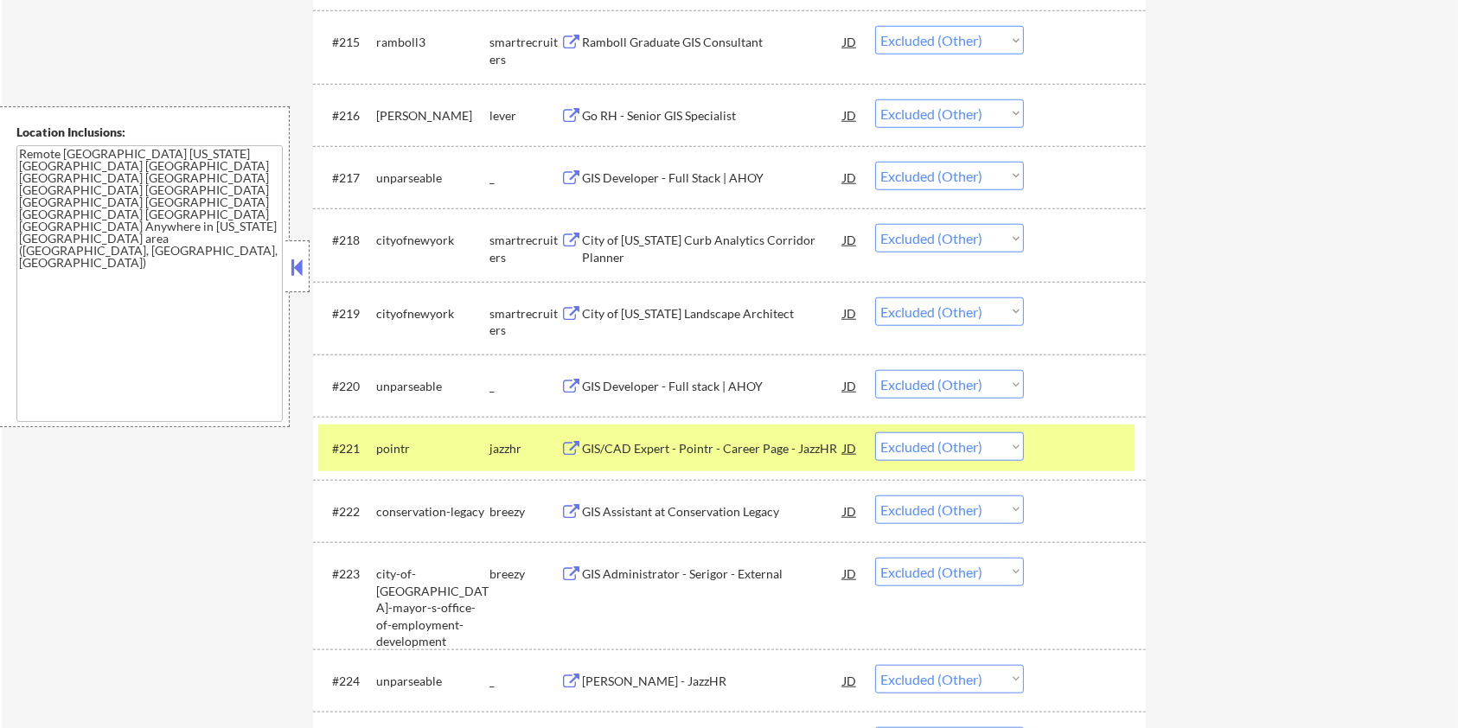
scroll to position [1536, 0]
click at [596, 438] on div "GIS/CAD Expert - Pointr - Career Page - JazzHR" at bounding box center [712, 446] width 261 height 31
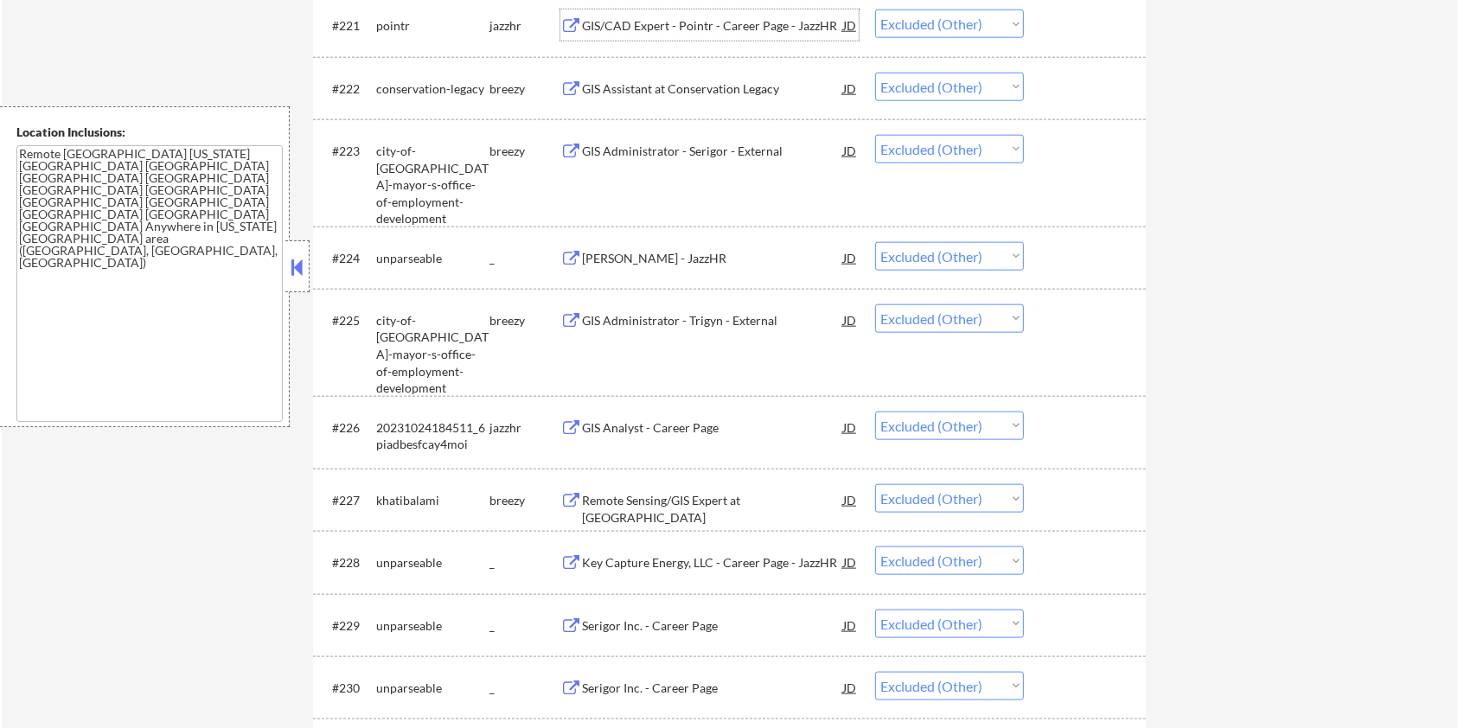
scroll to position [2112, 0]
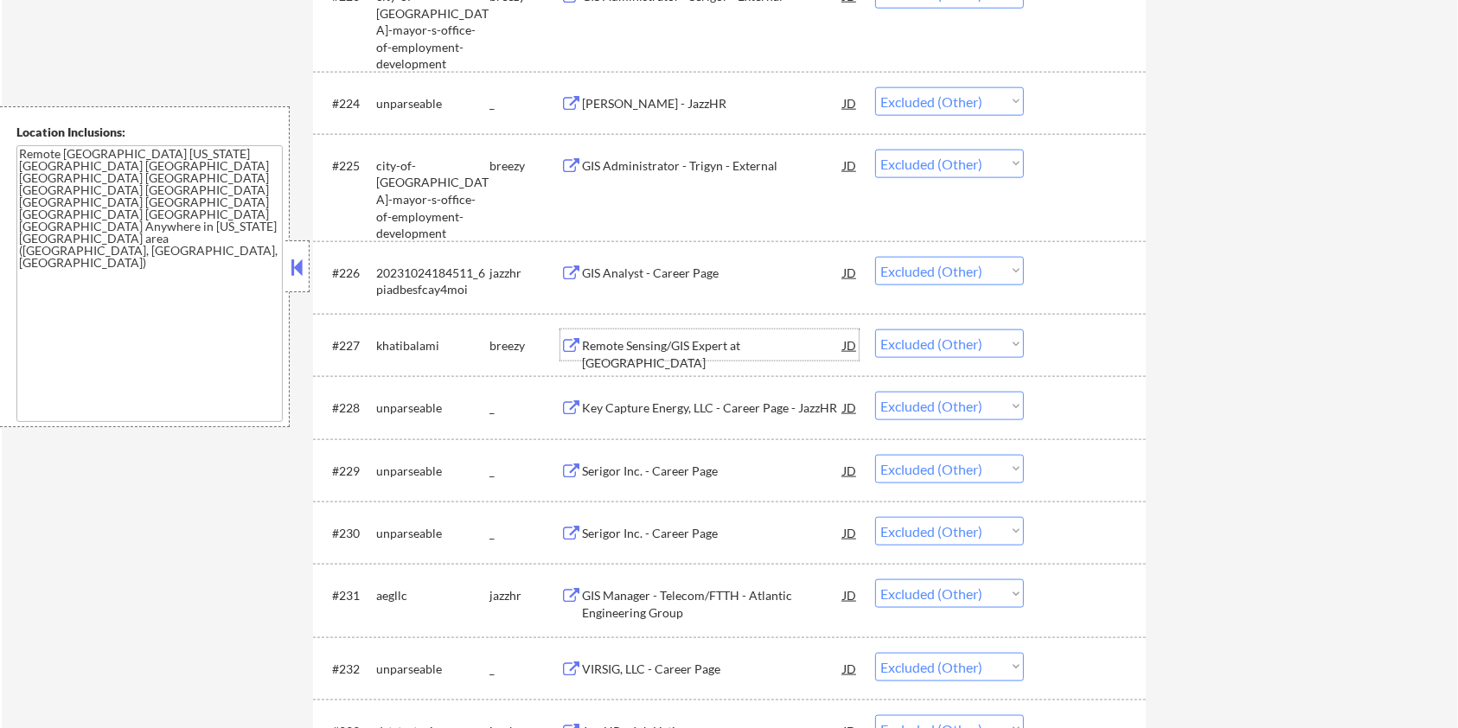
click at [610, 342] on div "Remote Sensing/GIS Expert at khatibalami" at bounding box center [712, 354] width 261 height 34
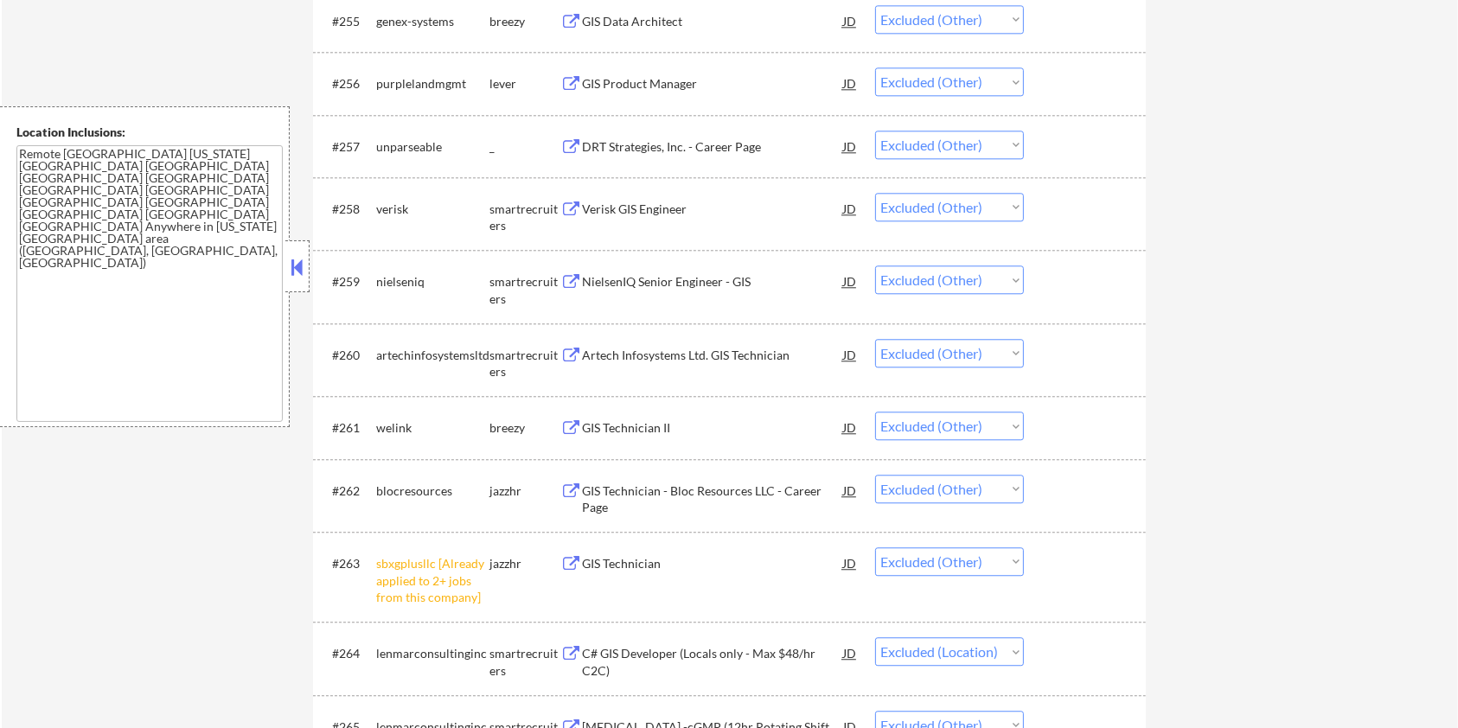
scroll to position [4533, 0]
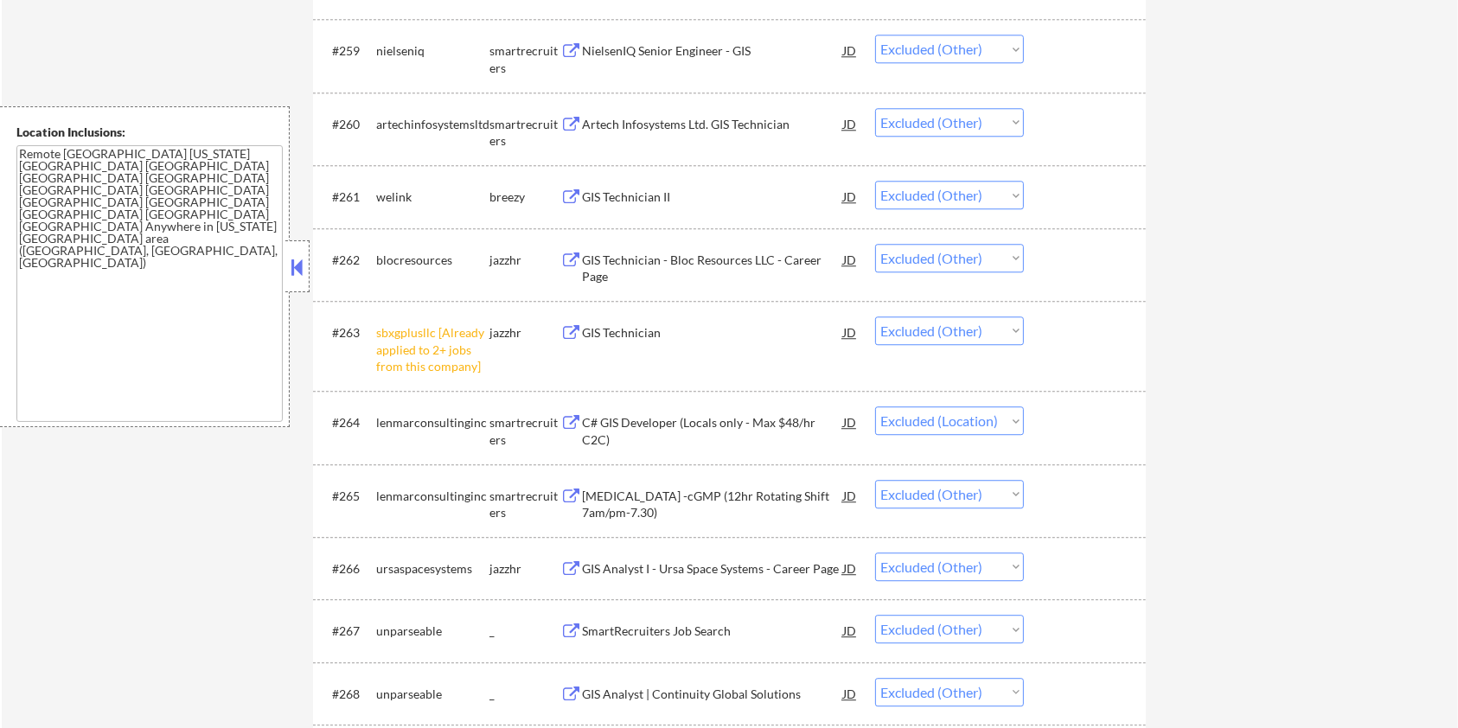
click at [669, 424] on div "C# GIS Developer (Locals only - Max $48/hr C2C)" at bounding box center [712, 431] width 261 height 34
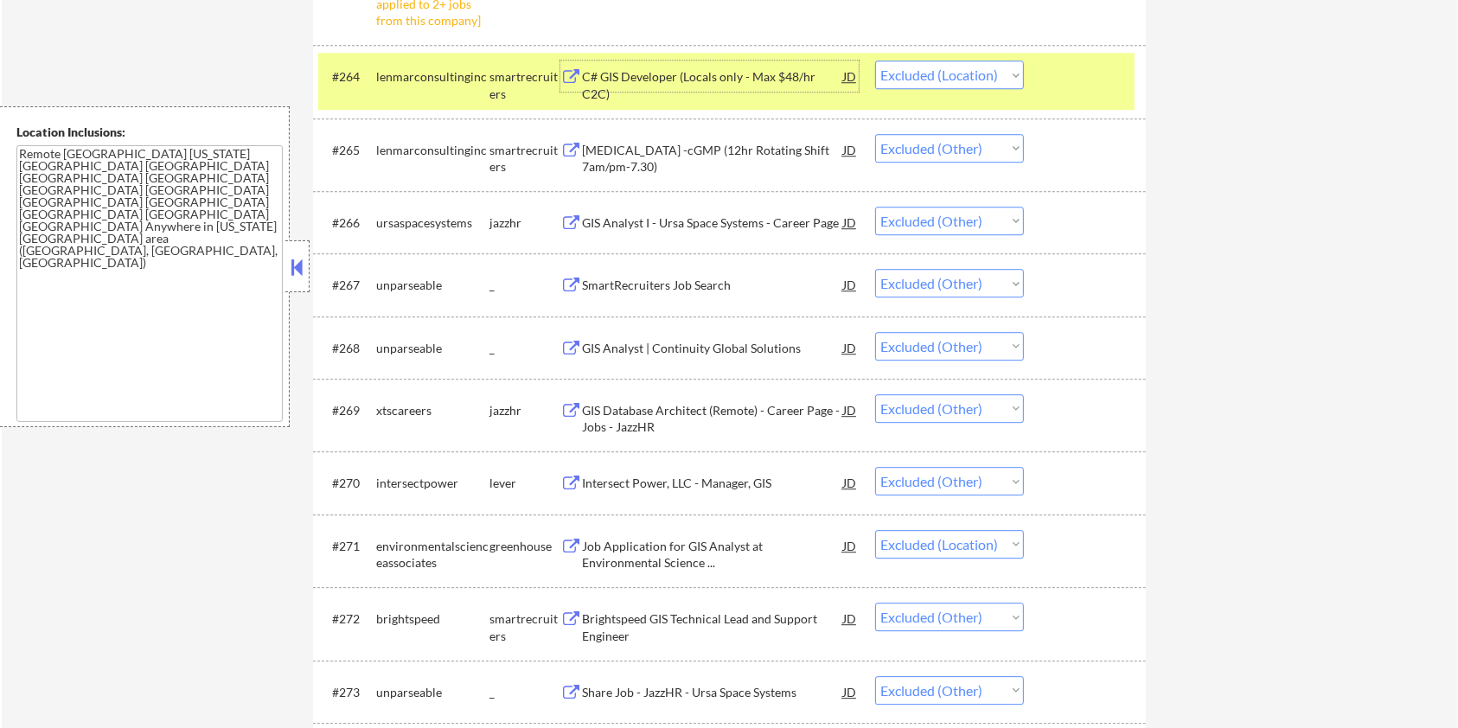
scroll to position [5110, 0]
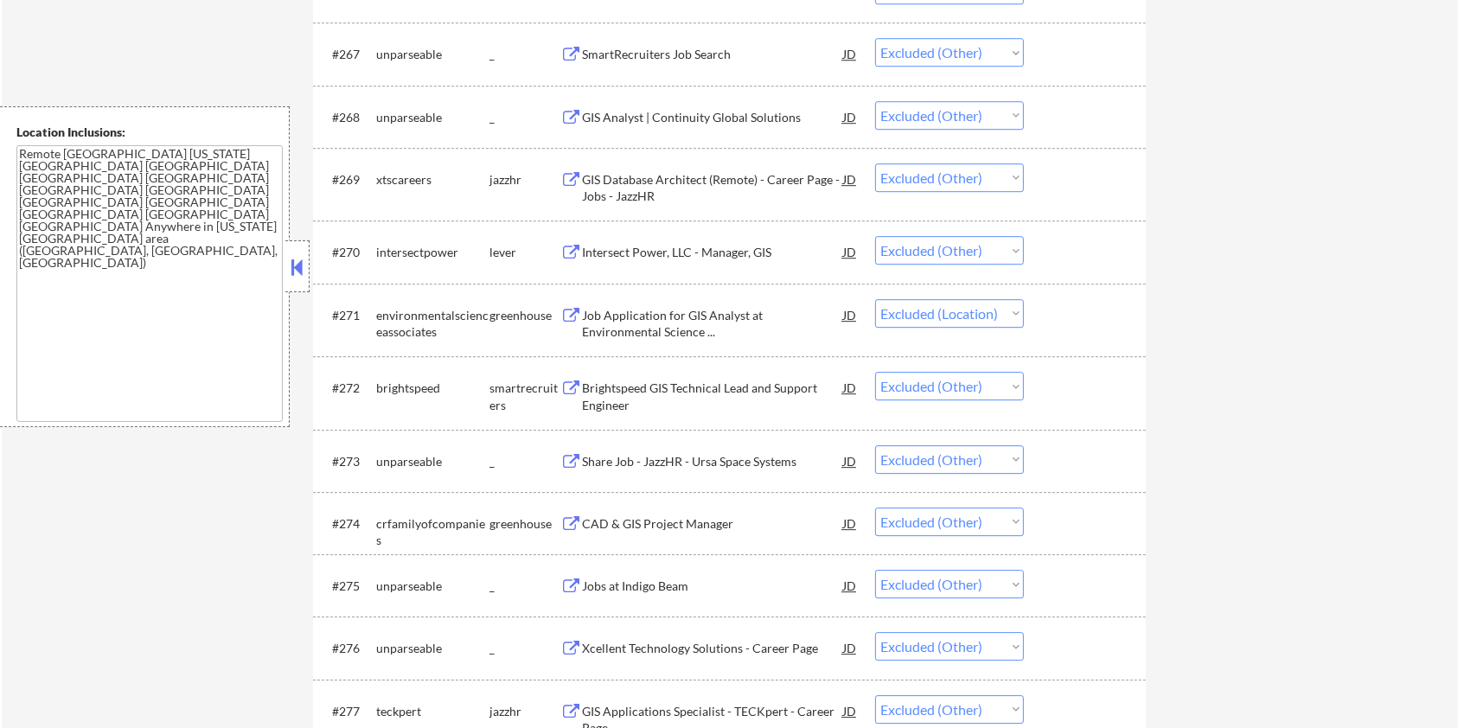
click at [679, 314] on div "Job Application for GIS Analyst at Environmental Science ..." at bounding box center [712, 324] width 261 height 34
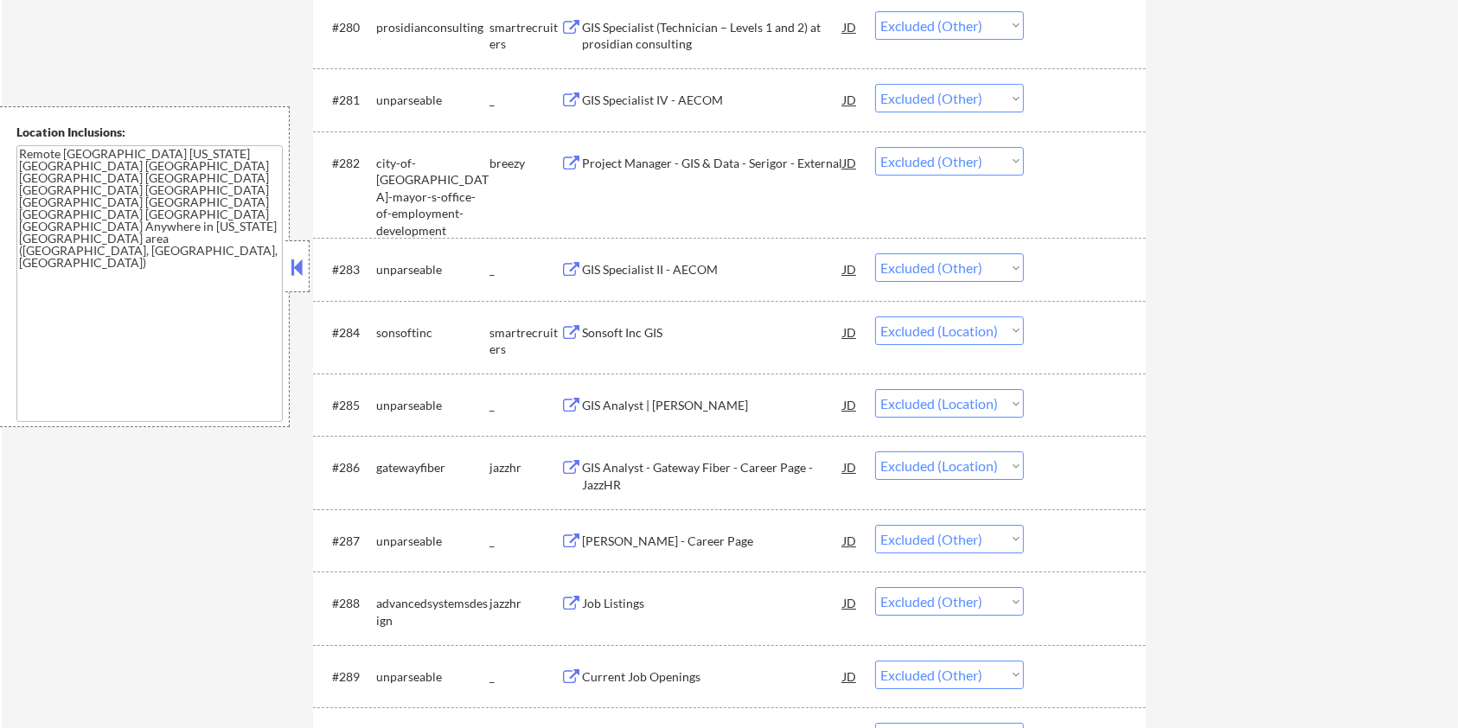
scroll to position [6032, 0]
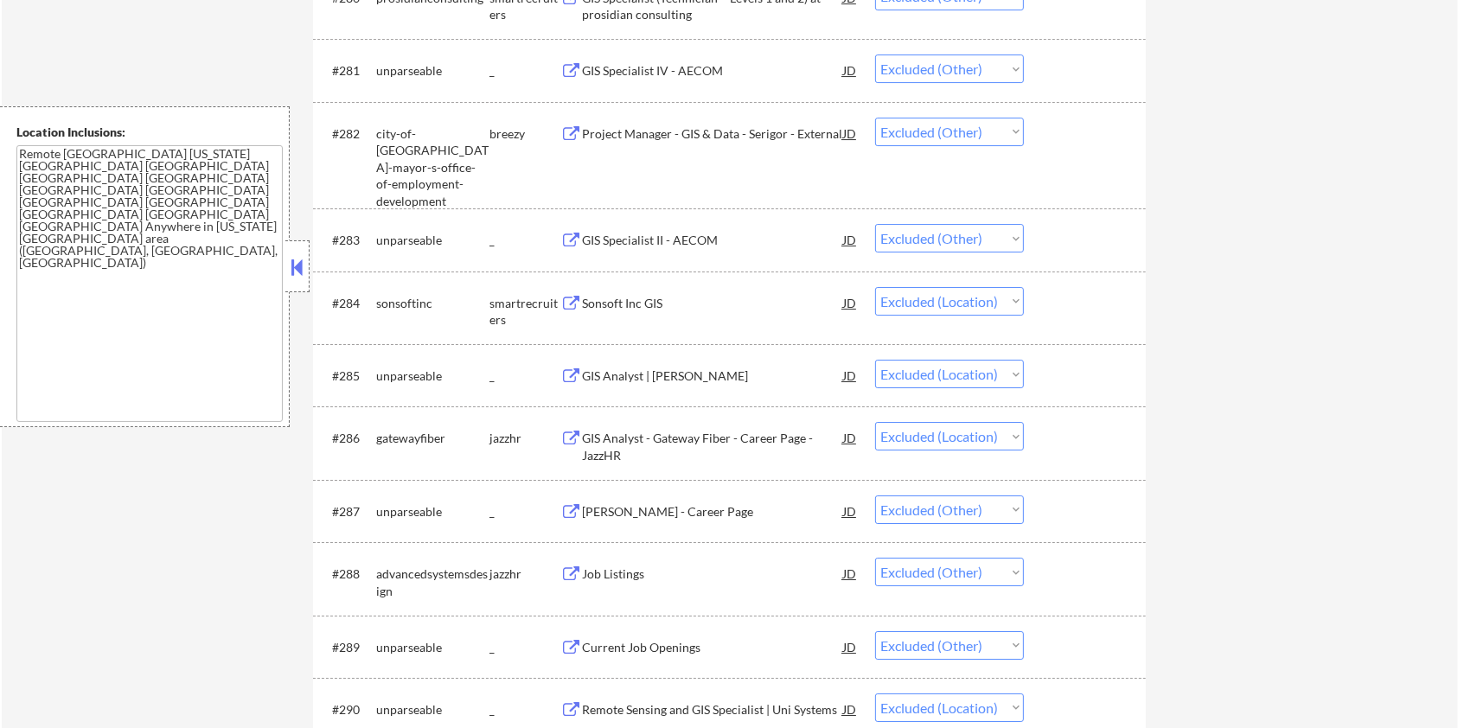
click at [641, 364] on div "GIS Analyst | Stafford Gray" at bounding box center [712, 375] width 261 height 31
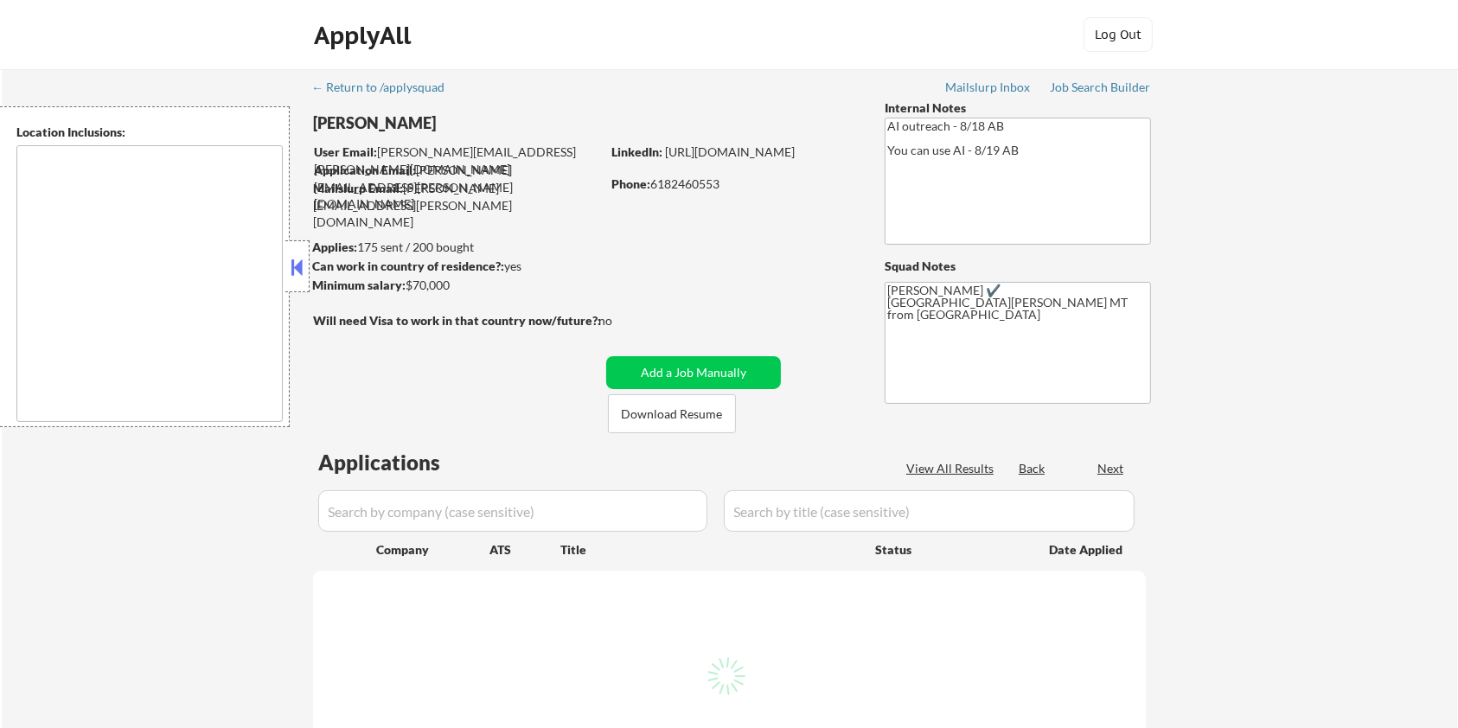
select select ""pending""
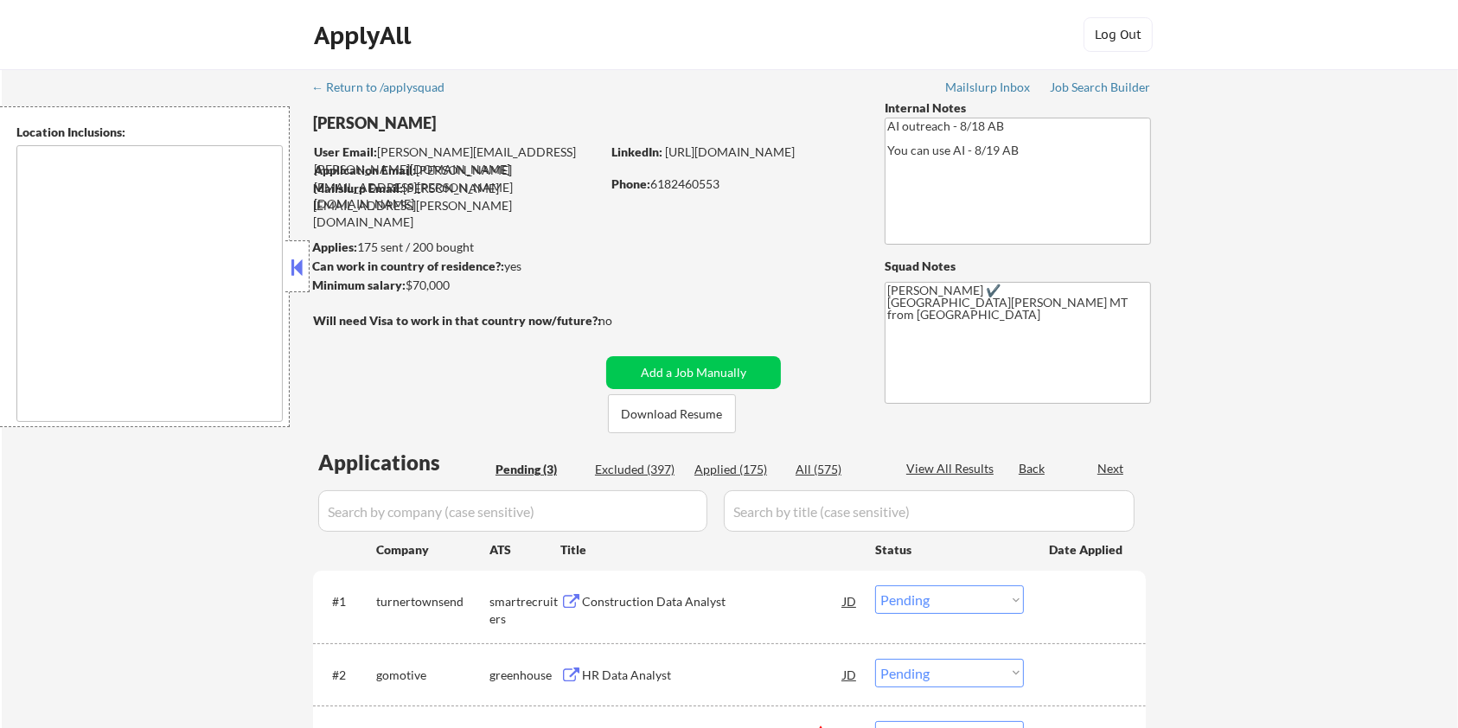
type textarea "[GEOGRAPHIC_DATA][PERSON_NAME], CO [PERSON_NAME], CO [GEOGRAPHIC_DATA], CO Timn…"
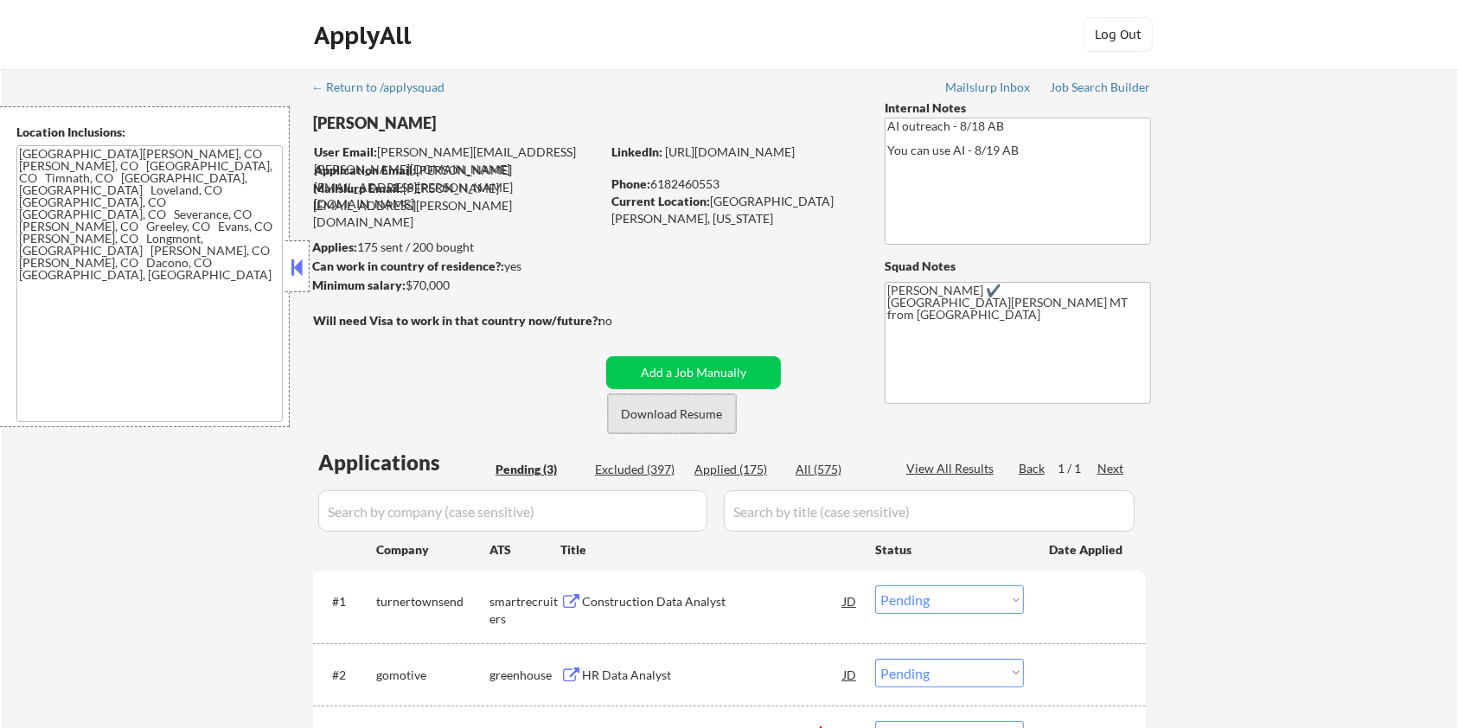
click at [659, 413] on button "Download Resume" at bounding box center [672, 413] width 128 height 39
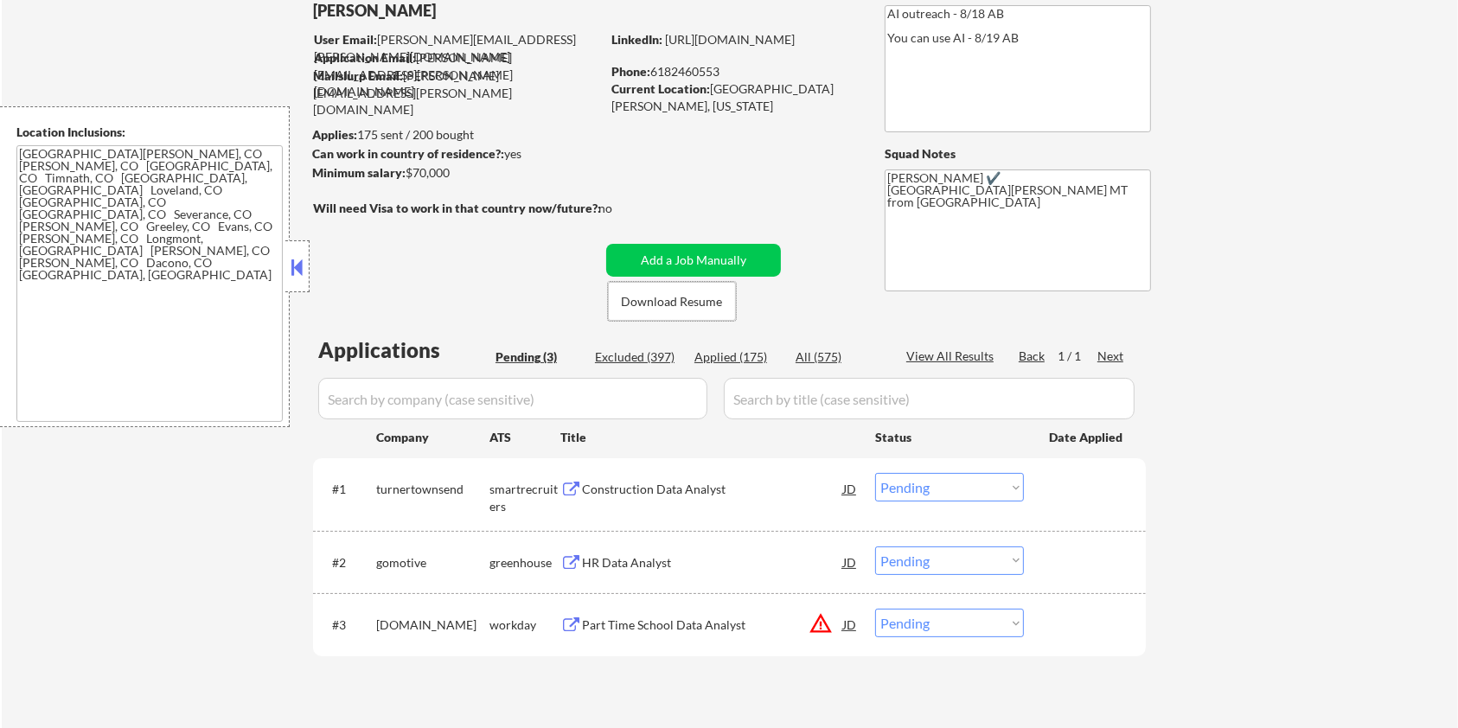
scroll to position [115, 0]
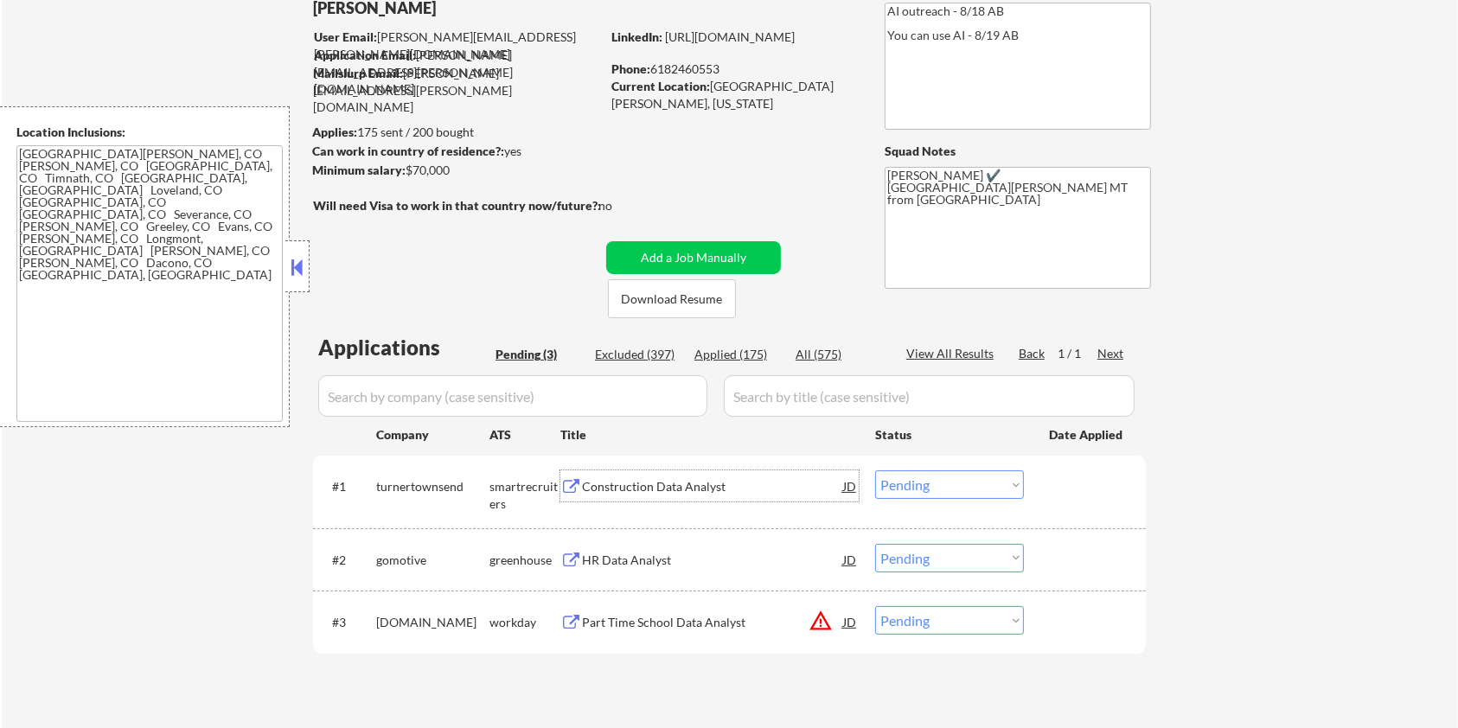
click at [627, 492] on div "Construction Data Analyst" at bounding box center [712, 486] width 261 height 17
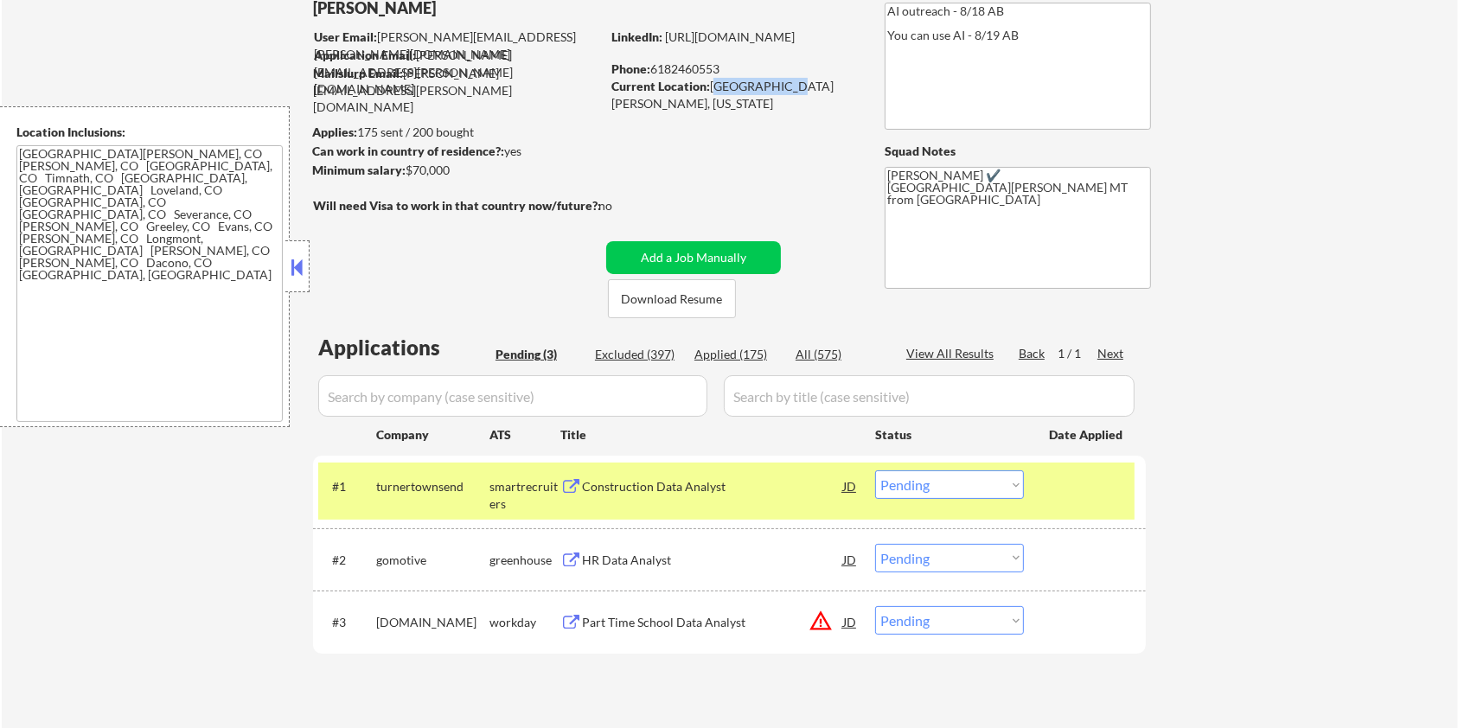
drag, startPoint x: 770, startPoint y: 86, endPoint x: 712, endPoint y: 84, distance: 58.9
click at [712, 84] on div "Current Location: Fort Collins, Colorado" at bounding box center [733, 95] width 245 height 34
copy div "Fort Collins"
click at [623, 487] on div "Construction Data Analyst" at bounding box center [712, 486] width 261 height 17
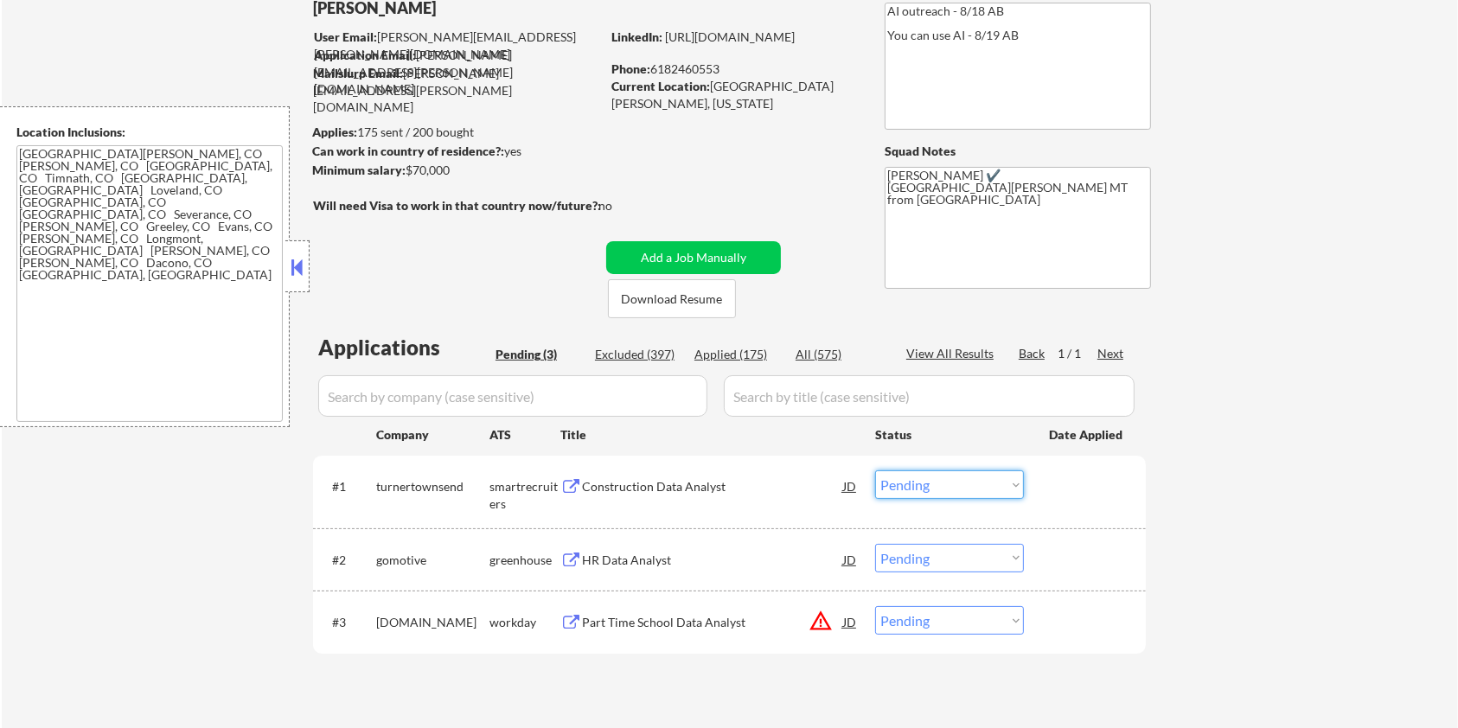
click at [968, 479] on select "Choose an option... Pending Applied Excluded (Questions) Excluded (Expired) Exc…" at bounding box center [949, 484] width 149 height 29
click at [875, 470] on select "Choose an option... Pending Applied Excluded (Questions) Excluded (Expired) Exc…" at bounding box center [949, 484] width 149 height 29
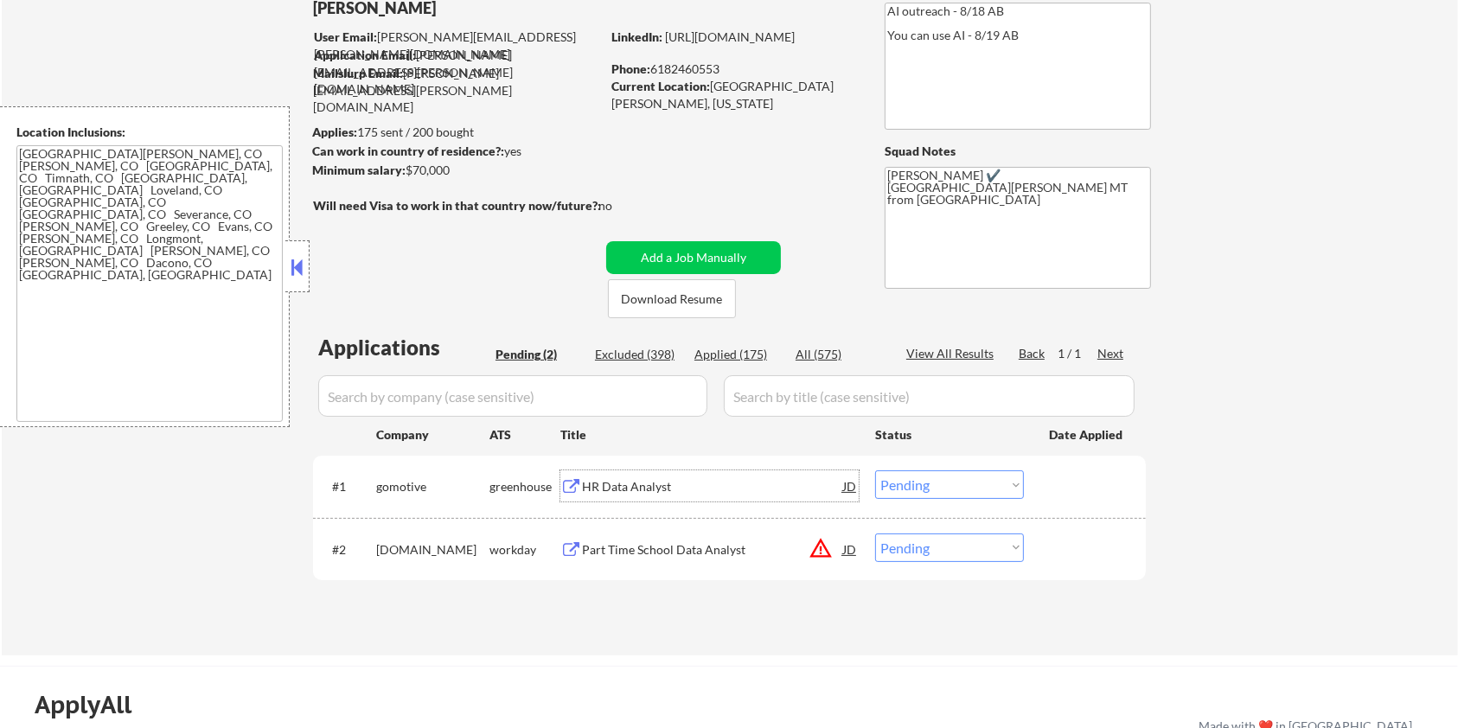
click at [655, 483] on div "HR Data Analyst" at bounding box center [712, 486] width 261 height 17
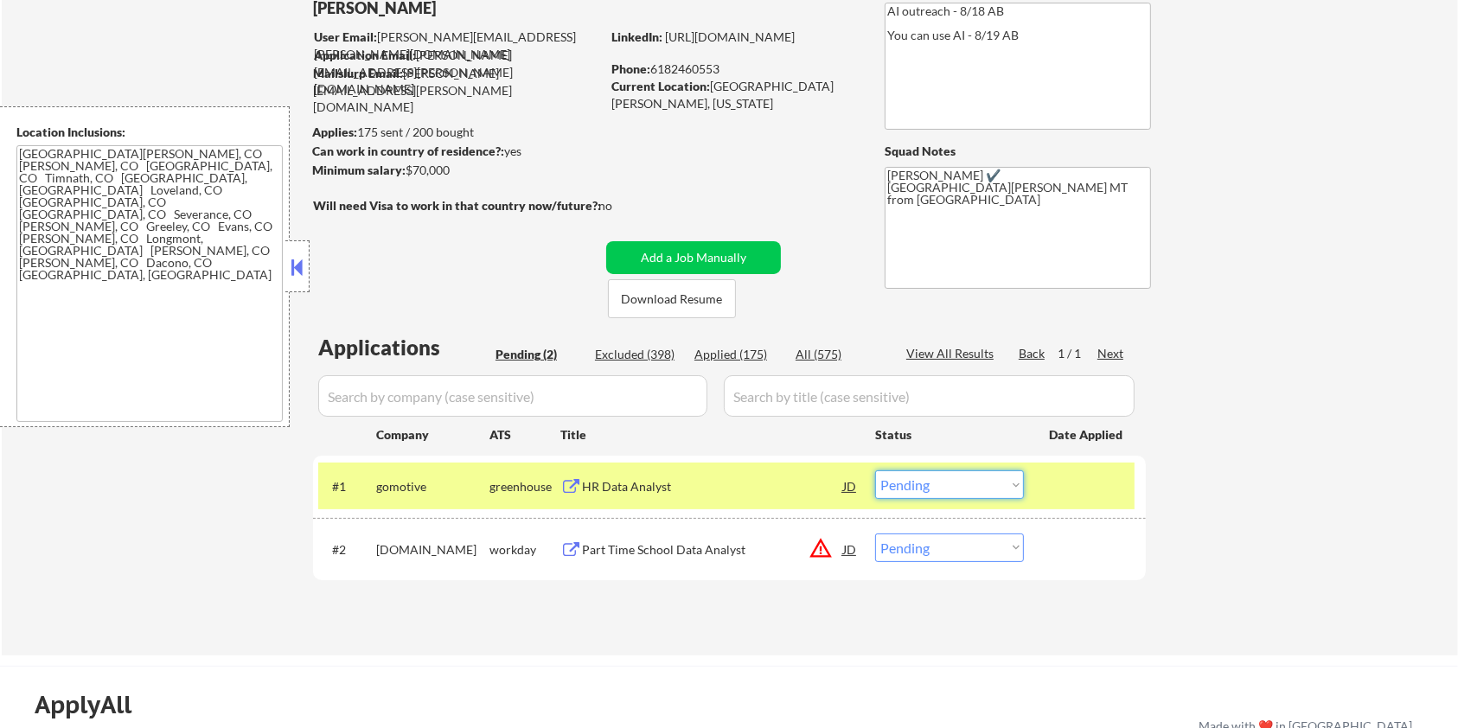
click at [927, 481] on select "Choose an option... Pending Applied Excluded (Questions) Excluded (Expired) Exc…" at bounding box center [949, 484] width 149 height 29
click at [875, 470] on select "Choose an option... Pending Applied Excluded (Questions) Excluded (Expired) Exc…" at bounding box center [949, 484] width 149 height 29
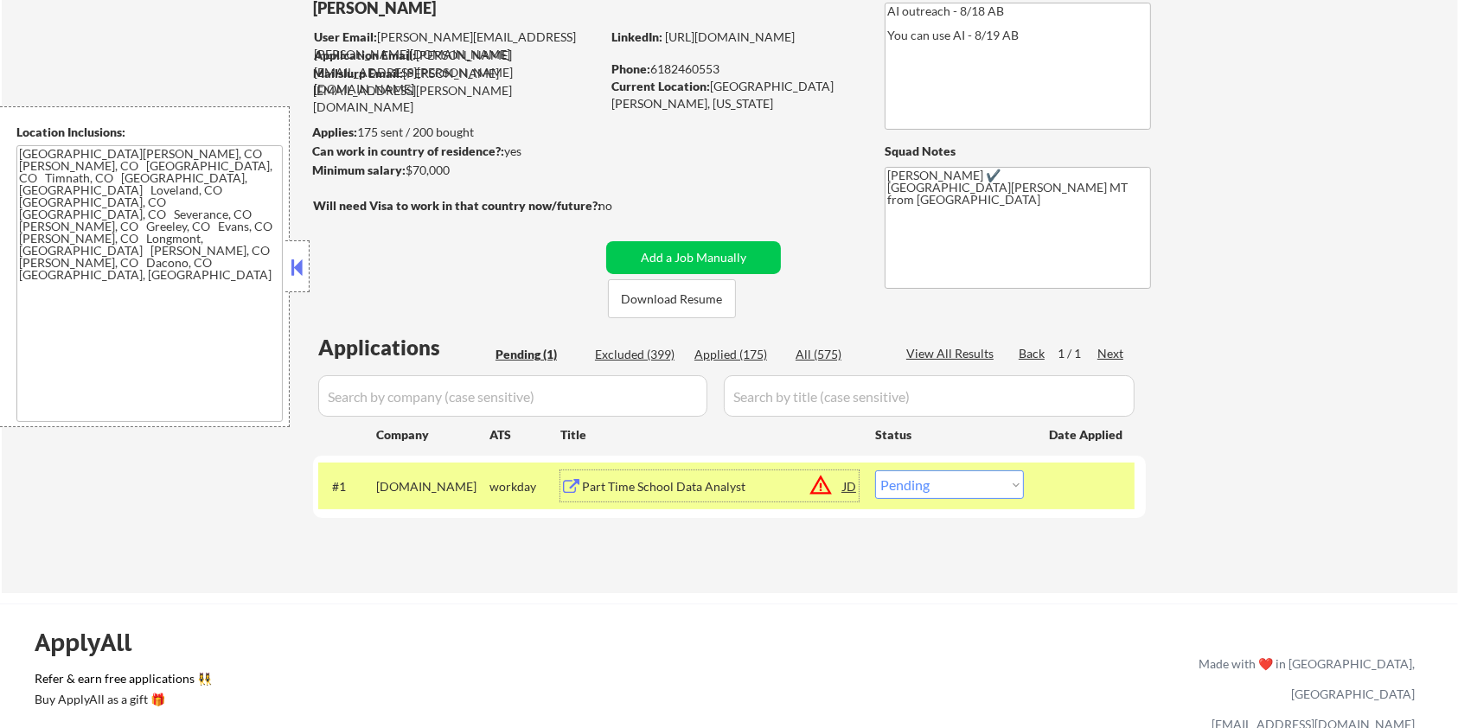
click at [674, 486] on div "Part Time School Data Analyst" at bounding box center [712, 486] width 261 height 17
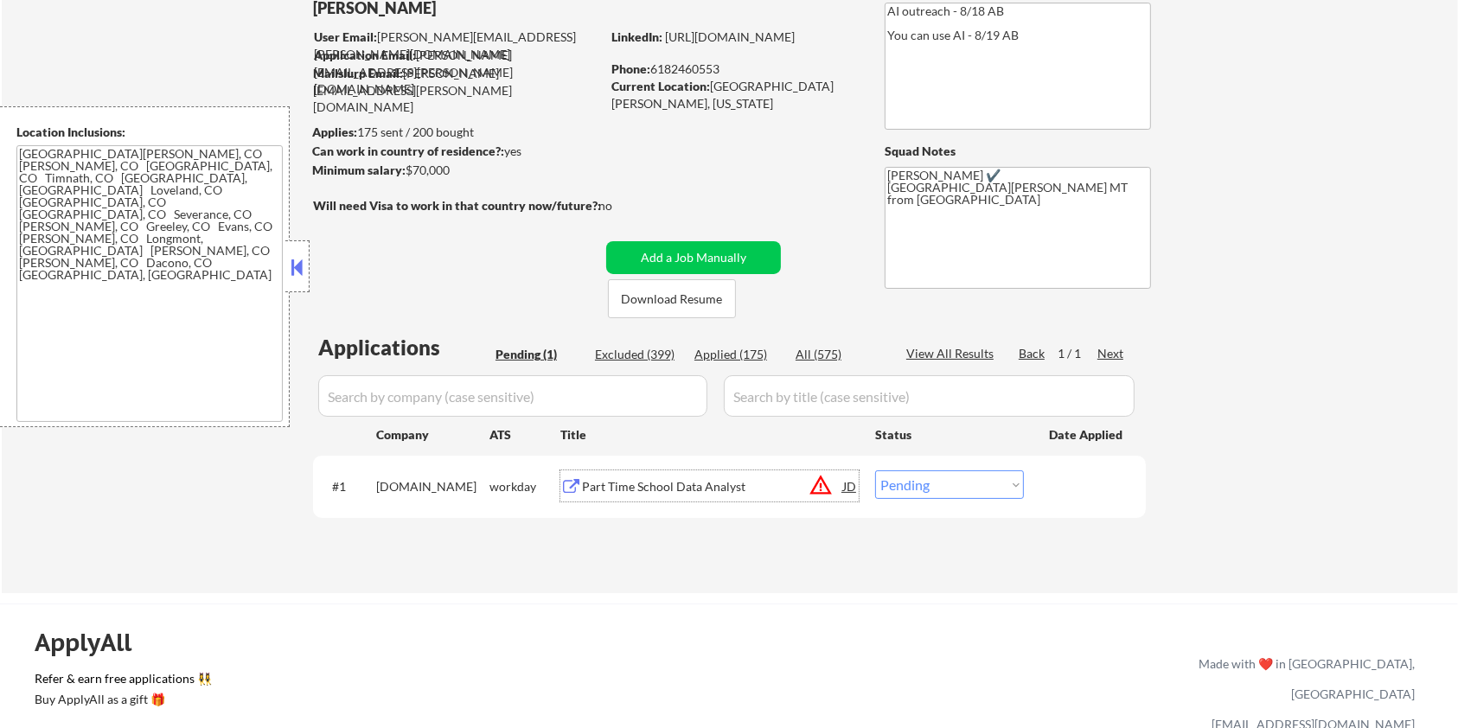
click at [937, 488] on select "Choose an option... Pending Applied Excluded (Questions) Excluded (Expired) Exc…" at bounding box center [949, 484] width 149 height 29
select select ""excluded__bad_match_""
click at [875, 470] on select "Choose an option... Pending Applied Excluded (Questions) Excluded (Expired) Exc…" at bounding box center [949, 484] width 149 height 29
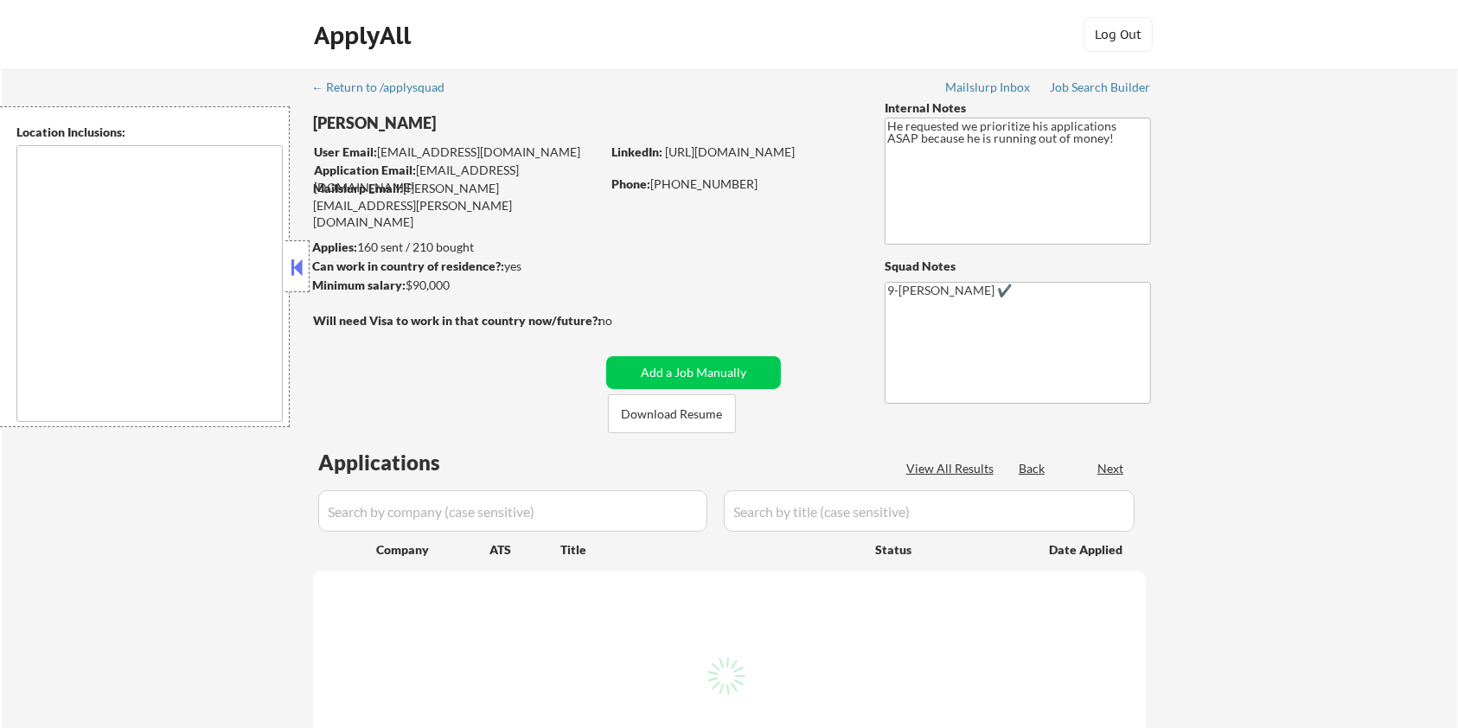
type textarea "[GEOGRAPHIC_DATA], [GEOGRAPHIC_DATA] [GEOGRAPHIC_DATA], [GEOGRAPHIC_DATA] [PERS…"
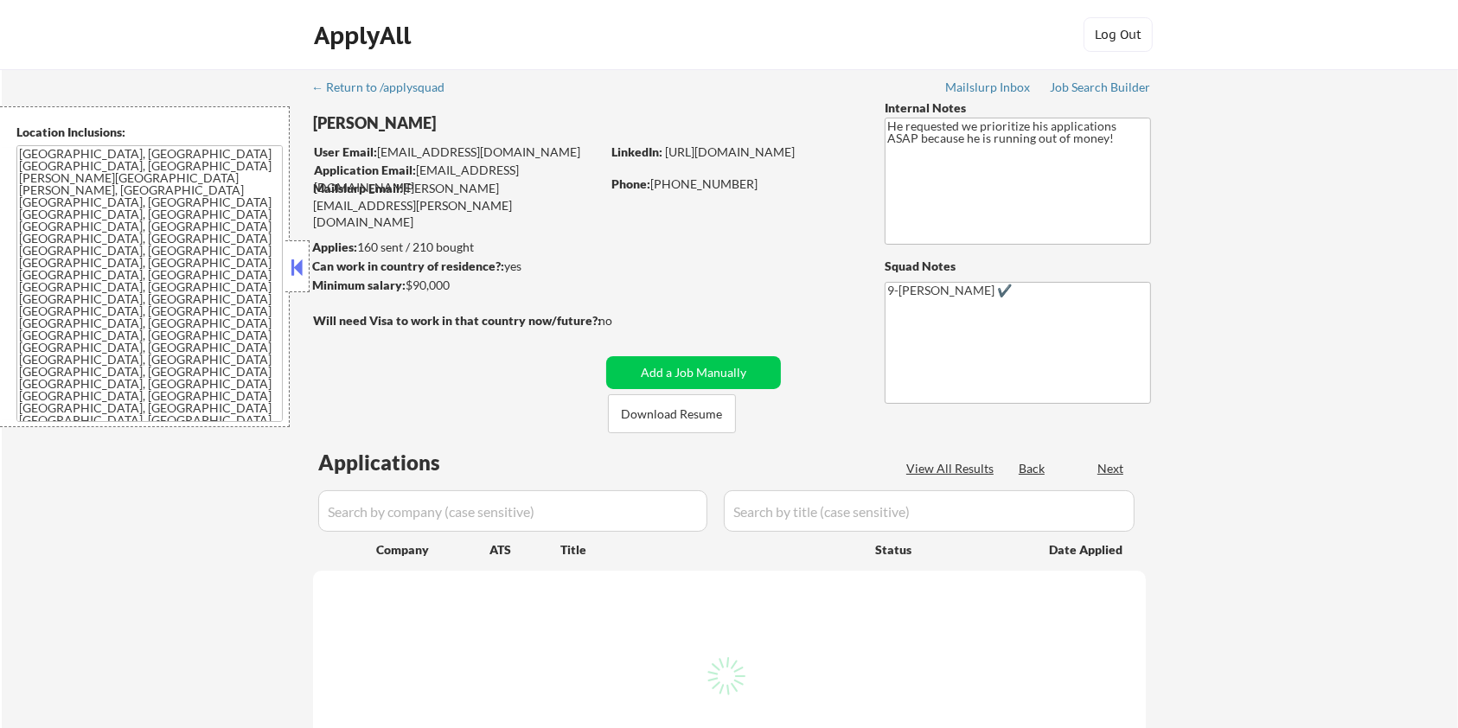
select select ""pending""
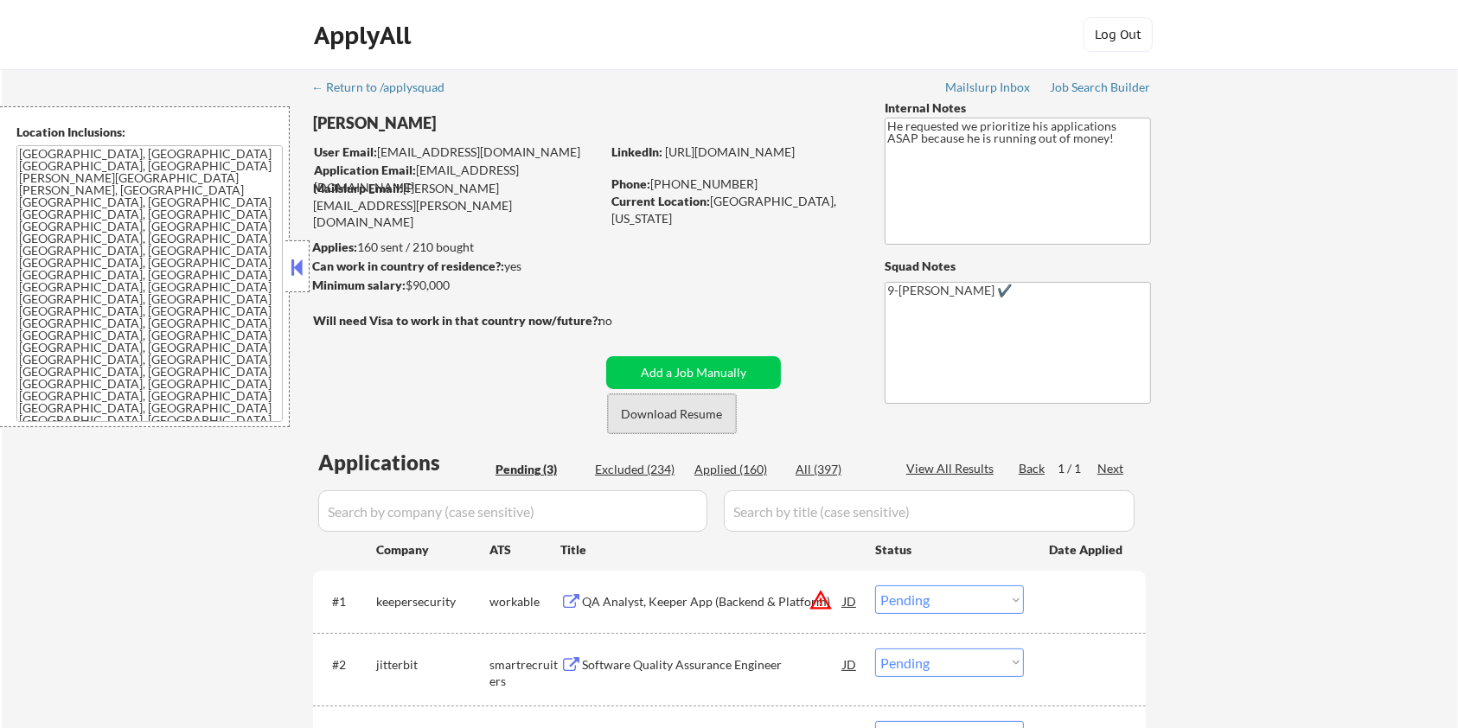
click at [649, 402] on button "Download Resume" at bounding box center [672, 413] width 128 height 39
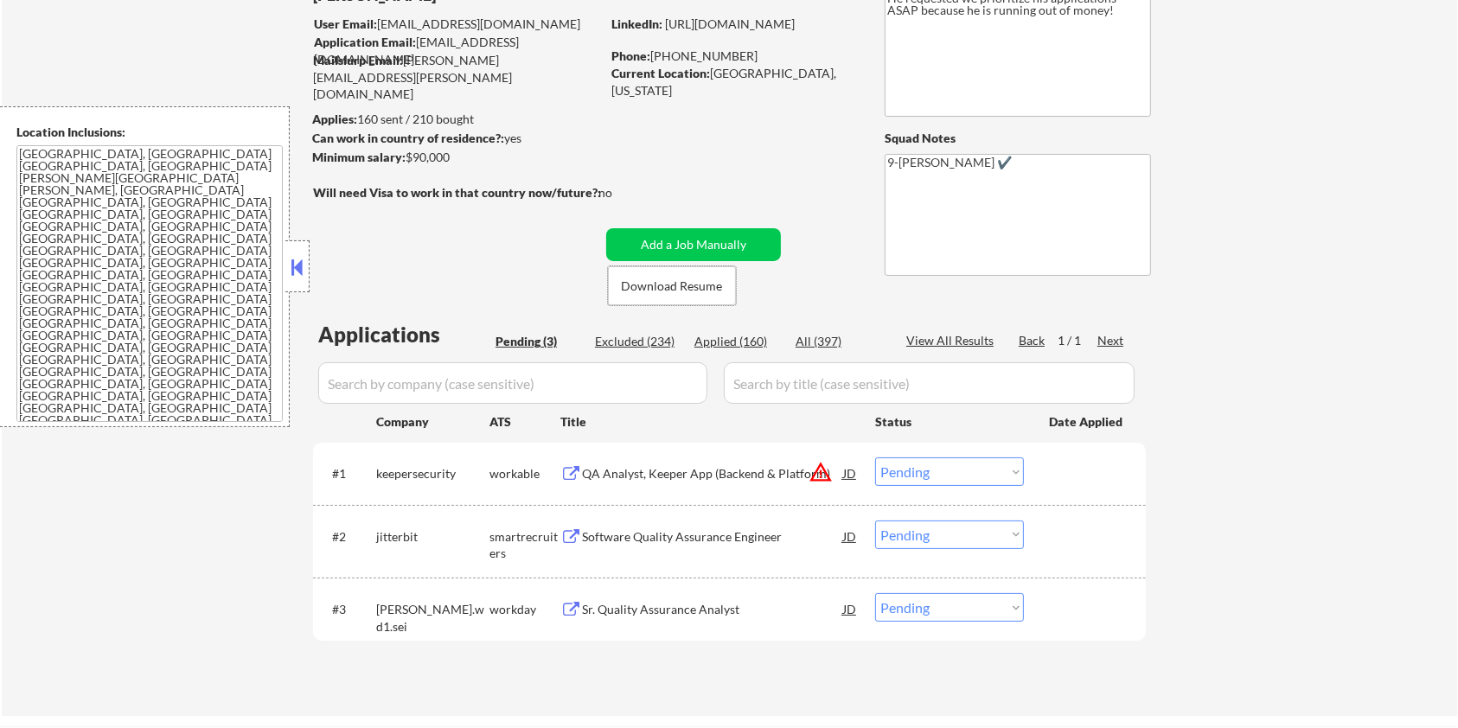
scroll to position [230, 0]
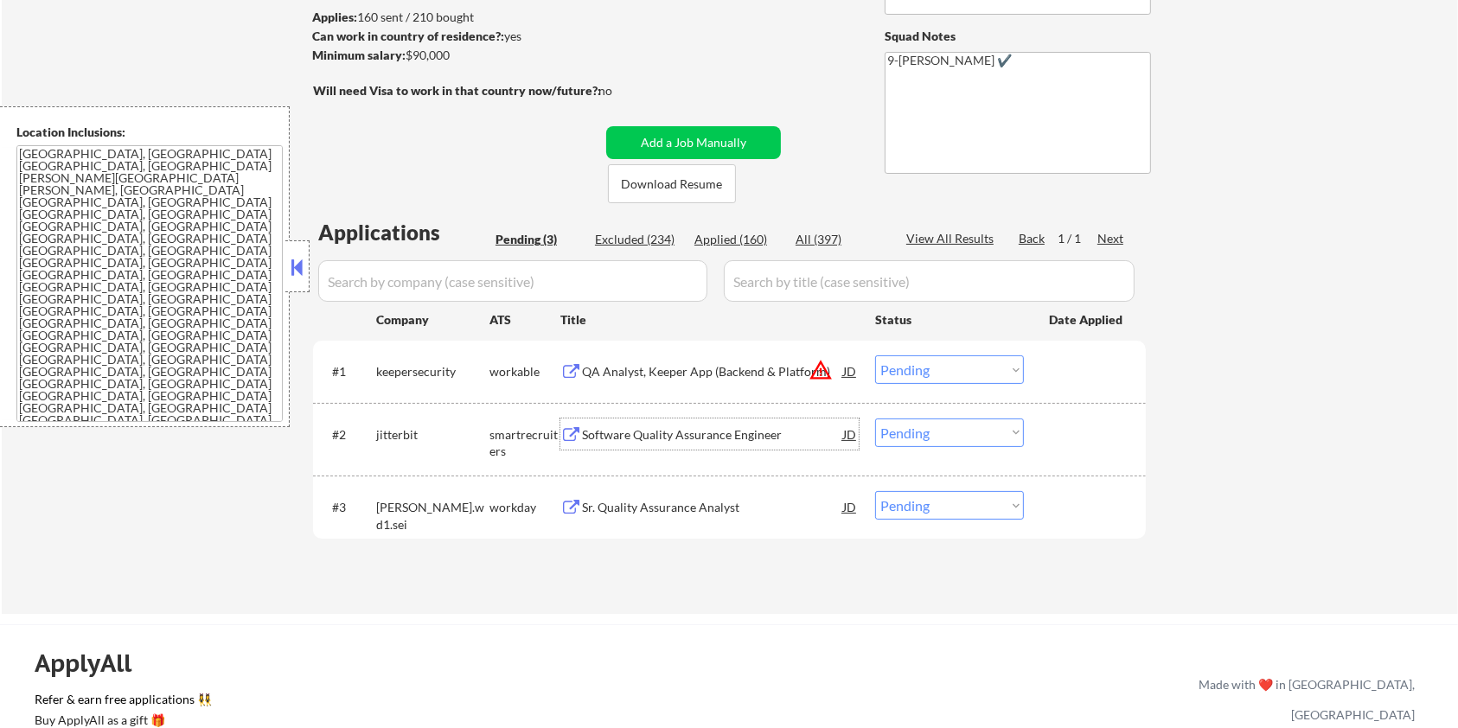
click at [590, 434] on div "Software Quality Assurance Engineer" at bounding box center [712, 434] width 261 height 17
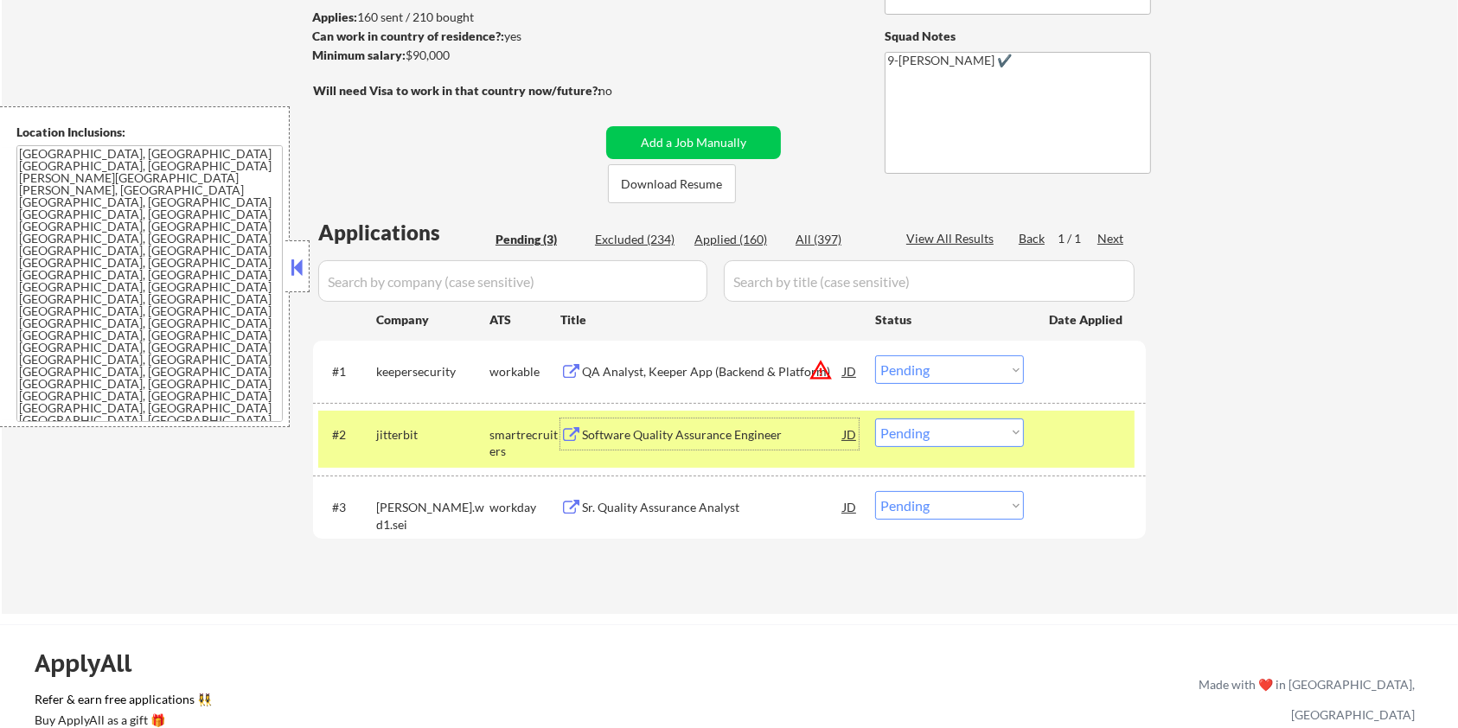
click at [994, 432] on select "Choose an option... Pending Applied Excluded (Questions) Excluded (Expired) Exc…" at bounding box center [949, 433] width 149 height 29
click at [875, 419] on select "Choose an option... Pending Applied Excluded (Questions) Excluded (Expired) Exc…" at bounding box center [949, 433] width 149 height 29
select select ""pending""
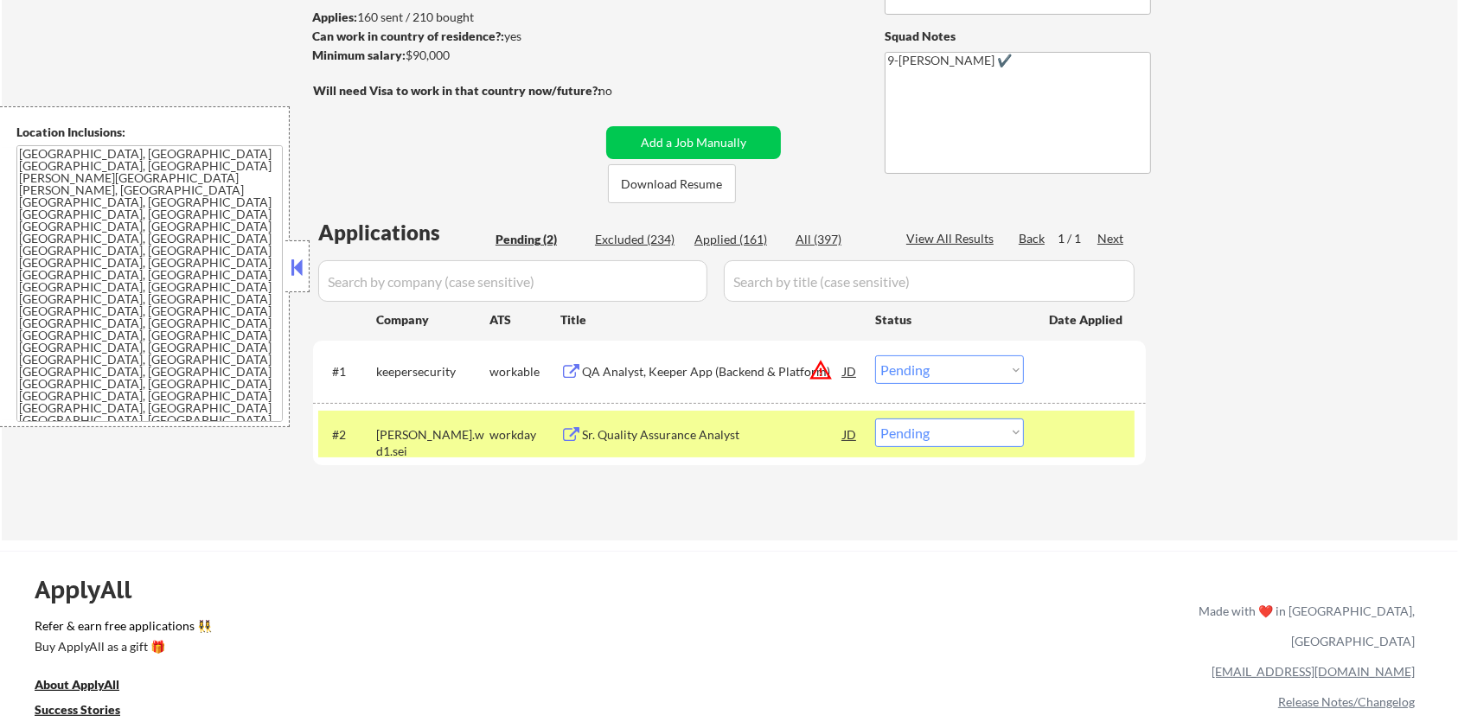
click at [647, 377] on div "QA Analyst, Keeper App (Backend & Platform)" at bounding box center [712, 371] width 261 height 17
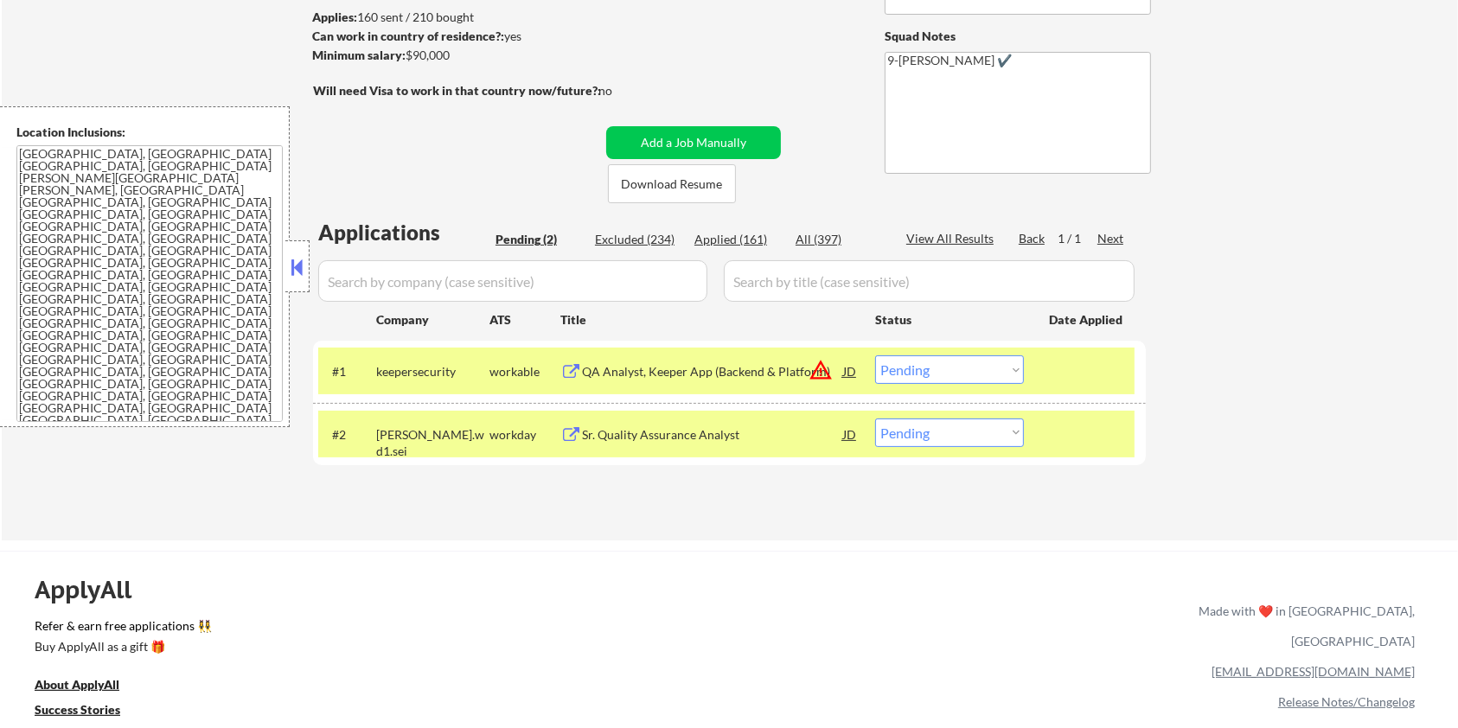
drag, startPoint x: 463, startPoint y: 58, endPoint x: 406, endPoint y: 51, distance: 56.6
click at [406, 51] on div "Minimum salary: $90,000" at bounding box center [456, 55] width 288 height 17
copy div "$90,000"
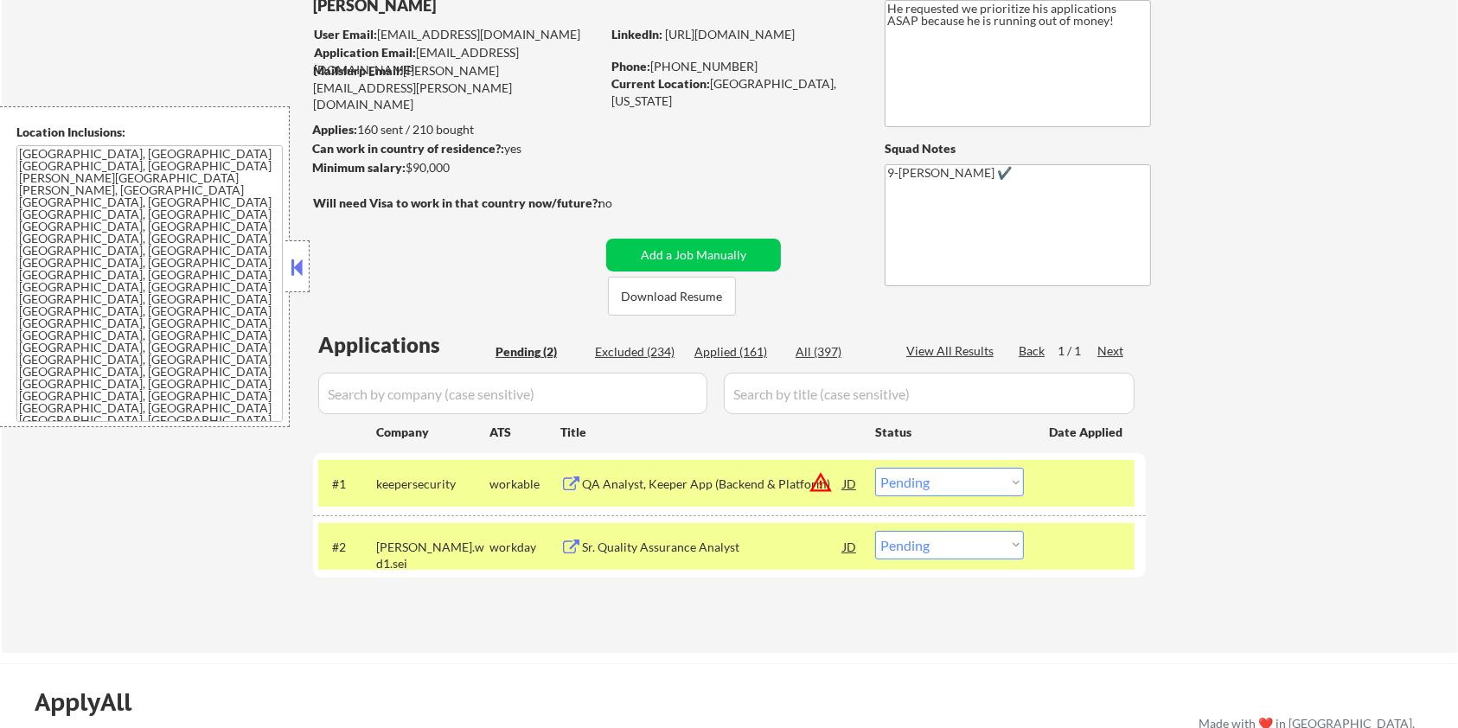
scroll to position [115, 0]
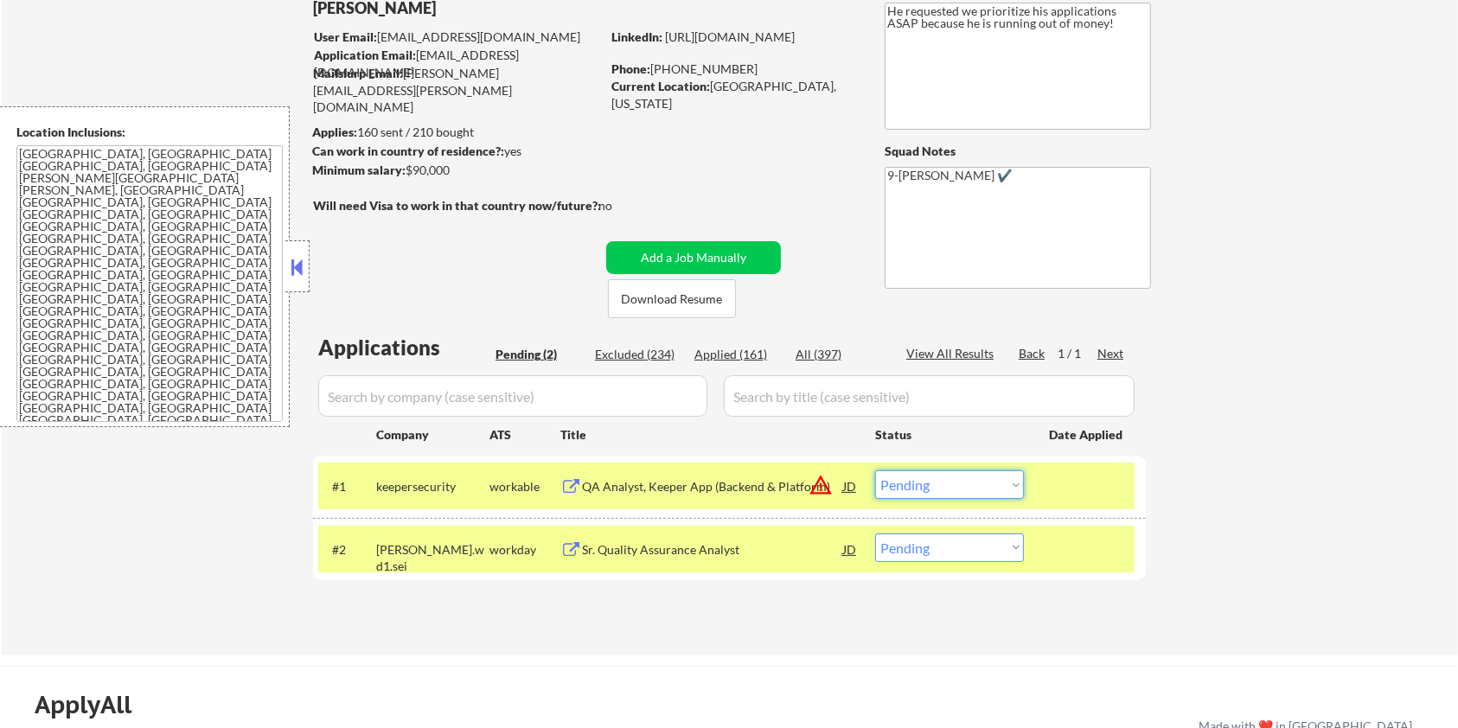
click at [957, 487] on select "Choose an option... Pending Applied Excluded (Questions) Excluded (Expired) Exc…" at bounding box center [949, 484] width 149 height 29
click at [875, 470] on select "Choose an option... Pending Applied Excluded (Questions) Excluded (Expired) Exc…" at bounding box center [949, 484] width 149 height 29
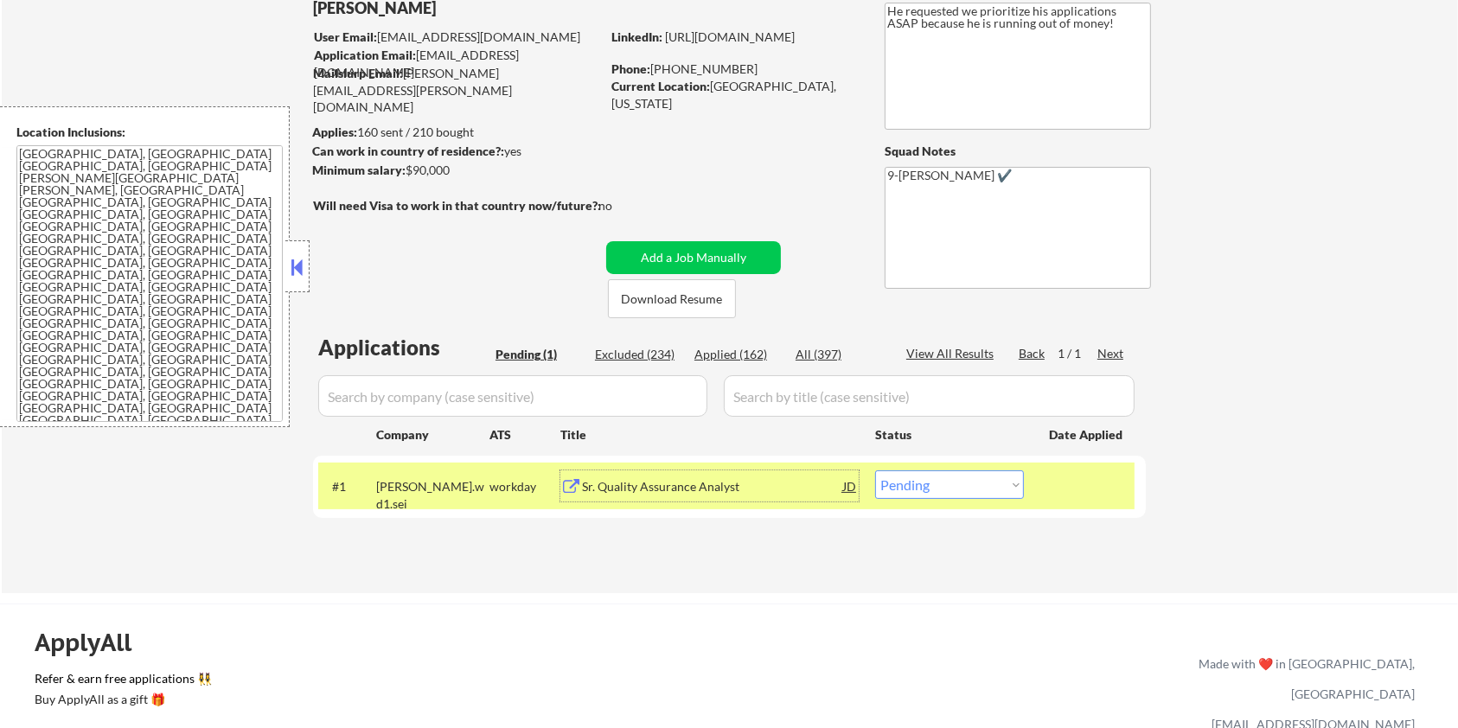
click at [601, 486] on div "Sr. Quality Assurance Analyst" at bounding box center [712, 486] width 261 height 17
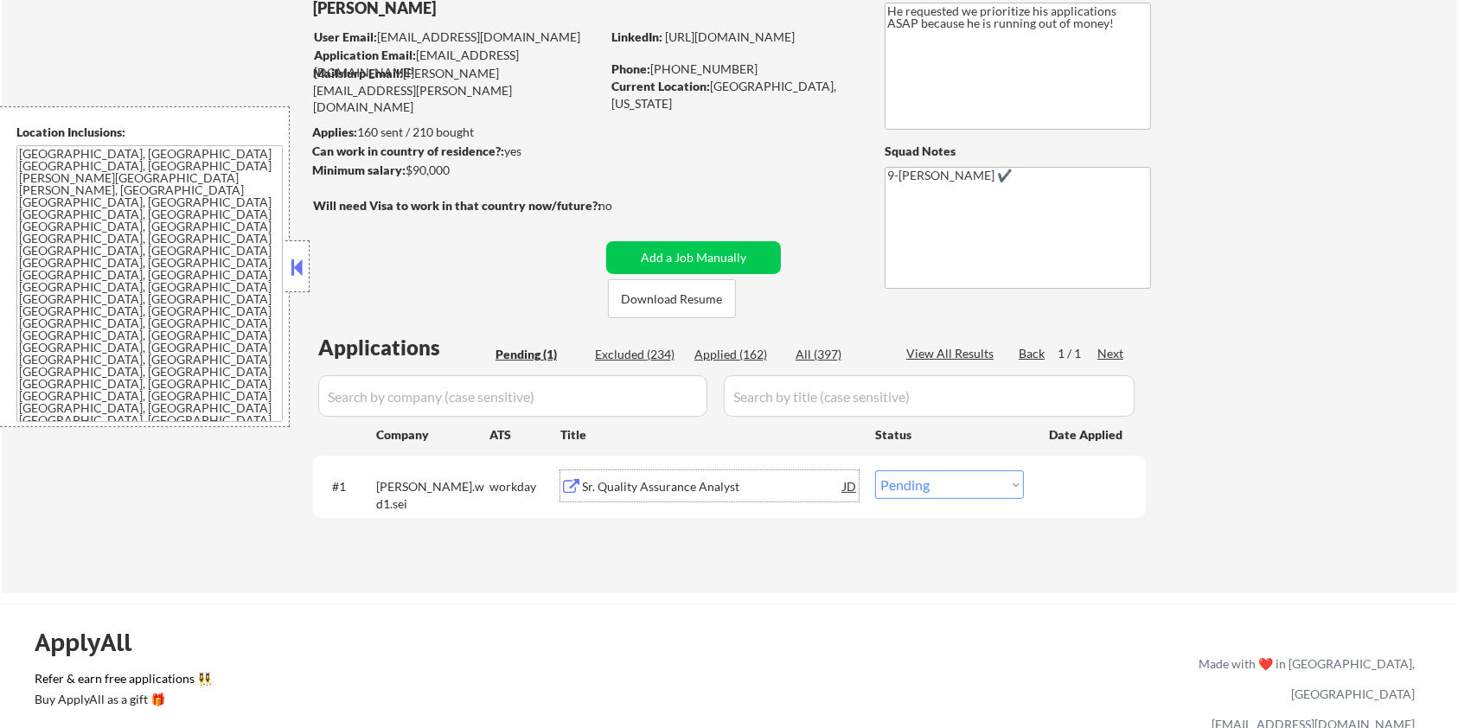
click at [968, 489] on select "Choose an option... Pending Applied Excluded (Questions) Excluded (Expired) Exc…" at bounding box center [949, 484] width 149 height 29
select select ""applied""
click at [875, 470] on select "Choose an option... Pending Applied Excluded (Questions) Excluded (Expired) Exc…" at bounding box center [949, 484] width 149 height 29
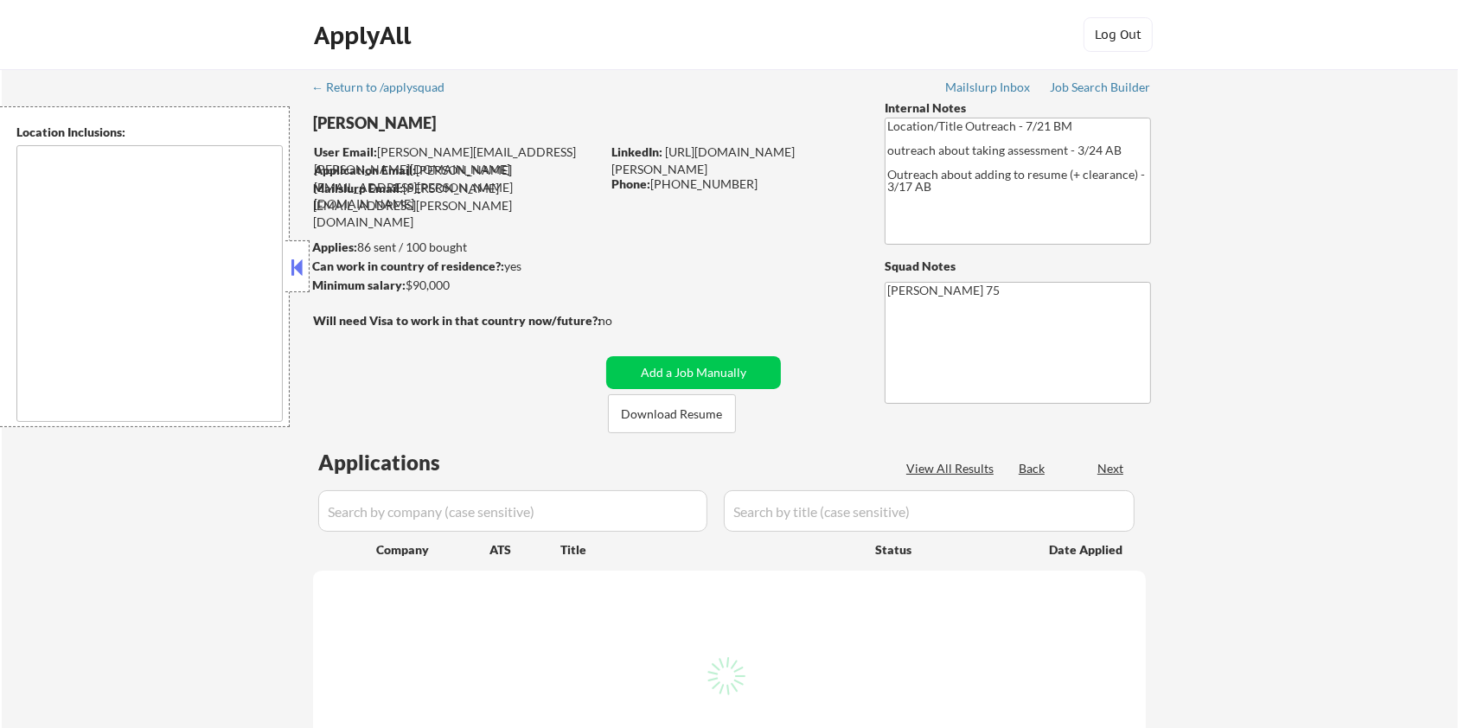
type textarea "remote"
select select ""pending""
